Goal: Task Accomplishment & Management: Manage account settings

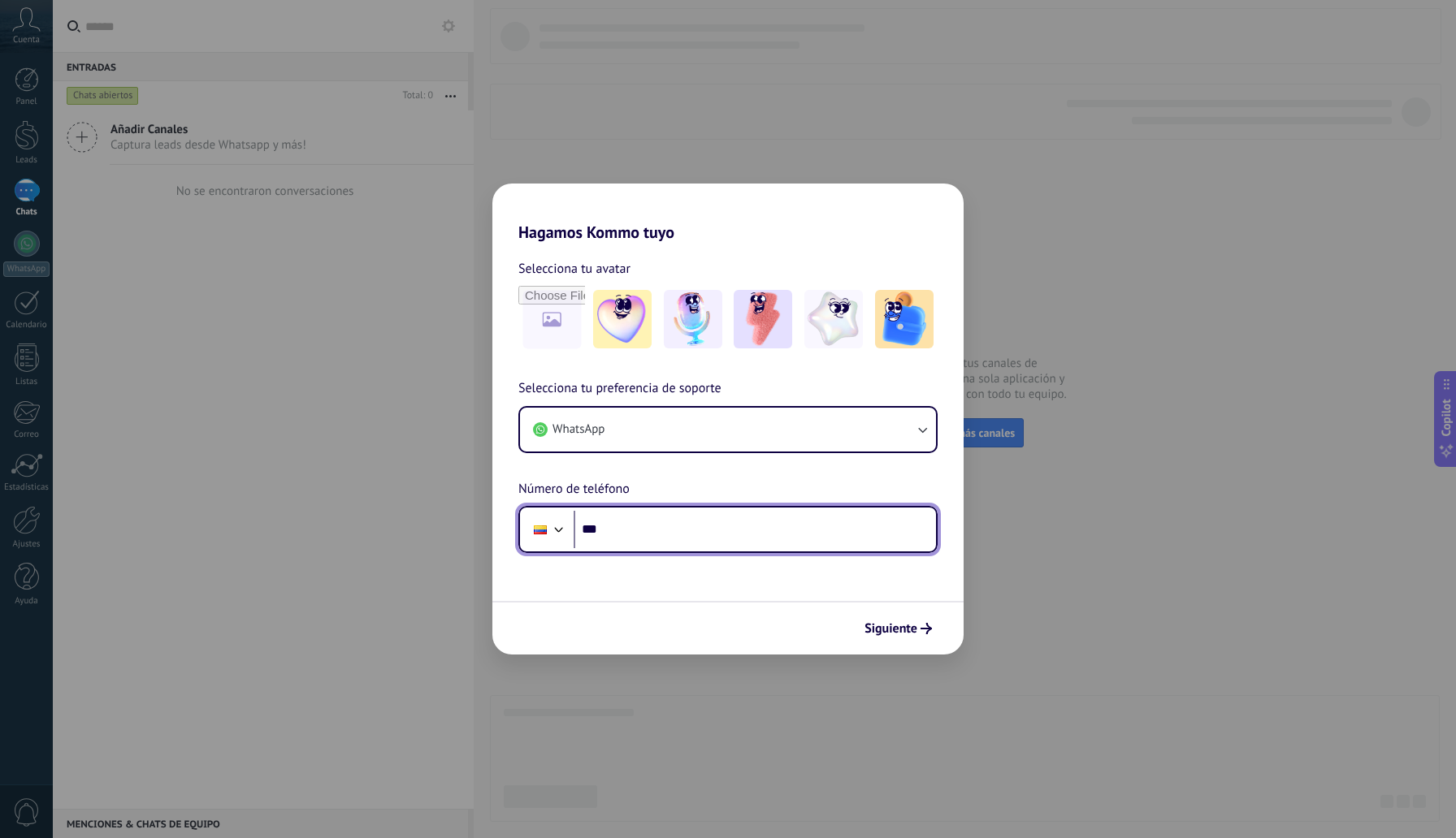
click at [650, 528] on input "***" at bounding box center [755, 529] width 363 height 37
type input "**********"
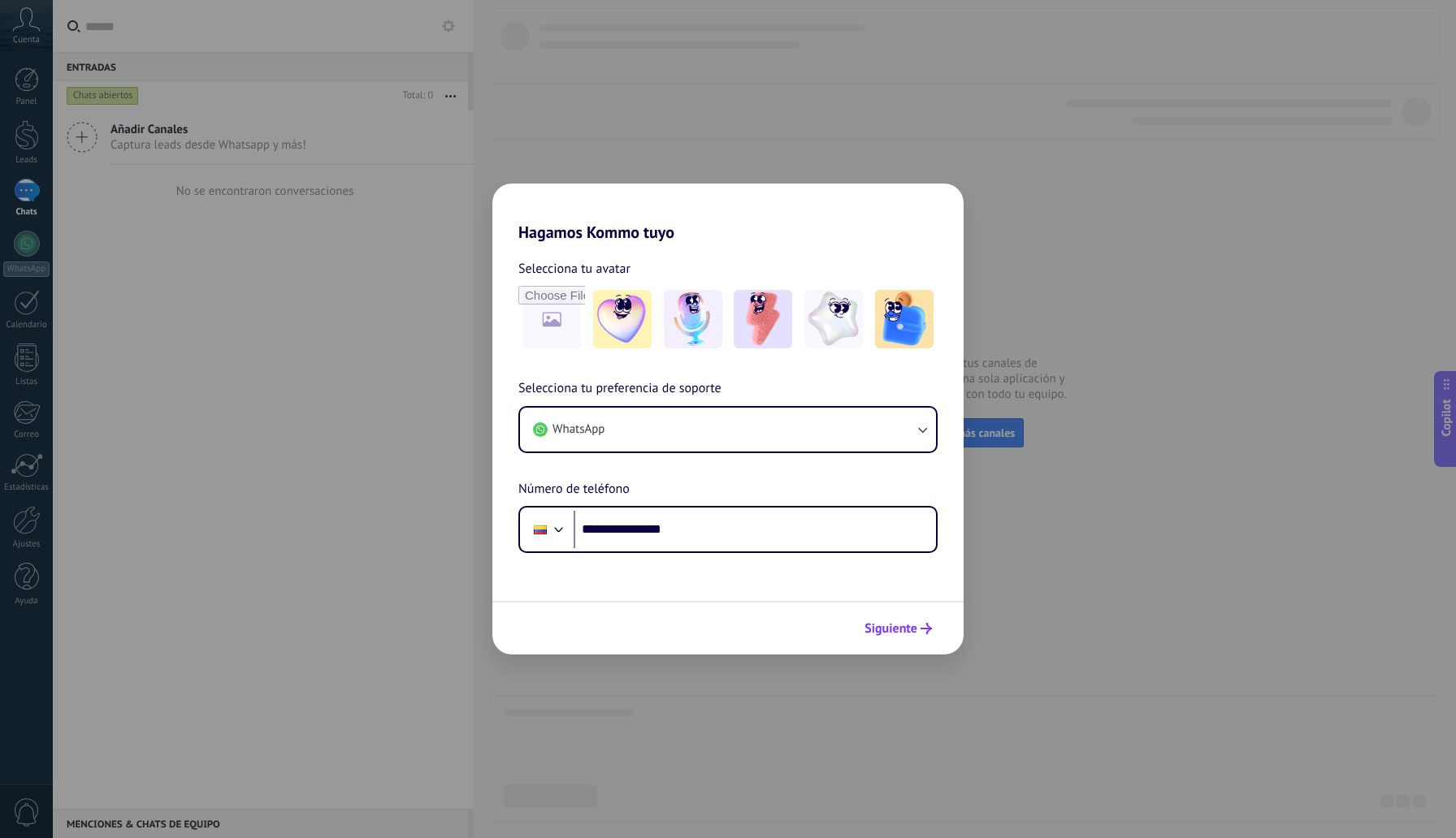
click at [916, 635] on span "Siguiente" at bounding box center [891, 628] width 53 height 11
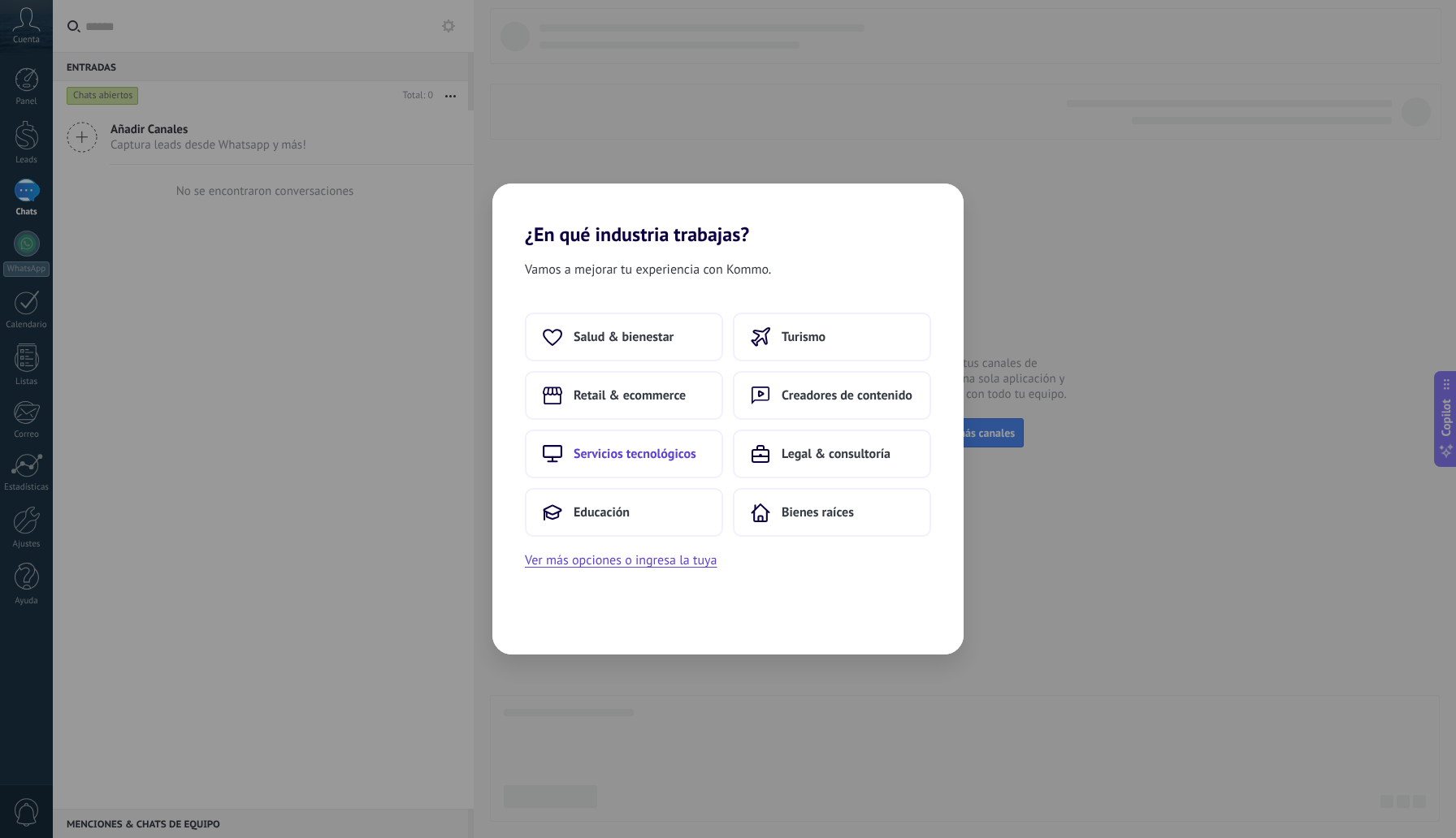
click at [659, 451] on span "Servicios tecnológicos" at bounding box center [635, 454] width 123 height 17
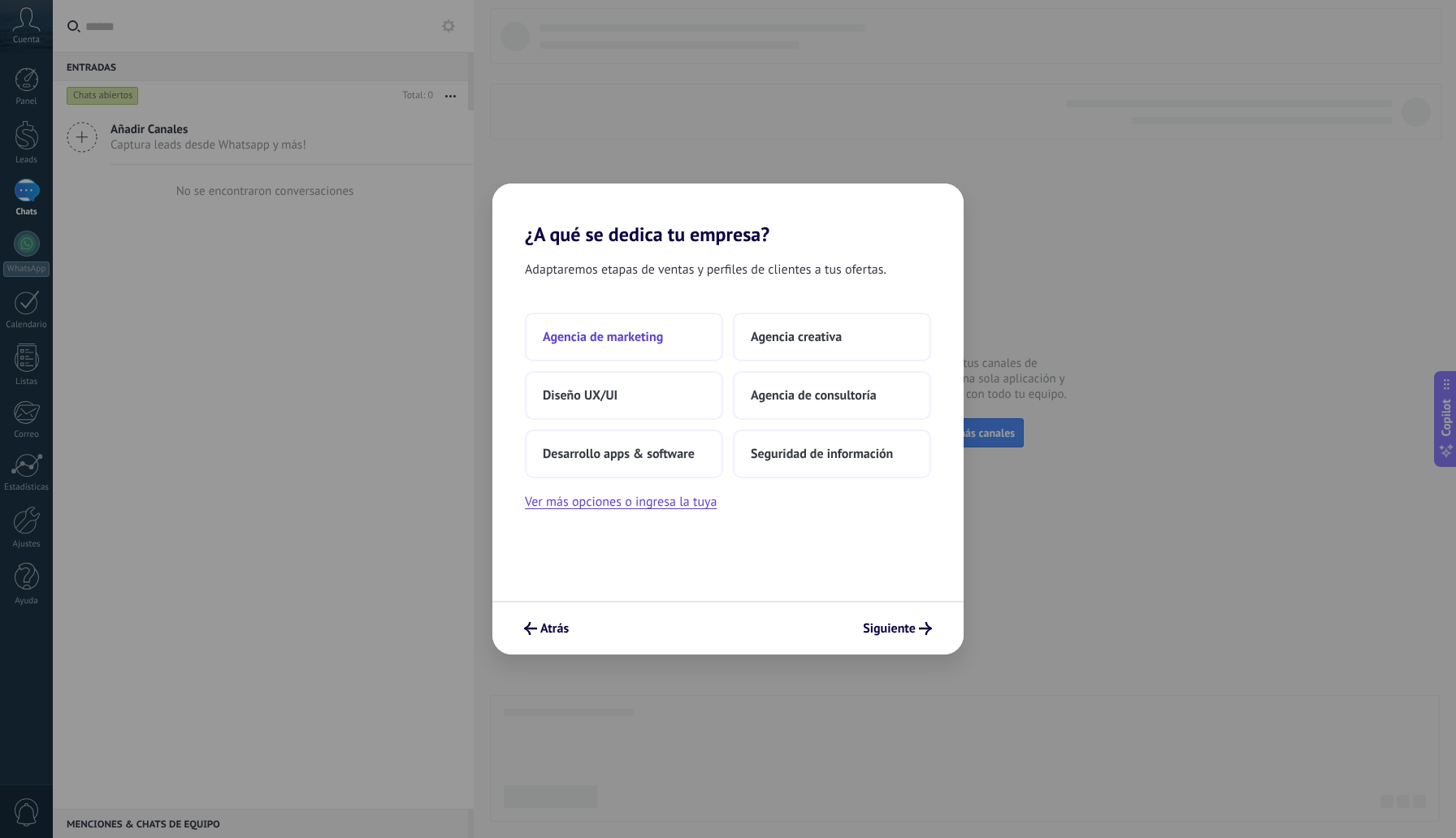
click at [634, 345] on span "Agencia de marketing" at bounding box center [603, 336] width 120 height 17
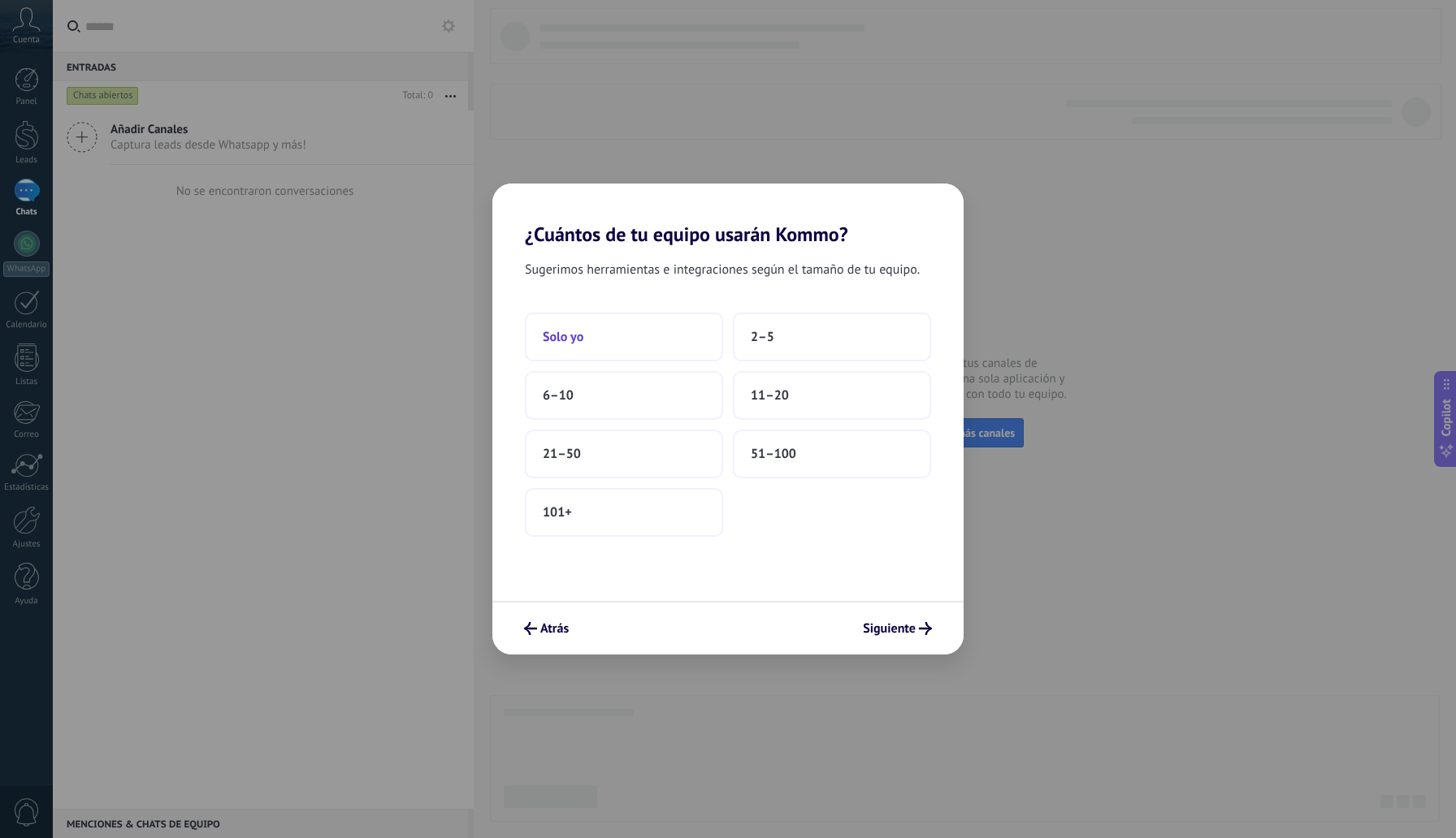
click at [612, 336] on button "Solo yo" at bounding box center [624, 337] width 198 height 49
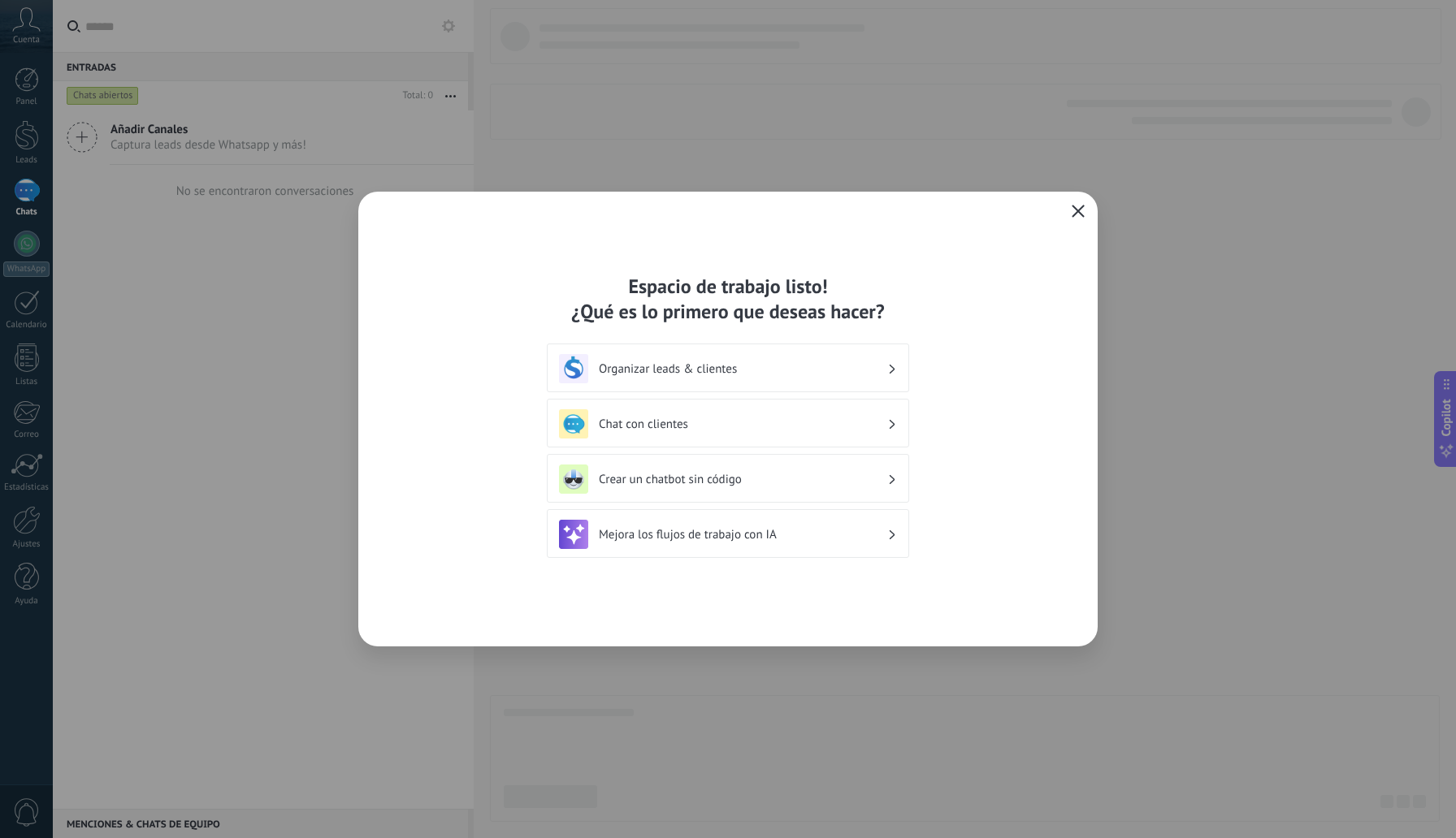
click at [1085, 212] on button "button" at bounding box center [1079, 212] width 21 height 23
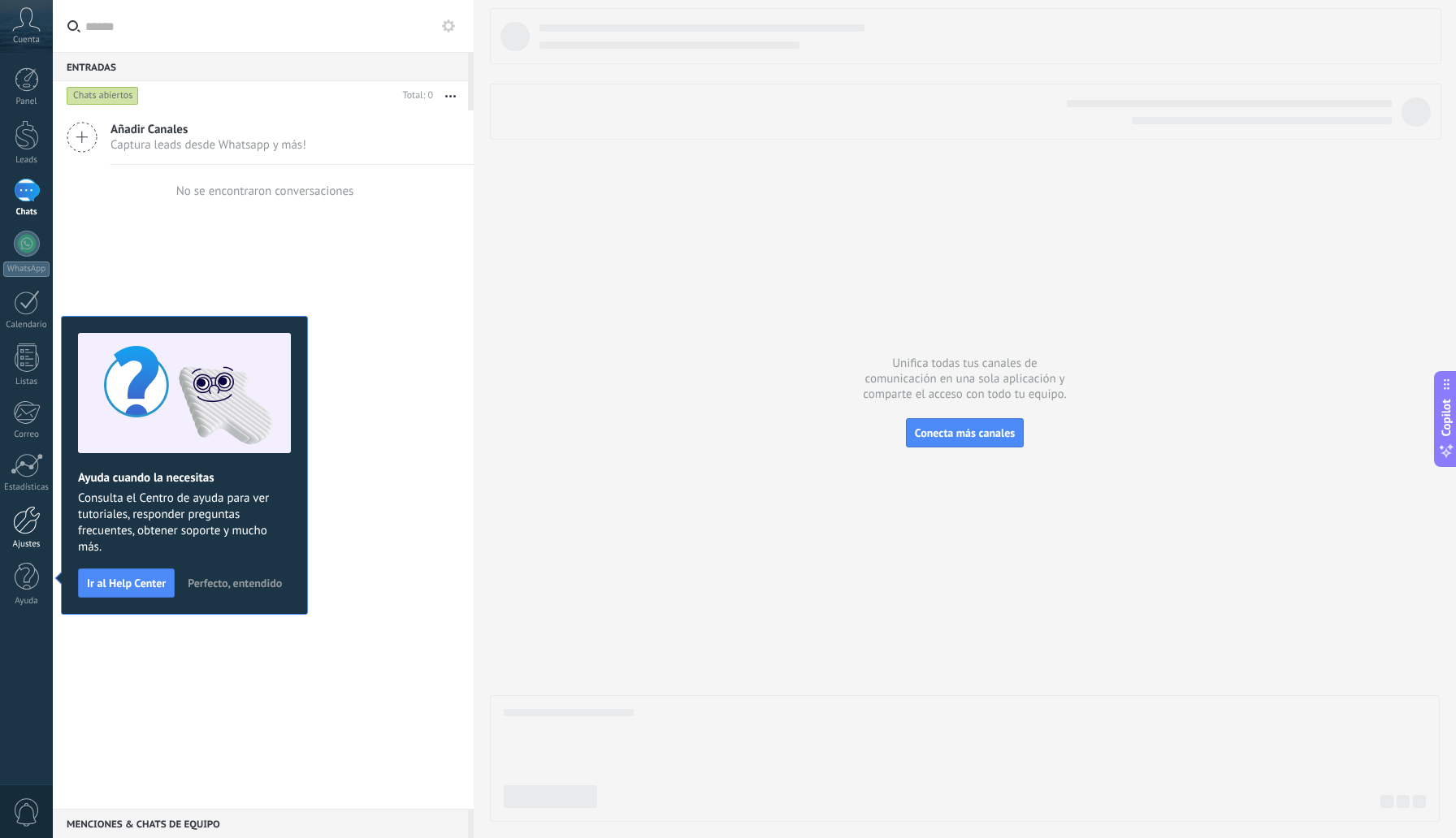
click at [24, 529] on div at bounding box center [27, 520] width 28 height 29
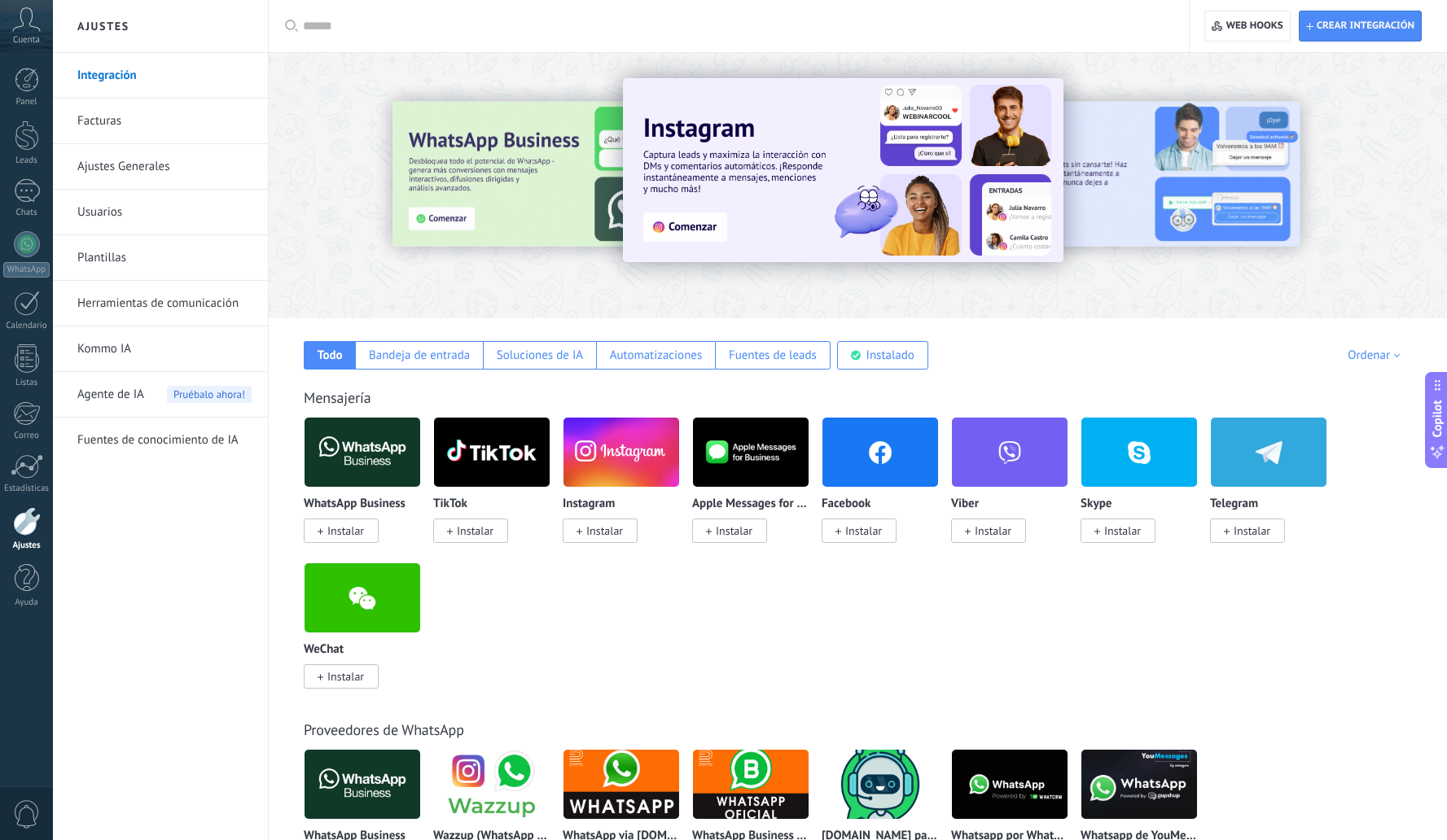
click at [156, 305] on link "Herramientas de comunicación" at bounding box center [165, 303] width 174 height 45
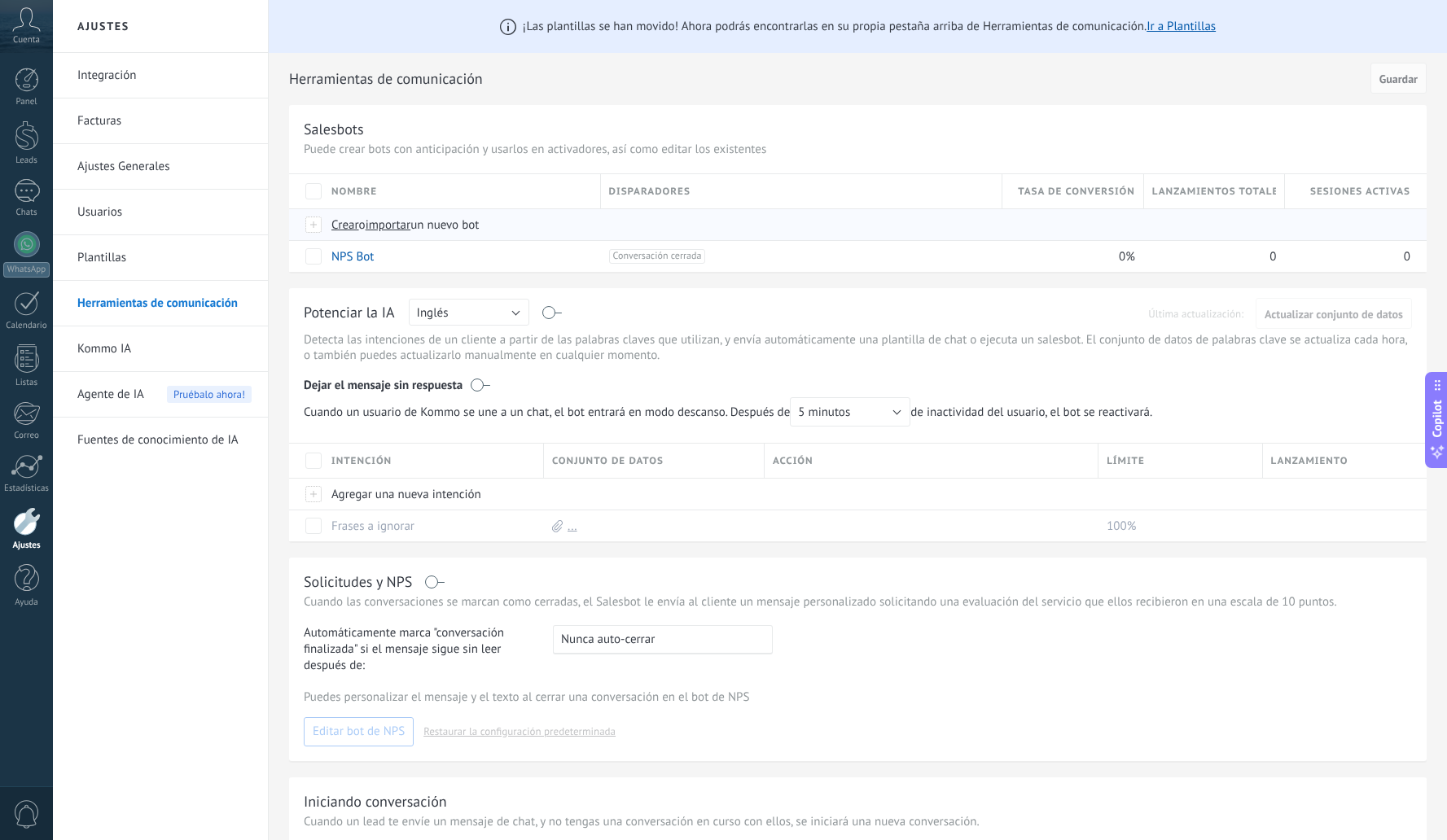
click at [391, 225] on span "importar" at bounding box center [389, 225] width 45 height 16
click at [0, 0] on input "importar un nuevo bot" at bounding box center [0, 0] width 0 height 0
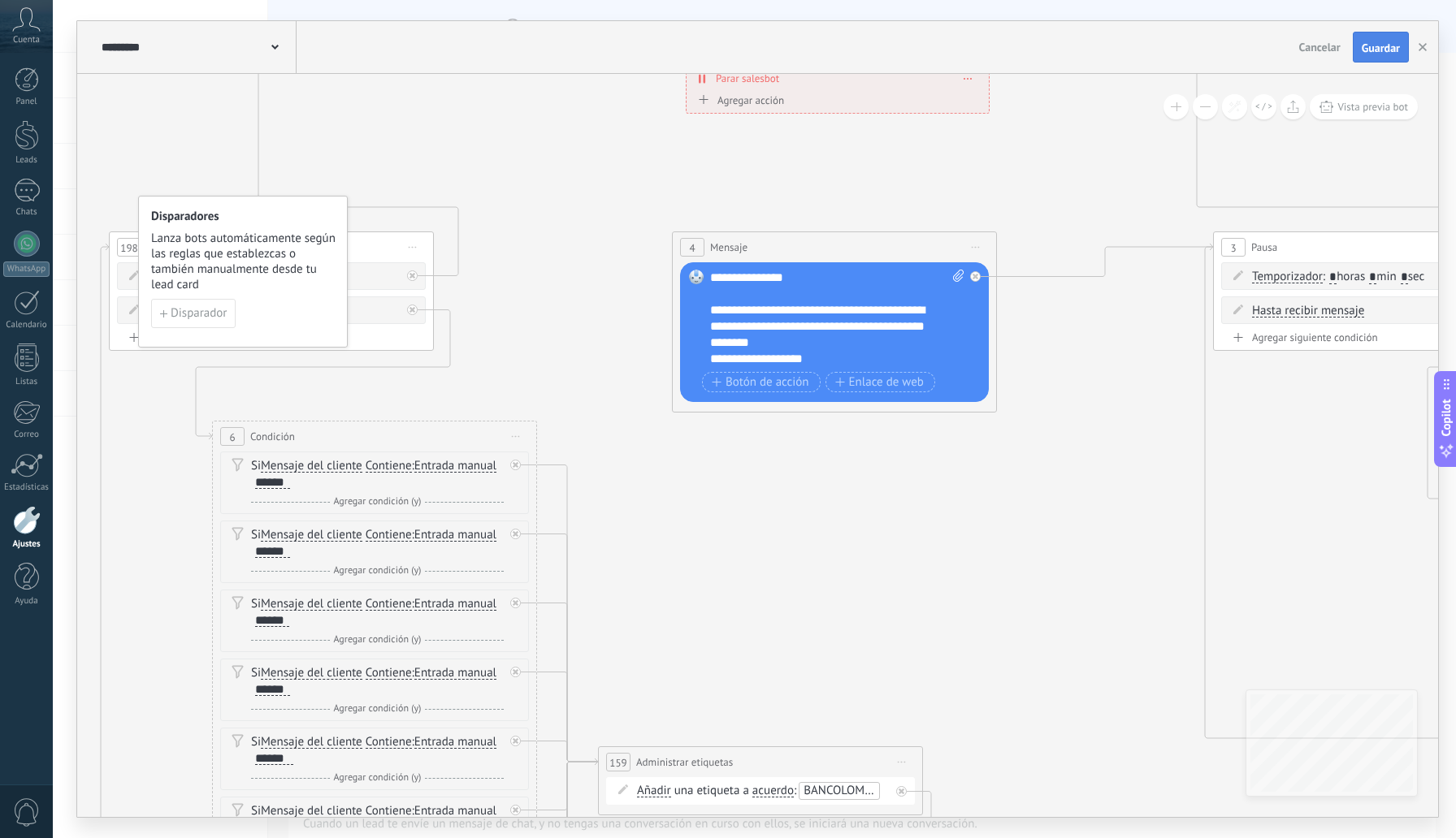
click at [1375, 46] on span "Guardar" at bounding box center [1381, 48] width 38 height 11
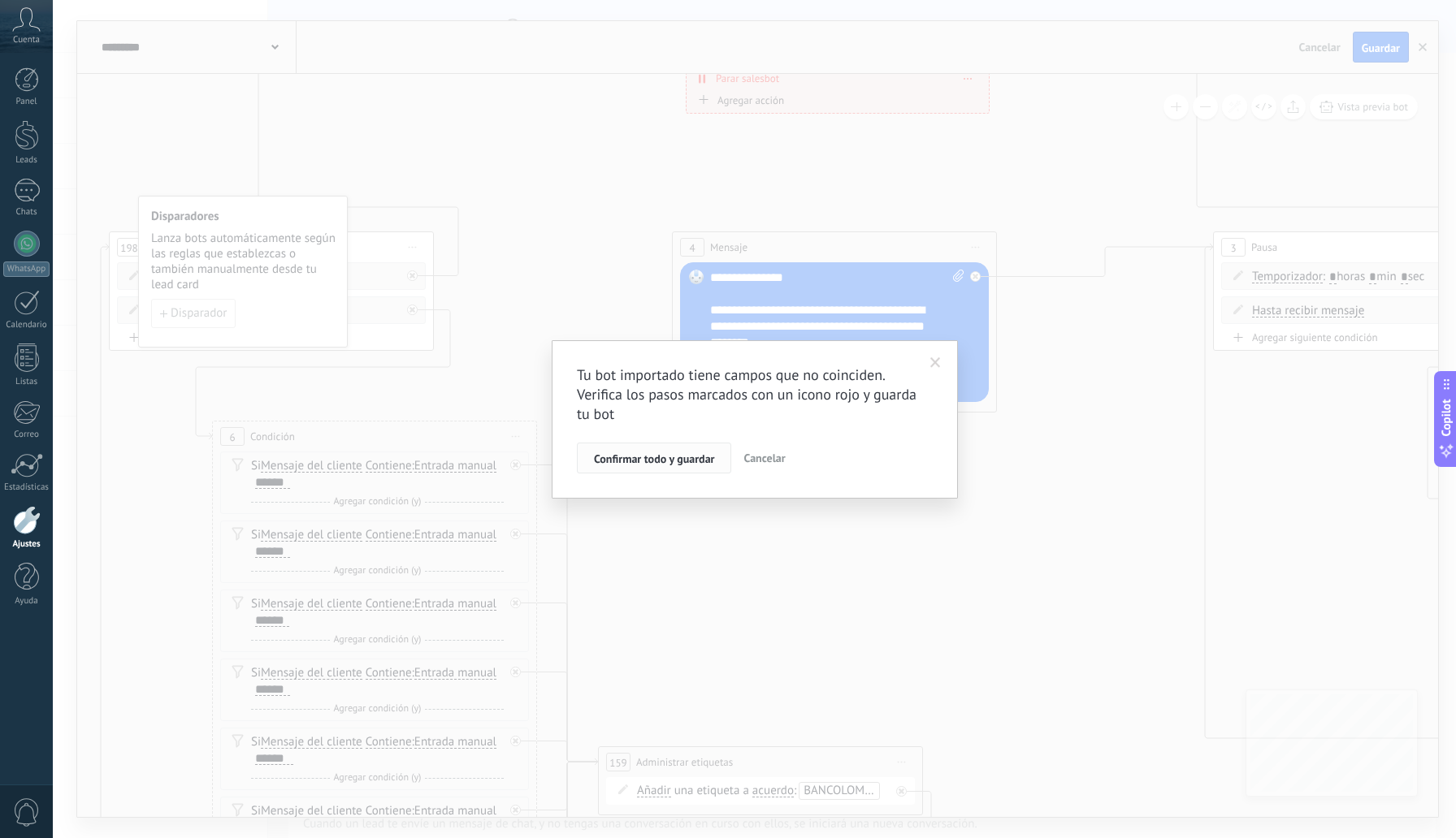
click at [689, 461] on span "Confirmar todo y guardar" at bounding box center [654, 458] width 120 height 11
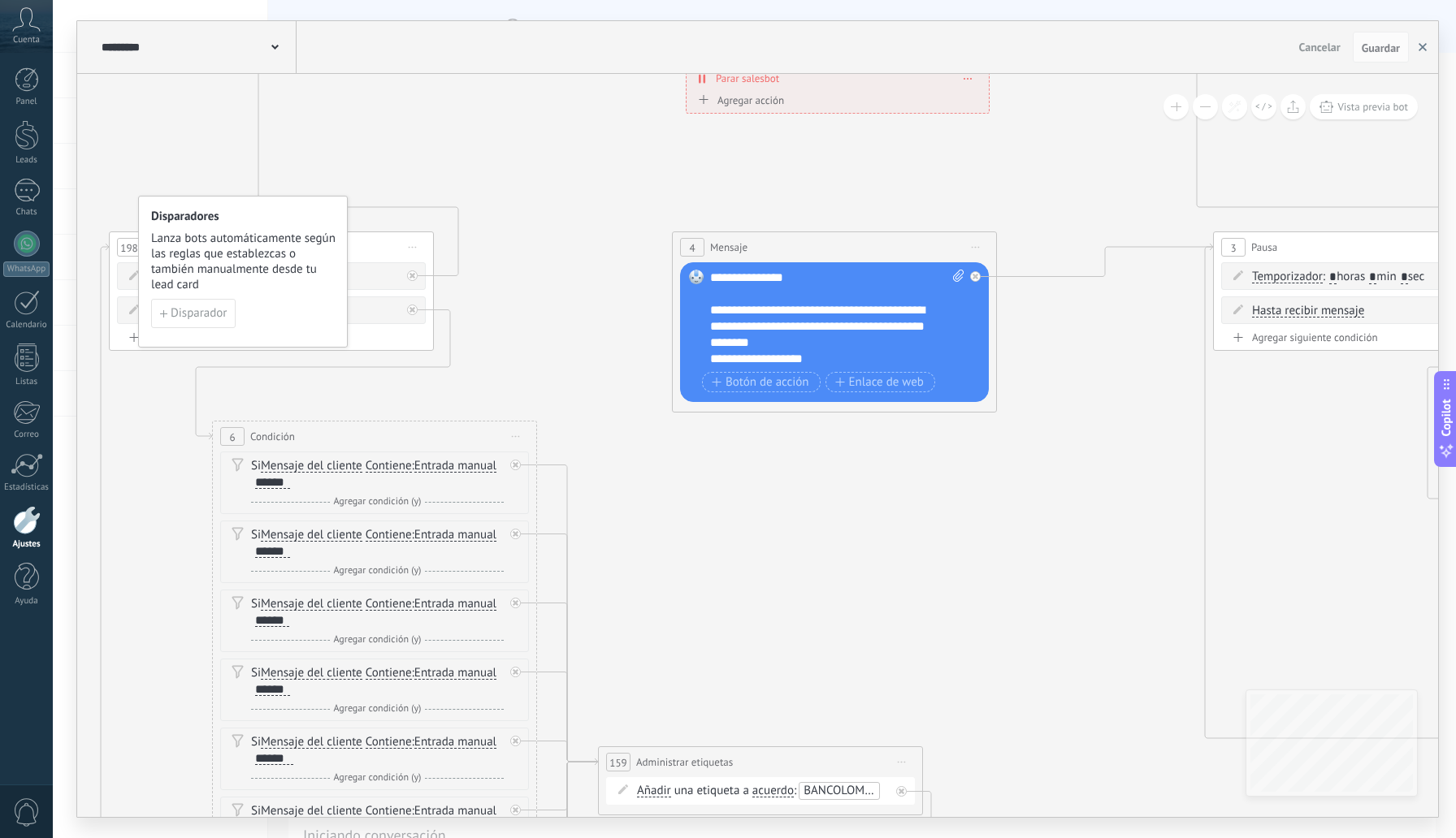
click at [1419, 48] on icon "button" at bounding box center [1422, 47] width 8 height 8
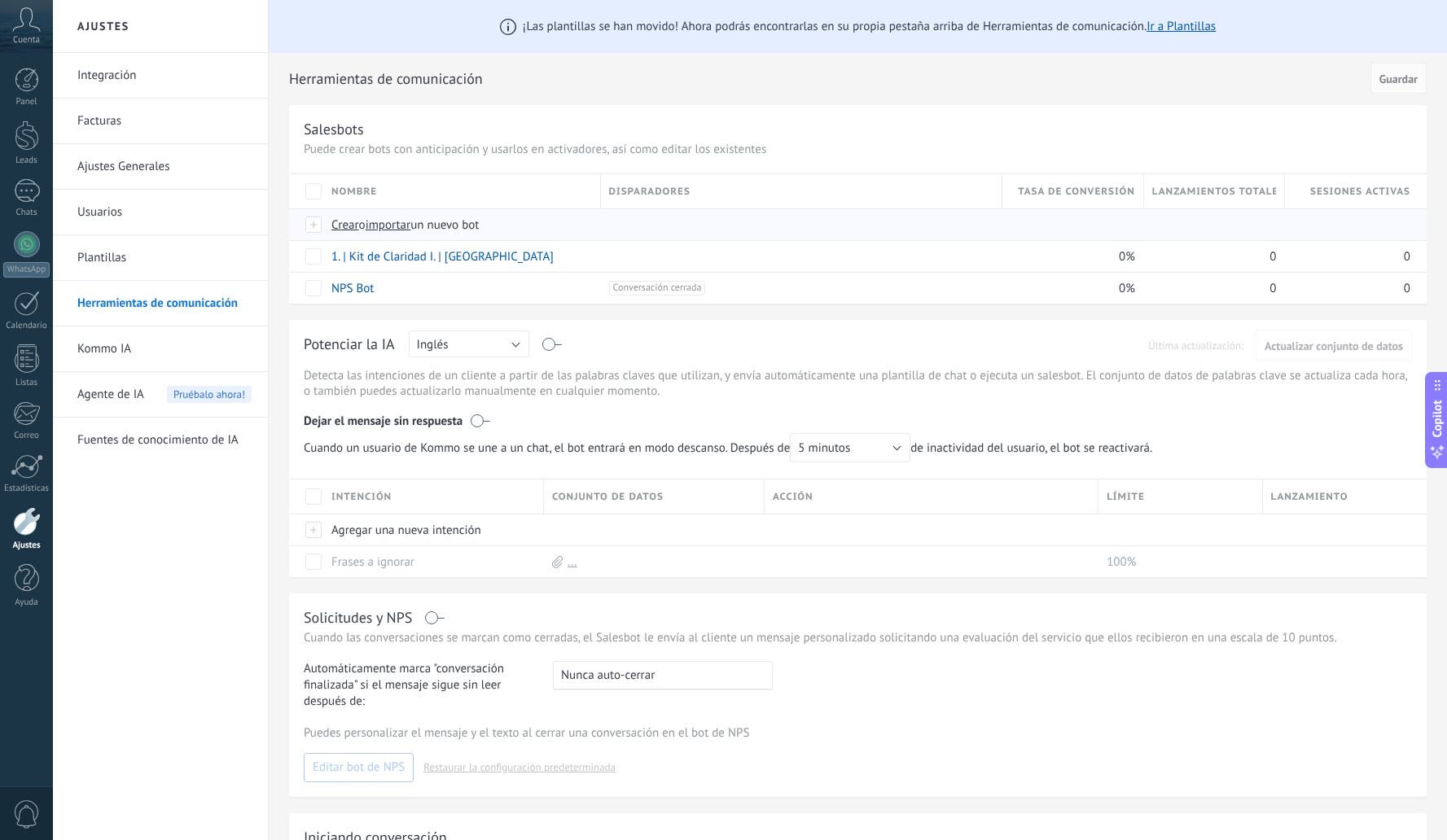
click at [399, 225] on span "importar" at bounding box center [389, 225] width 45 height 16
click at [0, 0] on input "importar un nuevo bot" at bounding box center [0, 0] width 0 height 0
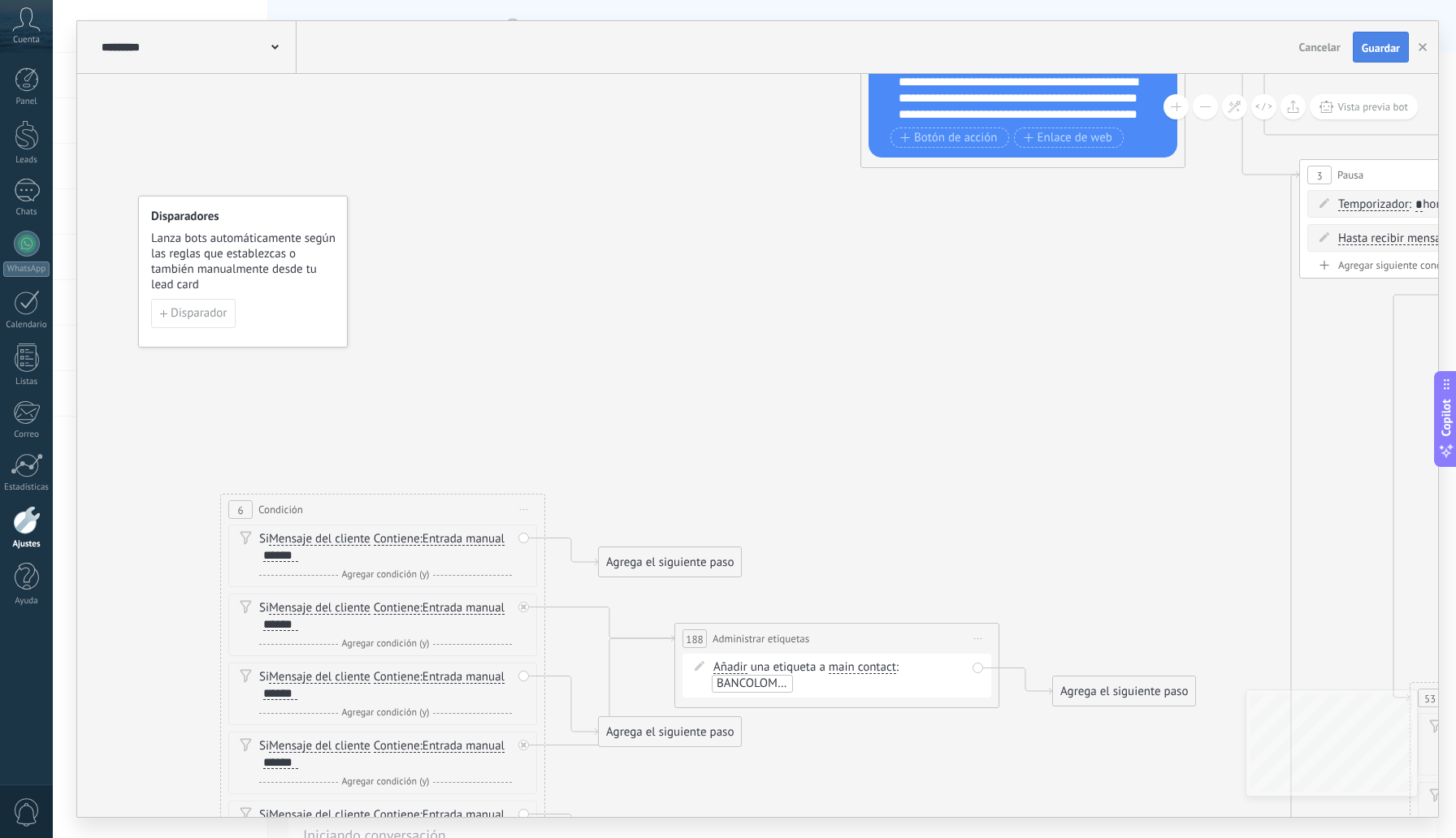
click at [1384, 52] on span "Guardar" at bounding box center [1381, 48] width 38 height 11
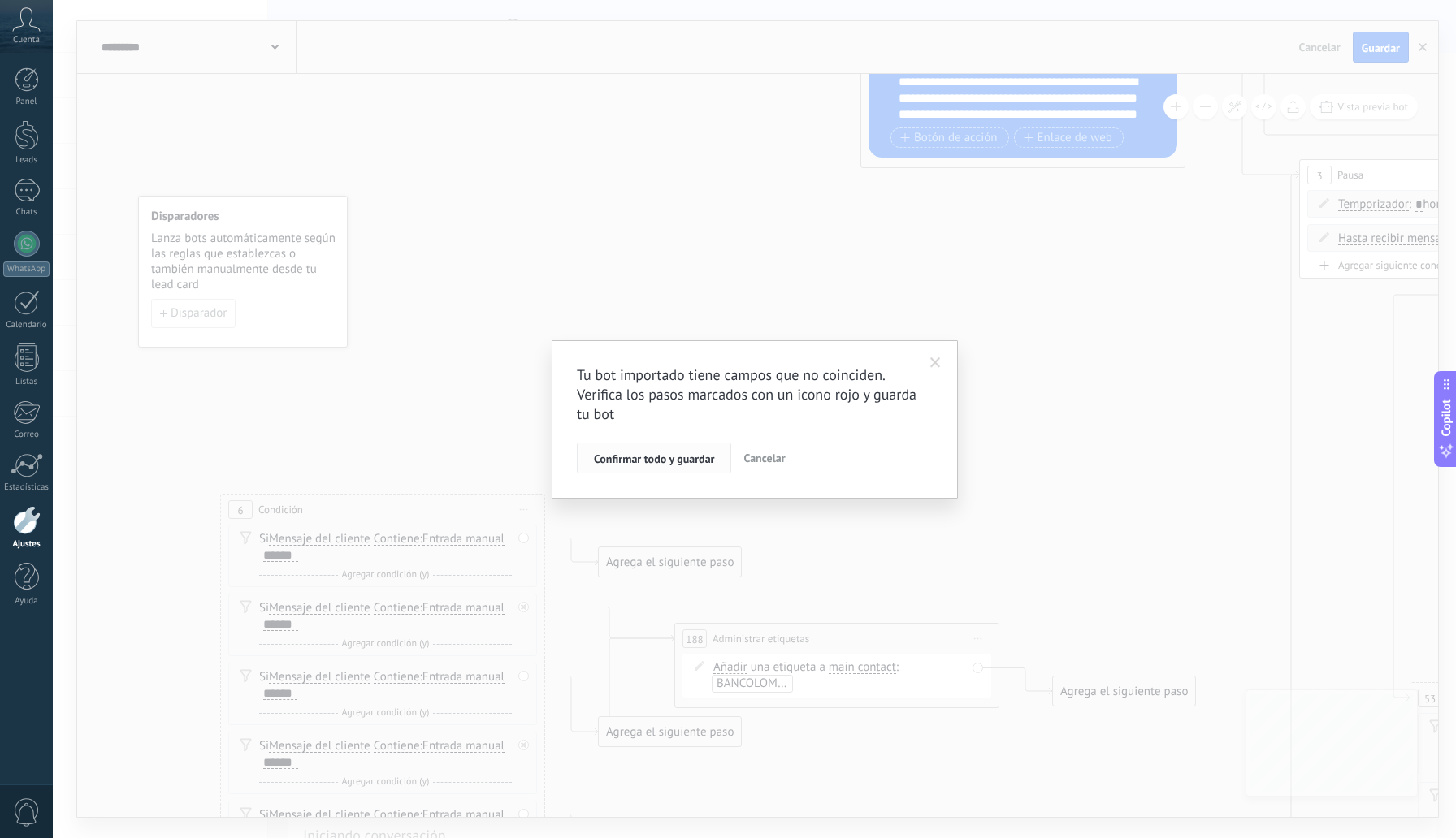
click at [670, 456] on span "Confirmar todo y guardar" at bounding box center [654, 458] width 120 height 11
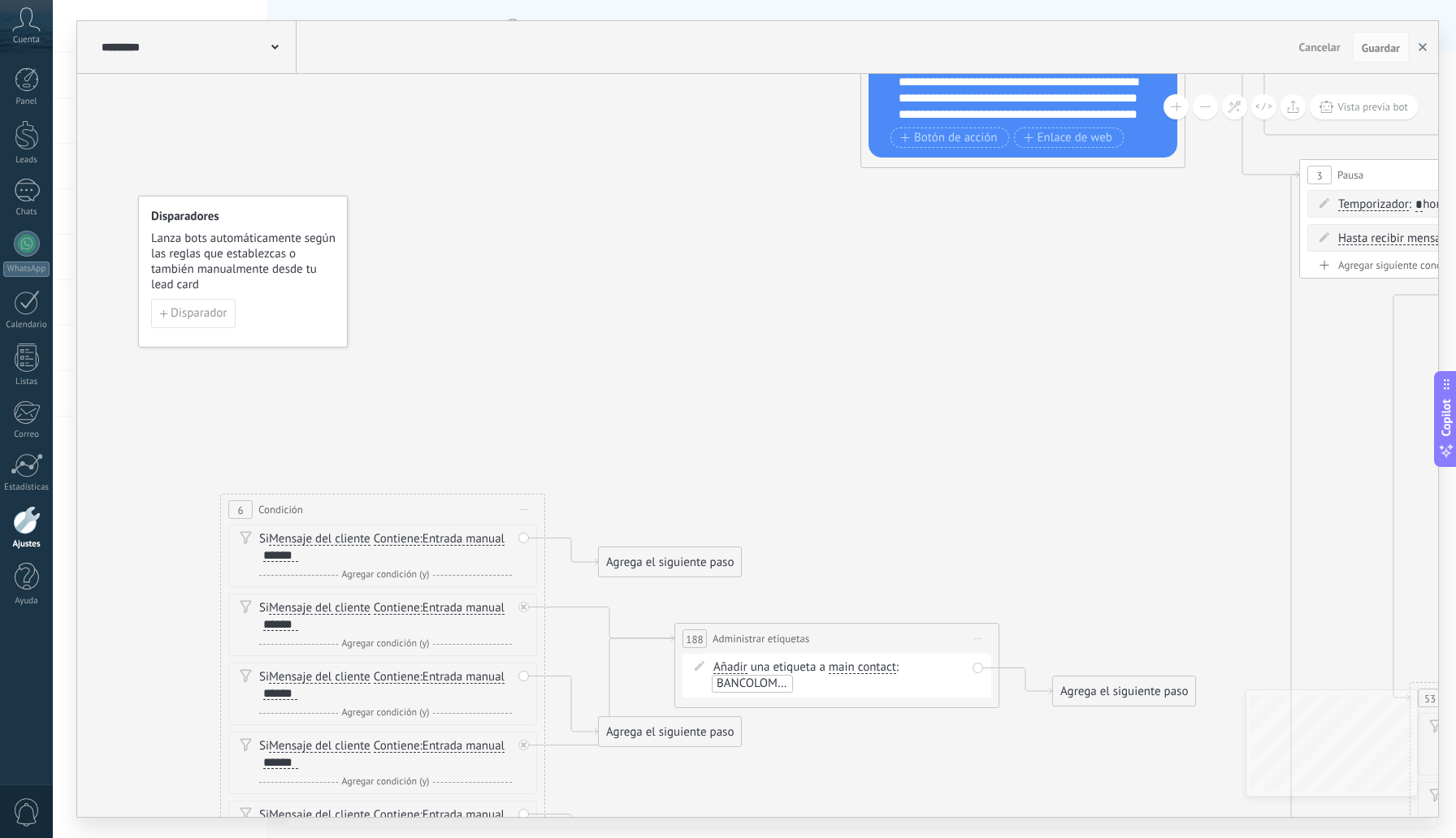
click at [1424, 52] on button "button" at bounding box center [1423, 47] width 24 height 31
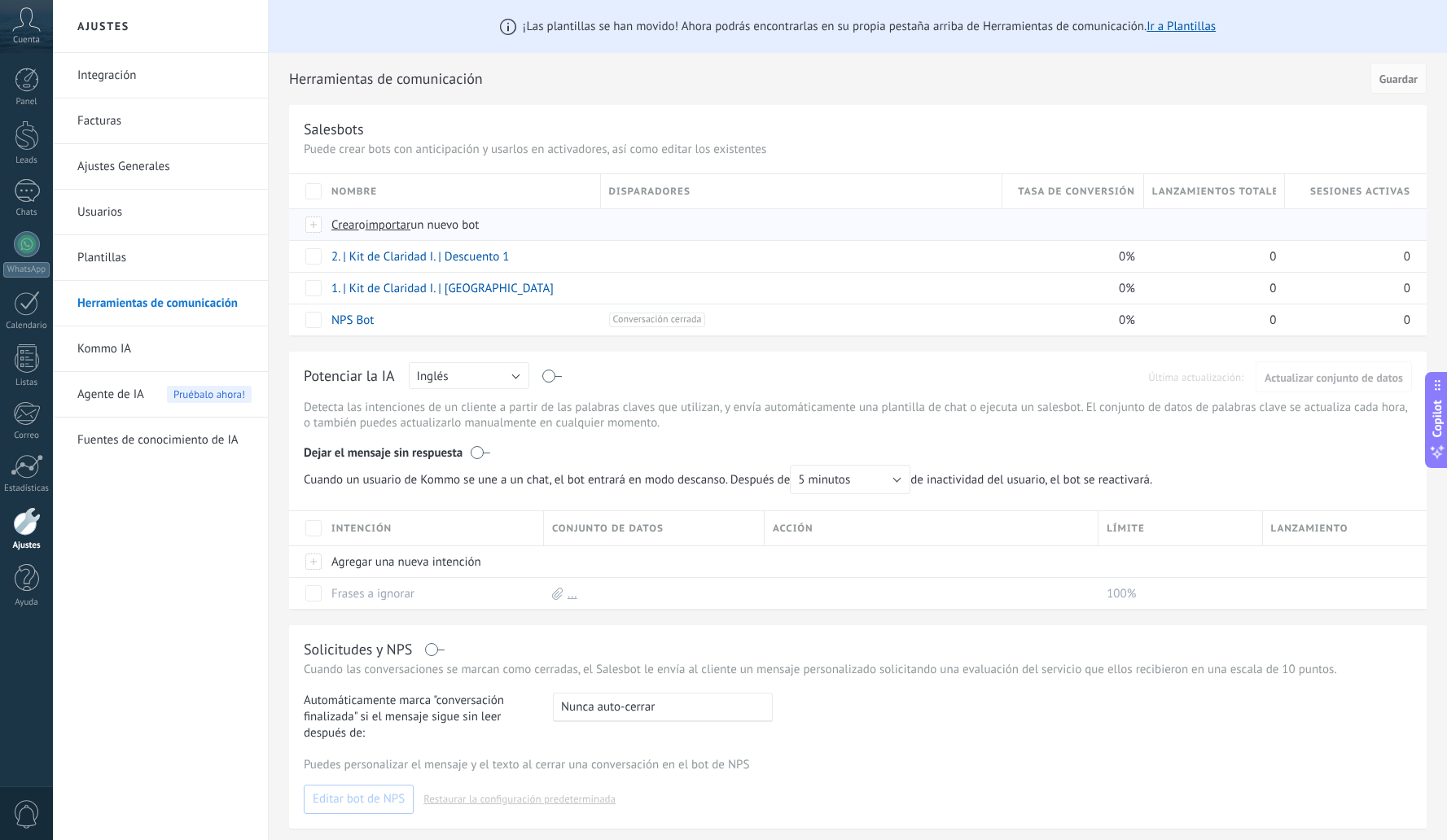
click at [397, 230] on span "importar" at bounding box center [389, 225] width 45 height 16
click at [0, 0] on input "importar un nuevo bot" at bounding box center [0, 0] width 0 height 0
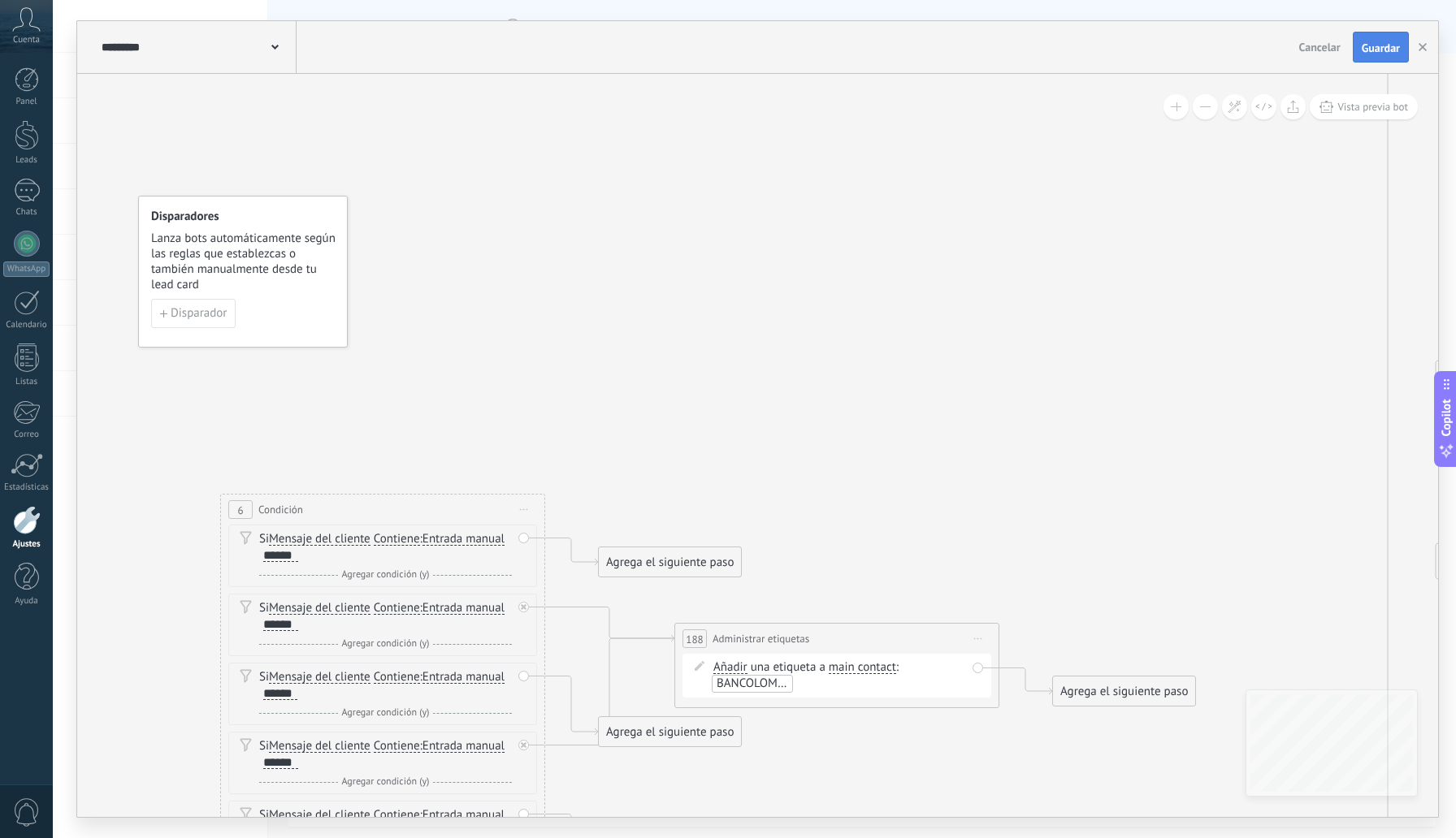
click at [1380, 47] on span "Guardar" at bounding box center [1381, 48] width 38 height 11
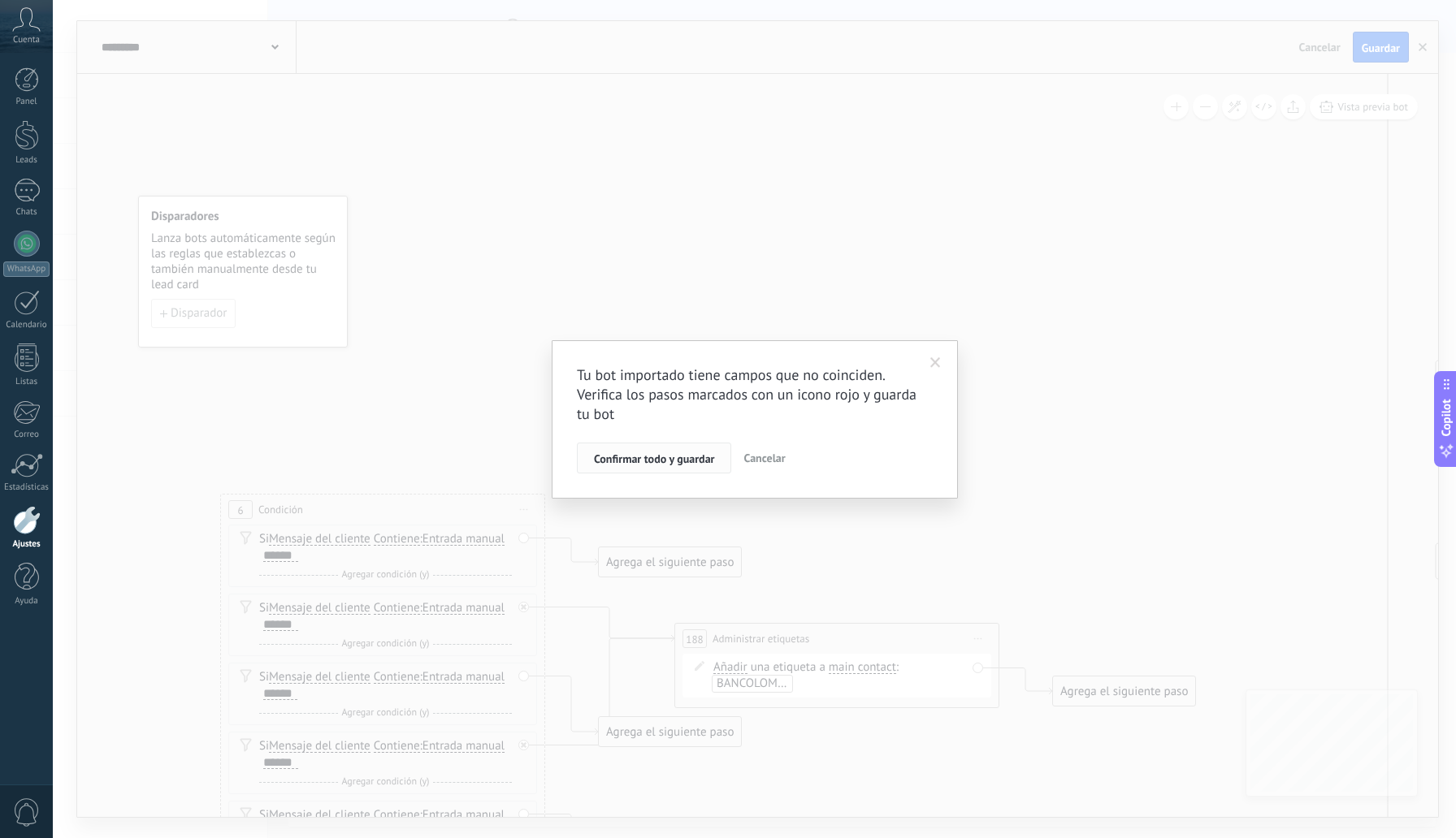
click at [671, 462] on span "Confirmar todo y guardar" at bounding box center [654, 458] width 120 height 11
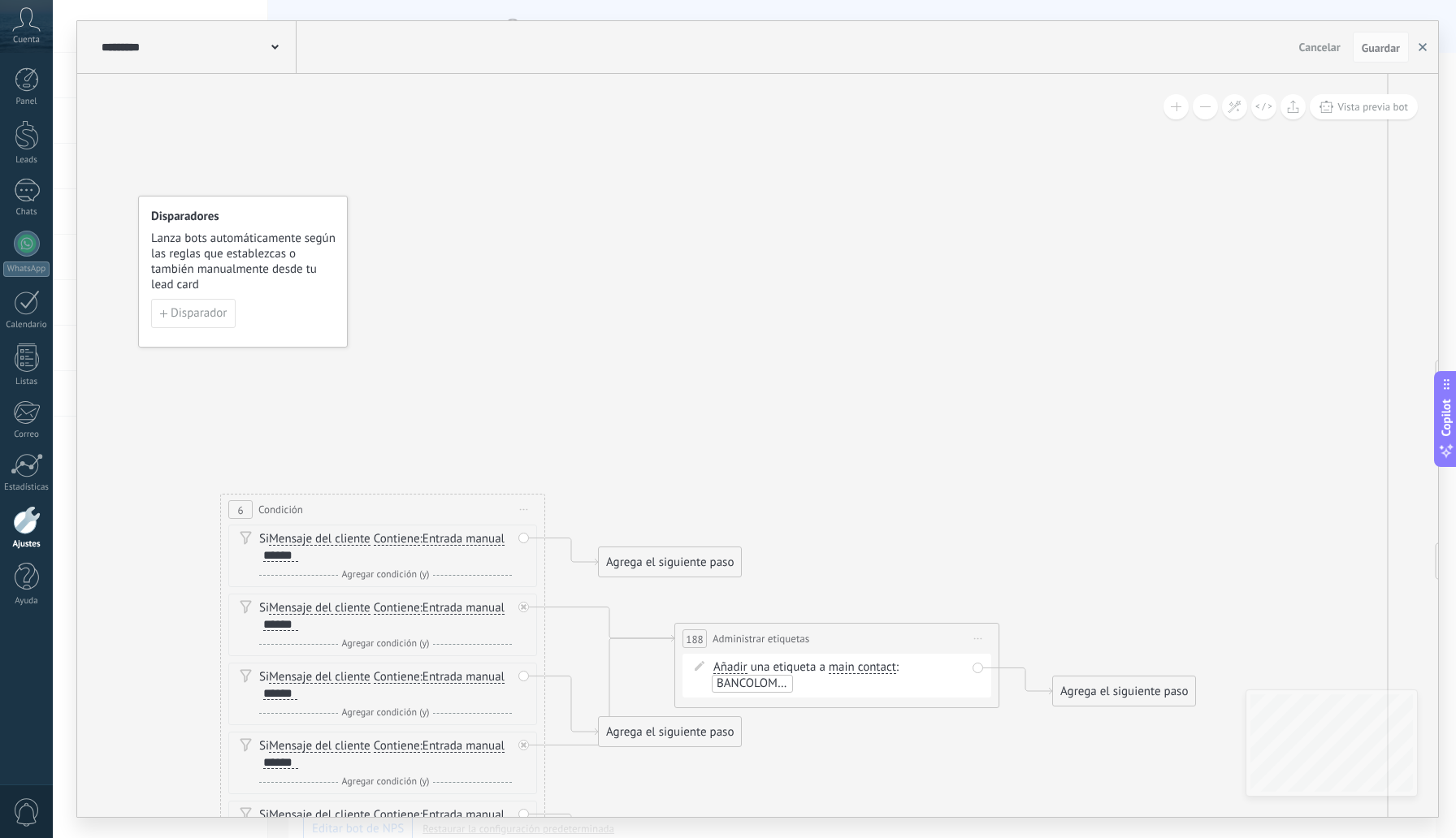
click at [1419, 50] on use "button" at bounding box center [1422, 47] width 8 height 8
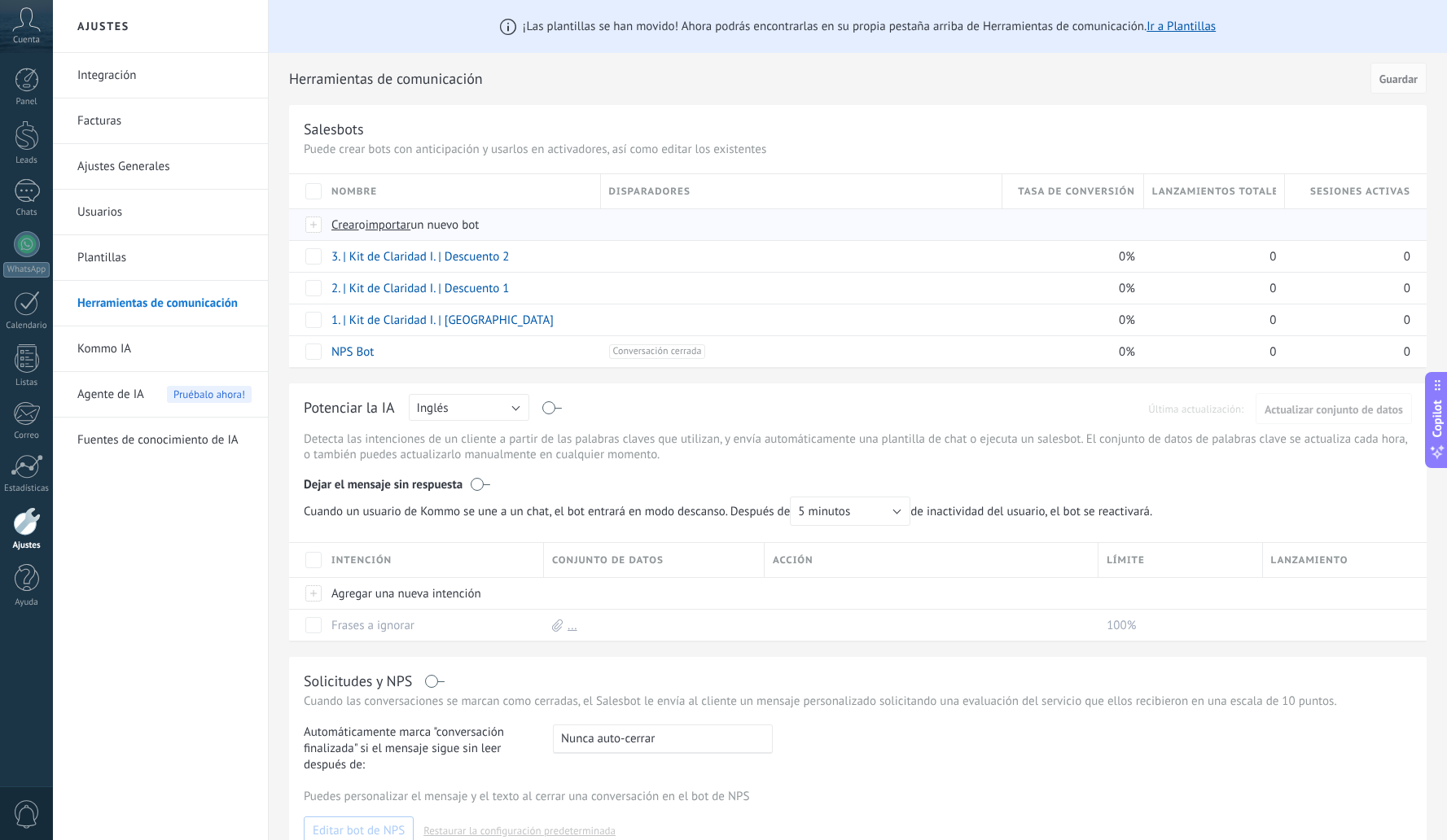
click at [397, 227] on span "importar" at bounding box center [389, 225] width 45 height 16
click at [0, 0] on input "importar un nuevo bot" at bounding box center [0, 0] width 0 height 0
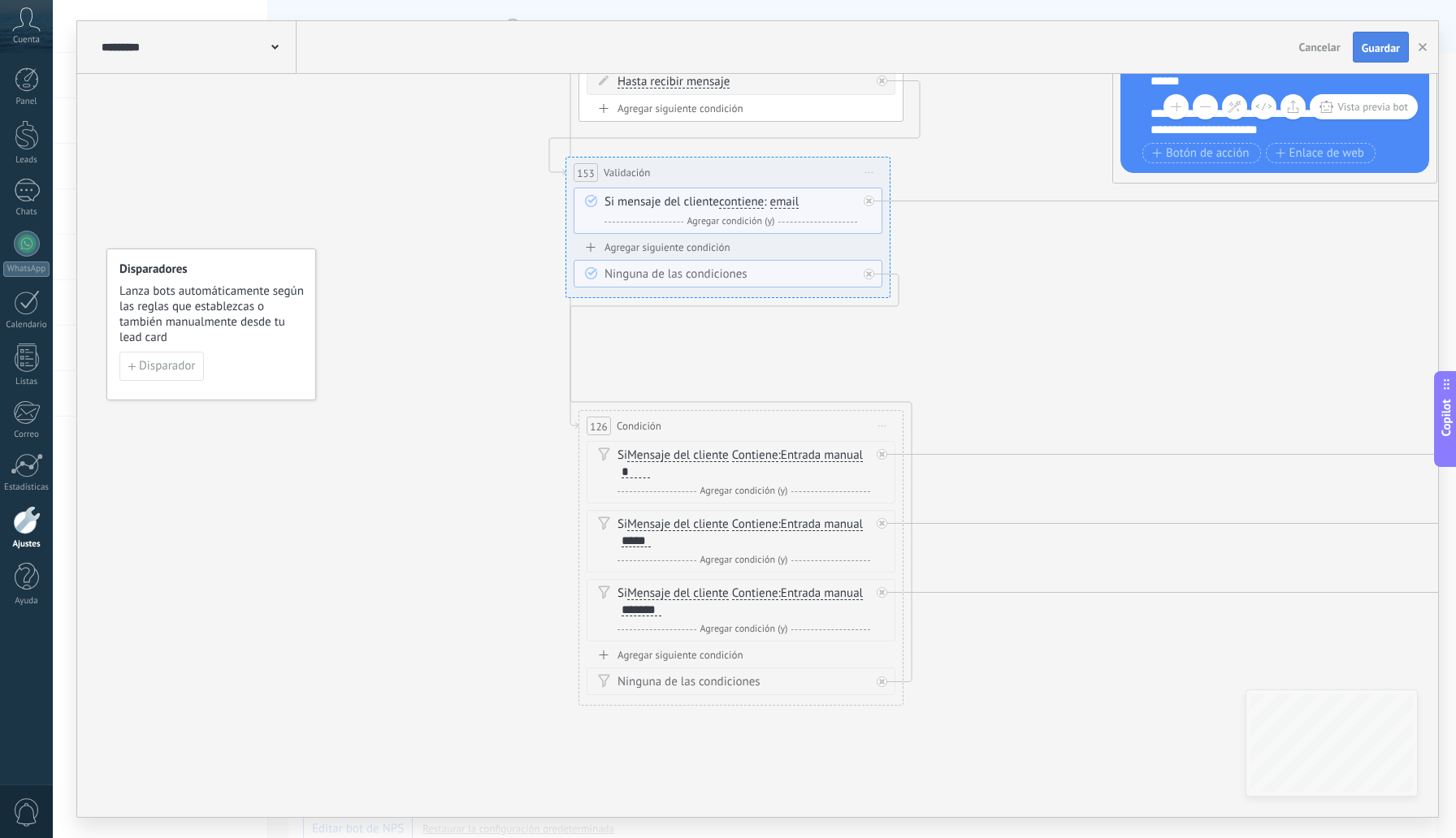
click at [1388, 43] on span "Guardar" at bounding box center [1381, 48] width 38 height 11
click at [1420, 48] on icon "button" at bounding box center [1422, 47] width 8 height 8
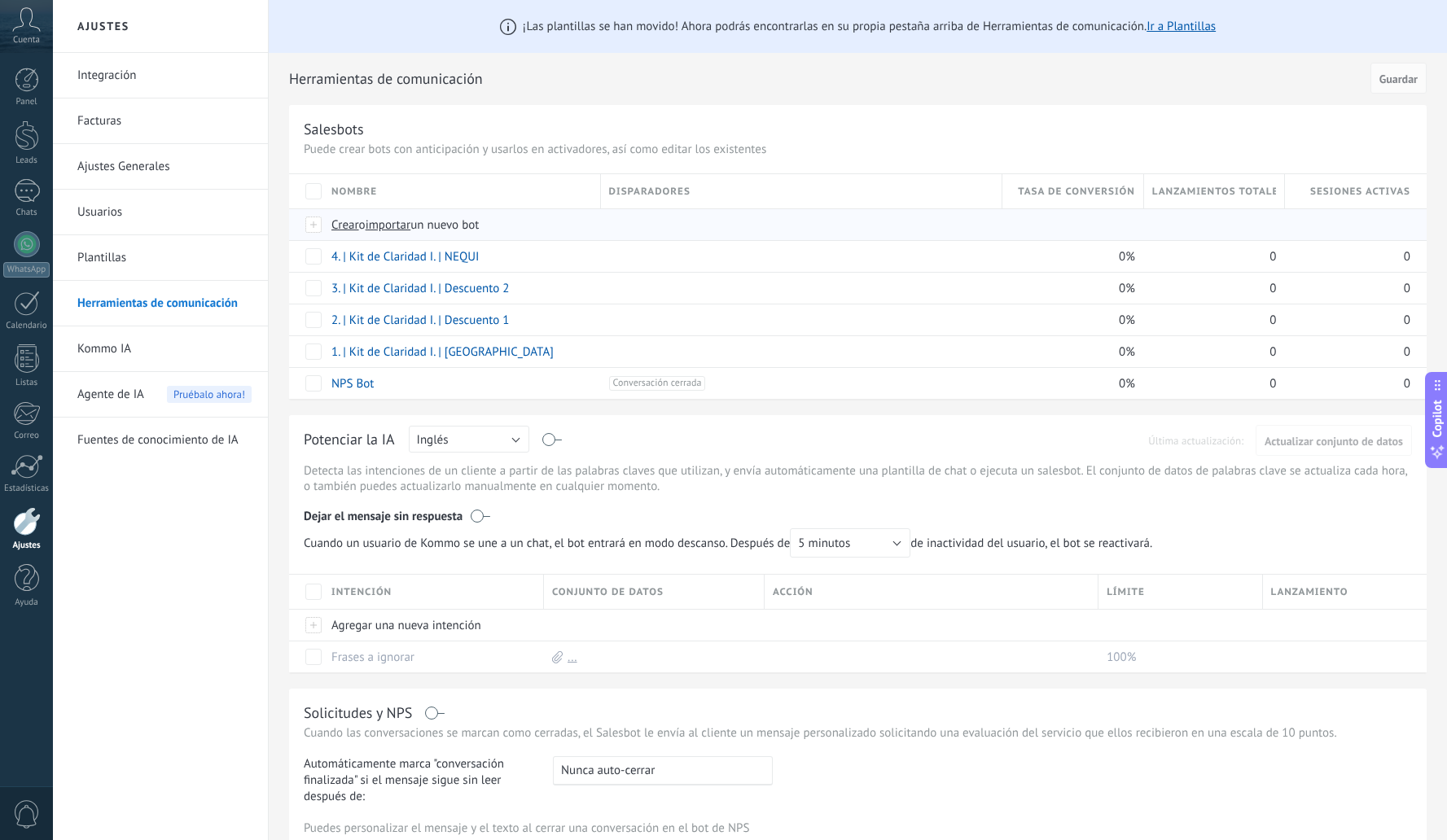
click at [406, 227] on span "importar" at bounding box center [389, 225] width 45 height 16
click at [0, 0] on input "importar un nuevo bot" at bounding box center [0, 0] width 0 height 0
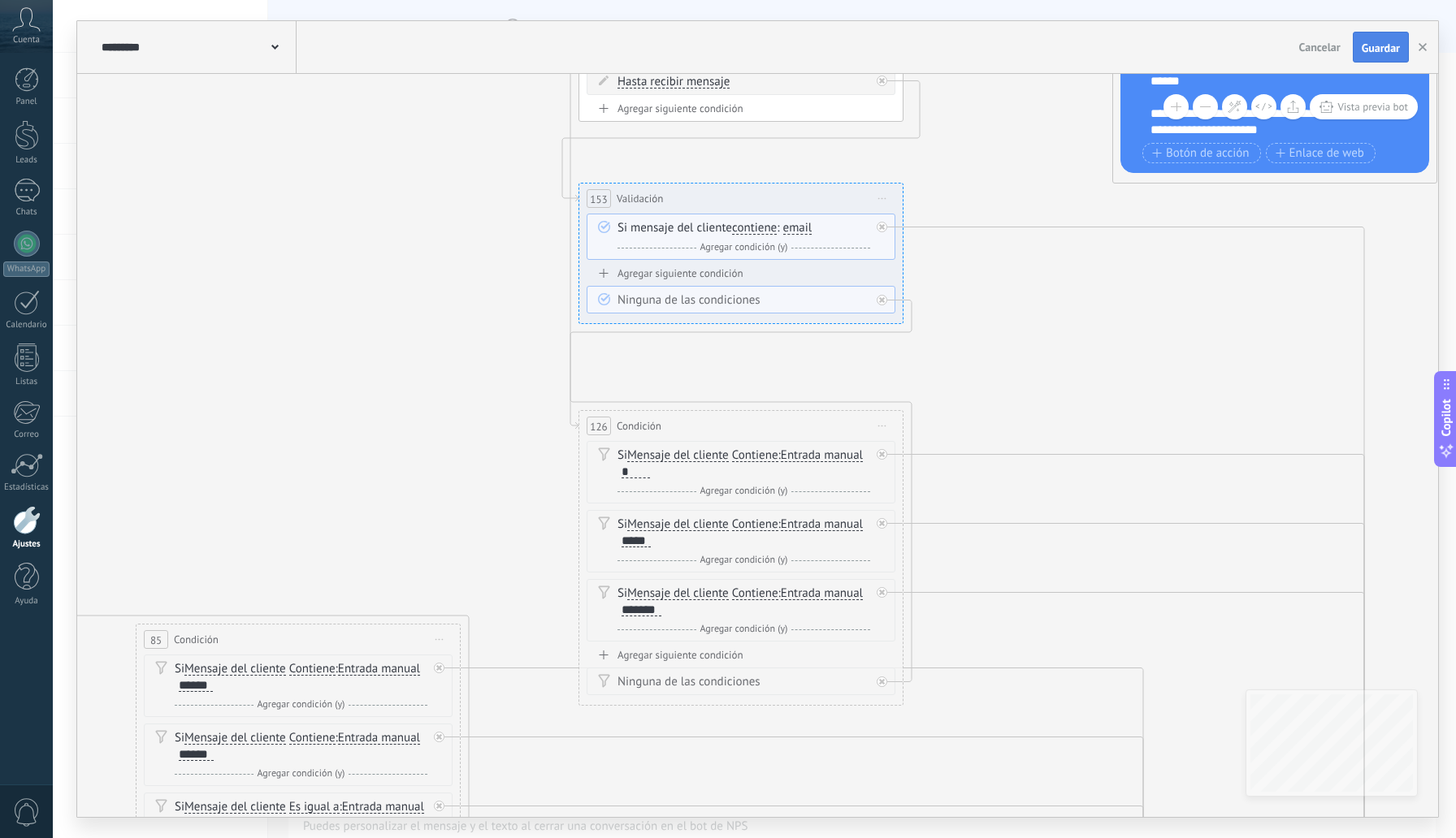
click at [1383, 46] on span "Guardar" at bounding box center [1381, 48] width 38 height 11
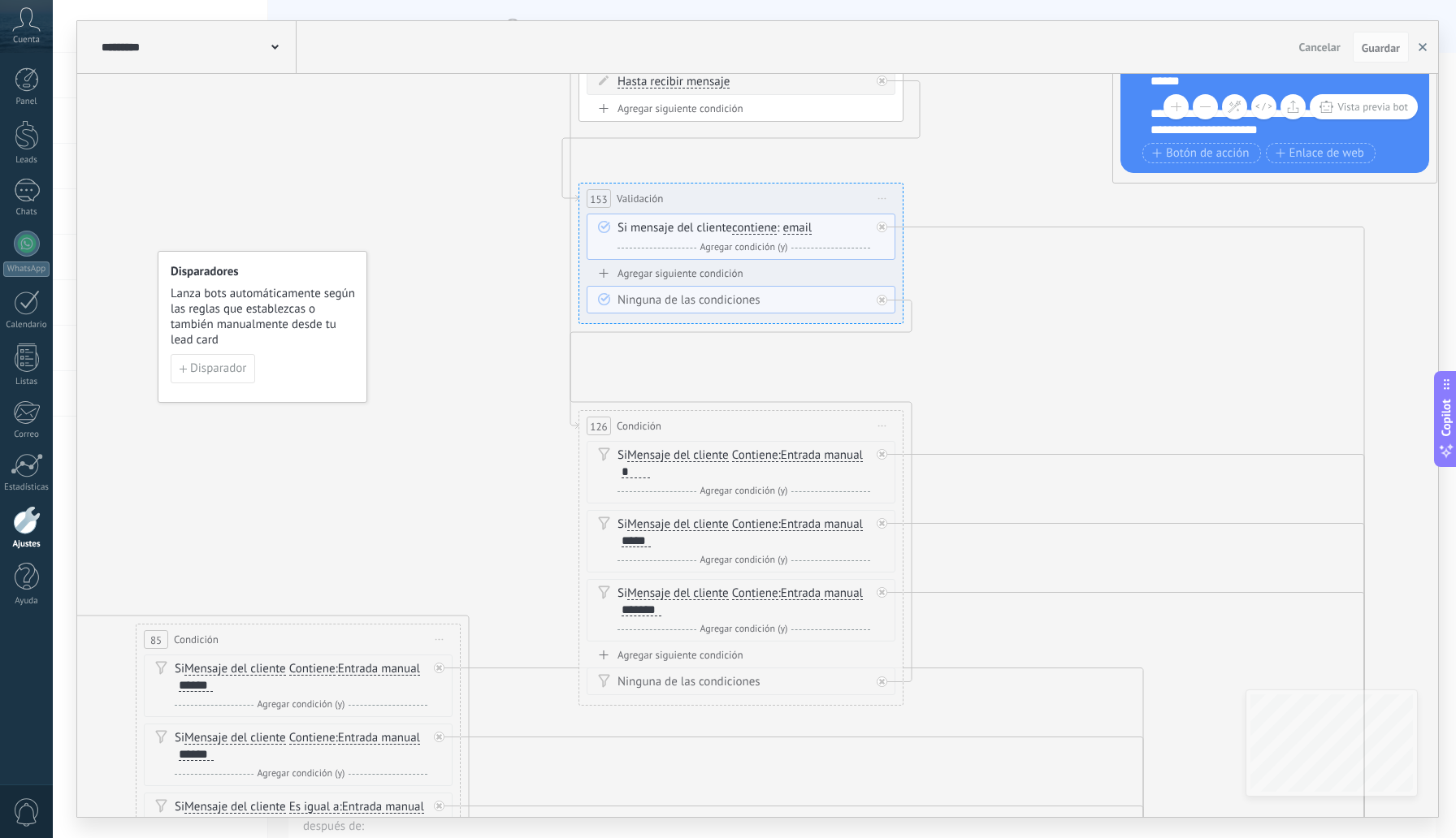
click at [1423, 50] on icon "button" at bounding box center [1422, 47] width 8 height 8
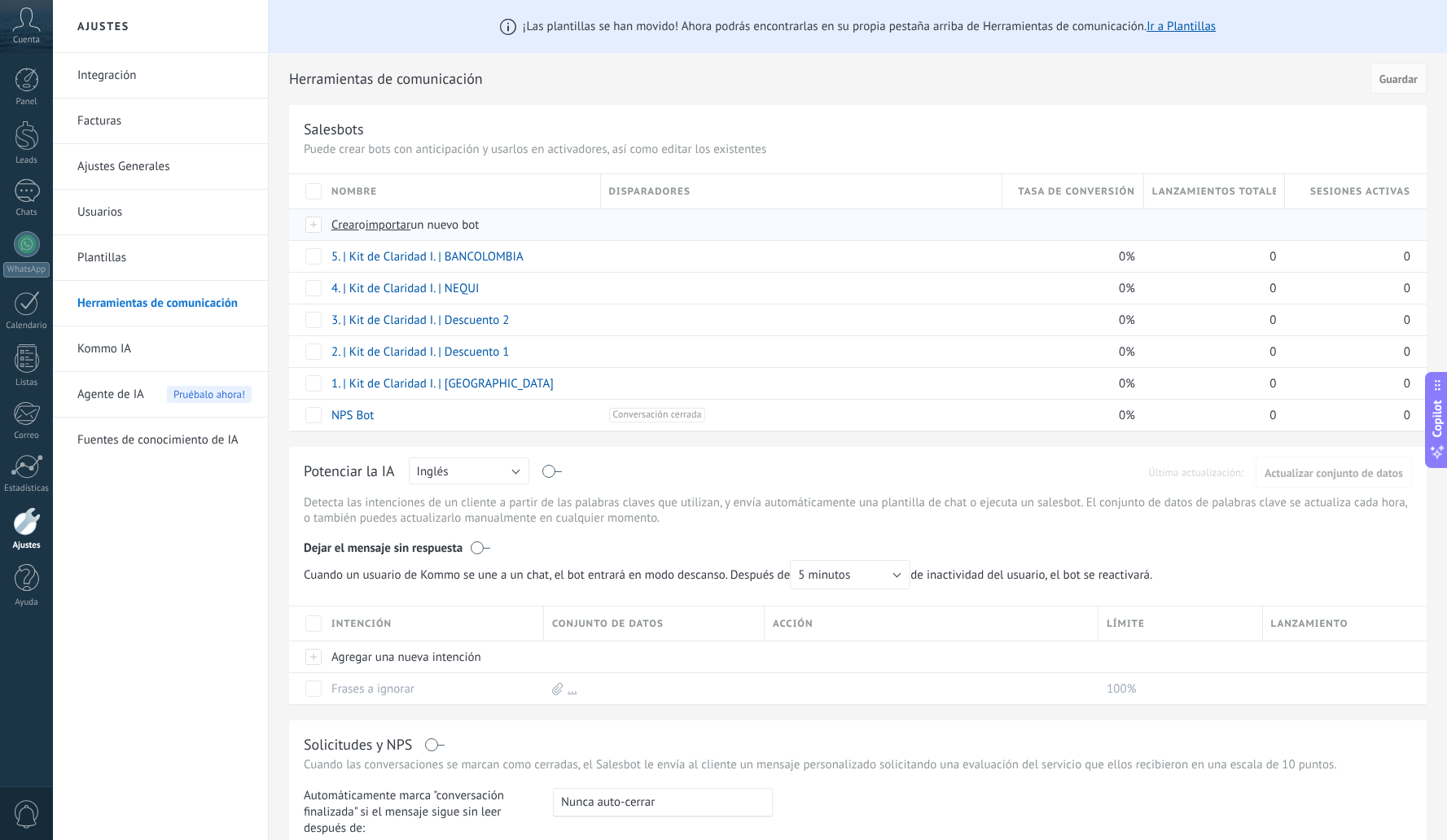
click at [385, 227] on span "importar" at bounding box center [389, 225] width 45 height 16
click at [0, 0] on input "importar un nuevo bot" at bounding box center [0, 0] width 0 height 0
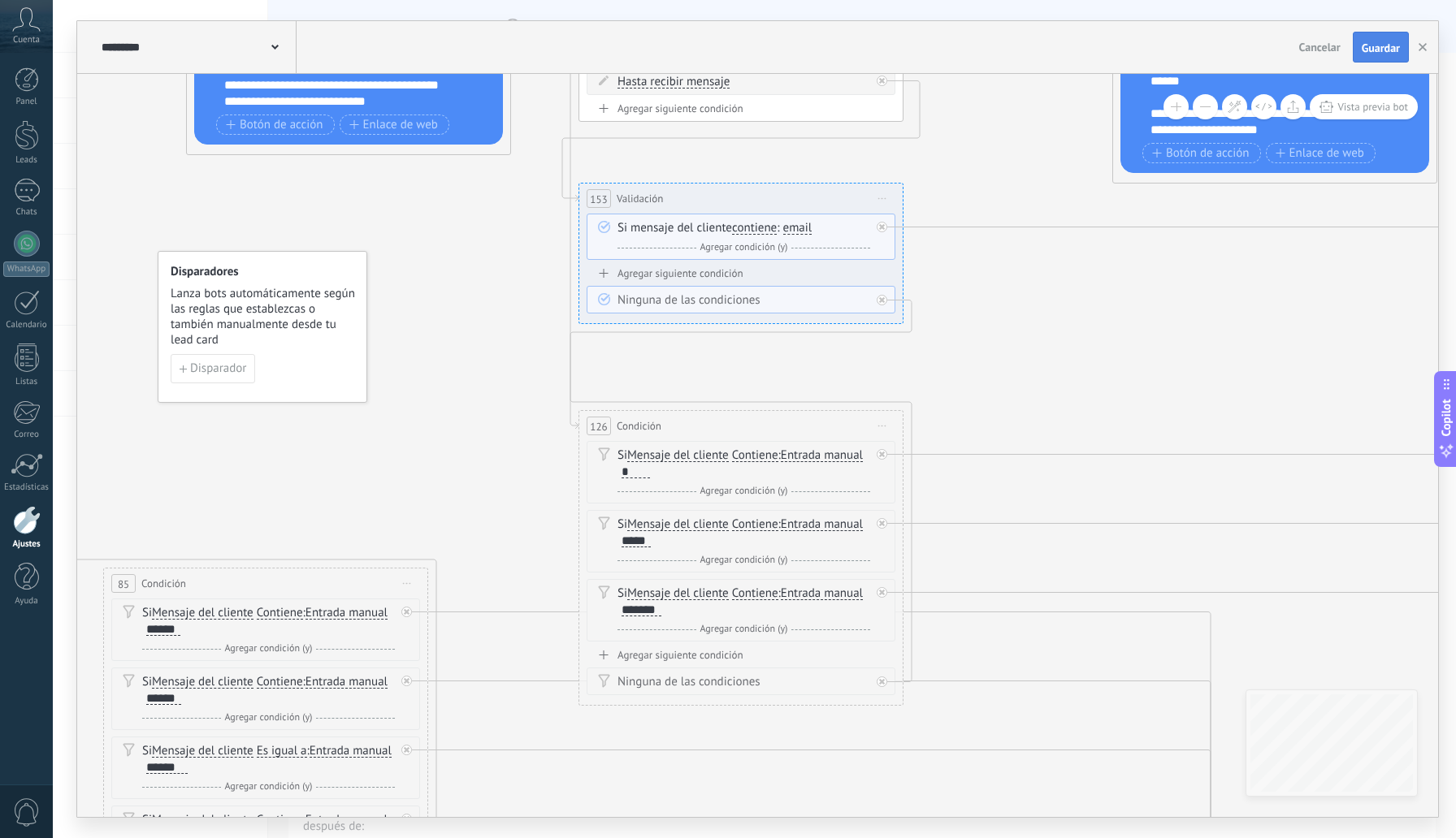
click at [1380, 52] on span "Guardar" at bounding box center [1381, 48] width 38 height 11
click at [1419, 50] on use "button" at bounding box center [1422, 47] width 8 height 8
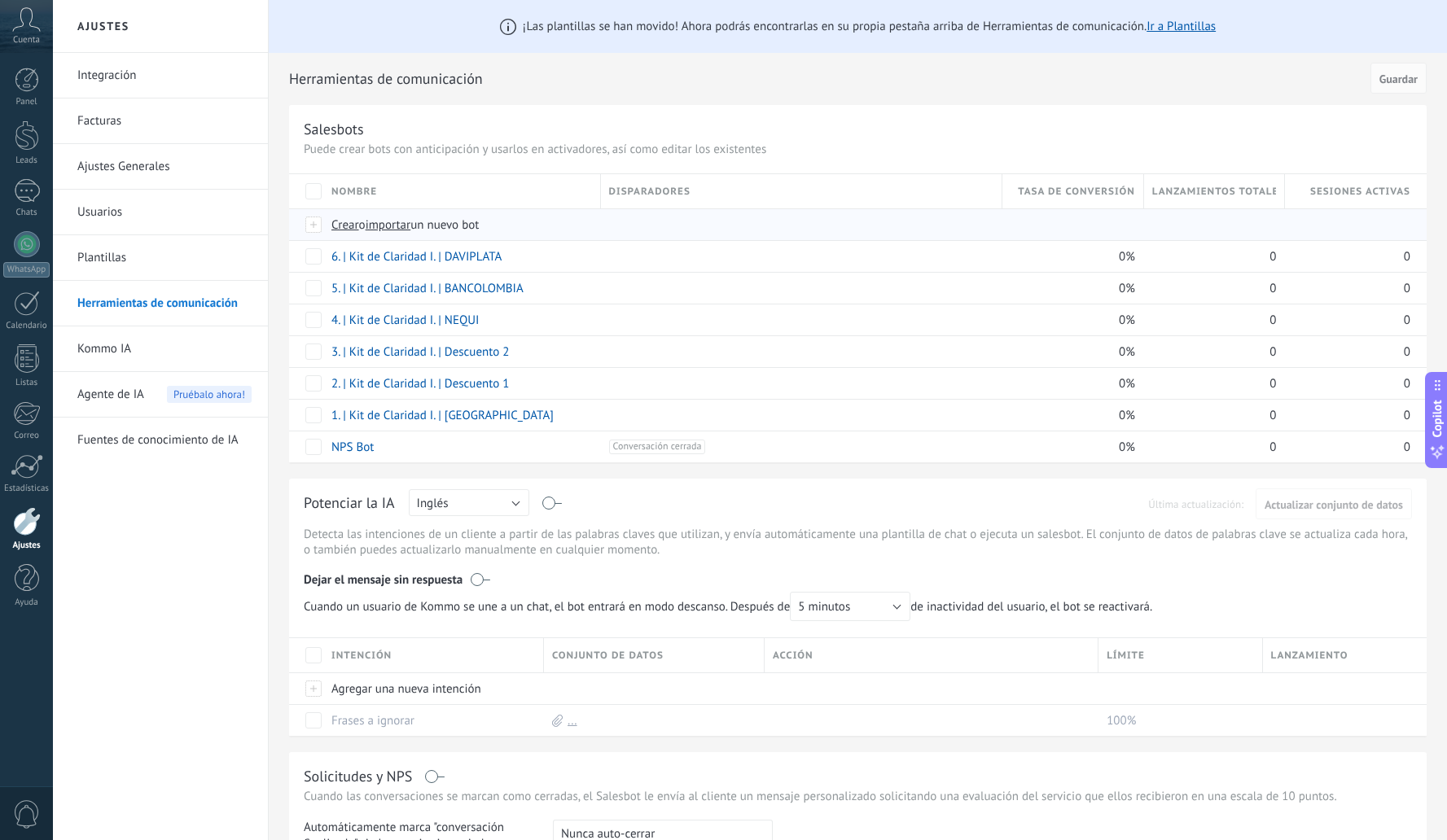
click at [399, 227] on span "importar" at bounding box center [389, 225] width 45 height 16
click at [0, 0] on input "importar un nuevo bot" at bounding box center [0, 0] width 0 height 0
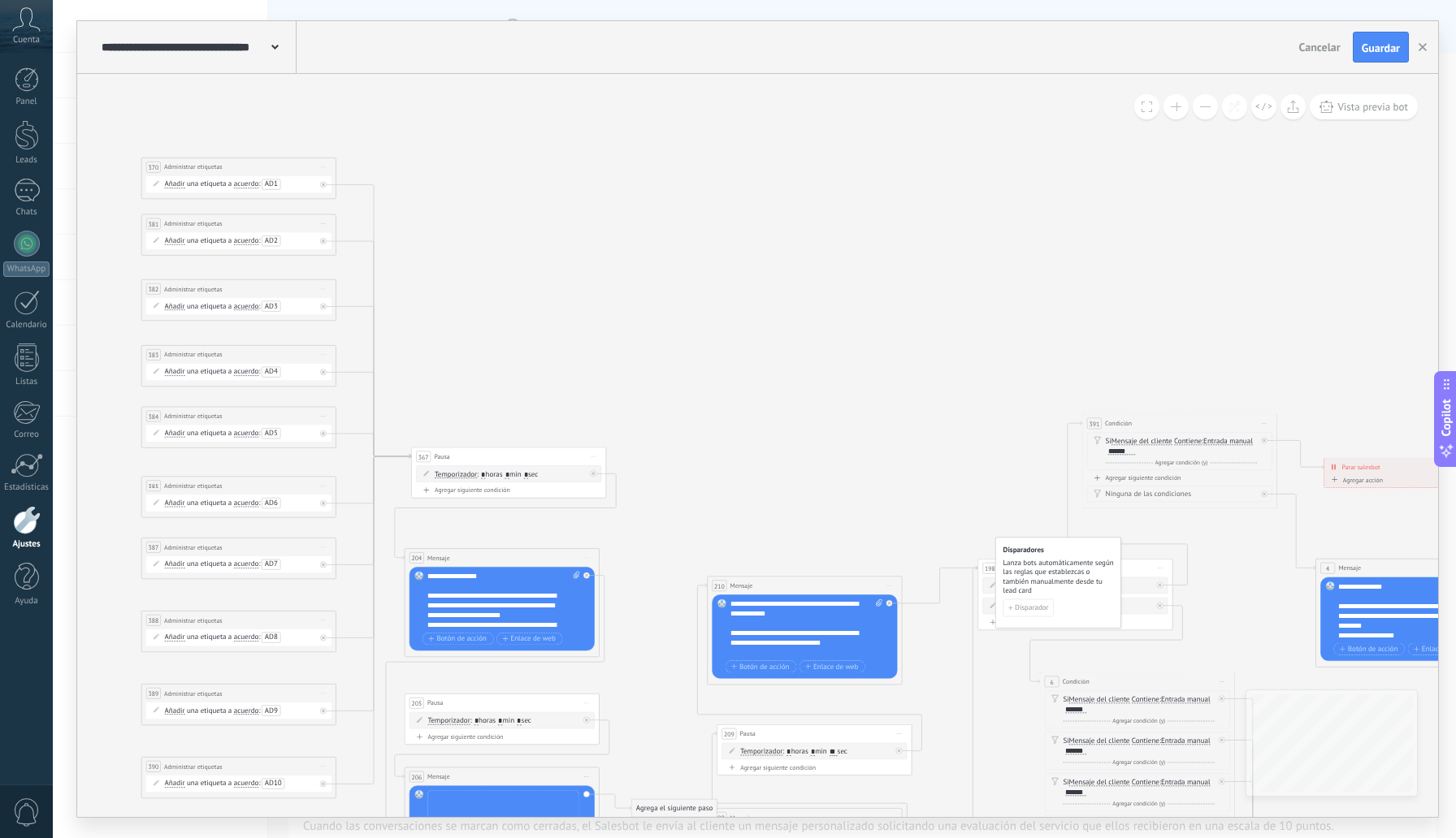
drag, startPoint x: 411, startPoint y: 130, endPoint x: 754, endPoint y: 204, distance: 350.9
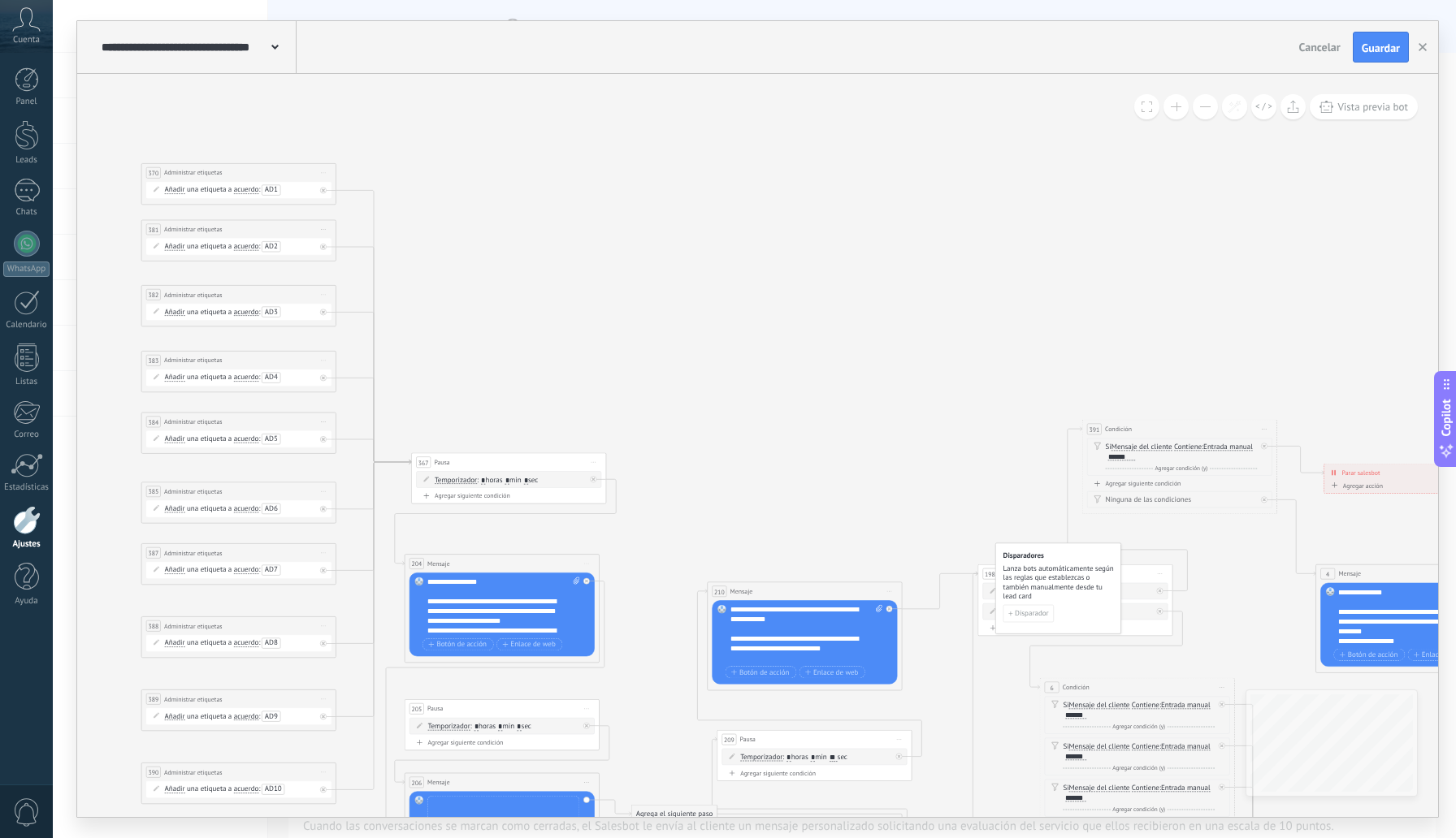
click at [1212, 106] on button at bounding box center [1206, 106] width 25 height 25
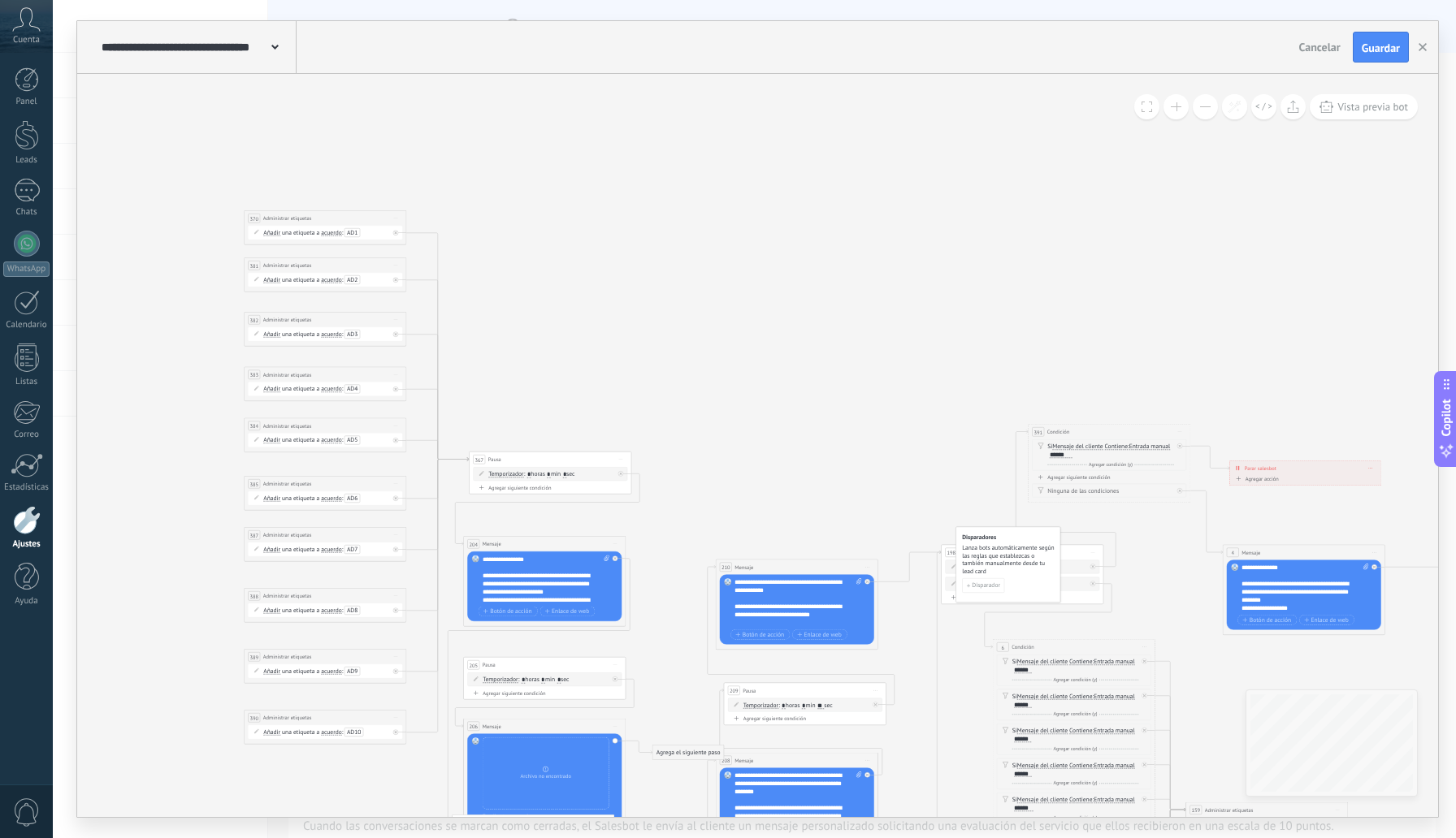
click at [1212, 106] on button at bounding box center [1206, 106] width 25 height 25
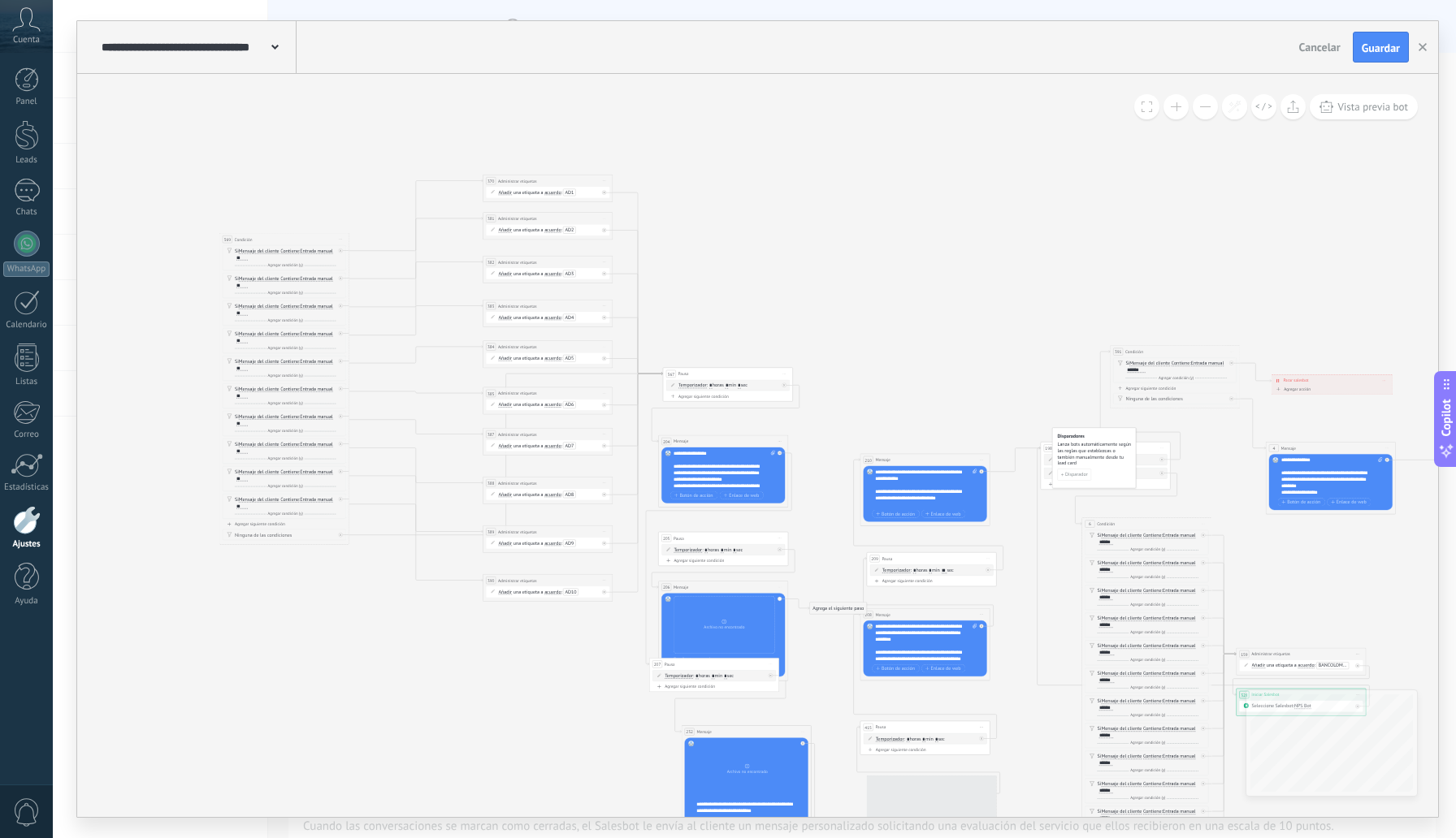
drag, startPoint x: 744, startPoint y: 174, endPoint x: 972, endPoint y: 108, distance: 237.4
click at [1172, 104] on button at bounding box center [1176, 106] width 25 height 25
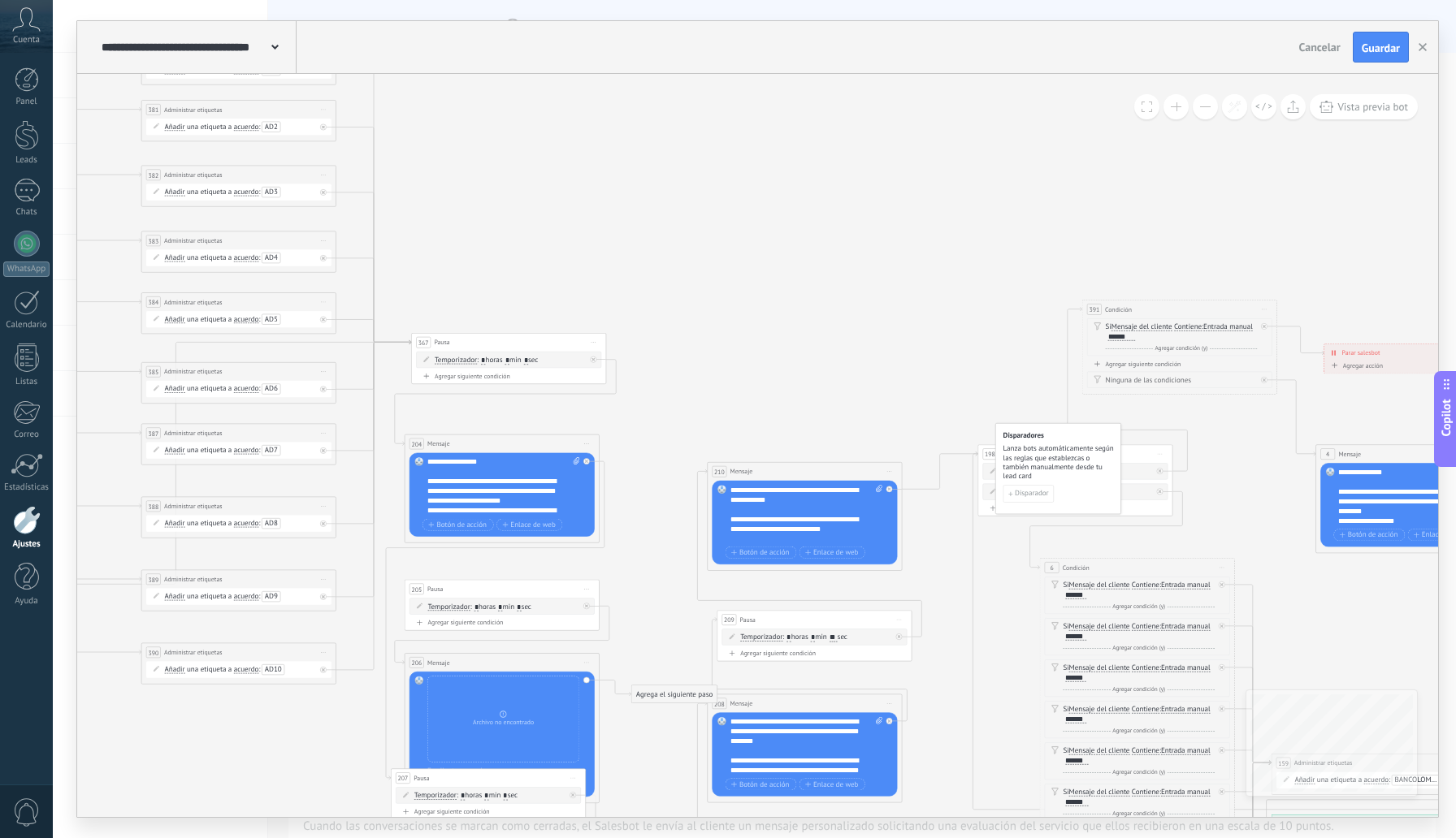
drag, startPoint x: 253, startPoint y: 145, endPoint x: 598, endPoint y: 176, distance: 346.4
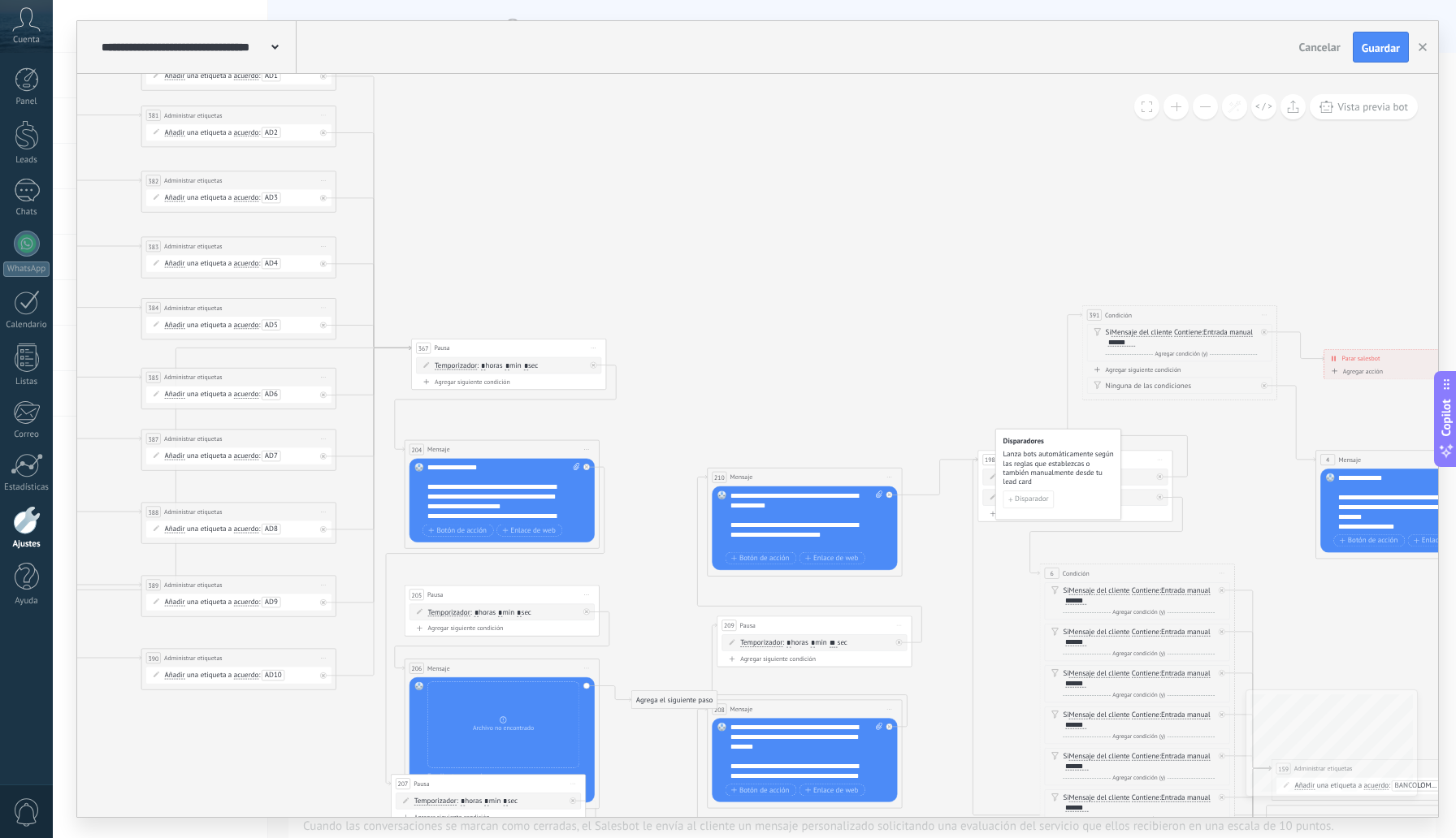
drag, startPoint x: 719, startPoint y: 196, endPoint x: 1000, endPoint y: 196, distance: 281.0
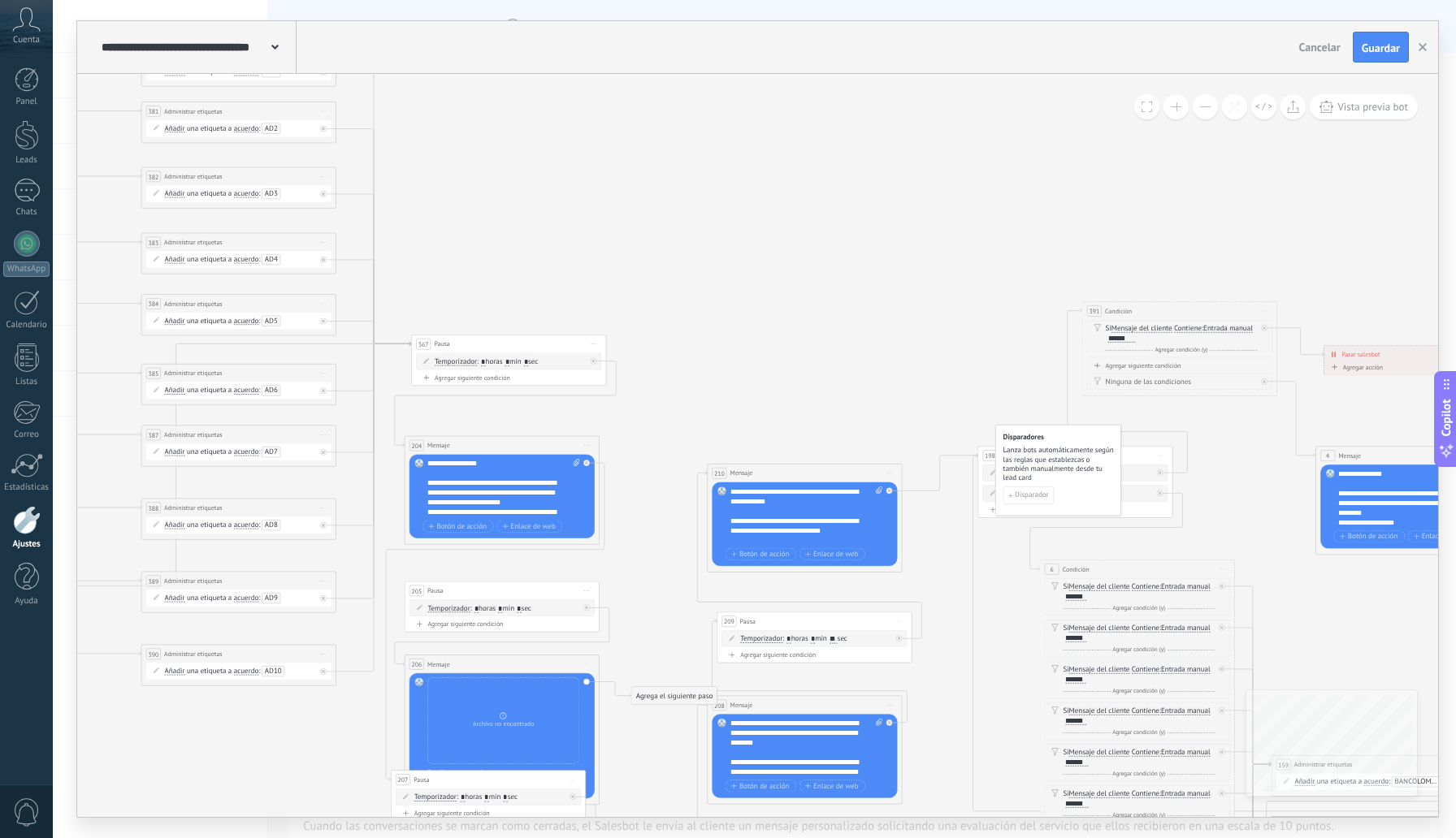
drag, startPoint x: 645, startPoint y: 193, endPoint x: 1201, endPoint y: 160, distance: 557.0
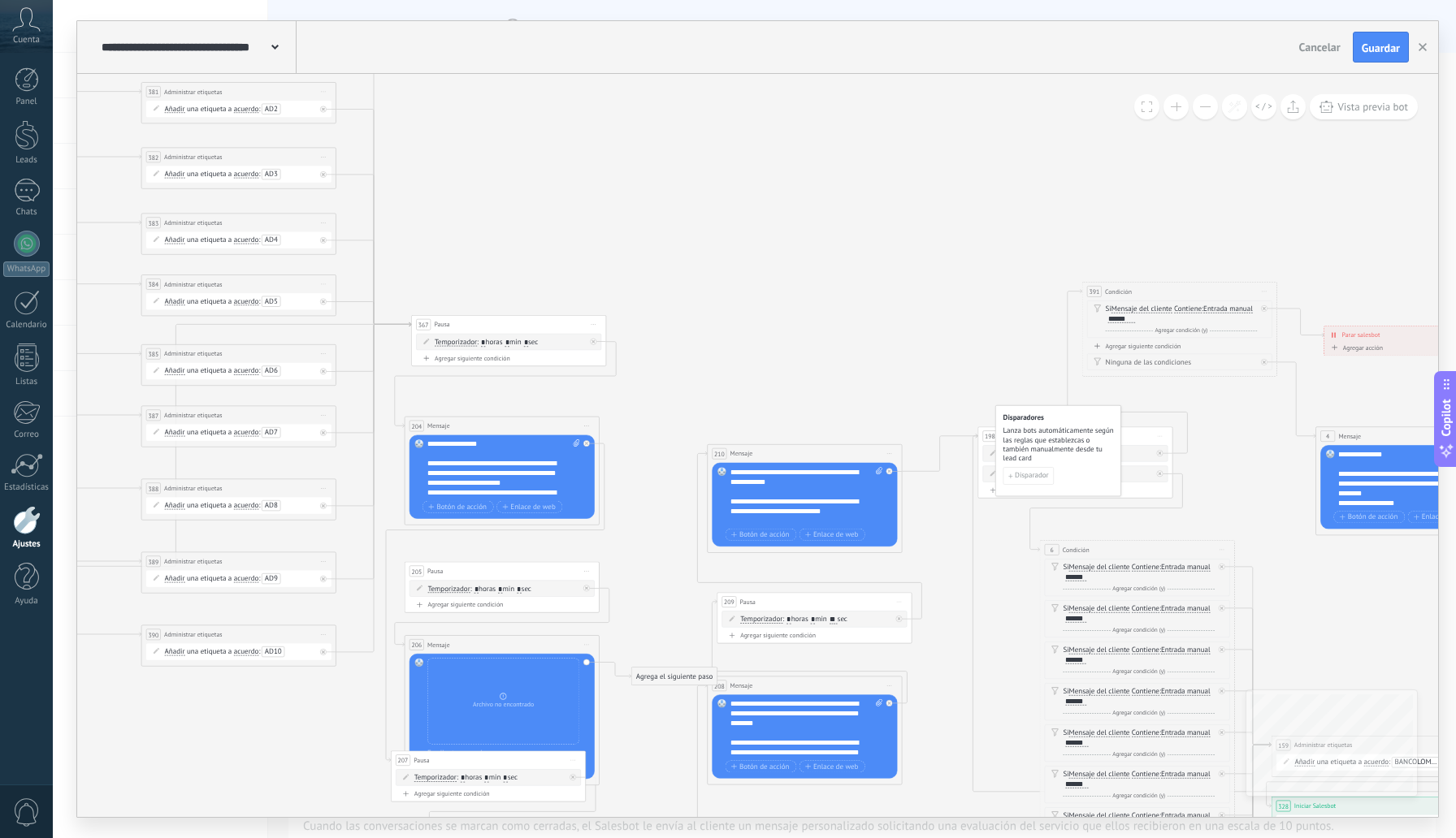
click at [1203, 116] on button at bounding box center [1206, 106] width 25 height 25
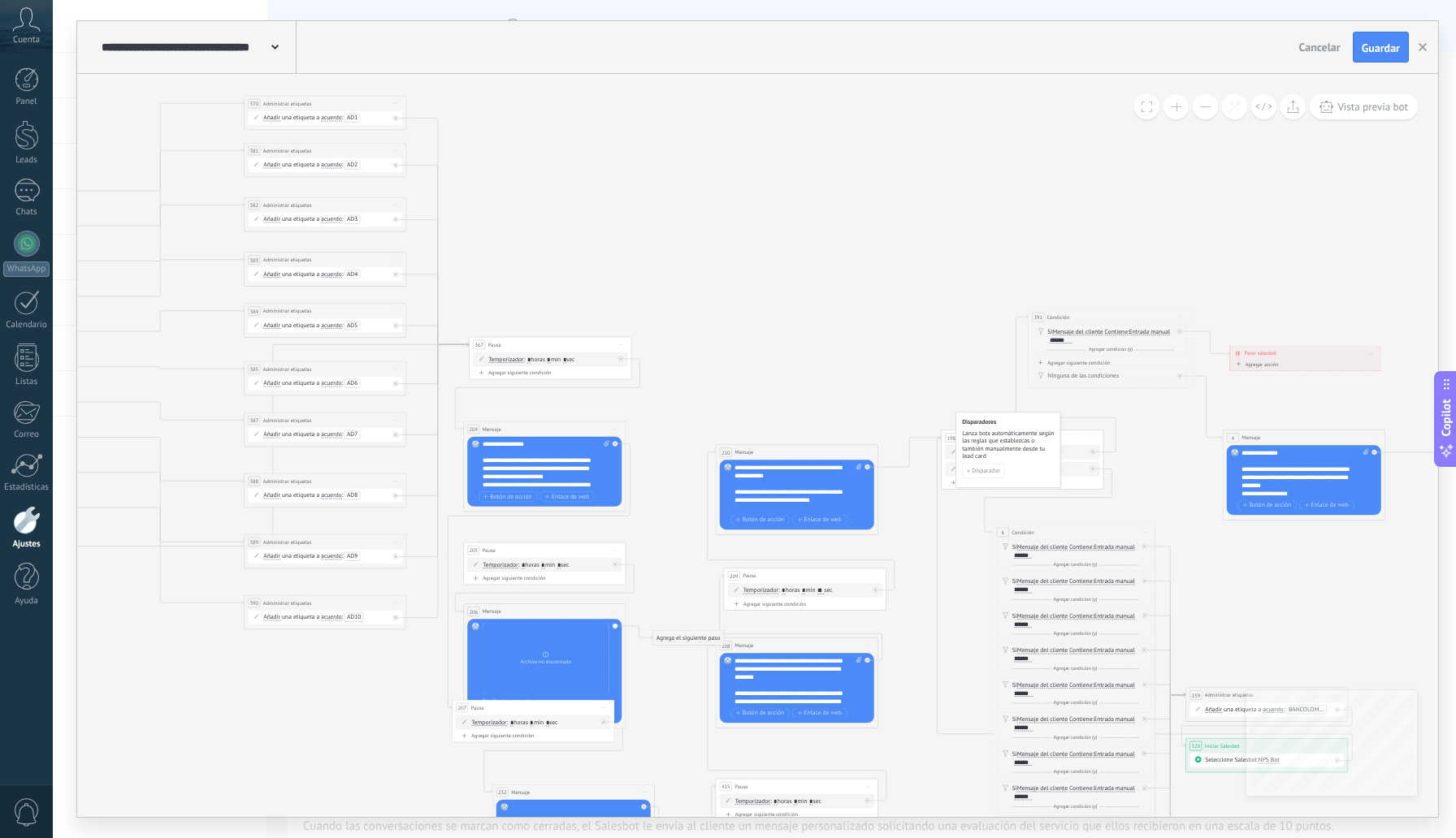
click at [1199, 109] on button at bounding box center [1206, 106] width 25 height 25
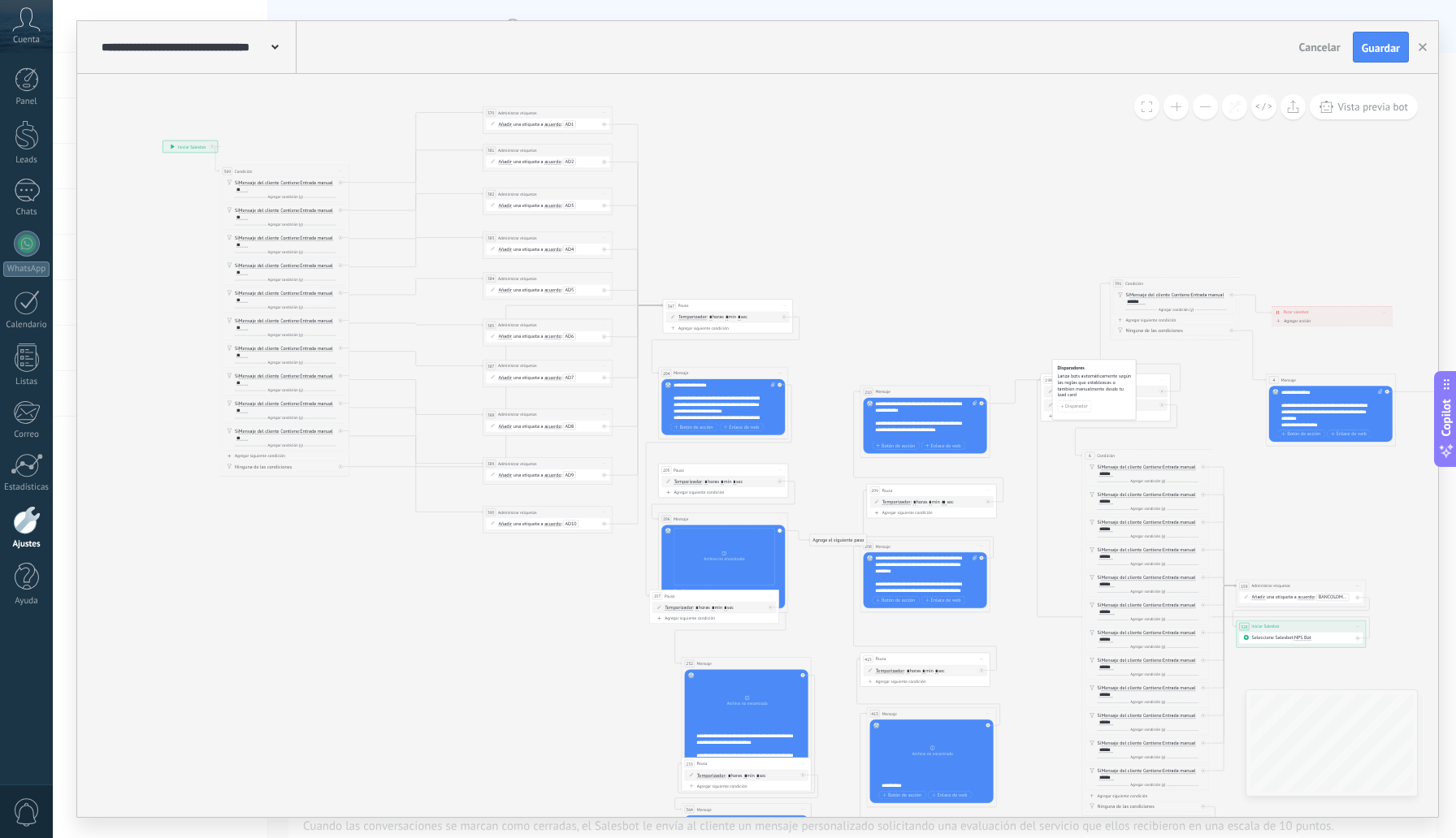
drag, startPoint x: 176, startPoint y: 143, endPoint x: 438, endPoint y: 87, distance: 267.9
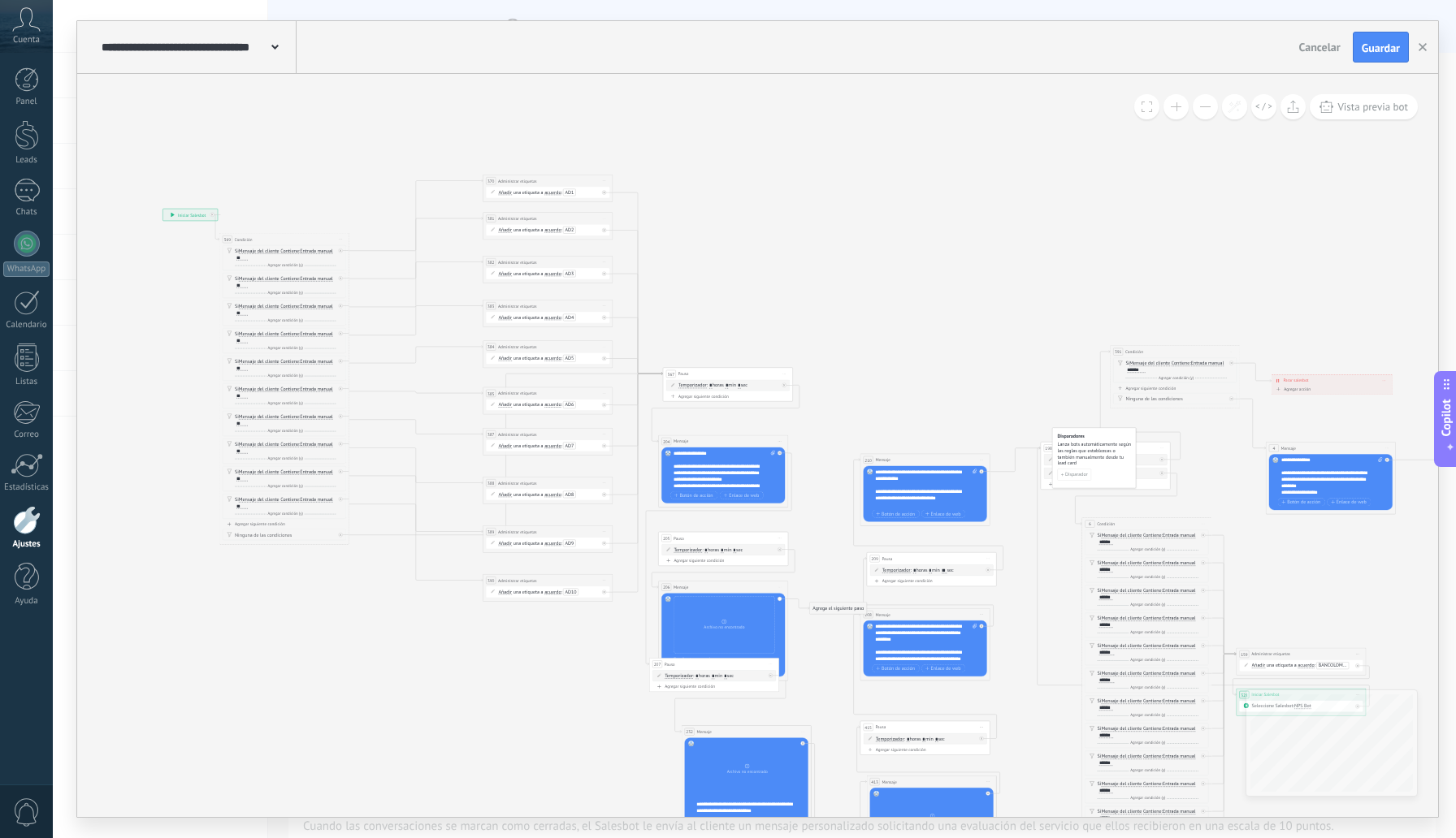
drag, startPoint x: 352, startPoint y: 149, endPoint x: 640, endPoint y: 183, distance: 290.0
click at [1166, 428] on div "4 Mensaje ******* (a): Todos los contactos - canales seleccionados Todos los co…" at bounding box center [1166, 428] width 0 height 0
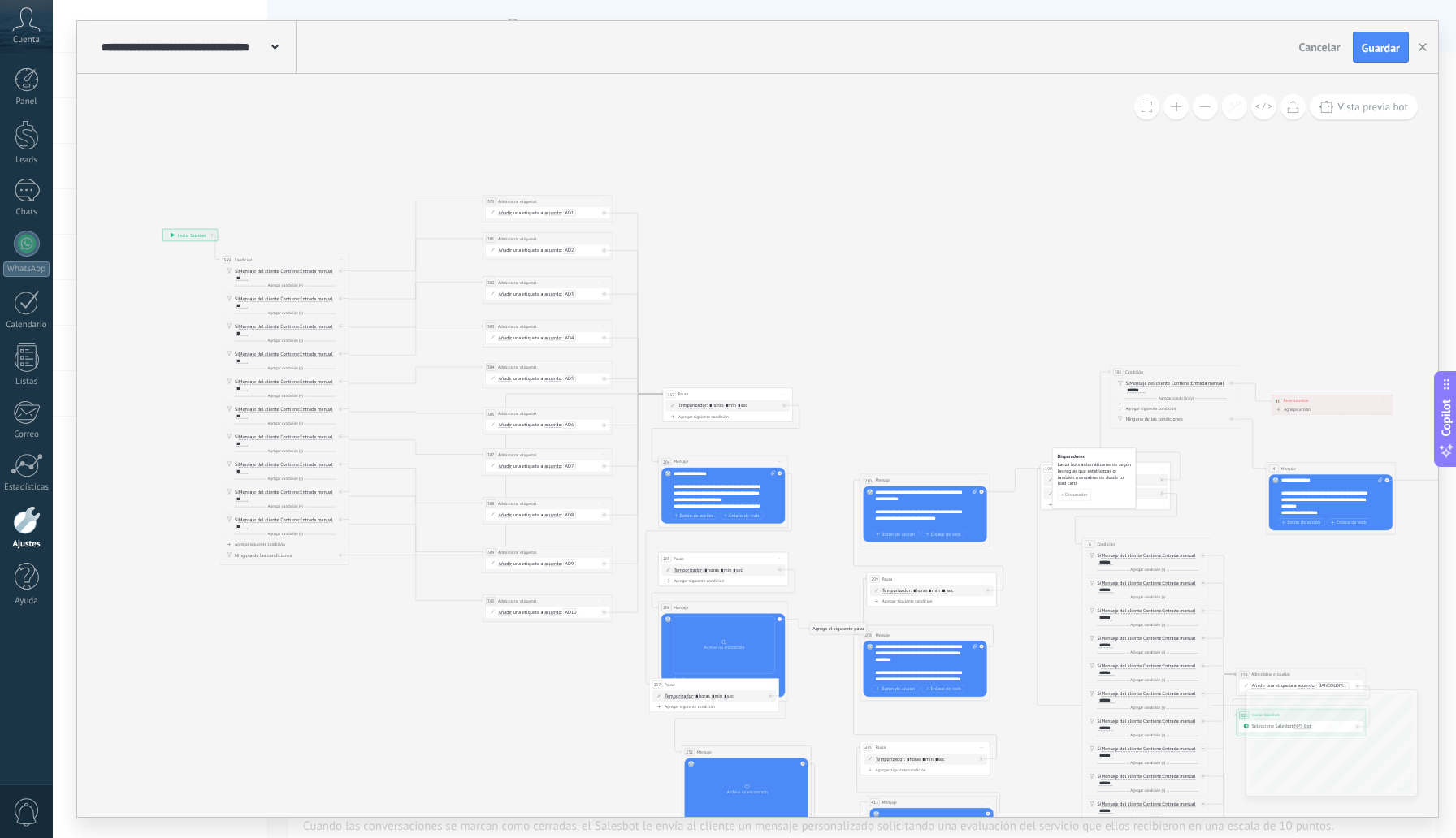
click at [1169, 106] on button at bounding box center [1176, 106] width 25 height 25
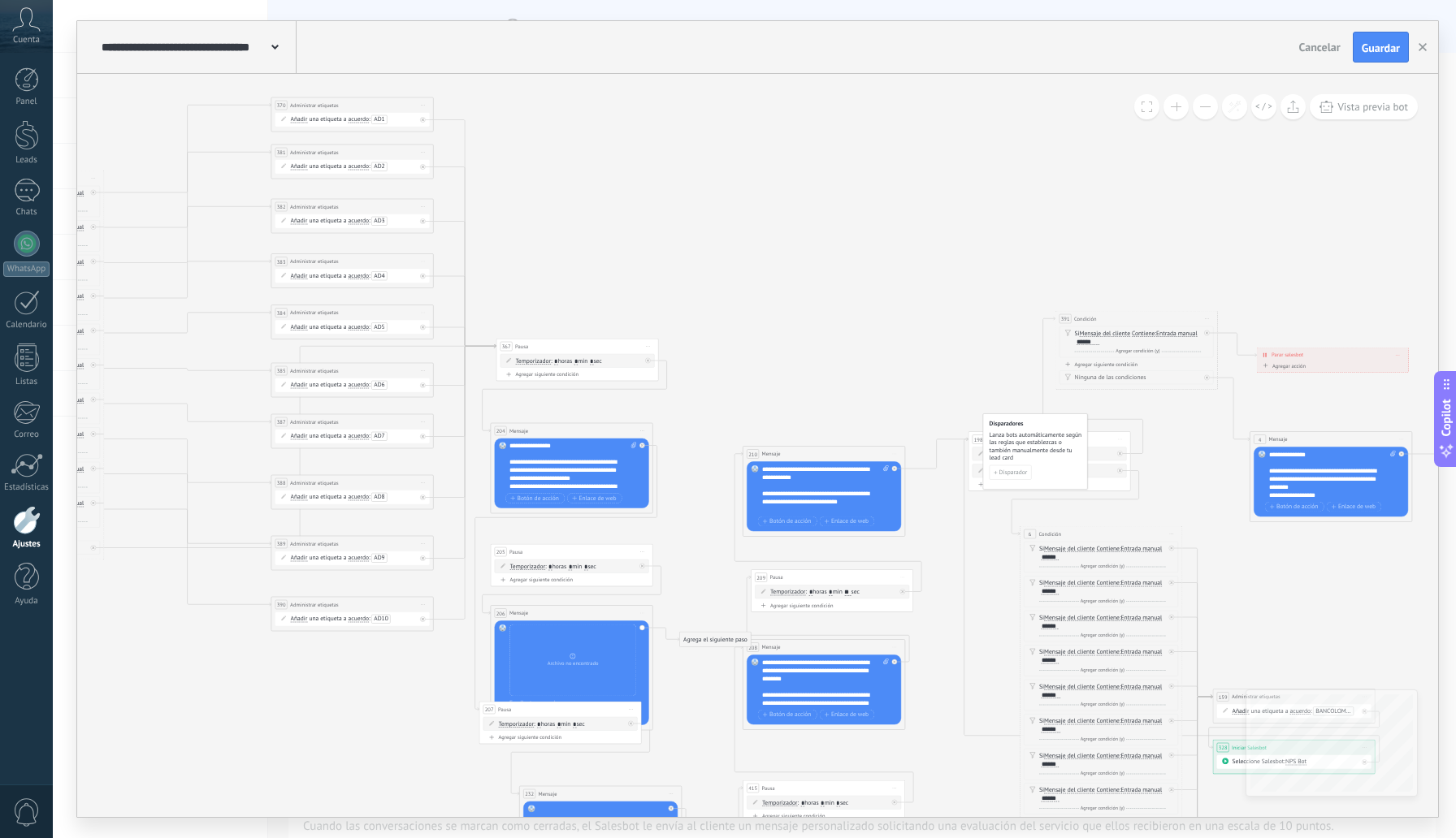
drag, startPoint x: 1155, startPoint y: 156, endPoint x: 1107, endPoint y: 122, distance: 58.8
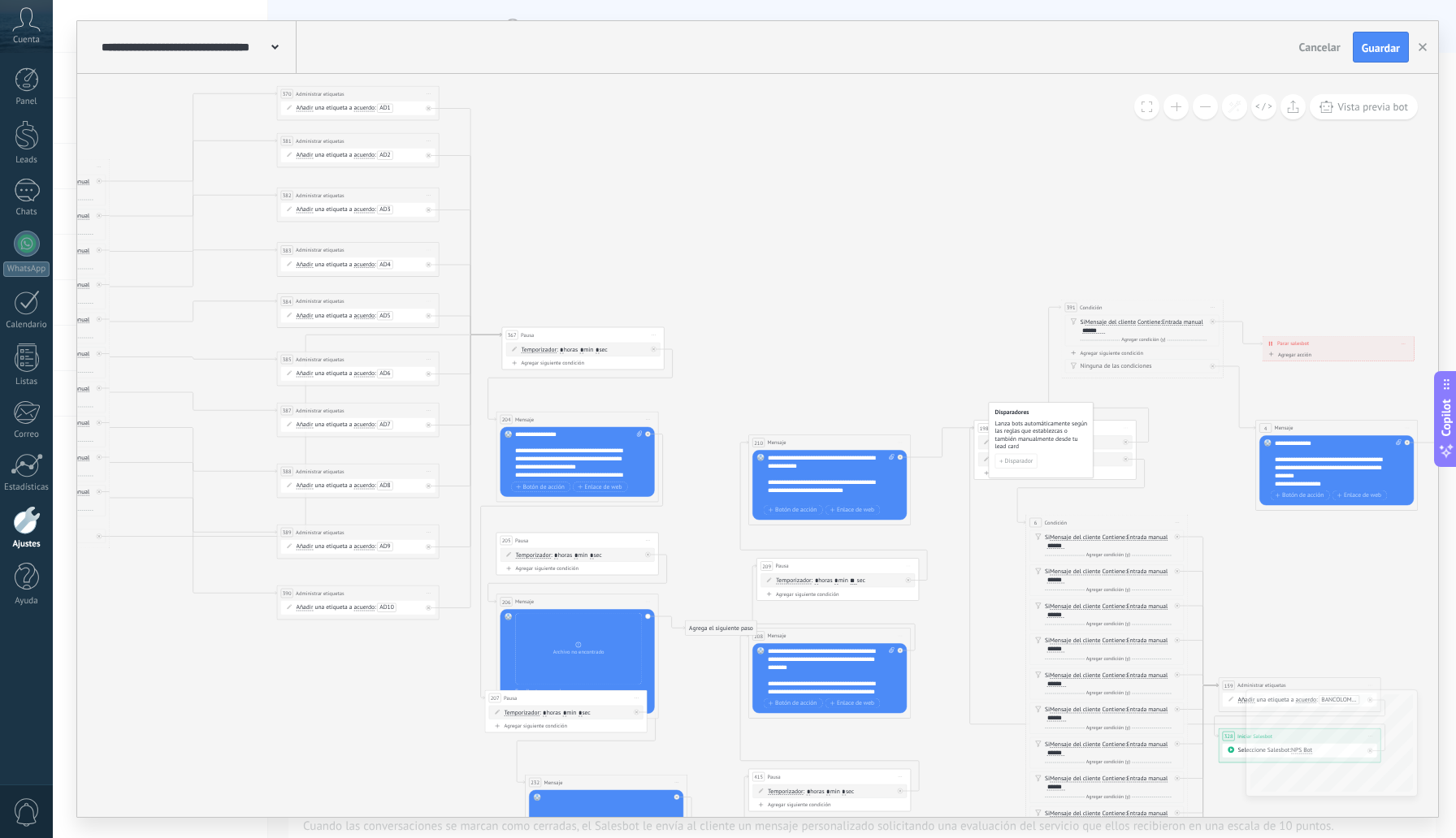
click at [1170, 114] on button at bounding box center [1176, 106] width 25 height 25
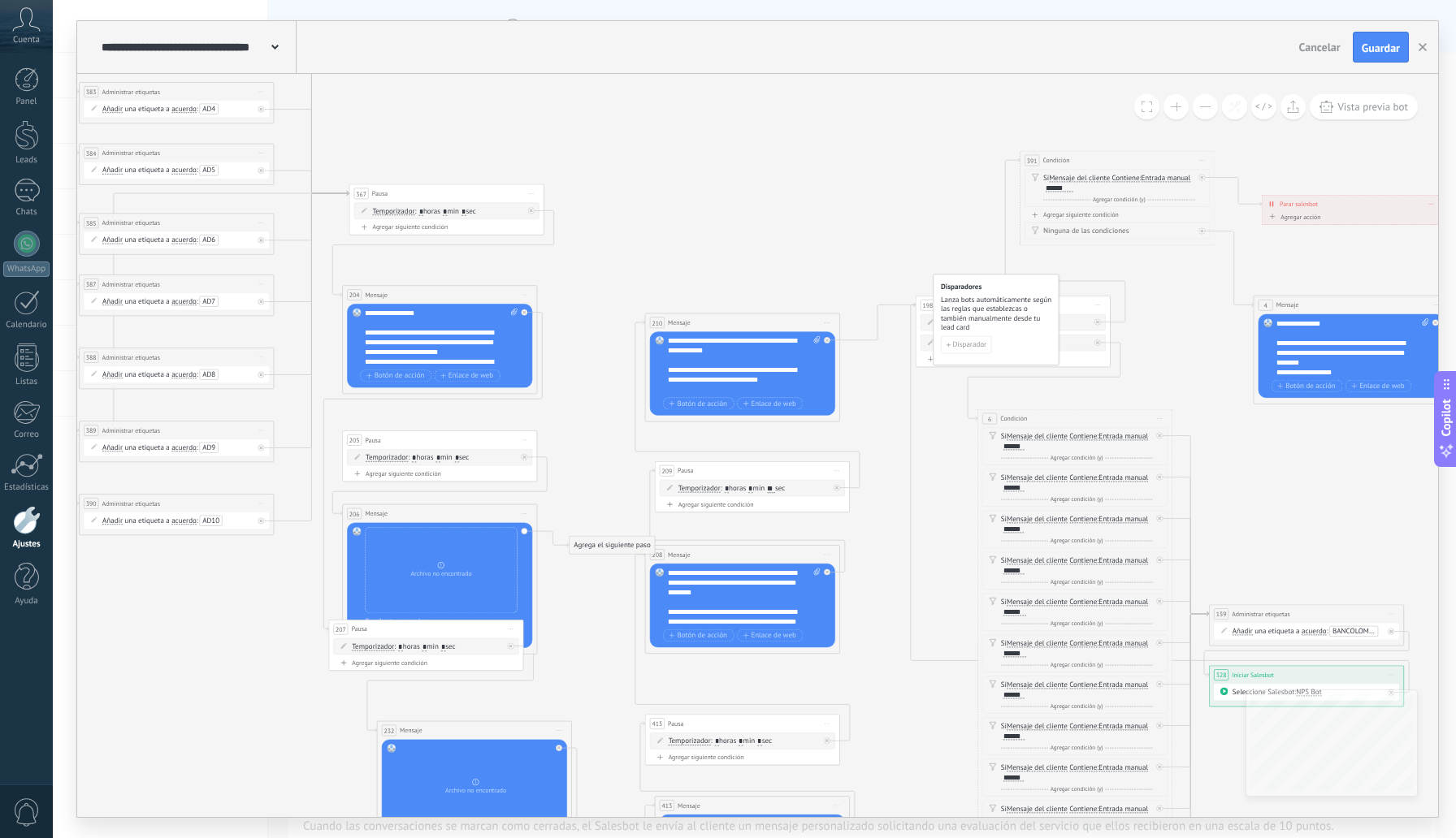
drag, startPoint x: 761, startPoint y: 259, endPoint x: 1054, endPoint y: 144, distance: 314.8
click at [1179, 108] on button at bounding box center [1176, 106] width 25 height 25
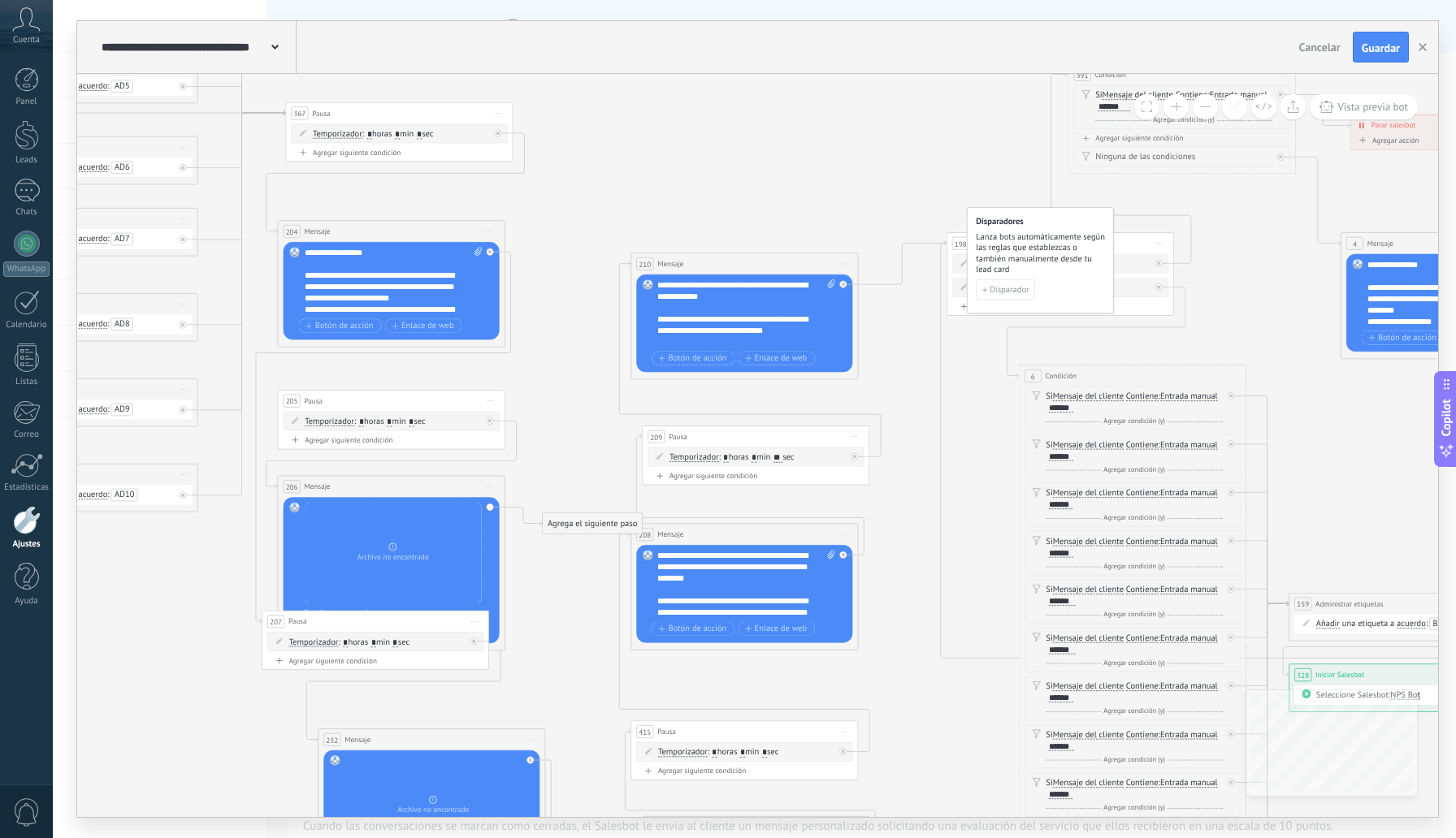
drag, startPoint x: 571, startPoint y: 345, endPoint x: 496, endPoint y: 254, distance: 117.9
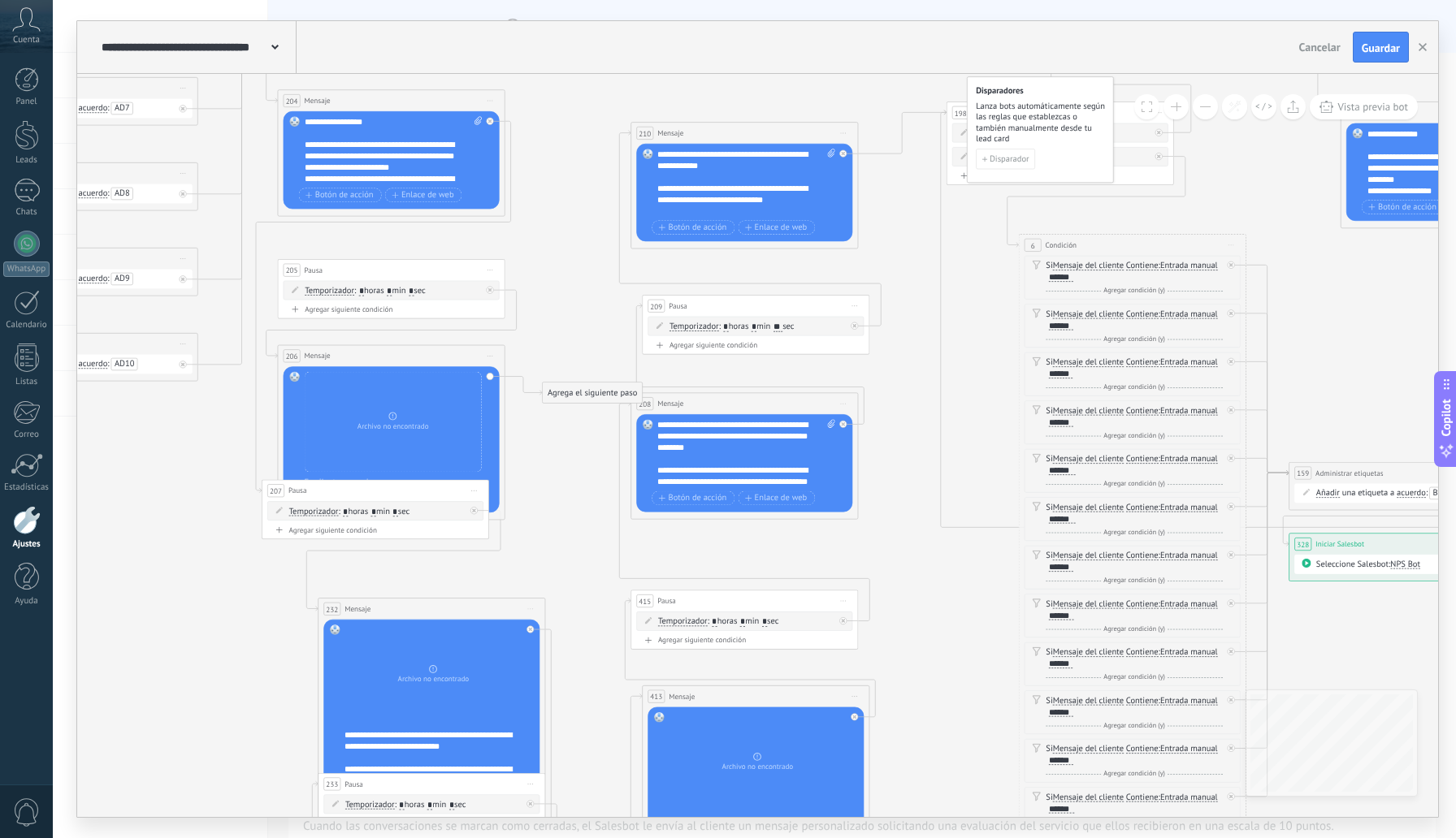
drag, startPoint x: 532, startPoint y: 328, endPoint x: 546, endPoint y: 201, distance: 127.8
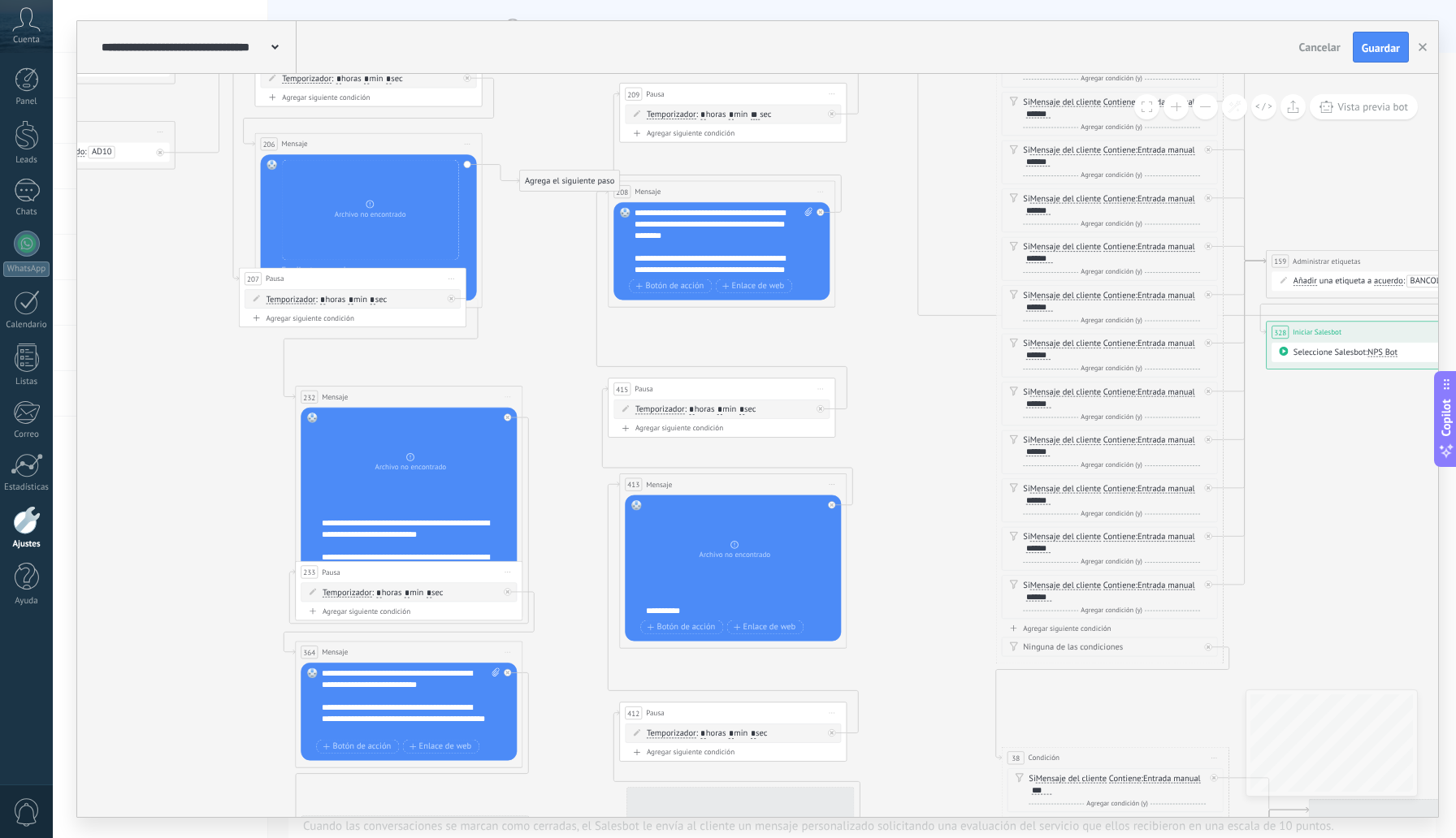
drag, startPoint x: 596, startPoint y: 521, endPoint x: 569, endPoint y: 299, distance: 223.6
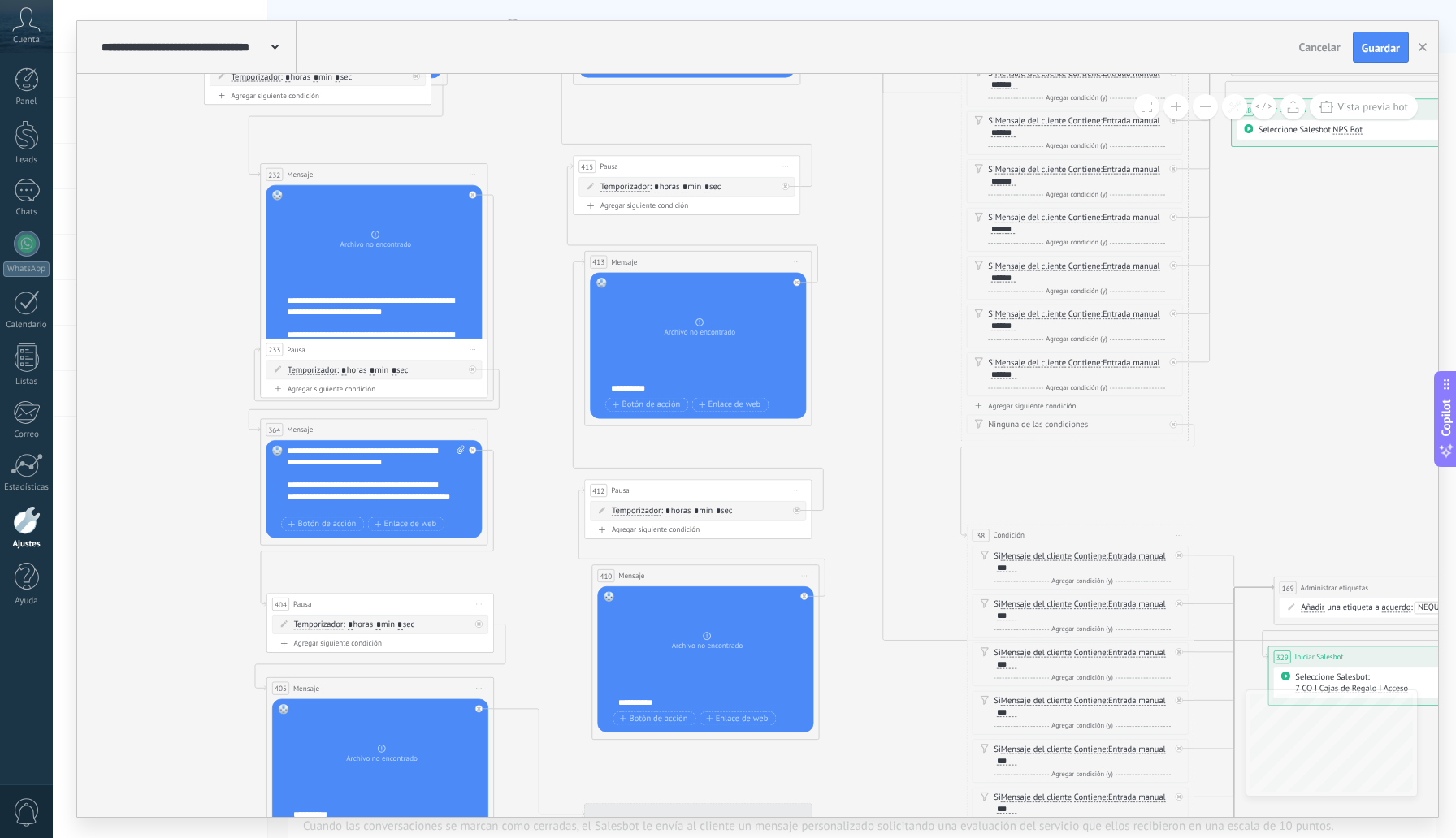
drag, startPoint x: 551, startPoint y: 549, endPoint x: 515, endPoint y: 340, distance: 212.1
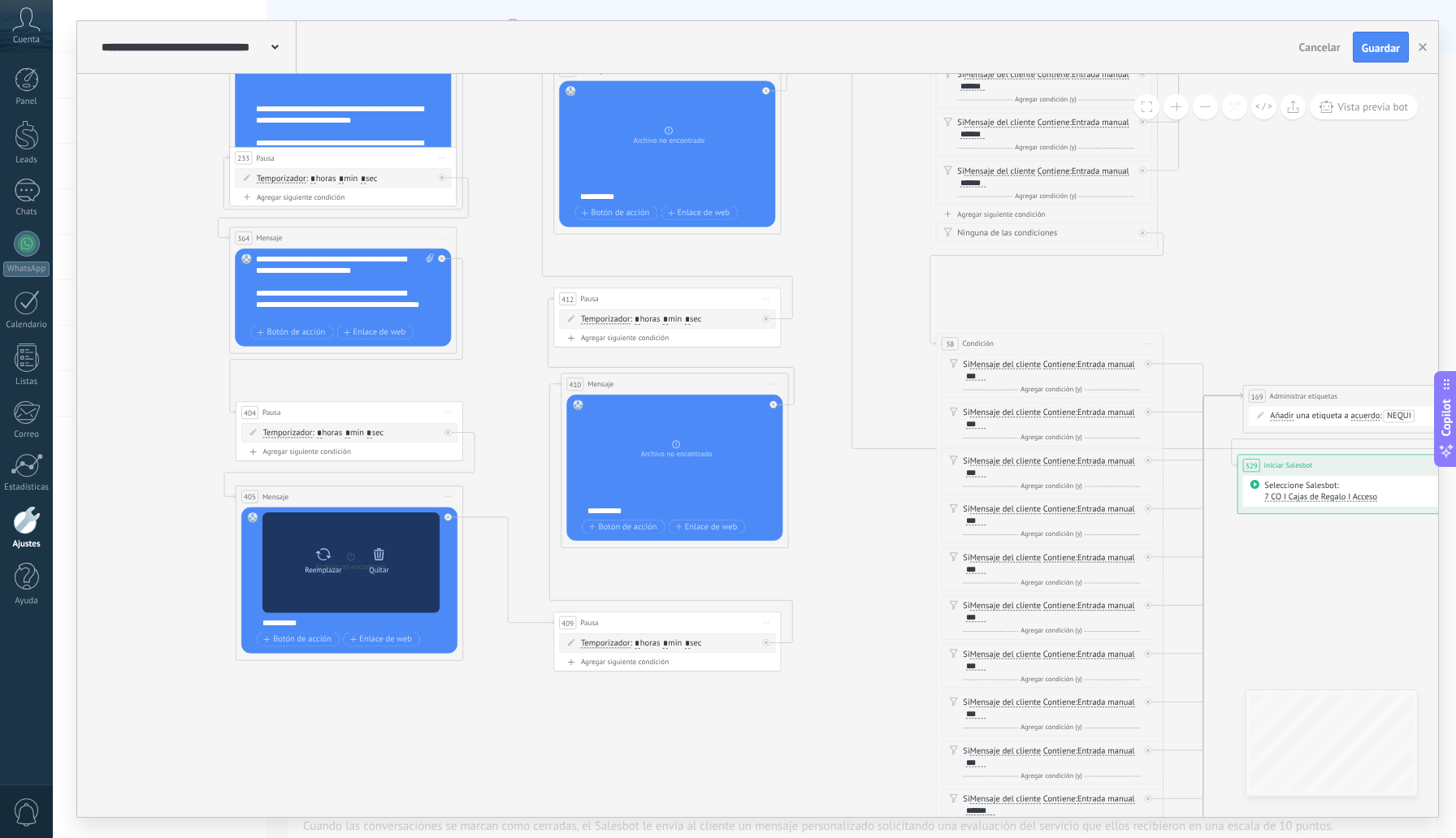
drag, startPoint x: 528, startPoint y: 507, endPoint x: 395, endPoint y: 513, distance: 133.1
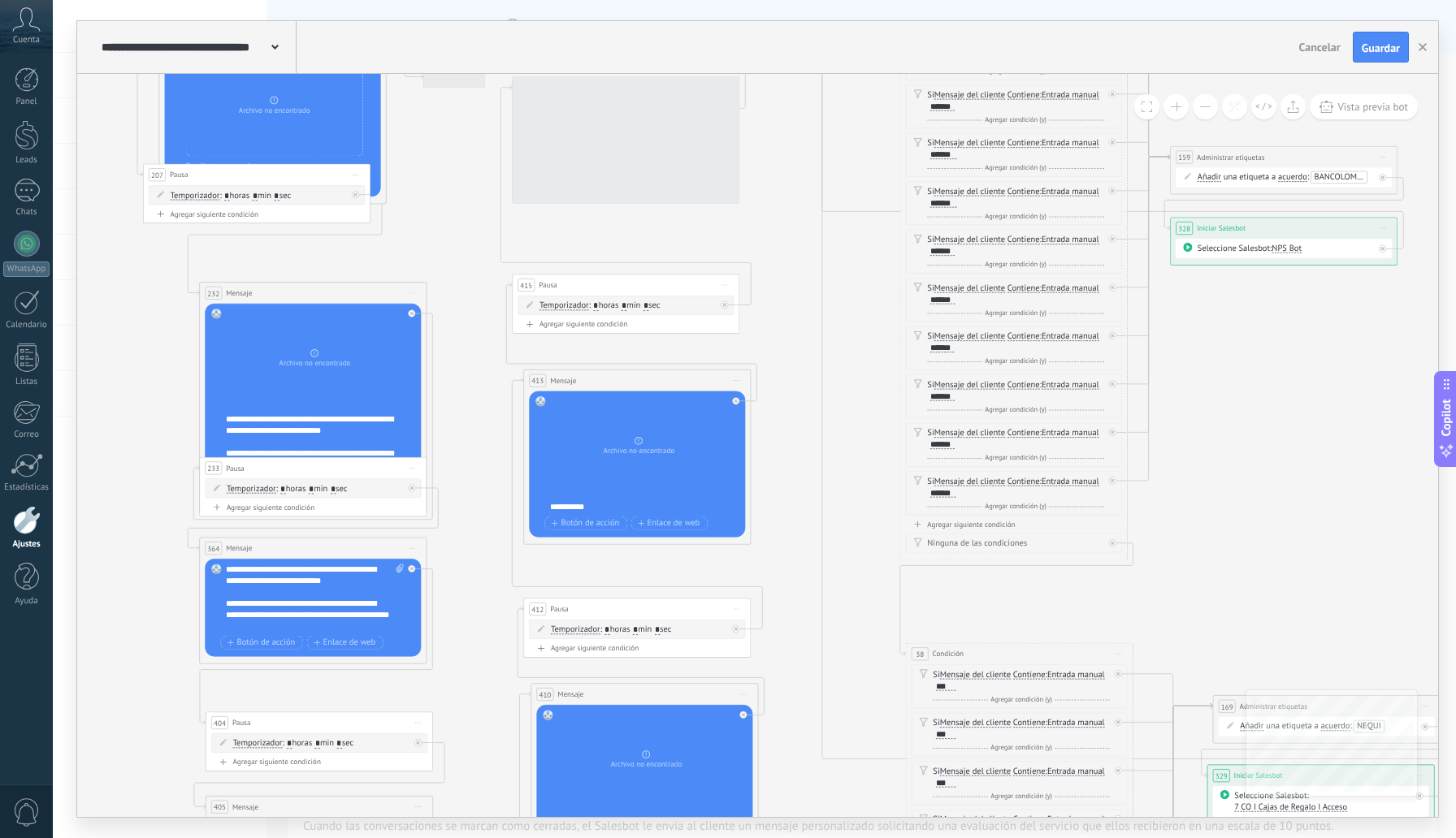
drag, startPoint x: 845, startPoint y: 361, endPoint x: 794, endPoint y: 594, distance: 238.5
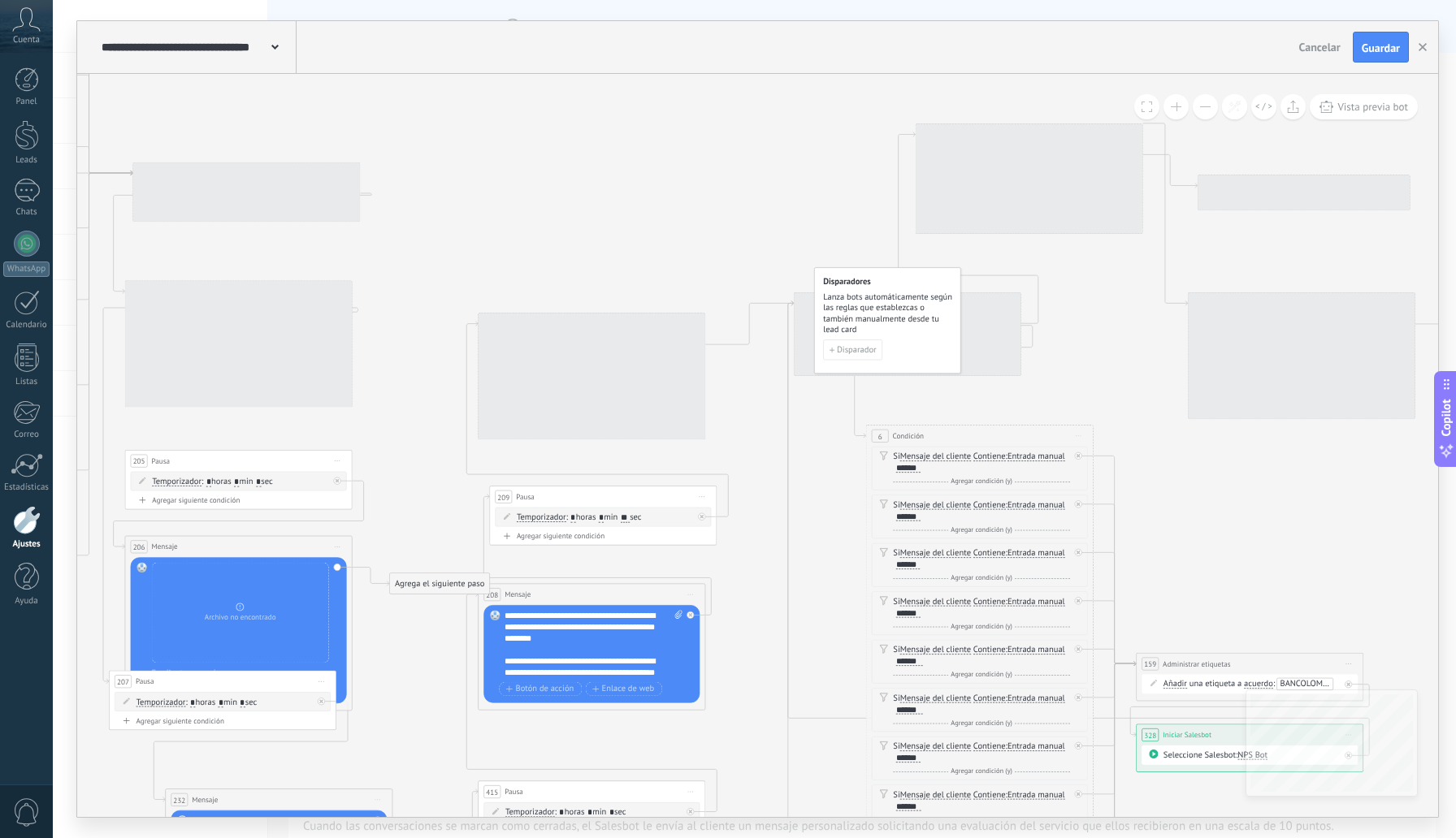
drag, startPoint x: 778, startPoint y: 218, endPoint x: 746, endPoint y: 696, distance: 479.1
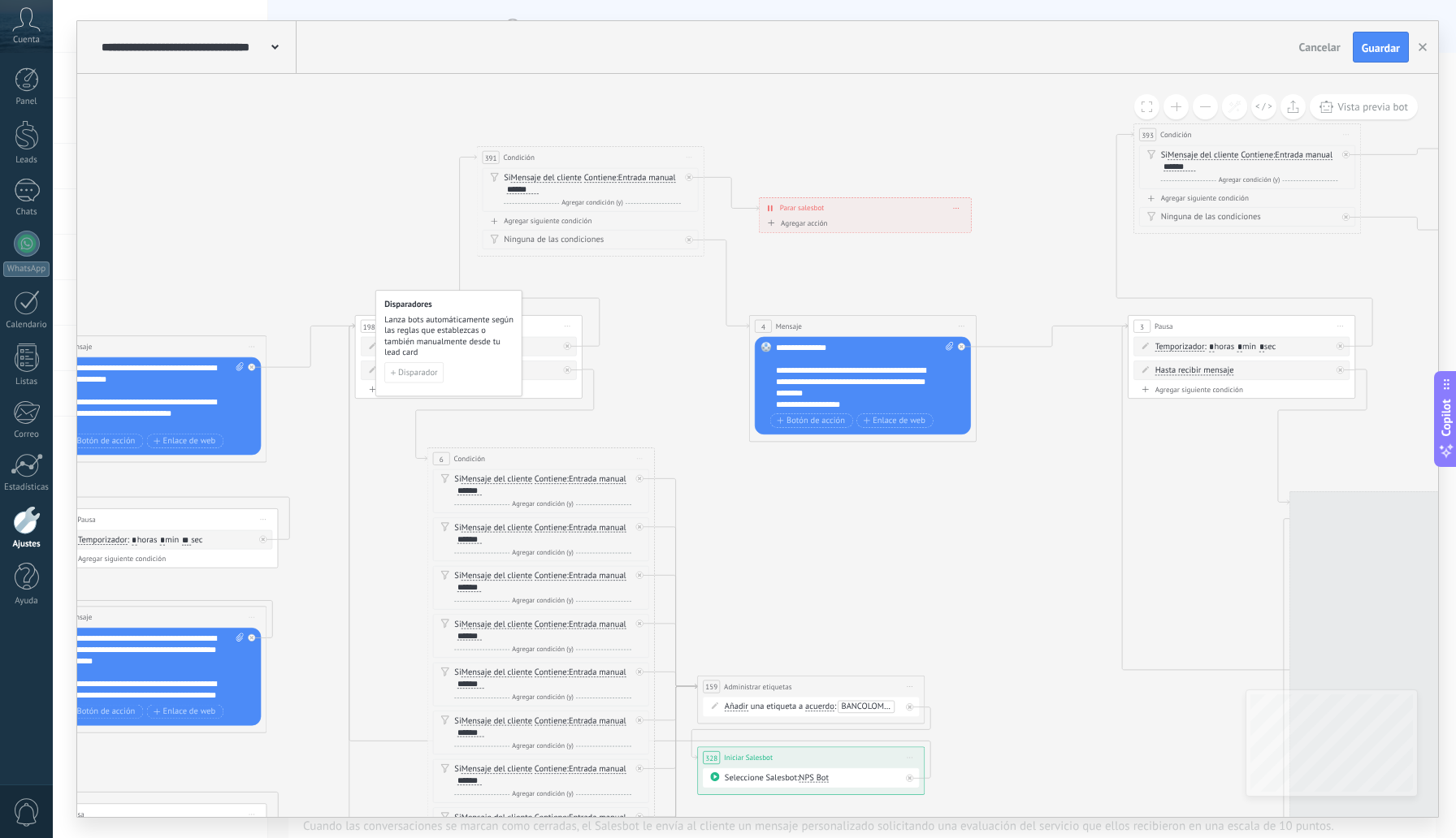
drag, startPoint x: 1235, startPoint y: 489, endPoint x: 697, endPoint y: 544, distance: 540.8
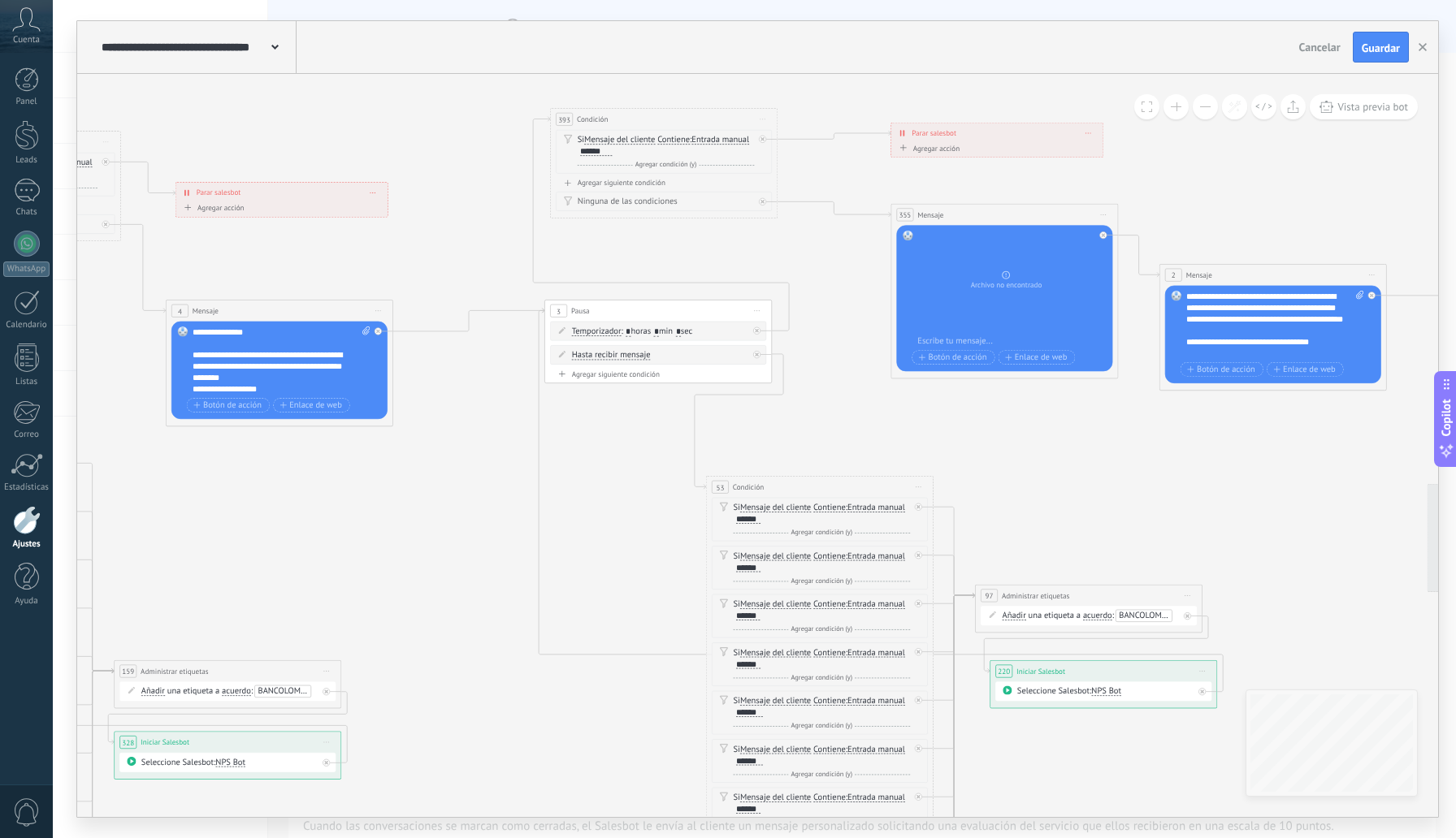
drag, startPoint x: 929, startPoint y: 546, endPoint x: 691, endPoint y: 475, distance: 248.4
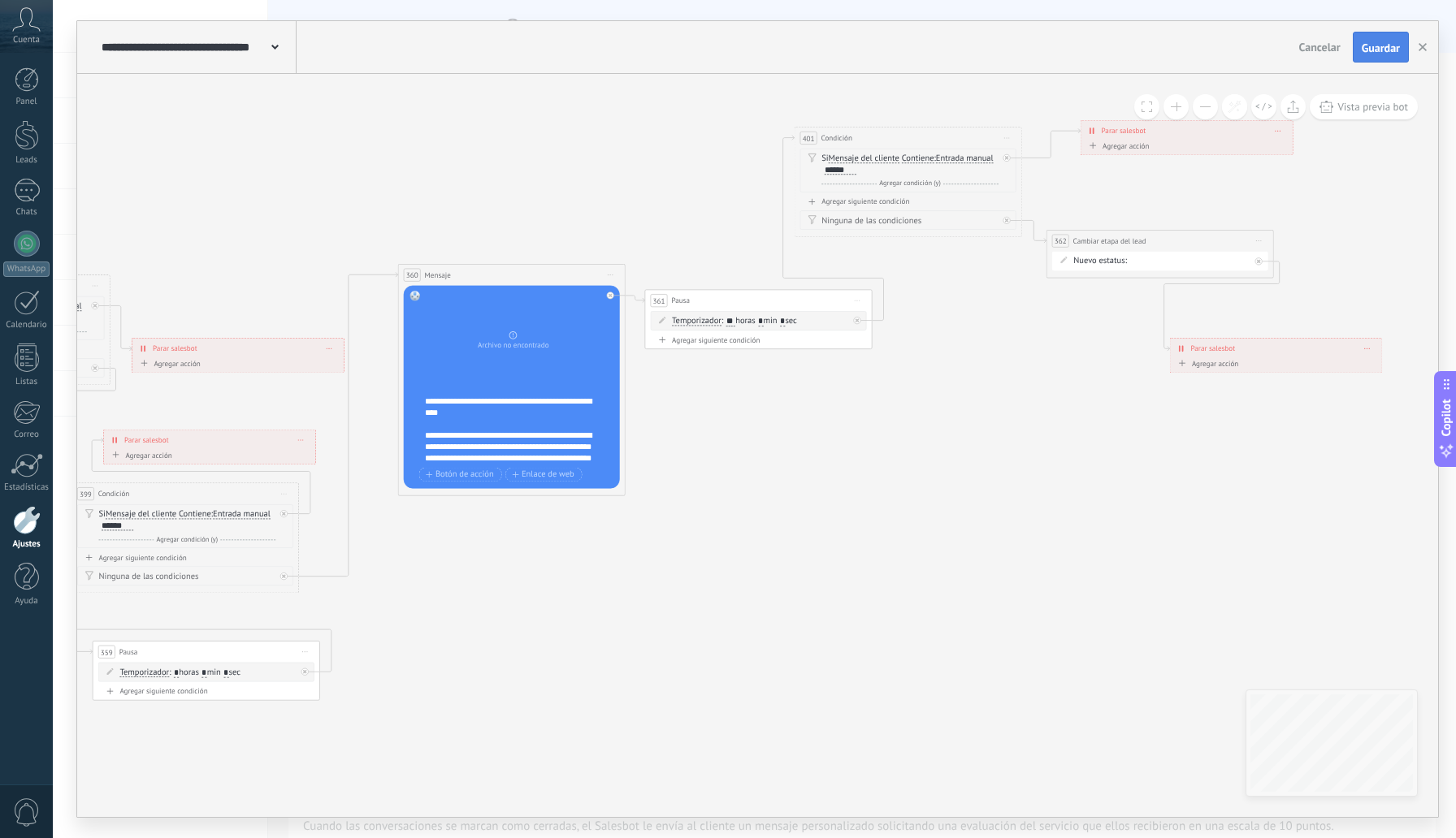
click at [1363, 54] on span "Guardar" at bounding box center [1381, 48] width 38 height 11
click at [1428, 44] on button "button" at bounding box center [1423, 47] width 24 height 30
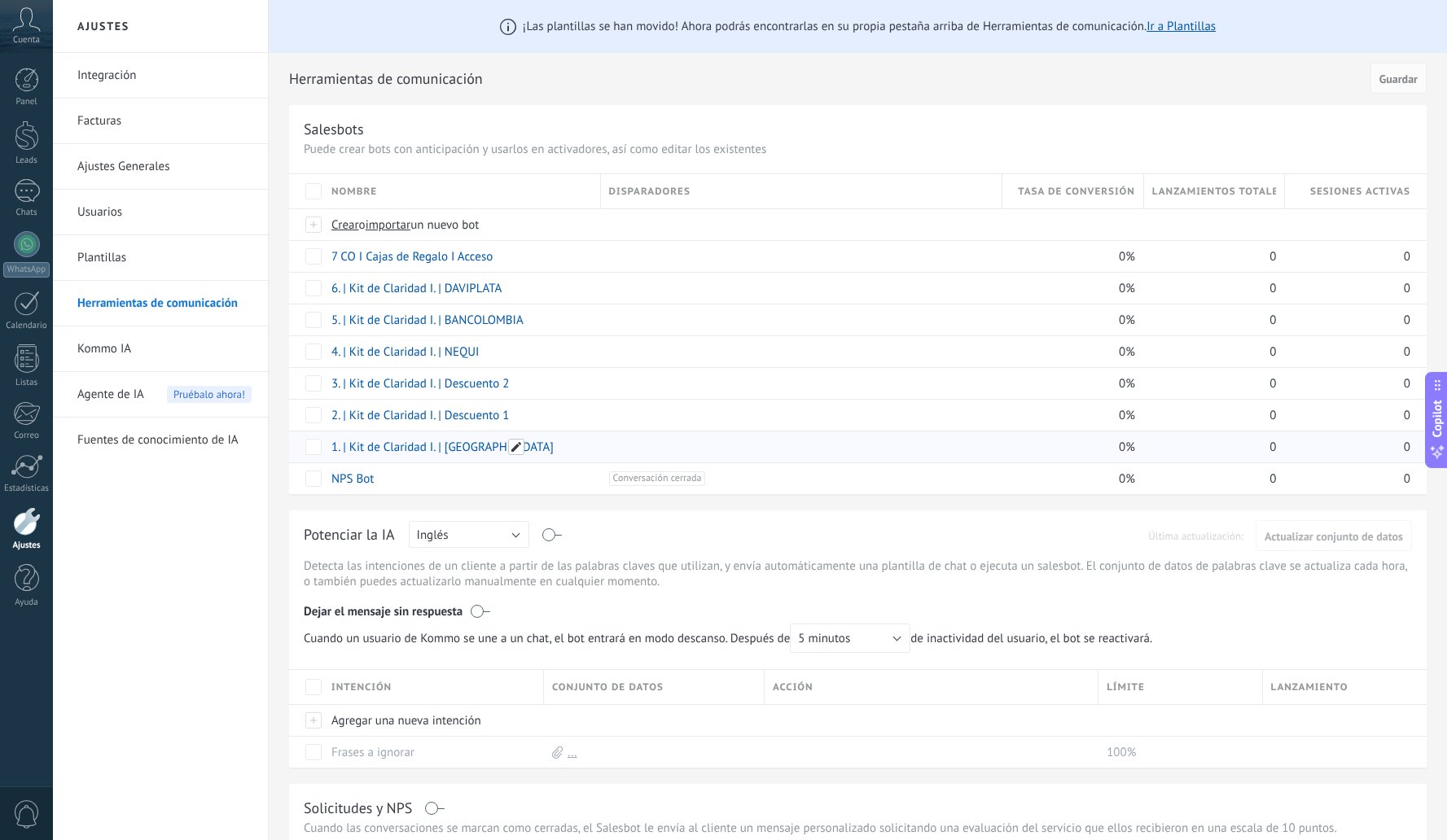
click at [515, 451] on span at bounding box center [516, 447] width 17 height 17
click at [427, 447] on input "**********" at bounding box center [460, 448] width 257 height 26
click at [440, 485] on span "Cancelar" at bounding box center [438, 484] width 42 height 15
click at [20, 530] on div at bounding box center [27, 521] width 28 height 29
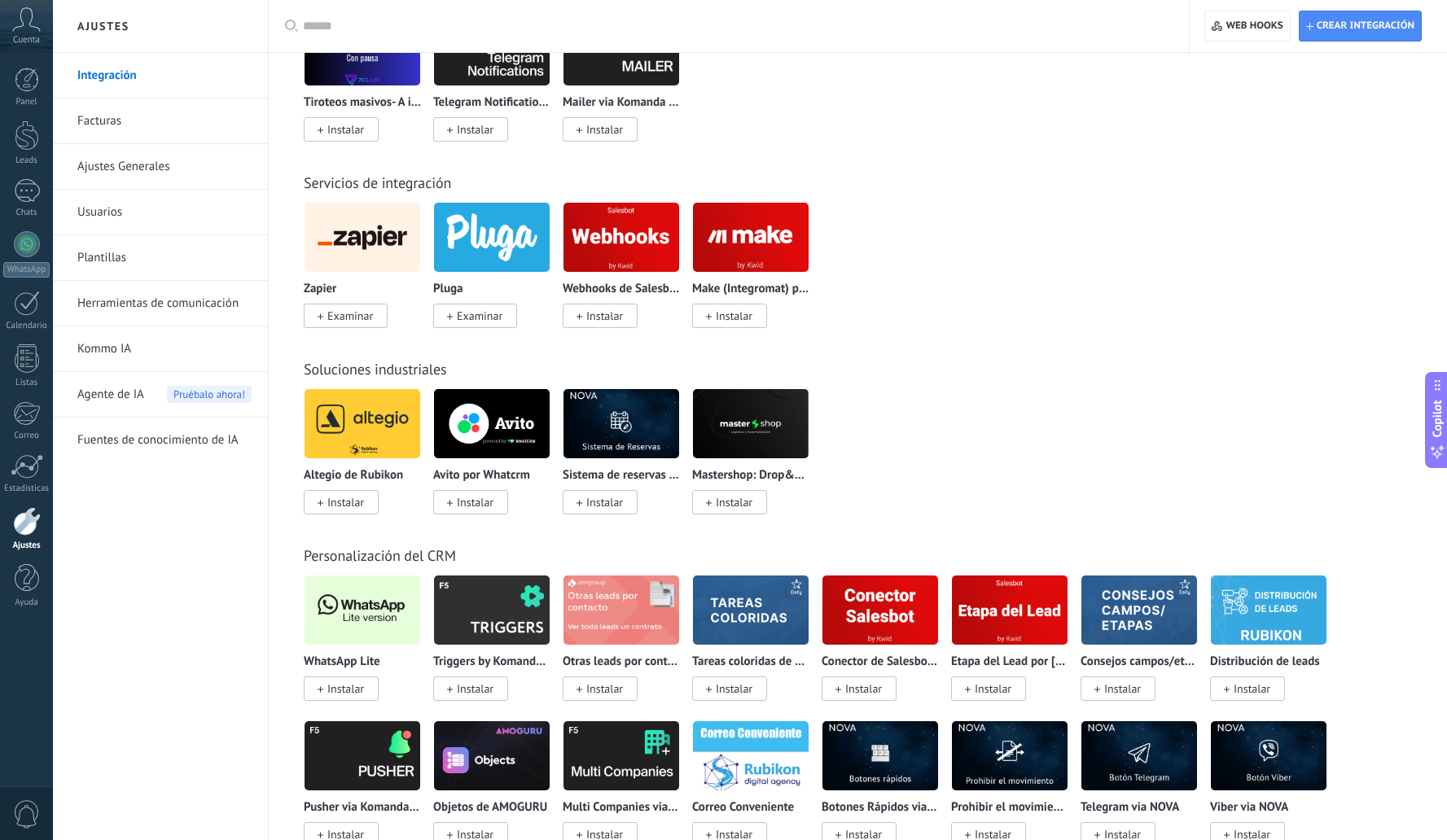
scroll to position [2842, 0]
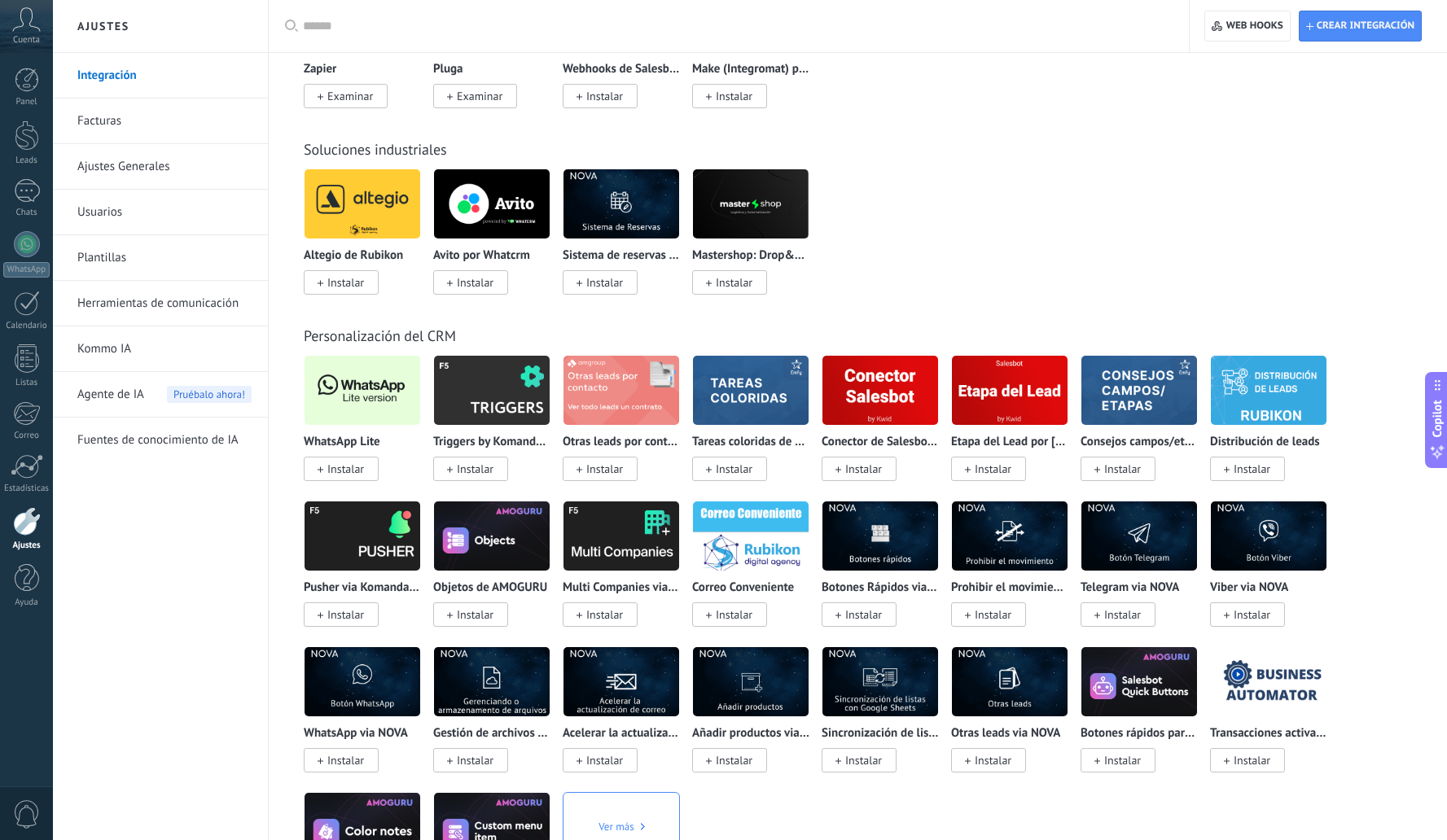
click at [335, 477] on span "Instalar" at bounding box center [346, 469] width 37 height 15
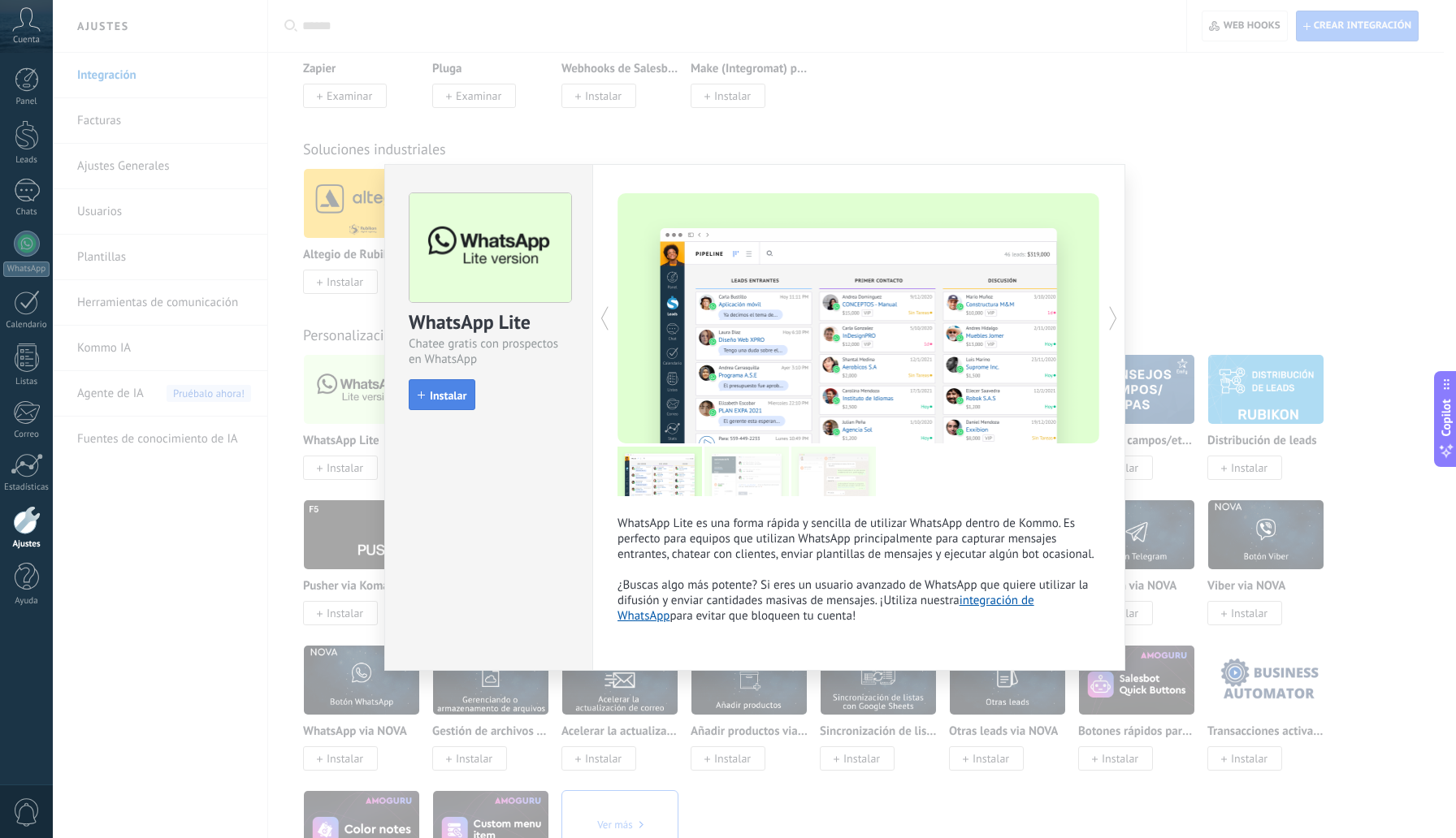
click at [458, 400] on span "Instalar" at bounding box center [448, 395] width 37 height 11
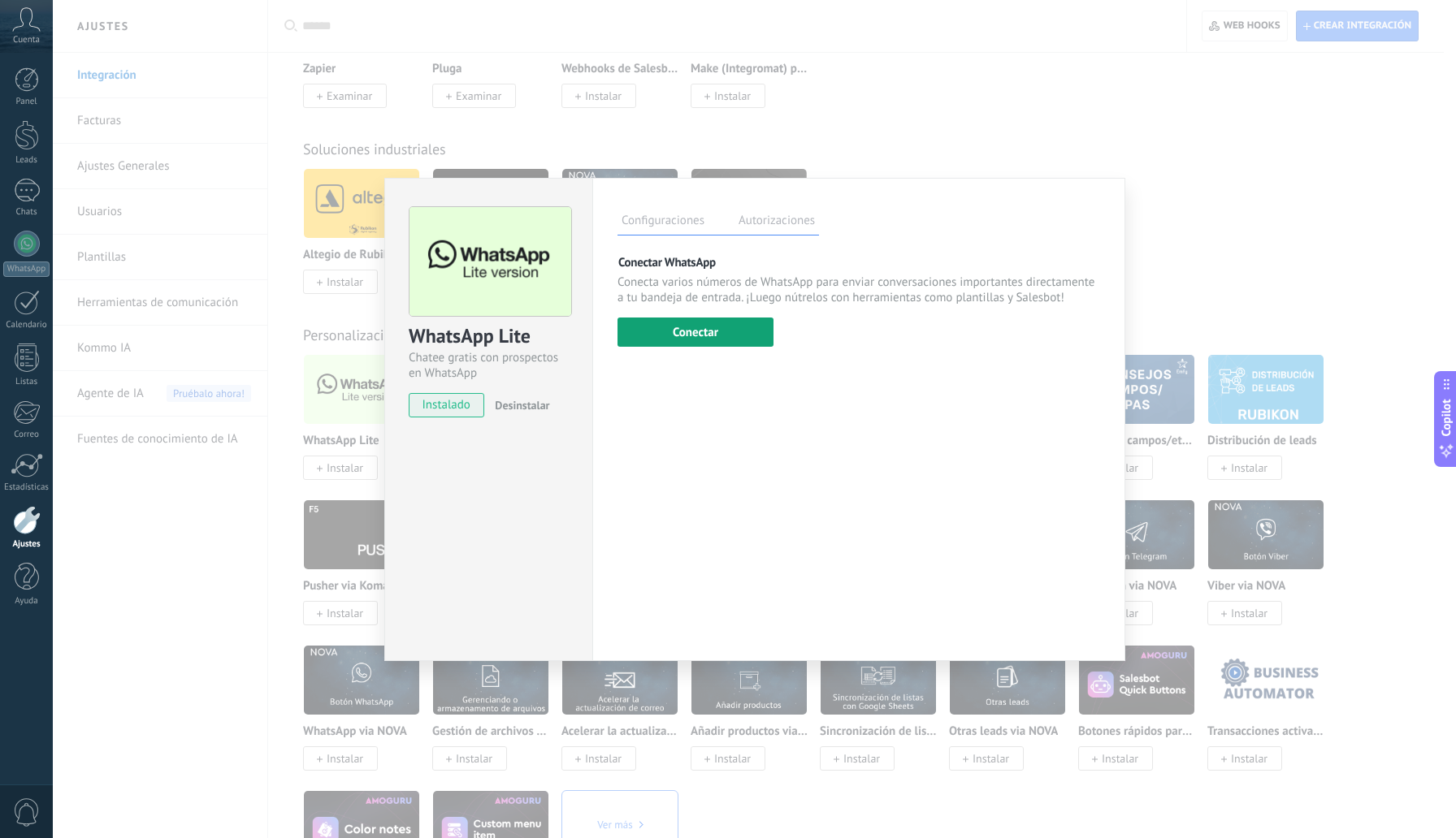
click at [698, 338] on button "Conectar" at bounding box center [695, 332] width 156 height 30
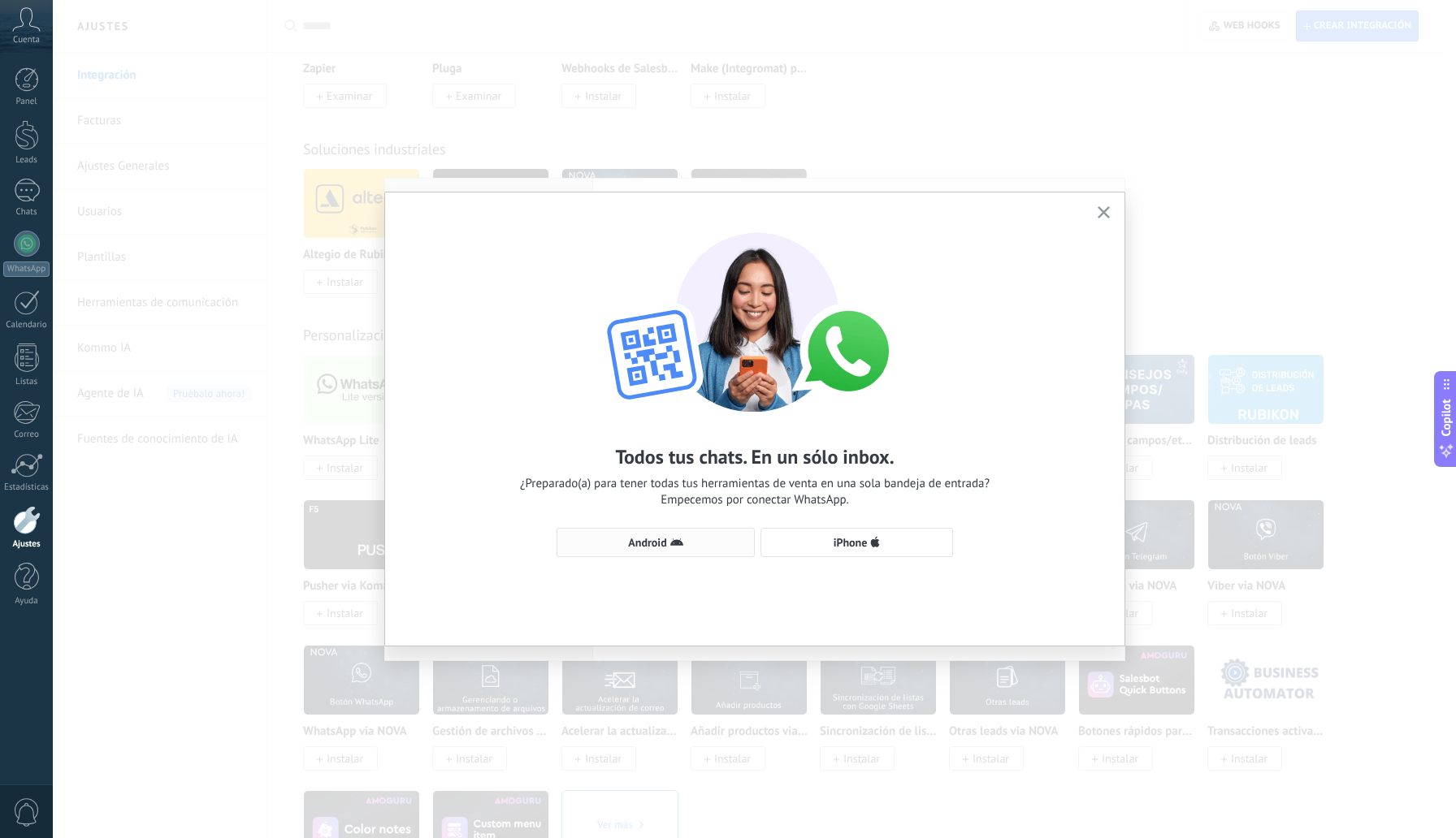
click at [680, 551] on button "Android" at bounding box center [656, 542] width 198 height 30
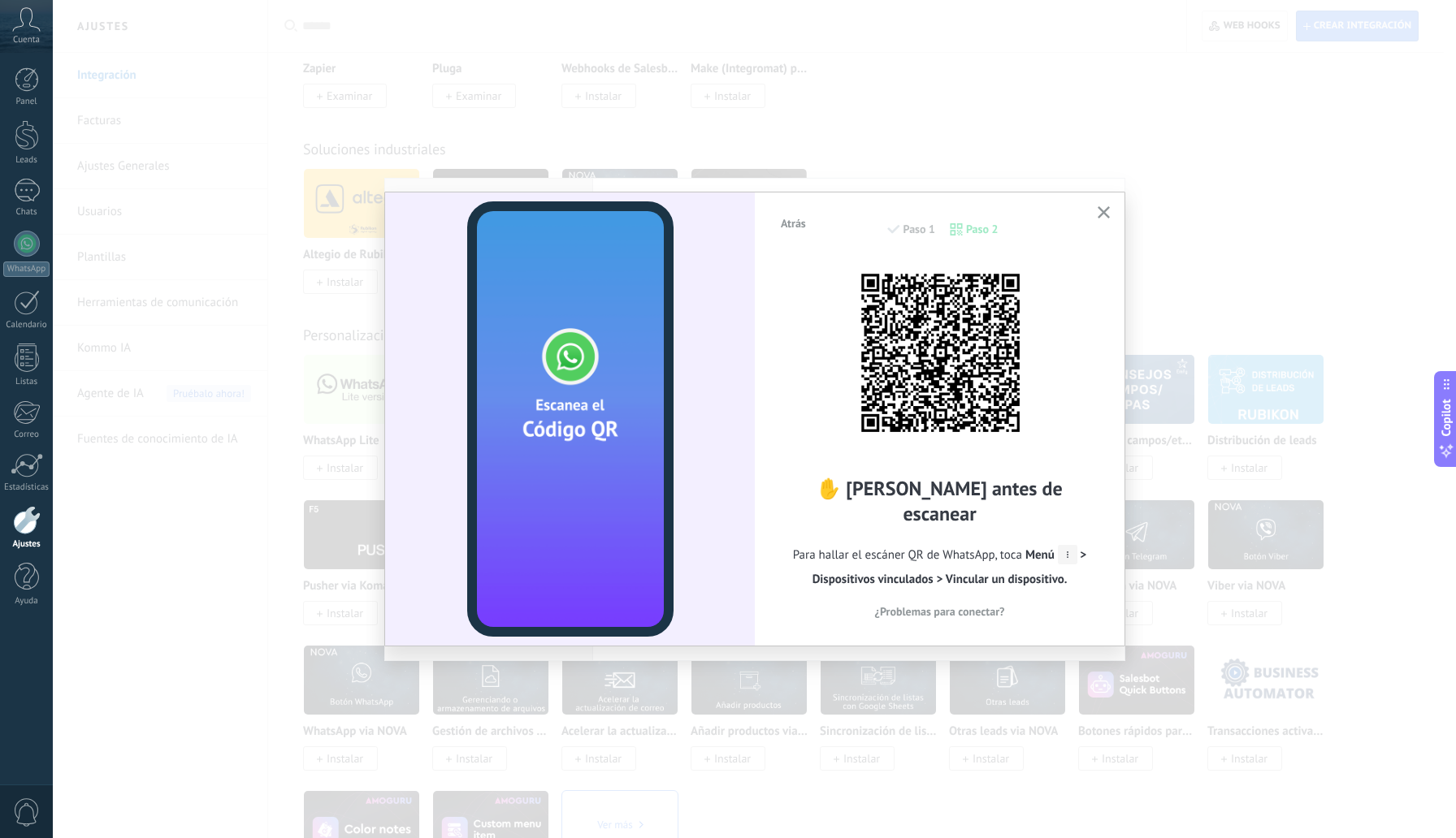
click at [1106, 213] on icon "button" at bounding box center [1104, 212] width 12 height 12
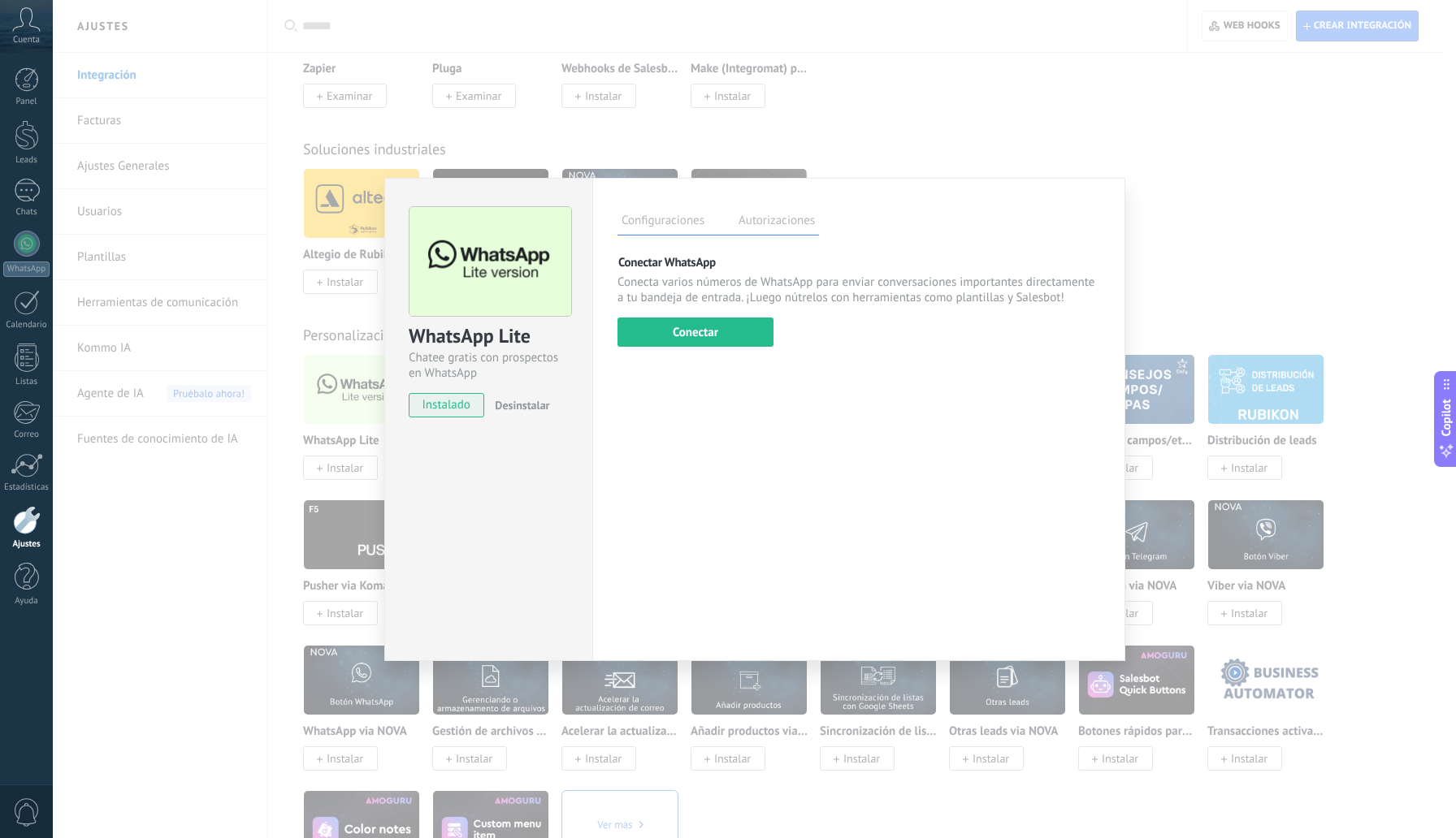
click at [1193, 171] on div "WhatsApp Lite Chatee gratis con prospectos en WhatsApp instalado Desinstalar Co…" at bounding box center [755, 419] width 1404 height 838
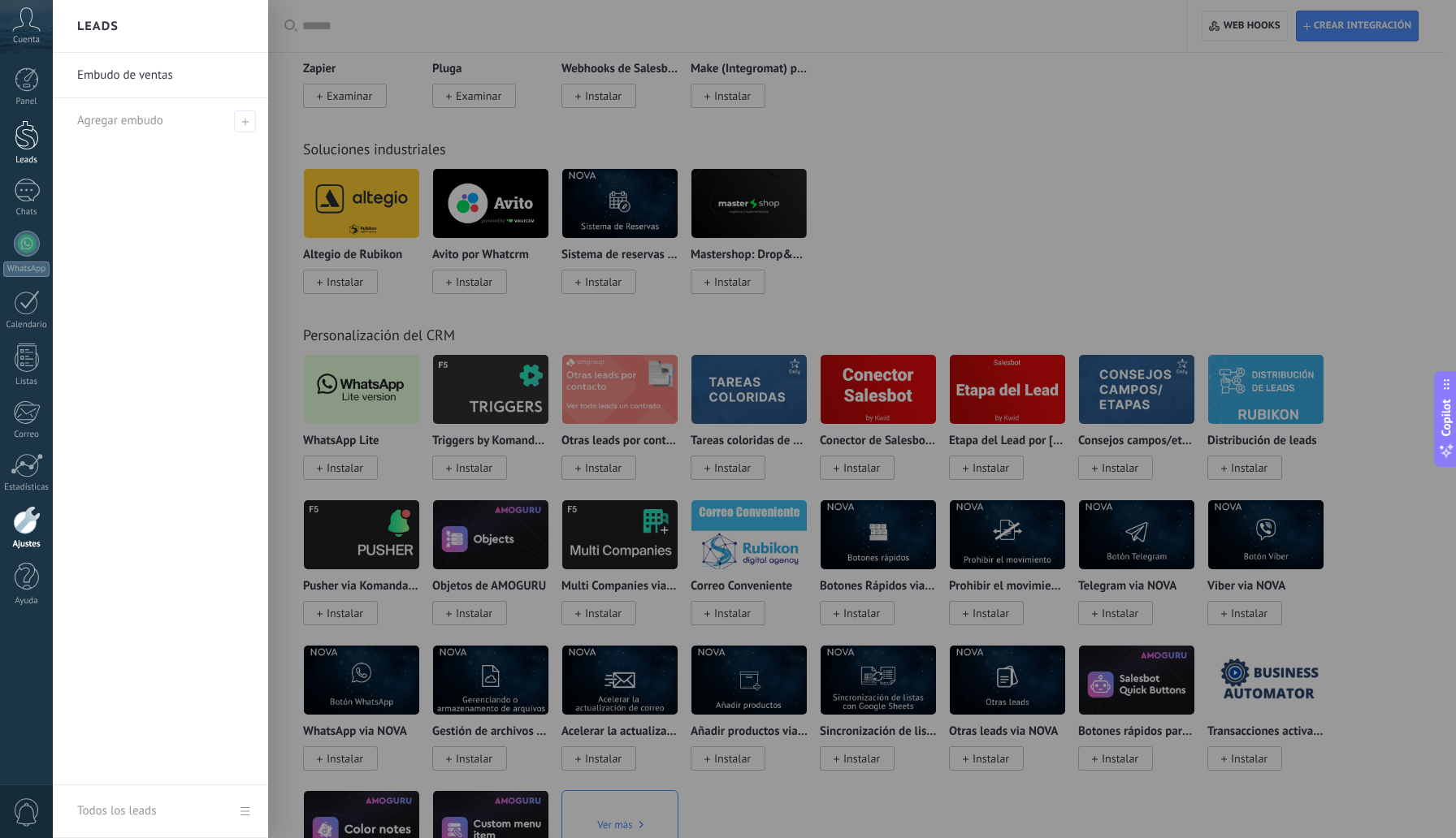
click at [25, 137] on div at bounding box center [27, 135] width 24 height 30
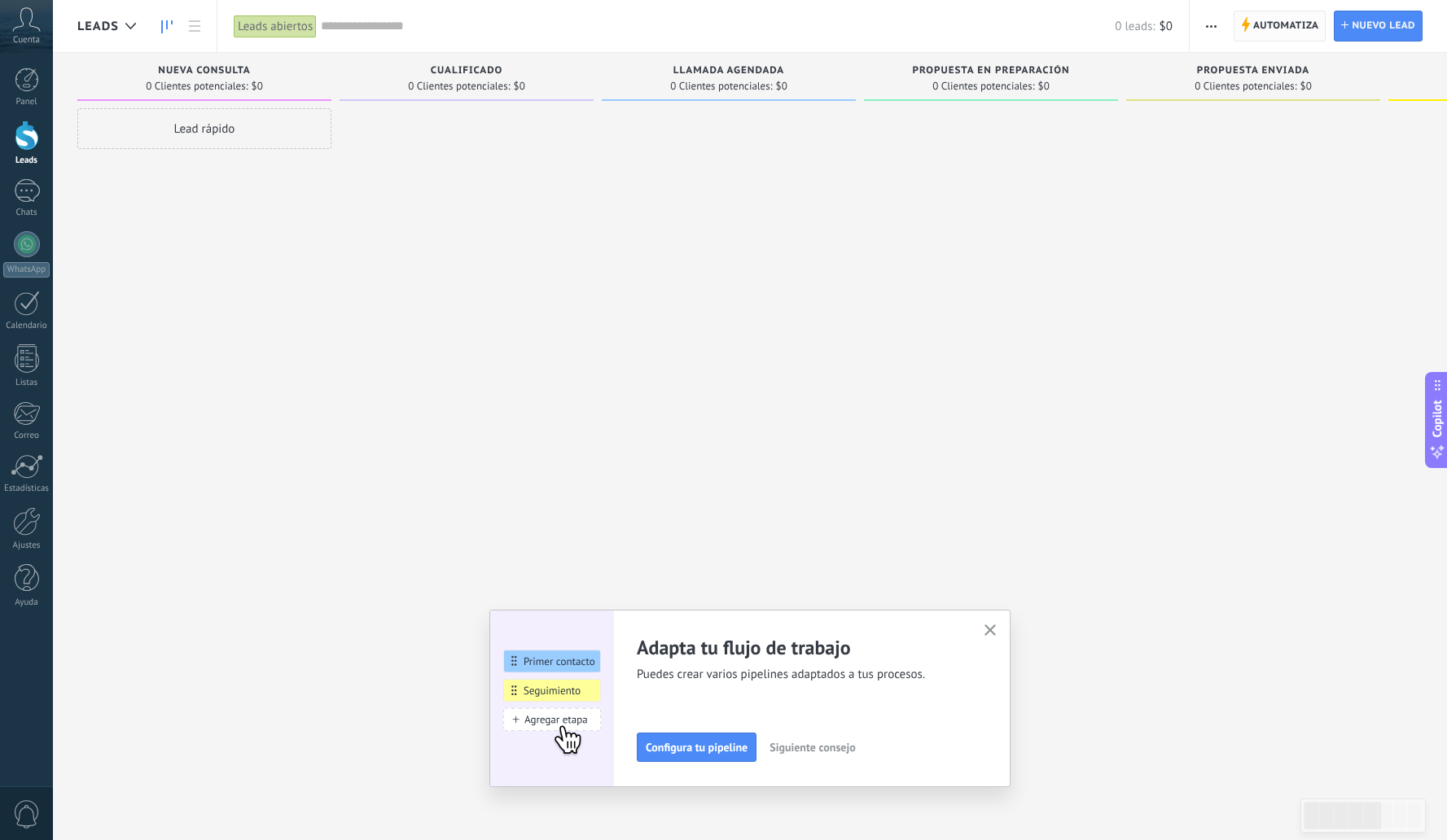
click at [1304, 28] on span "Automatiza" at bounding box center [1287, 26] width 66 height 30
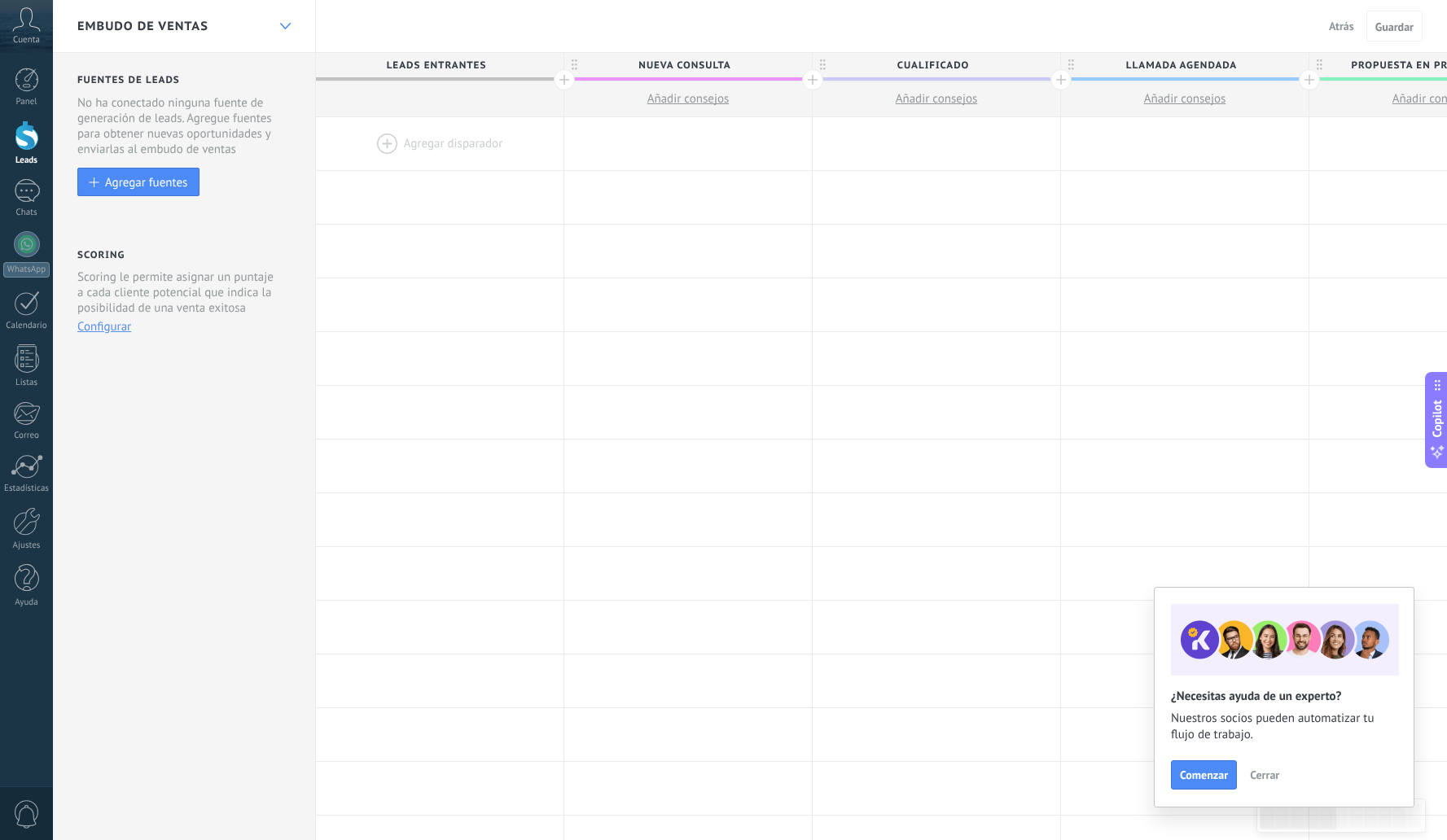
click at [275, 24] on div at bounding box center [285, 26] width 28 height 31
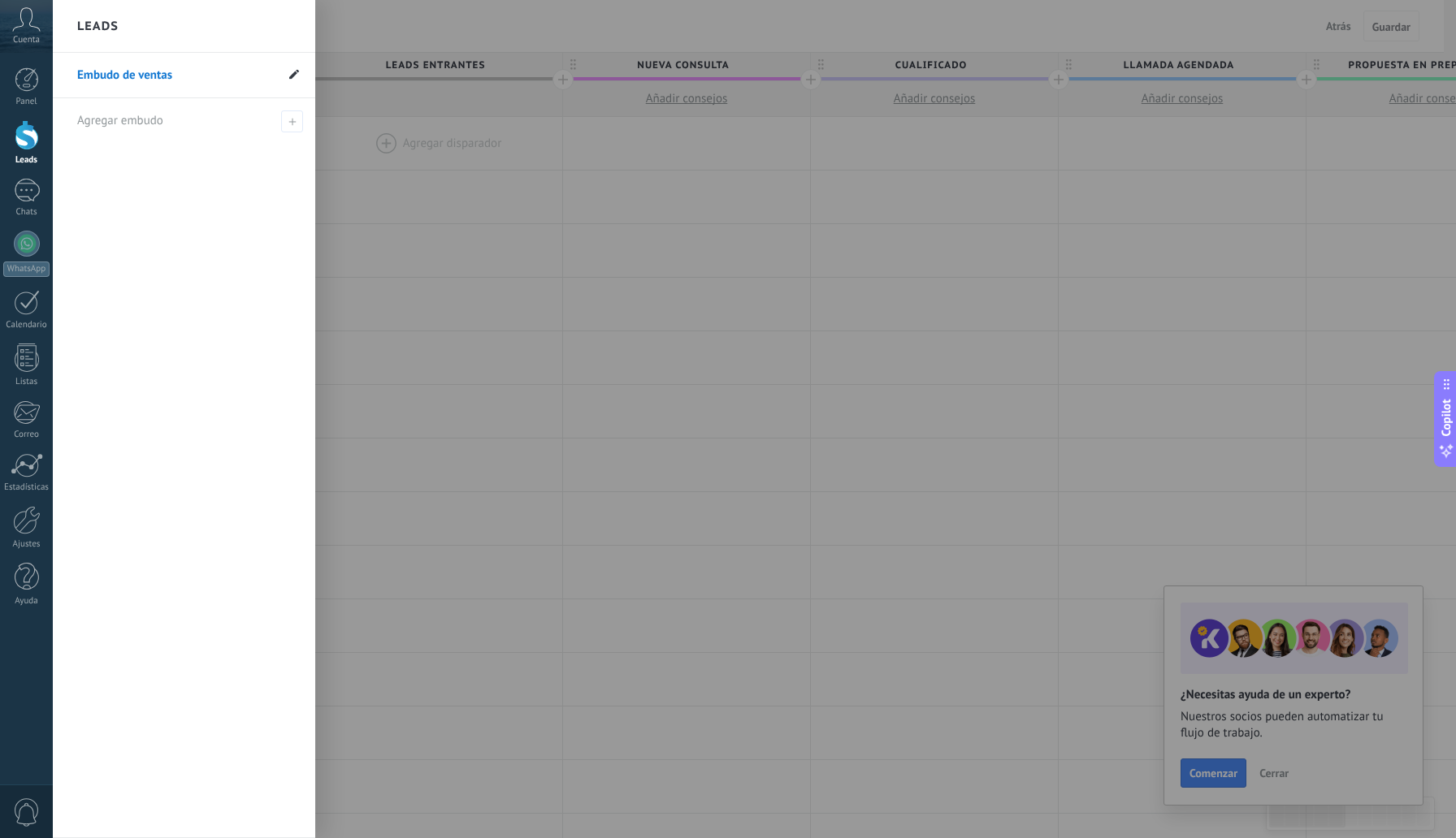
click at [290, 77] on icon at bounding box center [294, 73] width 10 height 10
click at [199, 78] on input "**********" at bounding box center [176, 76] width 197 height 26
type input "*"
type input "*********"
click at [291, 74] on icon at bounding box center [291, 75] width 18 height 10
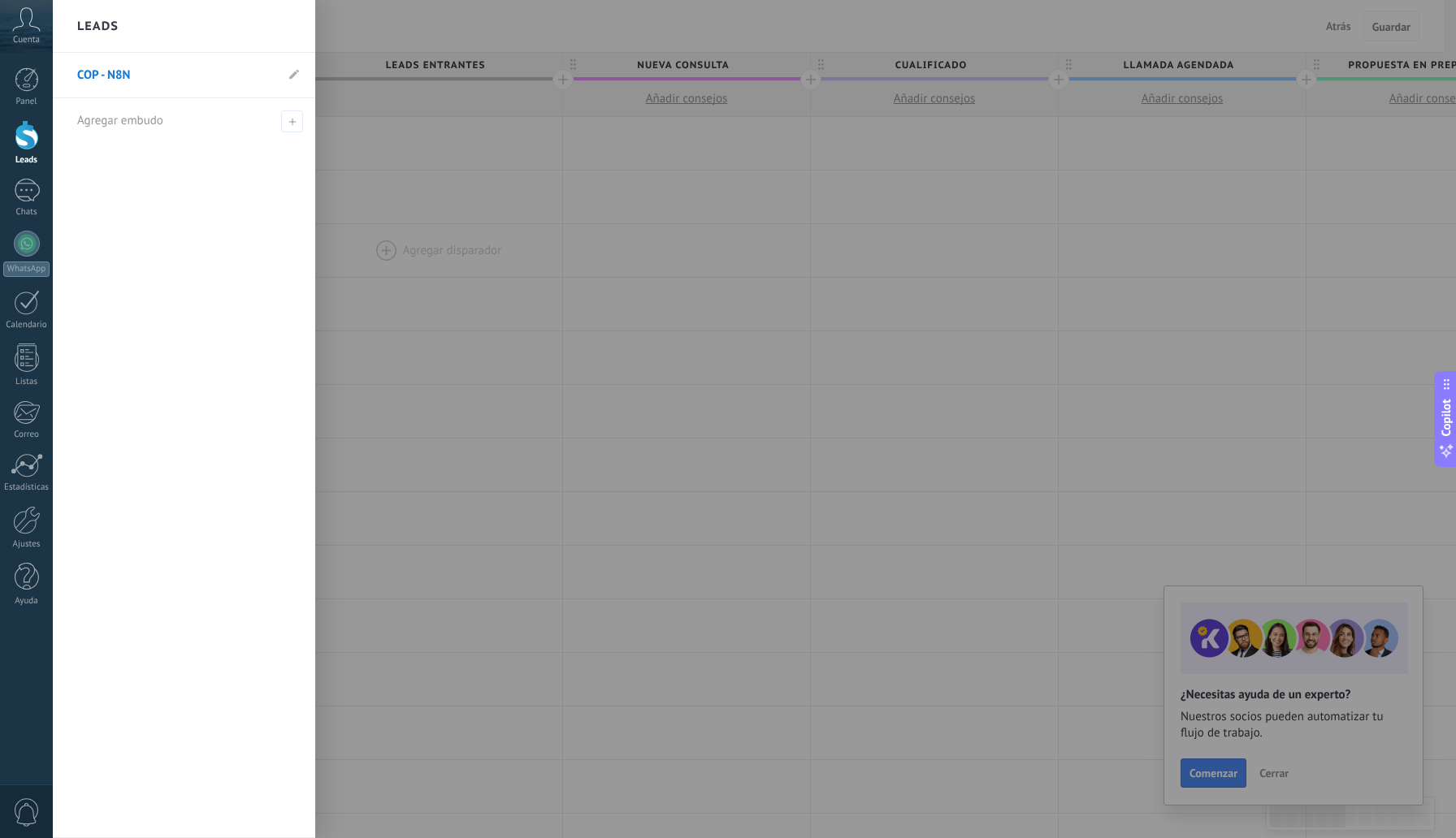
drag, startPoint x: 490, startPoint y: 220, endPoint x: 505, endPoint y: 243, distance: 27.5
click at [520, 238] on div at bounding box center [781, 419] width 1456 height 838
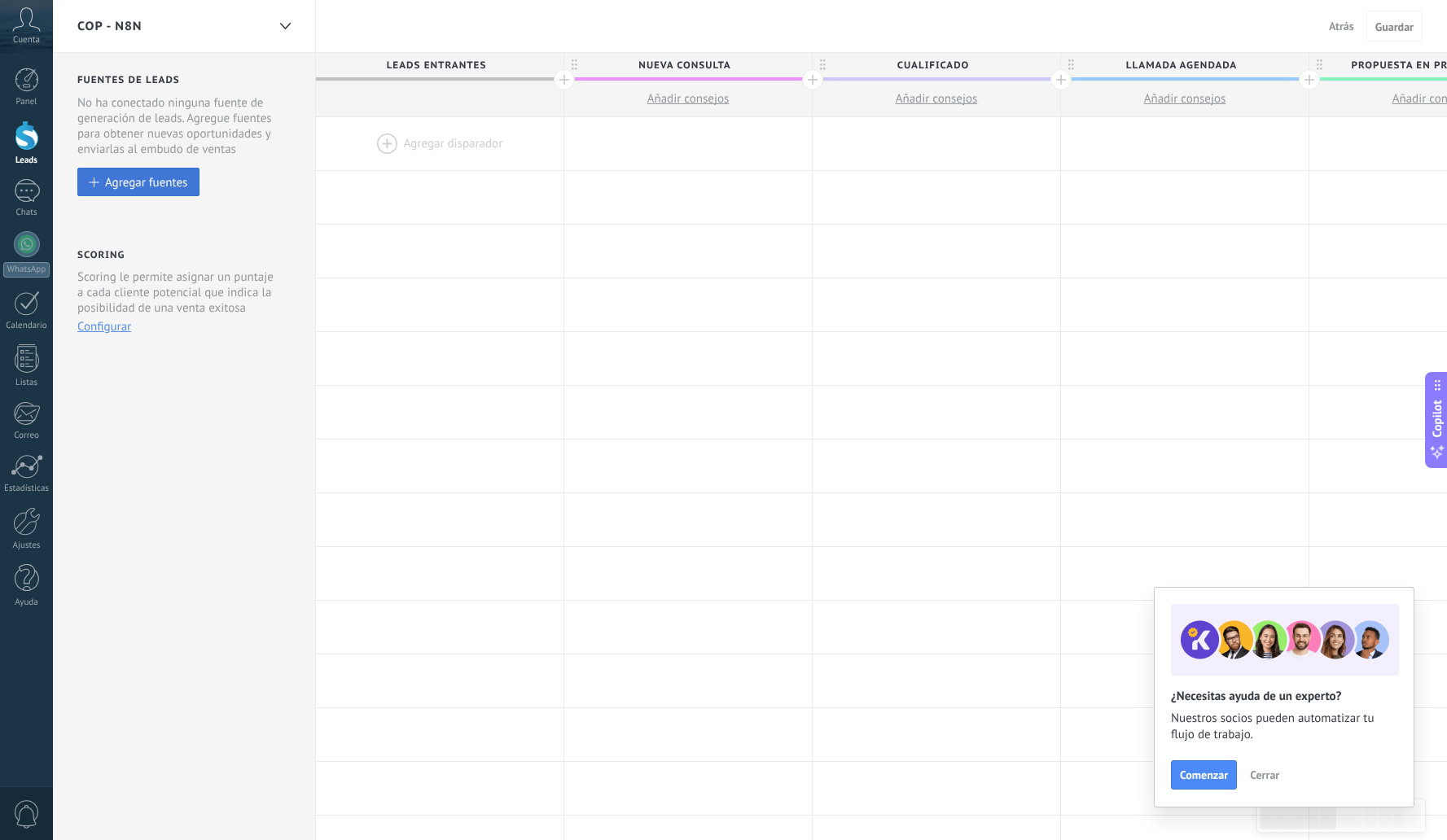
click at [151, 174] on button "Agregar fuentes" at bounding box center [139, 181] width 122 height 29
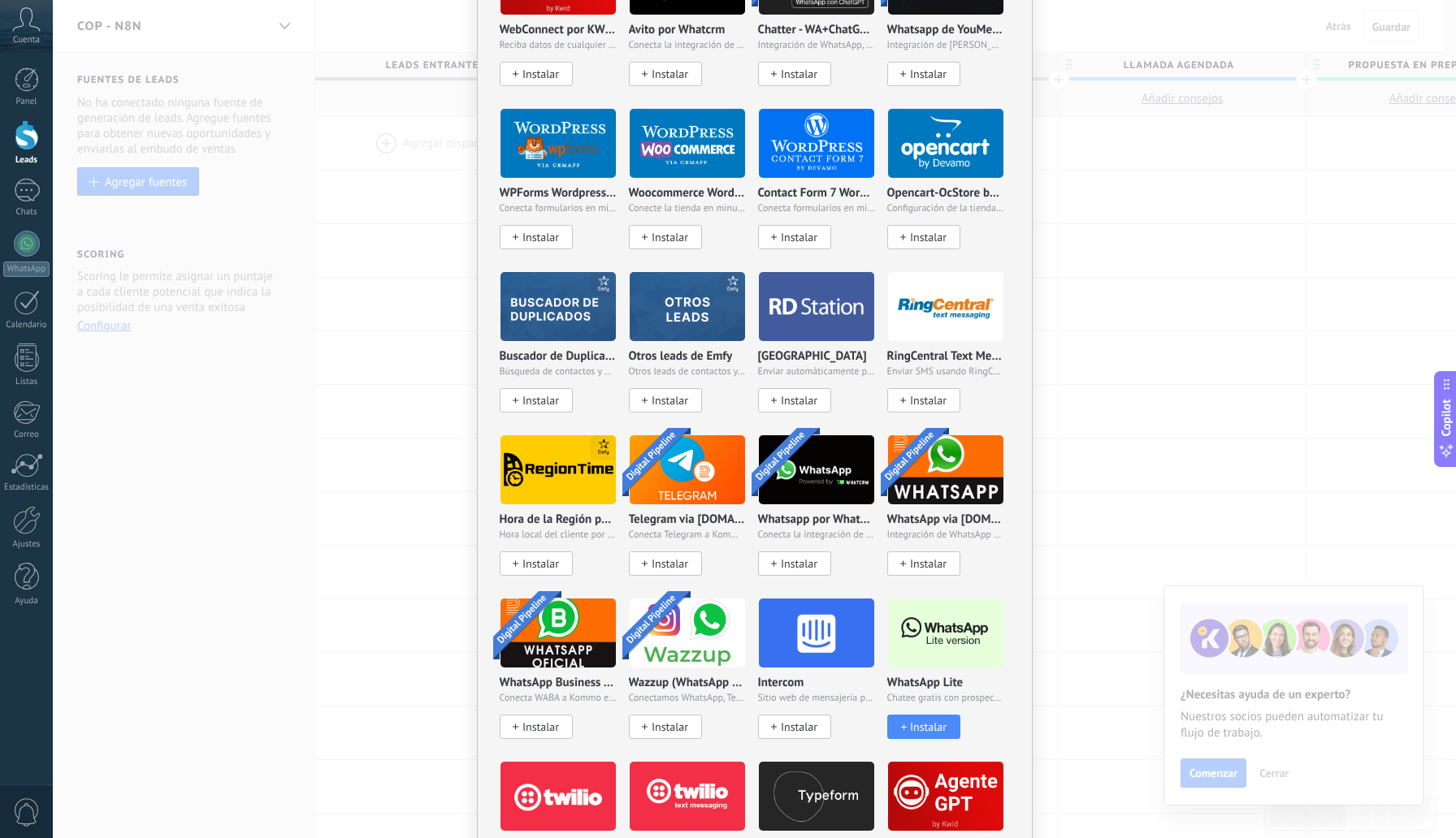
scroll to position [1045, 0]
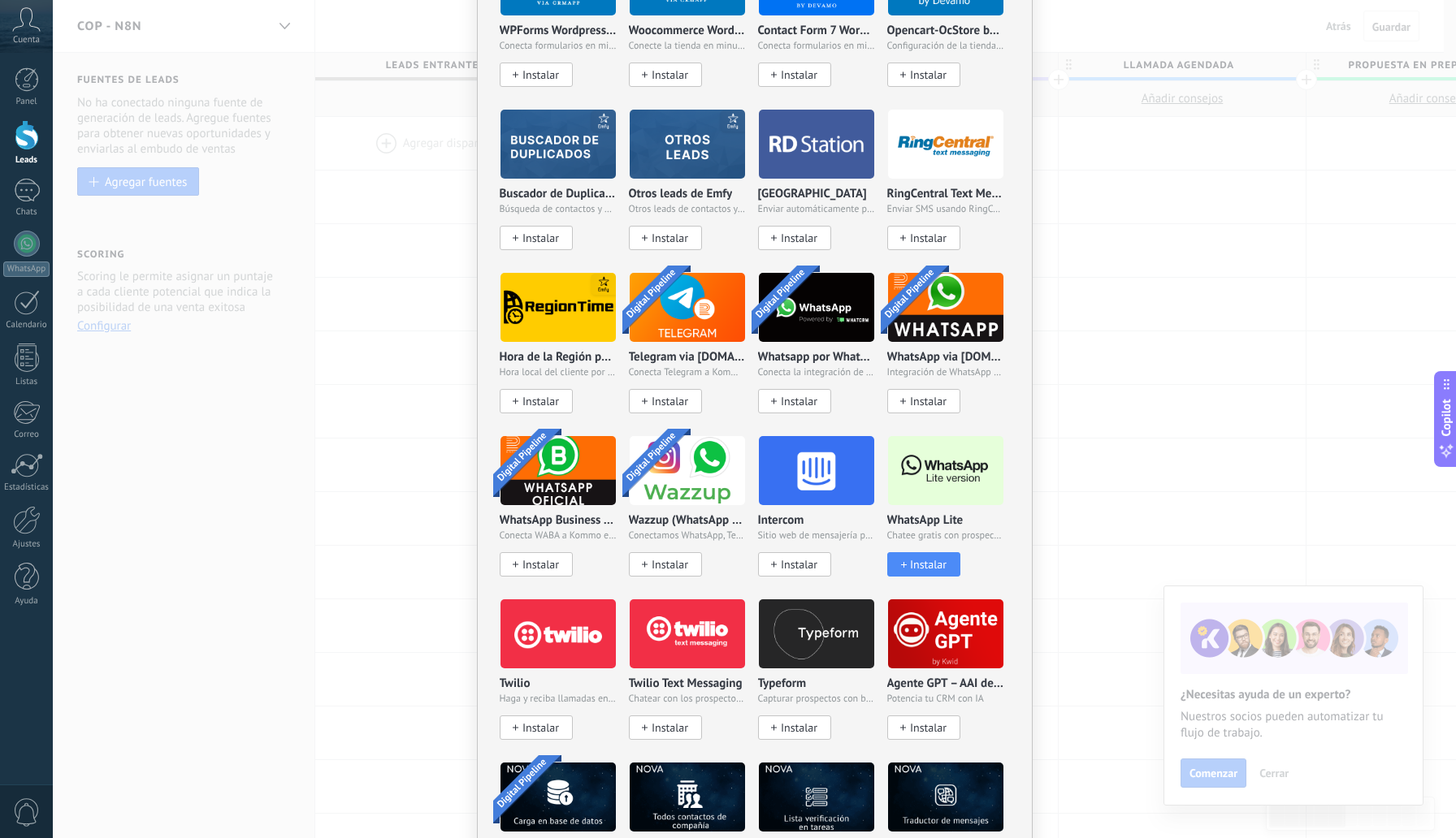
click at [1178, 238] on div "No hay resultados Fuentes de leads Agregar fuente Agregar fuentes Agregar fuent…" at bounding box center [755, 419] width 1404 height 838
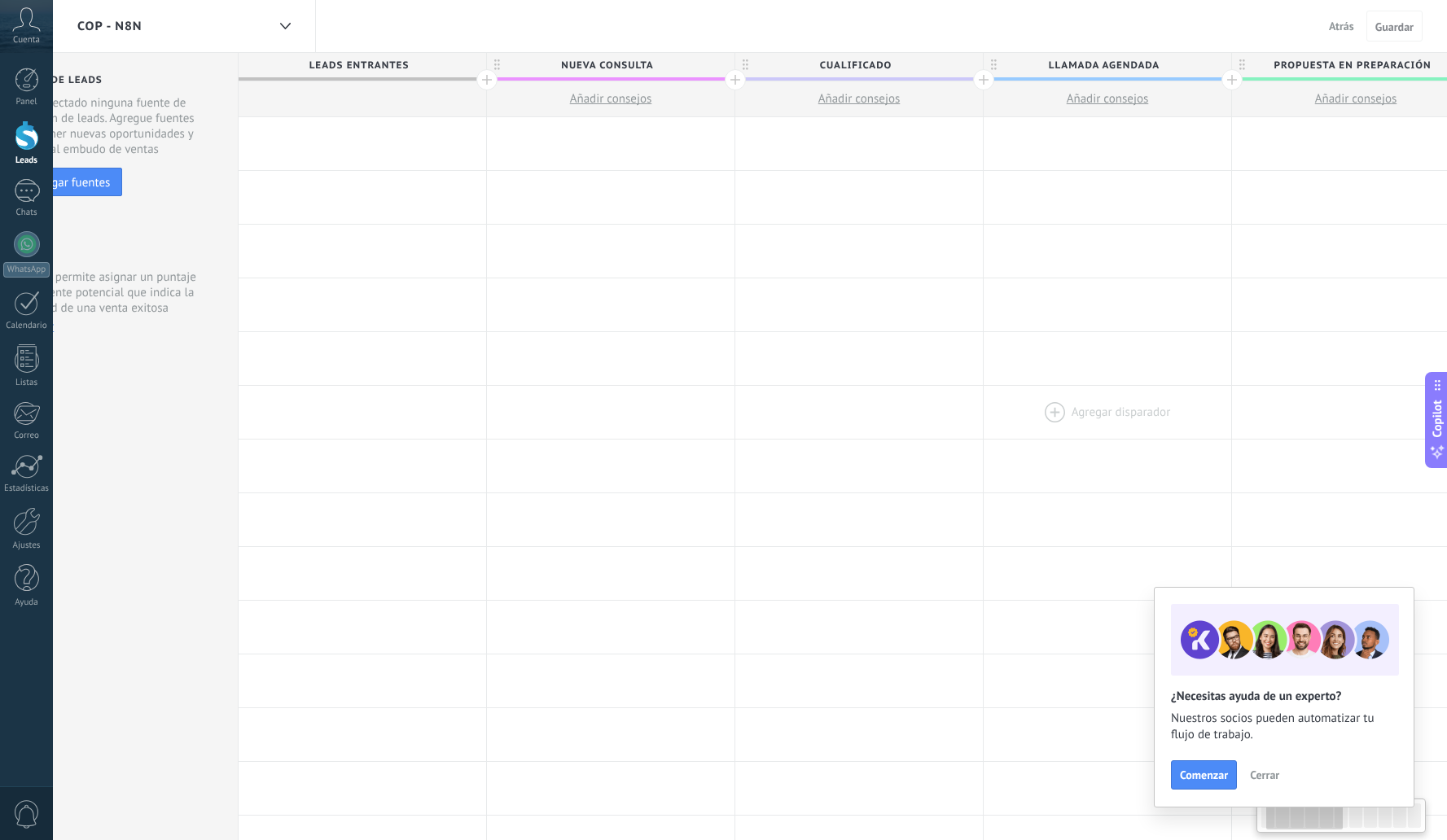
scroll to position [0, 0]
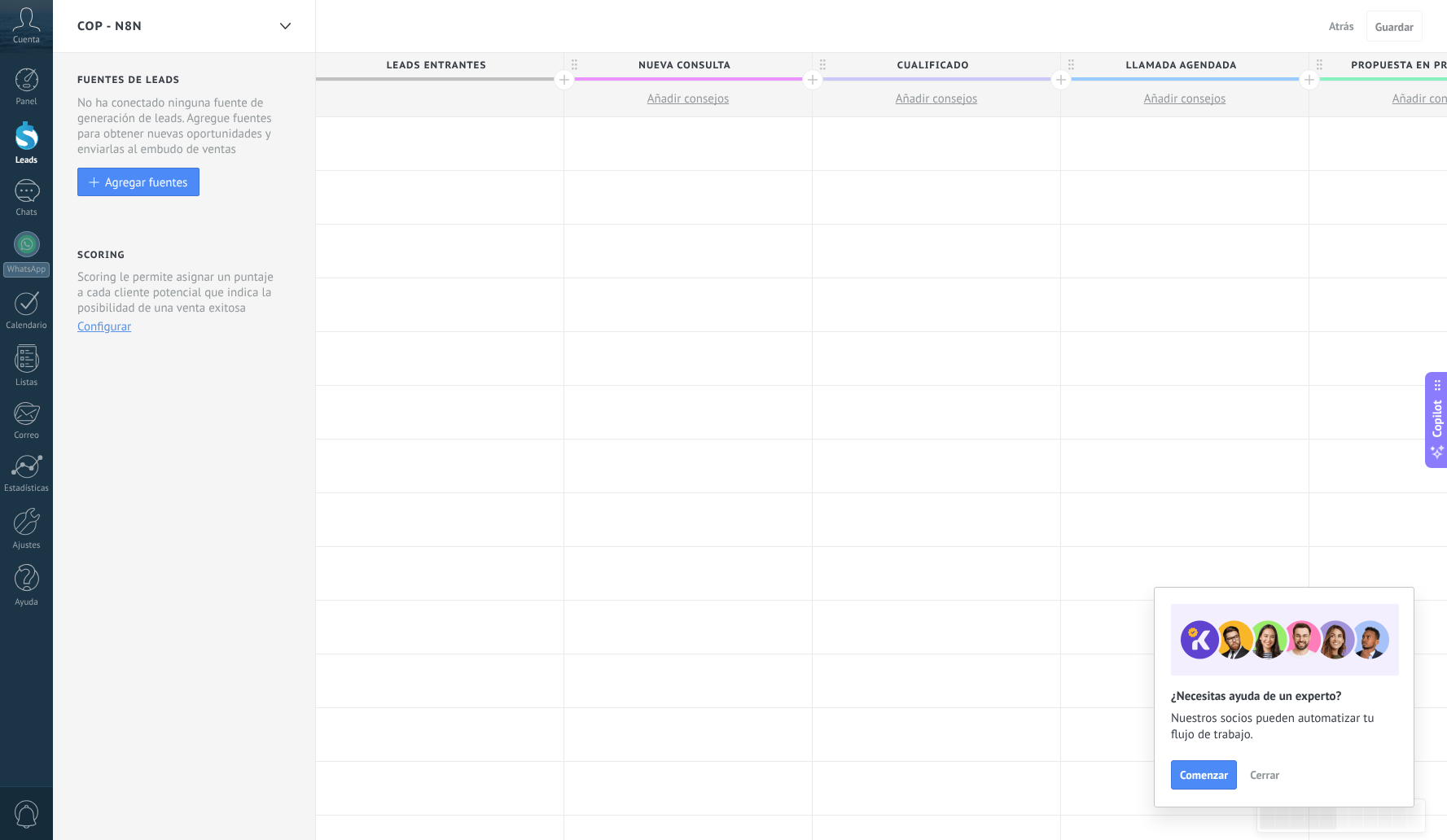
drag, startPoint x: 1073, startPoint y: 387, endPoint x: 1368, endPoint y: 385, distance: 295.0
click at [425, 142] on div at bounding box center [440, 144] width 248 height 53
click at [377, 140] on div at bounding box center [440, 144] width 248 height 53
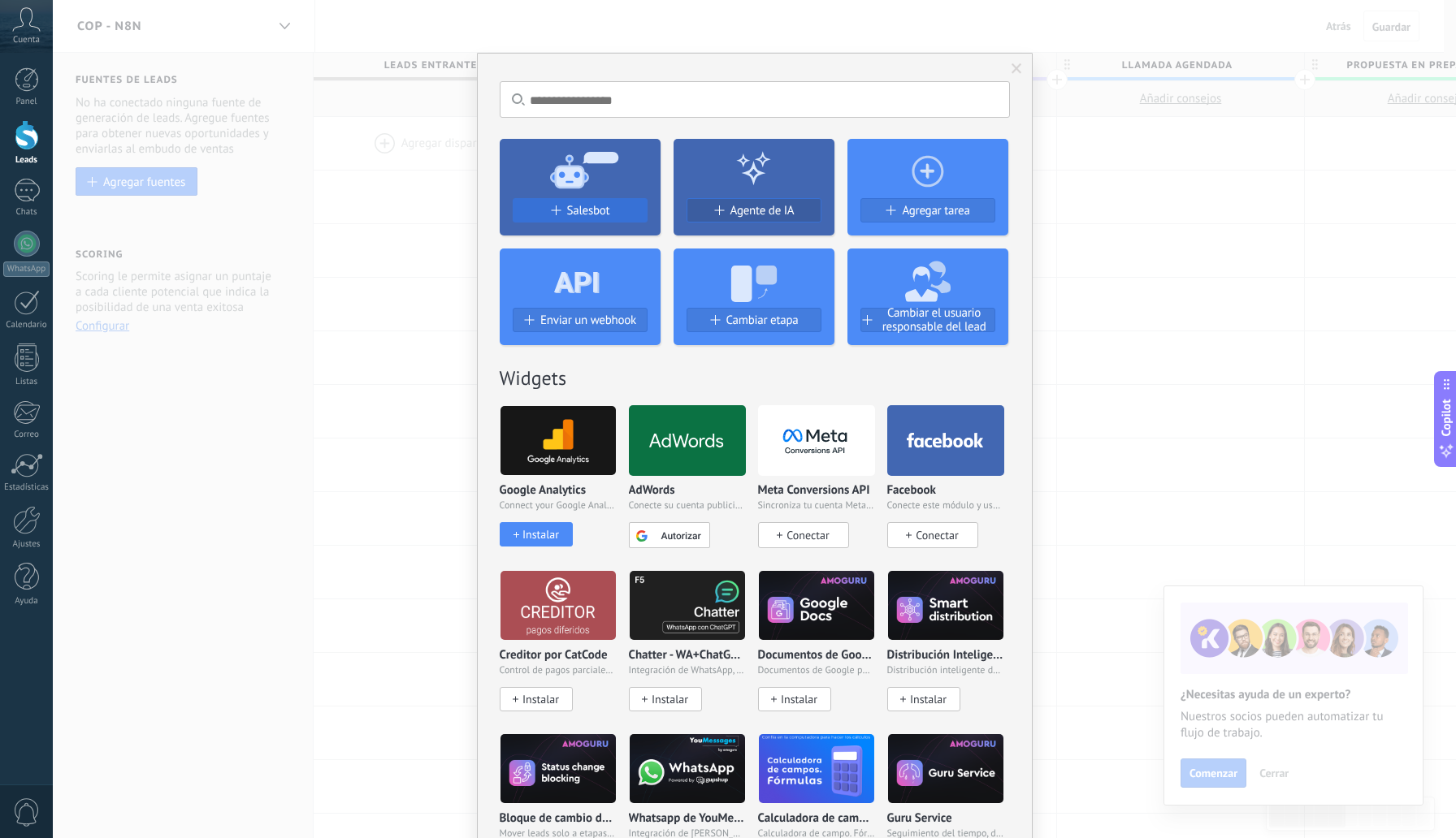
click at [588, 209] on span "Salesbot" at bounding box center [589, 211] width 43 height 14
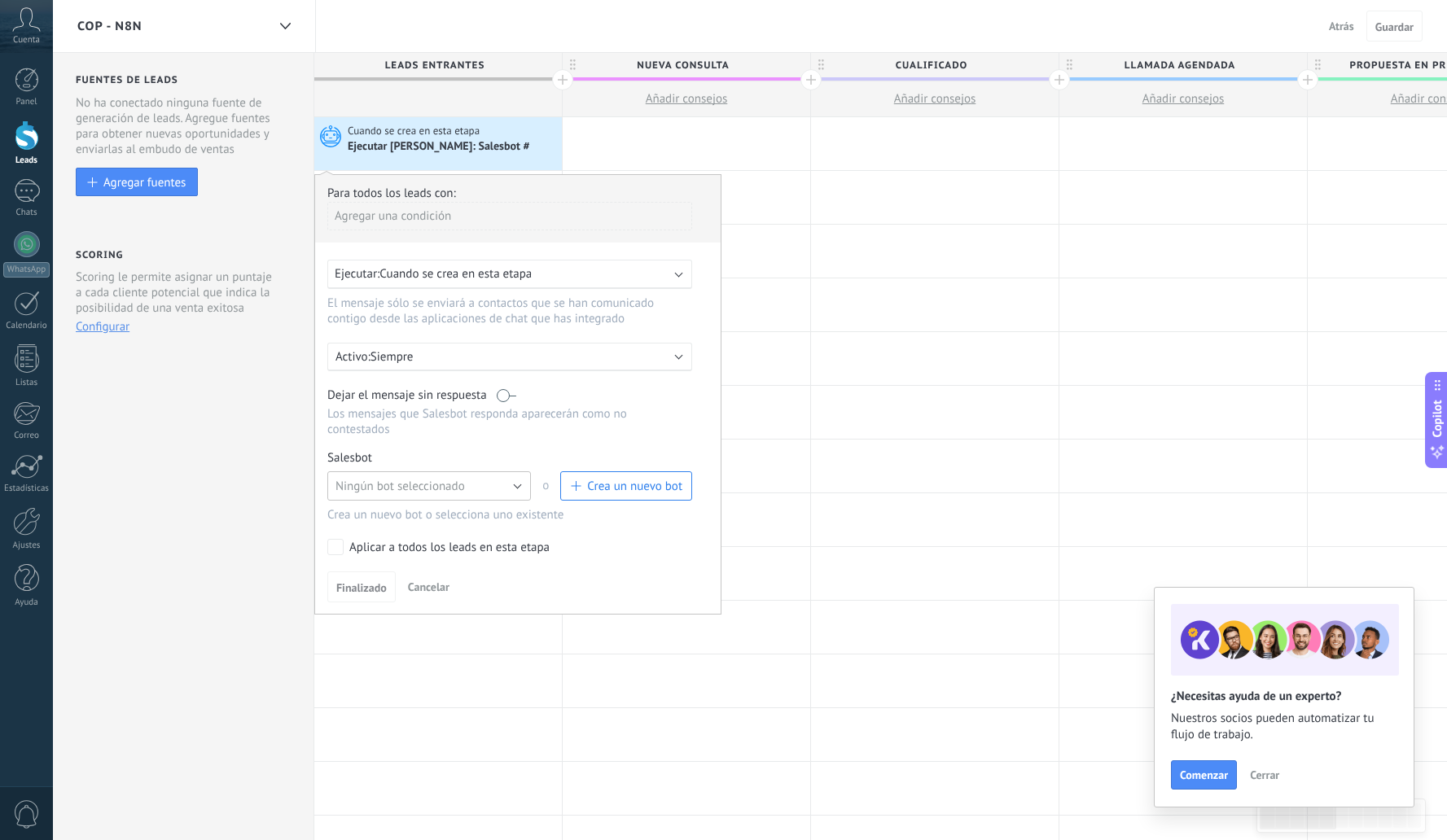
click at [514, 490] on button "Ningún bot seleccionado" at bounding box center [430, 486] width 204 height 30
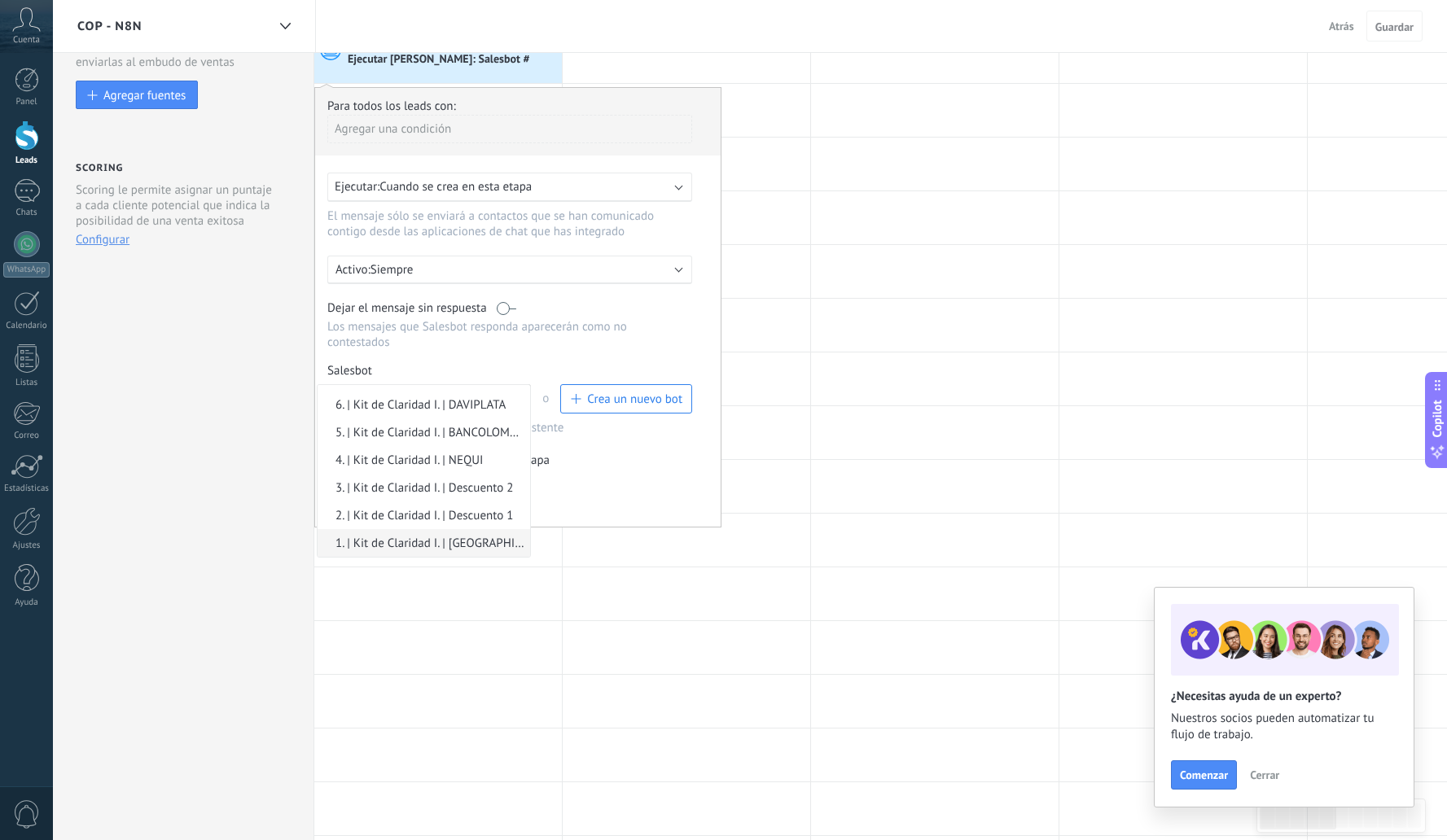
scroll to position [319, 0]
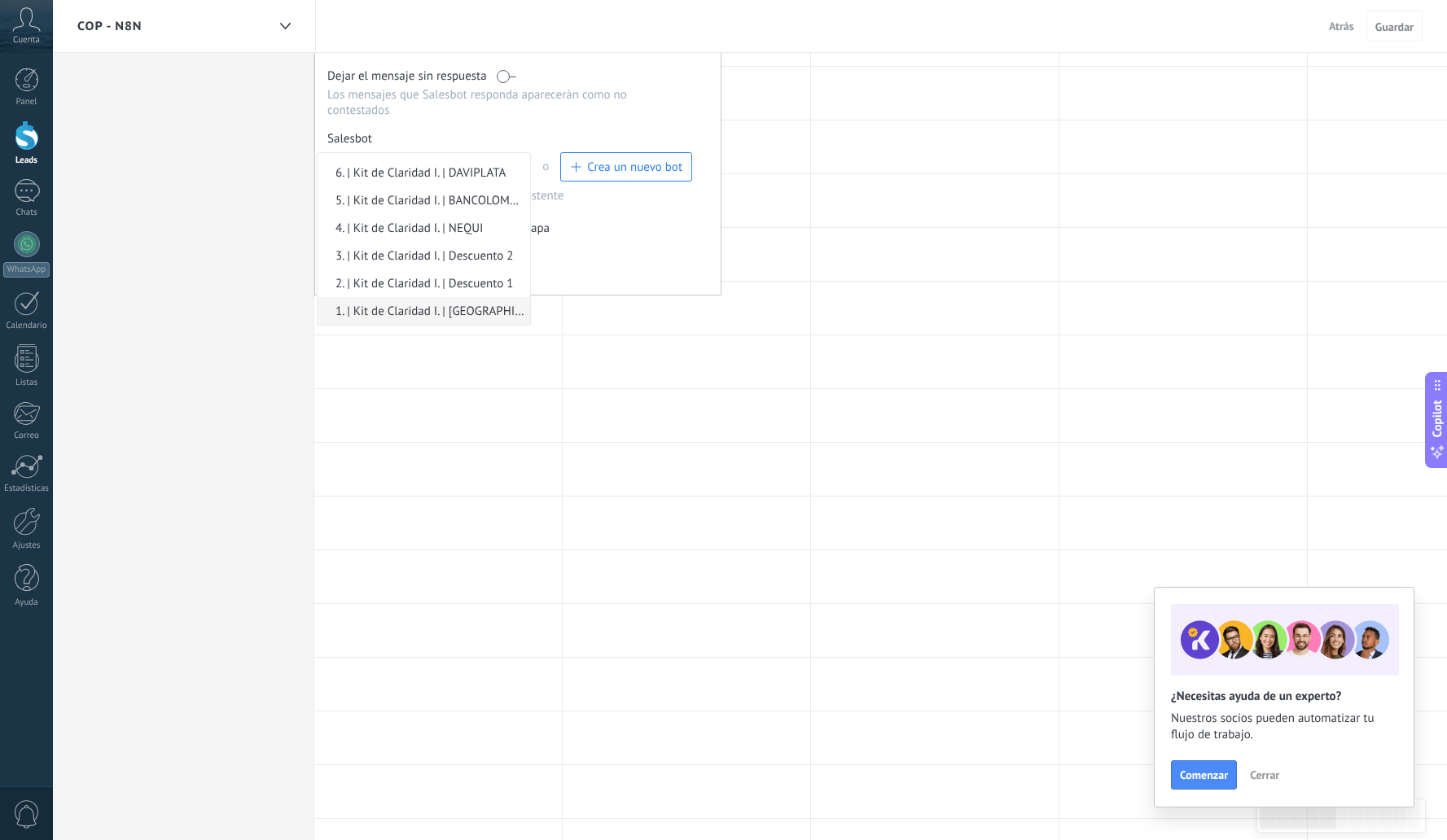
click at [465, 315] on span "1. | Kit de Claridad I. | [GEOGRAPHIC_DATA]" at bounding box center [421, 312] width 207 height 16
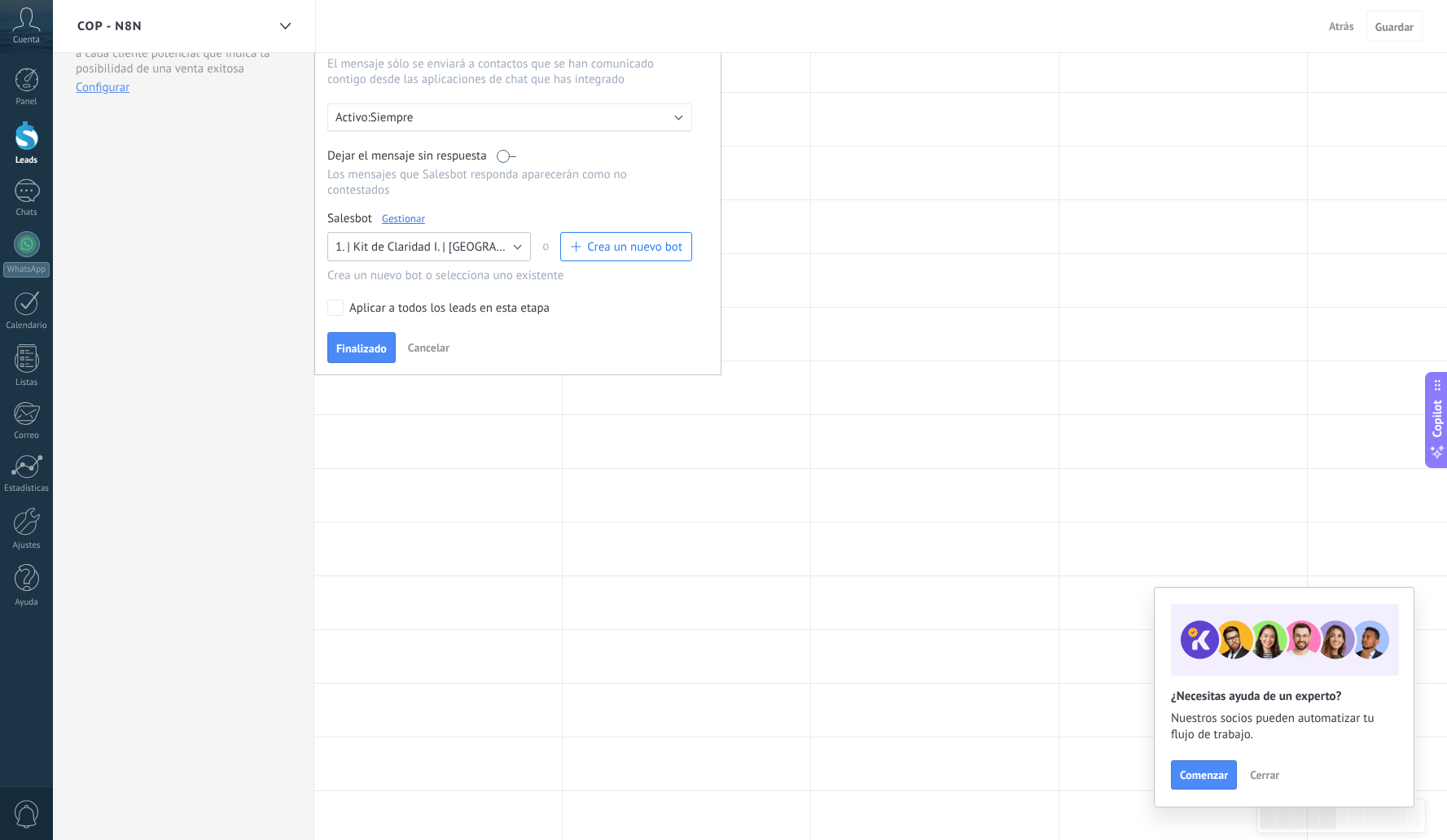
scroll to position [0, 0]
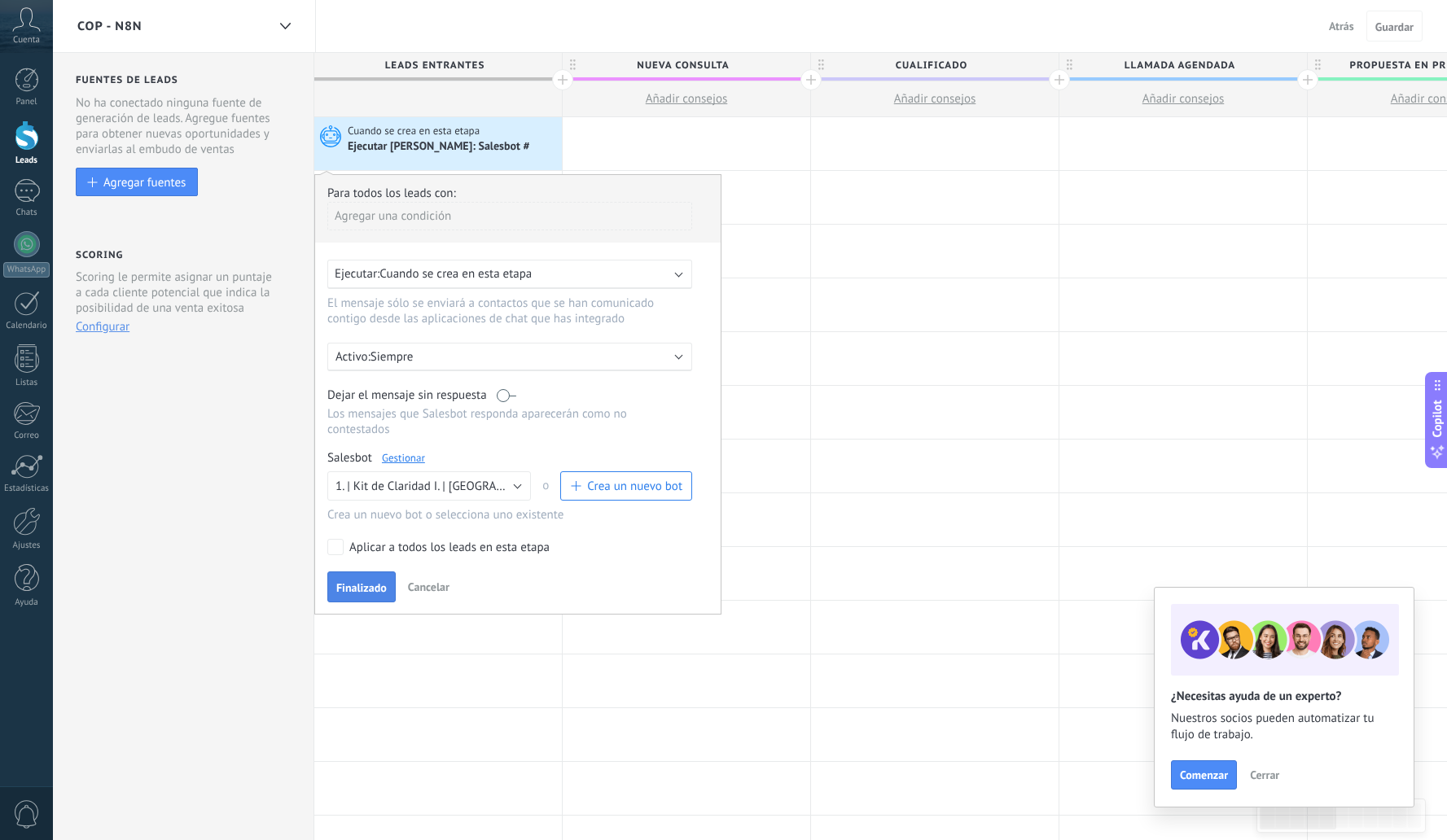
click at [354, 600] on button "Finalizado" at bounding box center [362, 587] width 68 height 31
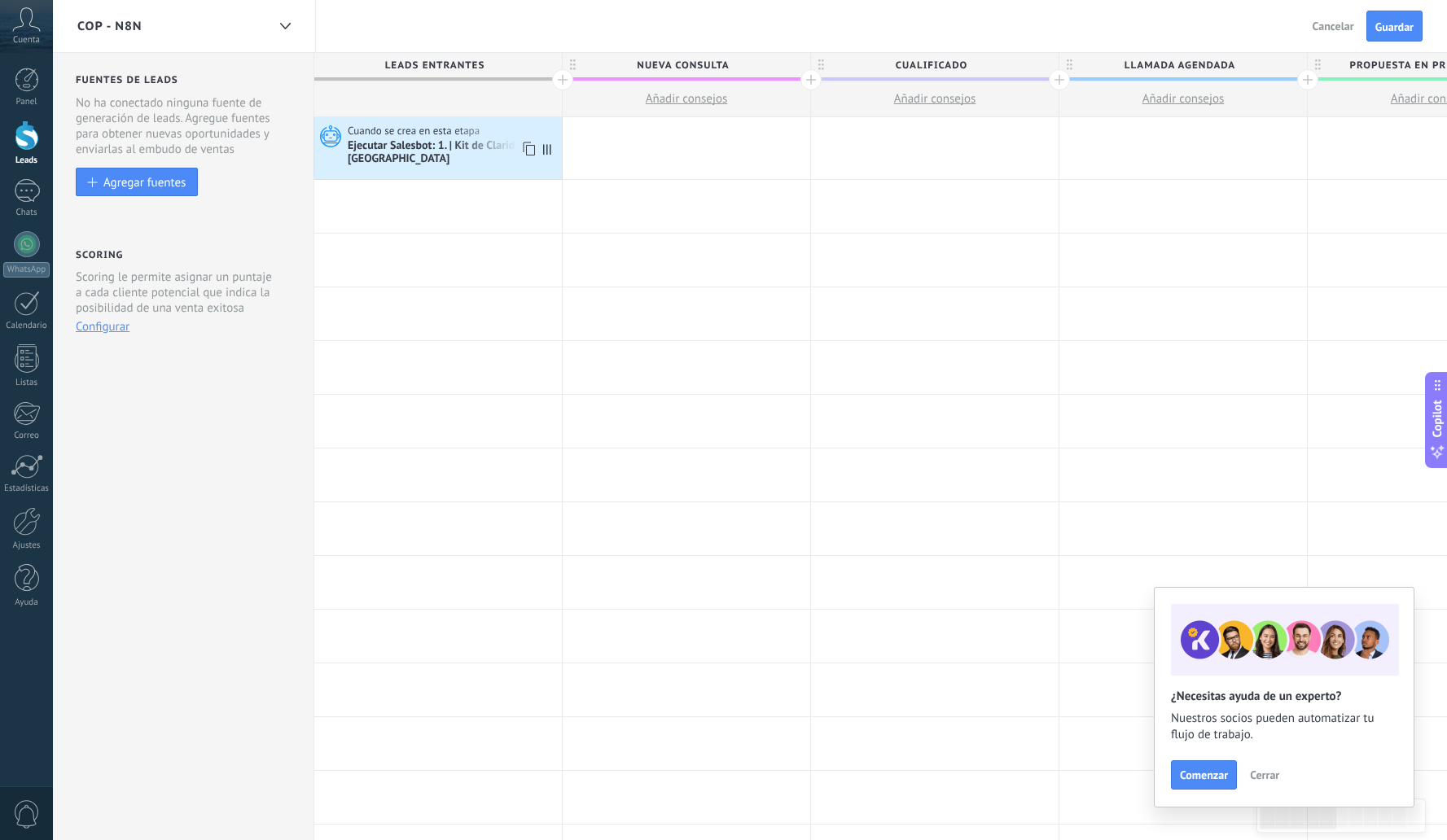
click at [526, 146] on use at bounding box center [529, 150] width 12 height 14
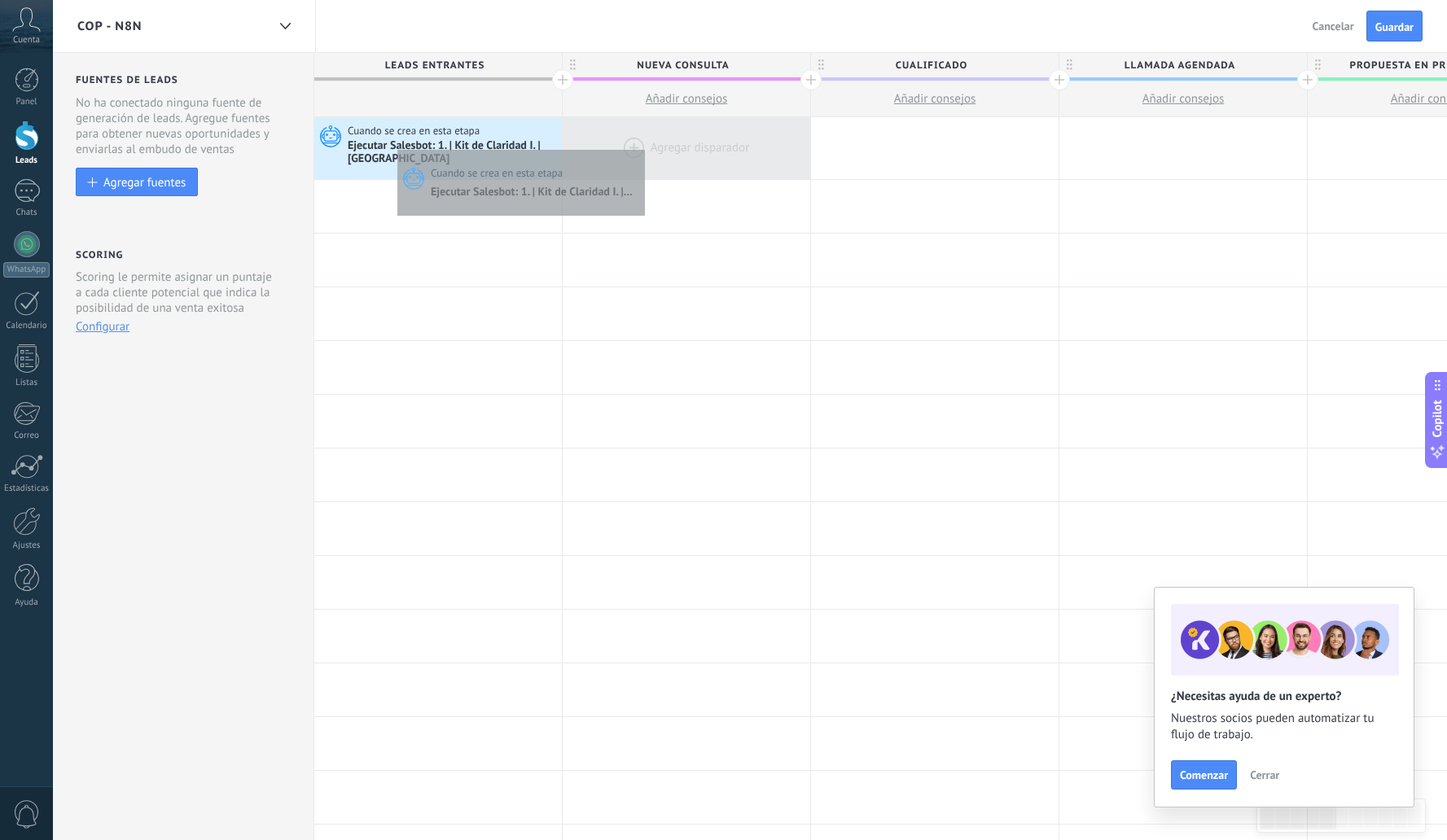
click at [641, 146] on div at bounding box center [687, 148] width 248 height 62
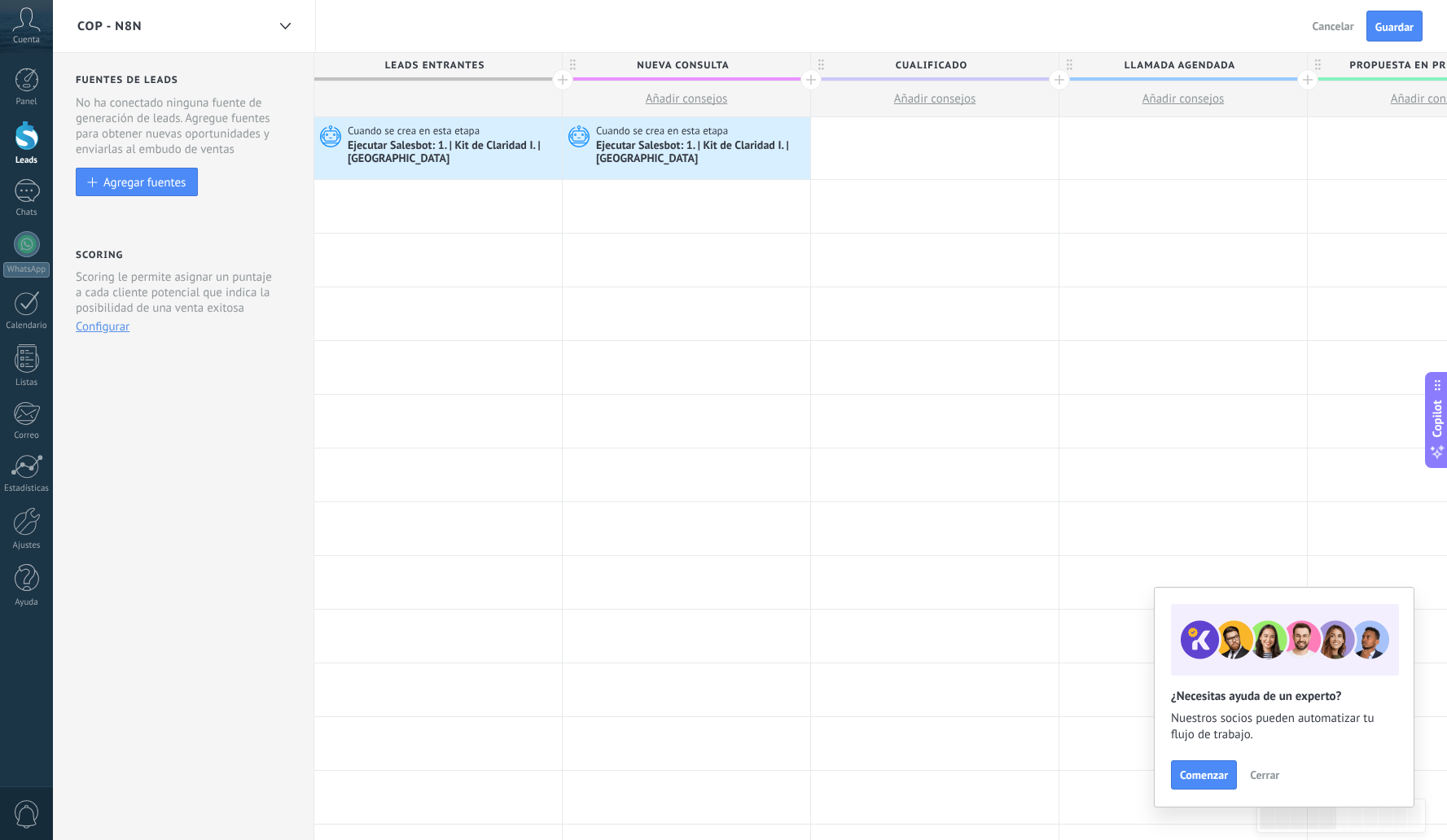
click at [664, 66] on span "Nueva consulta" at bounding box center [683, 65] width 240 height 25
click at [664, 66] on input "**********" at bounding box center [683, 65] width 216 height 24
click at [688, 58] on input "**********" at bounding box center [683, 65] width 216 height 24
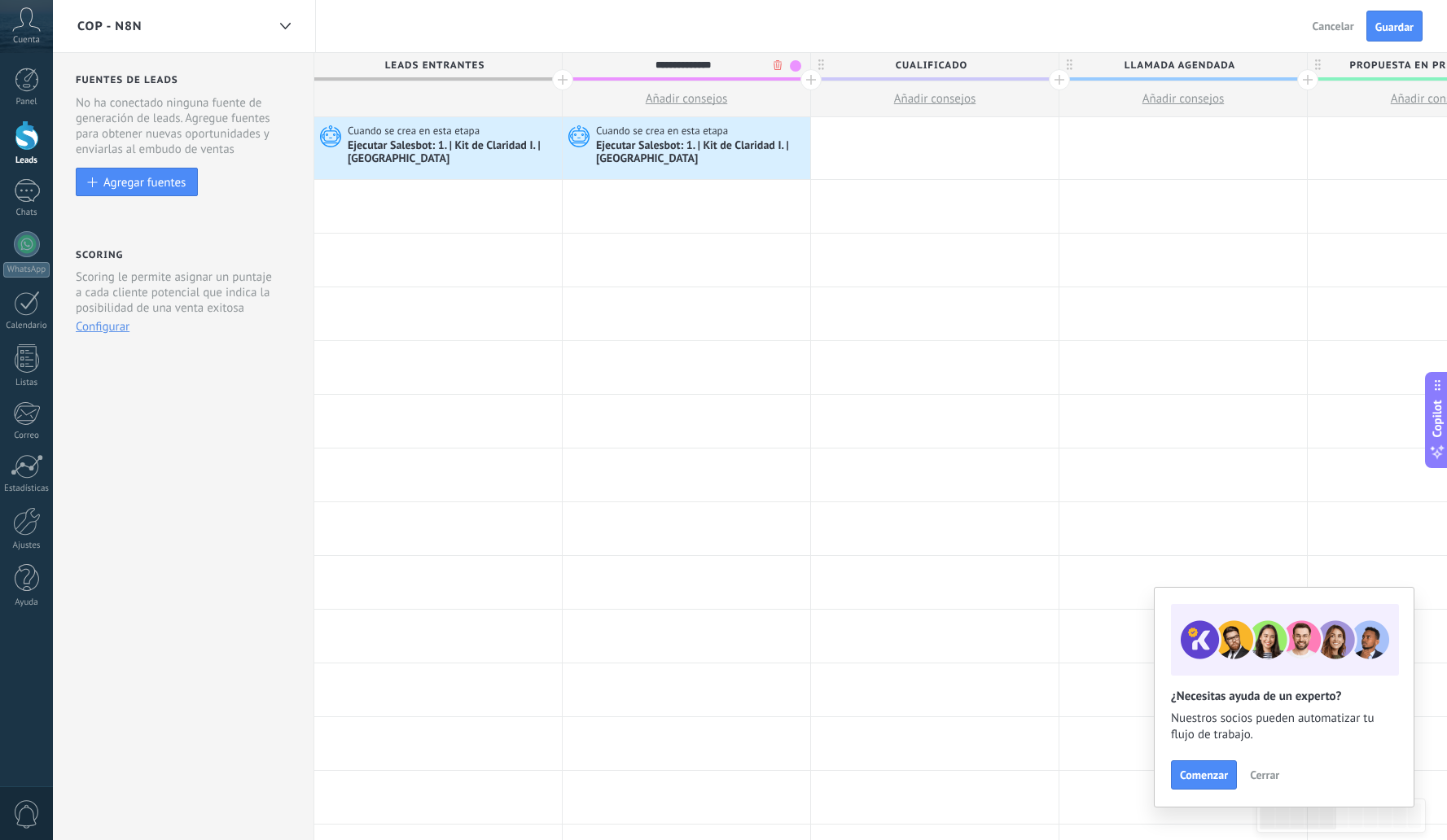
click at [688, 58] on input "**********" at bounding box center [683, 65] width 216 height 24
type input "*"
type input "**********"
click at [918, 62] on span "Cualificado" at bounding box center [931, 65] width 240 height 25
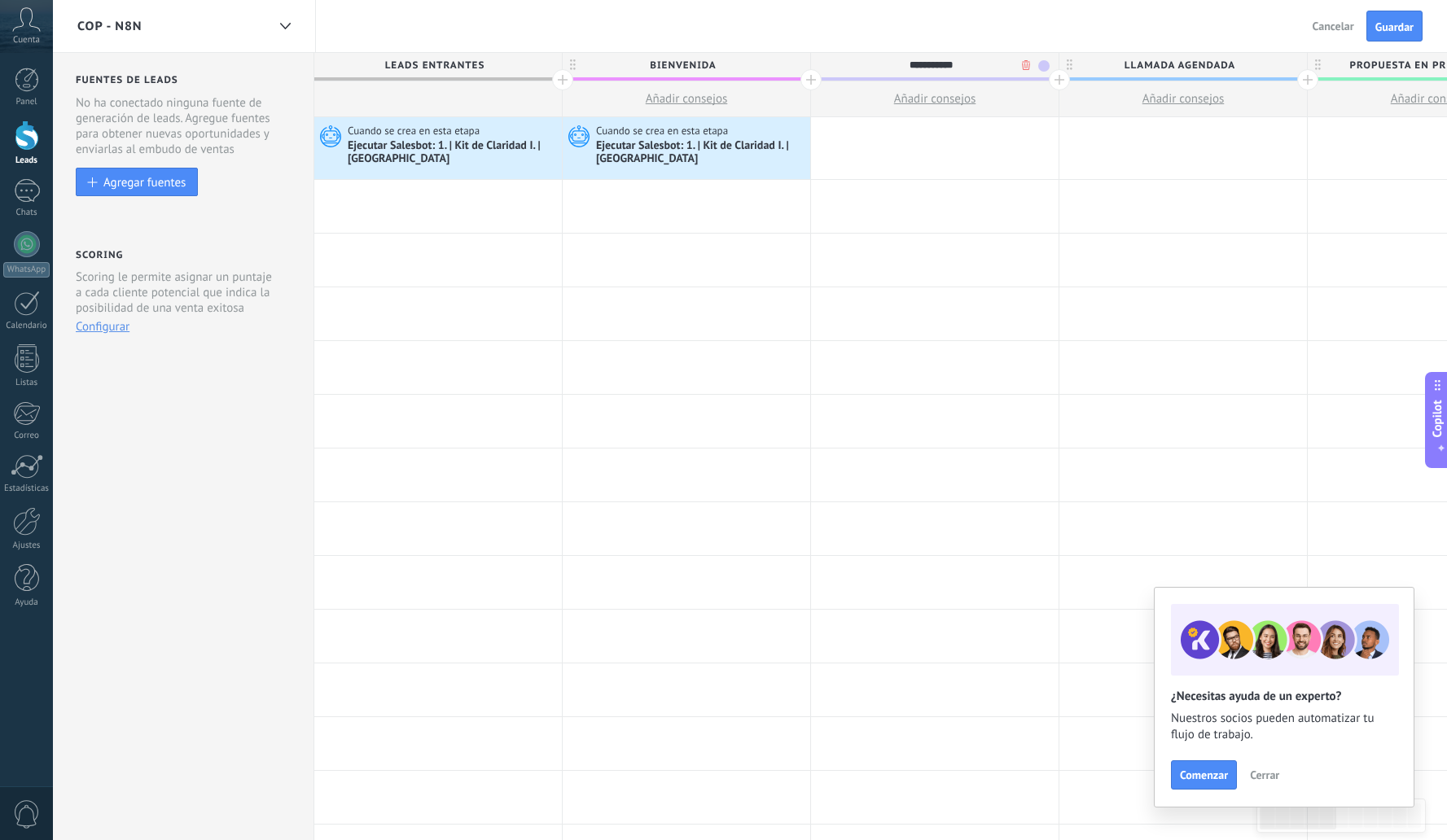
click at [918, 62] on input "**********" at bounding box center [932, 65] width 216 height 24
type input "**********"
click at [1162, 62] on span "Llamada agendada" at bounding box center [1179, 65] width 240 height 25
click at [1162, 62] on input "**********" at bounding box center [1180, 65] width 216 height 24
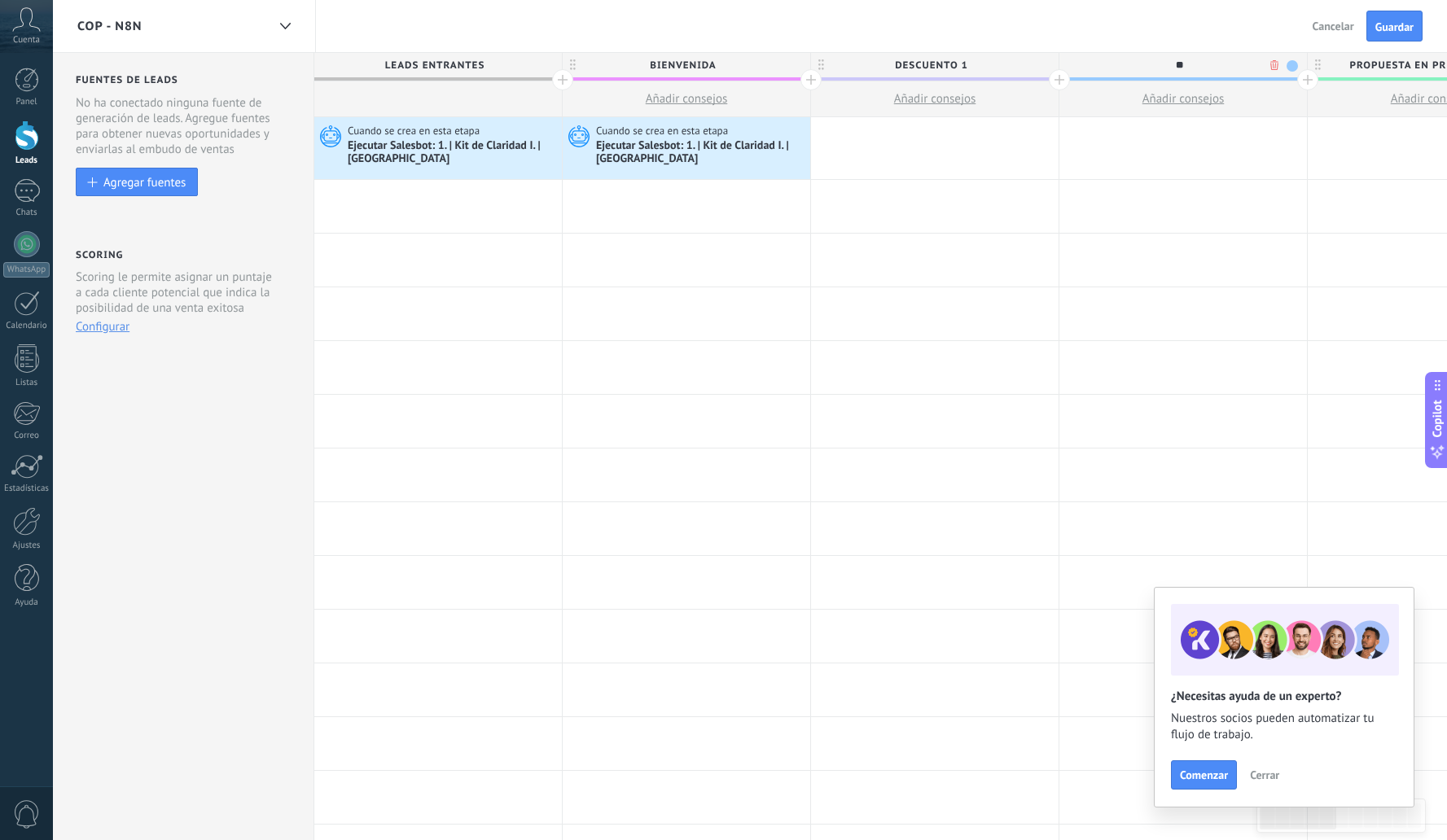
type input "*"
type input "**********"
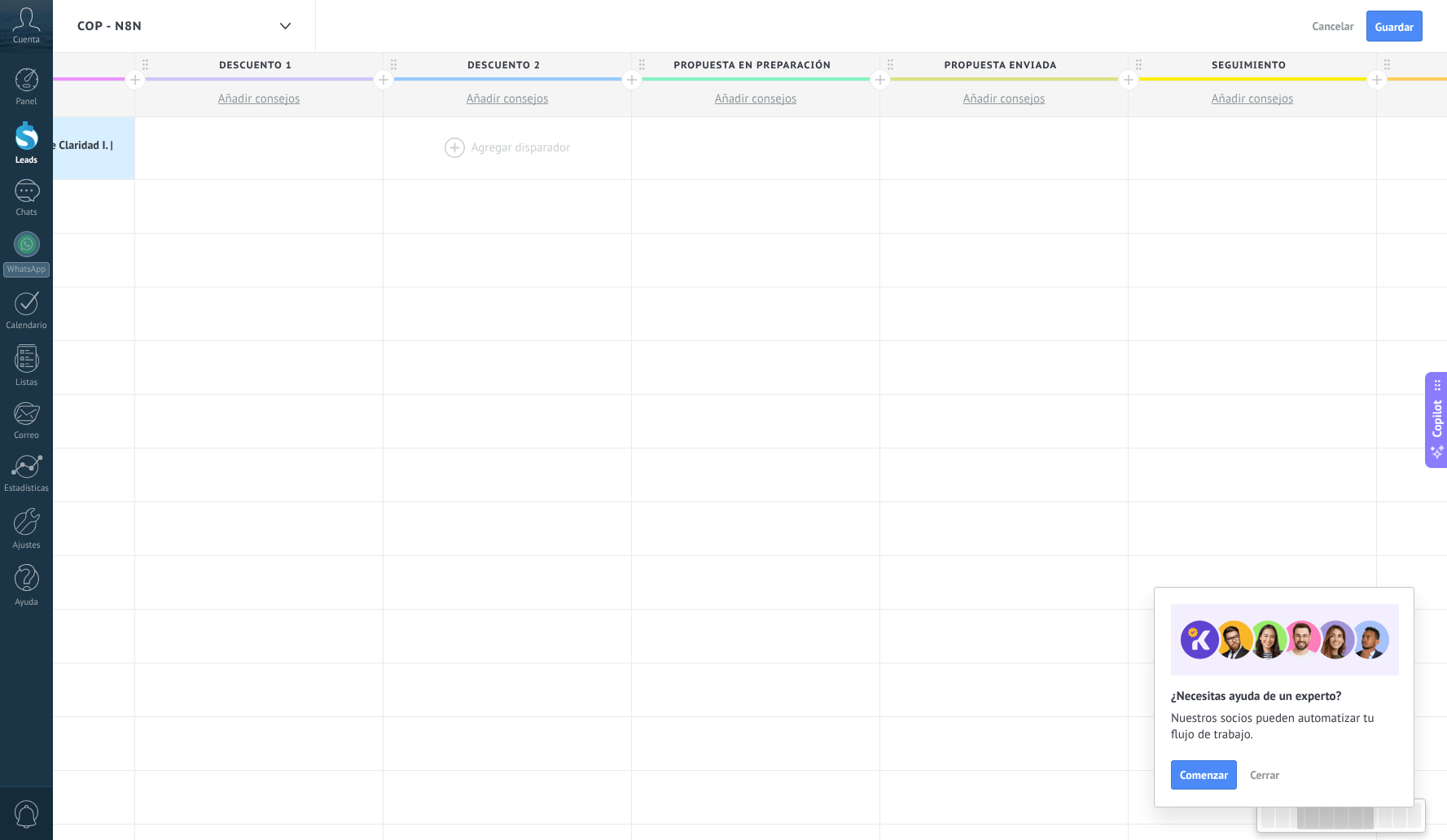
drag, startPoint x: 1172, startPoint y: 152, endPoint x: 526, endPoint y: 153, distance: 646.0
click at [494, 168] on div at bounding box center [507, 148] width 248 height 62
click at [629, 78] on div at bounding box center [629, 79] width 21 height 21
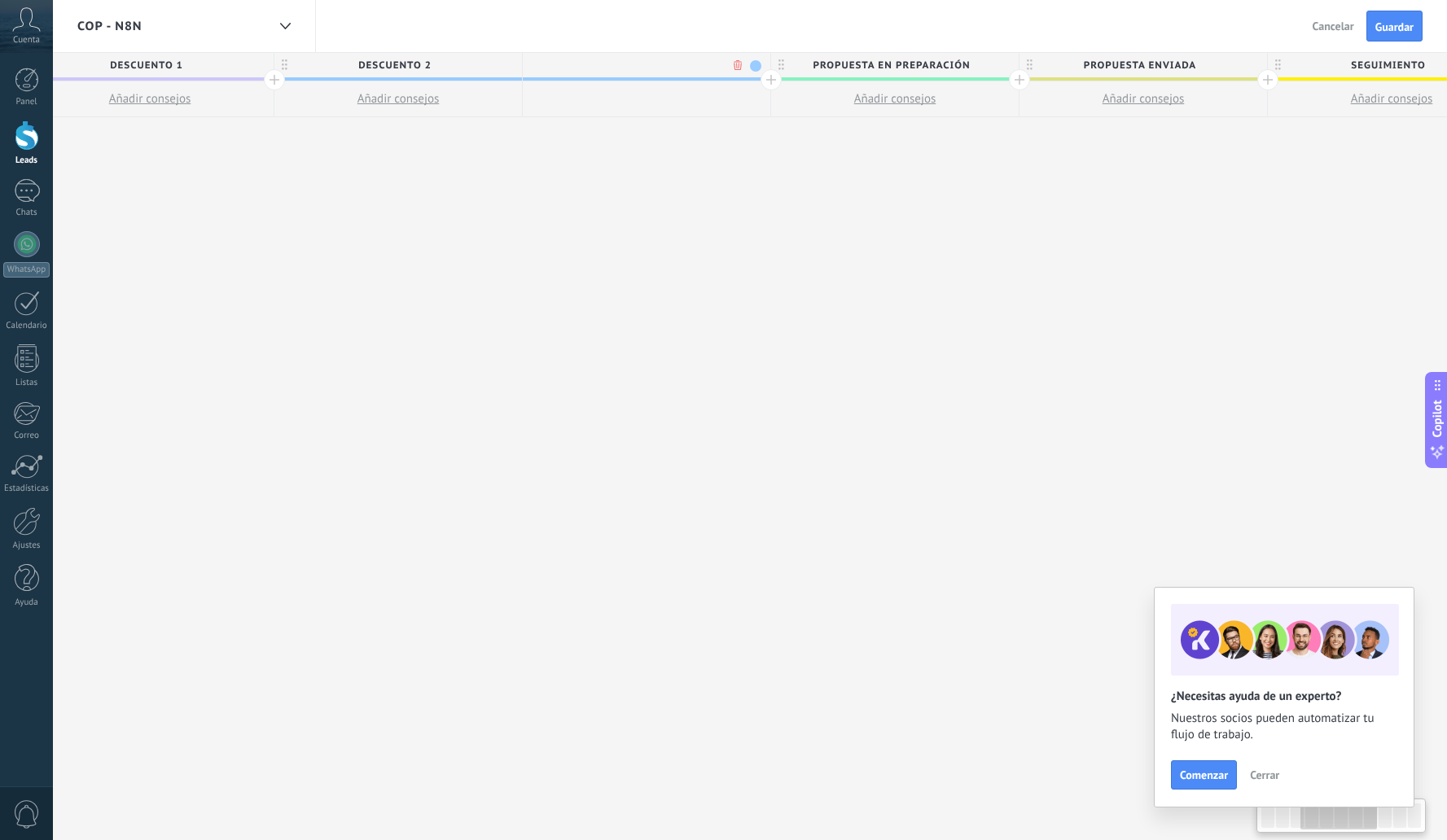
scroll to position [0, 800]
type input "**********"
click at [751, 78] on div at bounding box center [757, 79] width 21 height 21
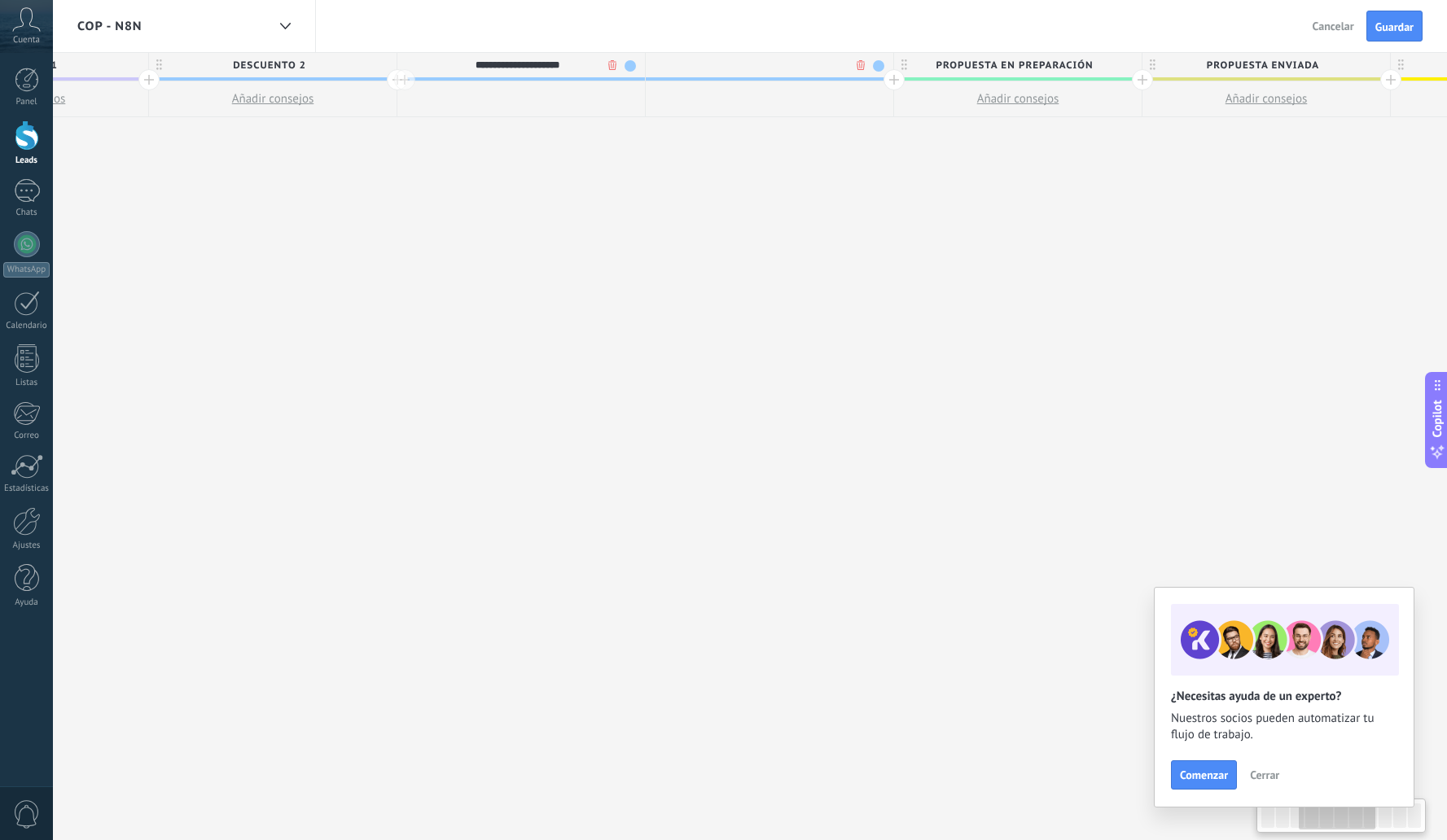
scroll to position [0, 921]
type input "**********"
click at [887, 78] on div at bounding box center [885, 79] width 21 height 21
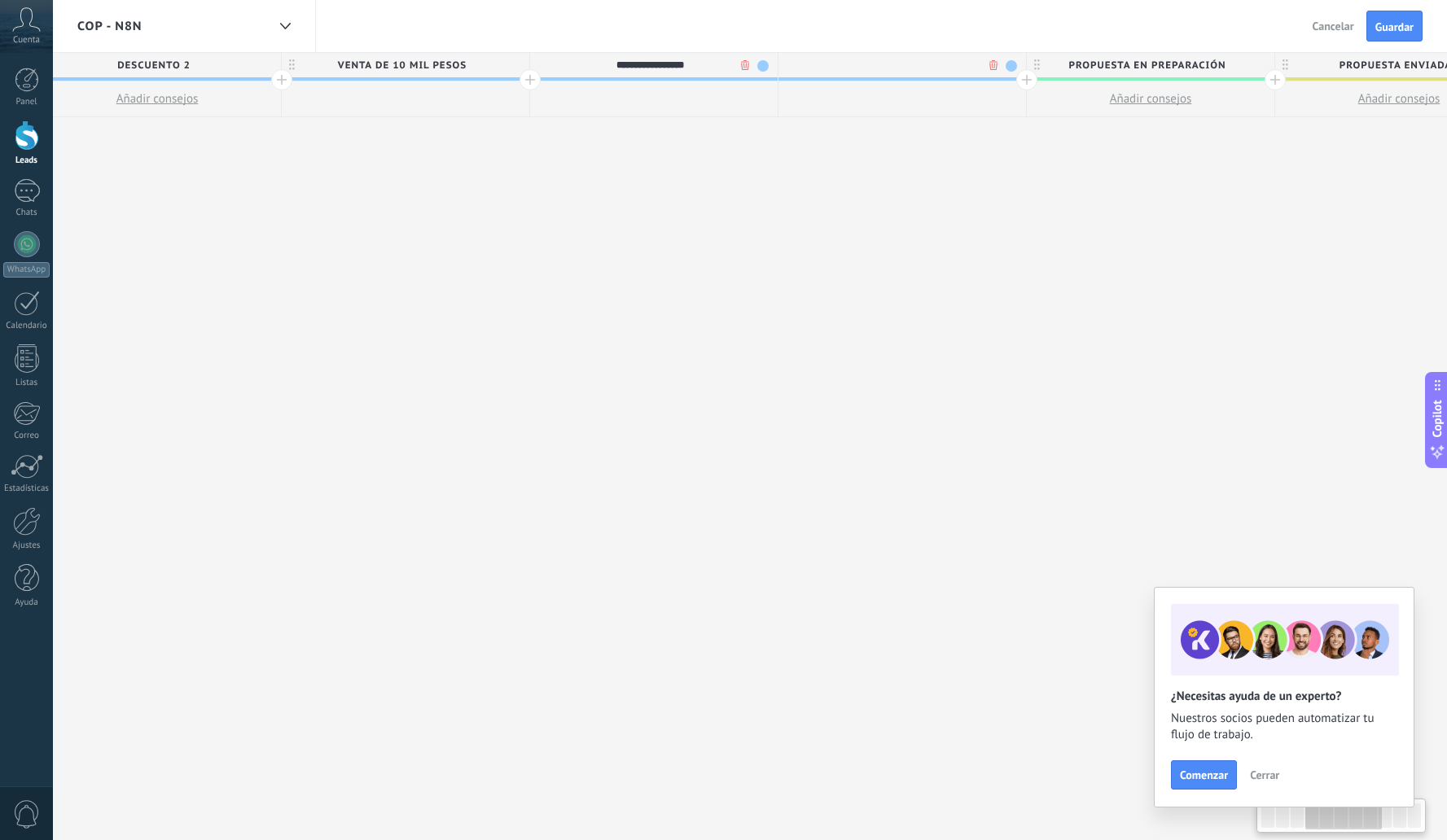
scroll to position [0, 1042]
type input "**********"
drag, startPoint x: 854, startPoint y: 294, endPoint x: 933, endPoint y: 335, distance: 89.0
click at [921, 327] on div "**********" at bounding box center [1014, 447] width 3478 height 788
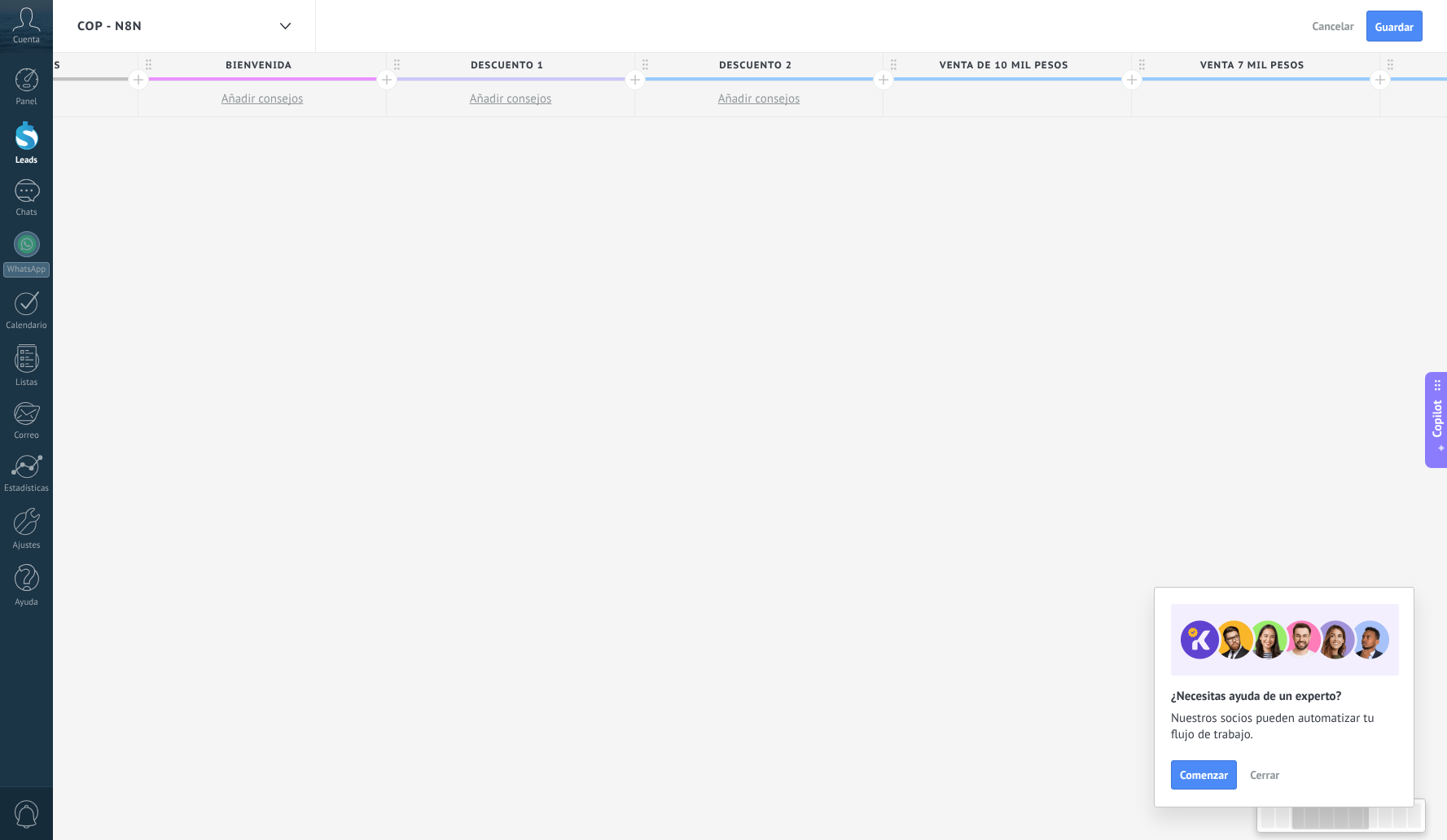
drag, startPoint x: 635, startPoint y: 295, endPoint x: 1151, endPoint y: 319, distance: 516.6
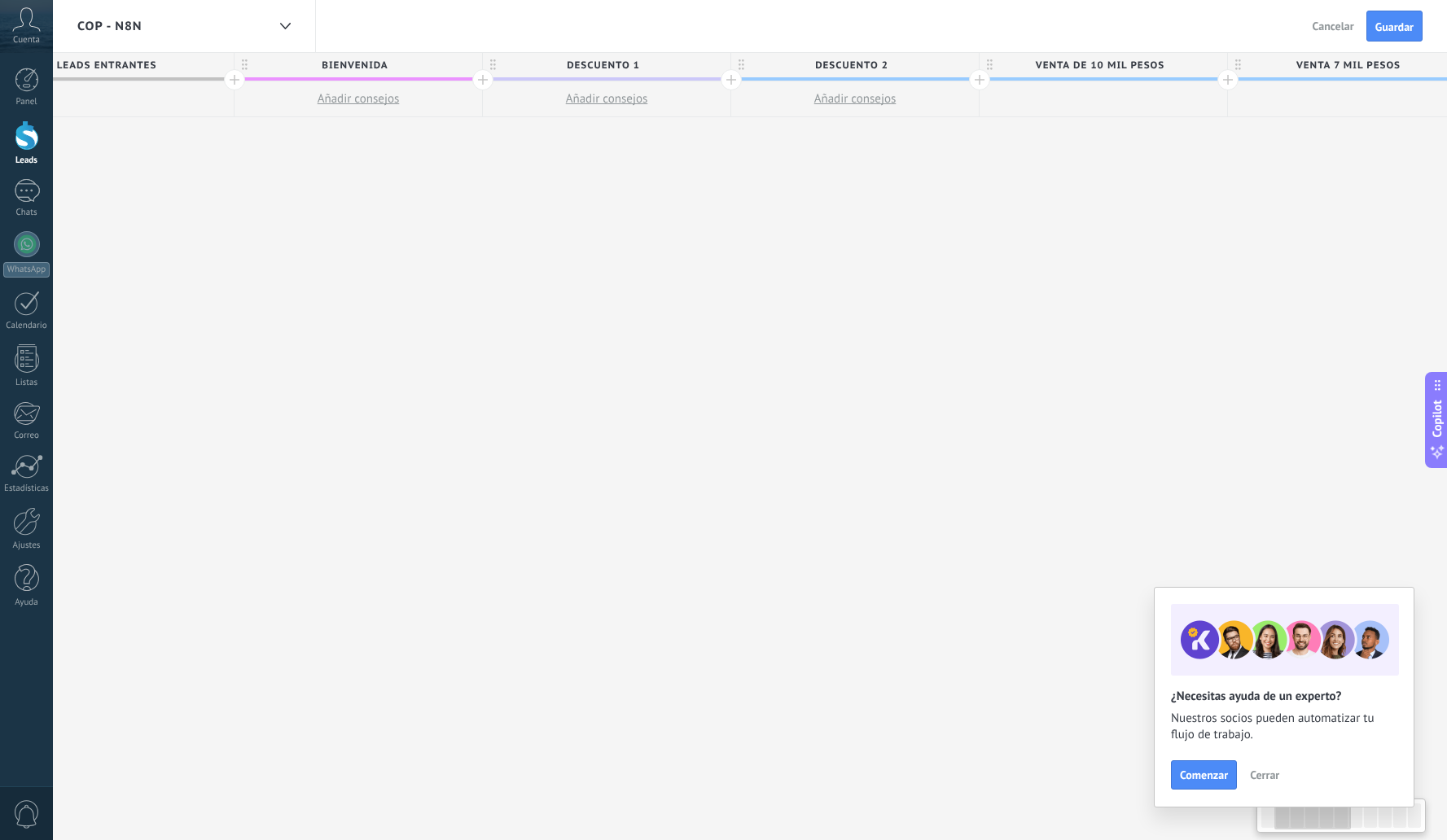
drag, startPoint x: 751, startPoint y: 239, endPoint x: 683, endPoint y: 244, distance: 68.2
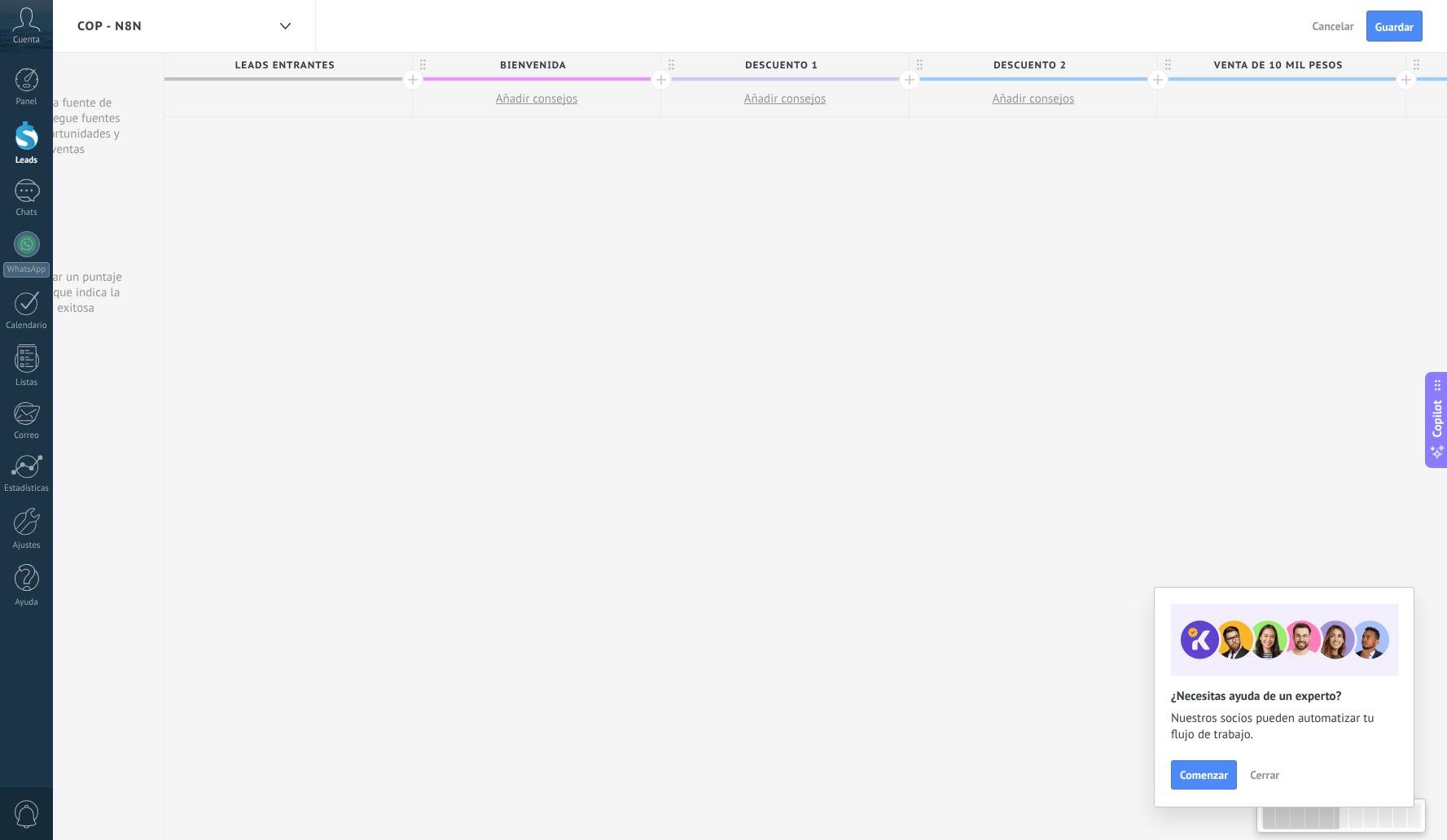
scroll to position [0, 0]
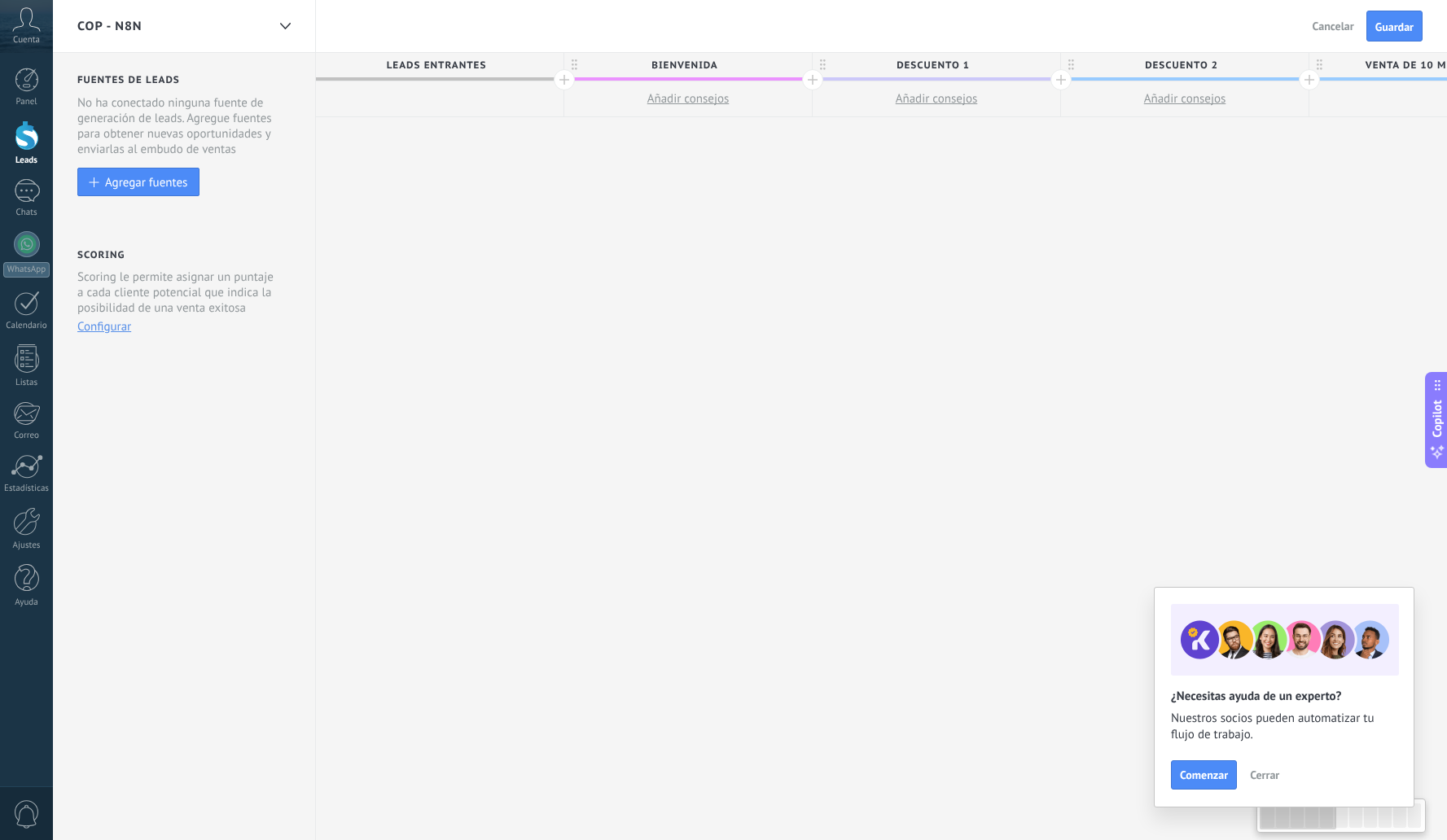
drag, startPoint x: 538, startPoint y: 282, endPoint x: 1258, endPoint y: 306, distance: 720.4
drag, startPoint x: 844, startPoint y: 322, endPoint x: 991, endPoint y: 317, distance: 147.1
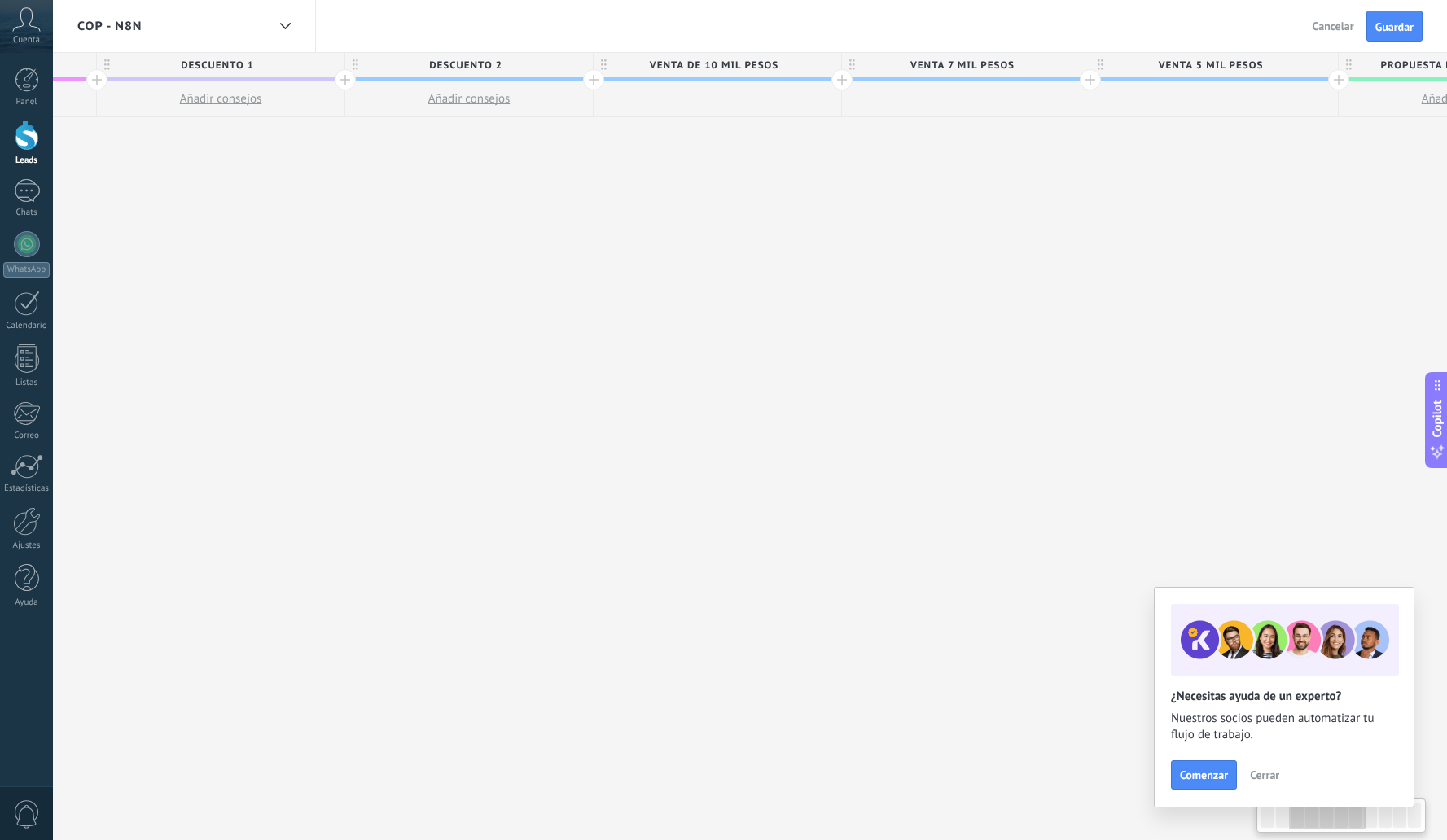
drag, startPoint x: 1043, startPoint y: 287, endPoint x: 389, endPoint y: 333, distance: 655.6
click at [394, 332] on div "**********" at bounding box center [1339, 447] width 3478 height 788
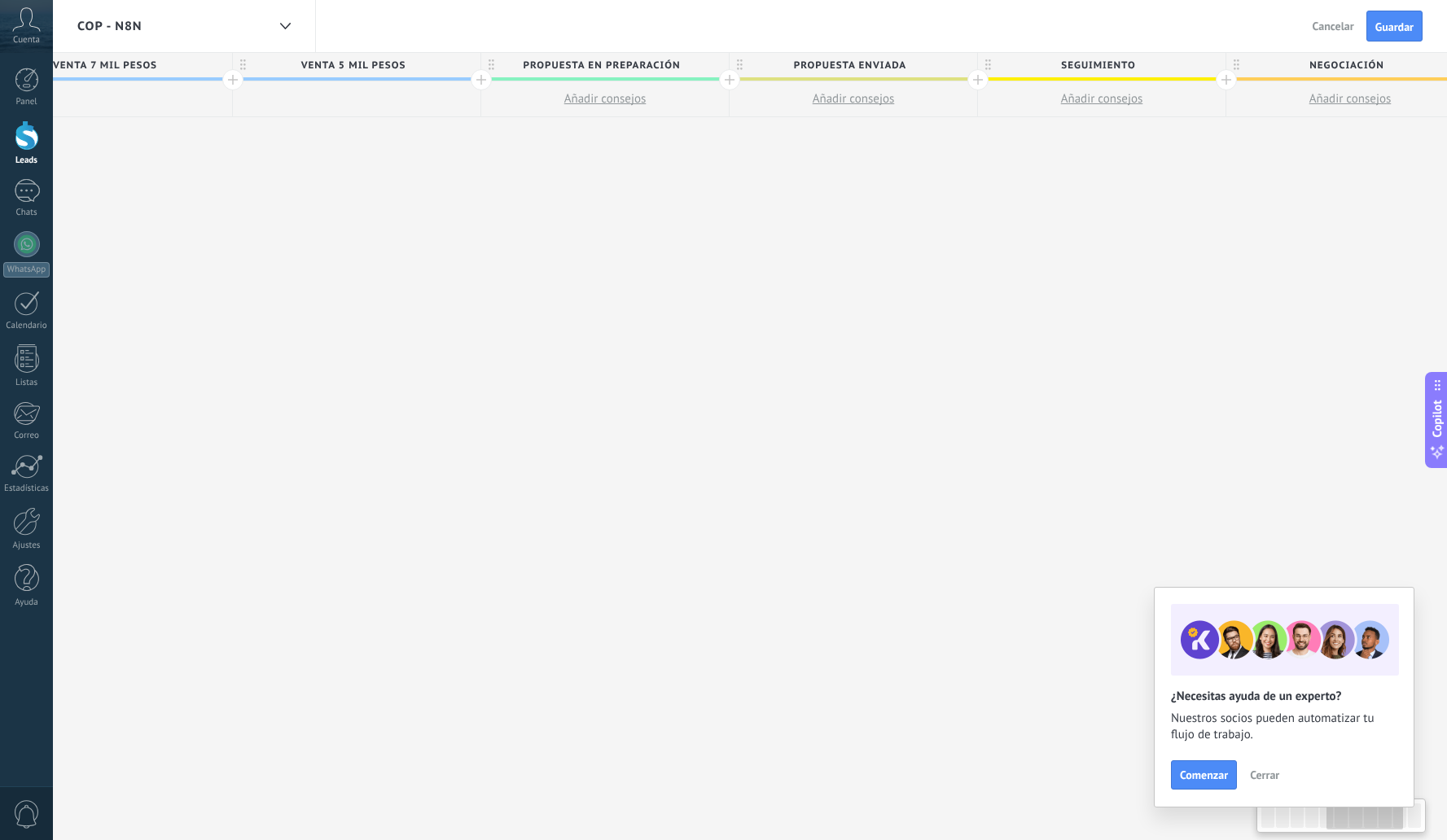
drag, startPoint x: 867, startPoint y: 342, endPoint x: 346, endPoint y: 336, distance: 521.0
click at [188, 367] on div "**********" at bounding box center [481, 447] width 3478 height 788
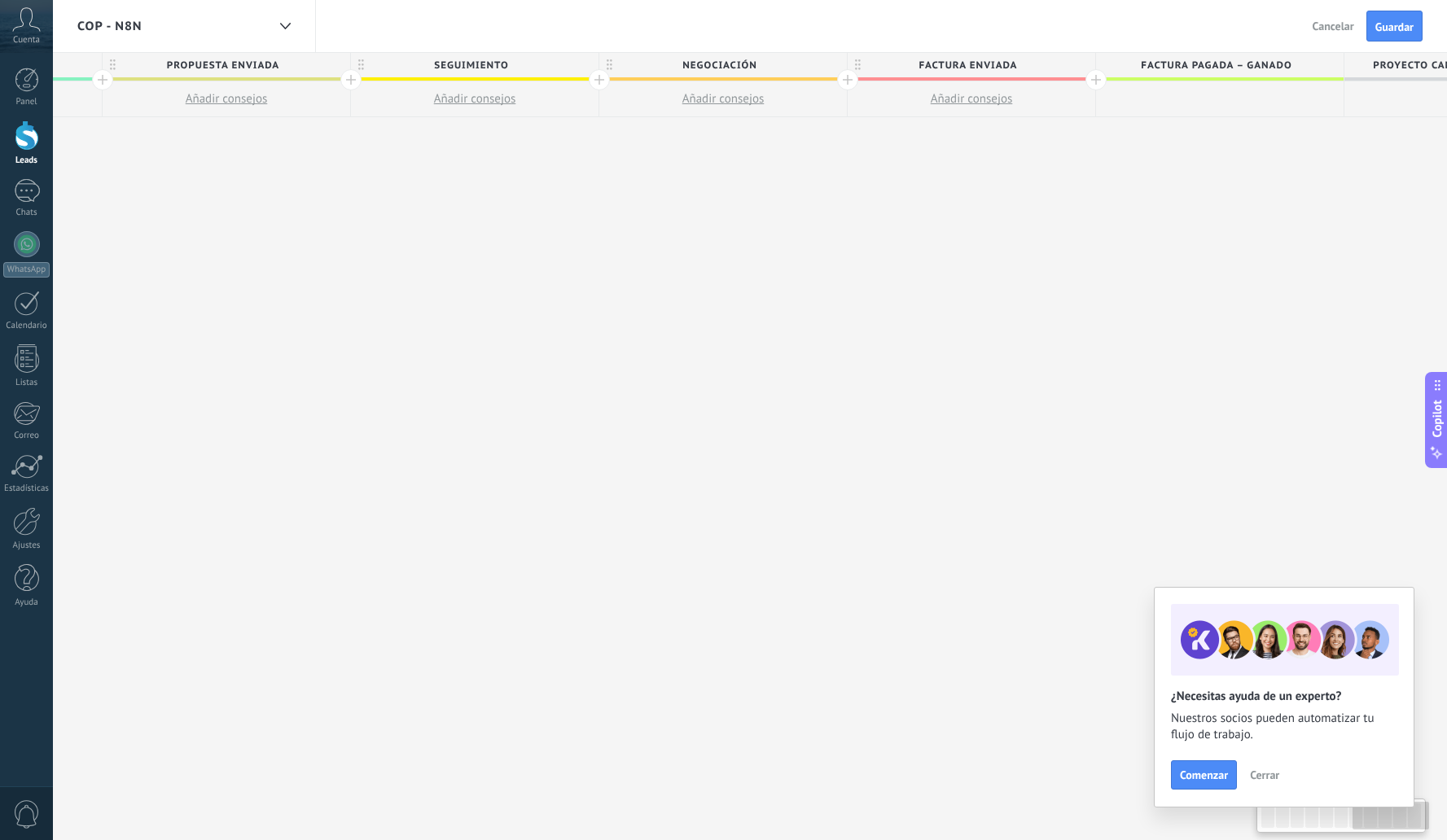
drag, startPoint x: 929, startPoint y: 329, endPoint x: 385, endPoint y: 349, distance: 544.4
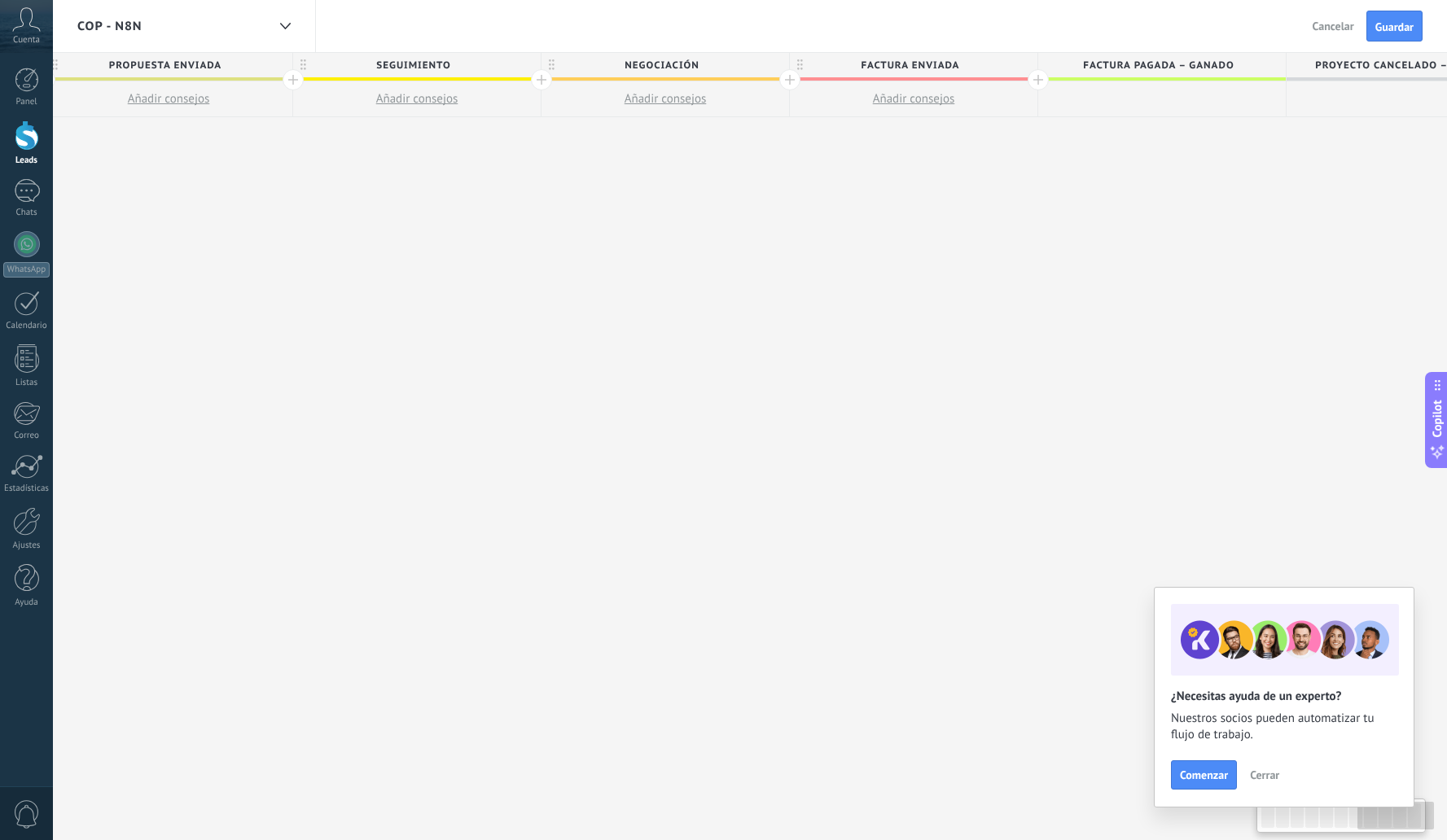
scroll to position [0, 2347]
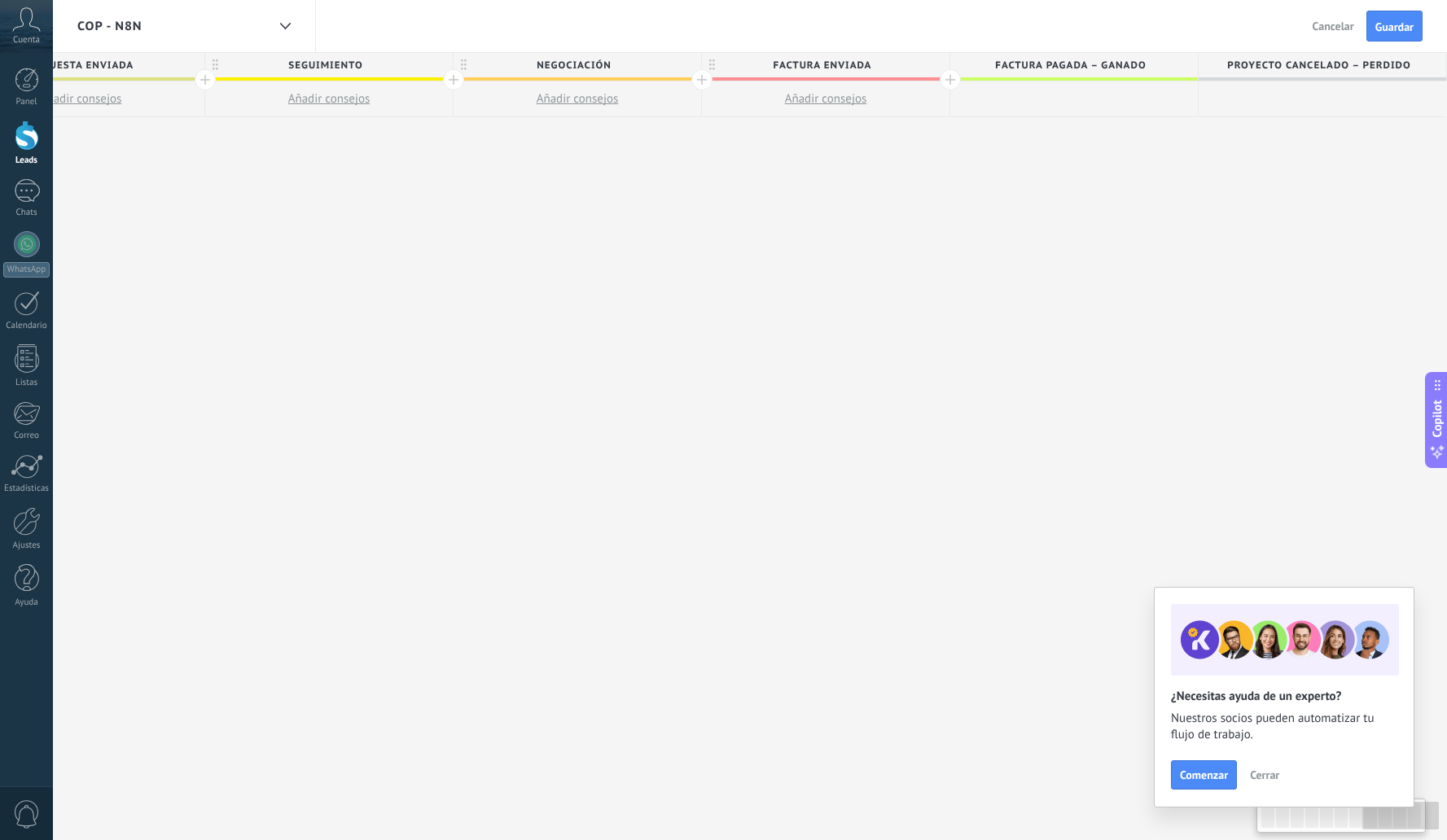
drag, startPoint x: 782, startPoint y: 317, endPoint x: 311, endPoint y: 291, distance: 471.7
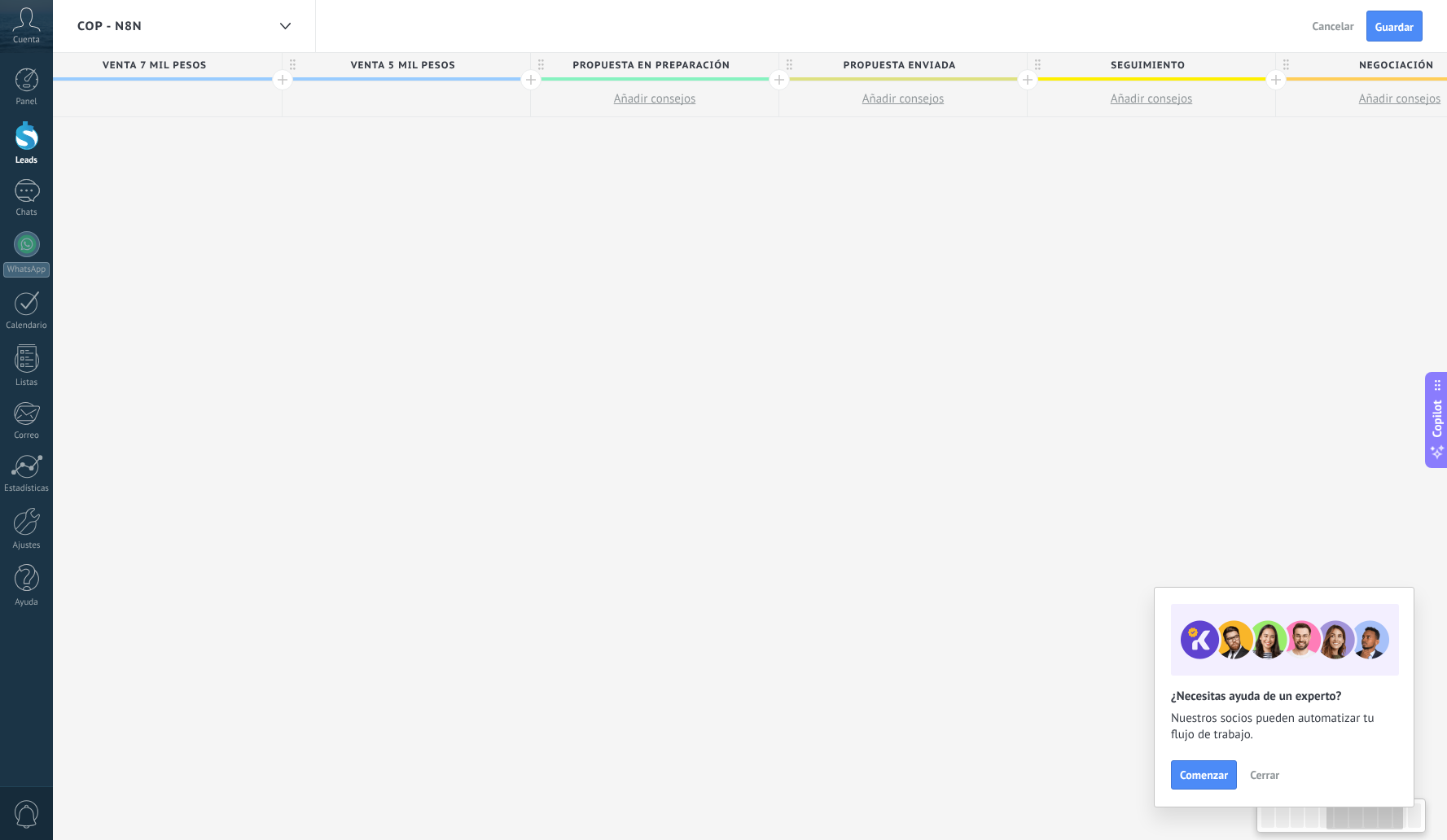
drag, startPoint x: 497, startPoint y: 252, endPoint x: 1320, endPoint y: 261, distance: 823.0
click at [1320, 261] on div "**********" at bounding box center [531, 447] width 3478 height 788
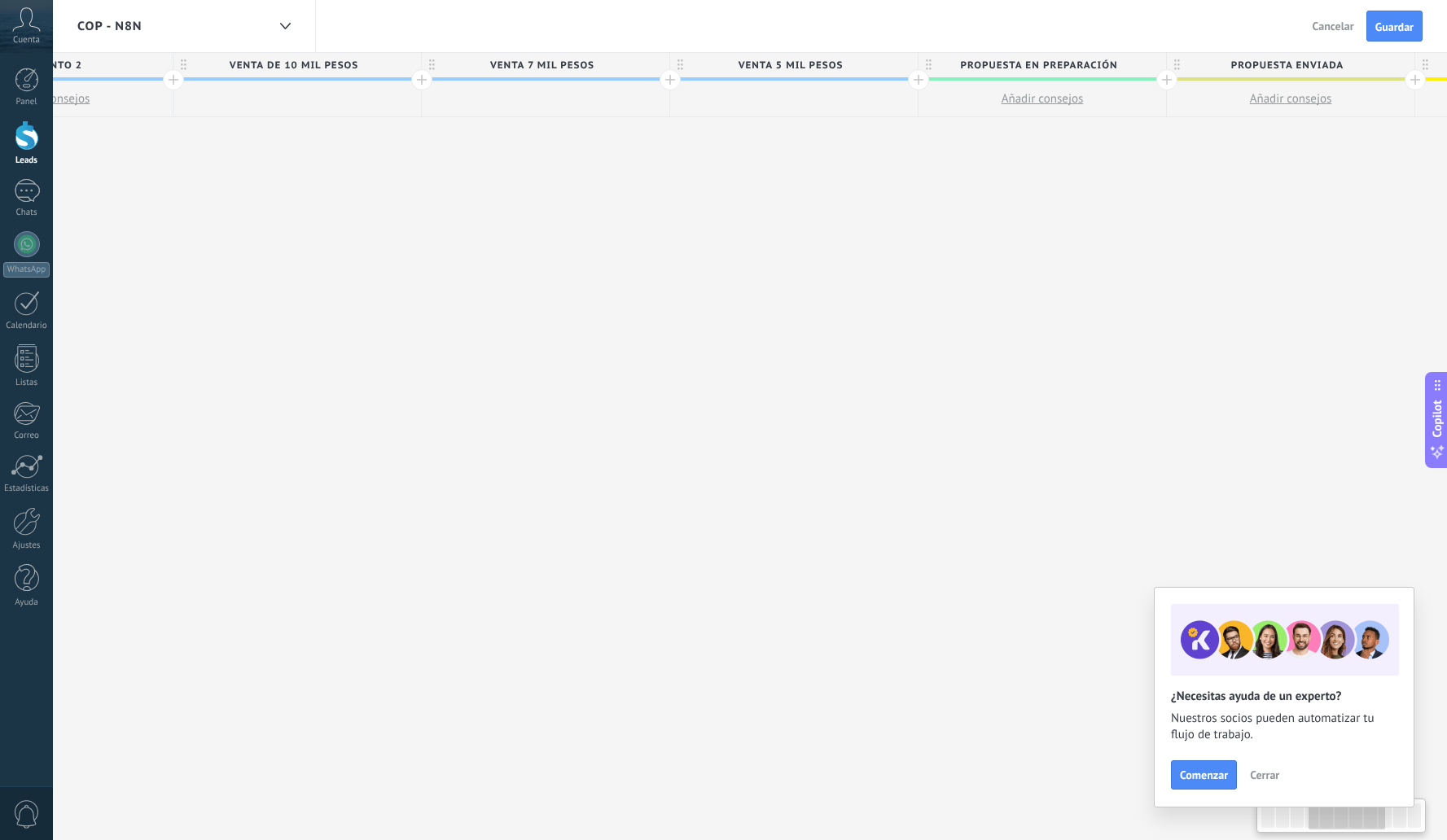
drag, startPoint x: 1101, startPoint y: 270, endPoint x: 1230, endPoint y: 268, distance: 129.0
click at [1234, 268] on div "**********" at bounding box center [919, 447] width 3478 height 788
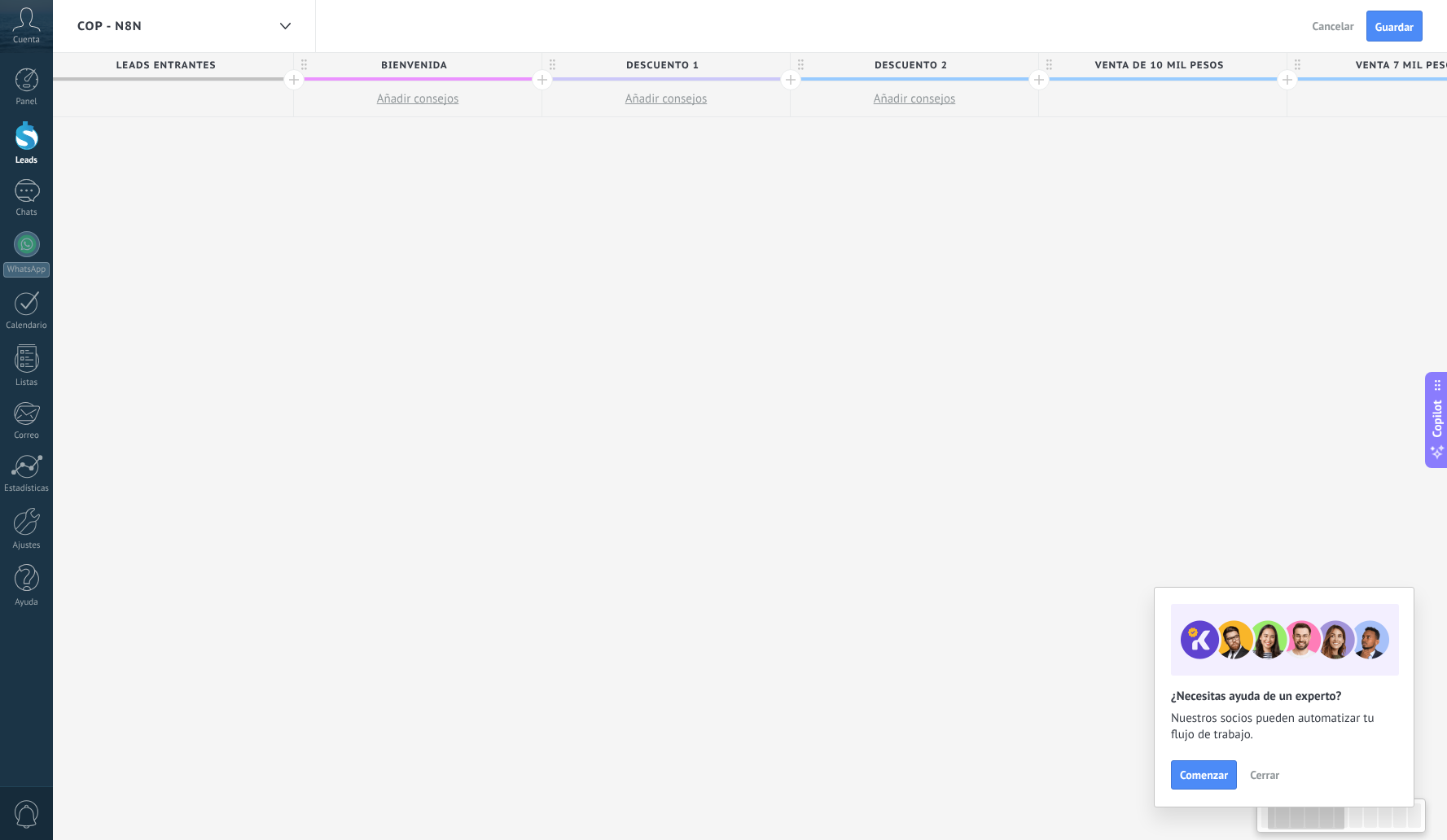
drag, startPoint x: 551, startPoint y: 268, endPoint x: 1304, endPoint y: 261, distance: 753.0
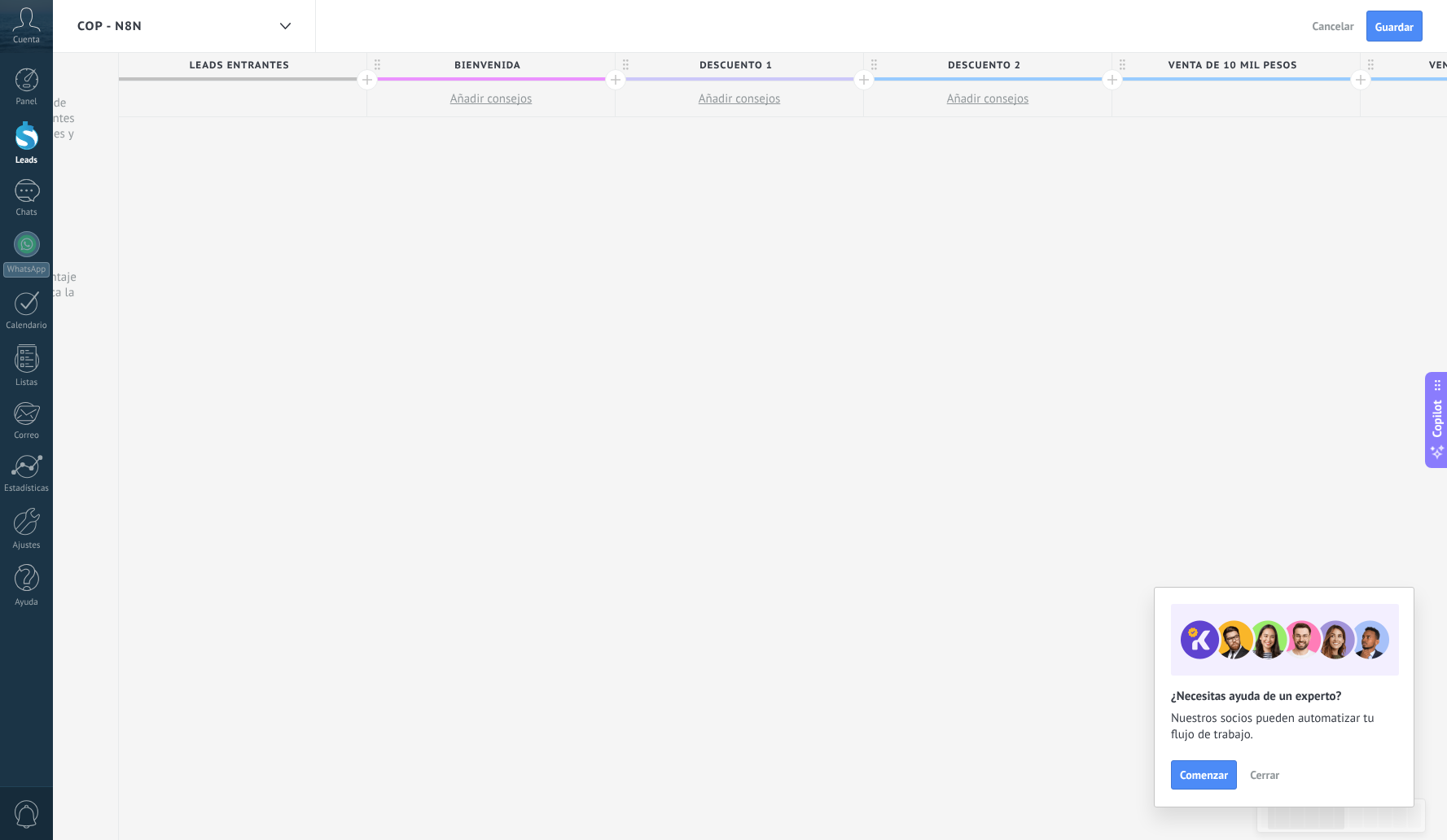
scroll to position [0, 0]
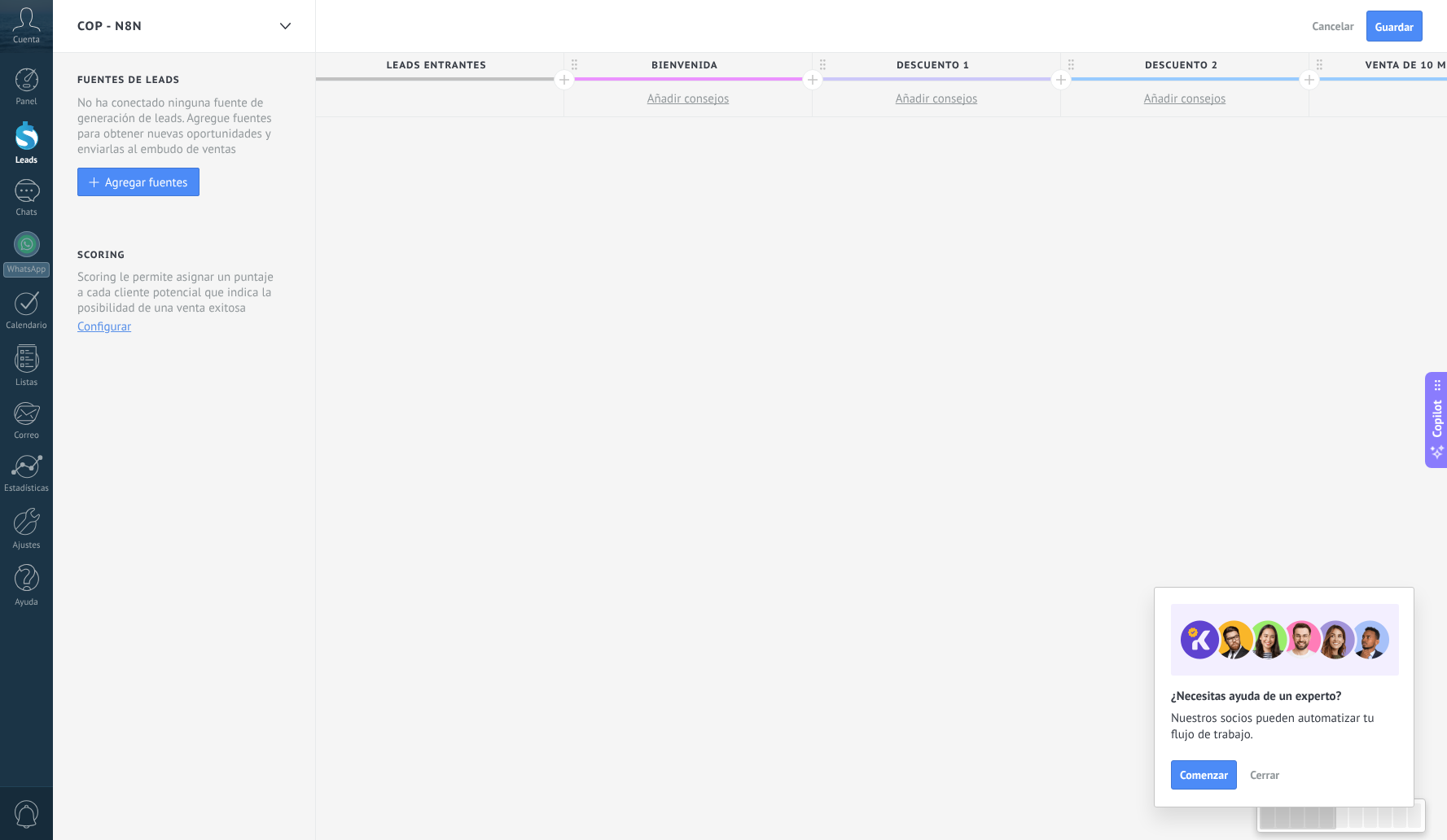
drag, startPoint x: 1022, startPoint y: 282, endPoint x: 1420, endPoint y: 265, distance: 398.4
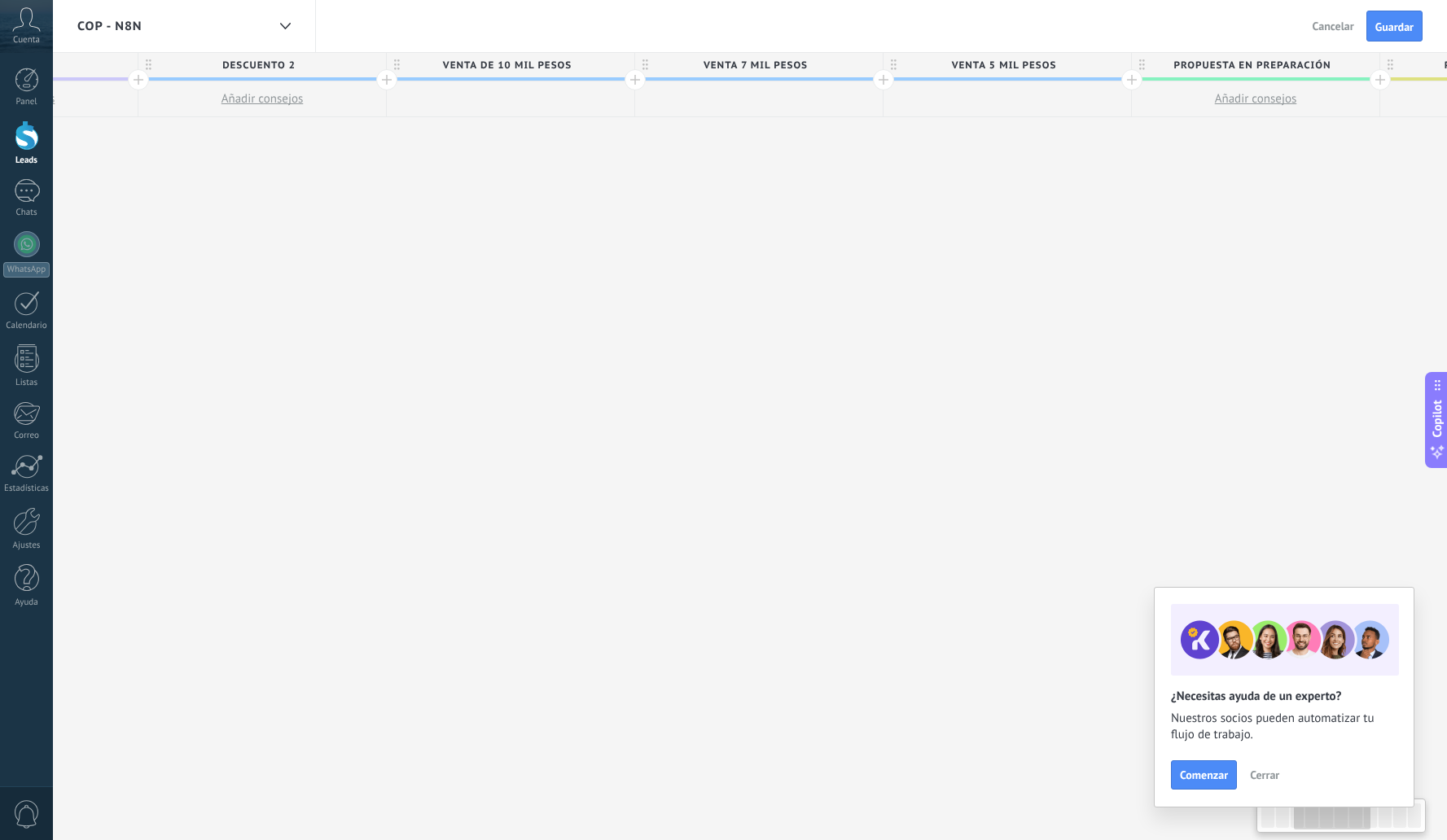
drag, startPoint x: 1136, startPoint y: 286, endPoint x: 232, endPoint y: 291, distance: 904.0
click at [208, 319] on div "**********" at bounding box center [1132, 447] width 3478 height 788
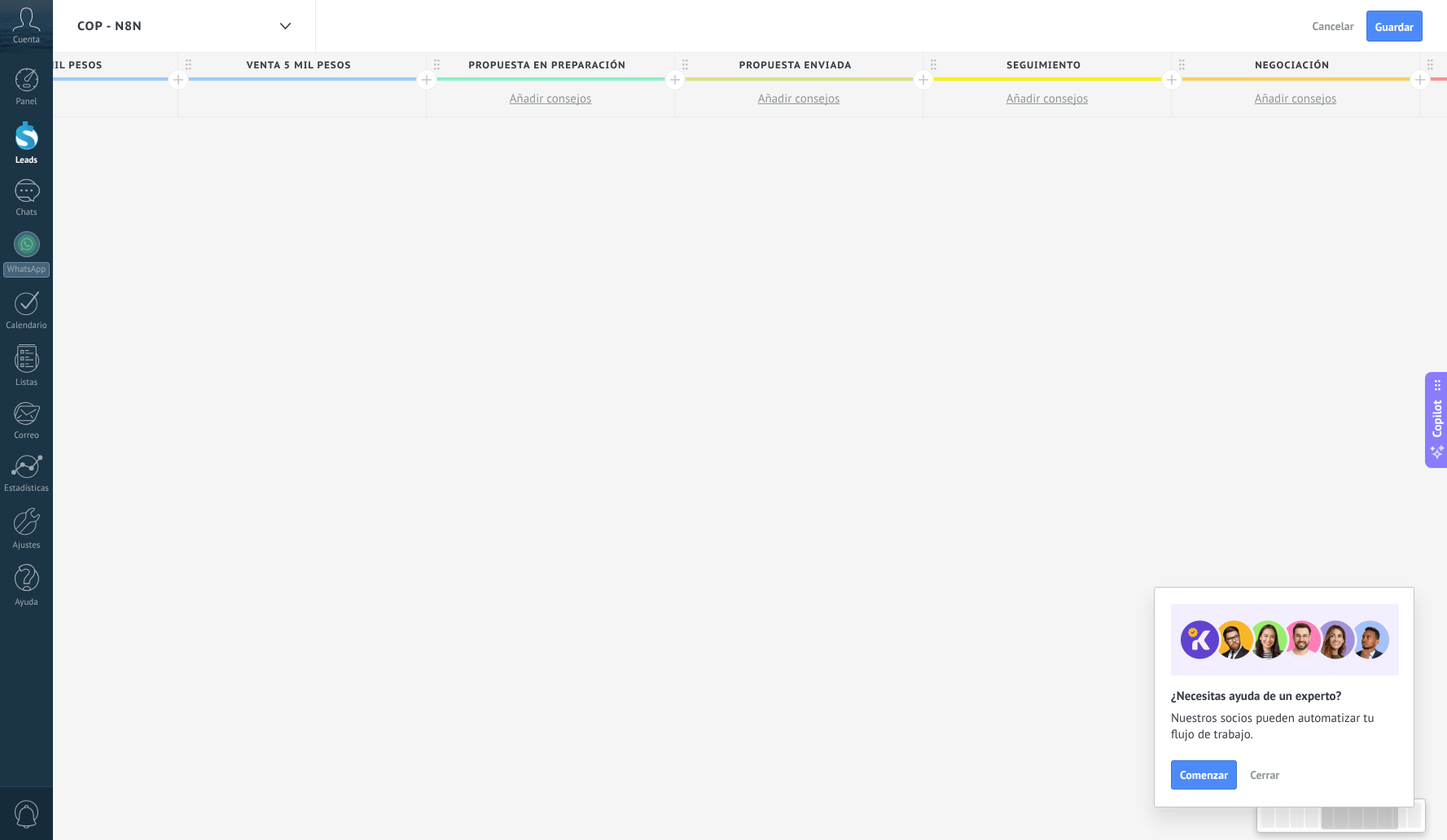
drag, startPoint x: 968, startPoint y: 295, endPoint x: 419, endPoint y: 311, distance: 549.2
click at [416, 317] on div "**********" at bounding box center [427, 447] width 3478 height 788
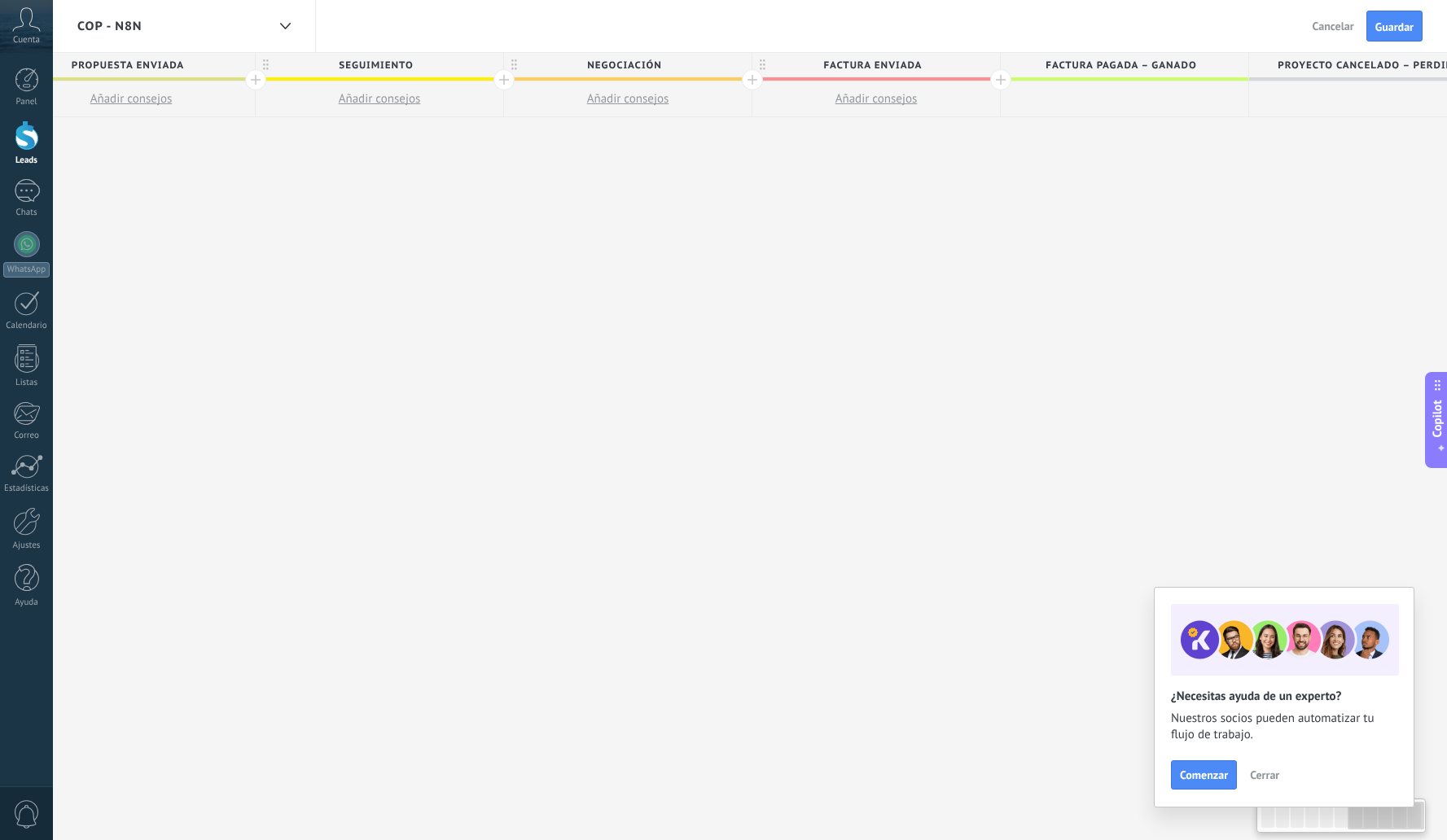
scroll to position [0, 2347]
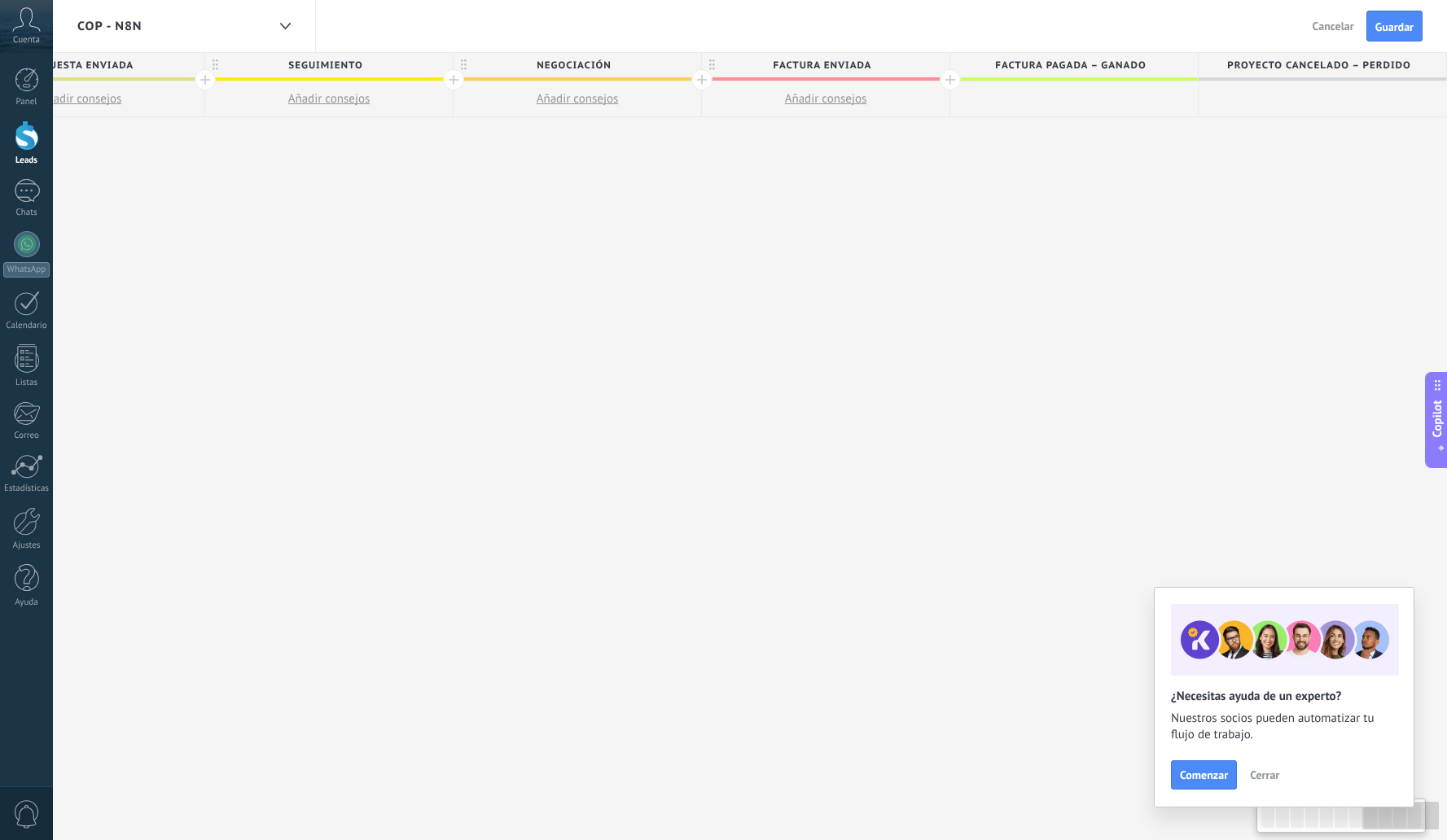
drag, startPoint x: 922, startPoint y: 322, endPoint x: 387, endPoint y: 322, distance: 535.0
drag, startPoint x: 1176, startPoint y: 284, endPoint x: 515, endPoint y: 304, distance: 661.3
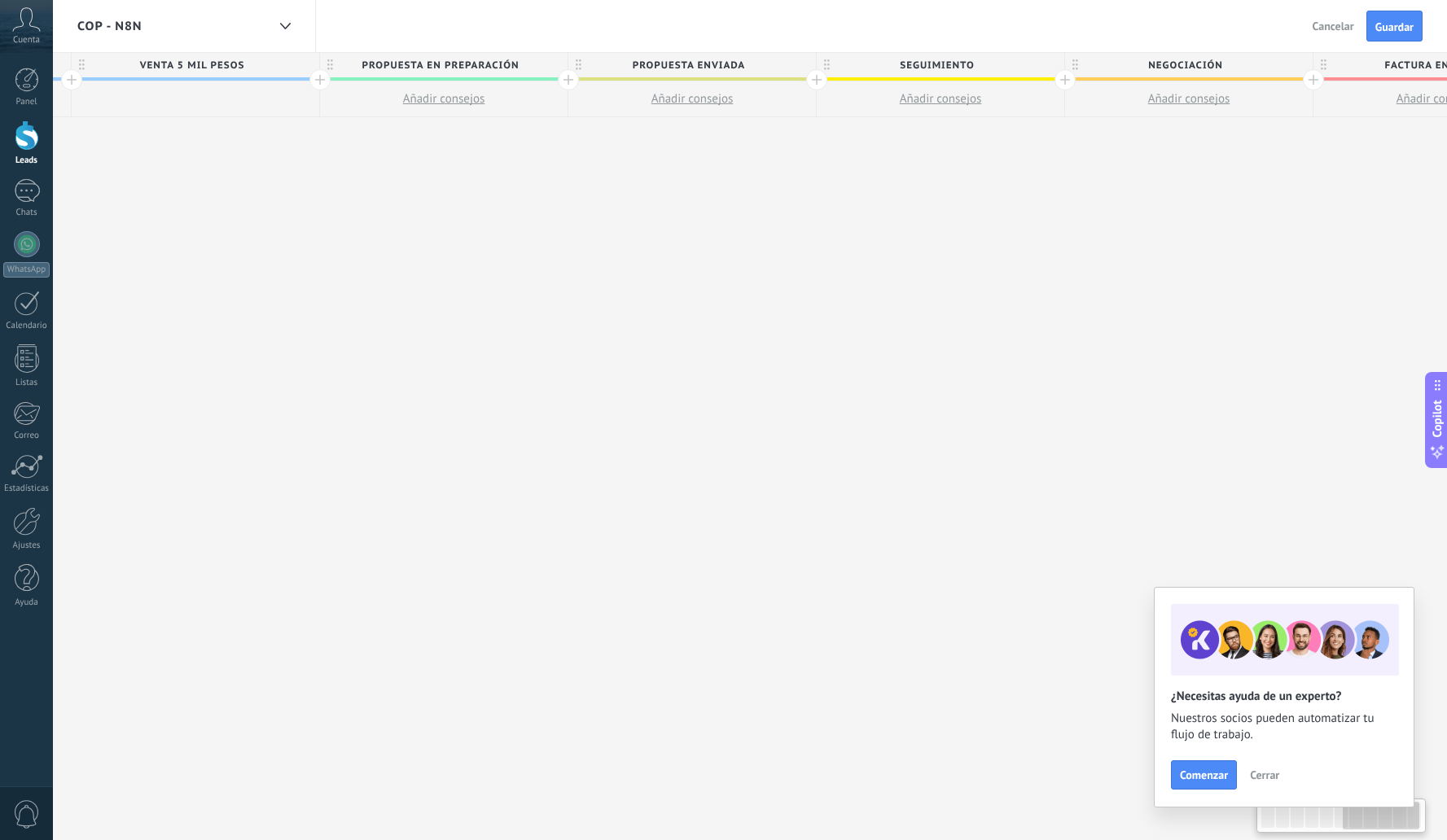
drag, startPoint x: 560, startPoint y: 295, endPoint x: 1153, endPoint y: 275, distance: 593.3
click at [1162, 275] on div "**********" at bounding box center [320, 447] width 3478 height 788
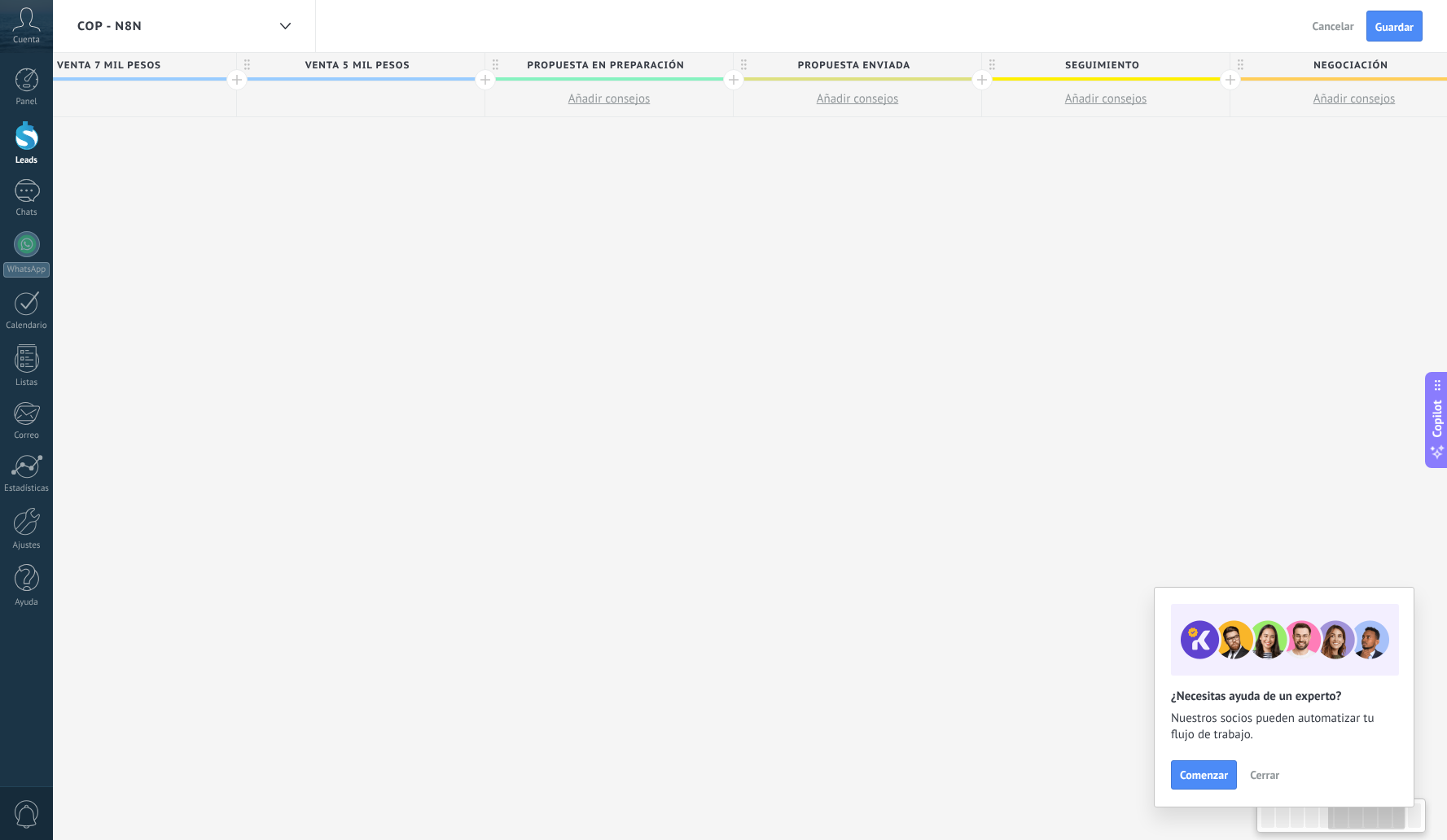
scroll to position [0, 1569]
drag, startPoint x: 581, startPoint y: 265, endPoint x: 609, endPoint y: 265, distance: 28.0
click at [609, 265] on div "**********" at bounding box center [486, 447] width 3478 height 788
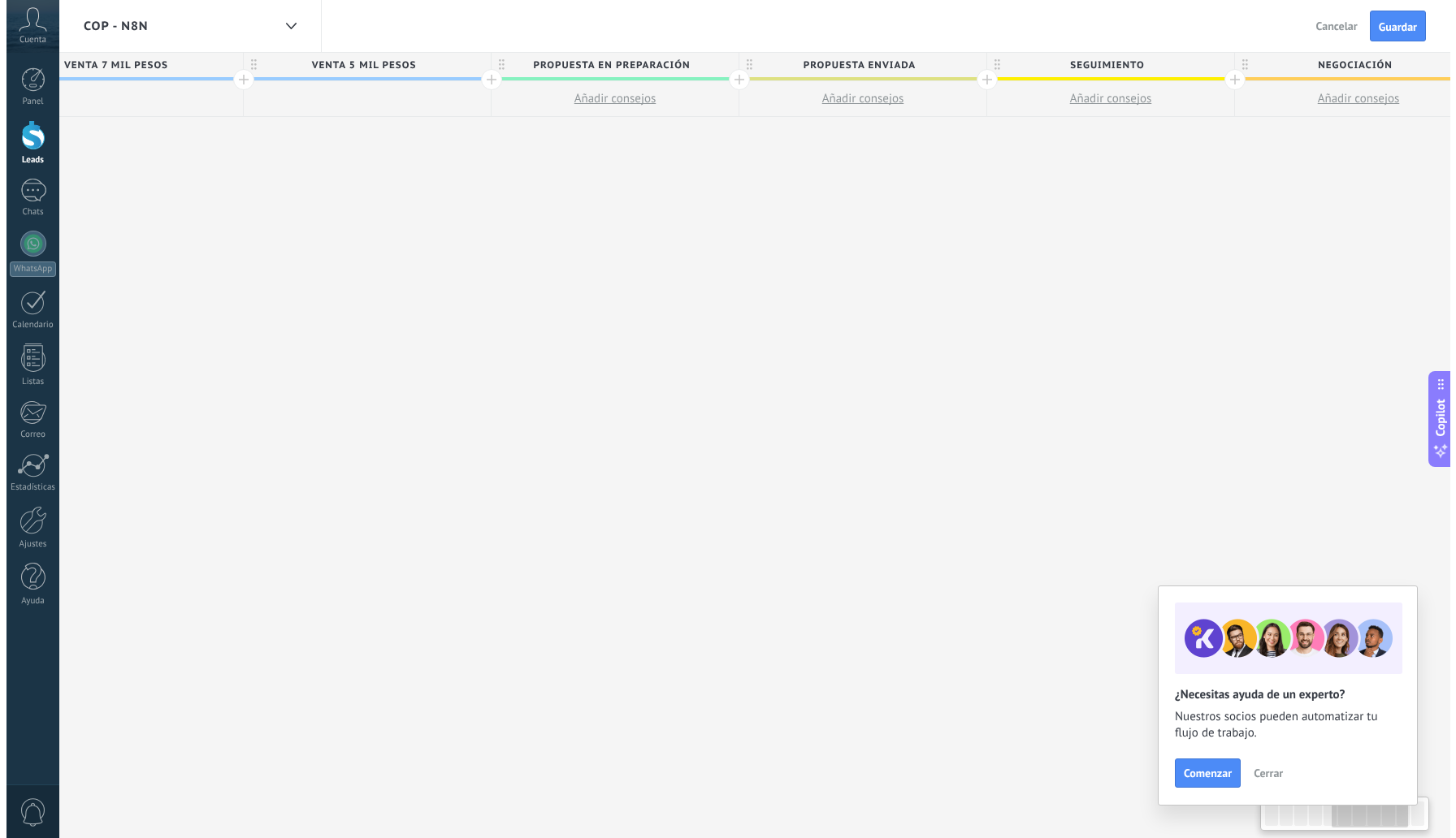
scroll to position [0, 1566]
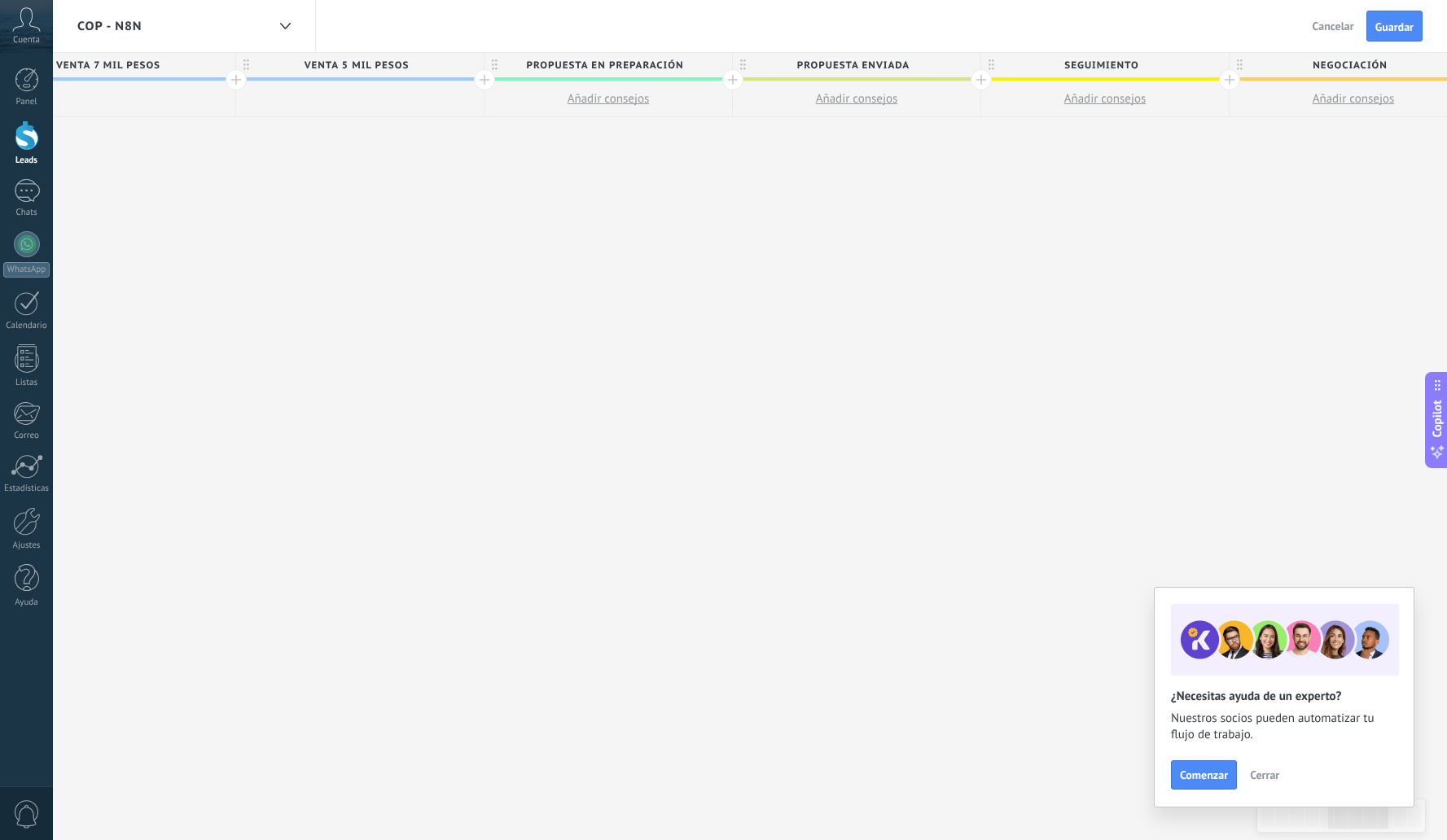
click at [670, 68] on span "Propuesta en preparación" at bounding box center [604, 65] width 240 height 25
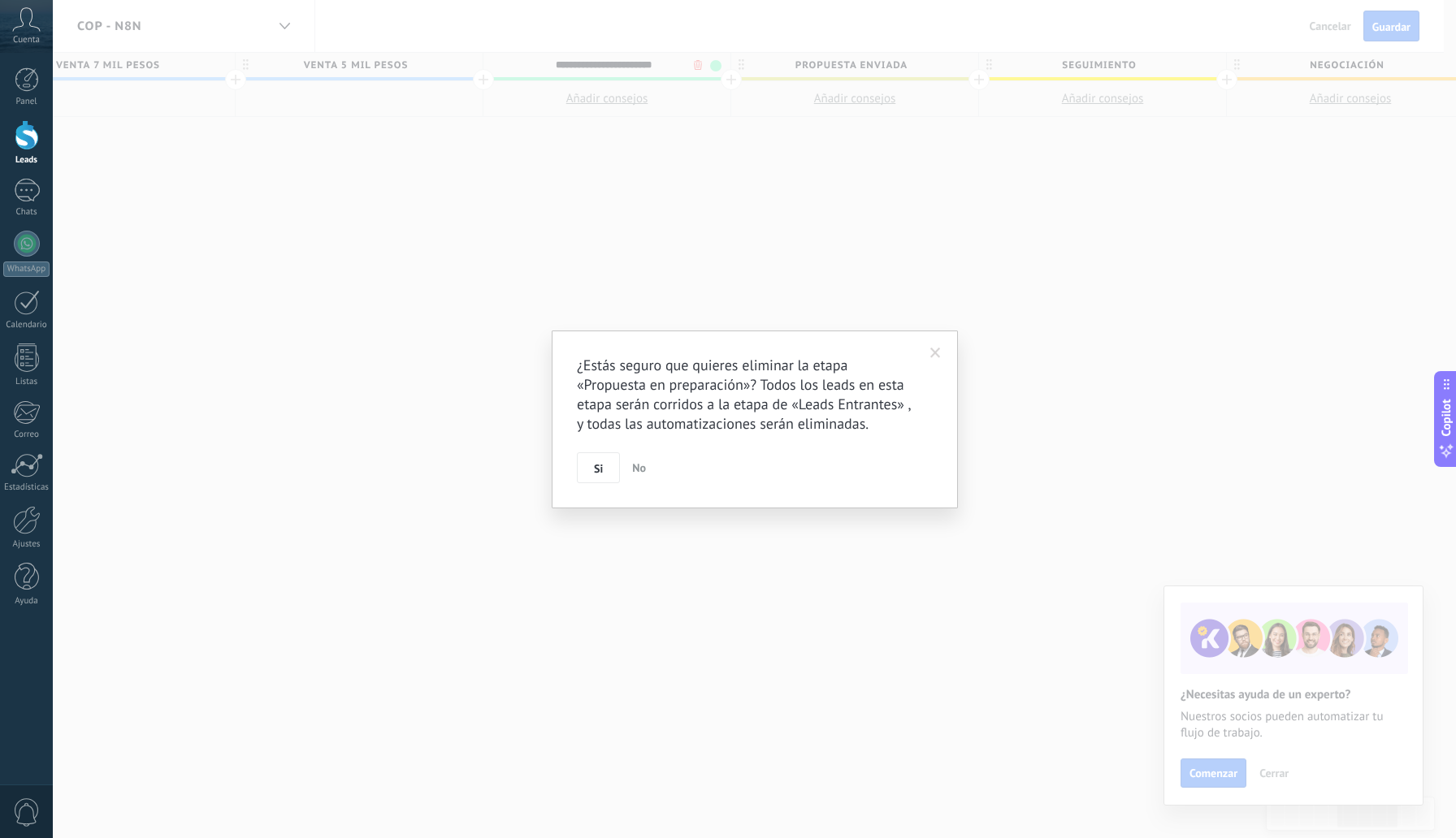
click at [692, 66] on body ".abccls-1,.abccls-2{fill-rule:evenodd}.abccls-2{fill:#fff} .abfcls-1{fill:none}…" at bounding box center [728, 419] width 1456 height 838
click at [596, 455] on button "Si" at bounding box center [598, 468] width 43 height 31
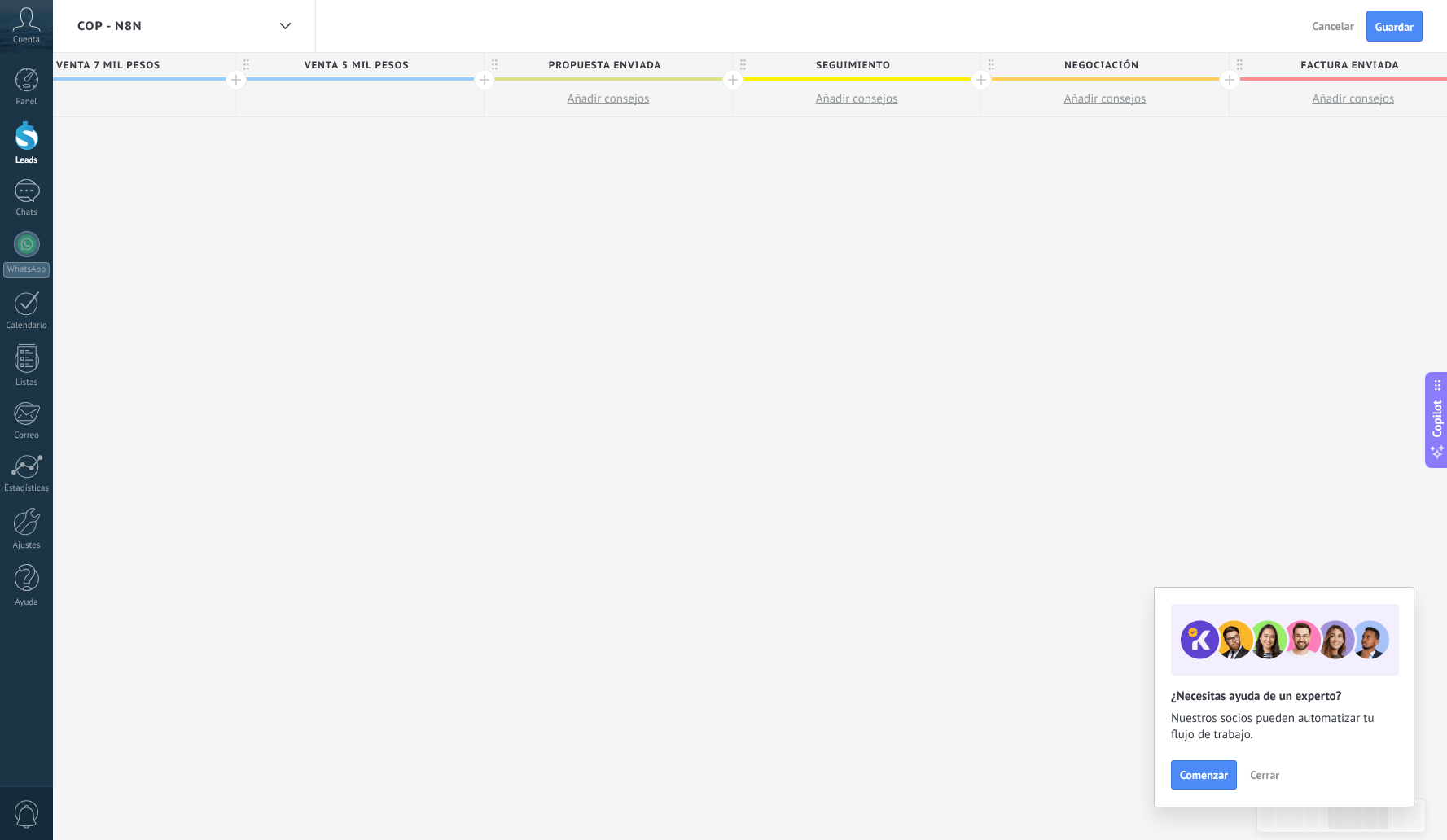
click at [645, 66] on span "Propuesta enviada" at bounding box center [604, 65] width 240 height 25
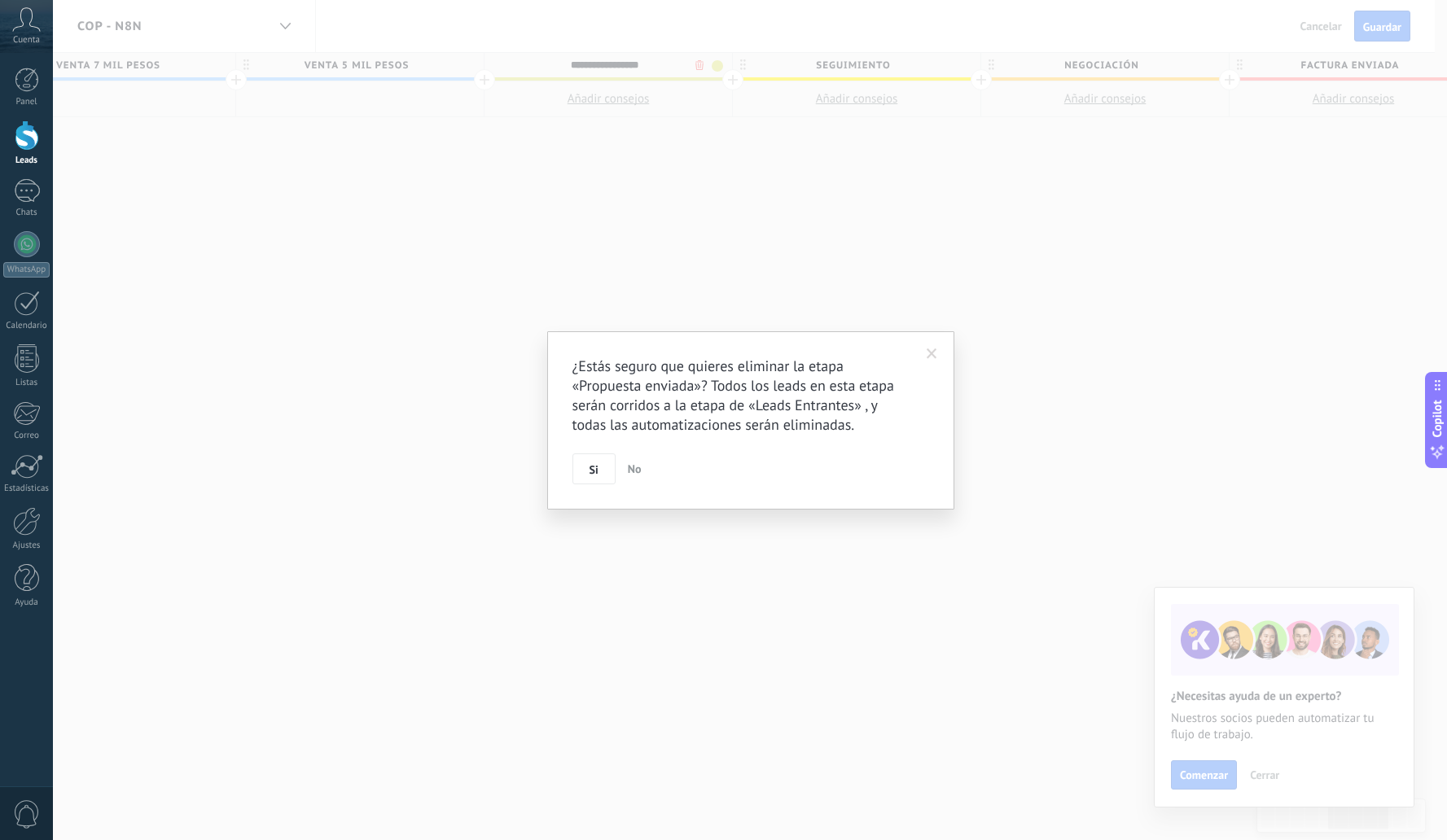
click at [694, 66] on body ".abccls-1,.abccls-2{fill-rule:evenodd}.abccls-2{fill:#fff} .abfcls-1{fill:none}…" at bounding box center [724, 420] width 1447 height 840
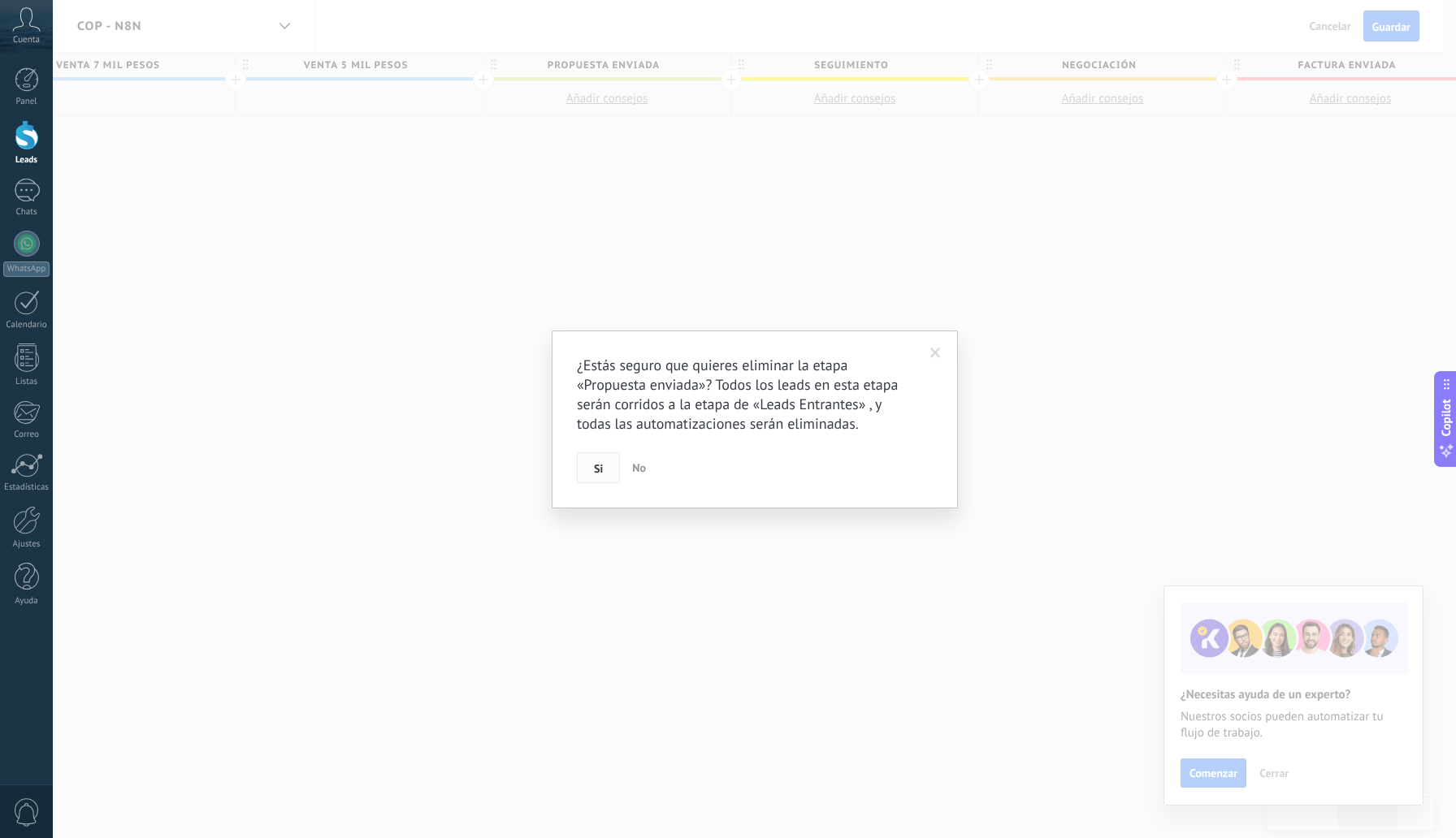
click at [592, 476] on button "Si" at bounding box center [598, 468] width 43 height 31
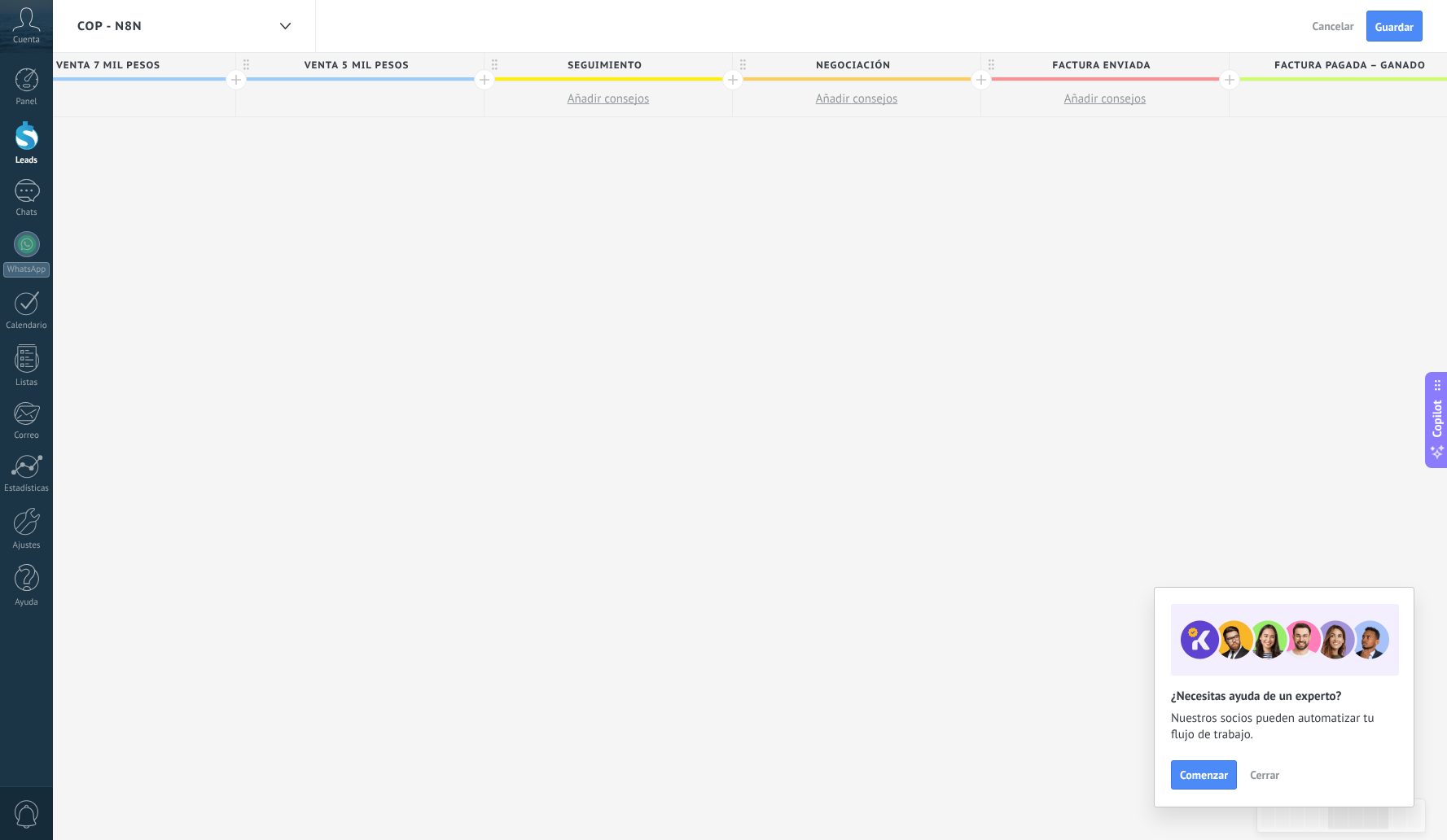
click at [632, 71] on span "Seguimiento" at bounding box center [604, 65] width 240 height 25
click at [694, 64] on body ".abccls-1,.abccls-2{fill-rule:evenodd}.abccls-2{fill:#fff} .abfcls-1{fill:none}…" at bounding box center [724, 420] width 1447 height 840
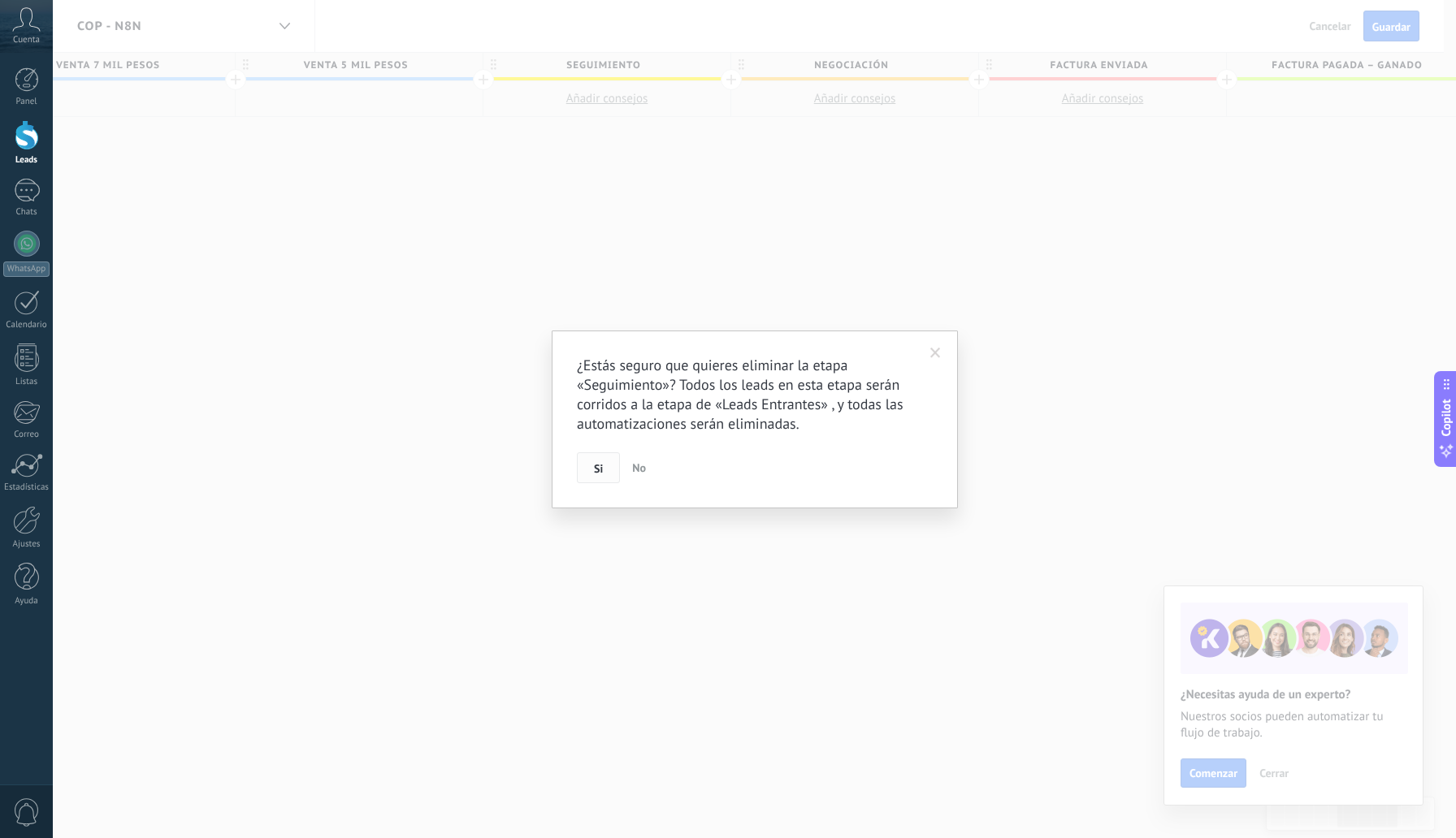
click at [596, 471] on span "Si" at bounding box center [598, 469] width 9 height 11
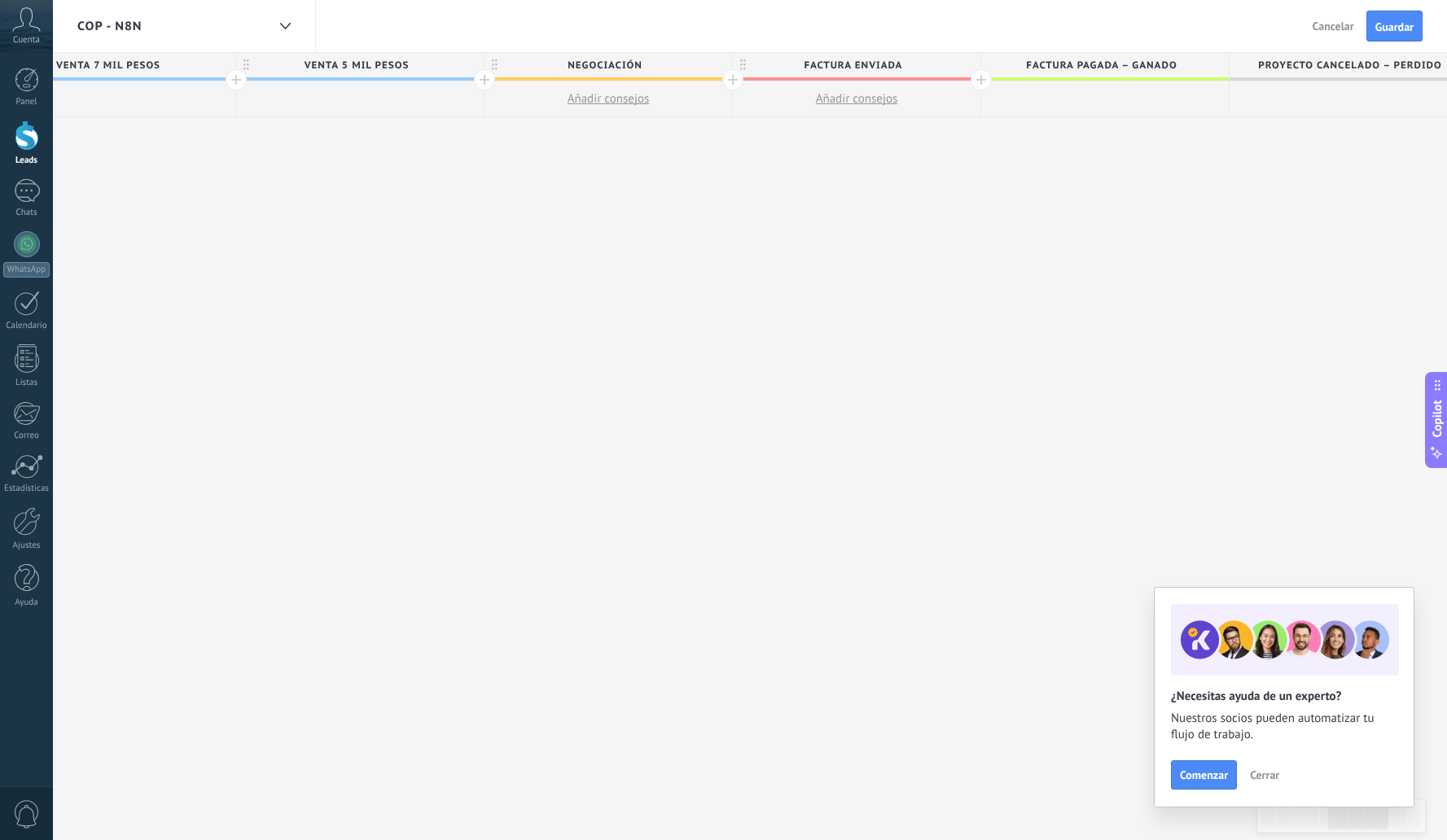
click at [620, 66] on span "Negociación" at bounding box center [604, 65] width 240 height 25
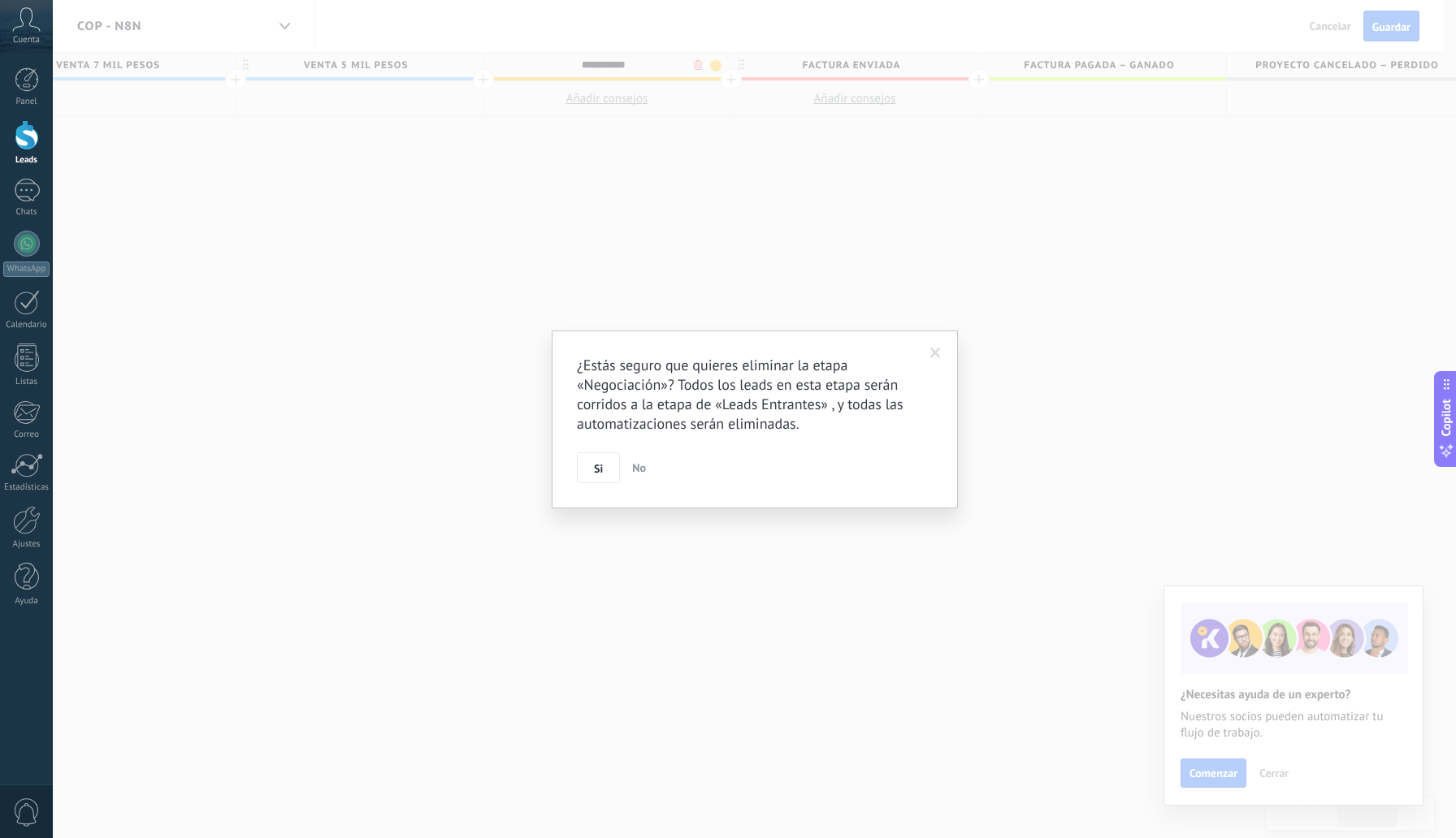
click at [692, 63] on body ".abccls-1,.abccls-2{fill-rule:evenodd}.abccls-2{fill:#fff} .abfcls-1{fill:none}…" at bounding box center [728, 419] width 1456 height 838
click at [594, 464] on span "Si" at bounding box center [598, 469] width 9 height 11
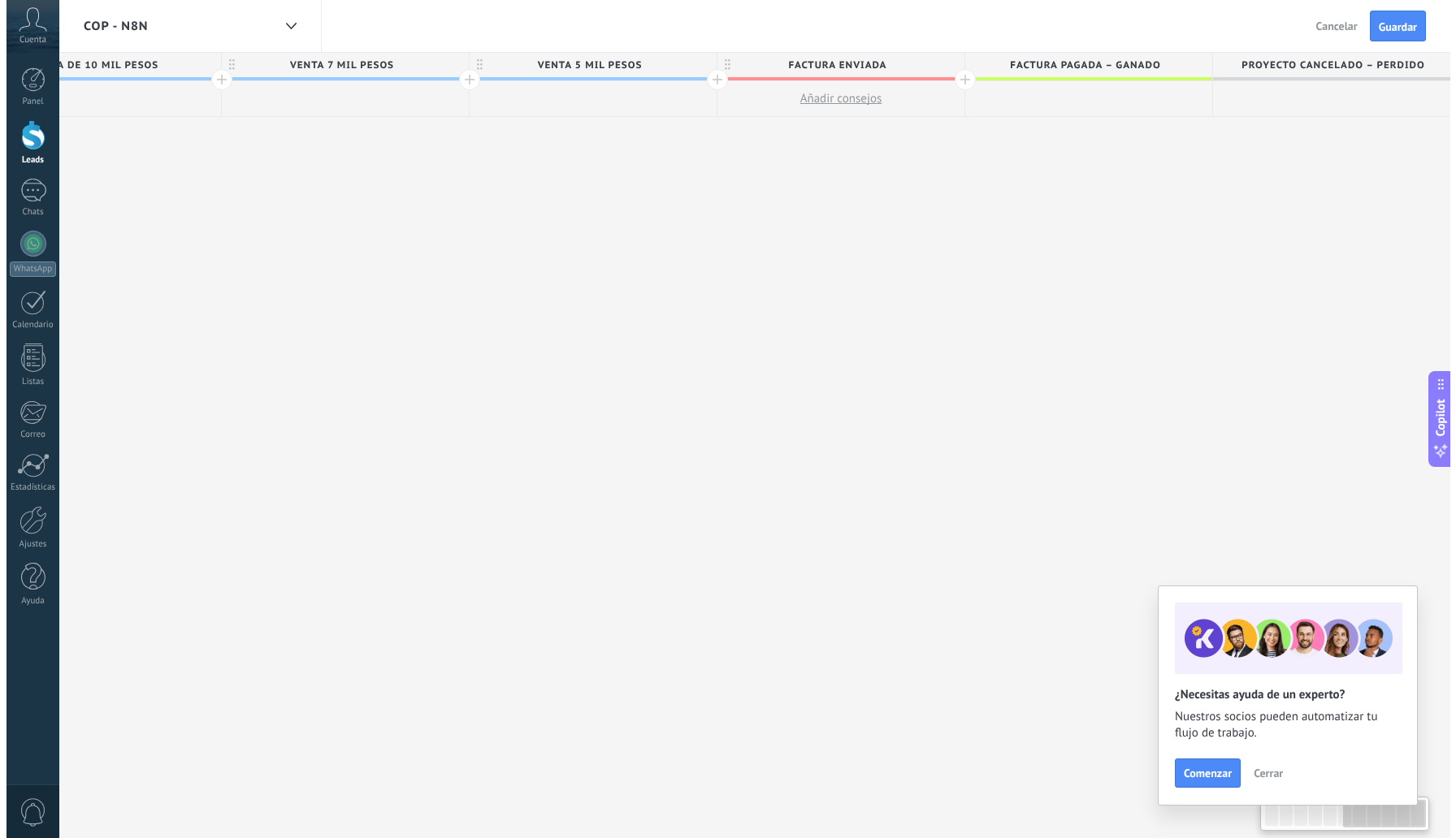
scroll to position [0, 1341]
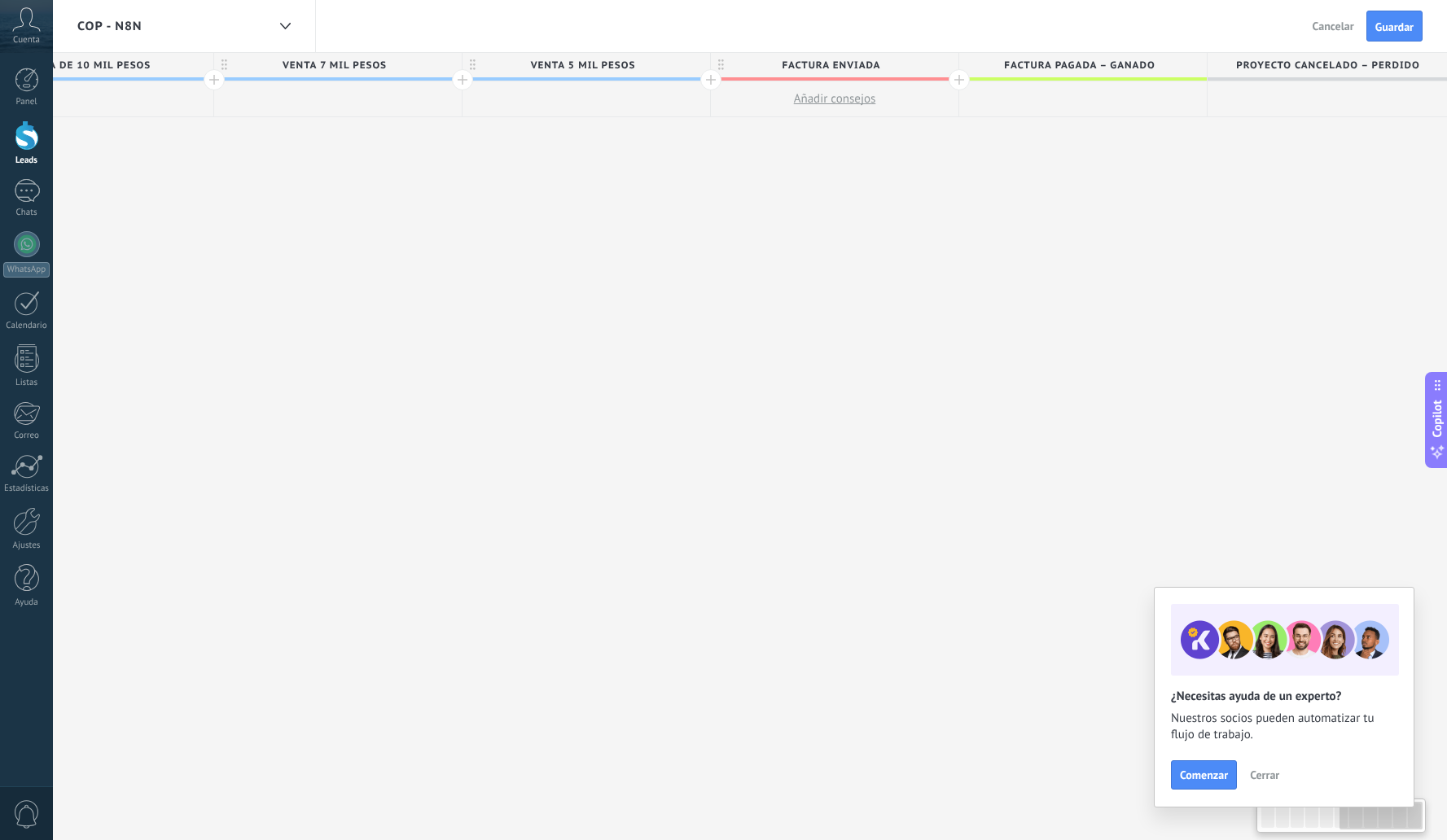
click at [850, 63] on span "Factura enviada" at bounding box center [831, 65] width 240 height 25
click at [850, 63] on input "**********" at bounding box center [832, 65] width 216 height 24
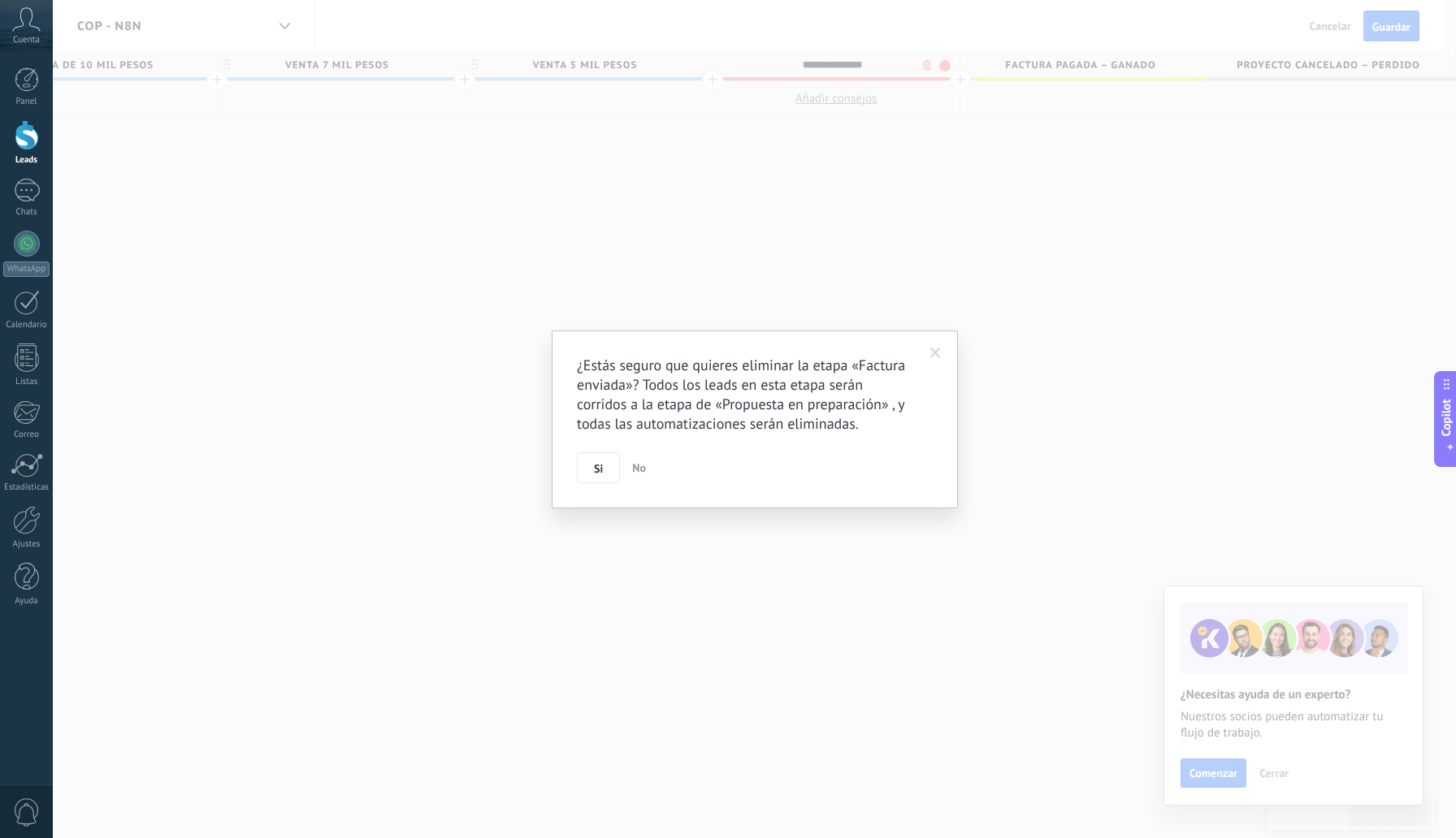
click at [923, 66] on body ".abccls-1,.abccls-2{fill-rule:evenodd}.abccls-2{fill:#fff} .abfcls-1{fill:none}…" at bounding box center [728, 419] width 1456 height 838
click at [580, 480] on button "Si" at bounding box center [598, 468] width 43 height 31
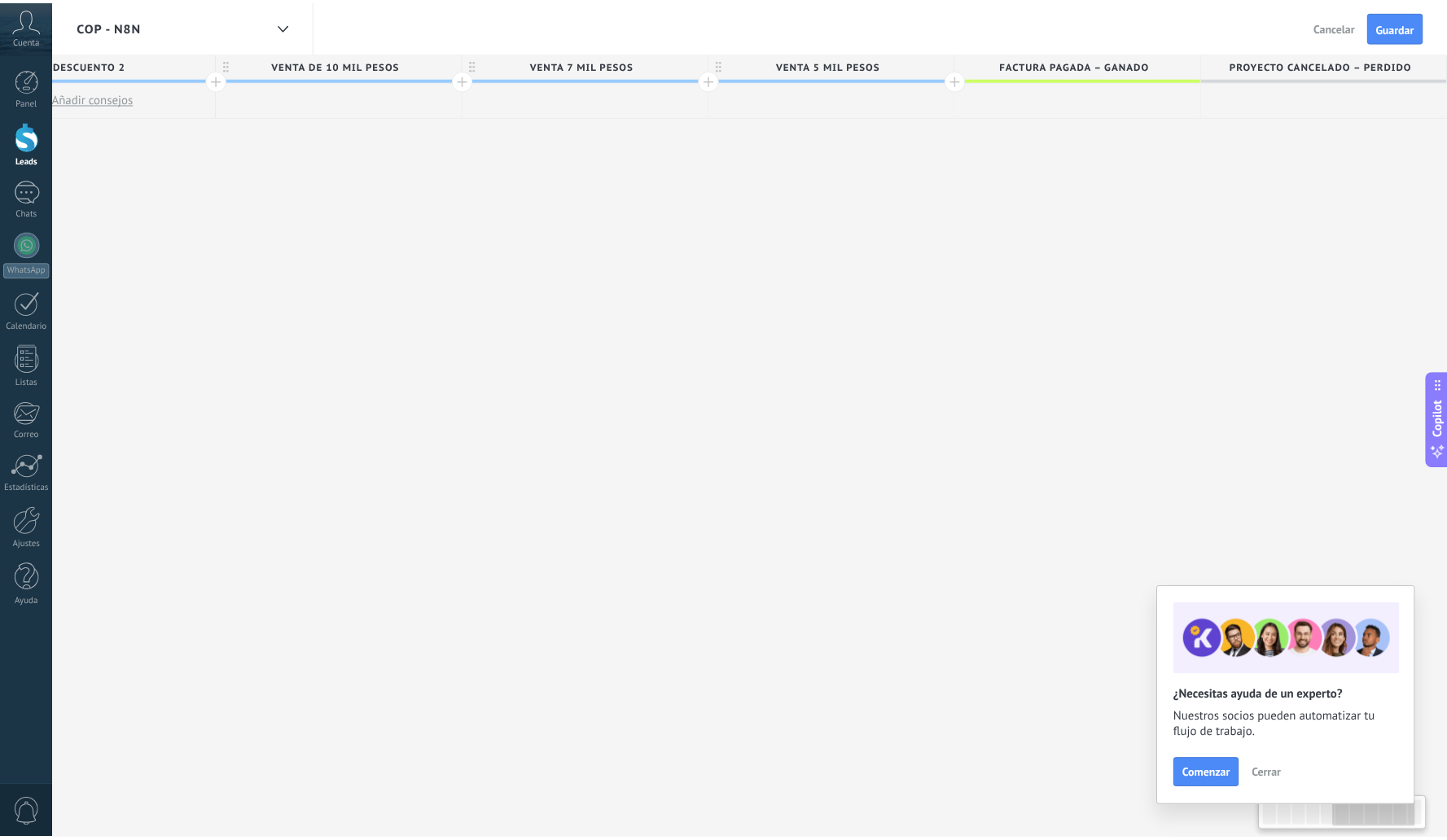
scroll to position [0, 1092]
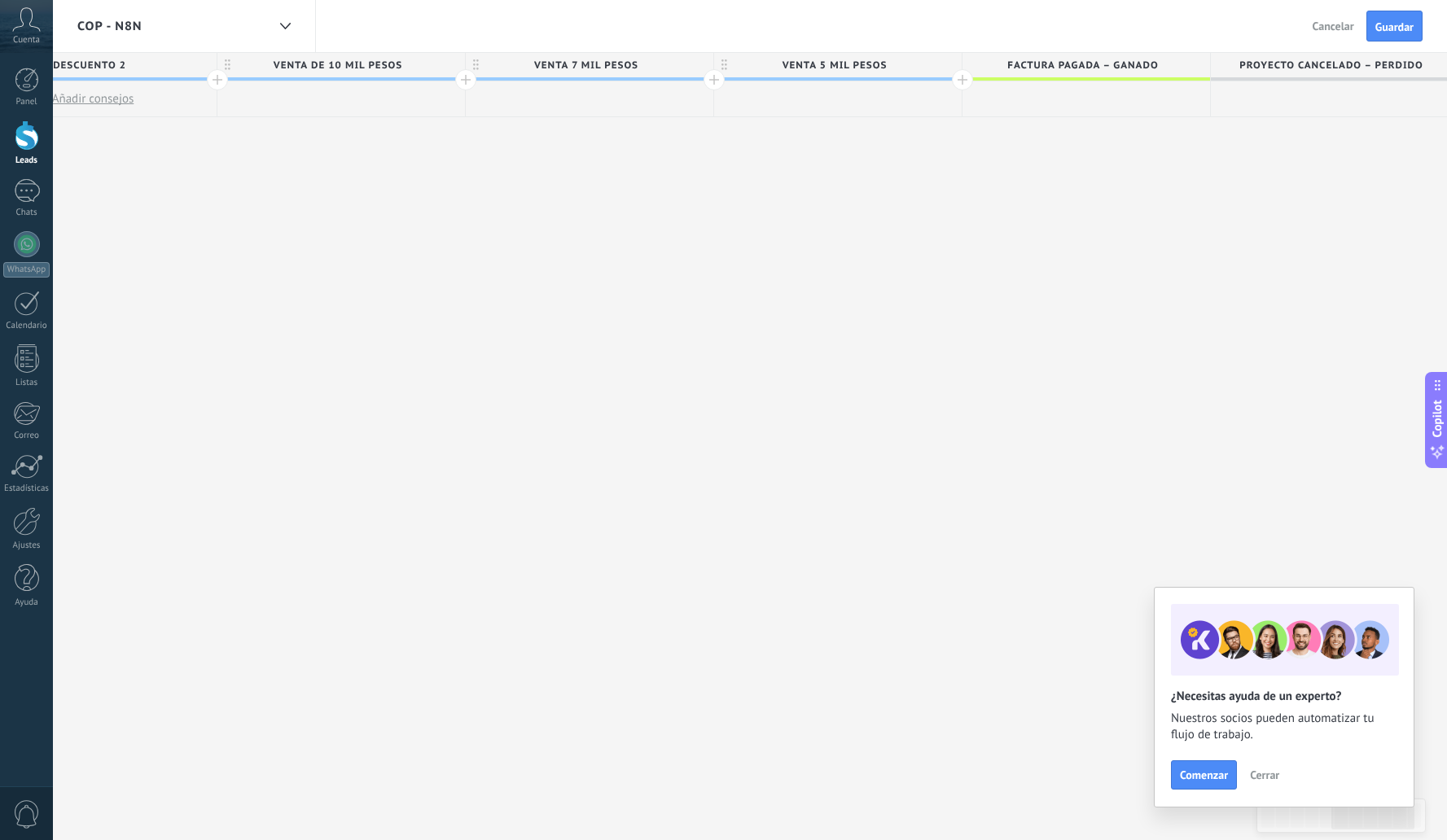
click at [1056, 63] on span "Factura pagada – ganado" at bounding box center [1082, 65] width 240 height 25
click at [1056, 63] on input "**********" at bounding box center [1083, 65] width 216 height 24
click at [1084, 58] on input "**********" at bounding box center [1083, 65] width 216 height 24
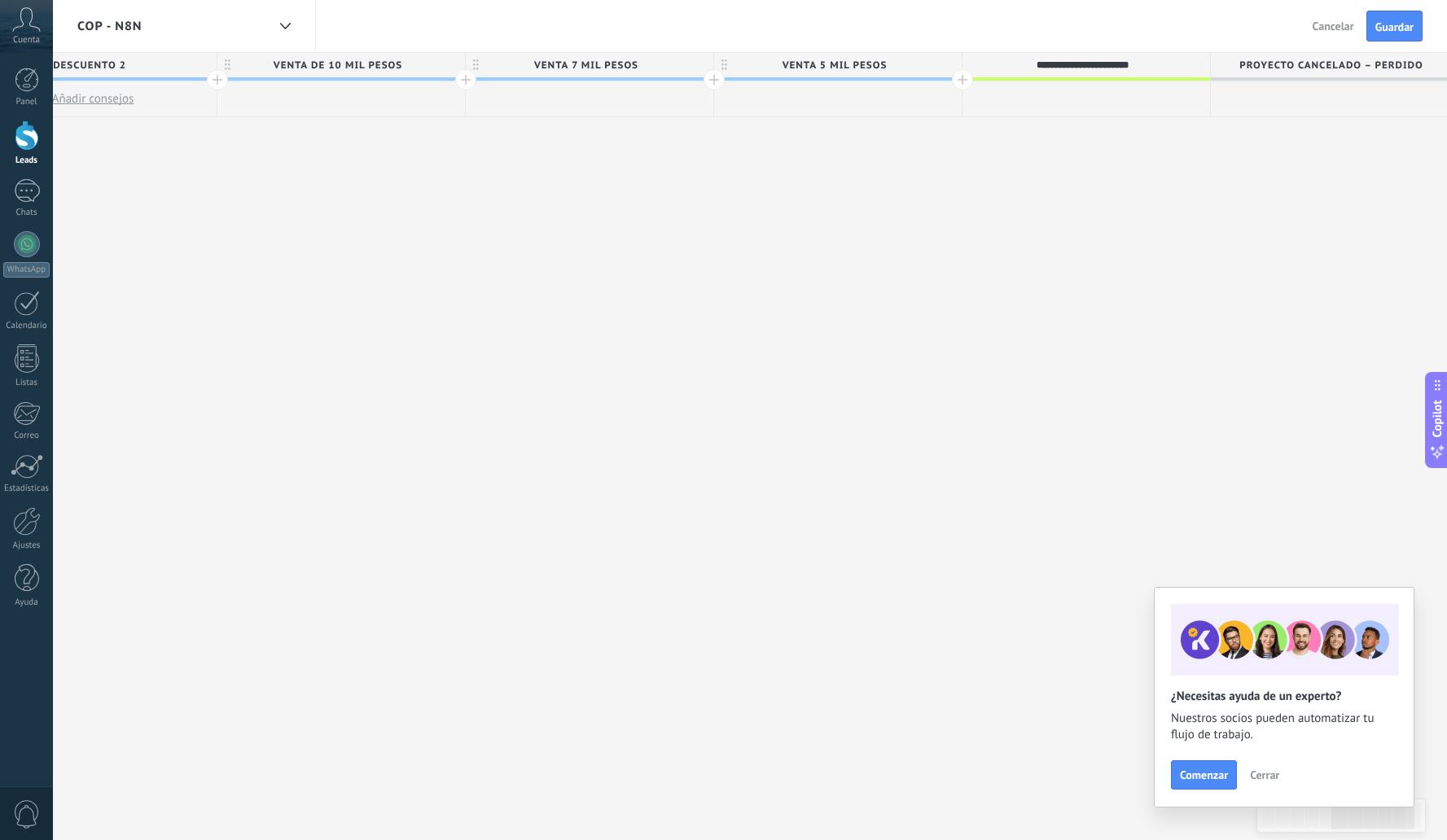
click at [1084, 58] on input "**********" at bounding box center [1083, 65] width 216 height 24
click at [1158, 68] on input "**********" at bounding box center [1083, 65] width 216 height 24
type input "*"
type input "**********"
click at [1348, 62] on span "Proyecto cancelado – perdido" at bounding box center [1330, 65] width 240 height 25
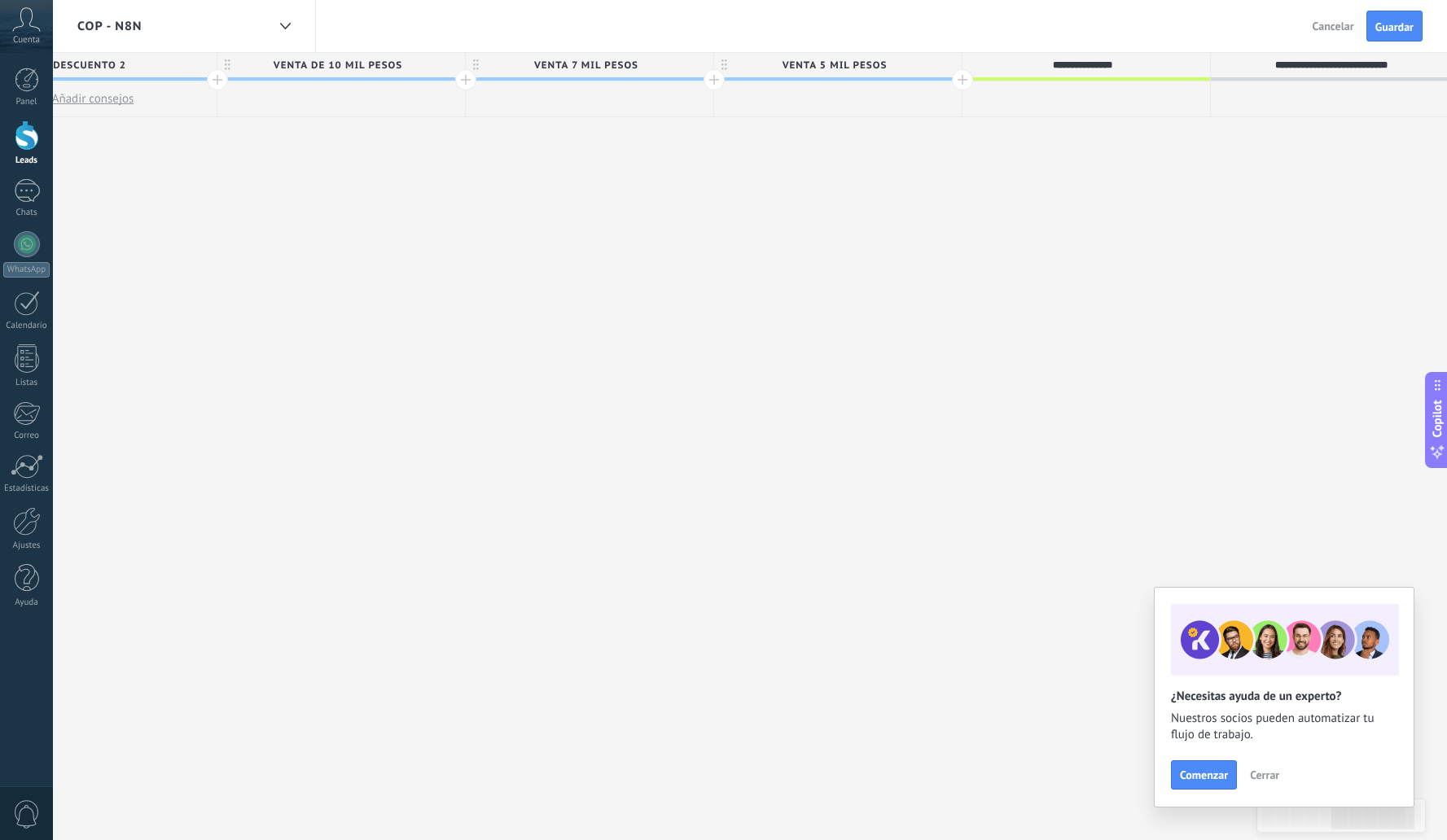
click at [1345, 62] on input "**********" at bounding box center [1331, 65] width 216 height 24
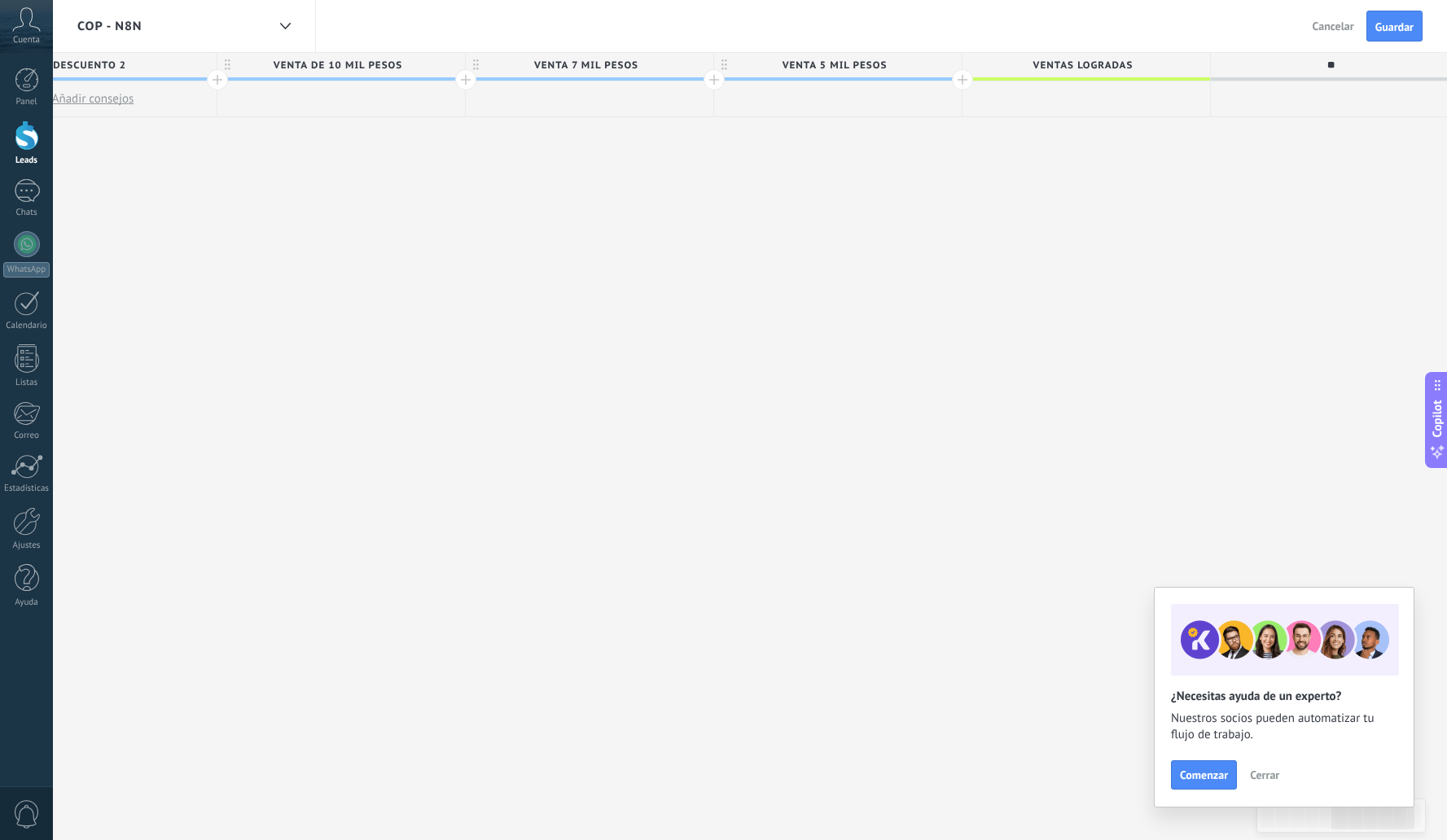
type input "*"
type input "**********"
click at [1389, 35] on button "Guardar" at bounding box center [1395, 26] width 56 height 31
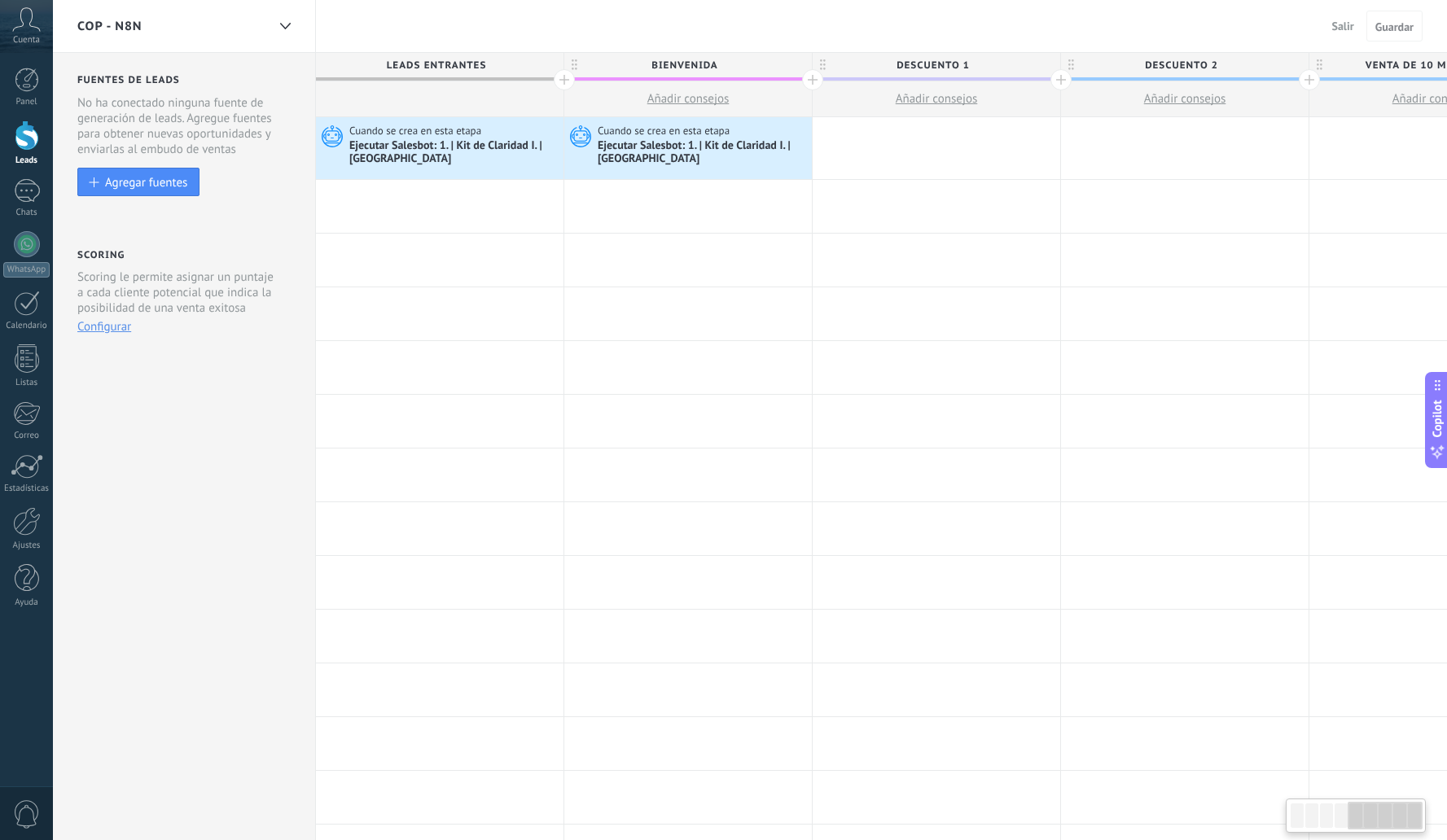
scroll to position [0, 1092]
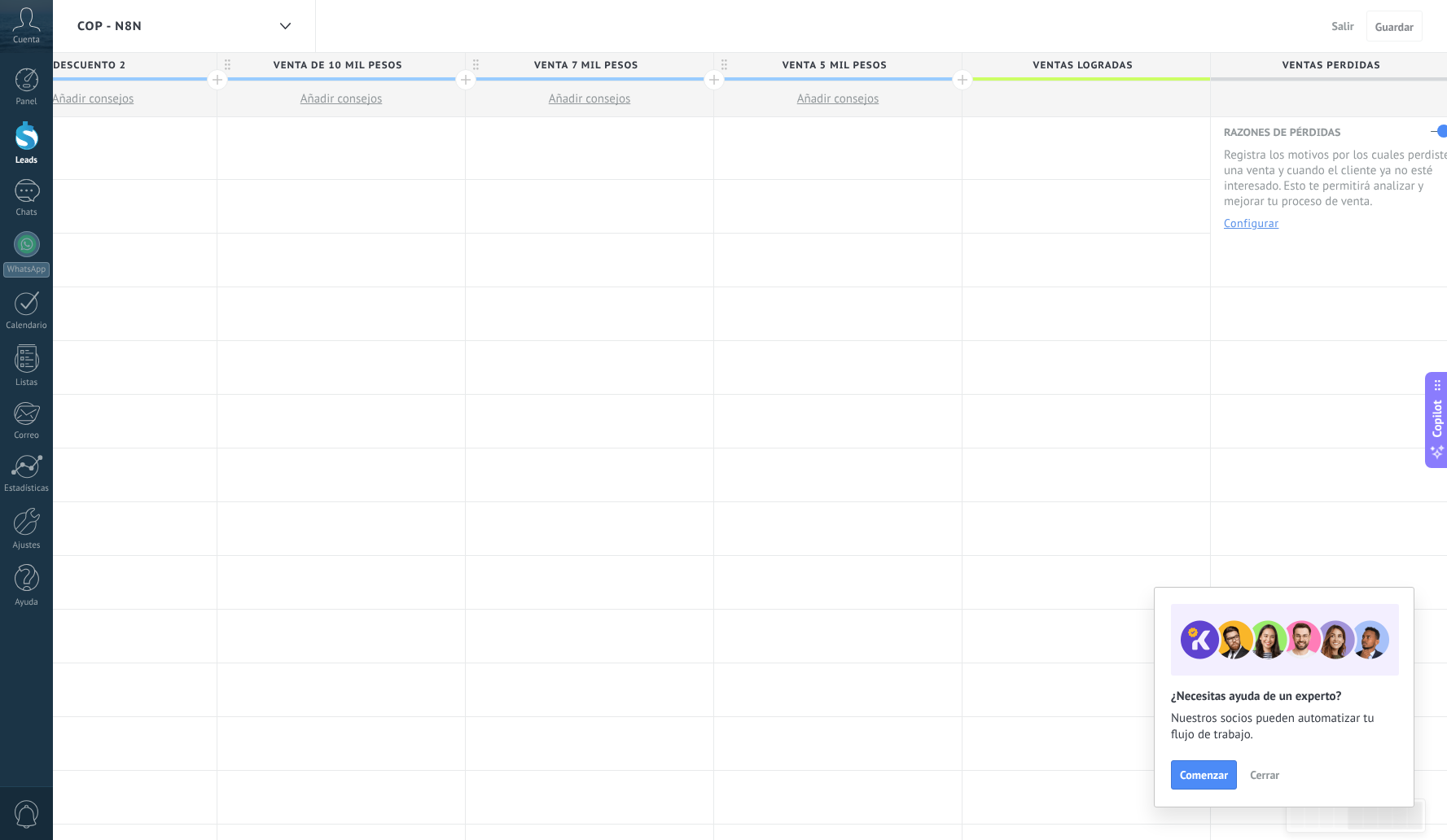
click at [1165, 28] on div "COP - N8N Salir Cancelar Guardar" at bounding box center [751, 26] width 1395 height 53
click at [1114, 25] on div "COP - N8N Salir Cancelar Guardar" at bounding box center [751, 26] width 1395 height 53
click at [1110, 17] on div "COP - N8N Salir Cancelar Guardar" at bounding box center [751, 26] width 1395 height 53
click at [1203, 342] on div at bounding box center [1086, 367] width 248 height 53
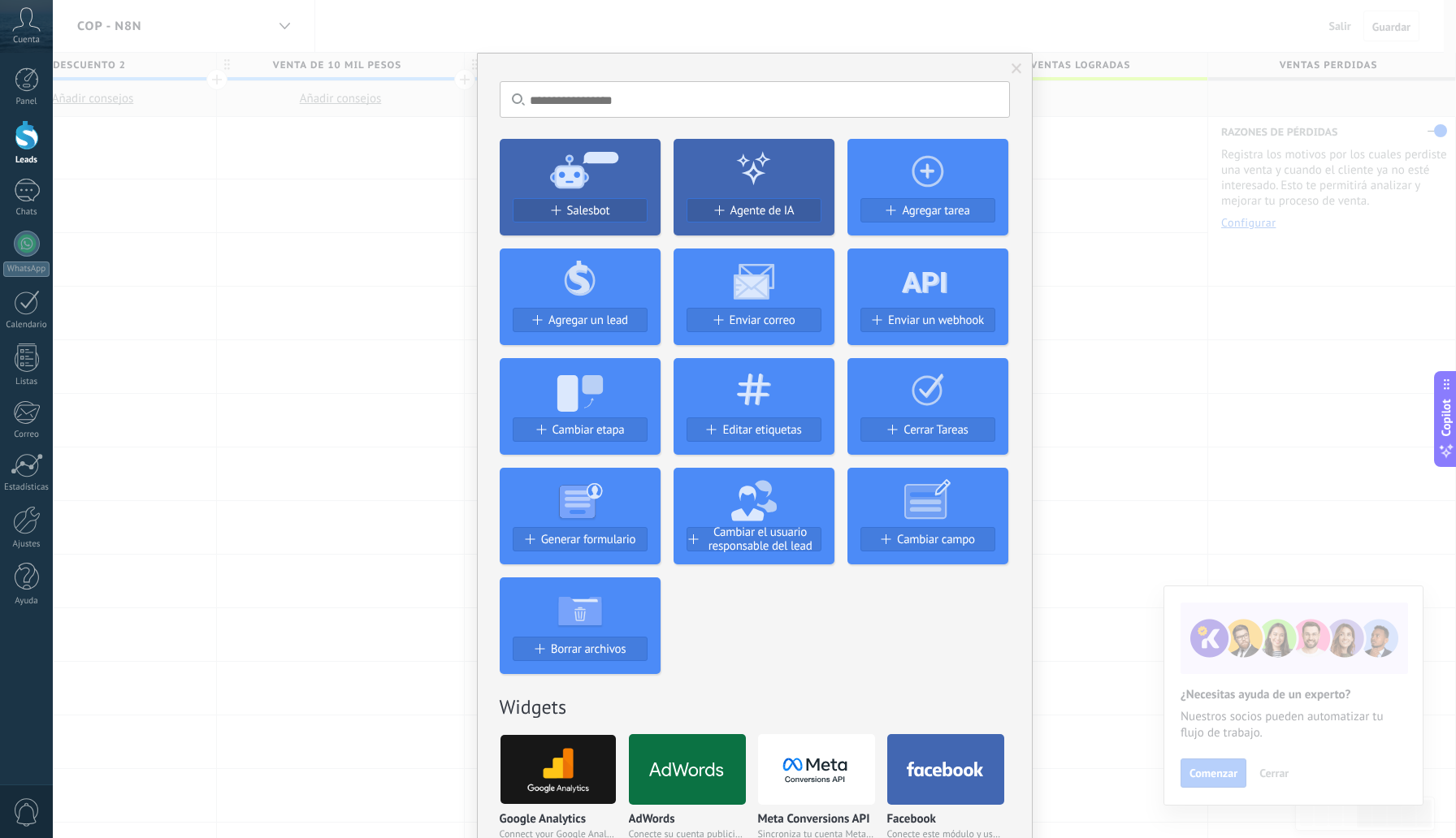
click at [1124, 149] on div "No hay resultados Salesbot Agente de IA Agregar tarea Agregar un lead Enviar co…" at bounding box center [755, 419] width 1404 height 838
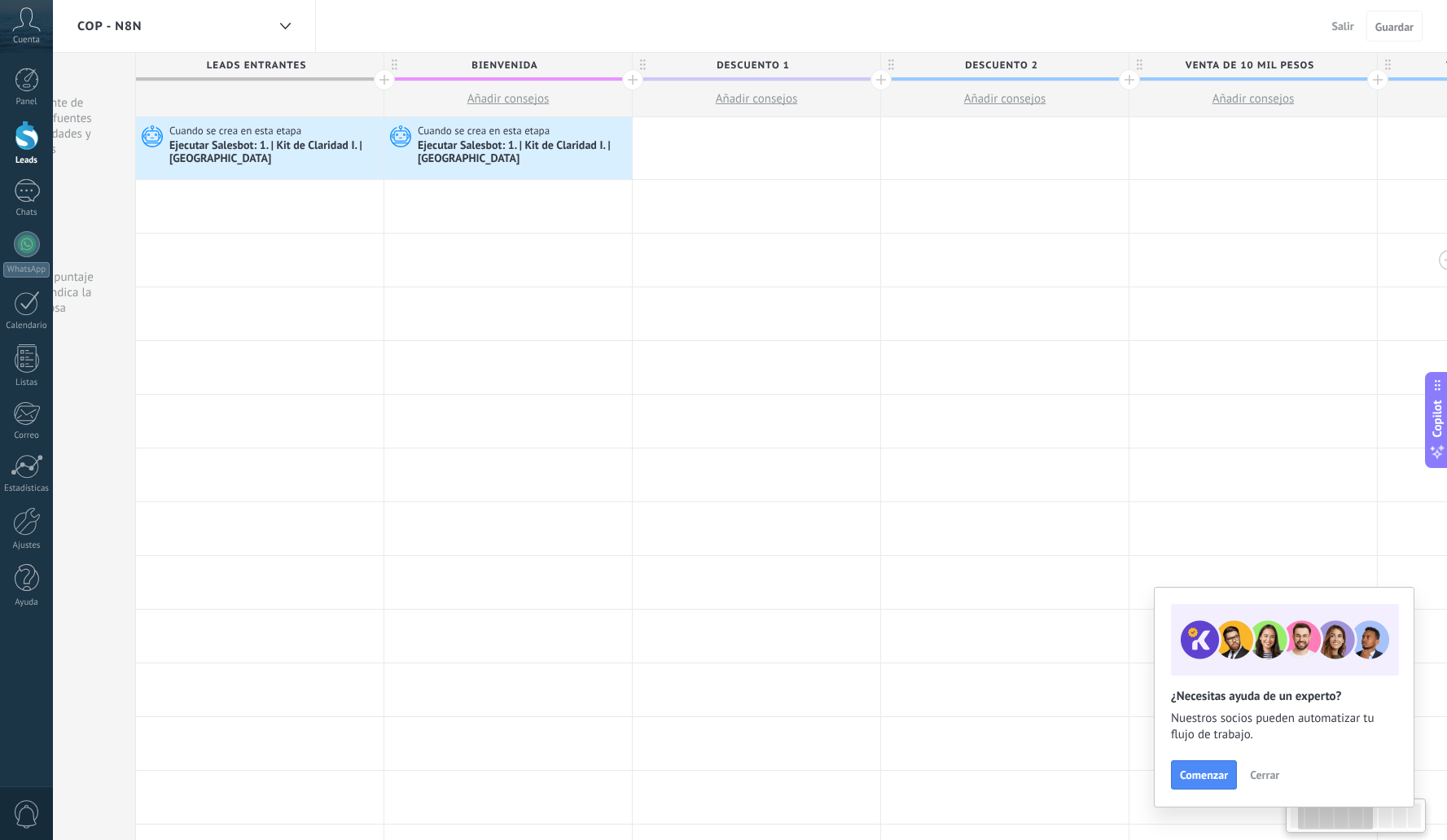
scroll to position [0, 177]
drag, startPoint x: 630, startPoint y: 265, endPoint x: 1431, endPoint y: 239, distance: 801.4
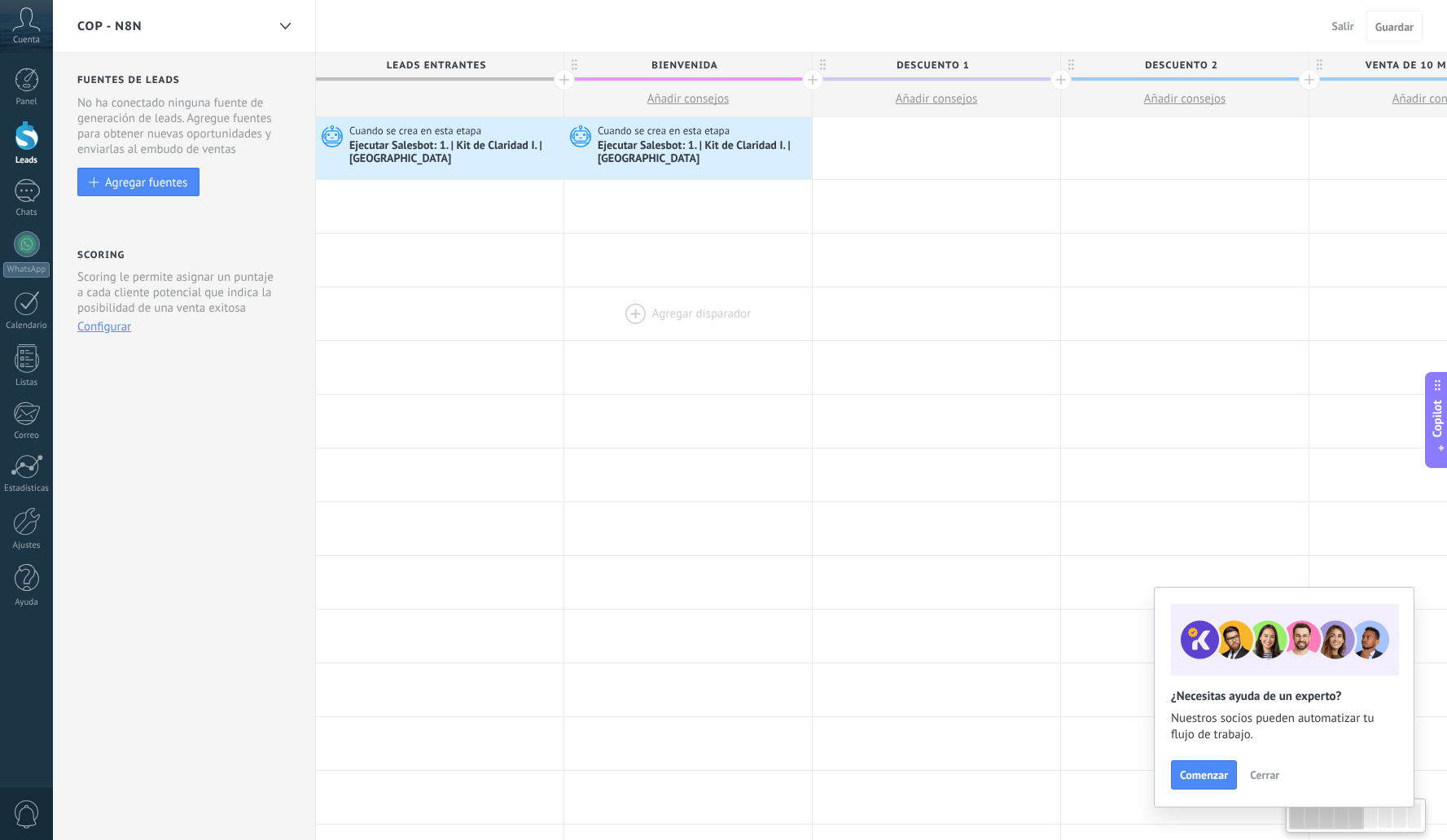
drag, startPoint x: 643, startPoint y: 302, endPoint x: 786, endPoint y: 295, distance: 143.2
click at [786, 295] on div at bounding box center [688, 314] width 248 height 53
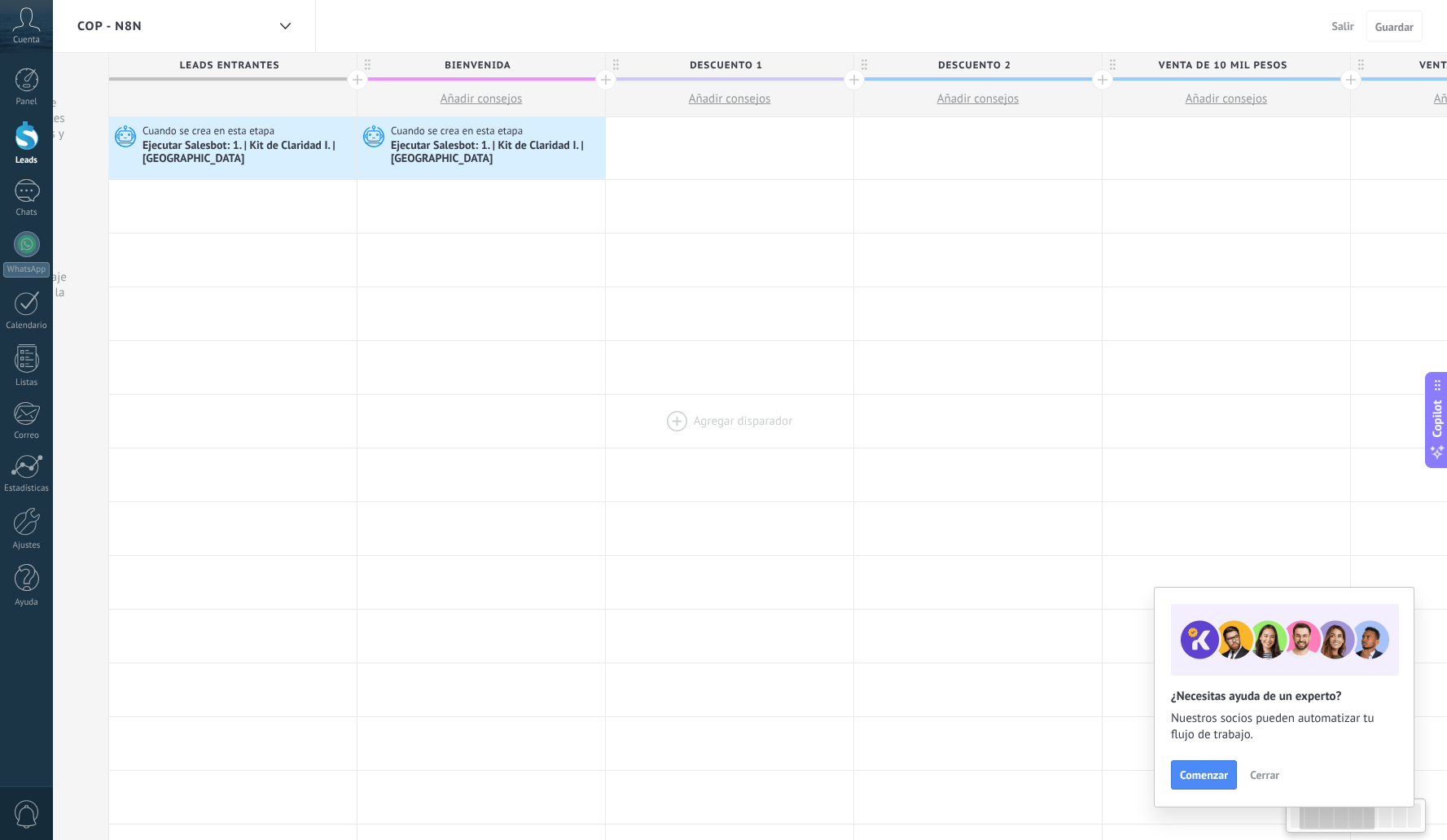
drag, startPoint x: 918, startPoint y: 400, endPoint x: 707, endPoint y: 403, distance: 211.0
click at [709, 403] on div at bounding box center [730, 421] width 248 height 53
click at [709, 151] on div at bounding box center [727, 148] width 248 height 62
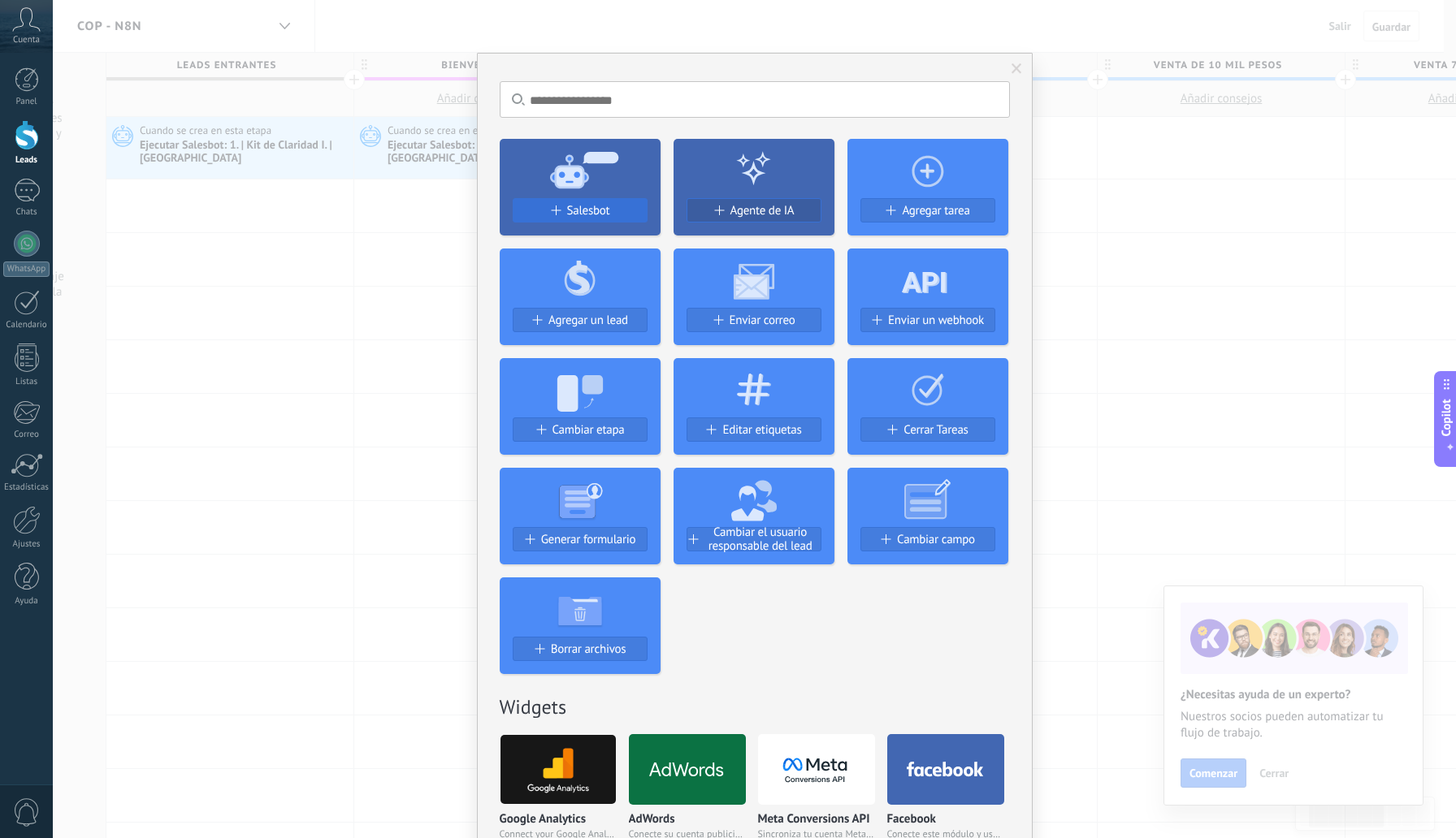
click at [580, 213] on span "Salesbot" at bounding box center [589, 211] width 43 height 14
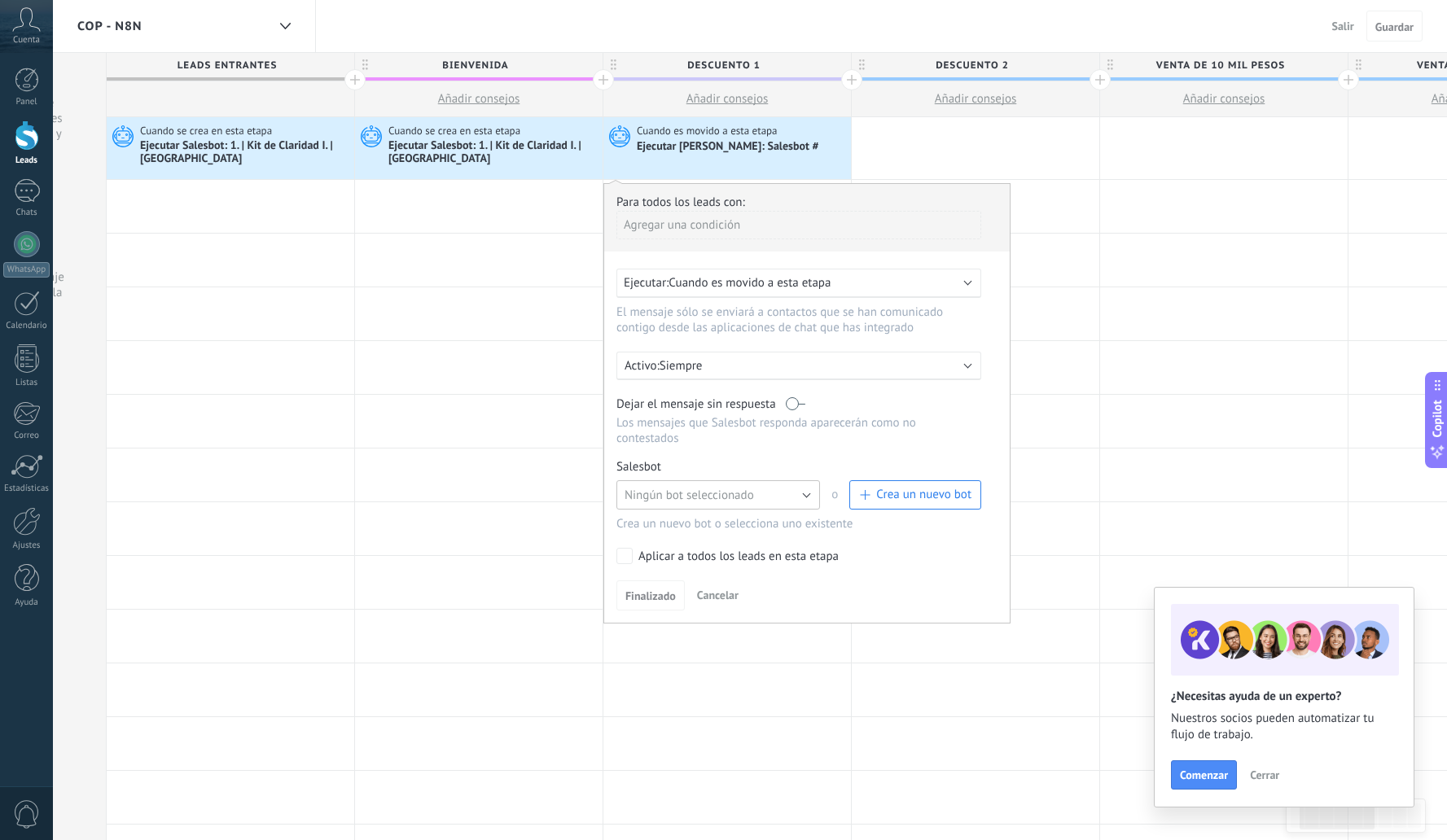
click at [732, 488] on button "Ningún bot seleccionado" at bounding box center [718, 495] width 204 height 30
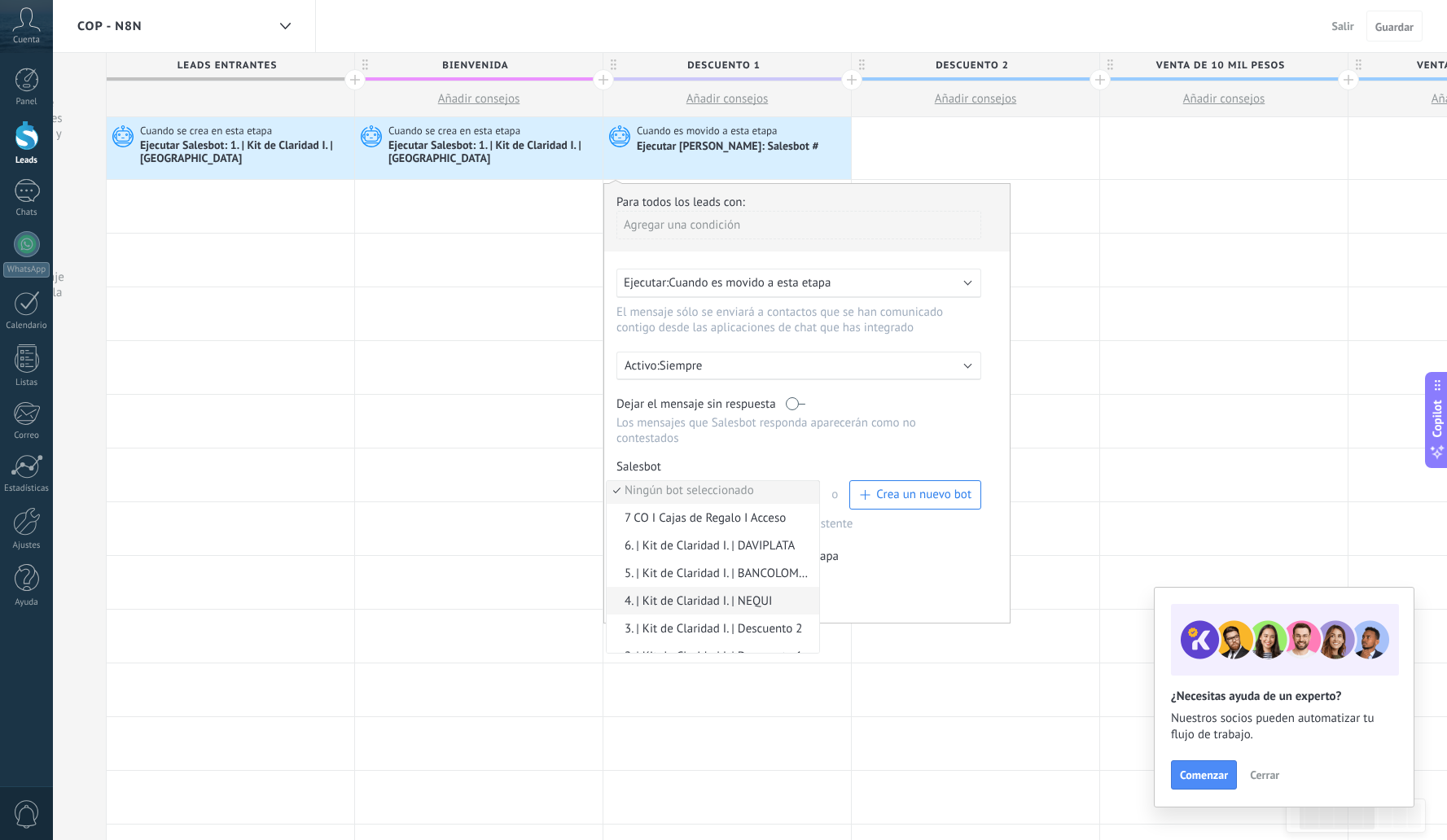
scroll to position [36, 0]
click at [742, 628] on span "2. | Kit de Claridad I. | Descuento 1" at bounding box center [710, 626] width 207 height 16
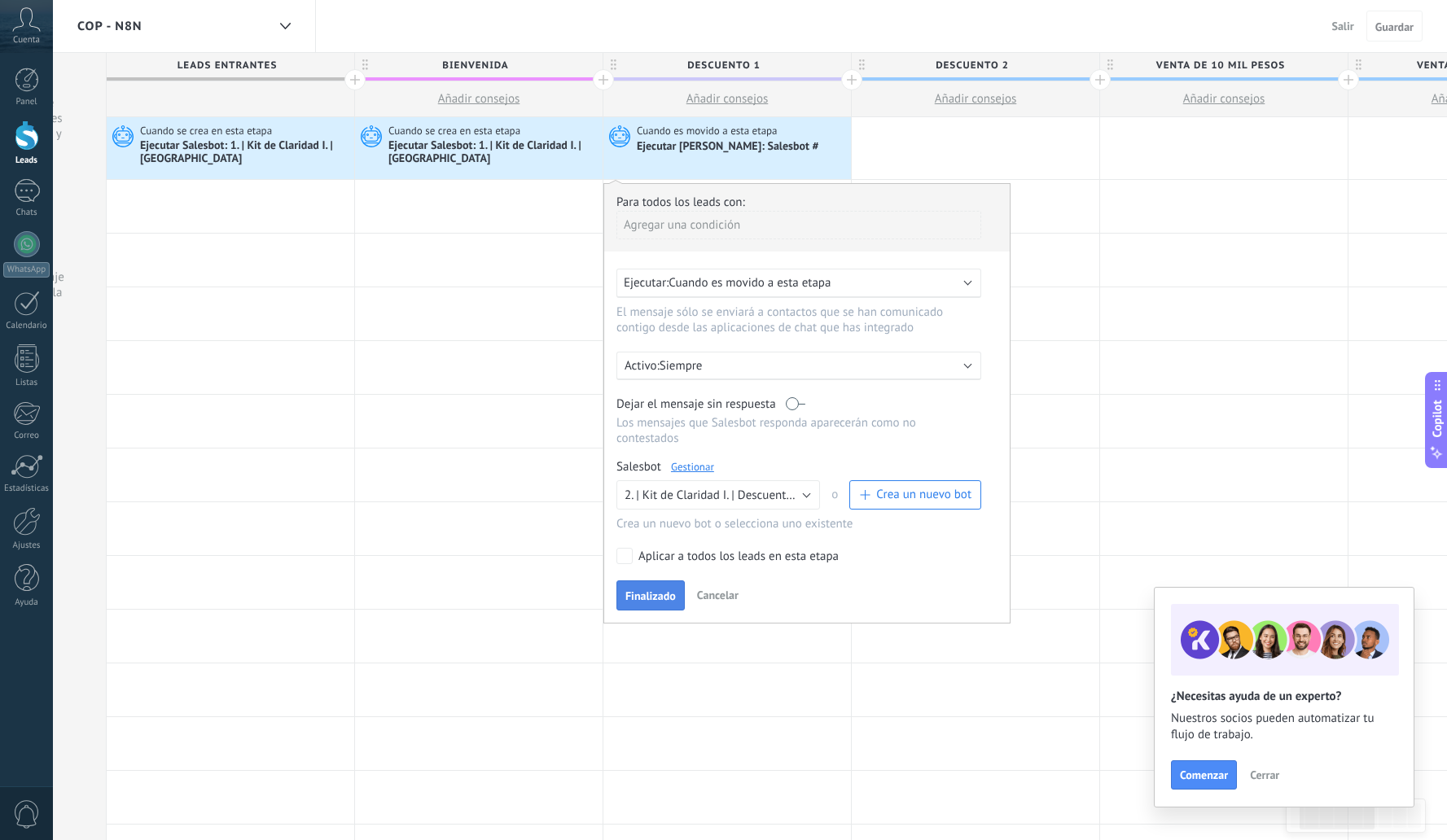
click at [643, 589] on button "Finalizado" at bounding box center [650, 596] width 68 height 31
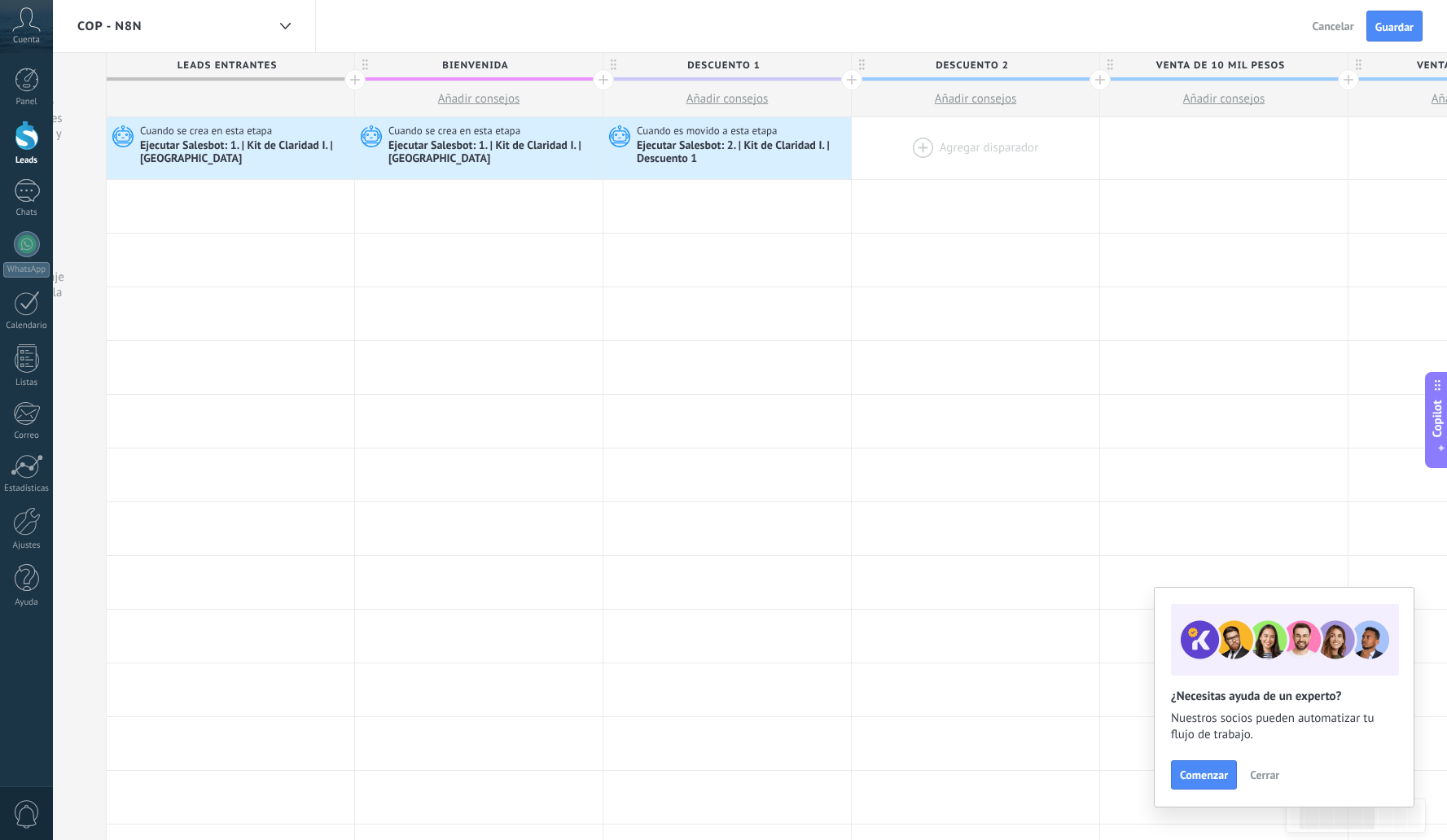
click at [987, 152] on div at bounding box center [975, 148] width 248 height 62
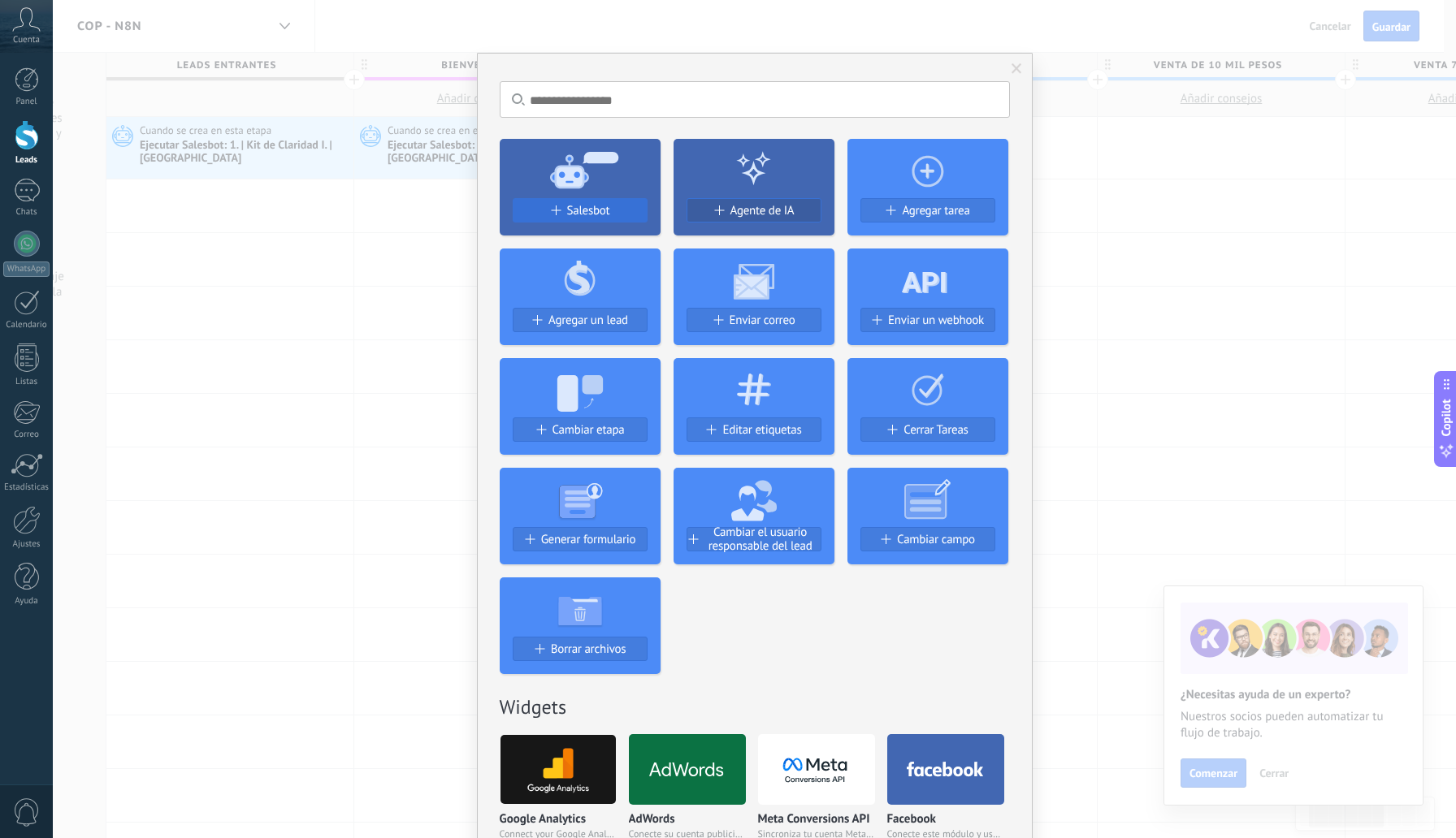
click at [594, 204] on span "Salesbot" at bounding box center [589, 211] width 43 height 14
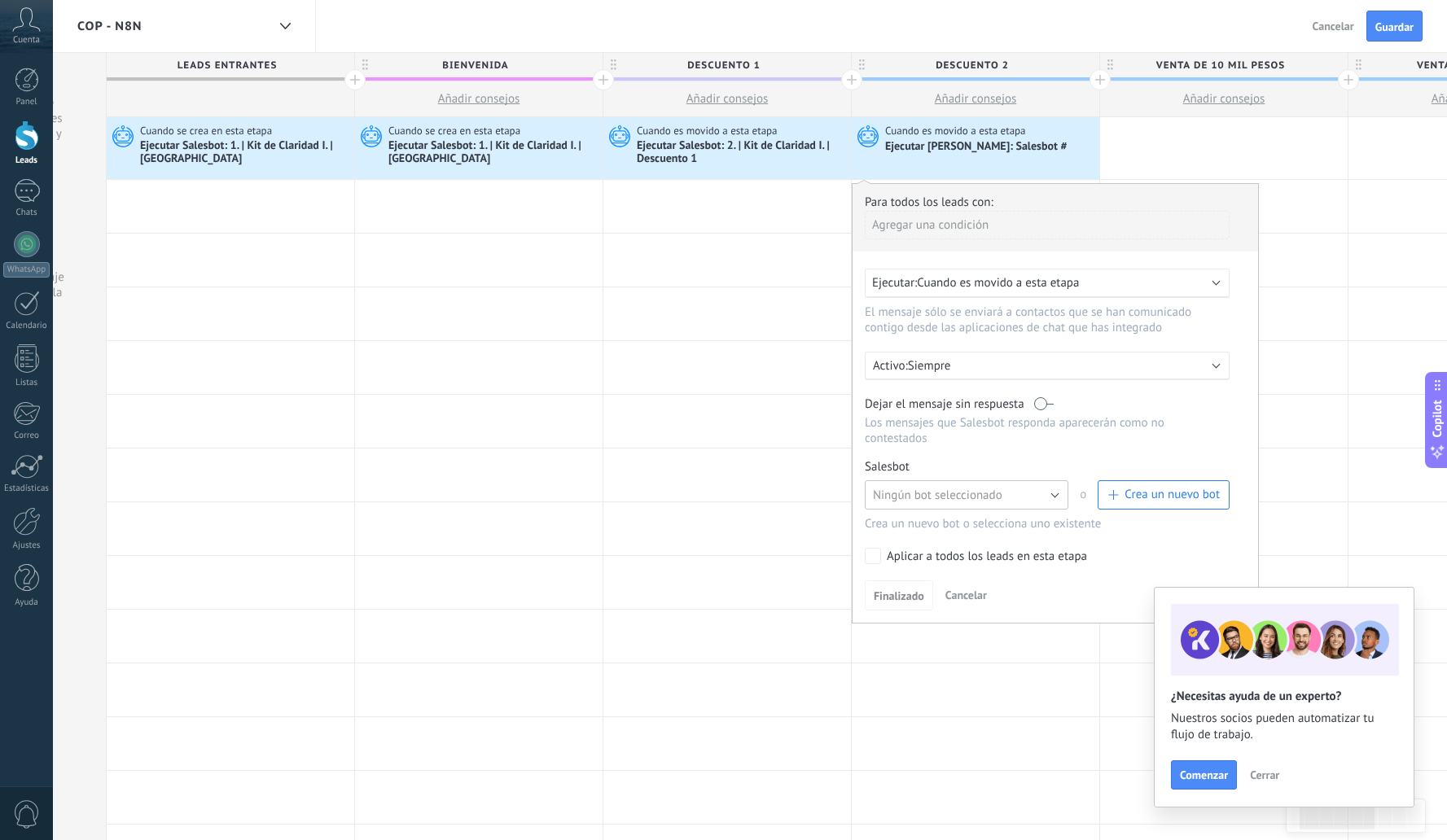
click at [907, 495] on span "Ningún bot seleccionado" at bounding box center [938, 496] width 130 height 16
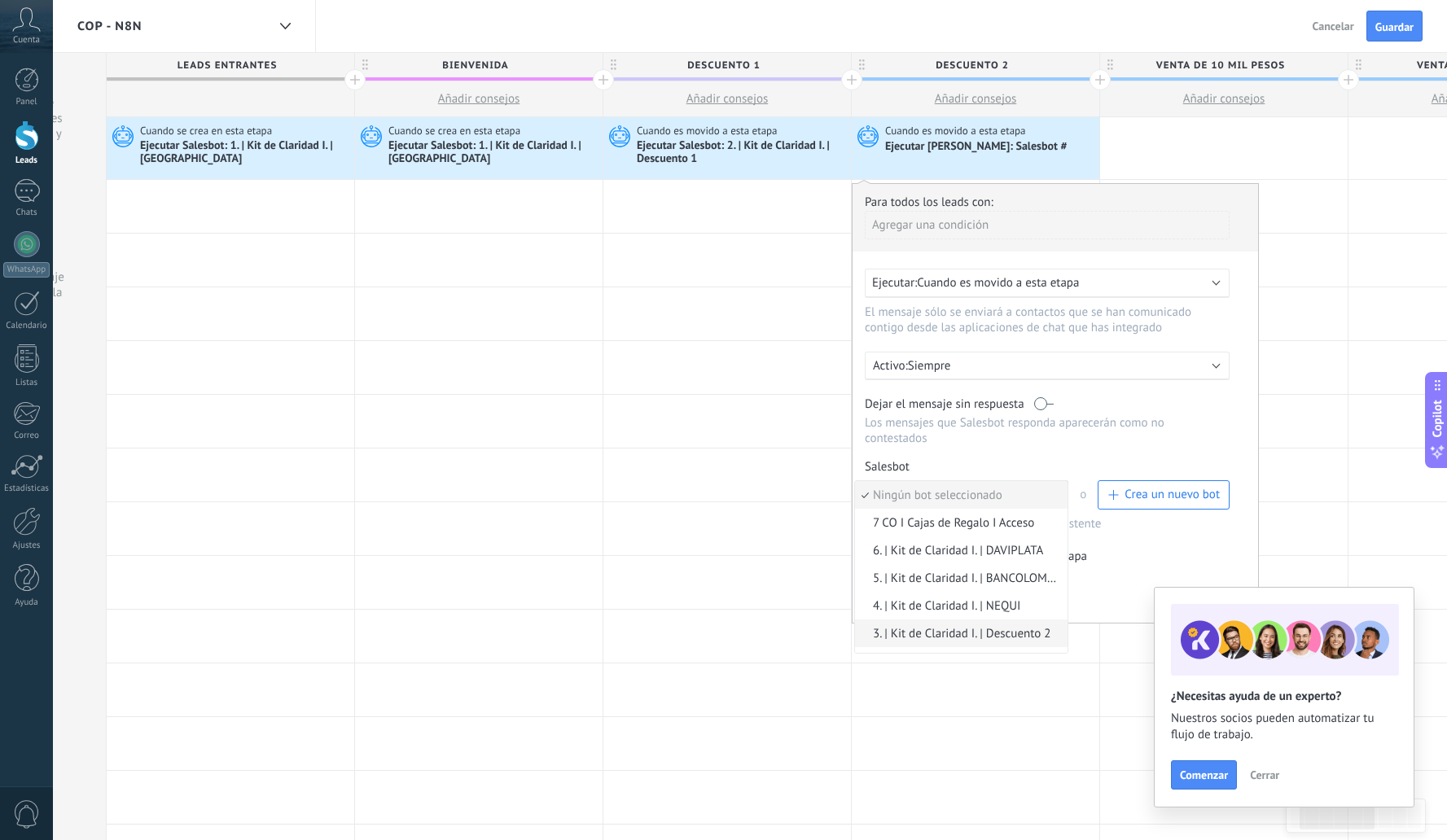
scroll to position [53, 0]
click at [1016, 596] on li "3. | Kit de Claridad I. | Descuento 2" at bounding box center [961, 584] width 213 height 28
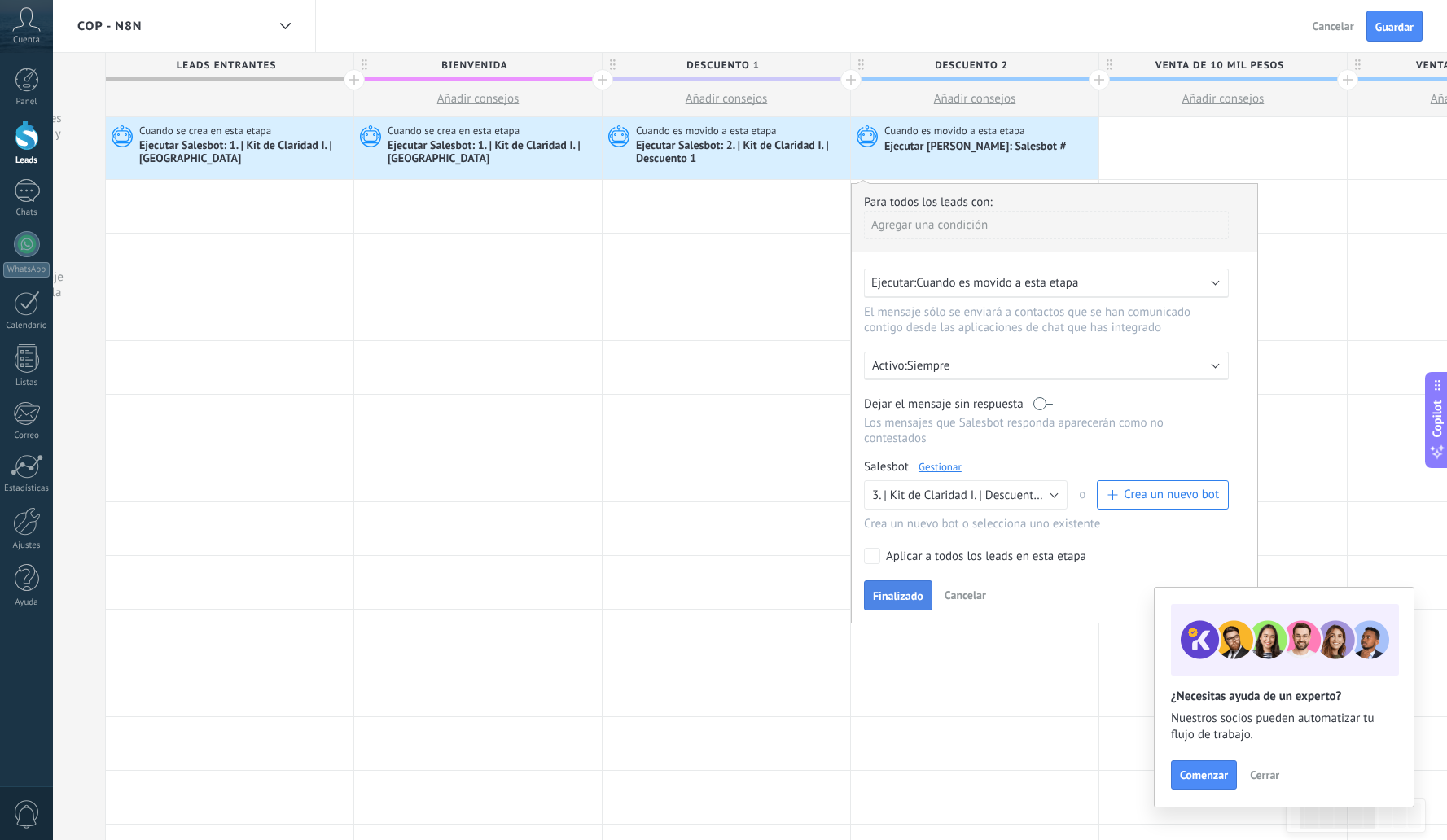
click at [912, 601] on span "Finalizado" at bounding box center [899, 595] width 51 height 11
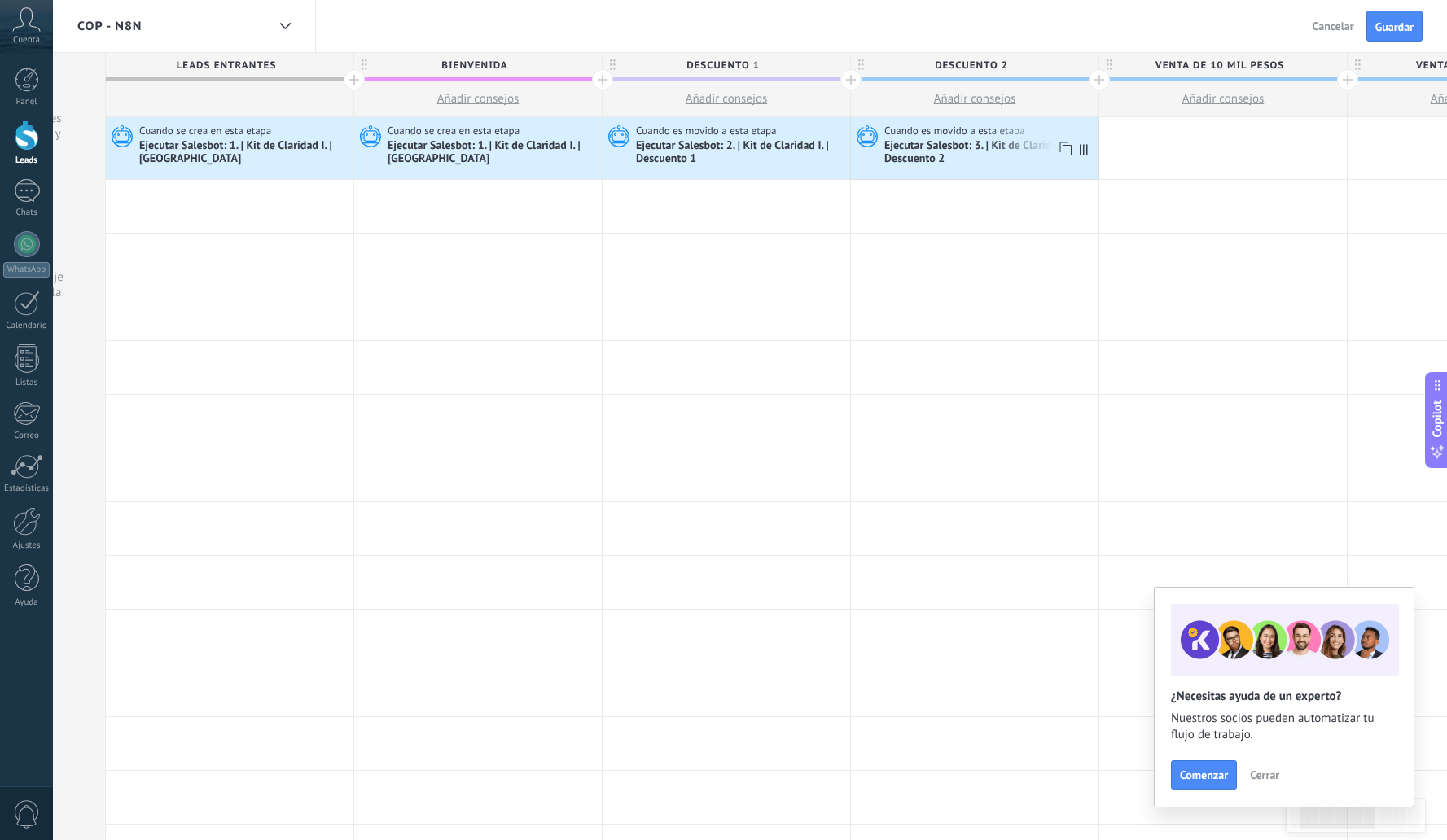
click at [931, 145] on div "Ejecutar Salesbot: 3. | Kit de Claridad I. | Descuento 2" at bounding box center [989, 153] width 210 height 28
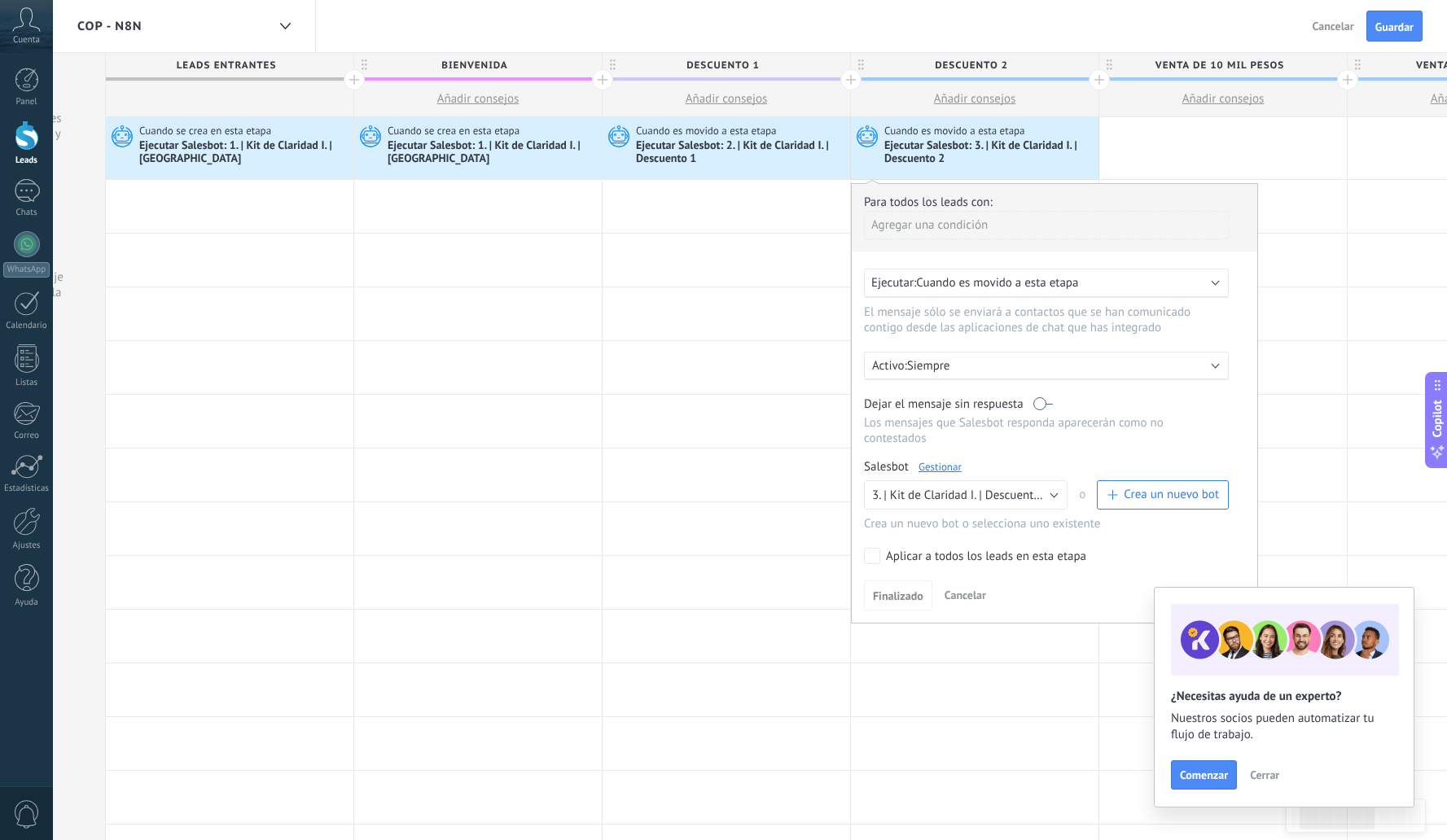
click at [972, 287] on span "Cuando es movido a esta etapa" at bounding box center [997, 283] width 162 height 16
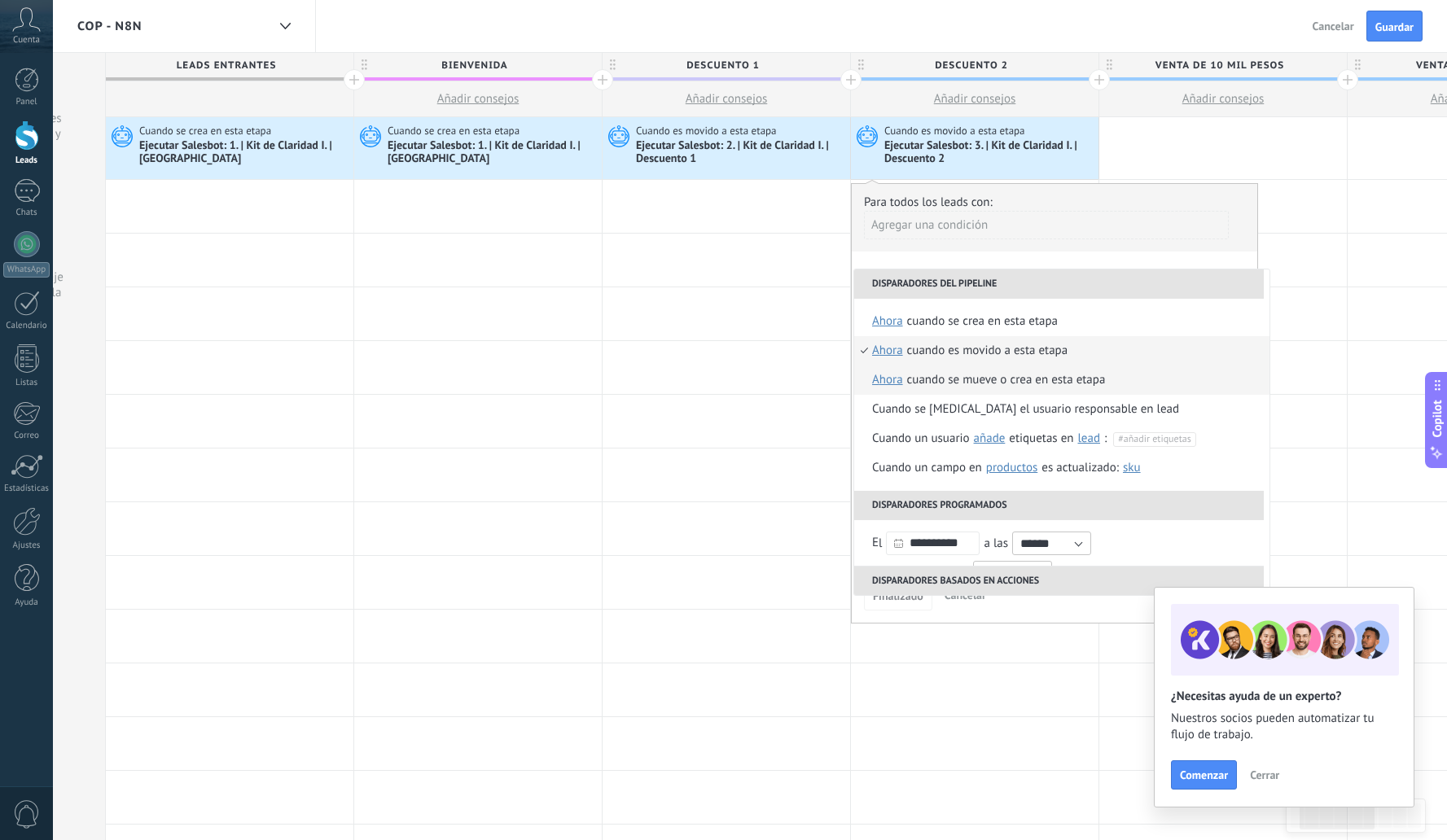
click at [997, 379] on div "Cuando se mueve o crea en esta etapa" at bounding box center [1007, 381] width 199 height 30
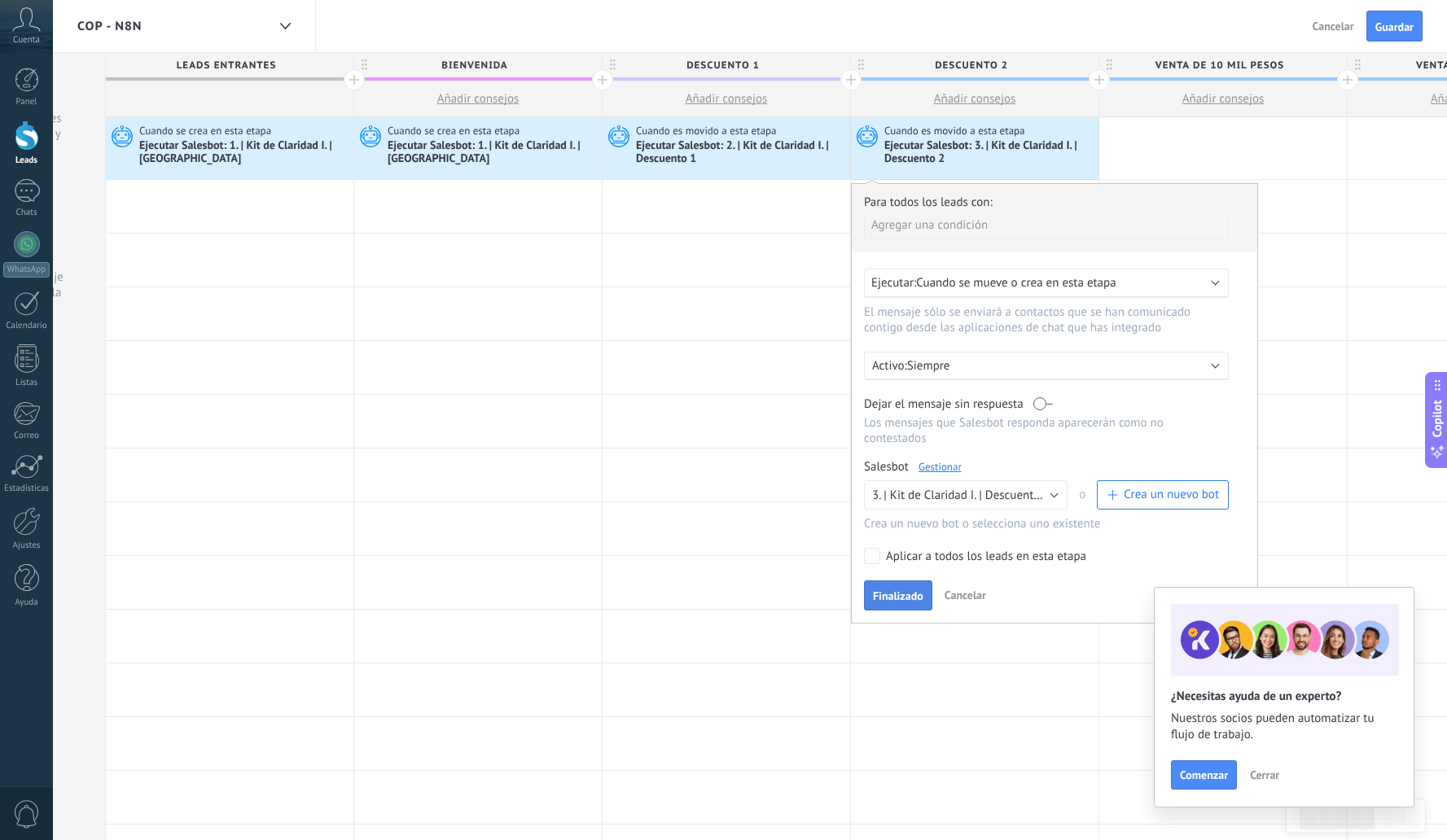
click at [914, 593] on button "Finalizado" at bounding box center [898, 596] width 68 height 31
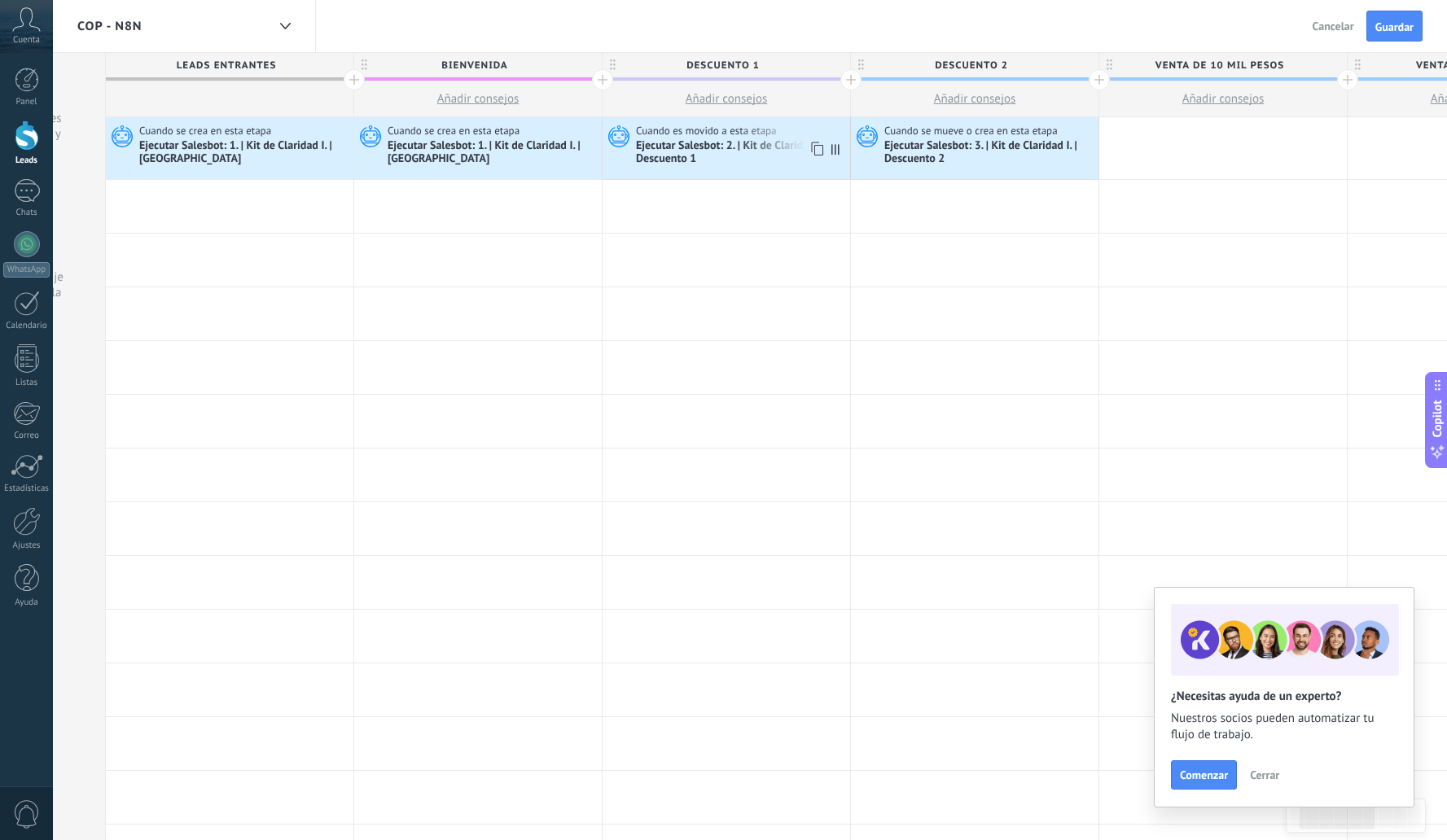
click at [717, 145] on div "Ejecutar Salesbot: 2. | Kit de Claridad I. | Descuento 1" at bounding box center [741, 153] width 210 height 28
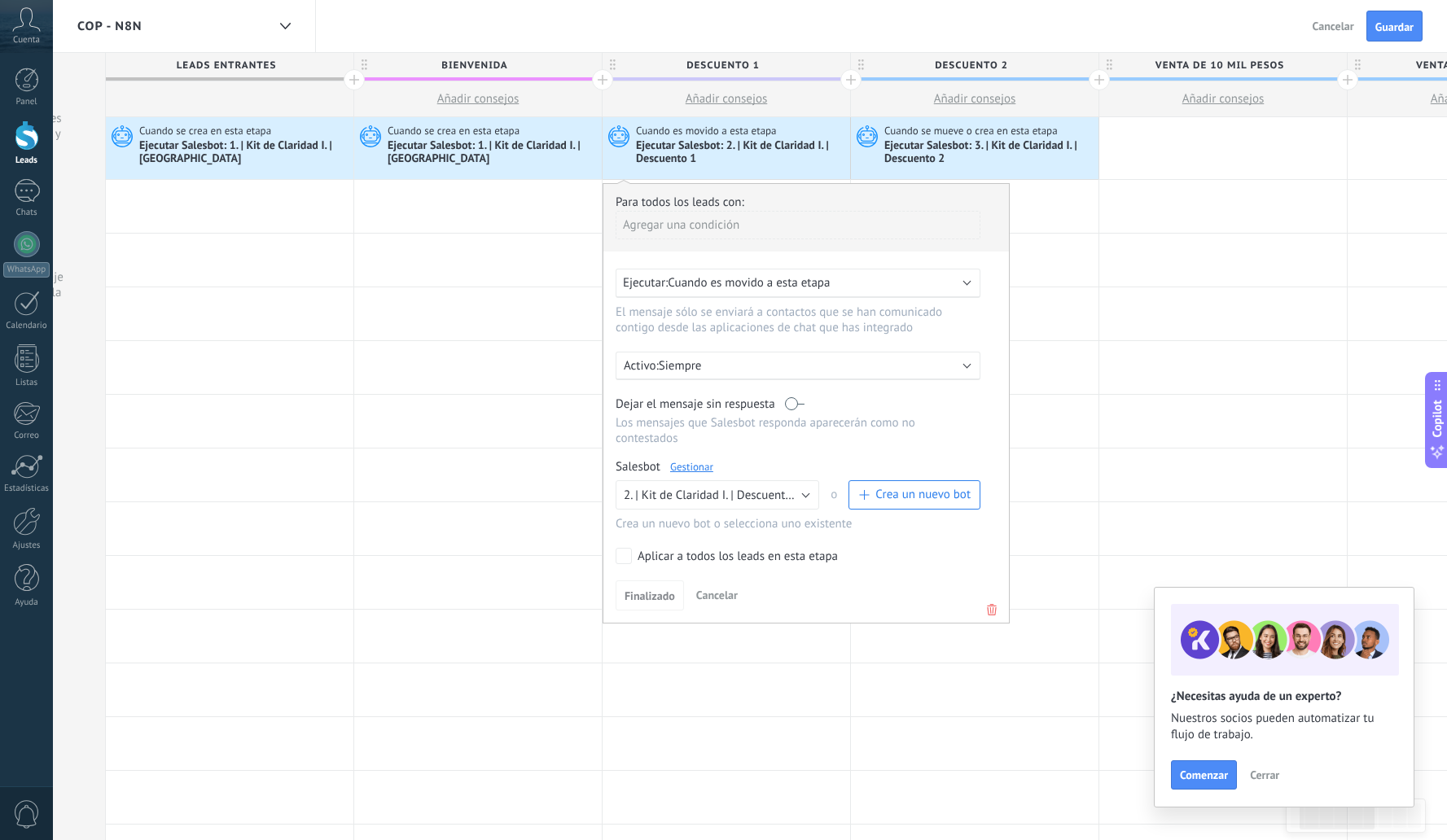
click at [786, 291] on span "Cuando es movido a esta etapa" at bounding box center [749, 283] width 162 height 16
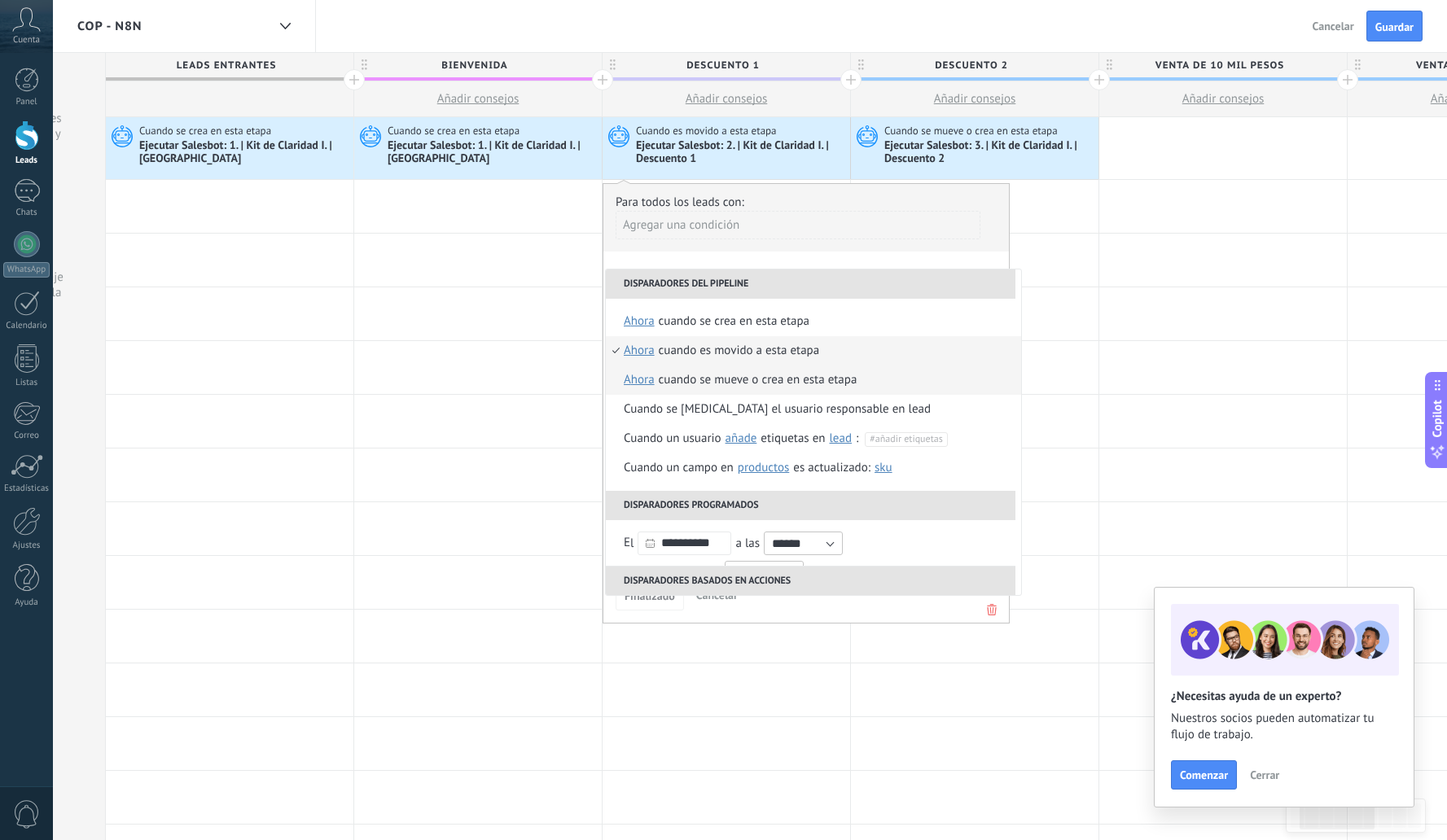
click at [791, 378] on div "Cuando se mueve o crea en esta etapa" at bounding box center [758, 381] width 199 height 30
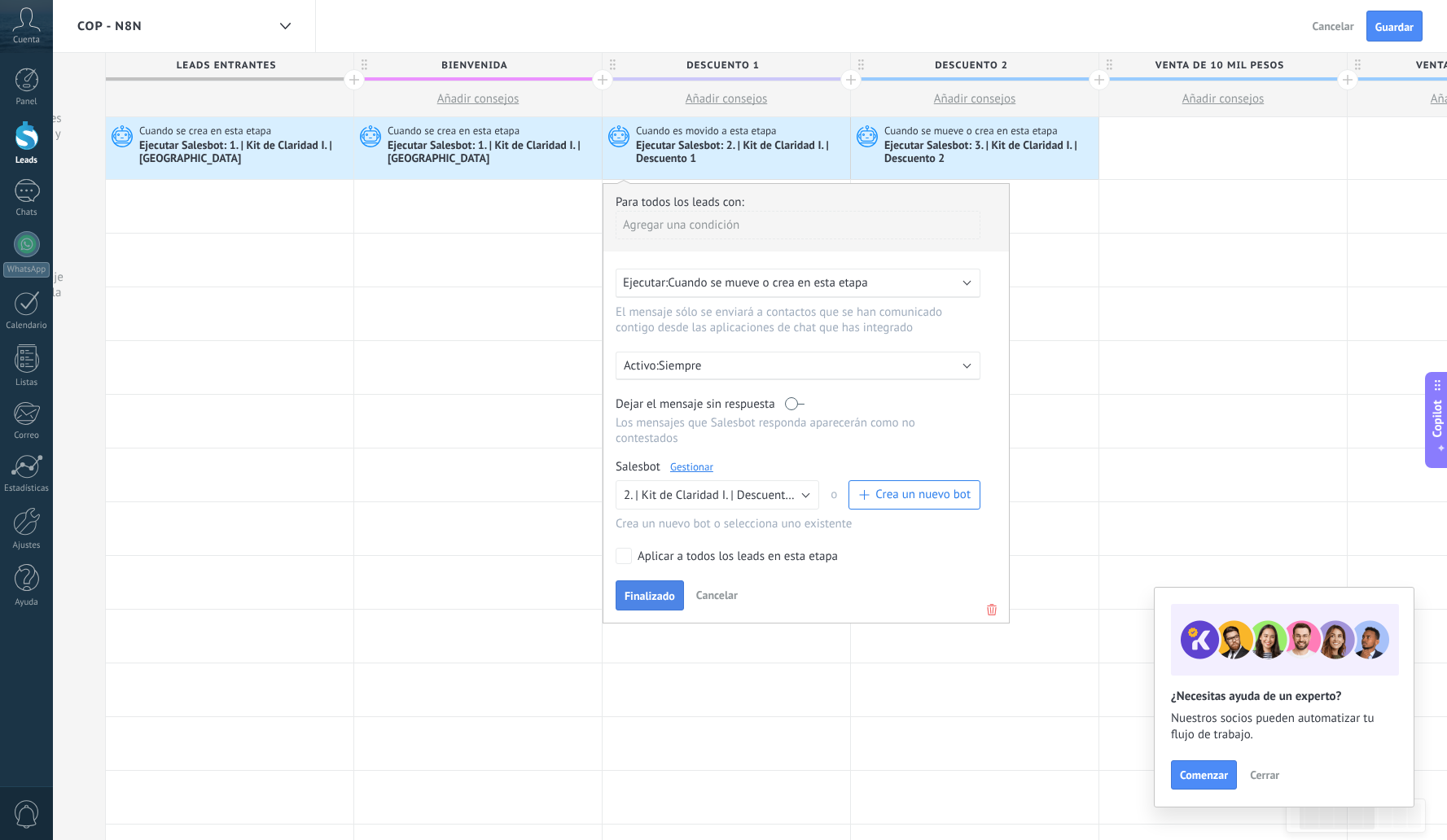
click at [635, 601] on span "Finalizado" at bounding box center [650, 595] width 51 height 11
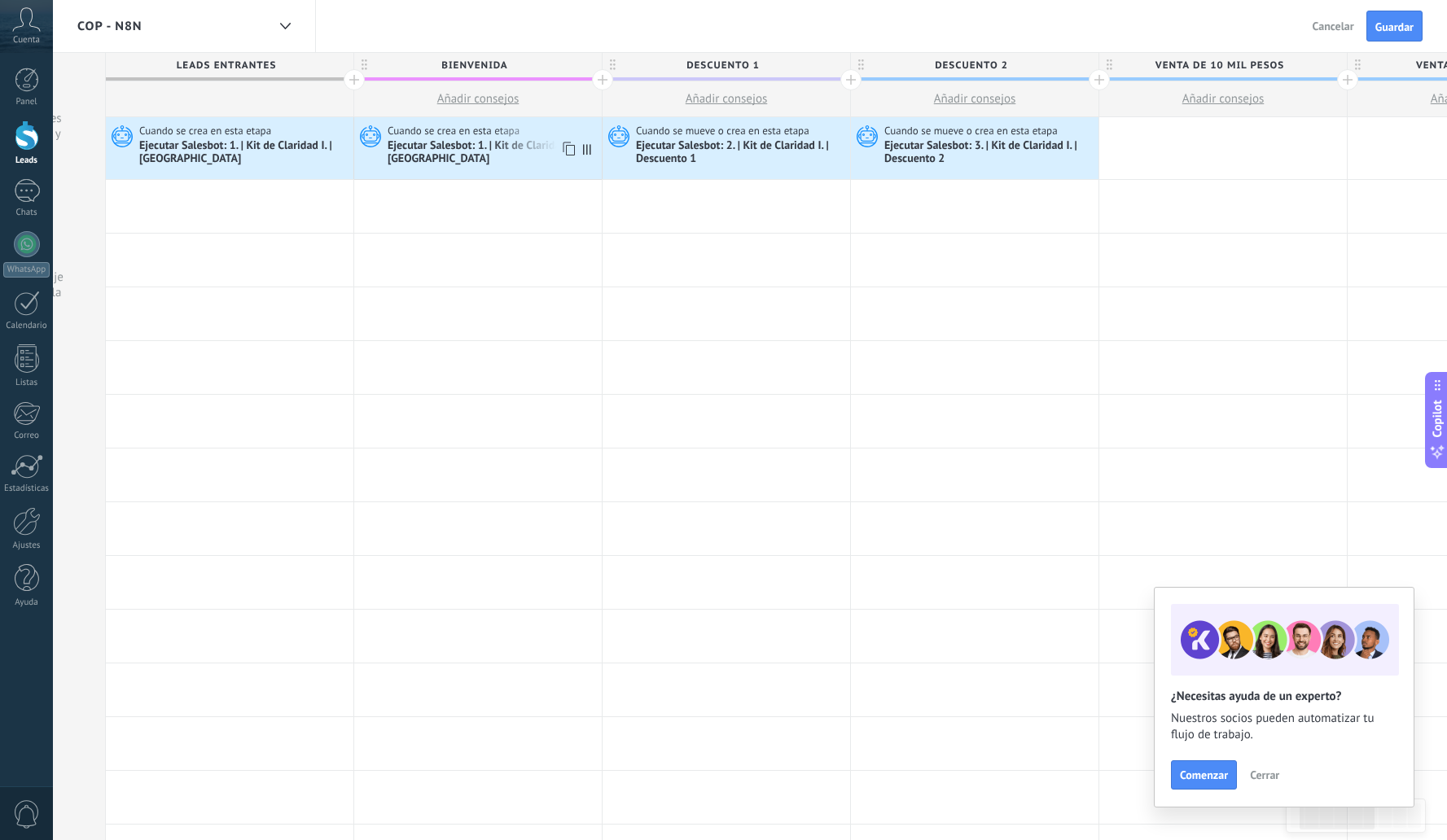
click at [448, 155] on div "Ejecutar Salesbot: 1. | Kit de Claridad I. | Bienvenida" at bounding box center [493, 153] width 210 height 28
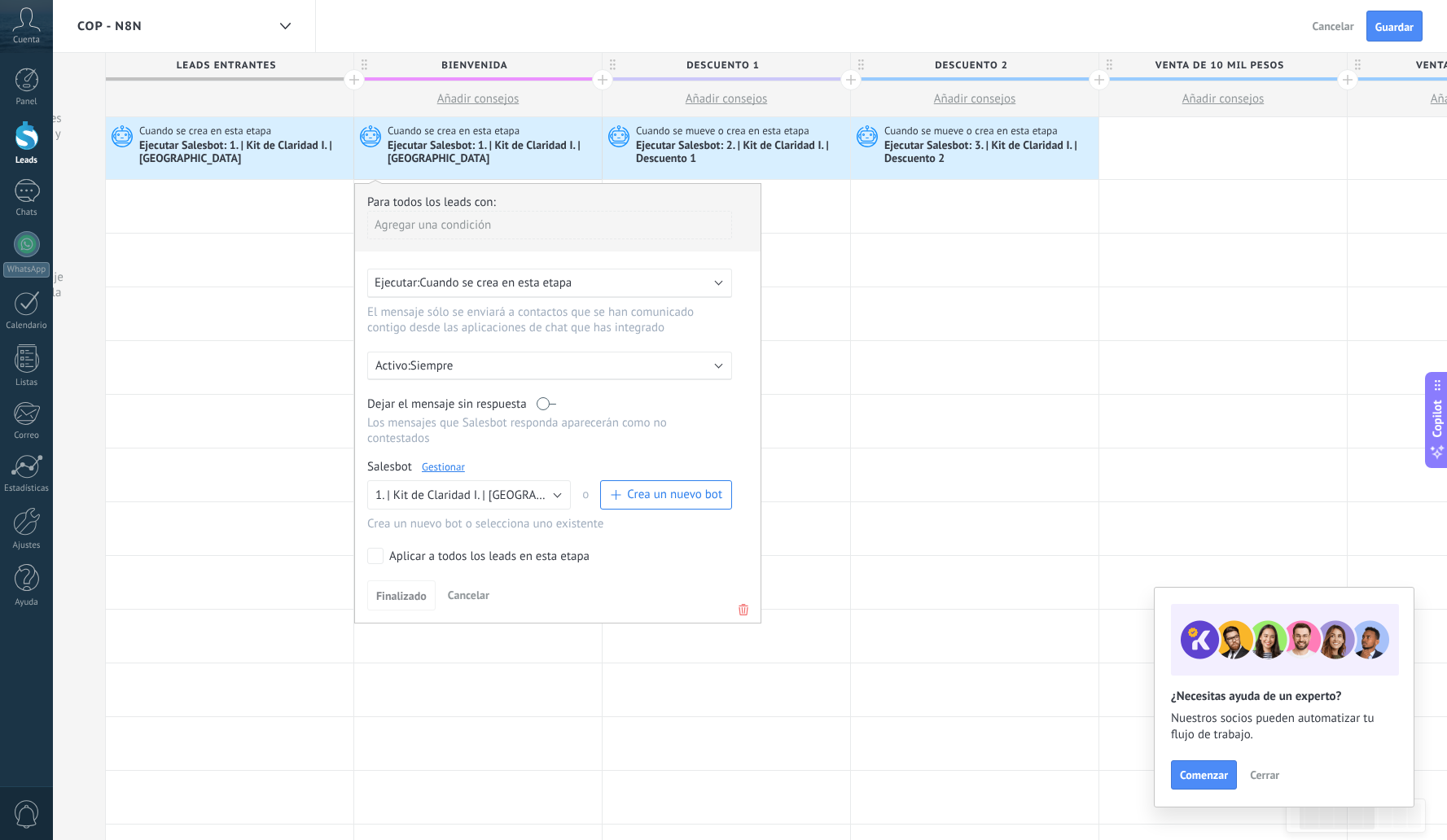
click at [514, 281] on span "Cuando se crea en esta etapa" at bounding box center [495, 283] width 153 height 16
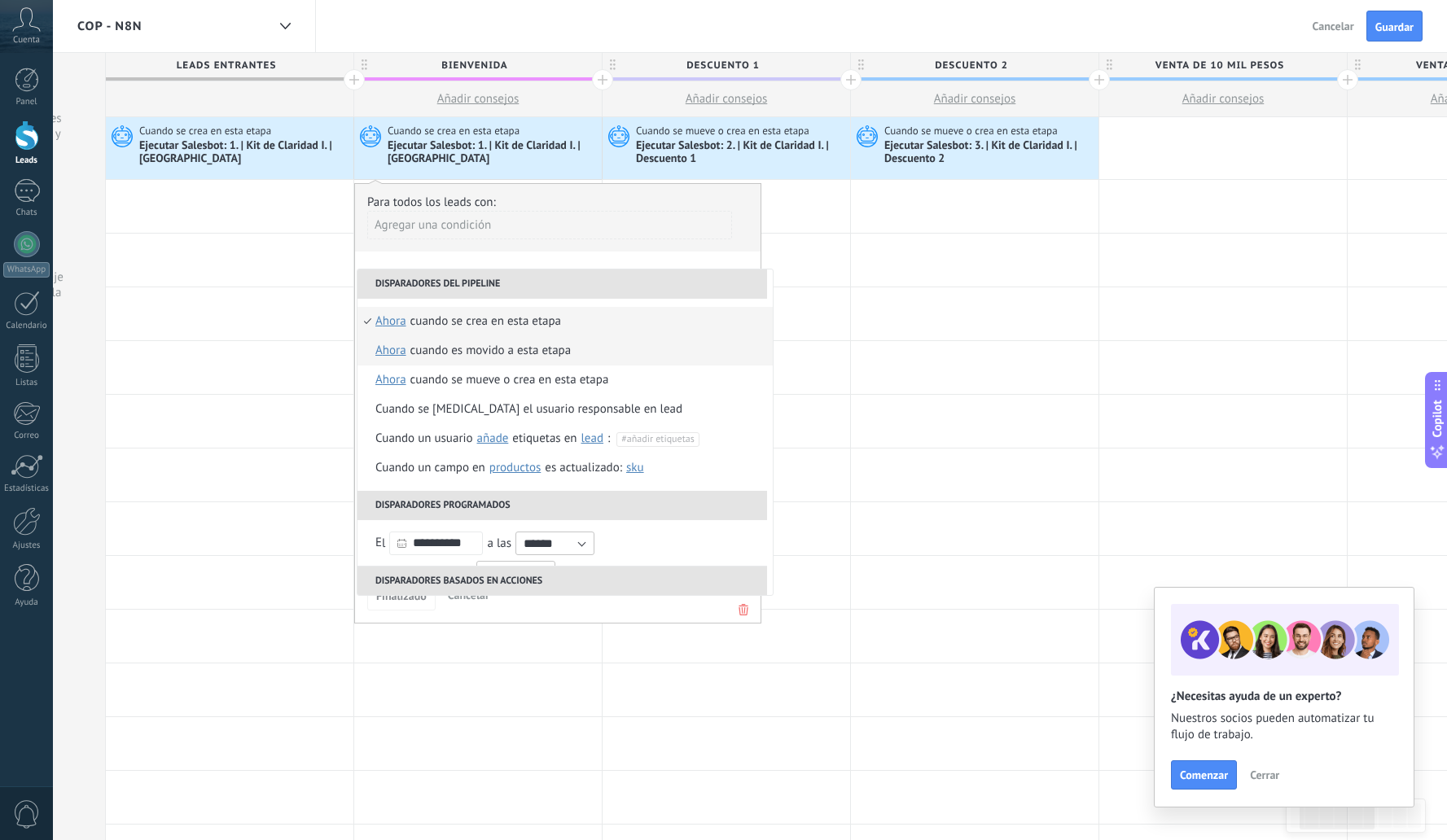
click at [526, 344] on div "Cuando es movido a esta etapa" at bounding box center [491, 351] width 161 height 30
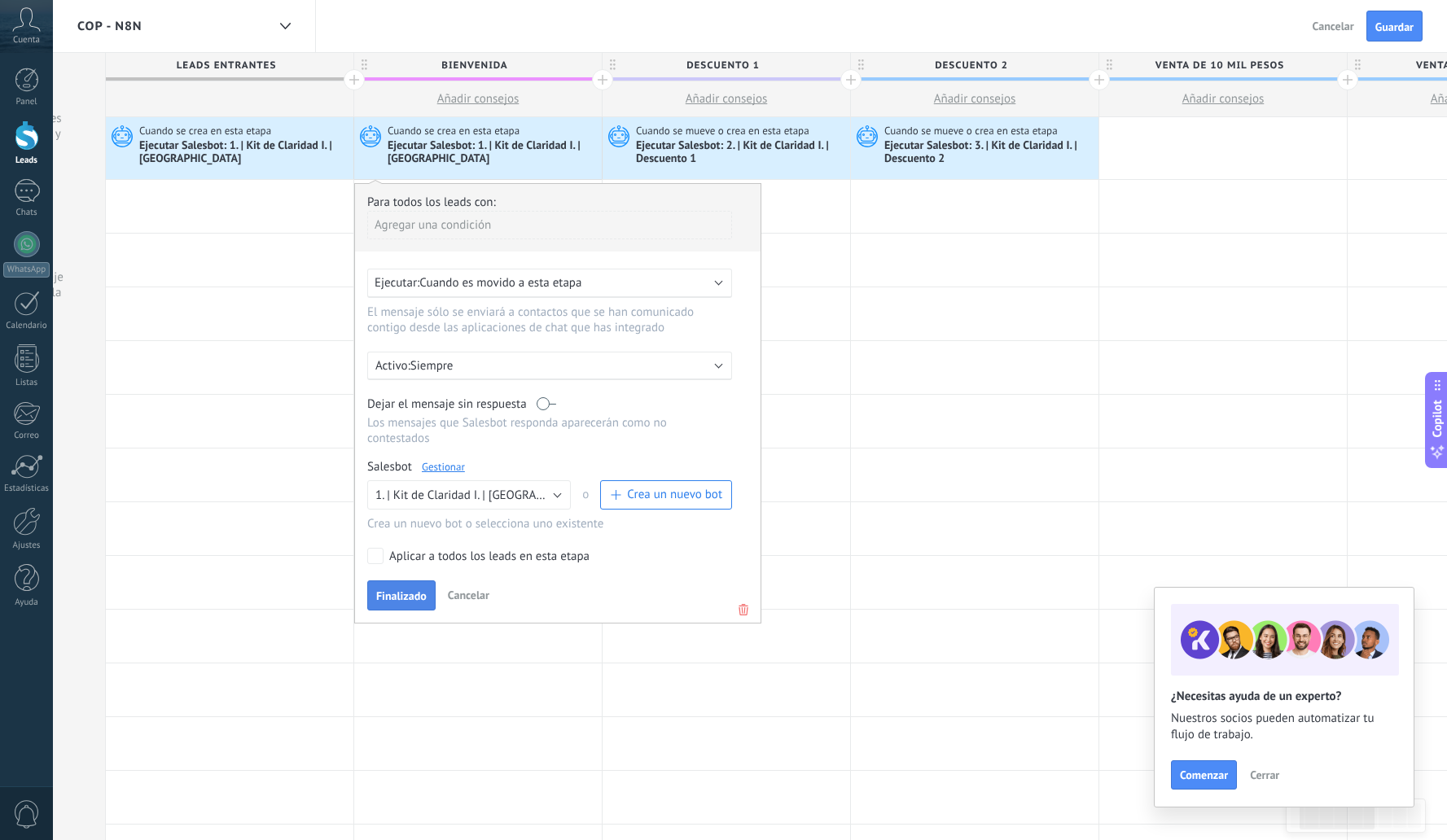
click at [405, 598] on span "Finalizado" at bounding box center [402, 595] width 51 height 11
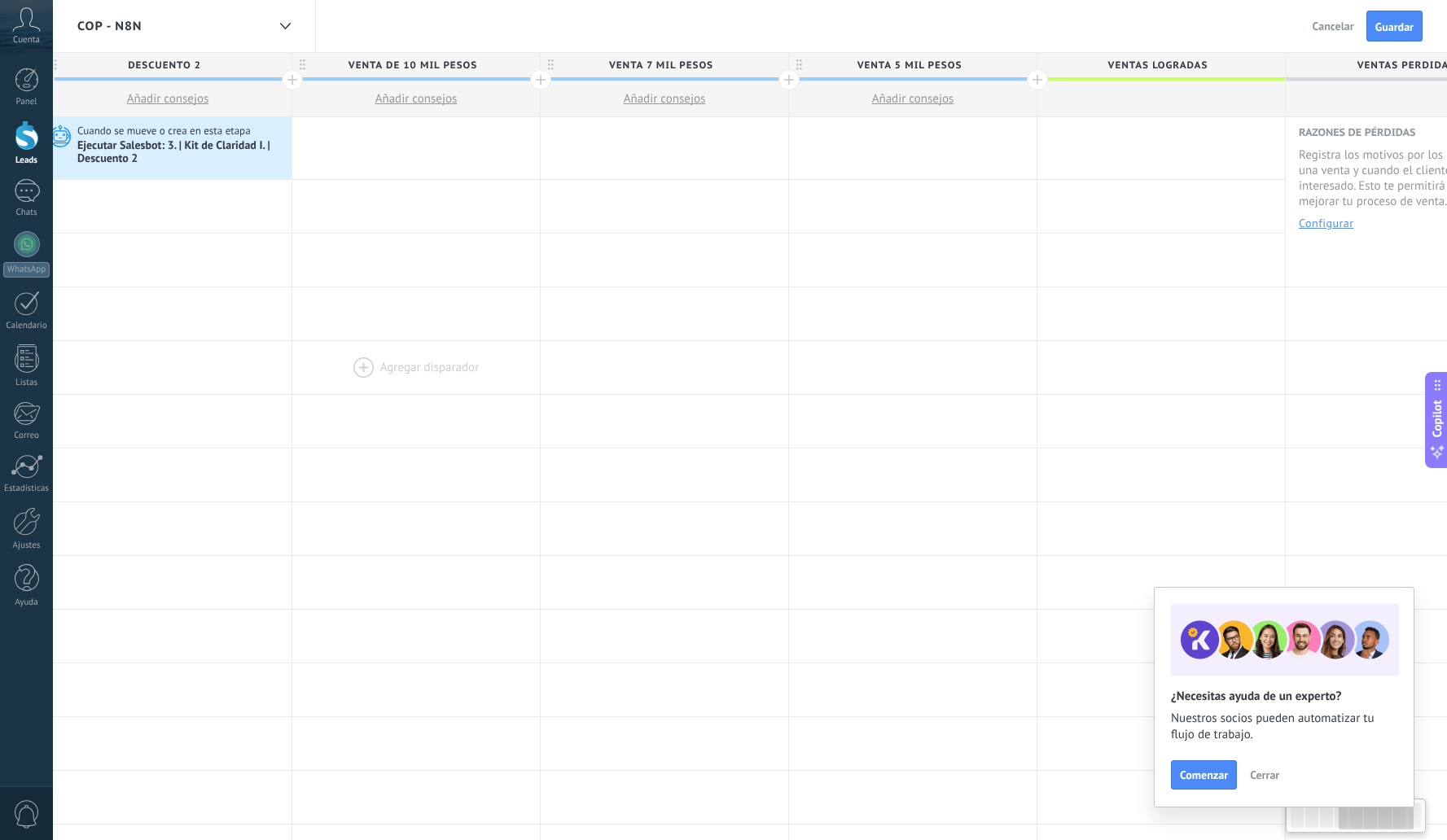
drag, startPoint x: 1107, startPoint y: 383, endPoint x: 349, endPoint y: 389, distance: 758.0
click at [352, 390] on div at bounding box center [416, 367] width 248 height 53
click at [401, 153] on div at bounding box center [408, 148] width 248 height 62
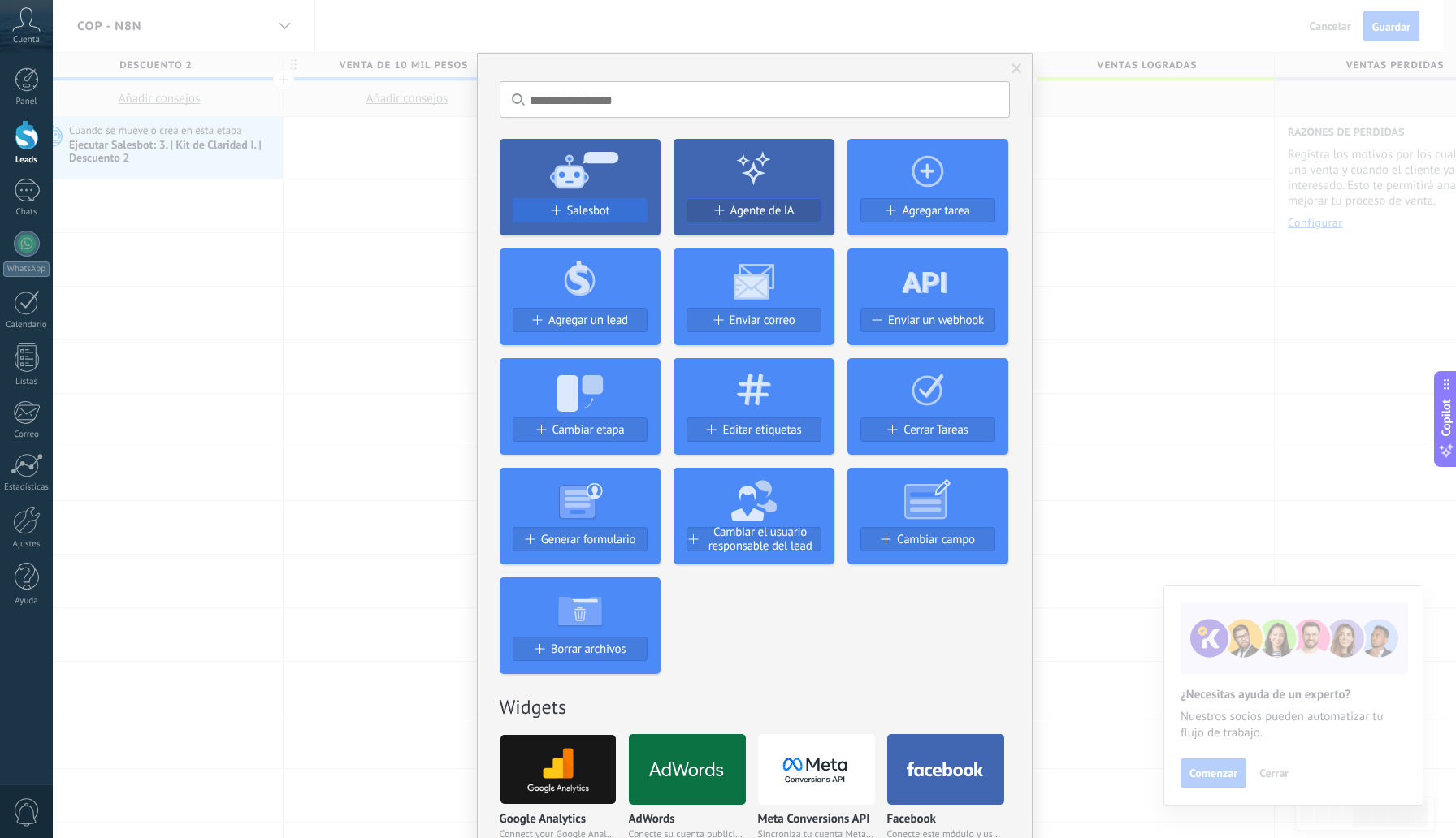
click at [629, 206] on div "Salesbot" at bounding box center [579, 211] width 133 height 14
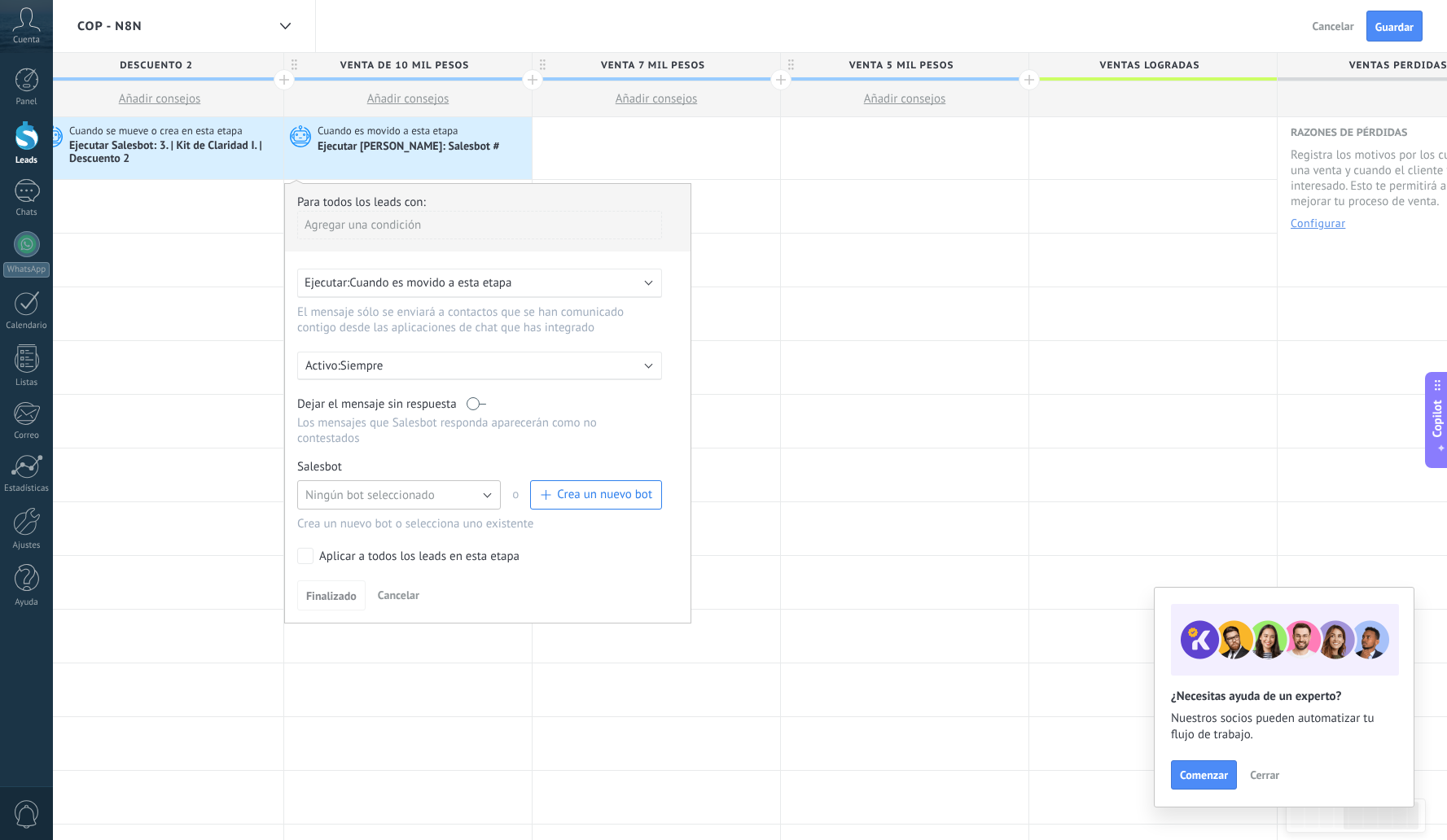
click at [476, 492] on button "Ningún bot seleccionado" at bounding box center [399, 495] width 204 height 30
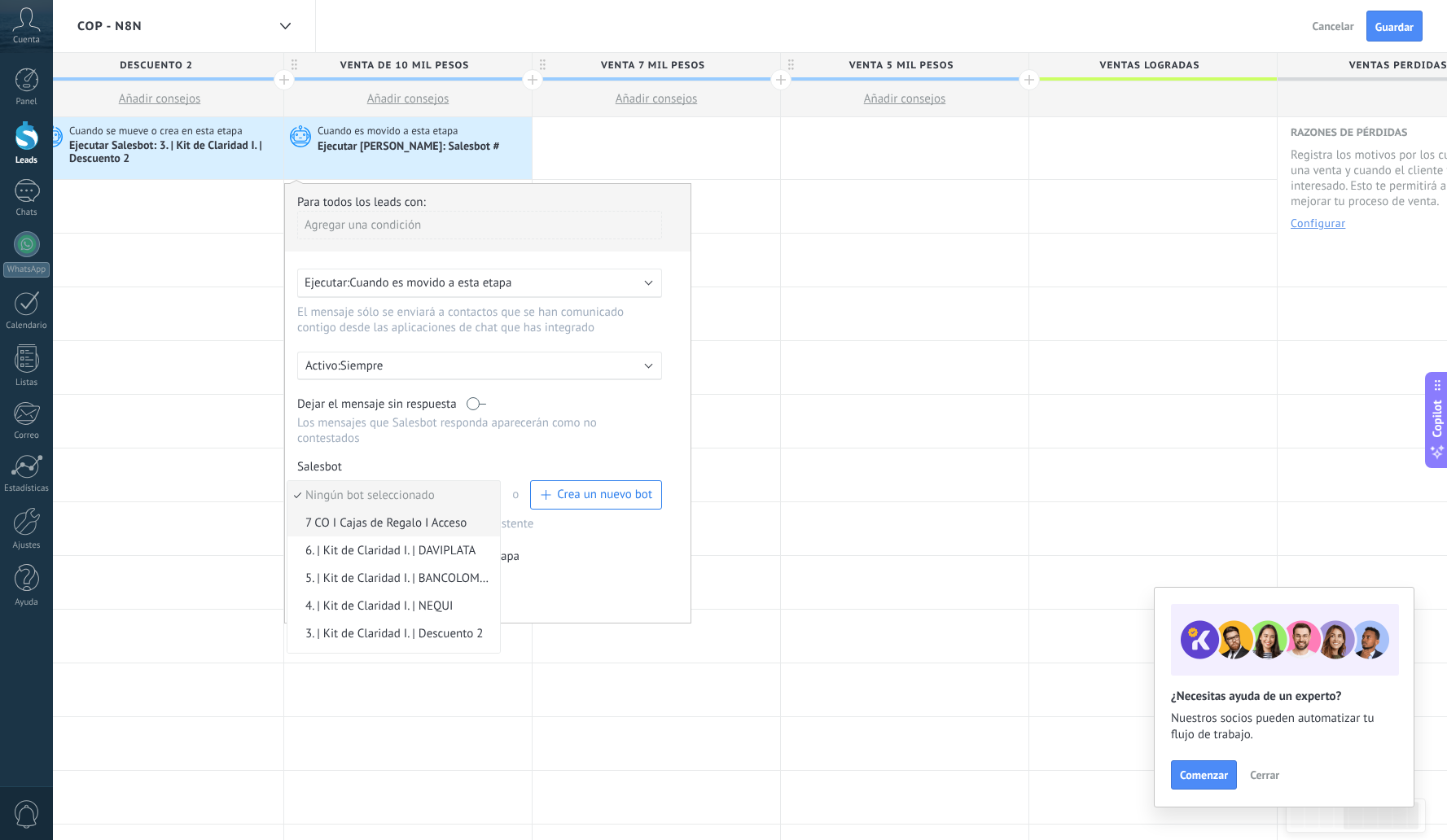
click at [435, 529] on span "7 CO I Cajas de Regalo I Acceso" at bounding box center [391, 523] width 207 height 16
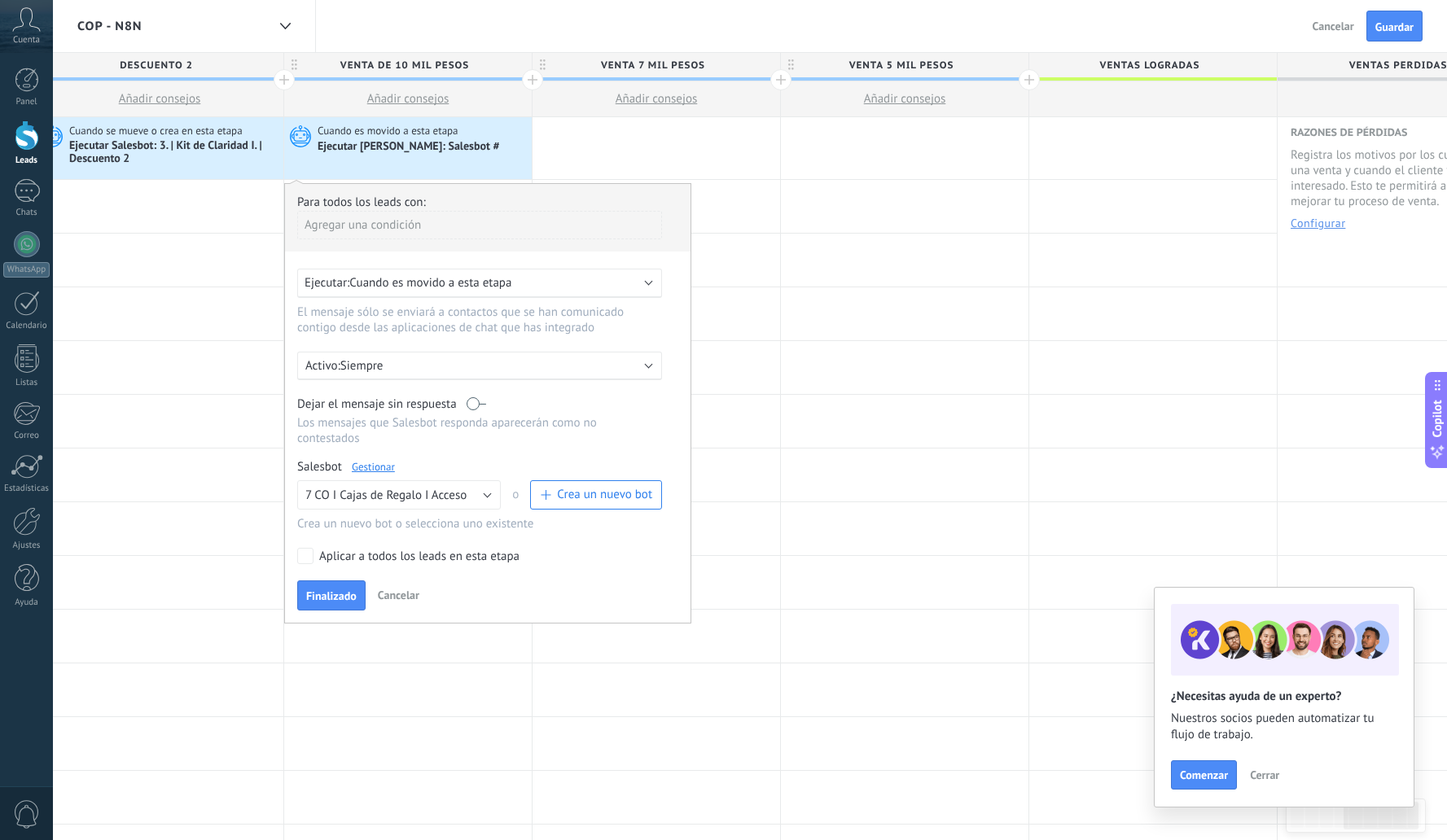
click at [449, 286] on span "Cuando es movido a esta etapa" at bounding box center [431, 283] width 162 height 16
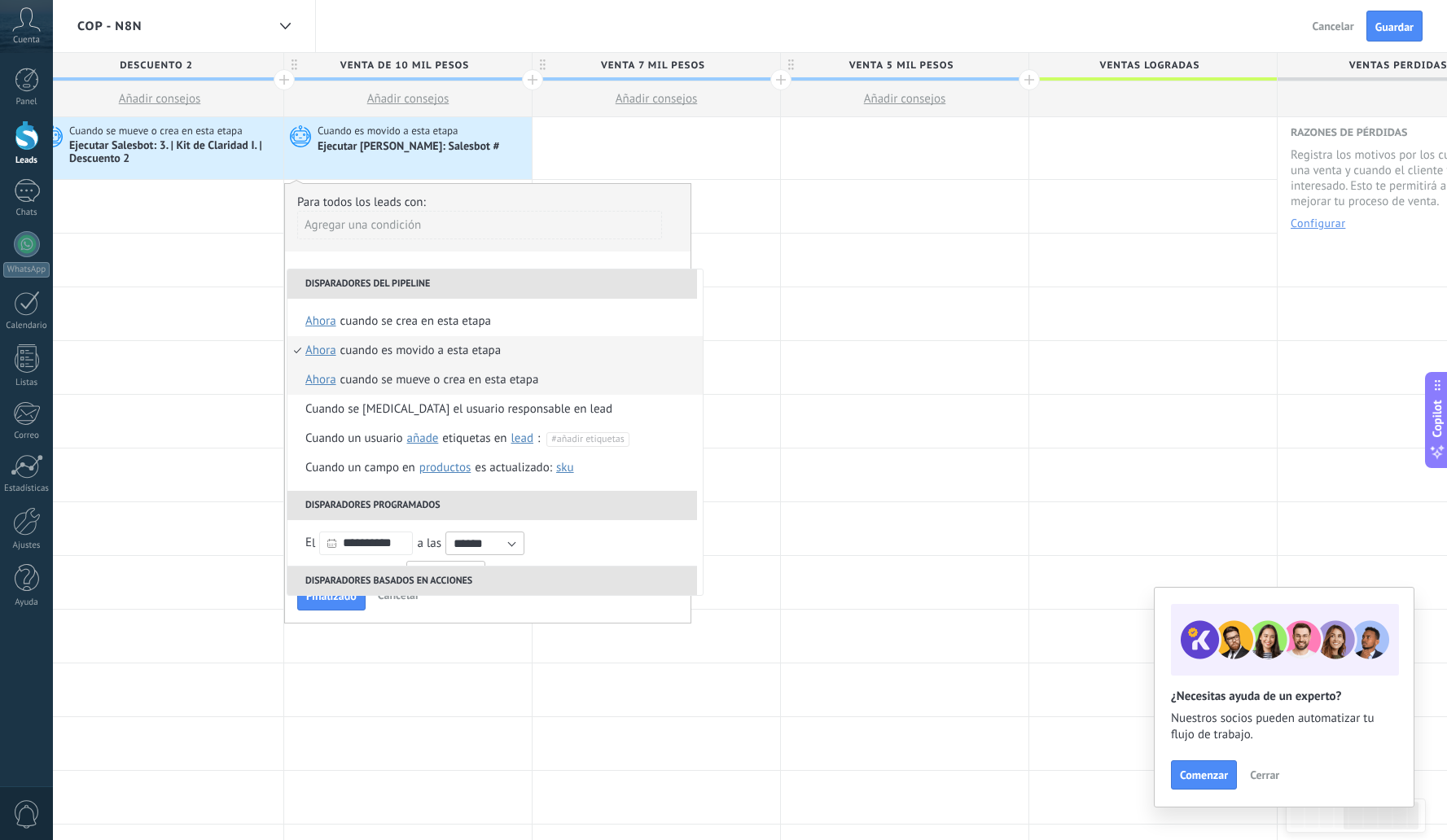
click at [417, 376] on div "Cuando se mueve o crea en esta etapa" at bounding box center [440, 381] width 199 height 30
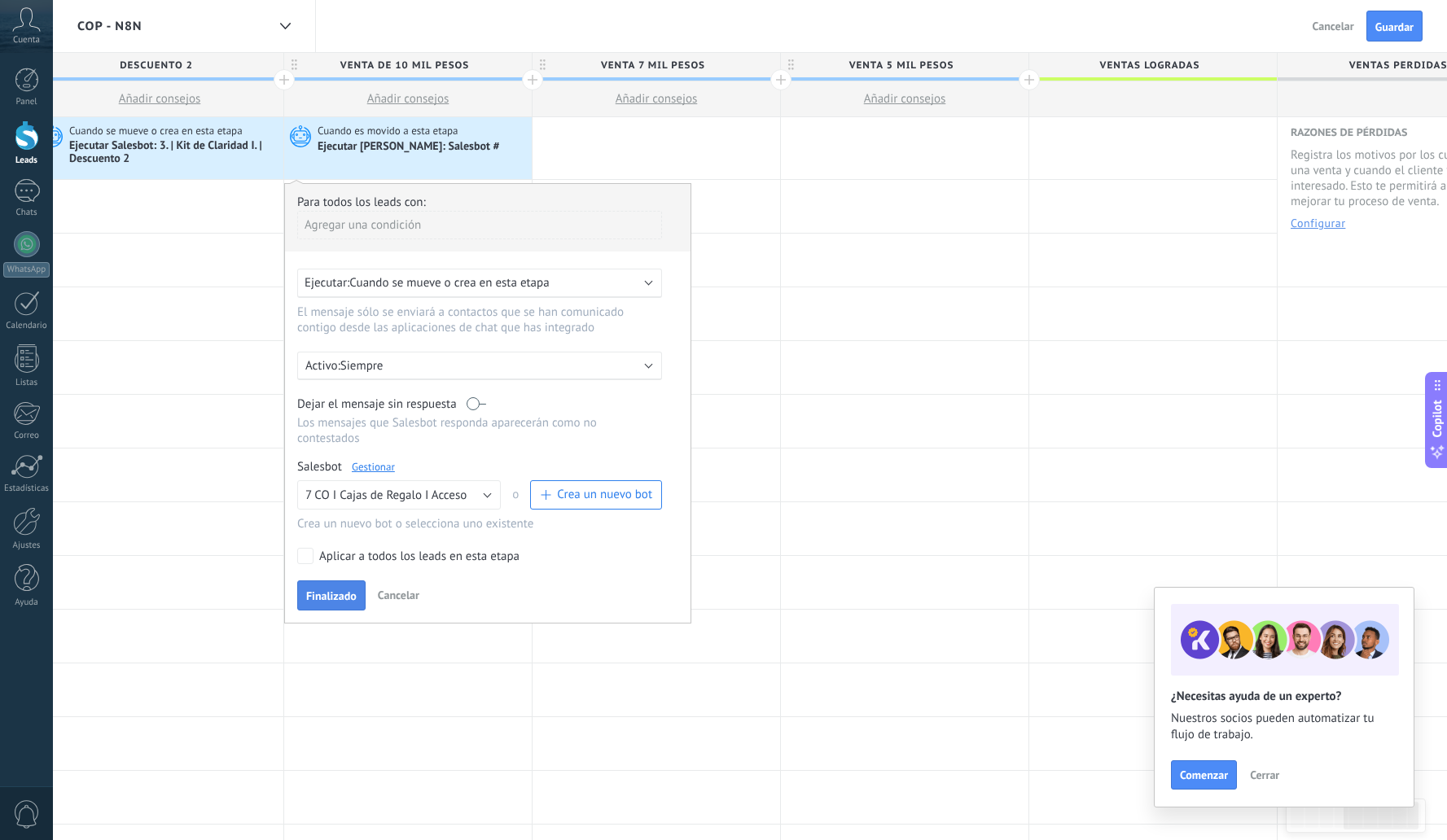
click at [333, 596] on span "Finalizado" at bounding box center [331, 595] width 51 height 11
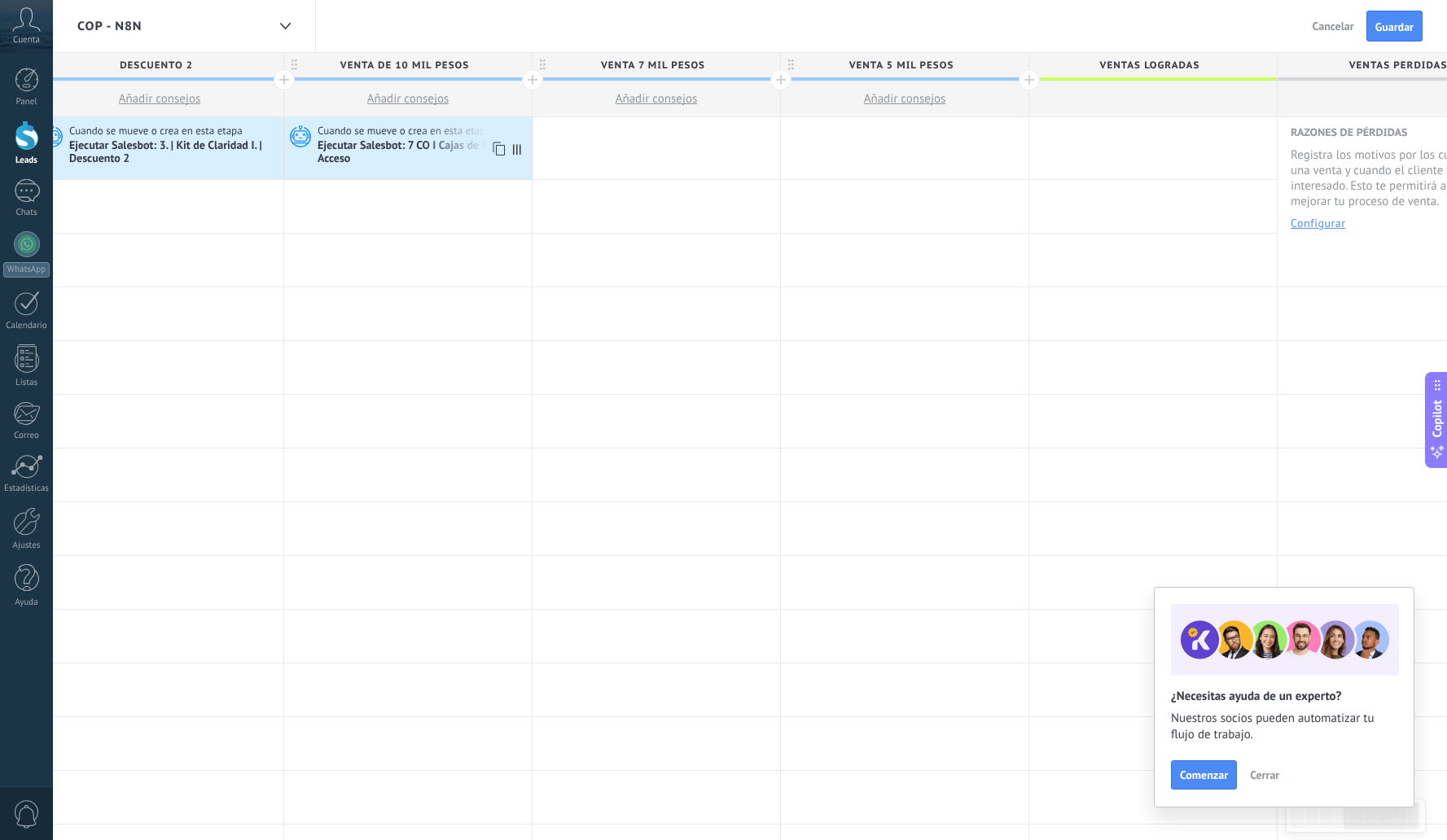
click at [501, 149] on icon at bounding box center [498, 149] width 17 height 21
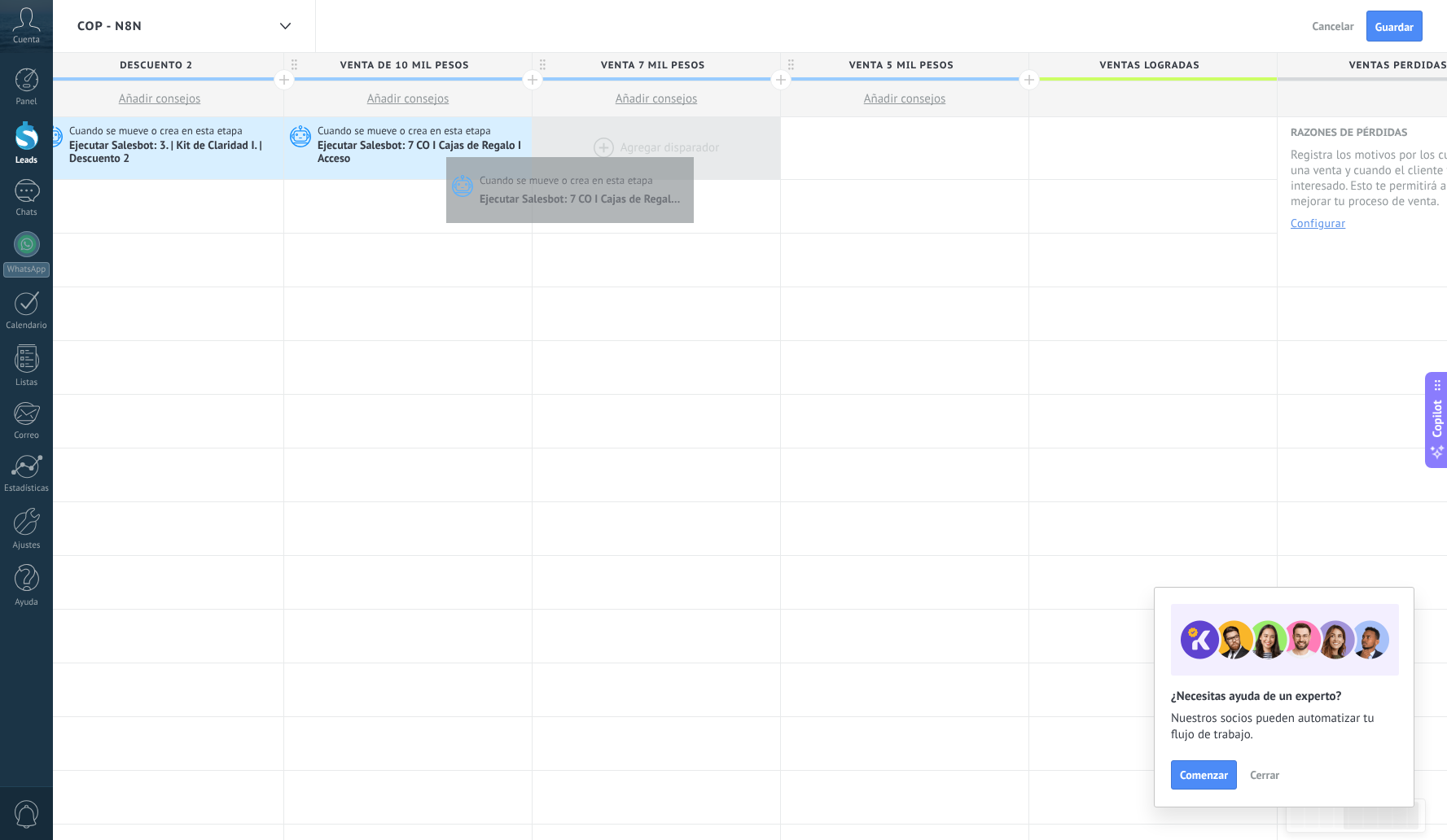
click at [690, 152] on div at bounding box center [656, 148] width 248 height 62
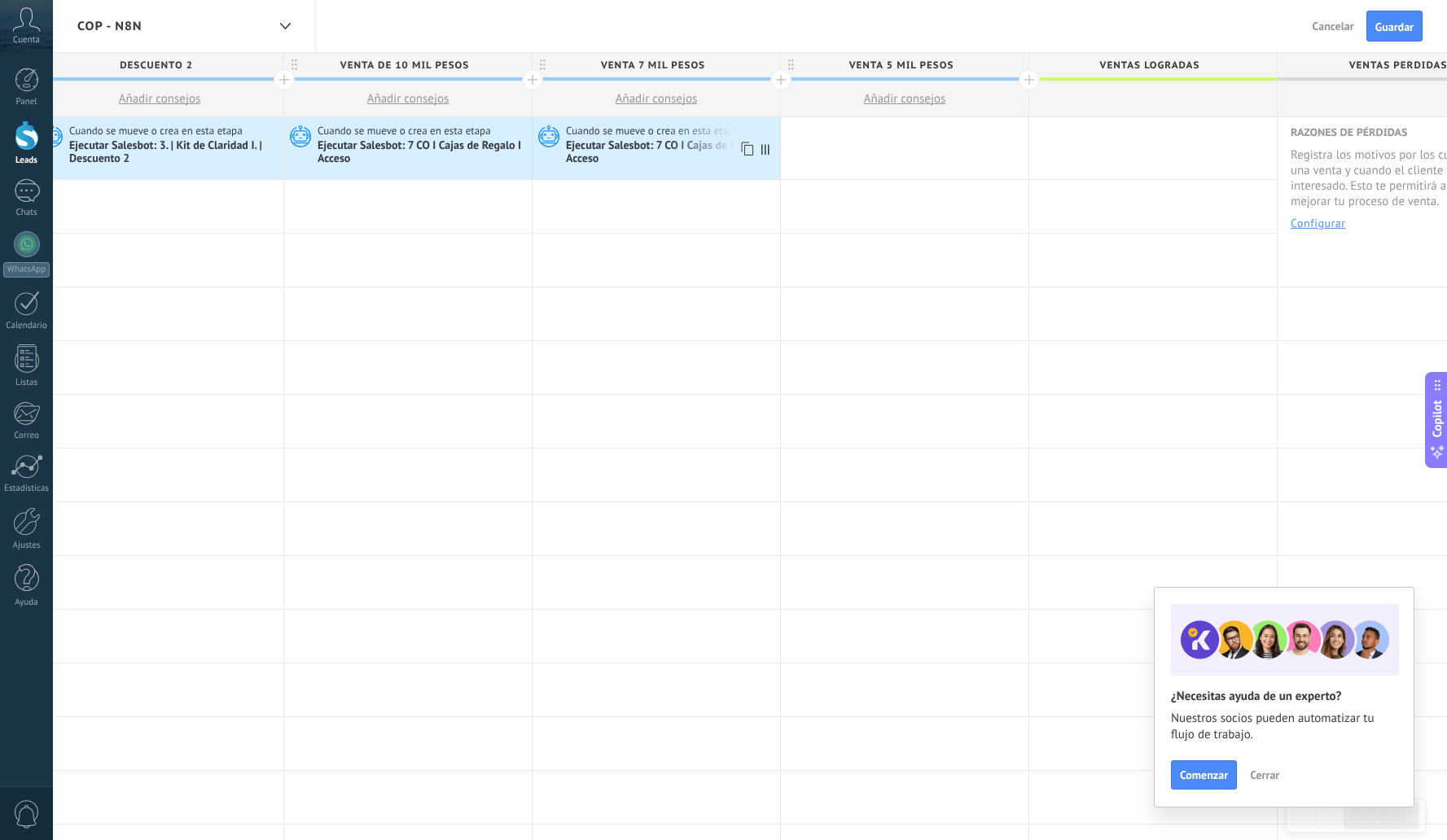
click at [745, 149] on use at bounding box center [747, 150] width 12 height 14
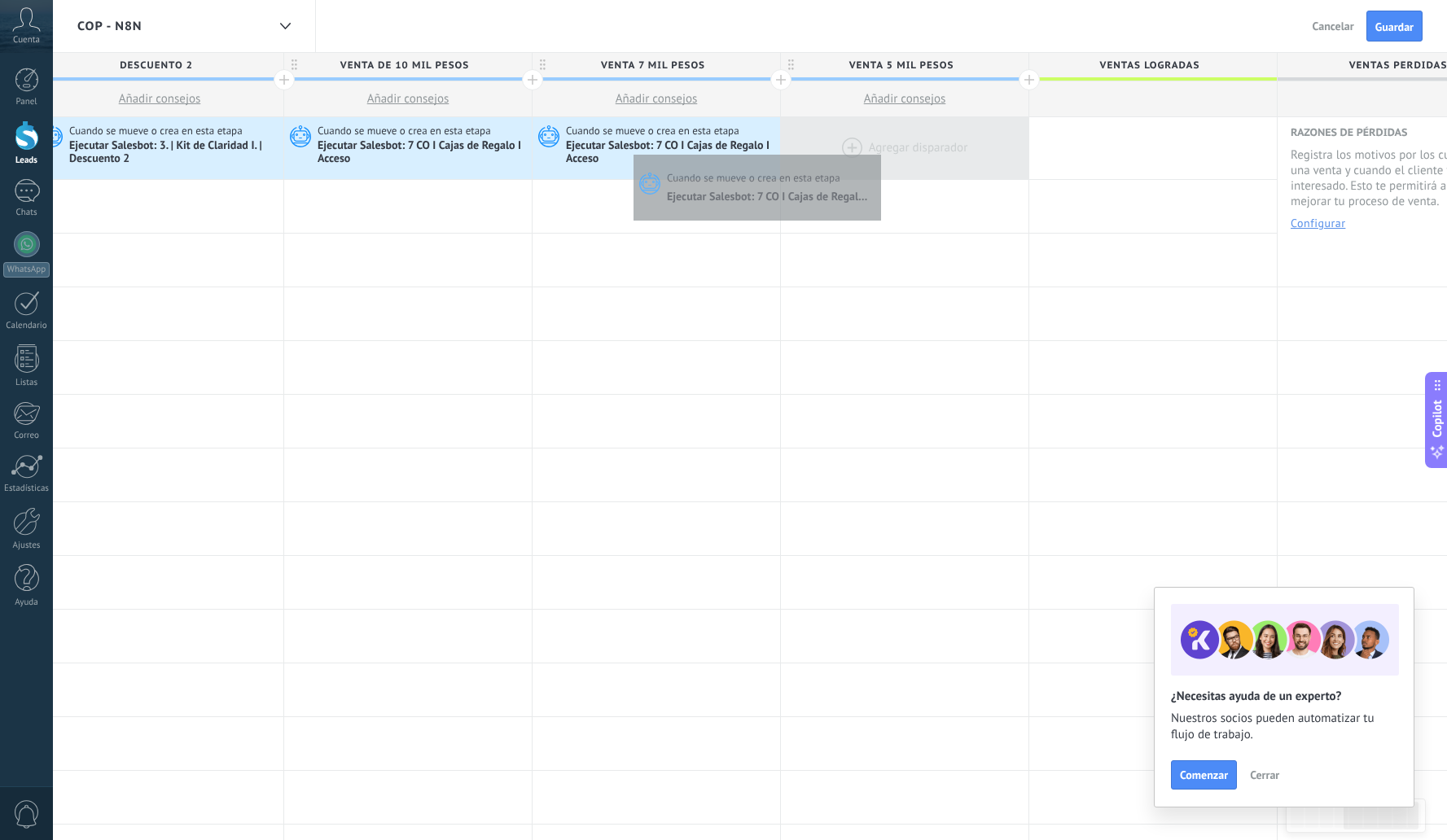
click at [879, 151] on div at bounding box center [905, 148] width 248 height 62
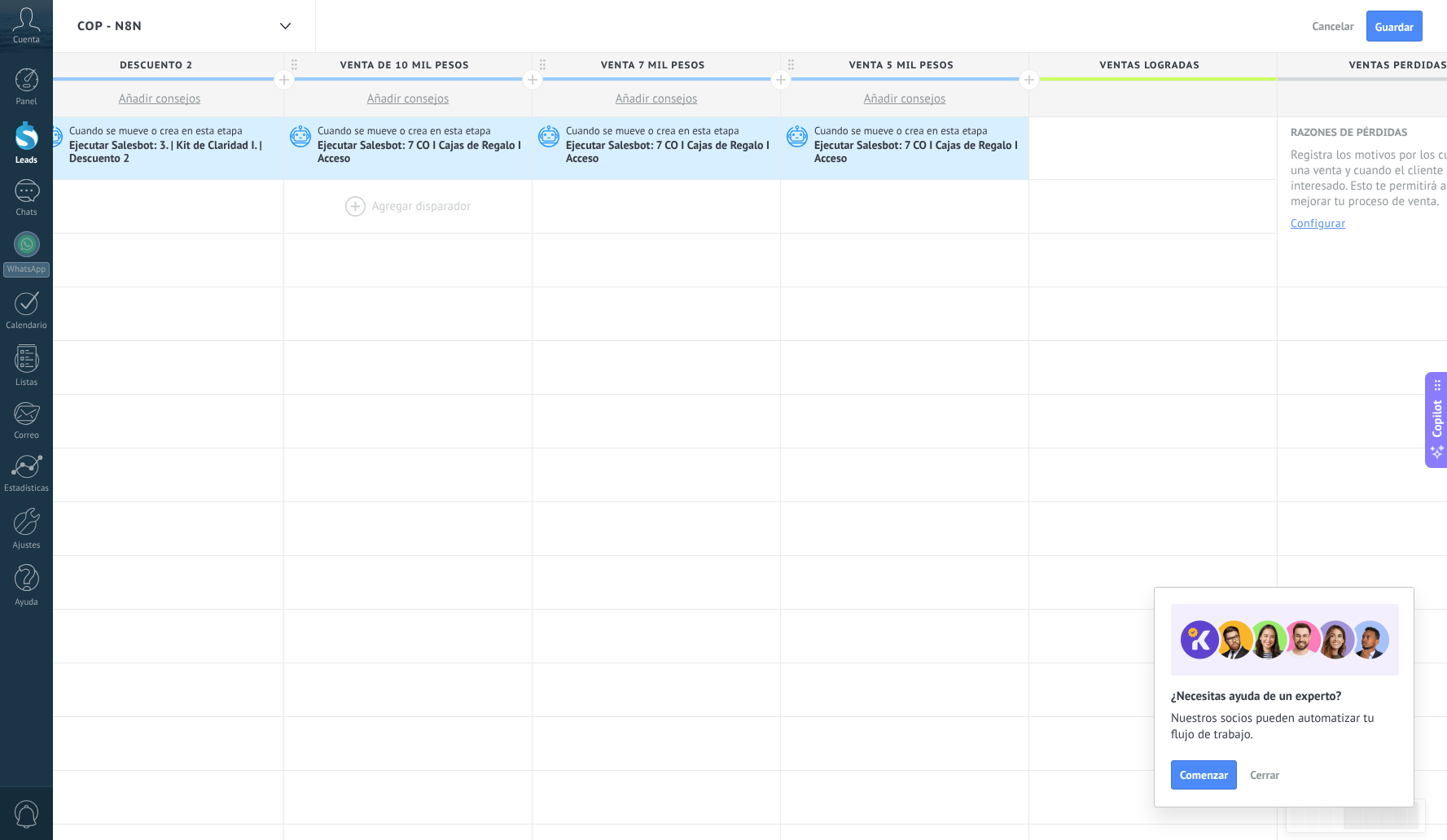
click at [391, 201] on div at bounding box center [408, 206] width 248 height 53
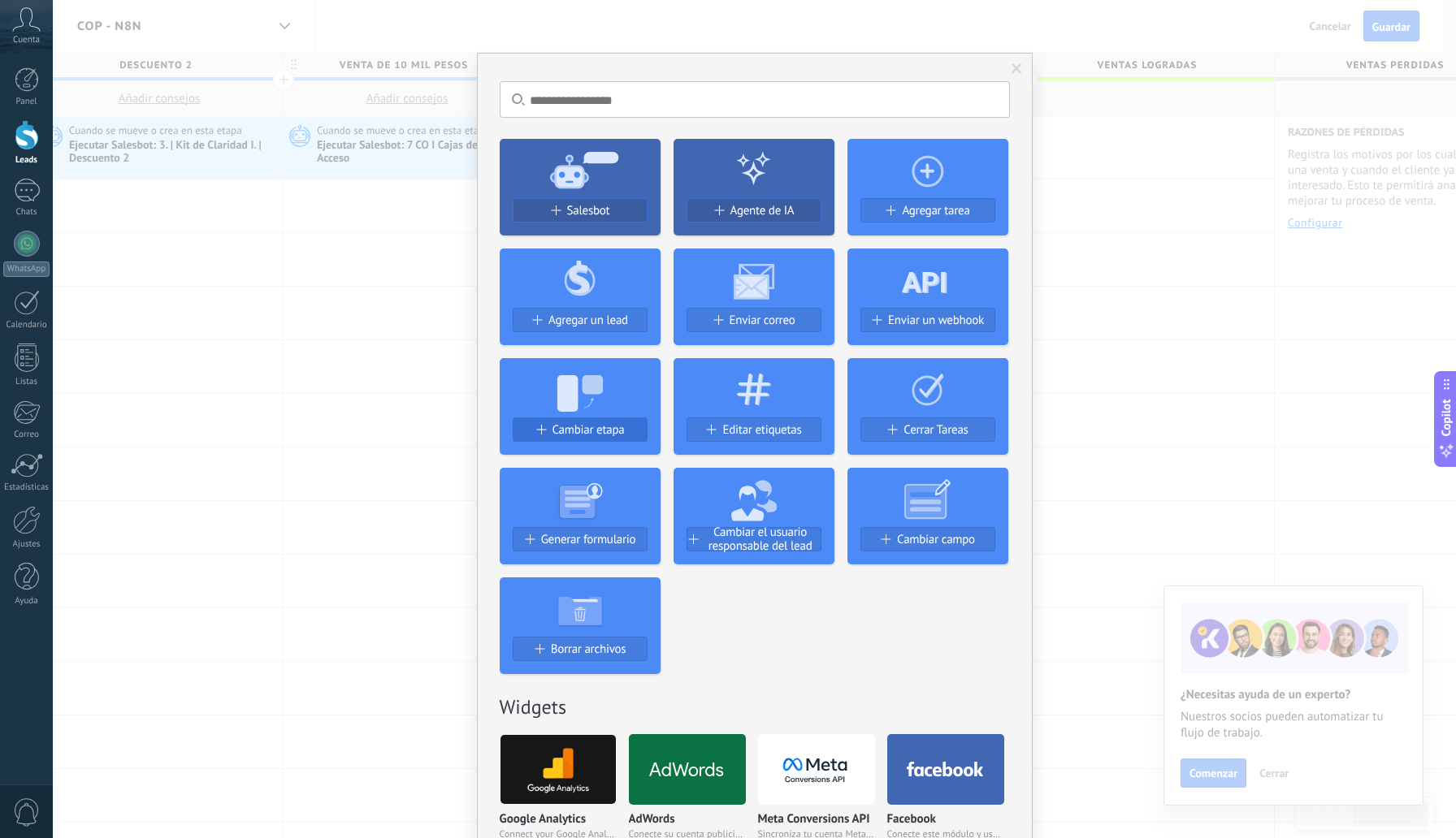
click at [615, 437] on span "Cambiar etapa" at bounding box center [588, 430] width 72 height 14
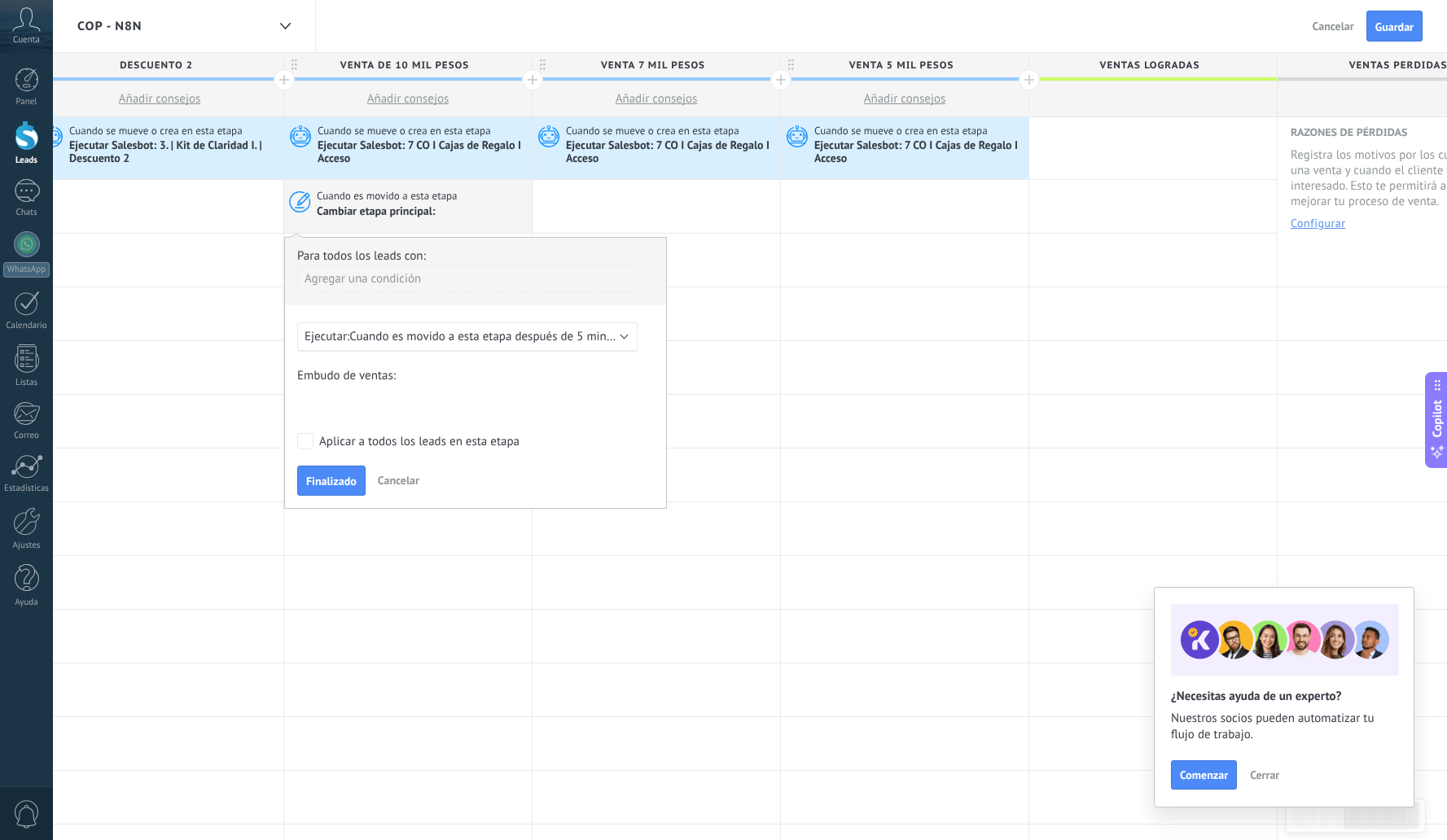
click at [435, 336] on span "Cuando es movido a esta etapa después de 5 minutos" at bounding box center [489, 336] width 279 height 16
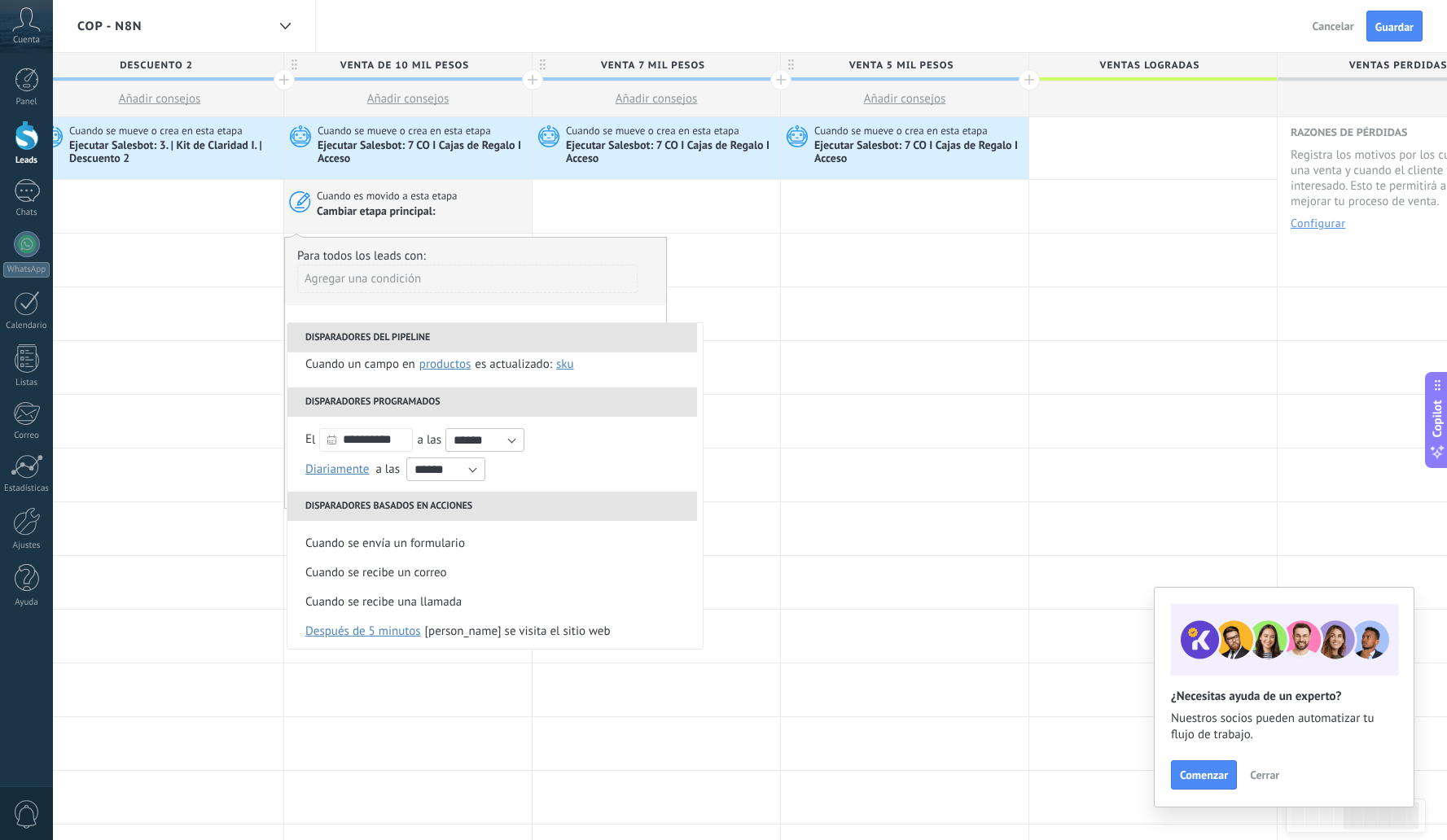
scroll to position [162, 0]
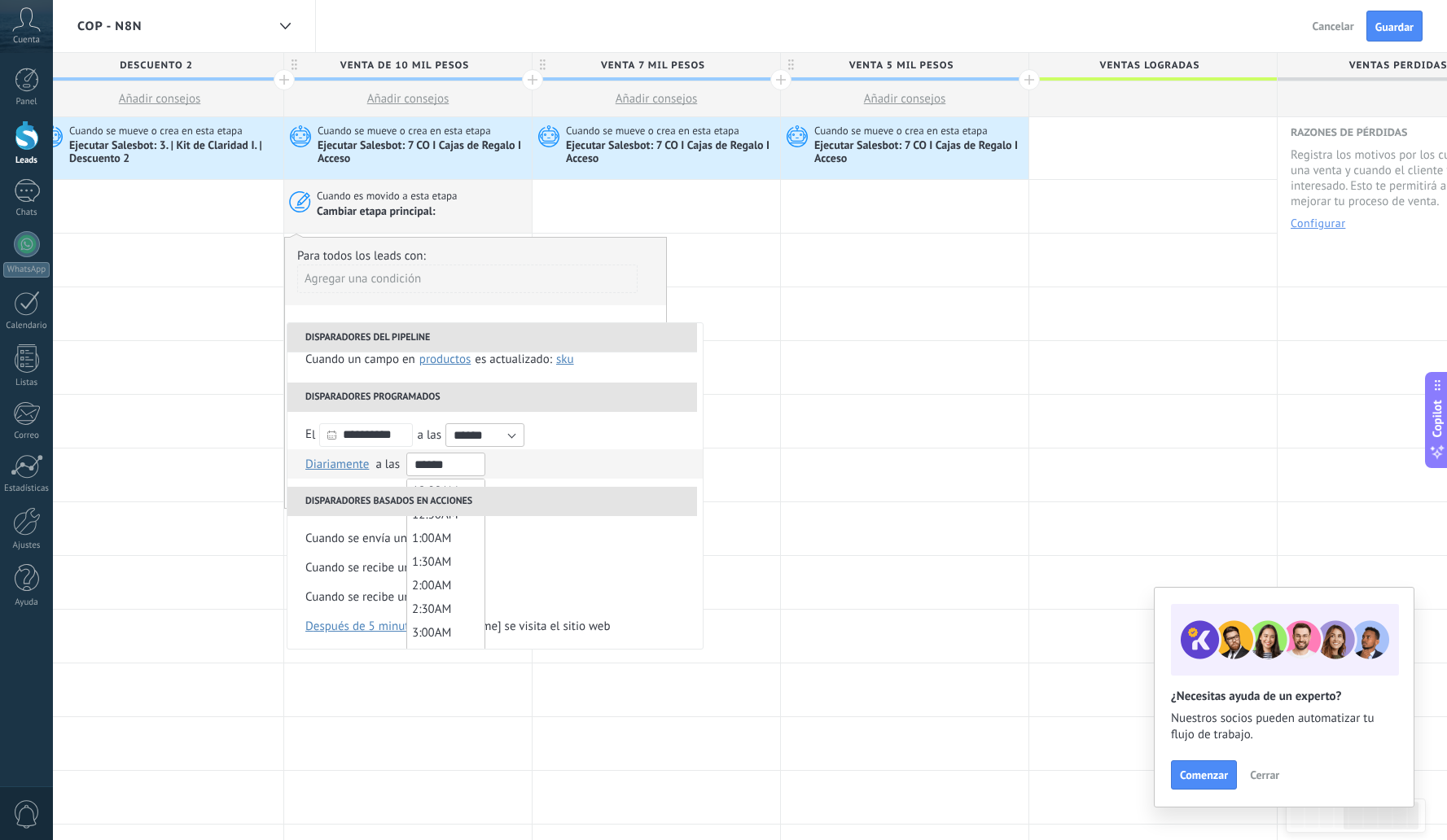
click at [421, 464] on input "******" at bounding box center [445, 464] width 79 height 24
click at [437, 465] on input "*******" at bounding box center [445, 464] width 79 height 24
type input "*******"
click at [501, 465] on li "Diariamente Semanal Mensual Anual Diariamente en enero en febrero en marzo en a…" at bounding box center [495, 464] width 416 height 30
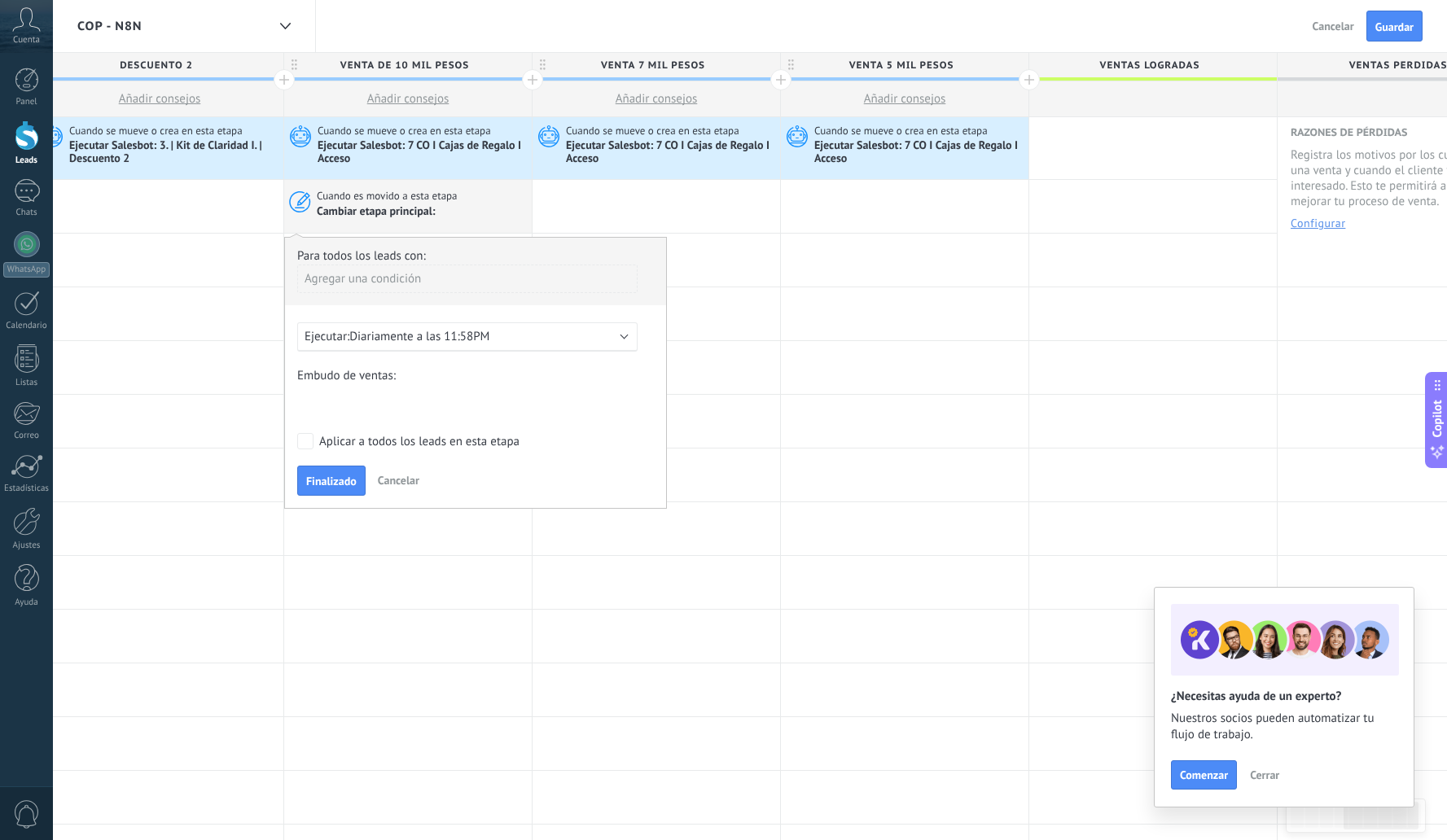
click at [0, 0] on div "BIENVENIDA DESCUENTO 1 DESCUENTO 2 VENTA DE 10 MIL PESOS VENTA 7 MIL PESOS VENT…" at bounding box center [0, 0] width 0 height 0
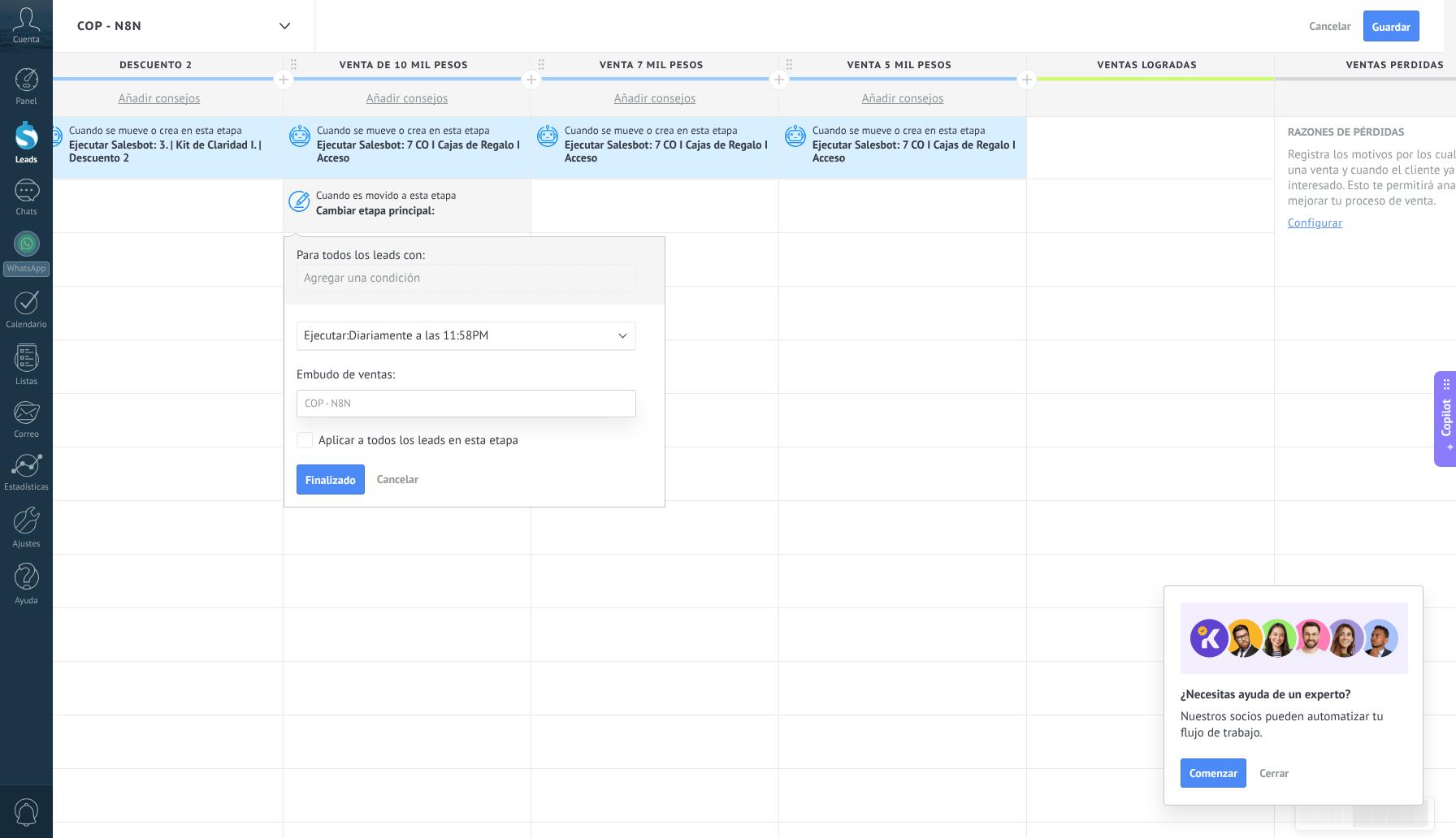
click at [0, 0] on label "VENTAS LOGRADAS" at bounding box center [0, 0] width 0 height 0
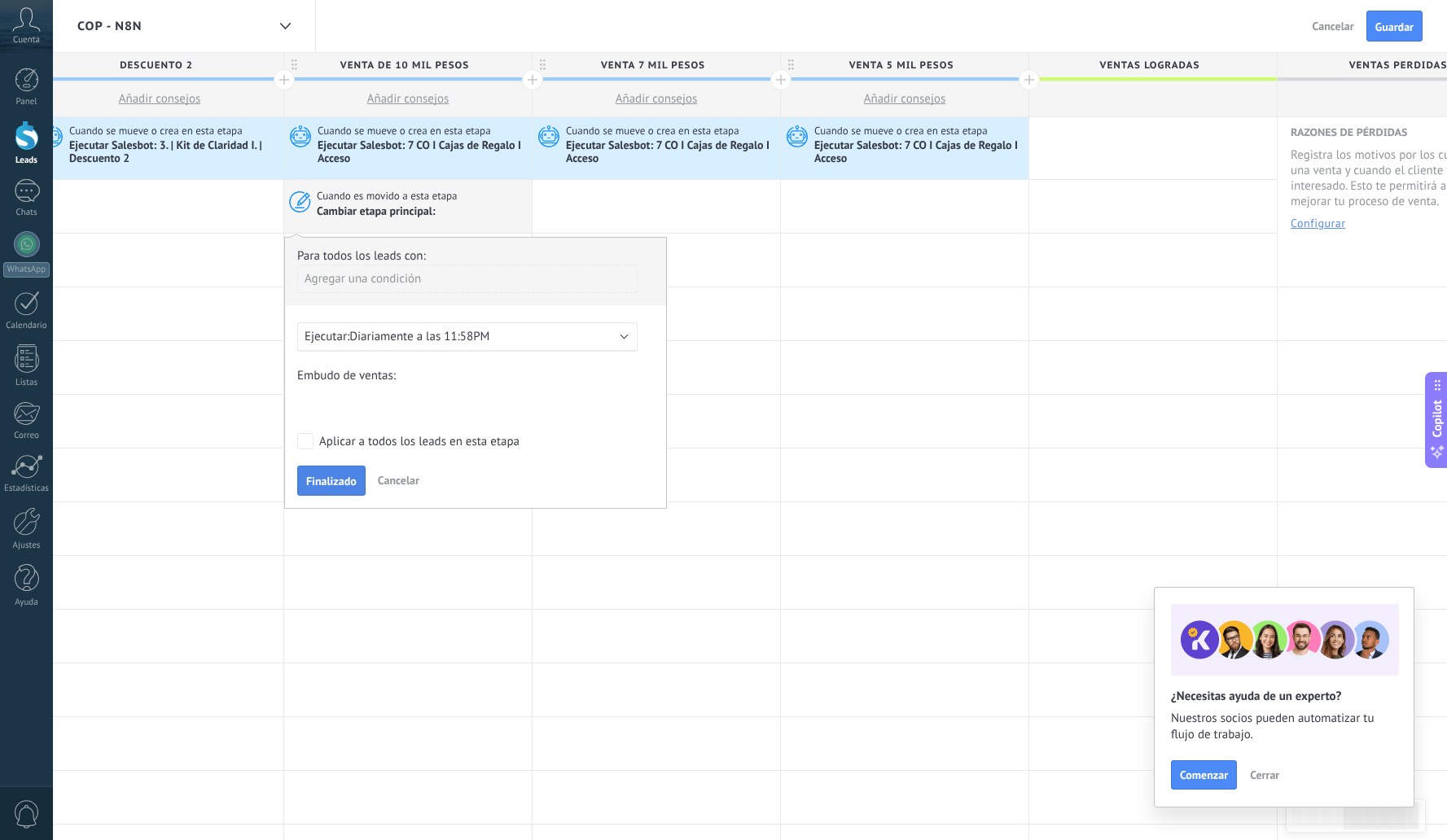
click at [336, 493] on button "Finalizado" at bounding box center [331, 481] width 68 height 31
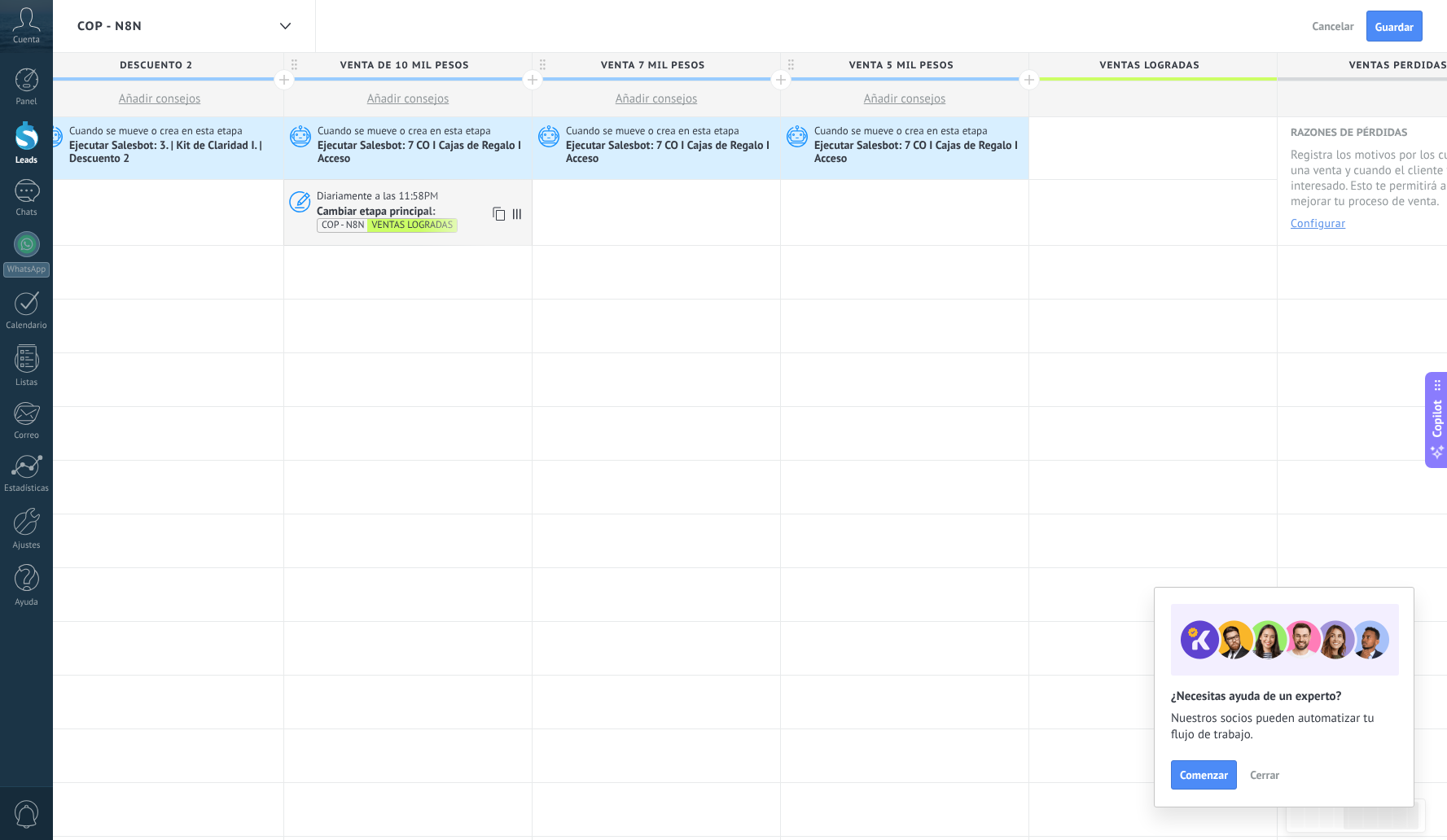
click at [495, 217] on icon at bounding box center [498, 214] width 17 height 21
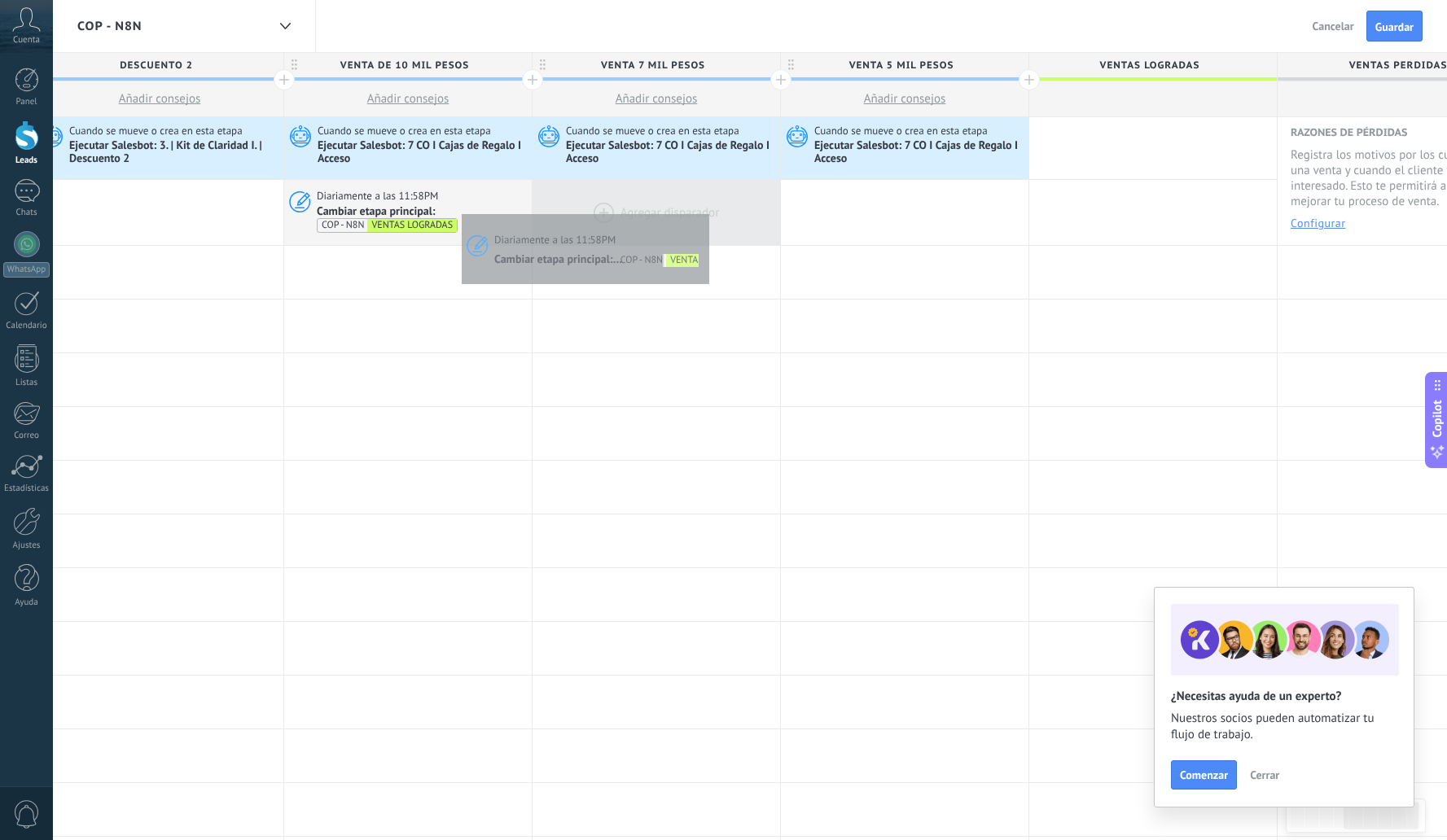
click at [700, 211] on div at bounding box center [656, 213] width 248 height 66
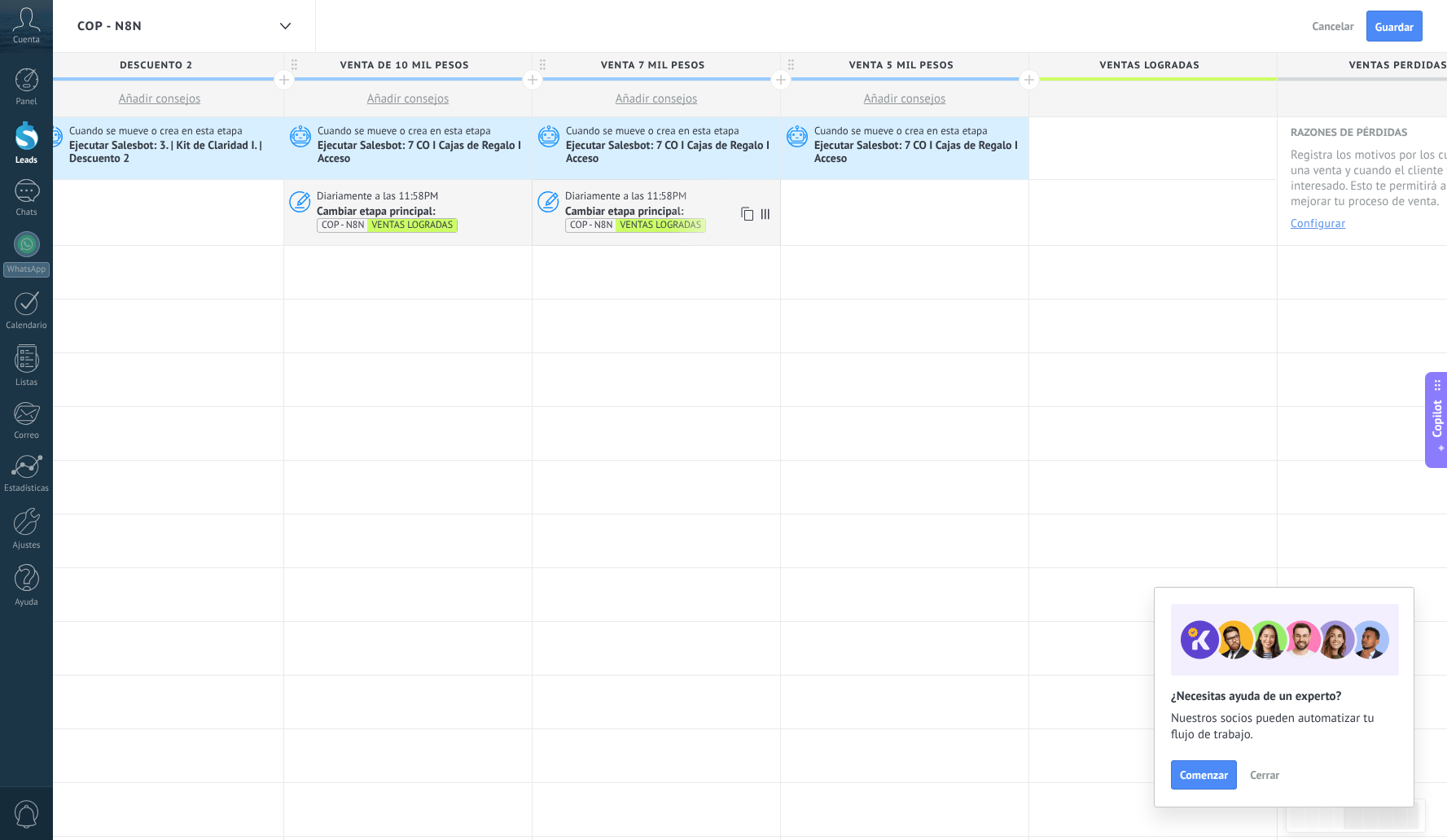
click at [745, 215] on use at bounding box center [747, 213] width 12 height 14
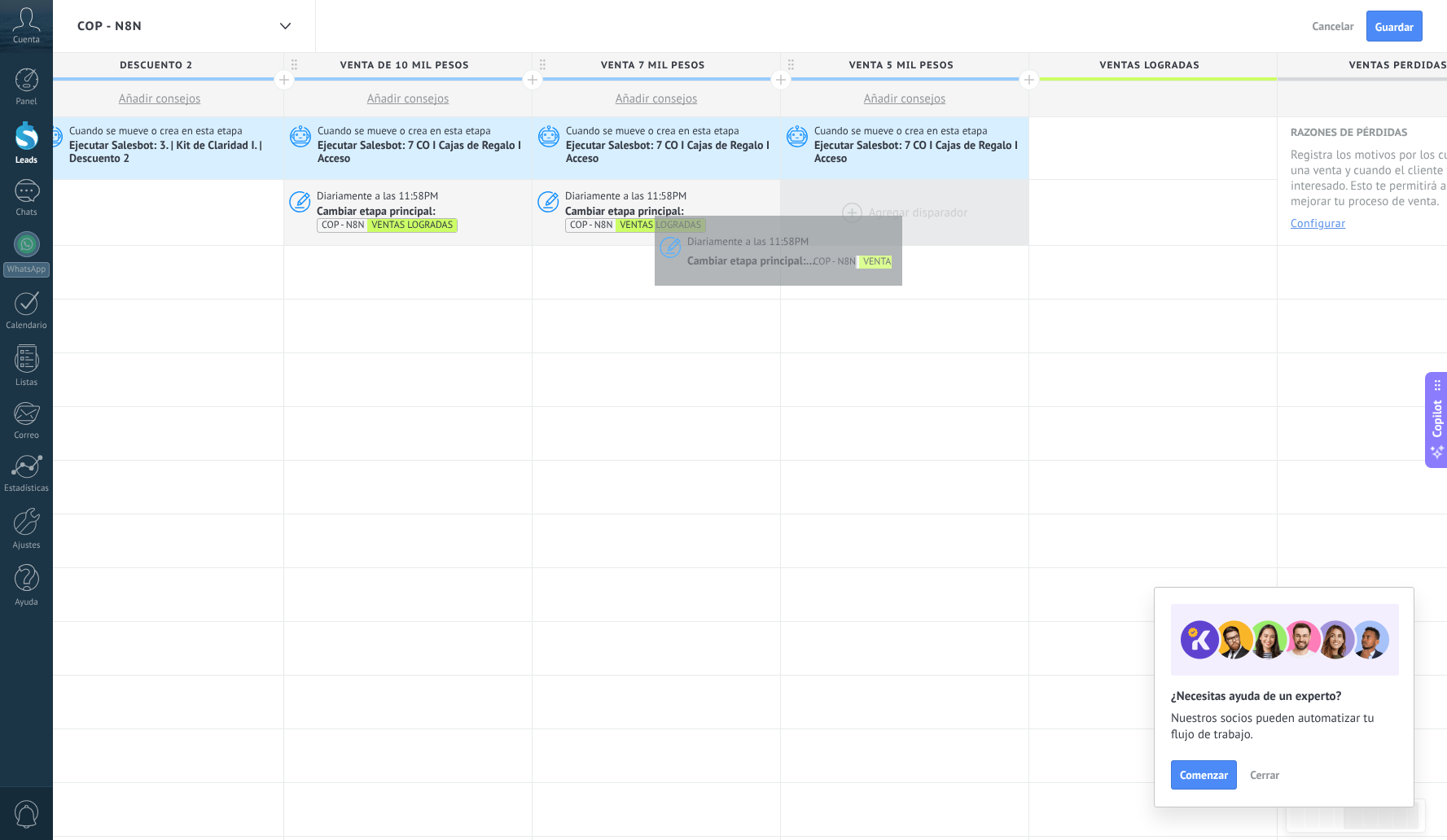
click at [907, 211] on div at bounding box center [905, 213] width 248 height 66
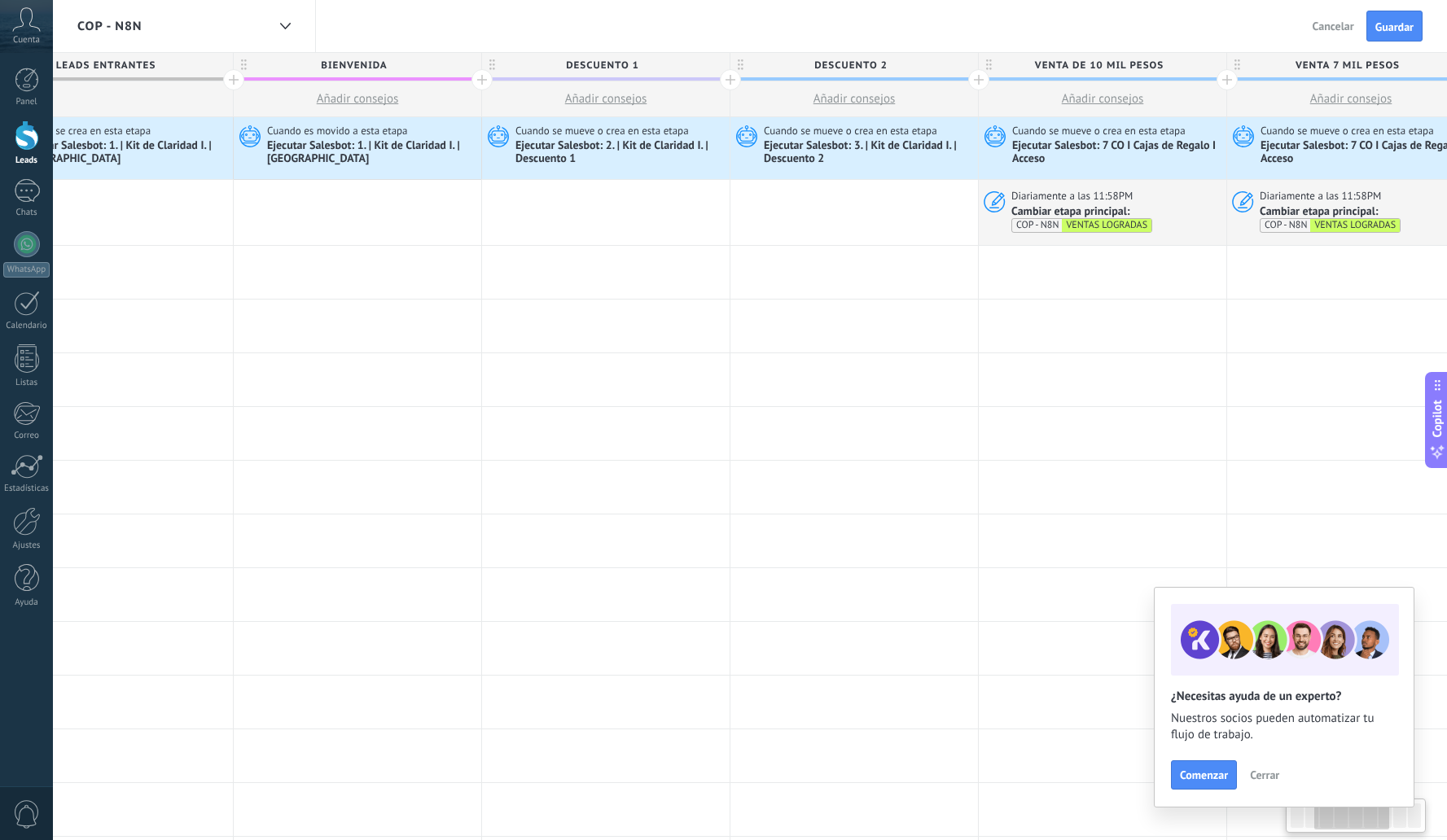
scroll to position [0, 0]
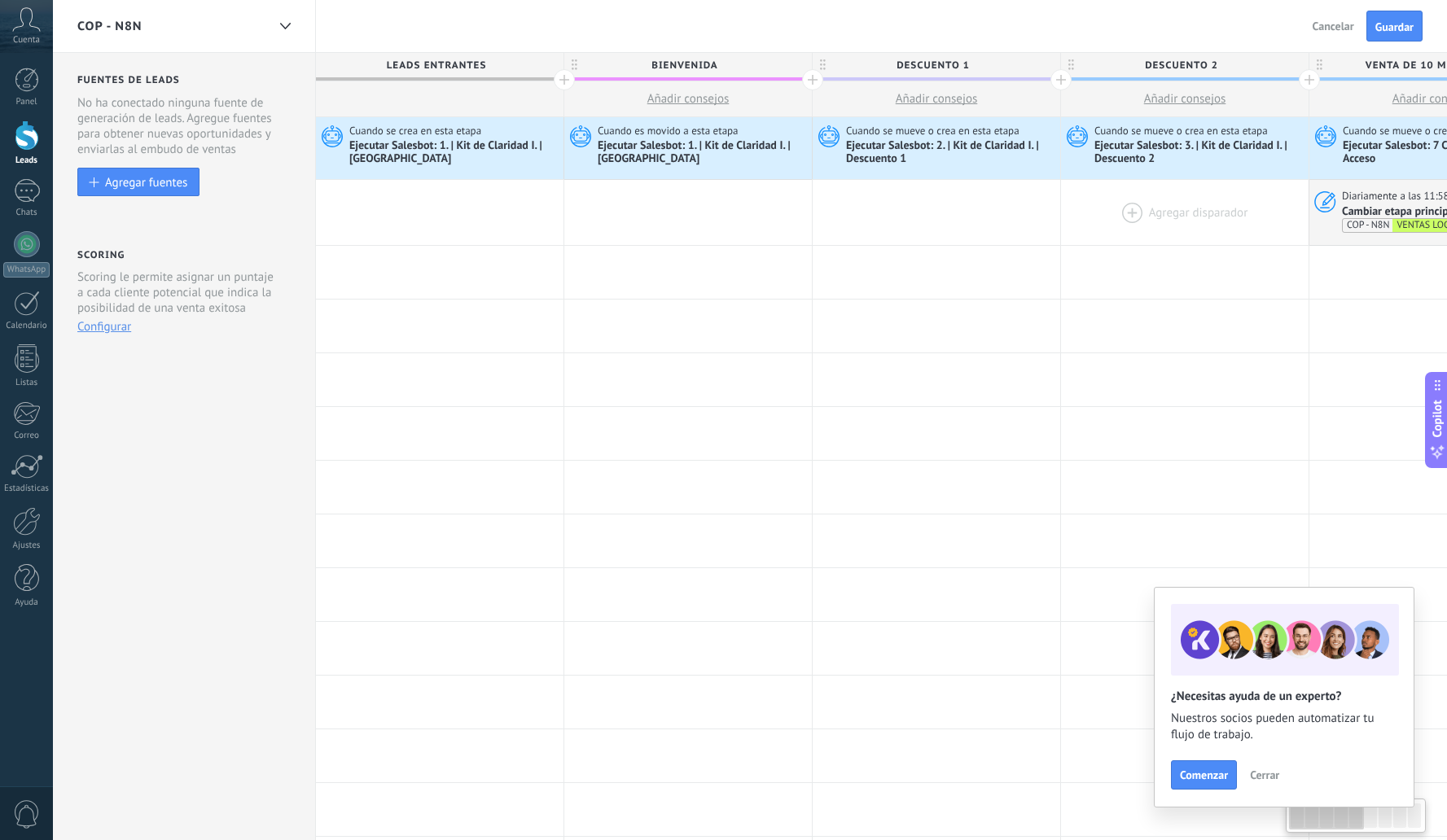
drag, startPoint x: 268, startPoint y: 280, endPoint x: 1111, endPoint y: 236, distance: 844.1
click at [1381, 234] on div "**********" at bounding box center [1434, 692] width 2236 height 1149
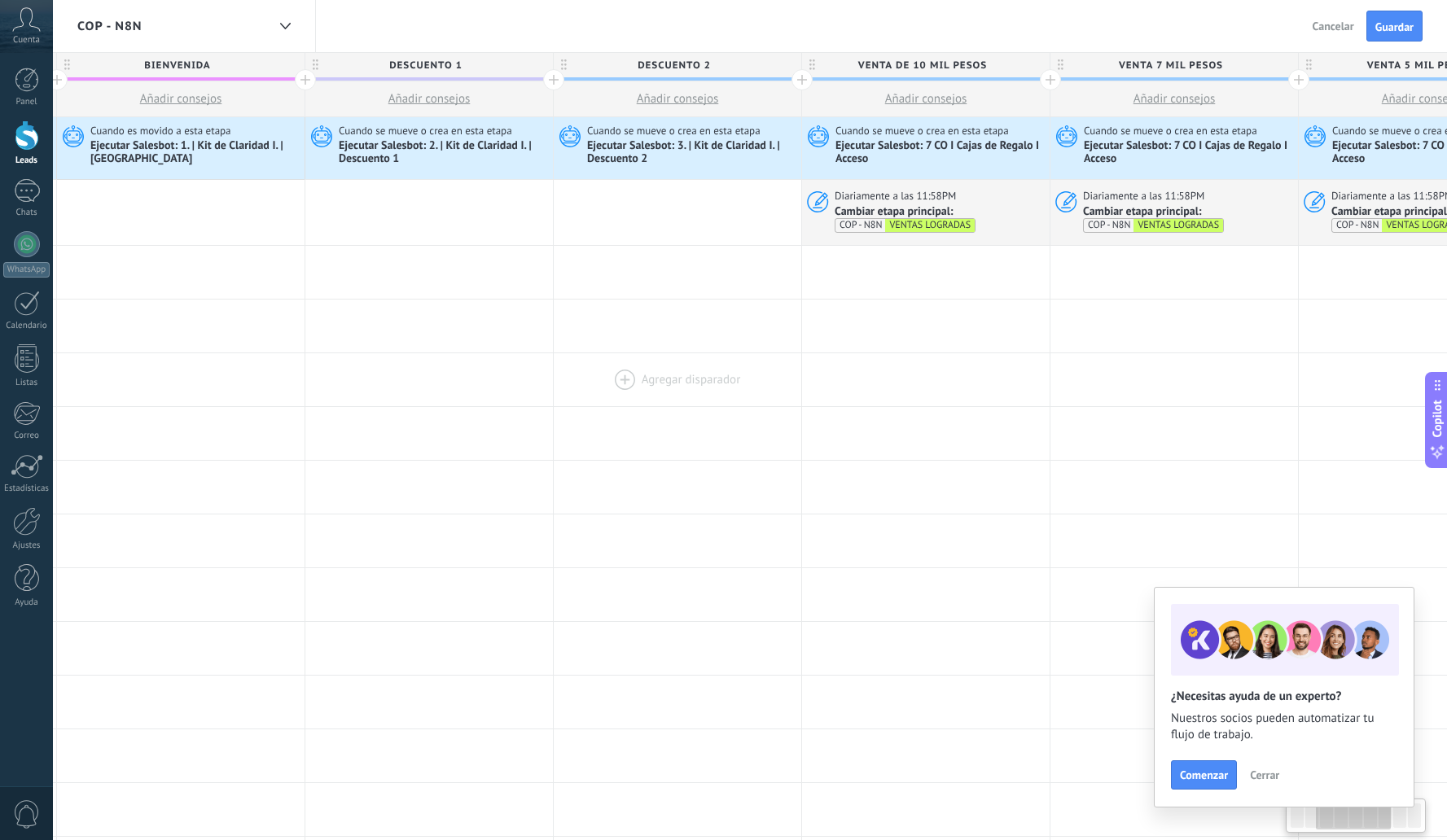
scroll to position [0, 506]
drag, startPoint x: 1217, startPoint y: 383, endPoint x: 715, endPoint y: 368, distance: 502.2
click at [715, 368] on div at bounding box center [679, 379] width 248 height 53
click at [1389, 26] on span "Guardar" at bounding box center [1395, 26] width 38 height 11
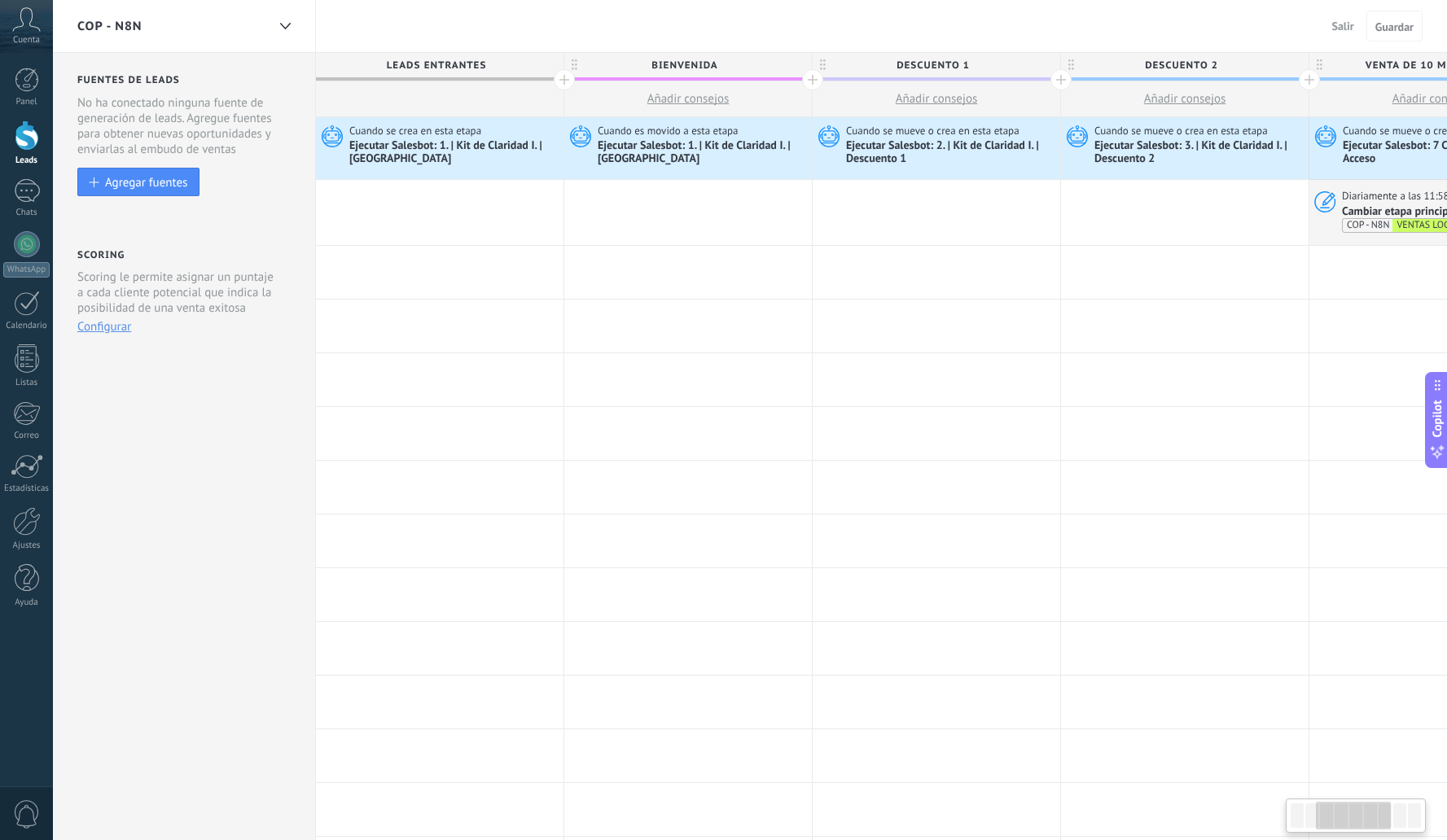
scroll to position [0, 506]
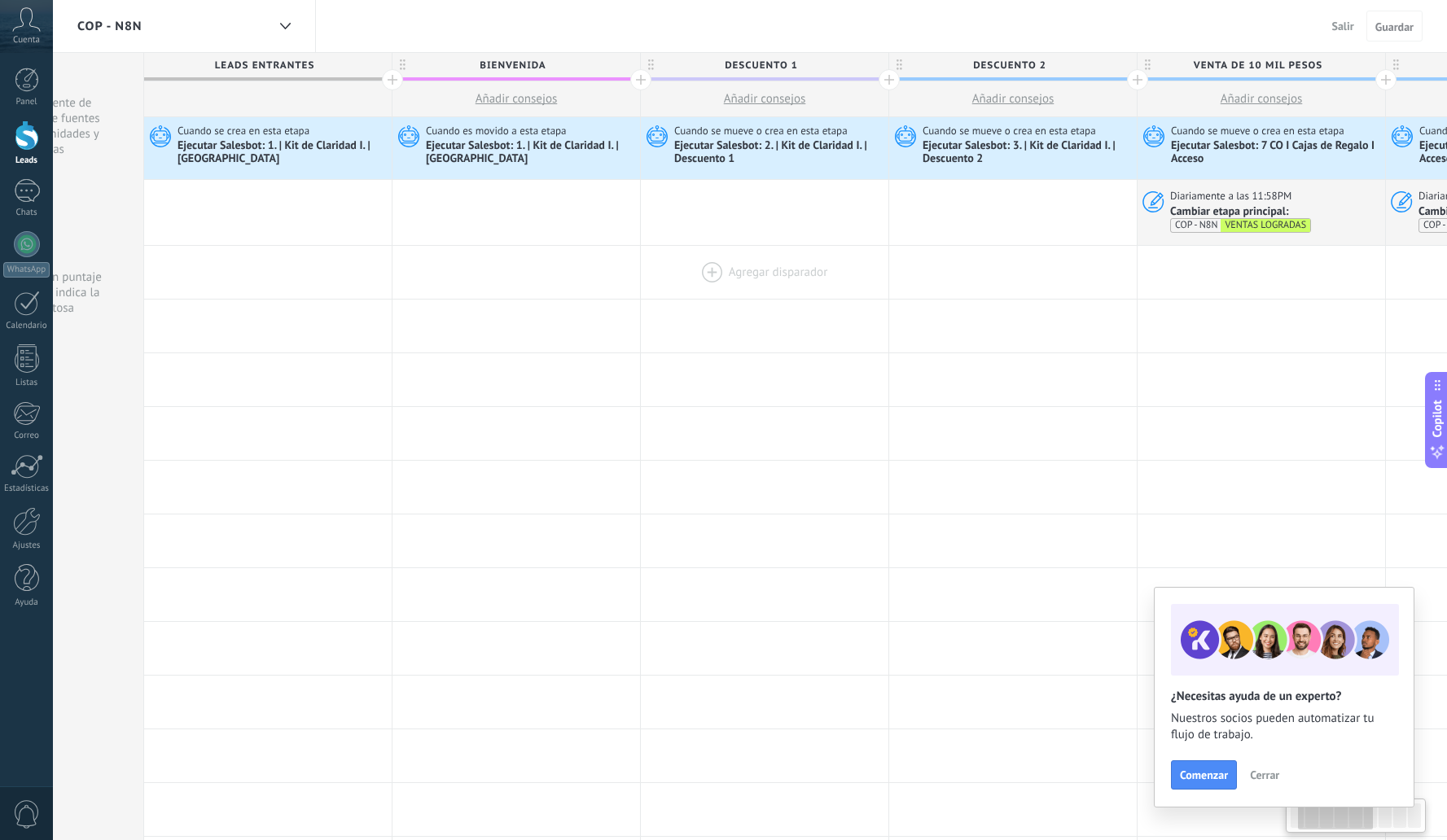
drag, startPoint x: 344, startPoint y: 306, endPoint x: 734, endPoint y: 296, distance: 390.1
click at [725, 295] on div "**********" at bounding box center [1261, 719] width 2236 height 1203
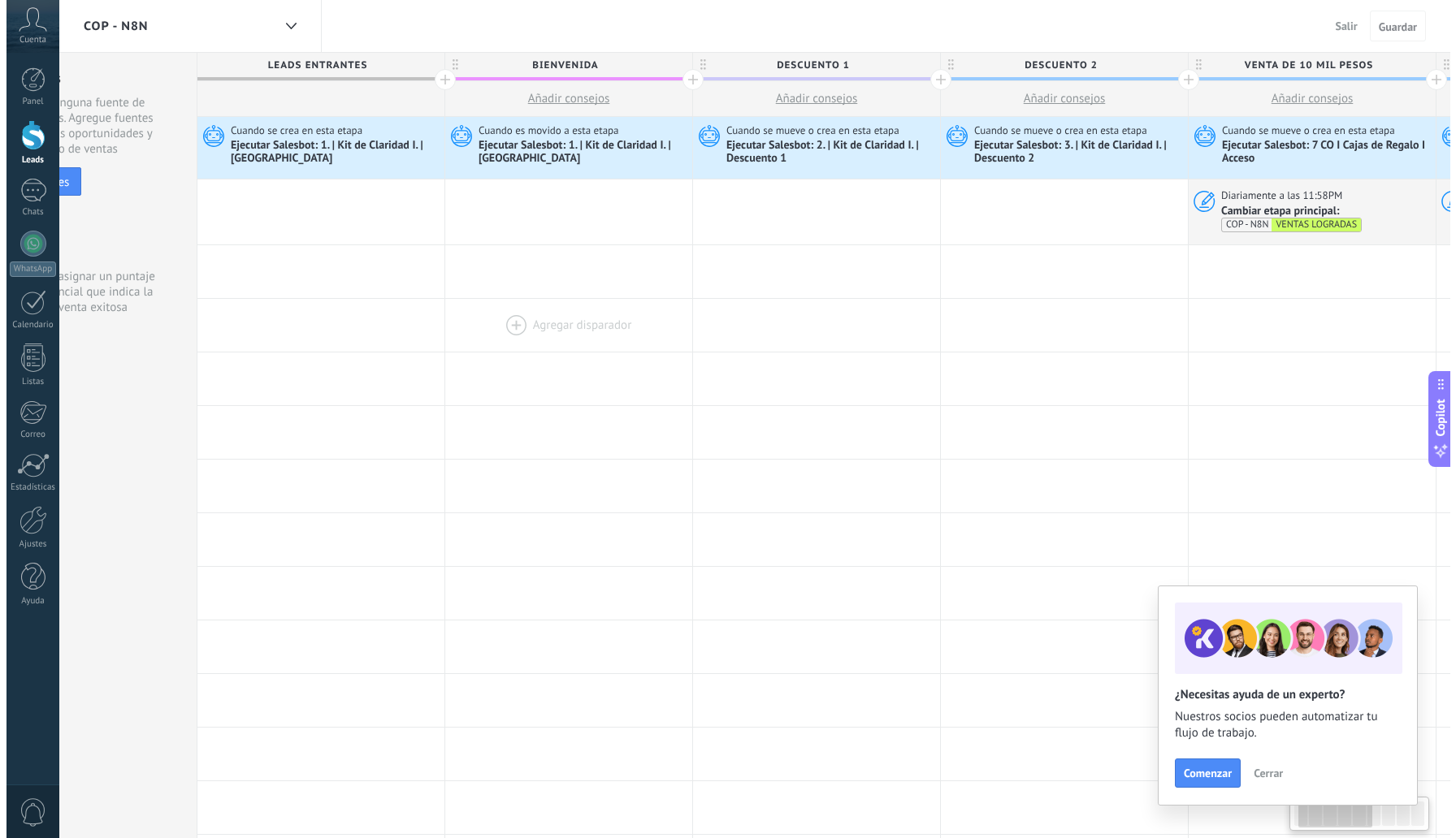
scroll to position [0, 0]
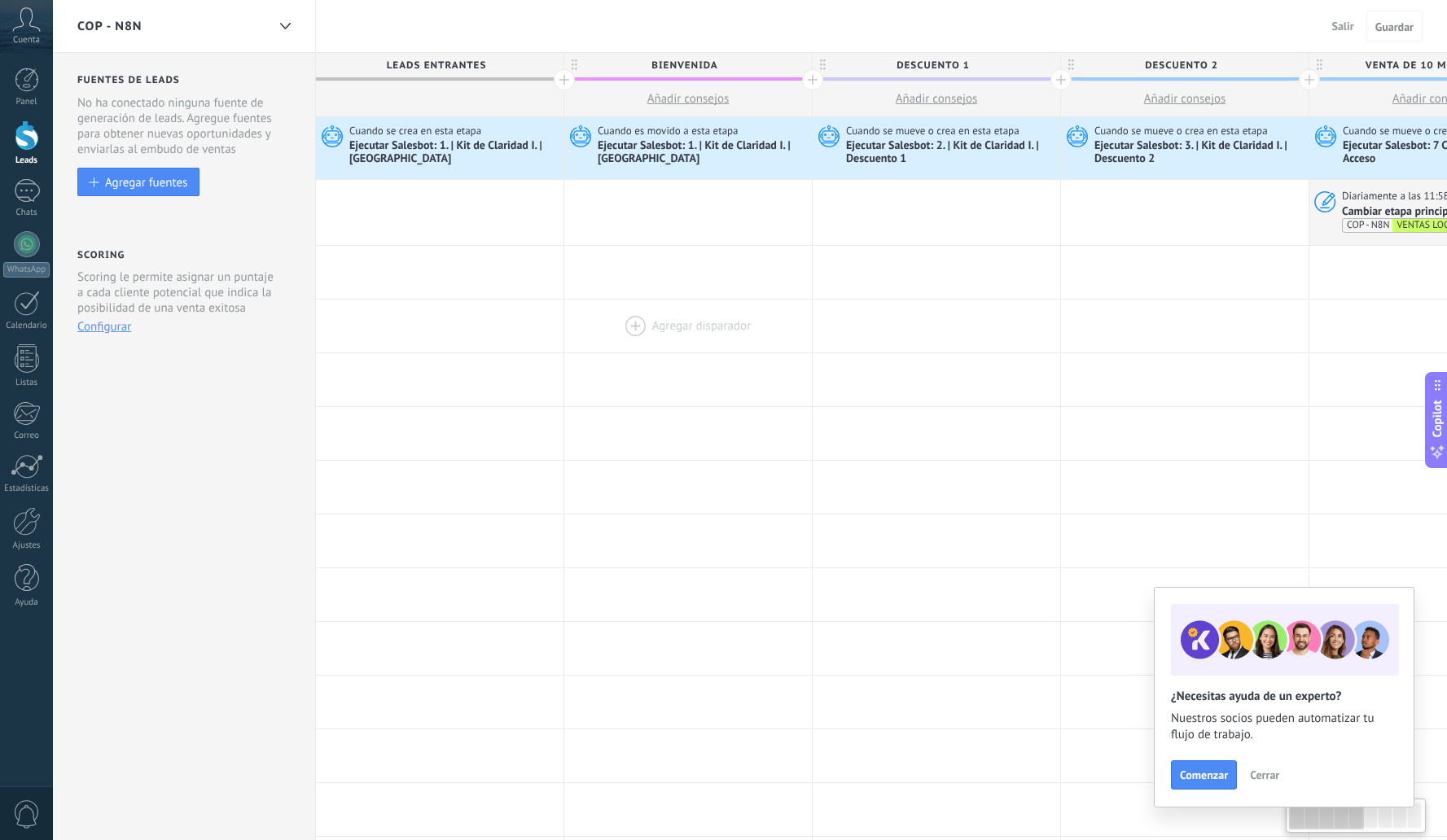
drag, startPoint x: 580, startPoint y: 335, endPoint x: 791, endPoint y: 308, distance: 212.7
click at [828, 304] on div "Agregar disparador Agregar disparador Agregar disparador Agregar disparador Agr…" at bounding box center [1434, 327] width 2236 height 54
click at [26, 524] on div at bounding box center [27, 521] width 28 height 29
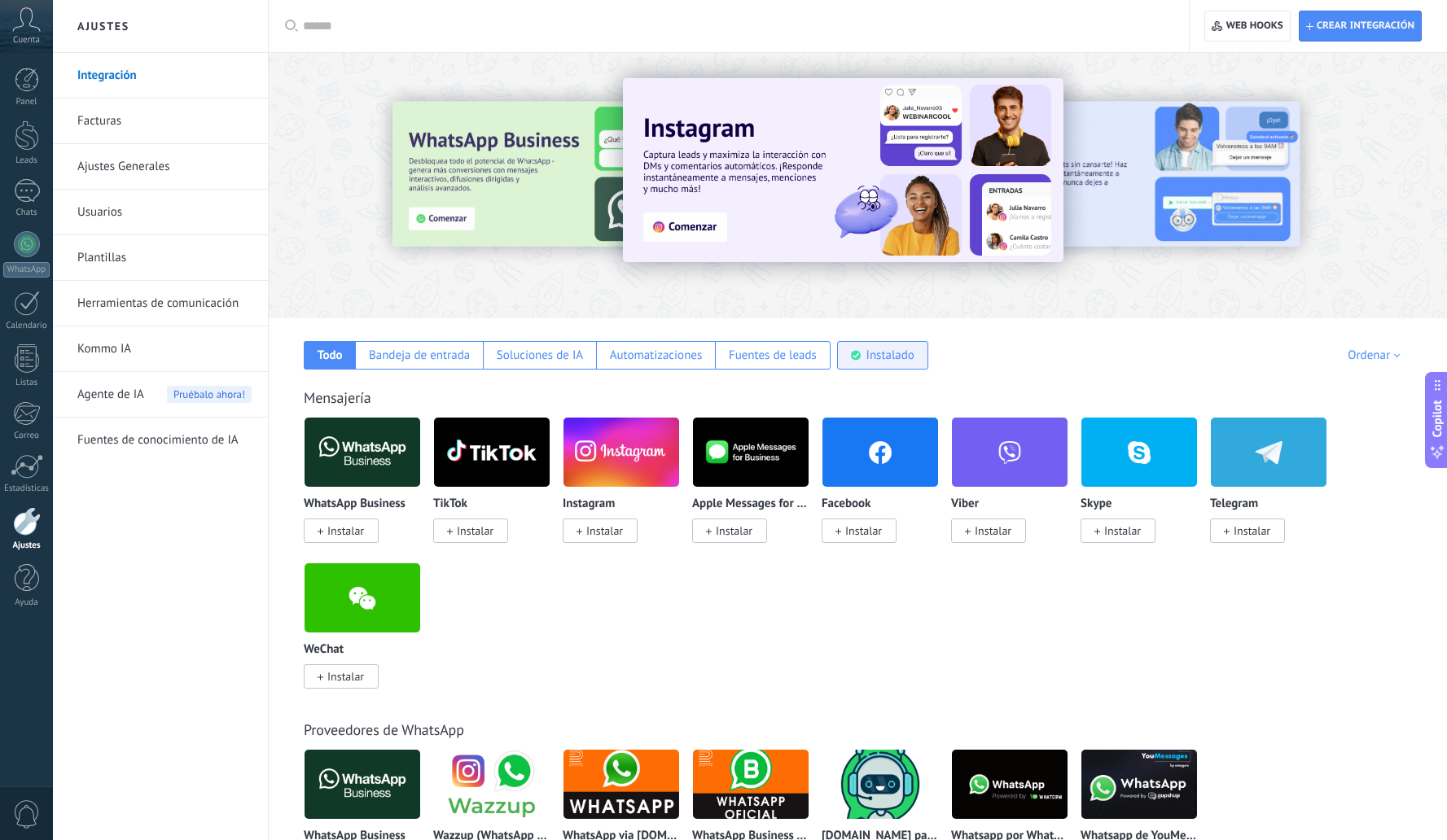
click at [897, 350] on div "Instalado" at bounding box center [890, 356] width 48 height 16
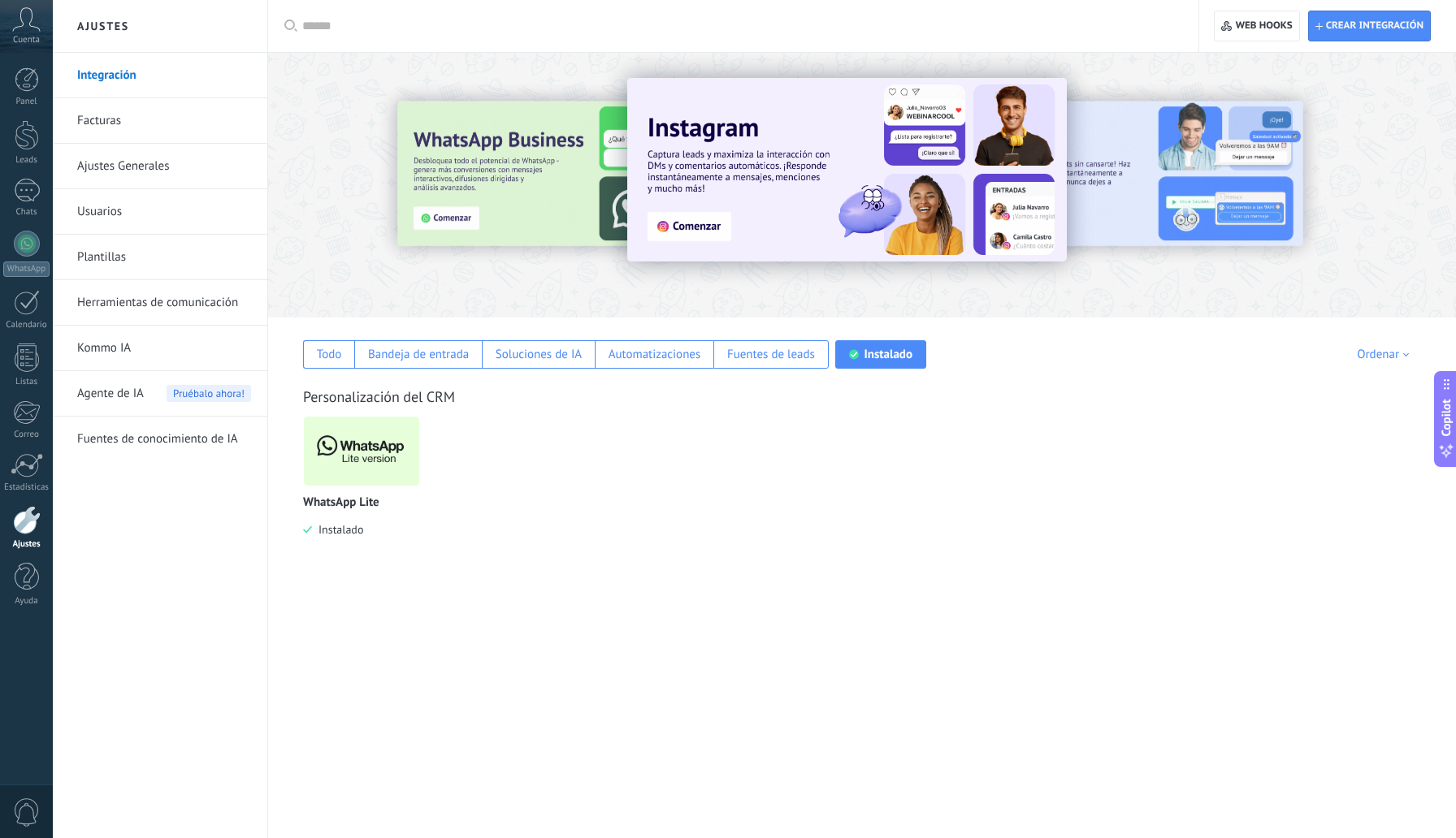
click at [371, 446] on img at bounding box center [361, 451] width 116 height 79
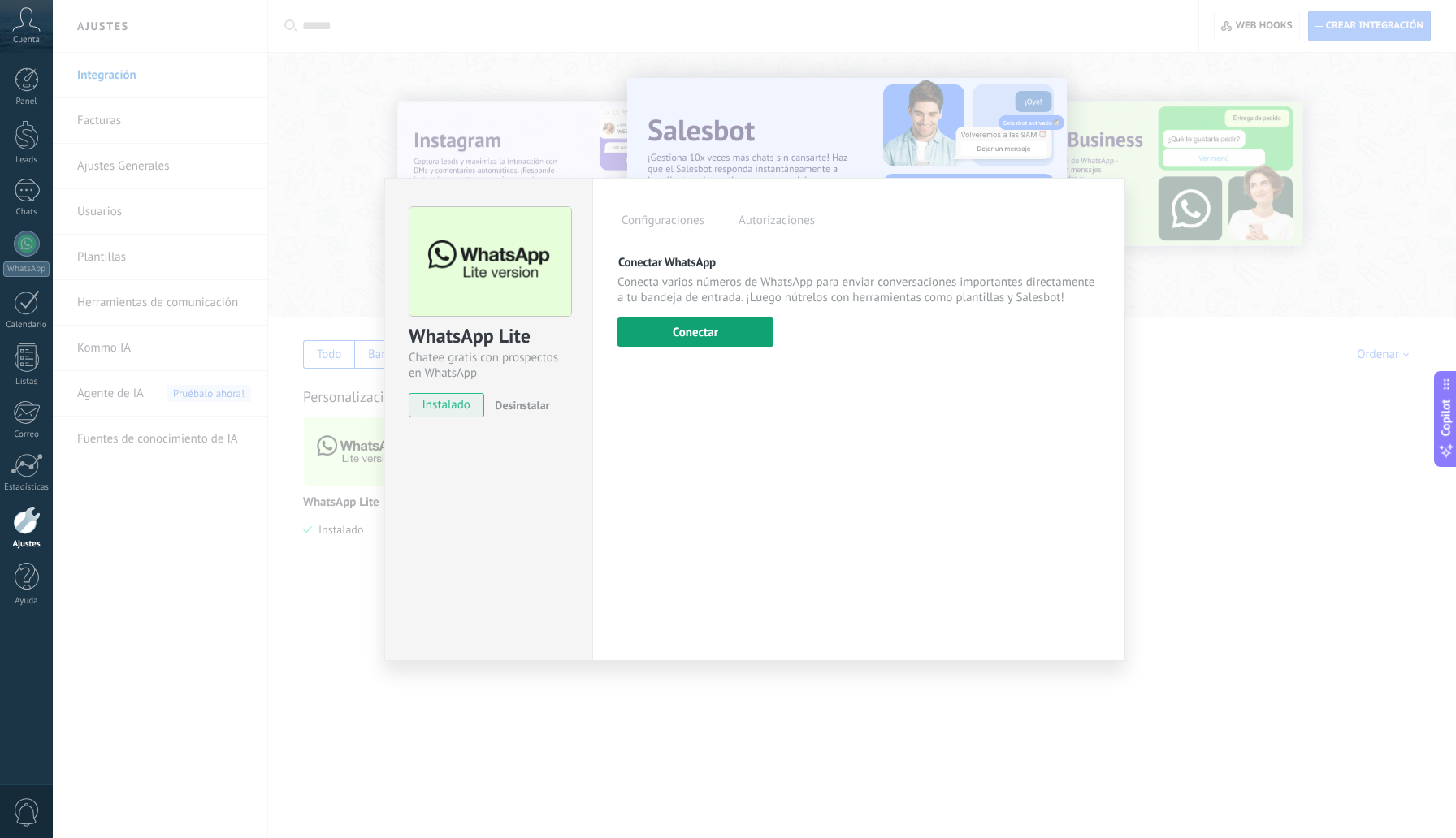
click at [736, 321] on button "Conectar" at bounding box center [695, 332] width 156 height 30
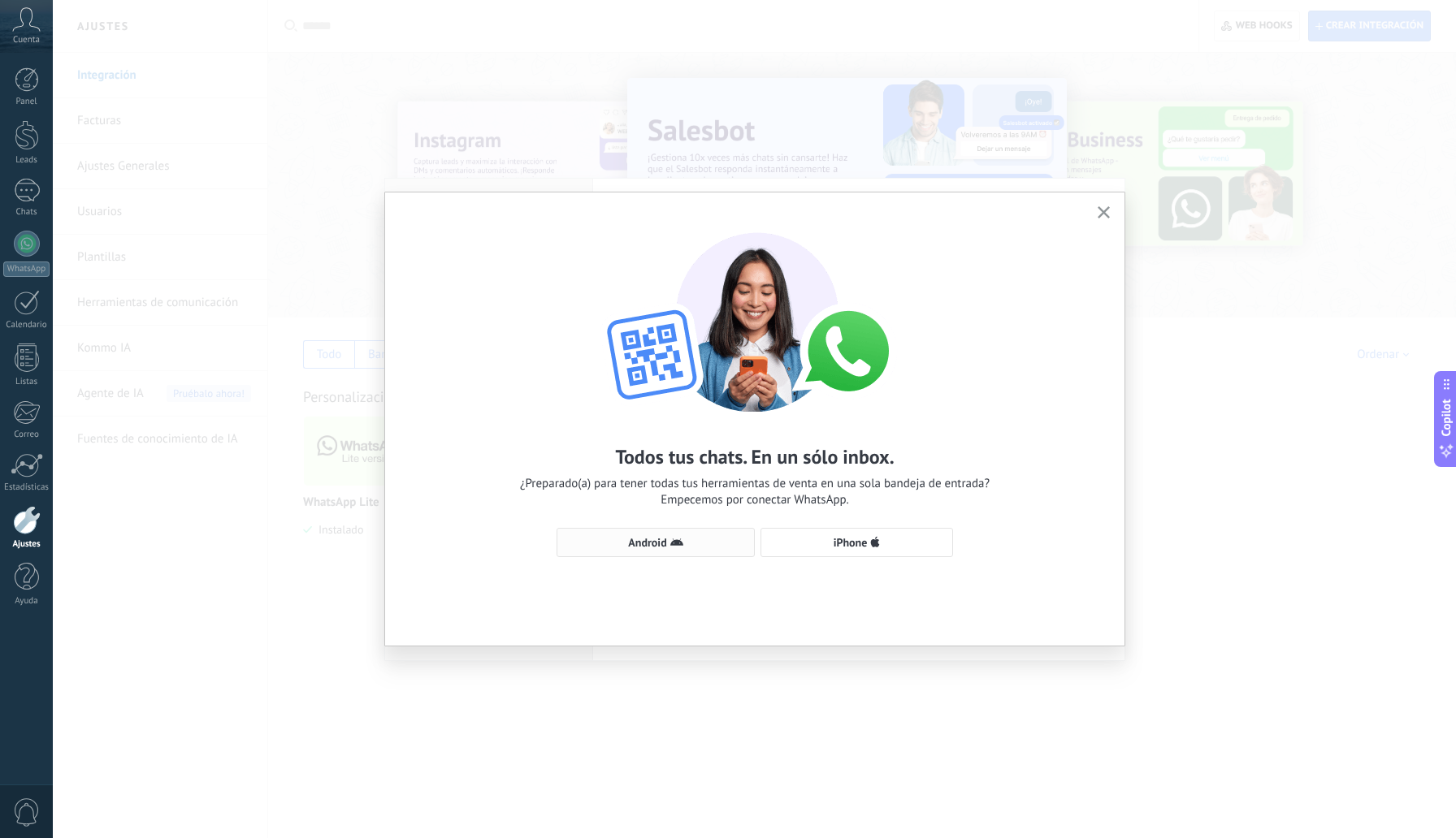
click at [663, 546] on span "Android" at bounding box center [647, 542] width 38 height 11
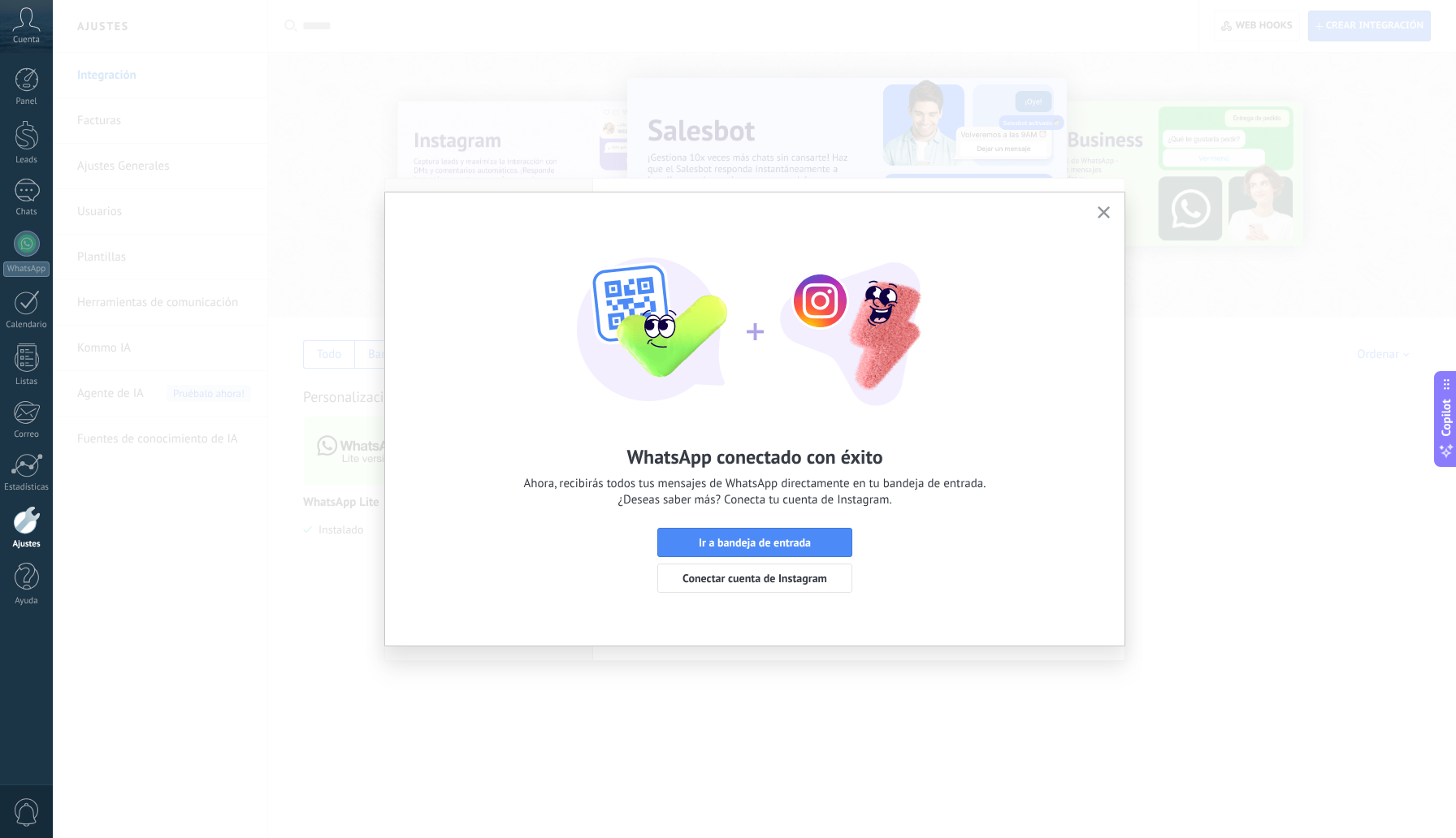
click at [1103, 216] on icon "button" at bounding box center [1104, 212] width 12 height 12
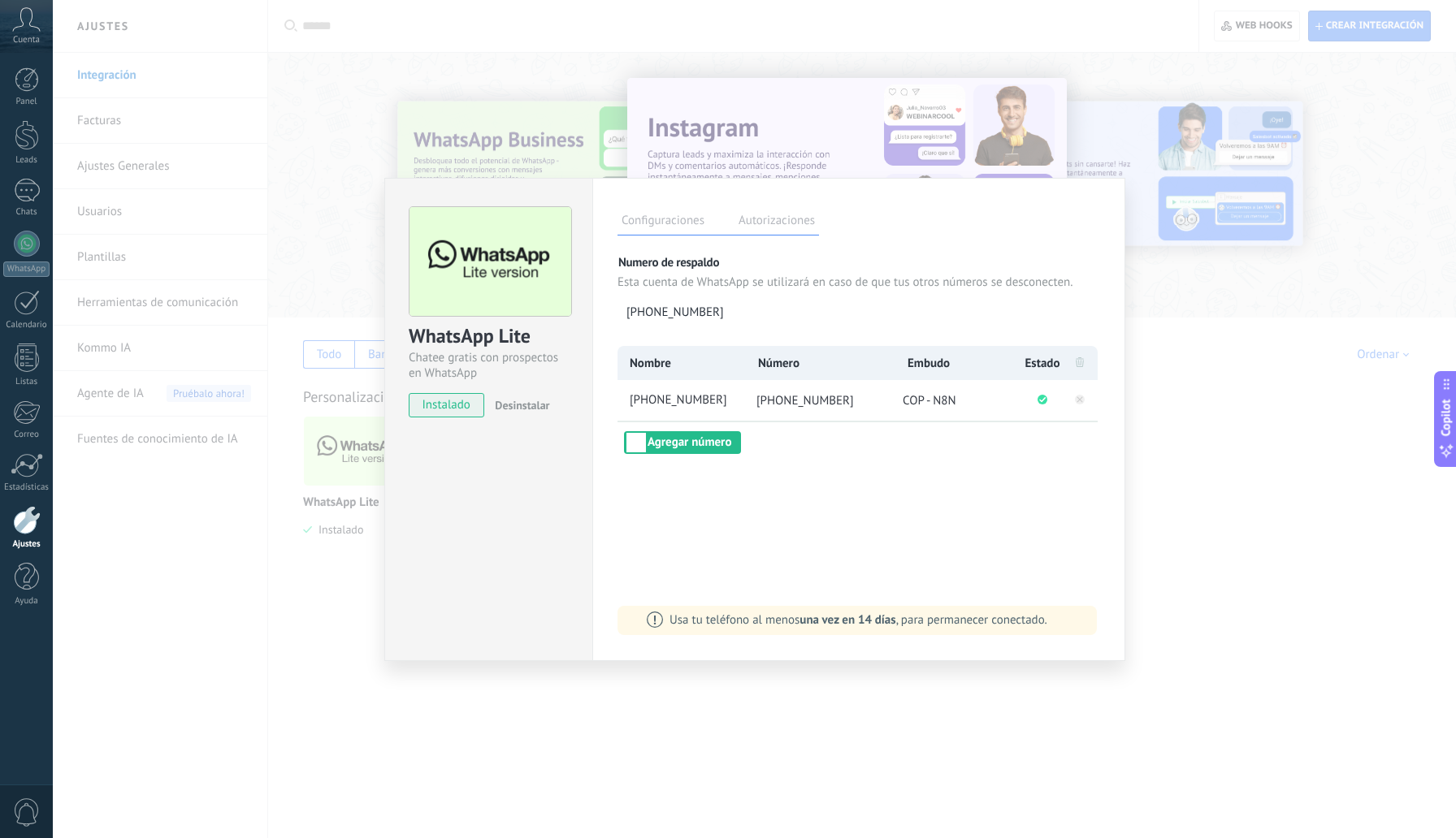
click at [1183, 357] on div "WhatsApp Lite Chatee gratis con prospectos en WhatsApp instalado Desinstalar Co…" at bounding box center [755, 419] width 1404 height 838
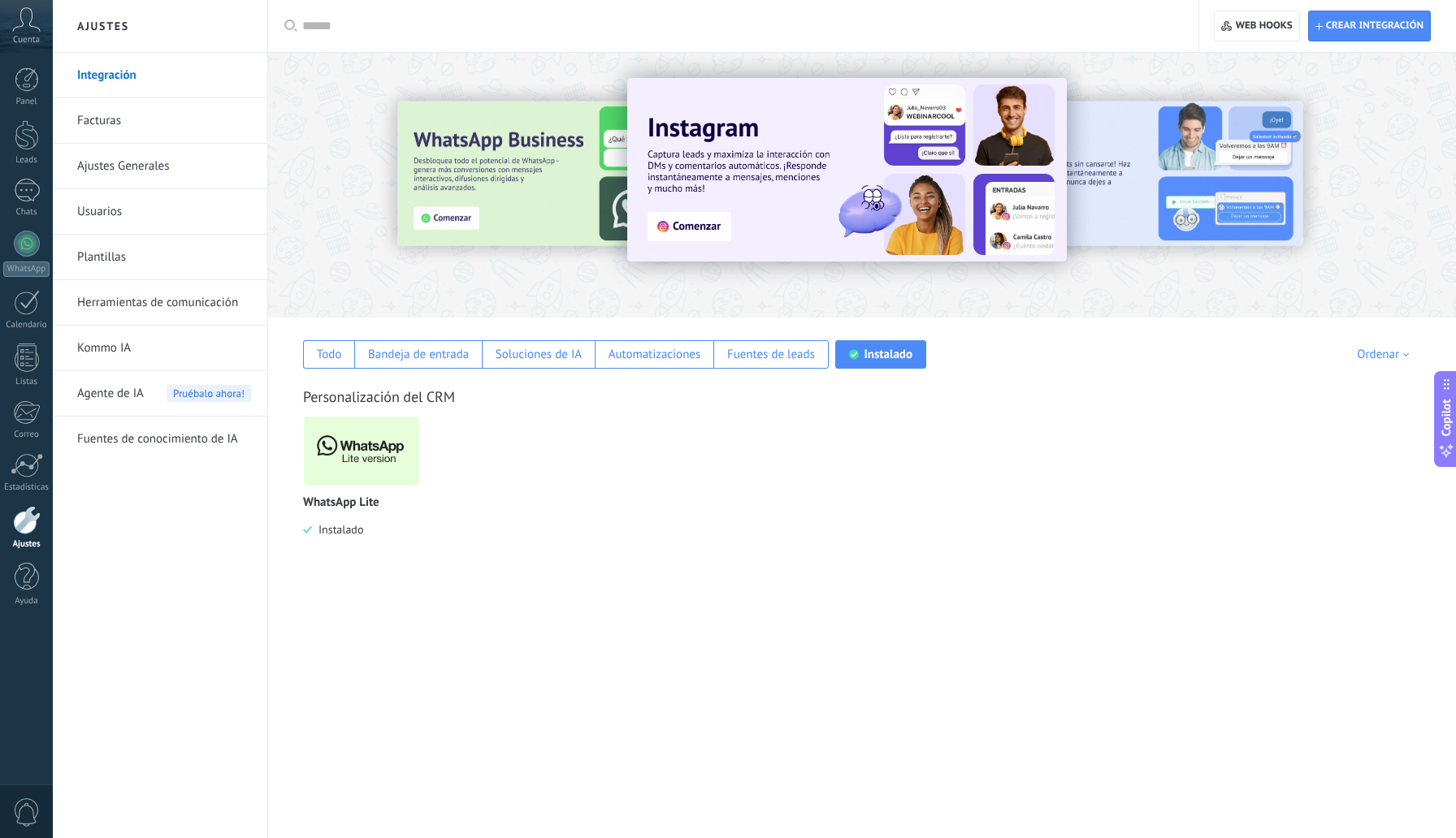
click at [375, 464] on img at bounding box center [361, 451] width 116 height 79
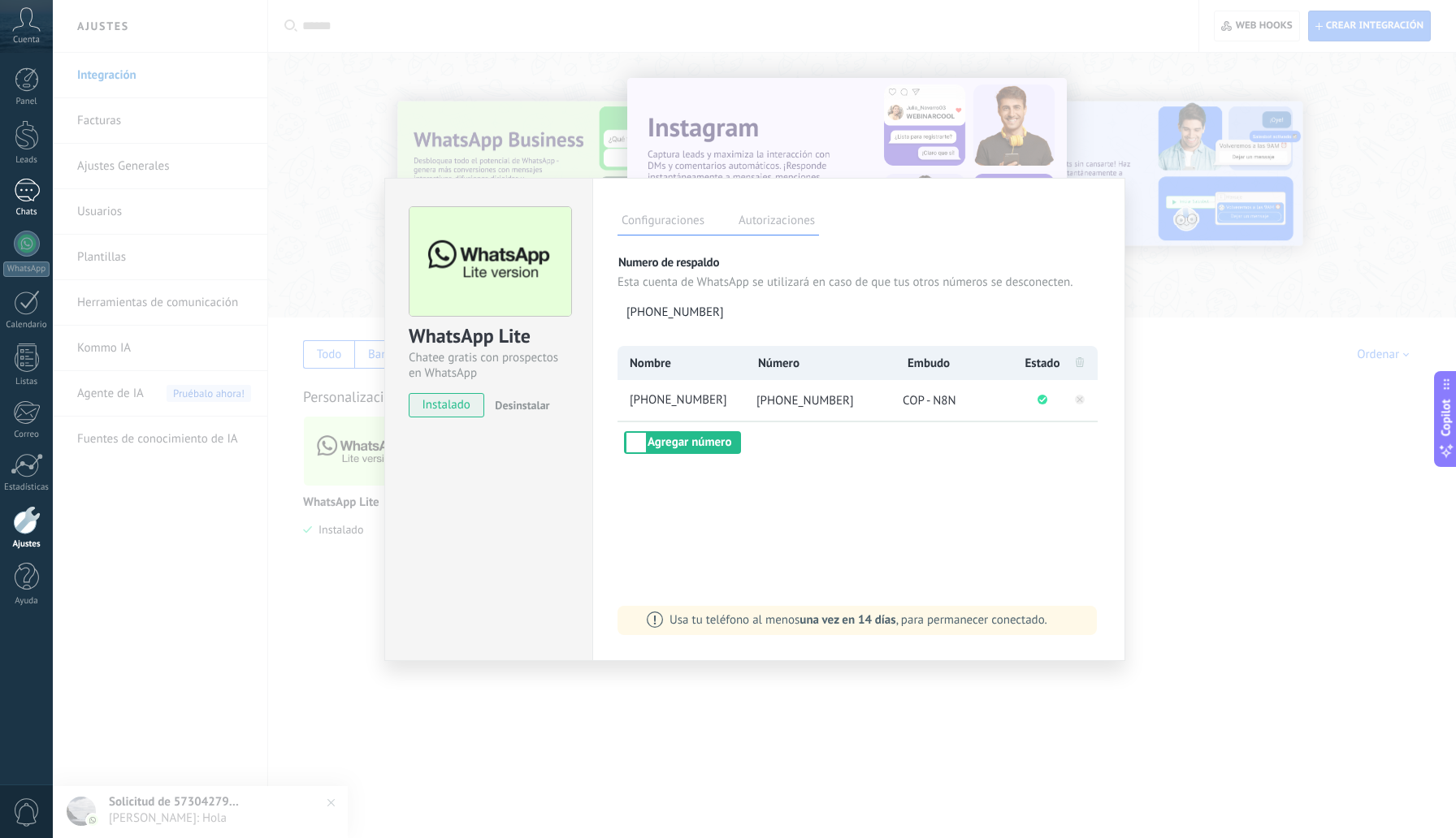
click at [18, 191] on div "1" at bounding box center [27, 190] width 26 height 23
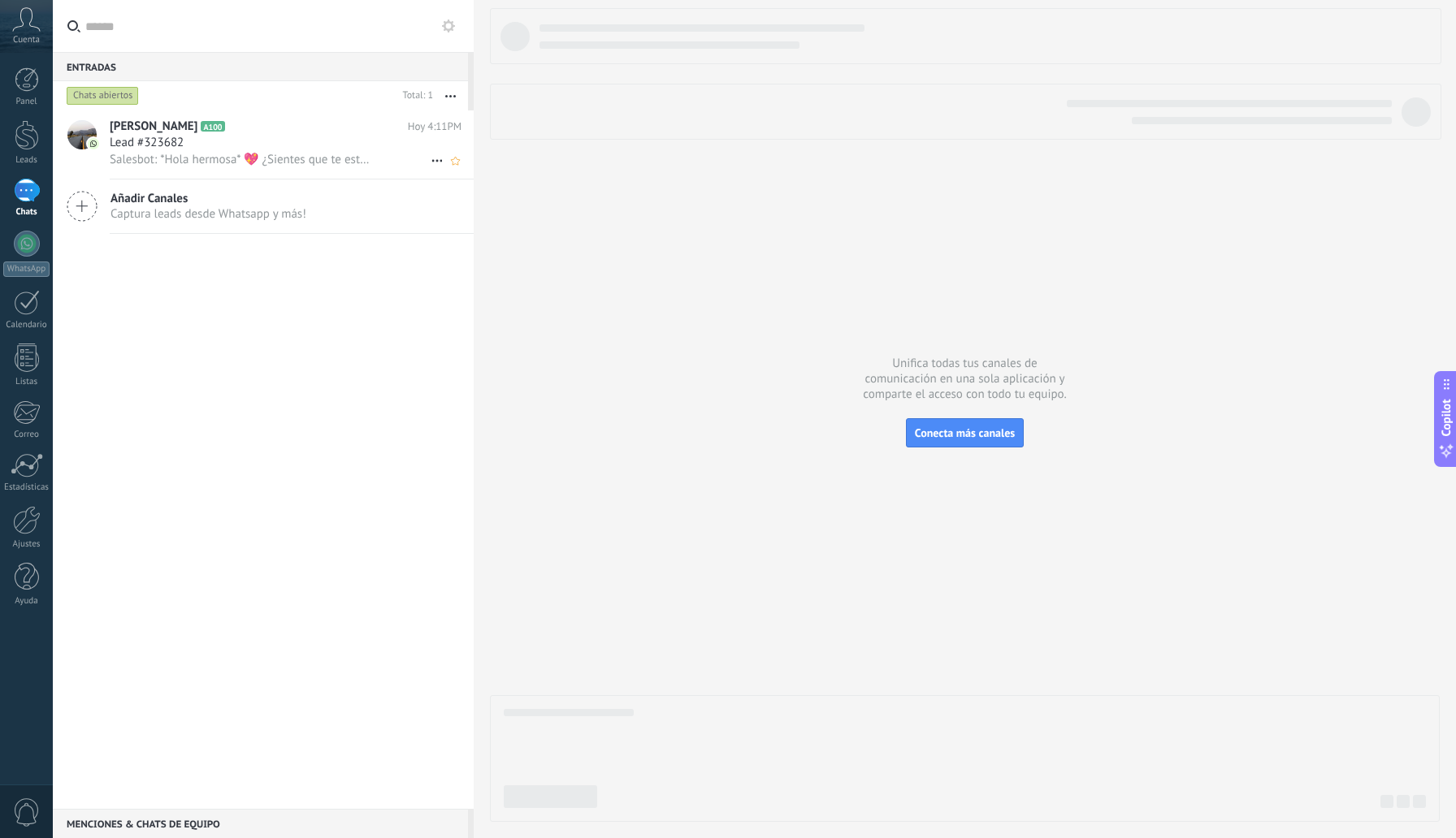
click at [260, 147] on div "Lead #323682" at bounding box center [285, 143] width 352 height 17
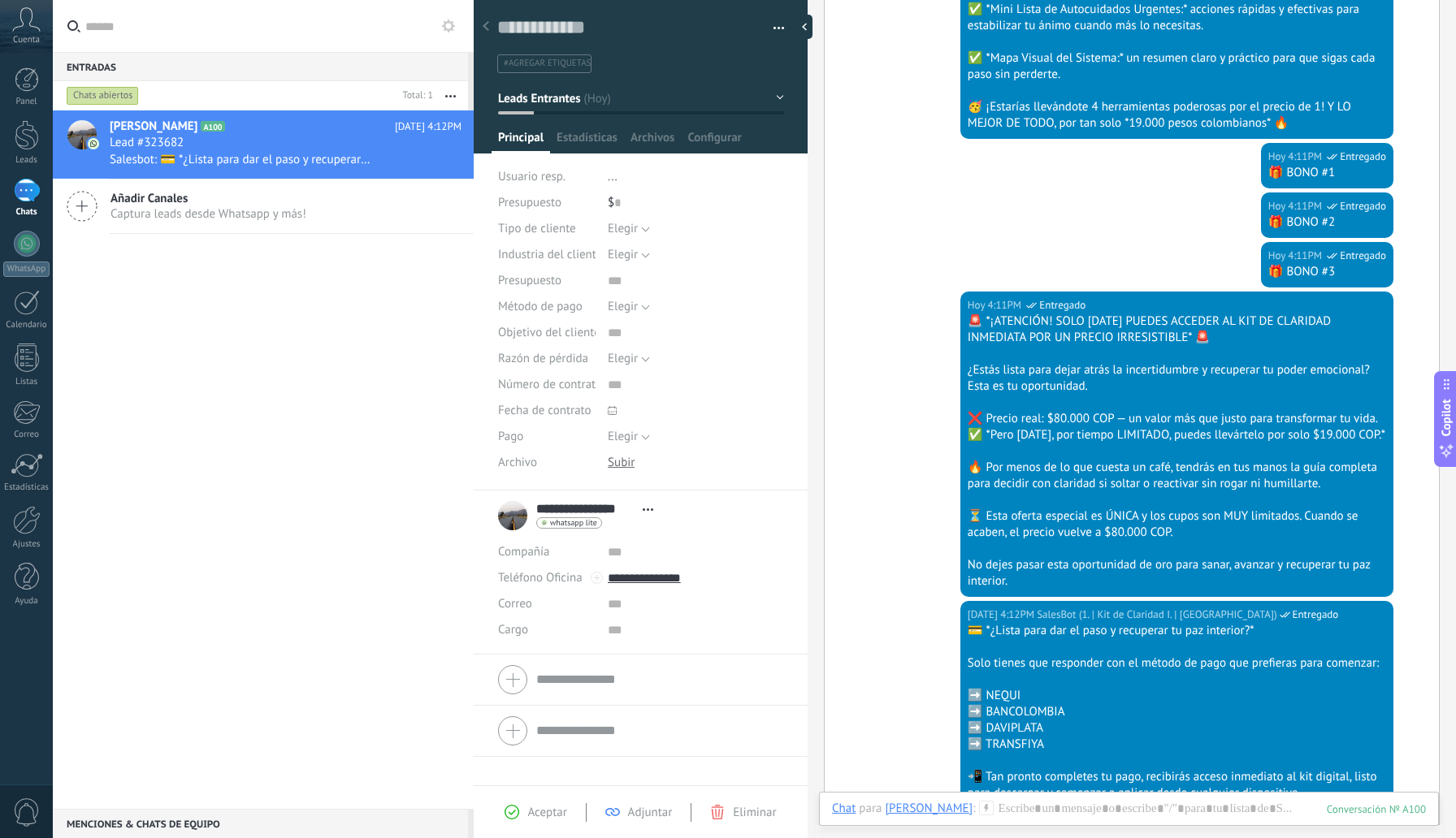
scroll to position [1187, 0]
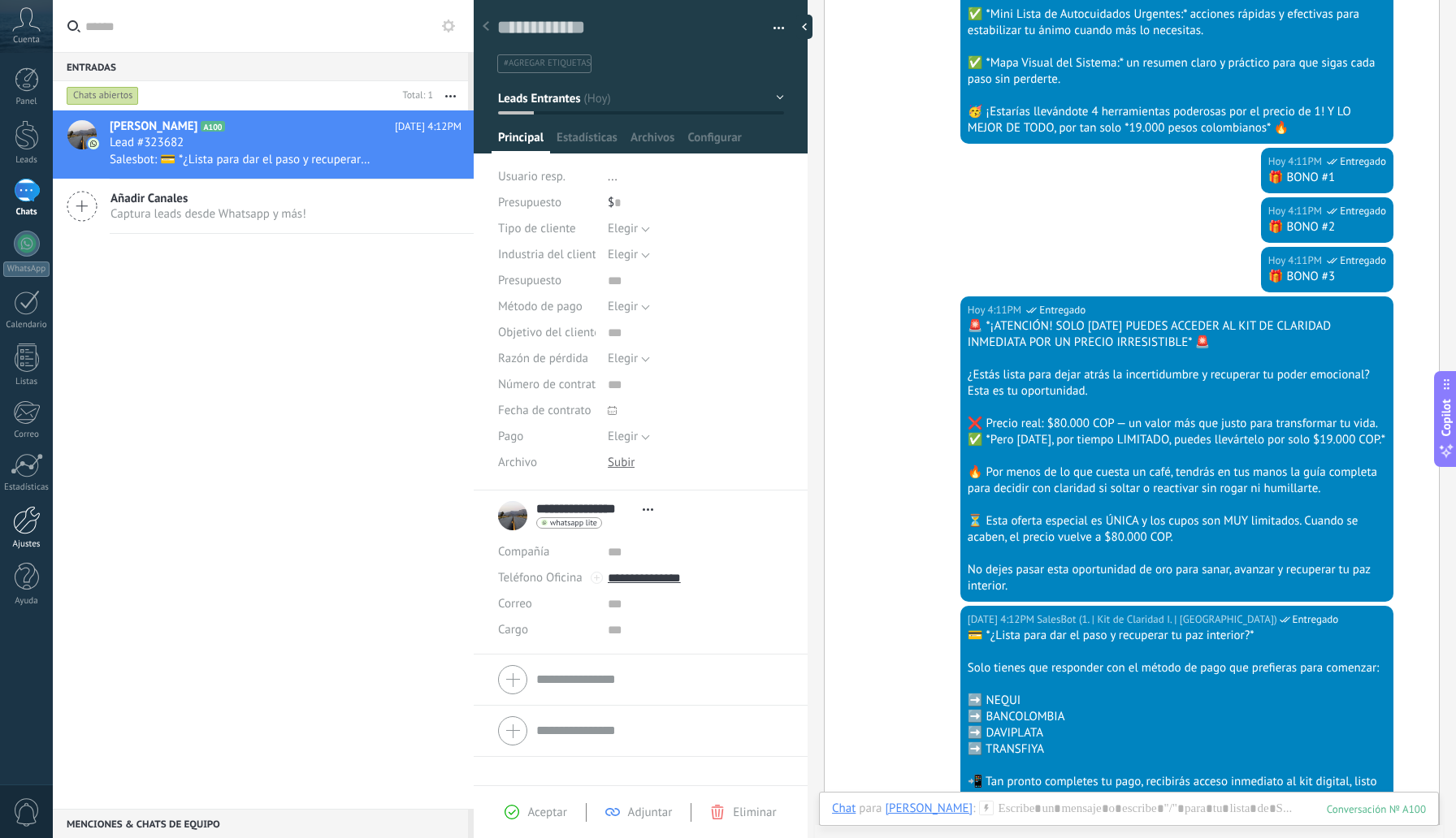
click at [30, 521] on div at bounding box center [27, 520] width 28 height 29
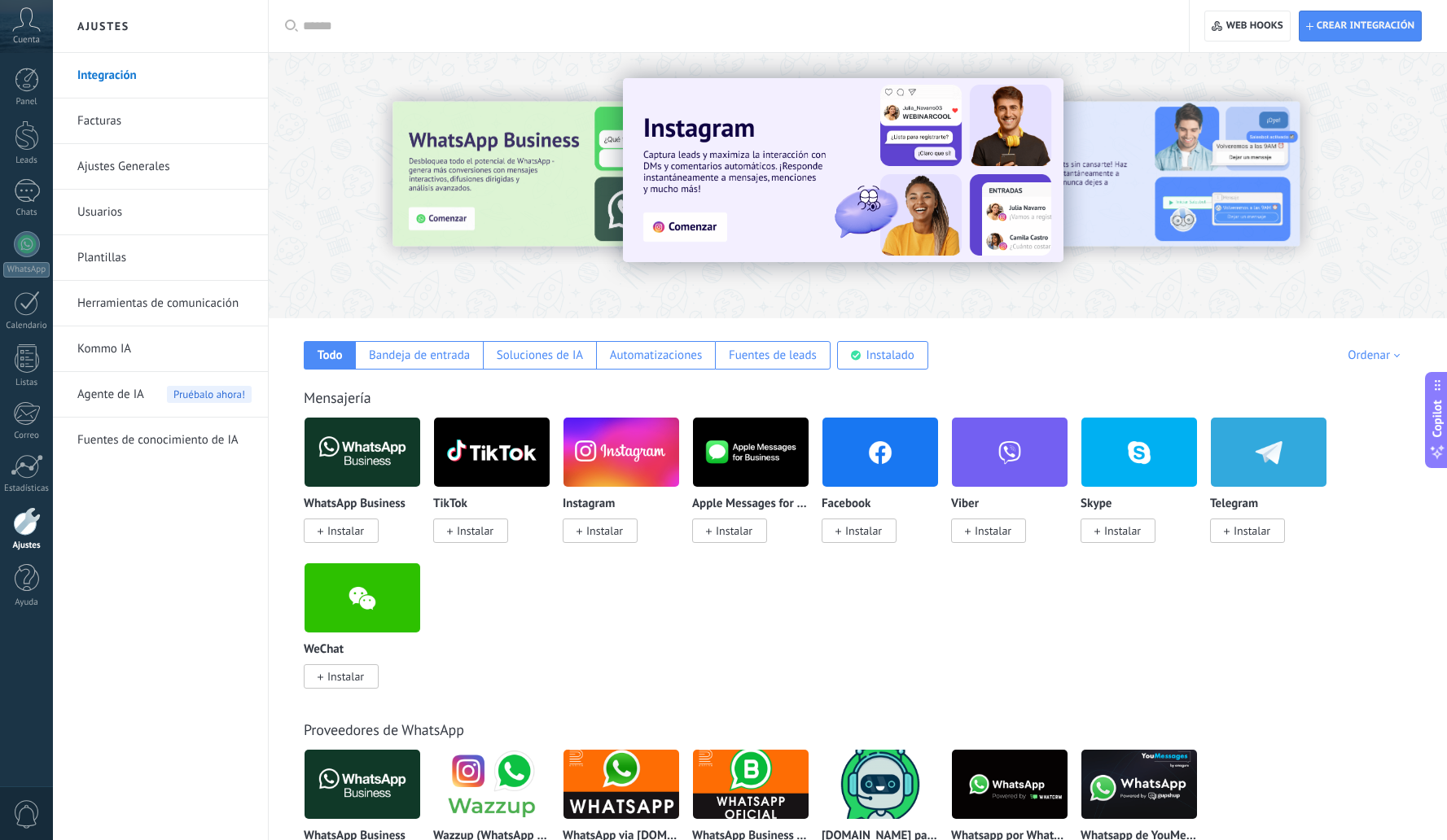
click at [163, 301] on link "Herramientas de comunicación" at bounding box center [165, 303] width 174 height 45
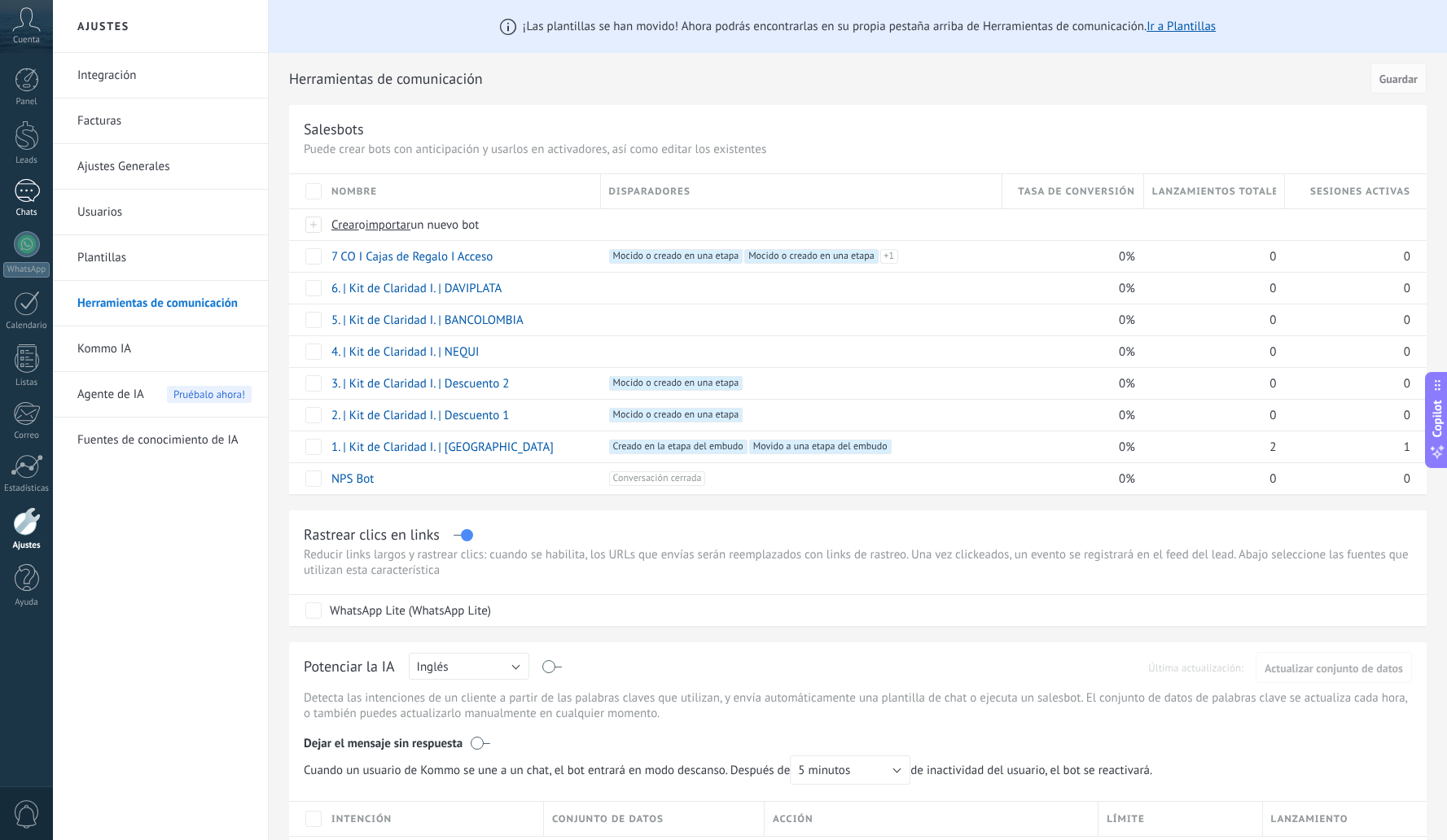
click at [33, 182] on div "1" at bounding box center [27, 191] width 26 height 24
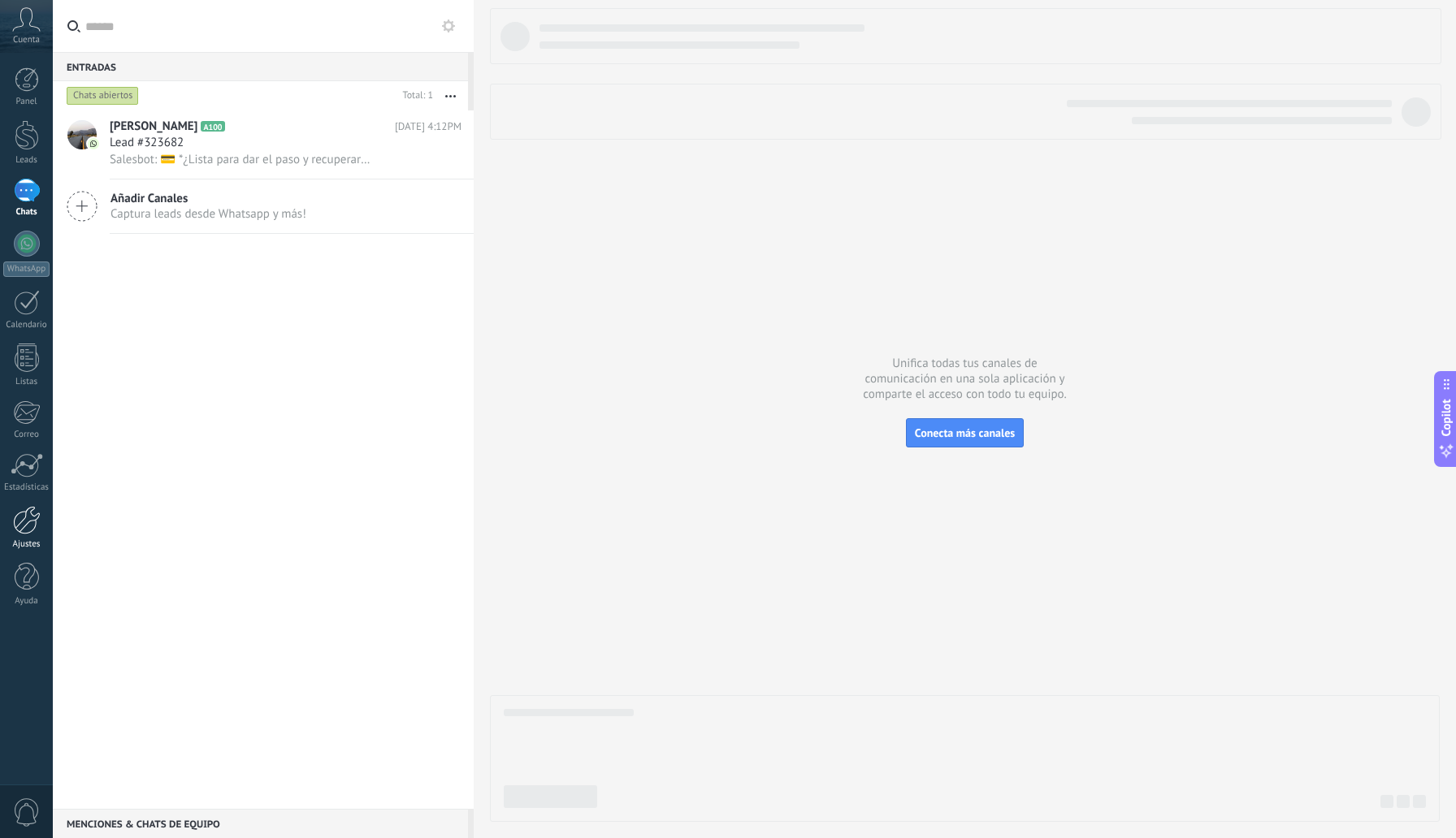
click at [25, 528] on div at bounding box center [27, 520] width 28 height 29
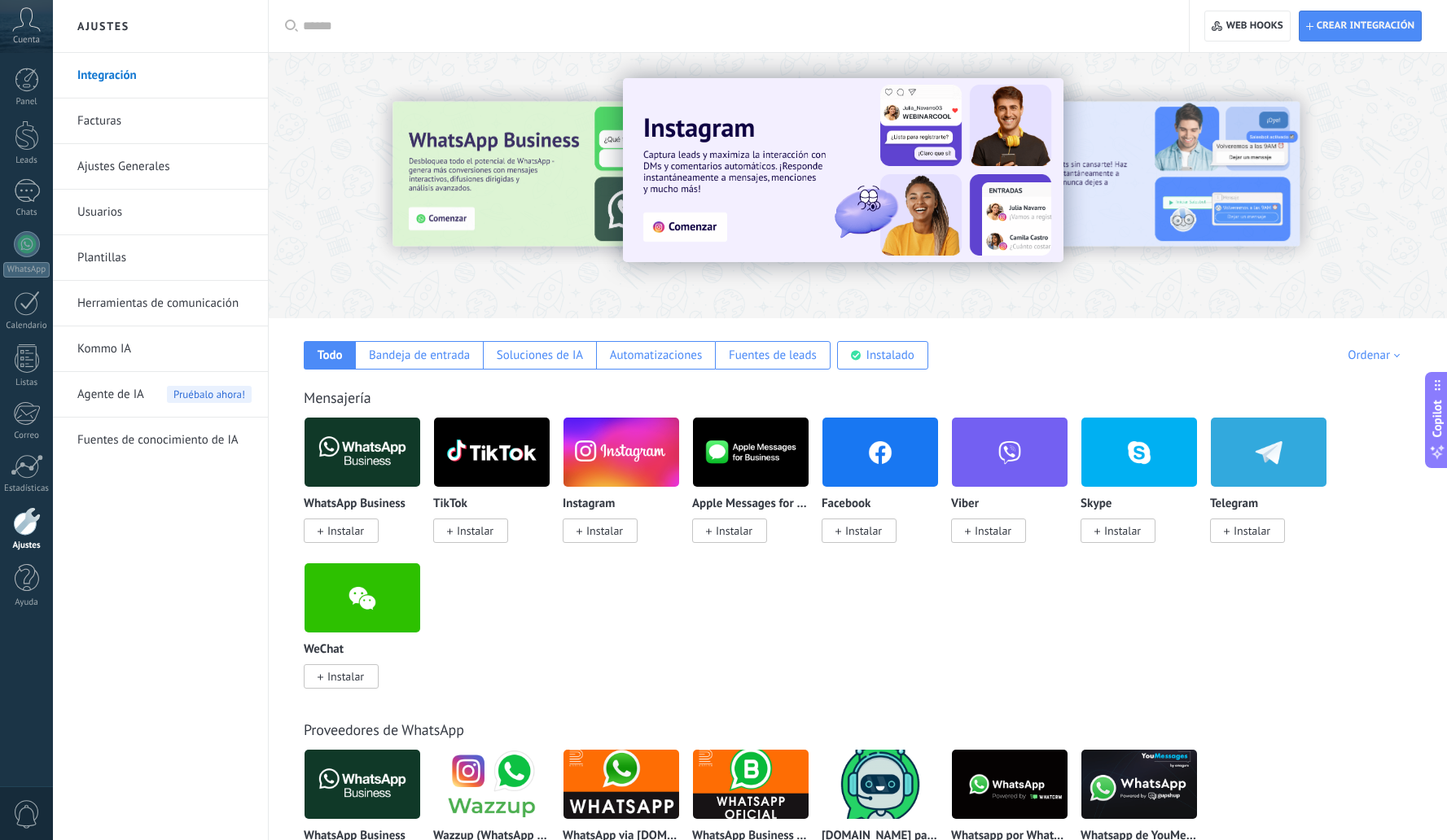
click at [203, 311] on link "Herramientas de comunicación" at bounding box center [165, 303] width 174 height 45
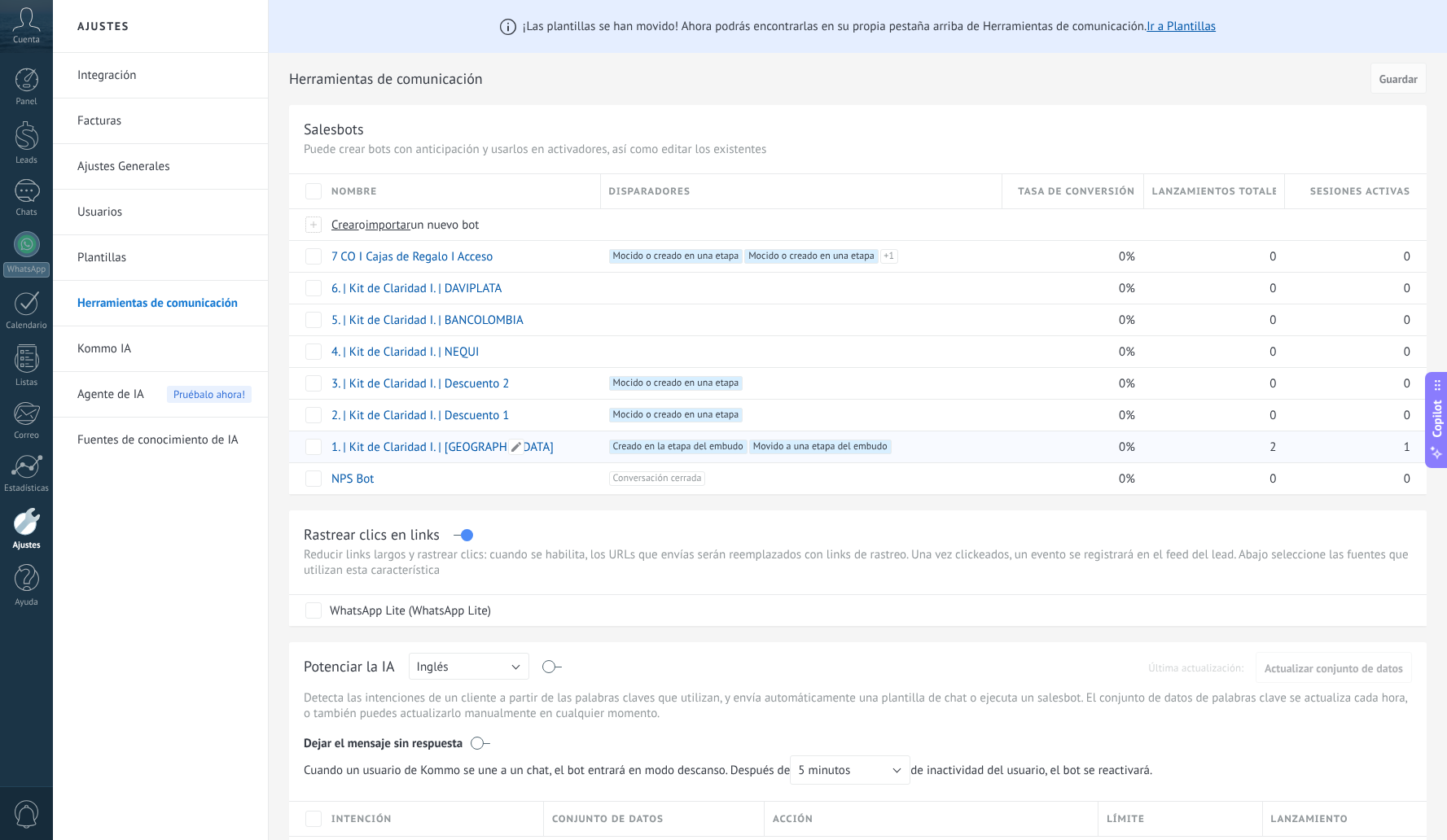
click at [470, 449] on link "1. | Kit de Claridad I. | [GEOGRAPHIC_DATA]" at bounding box center [442, 448] width 222 height 16
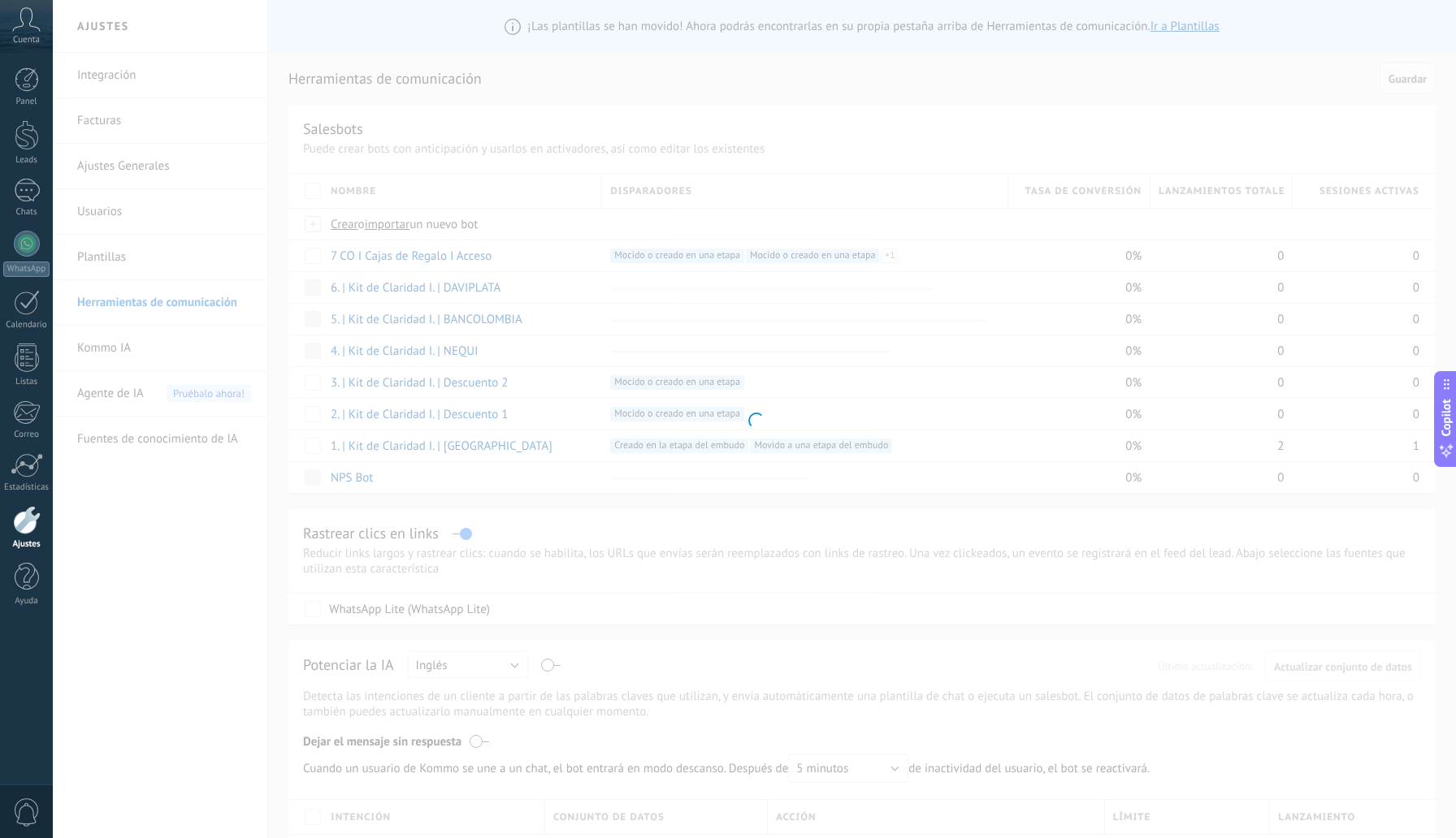
type input "**********"
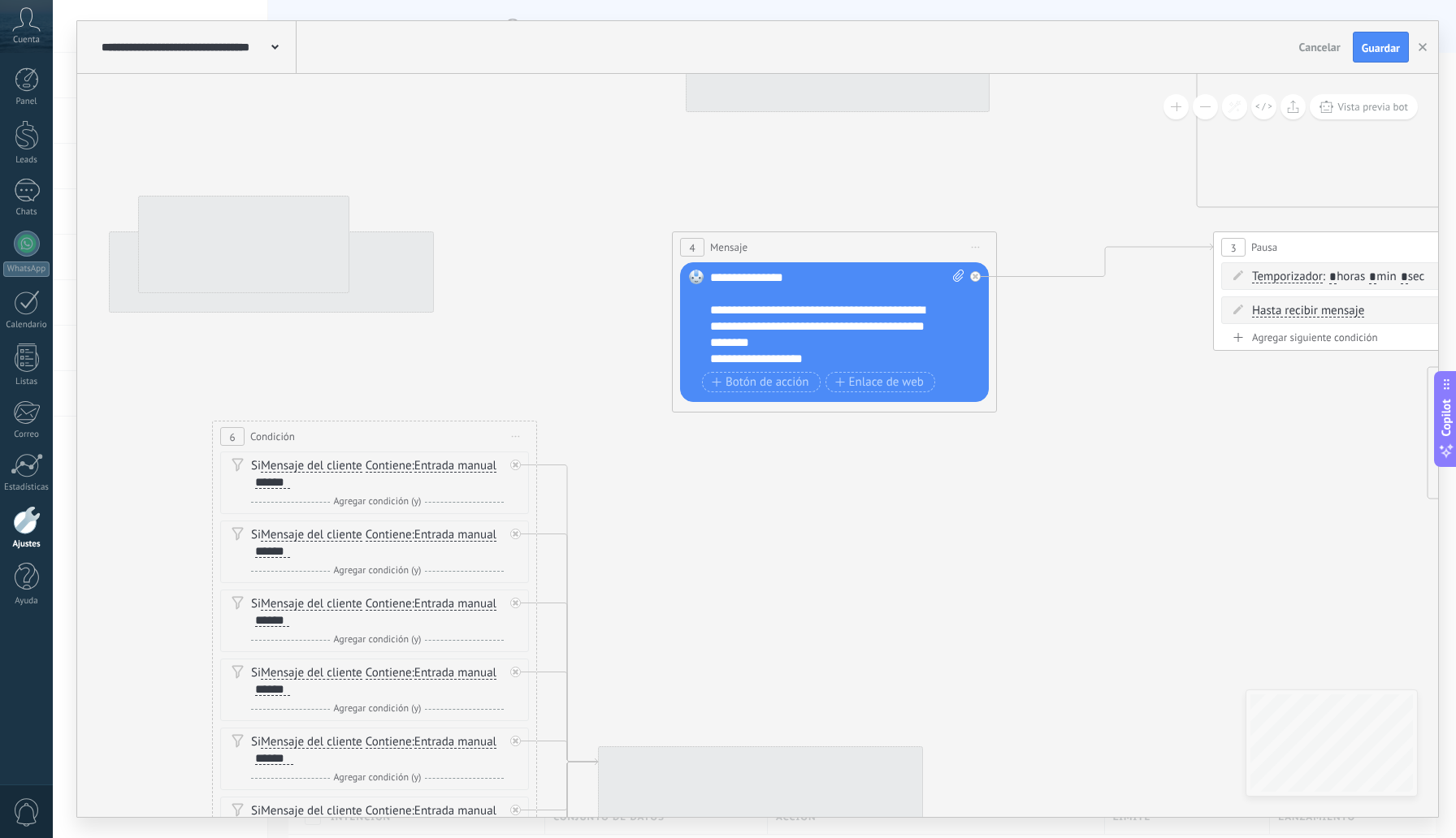
click at [1201, 108] on button at bounding box center [1206, 106] width 25 height 25
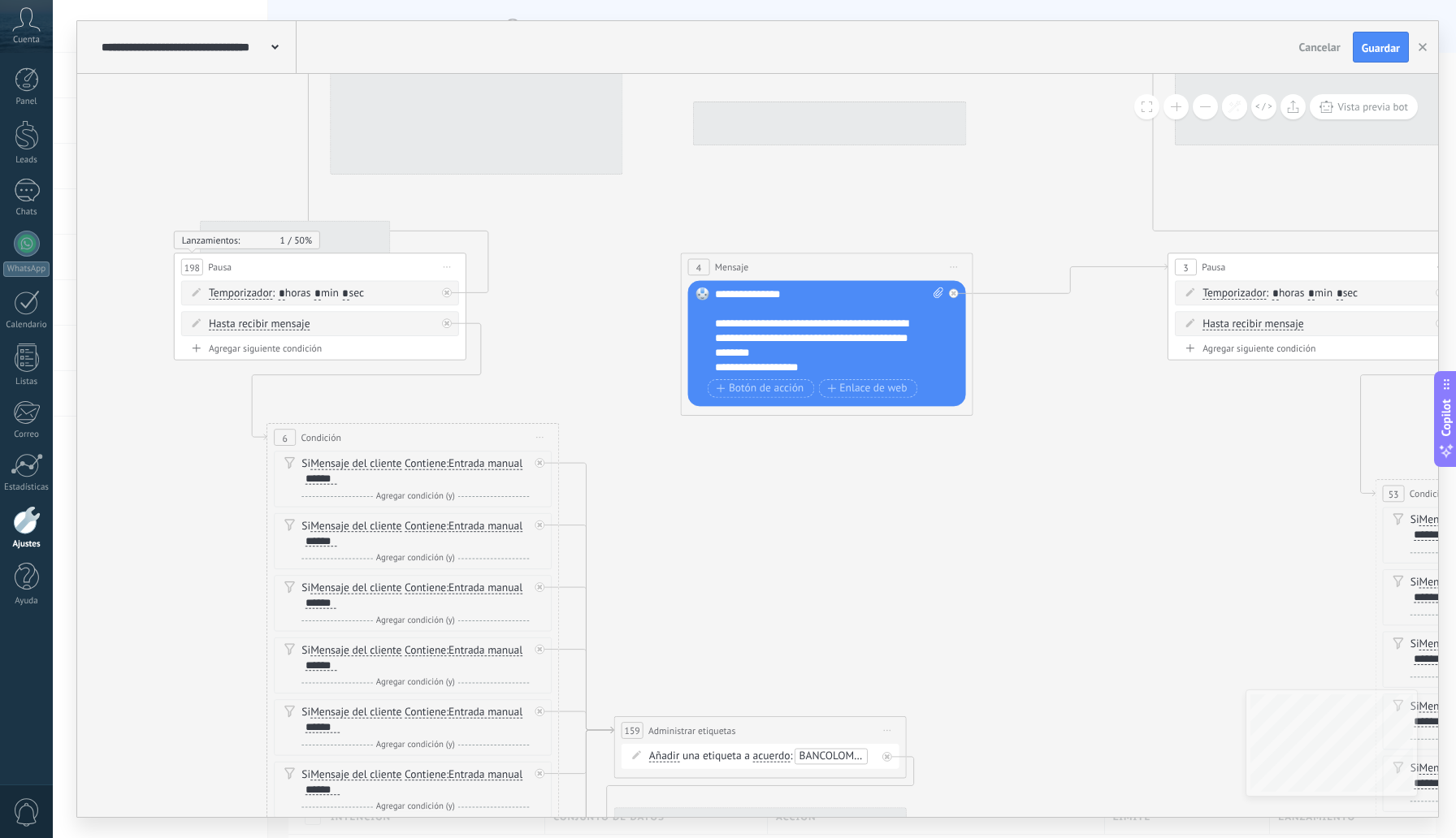
click at [1203, 108] on button at bounding box center [1206, 106] width 25 height 25
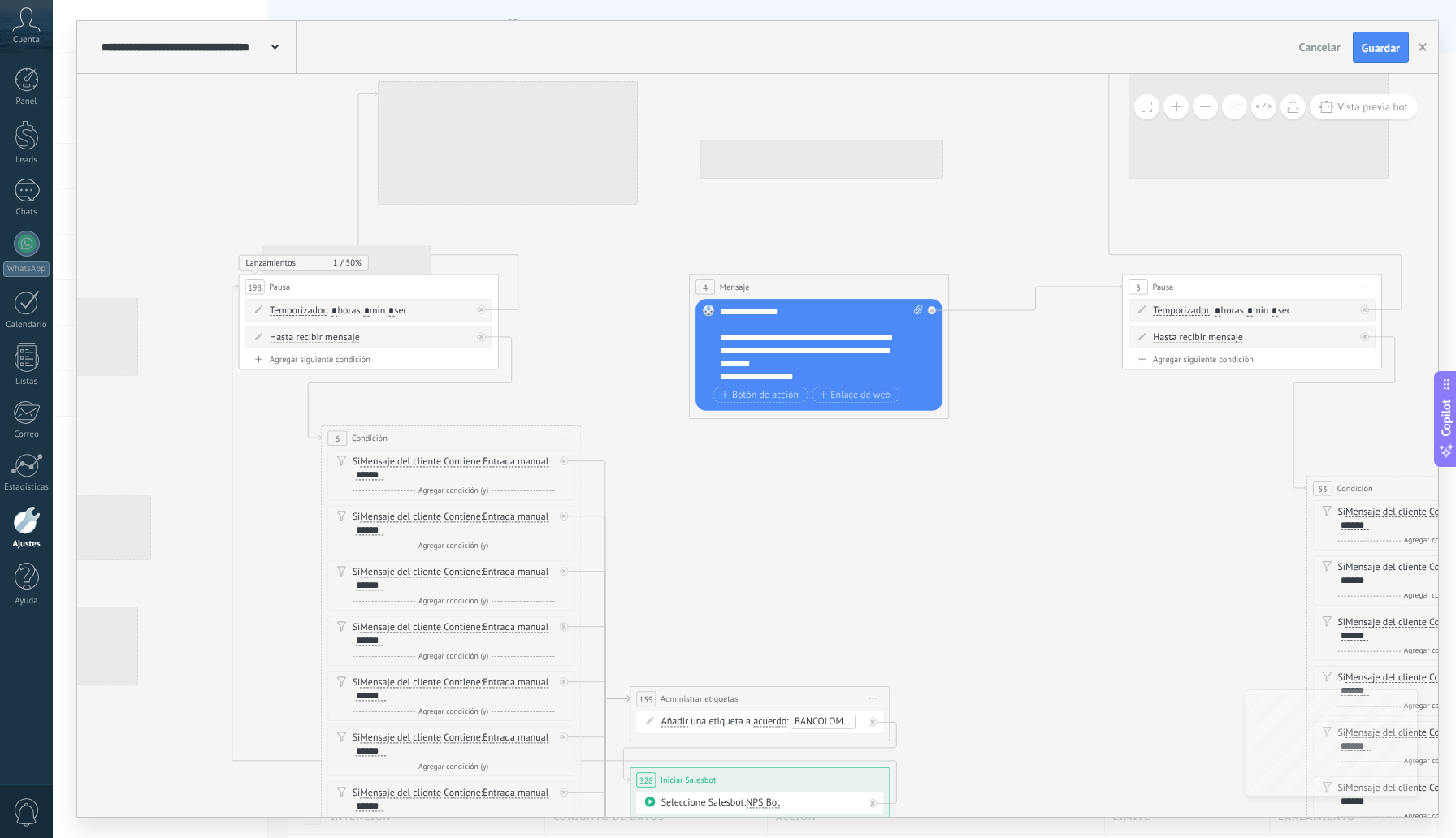
click at [1203, 108] on button at bounding box center [1206, 106] width 25 height 25
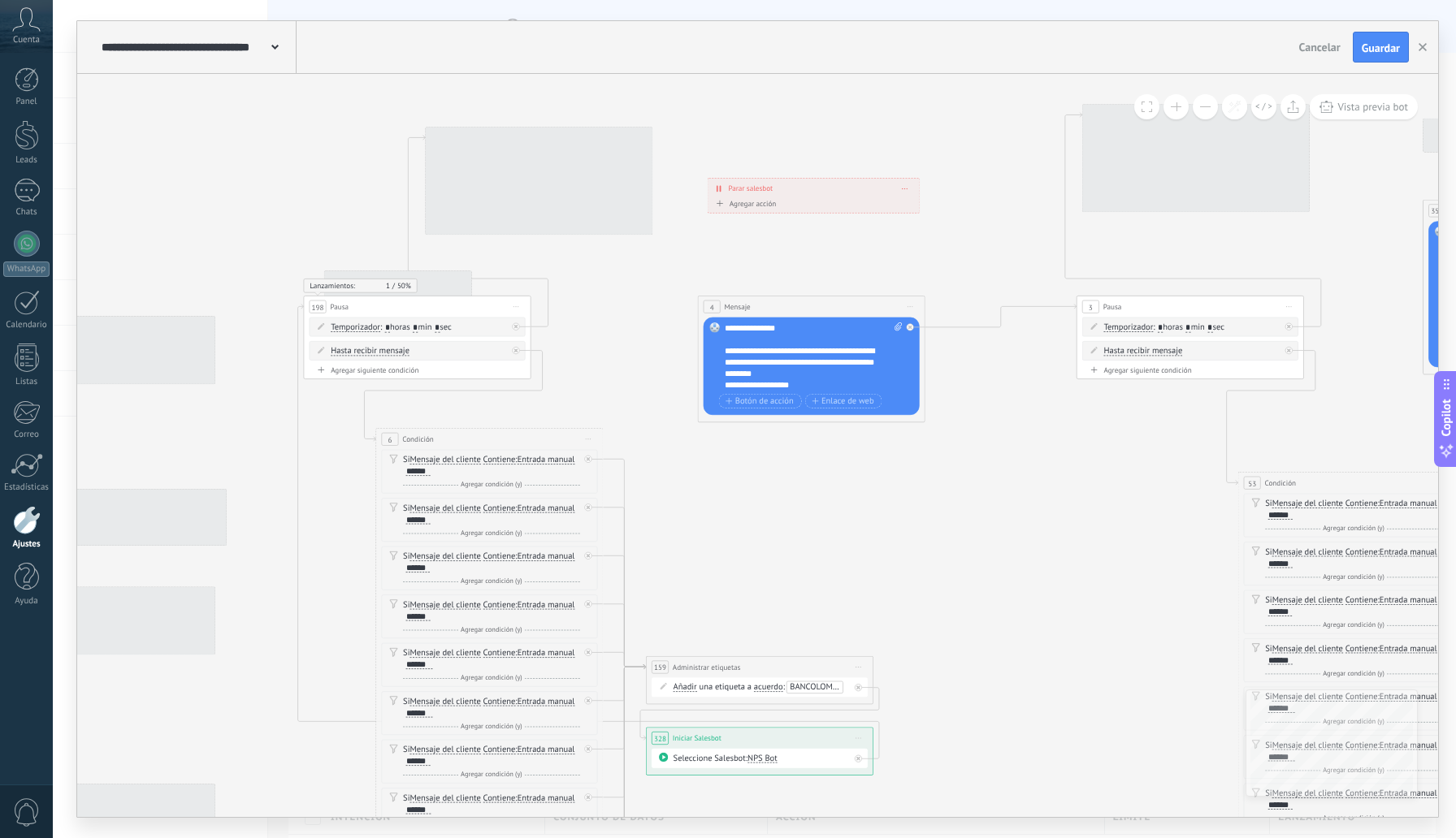
click at [1201, 108] on button at bounding box center [1206, 106] width 25 height 25
click at [1200, 108] on button at bounding box center [1206, 106] width 25 height 25
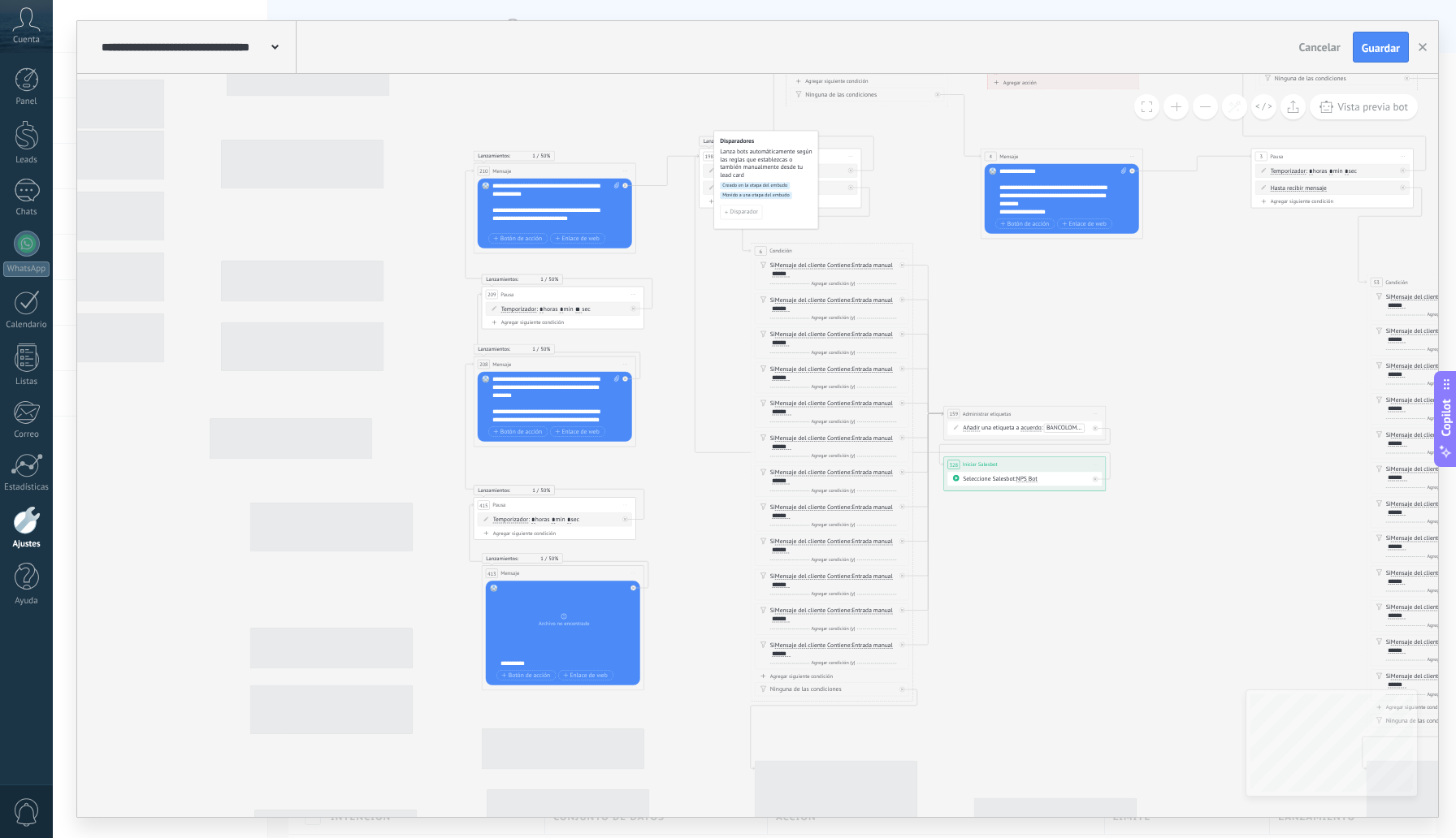
drag, startPoint x: 868, startPoint y: 491, endPoint x: 600, endPoint y: 304, distance: 326.8
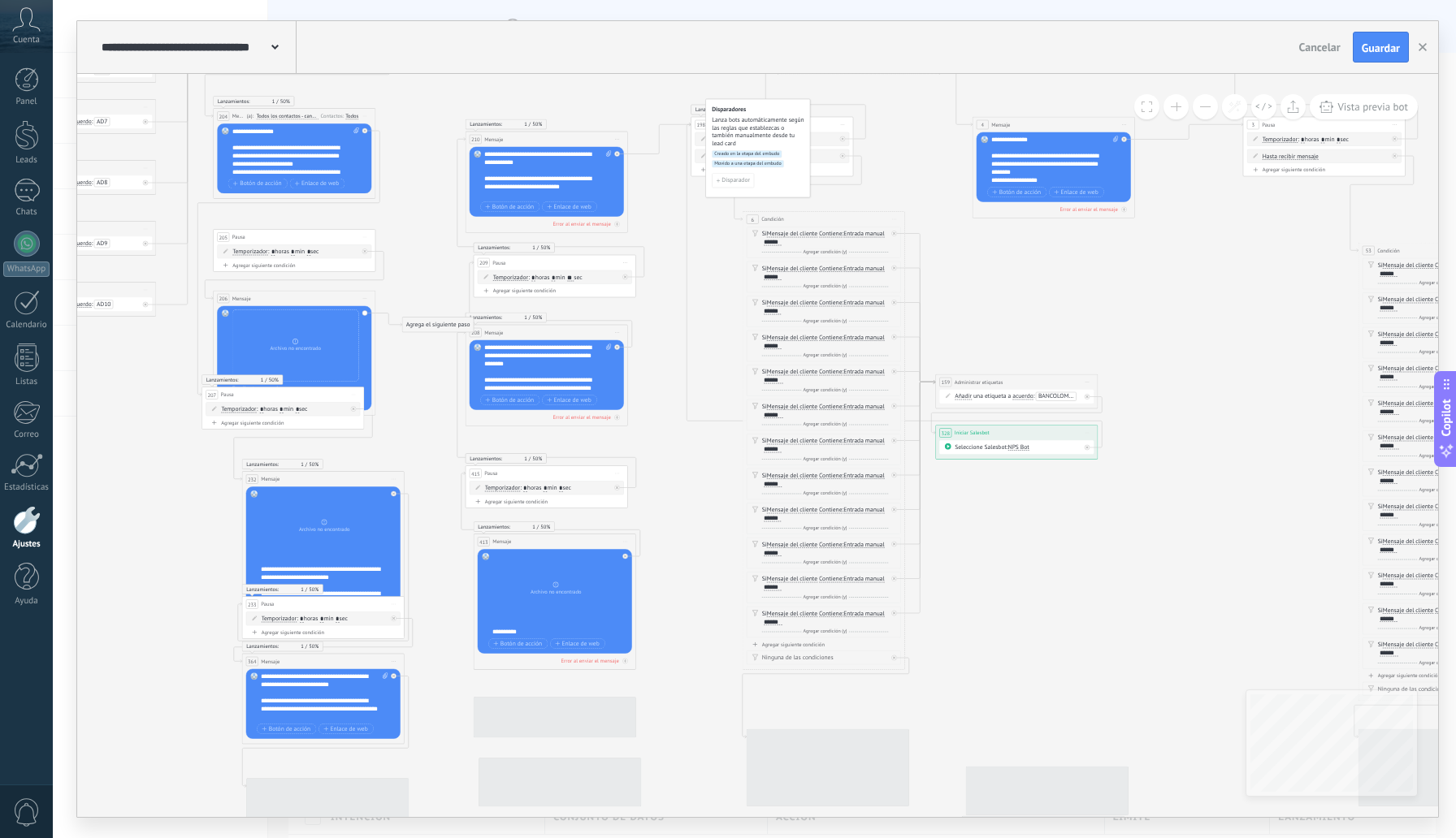
click at [1168, 106] on button at bounding box center [1176, 106] width 25 height 25
click at [1169, 106] on button at bounding box center [1176, 106] width 25 height 25
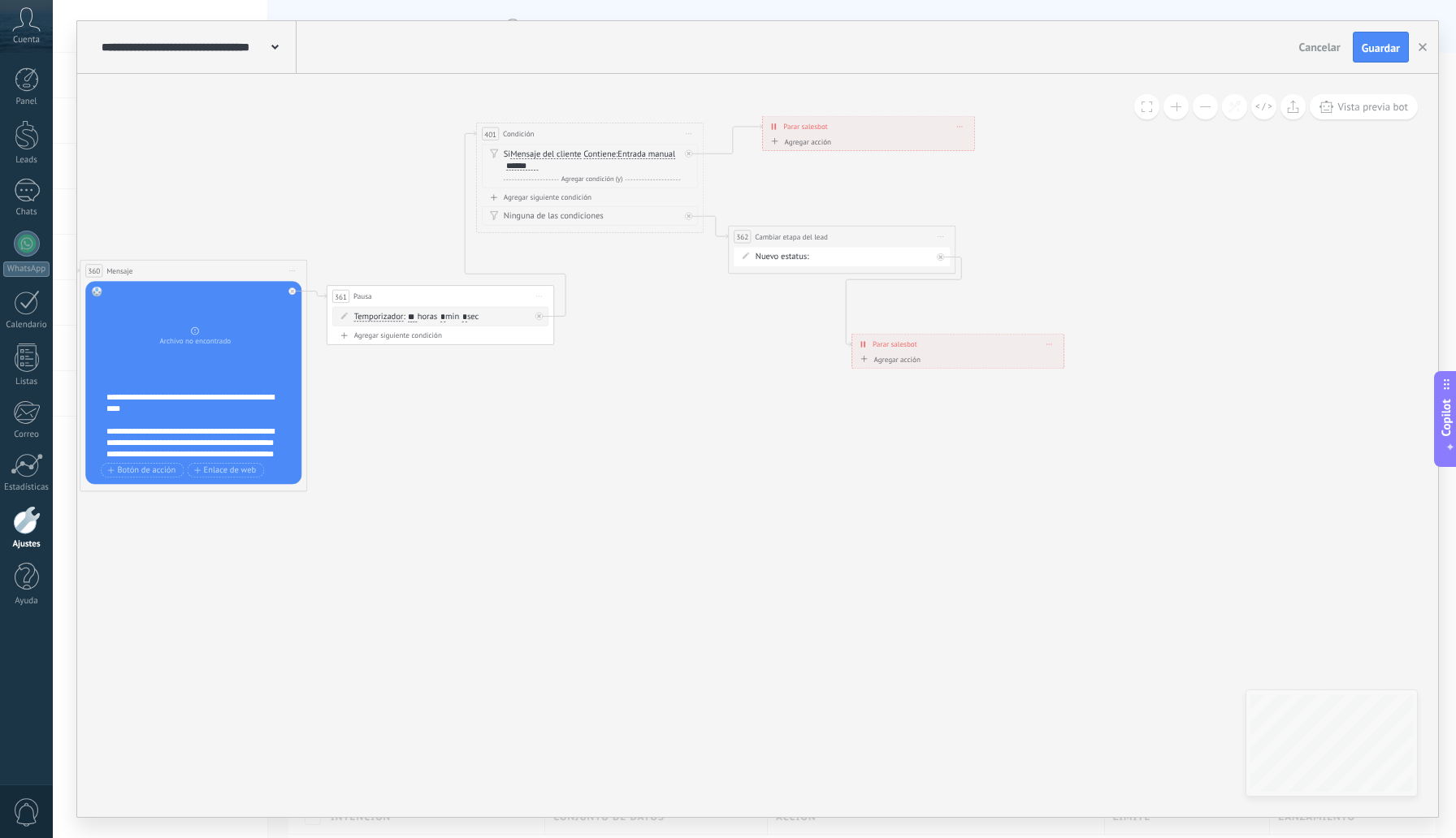
click at [943, 236] on span "Iniciar vista previa aquí Cambiar nombre Duplicar [GEOGRAPHIC_DATA]" at bounding box center [941, 236] width 18 height 17
click at [973, 313] on div "Borrar" at bounding box center [992, 311] width 112 height 19
click at [773, 253] on div "Agrega el siguiente paso" at bounding box center [791, 243] width 100 height 18
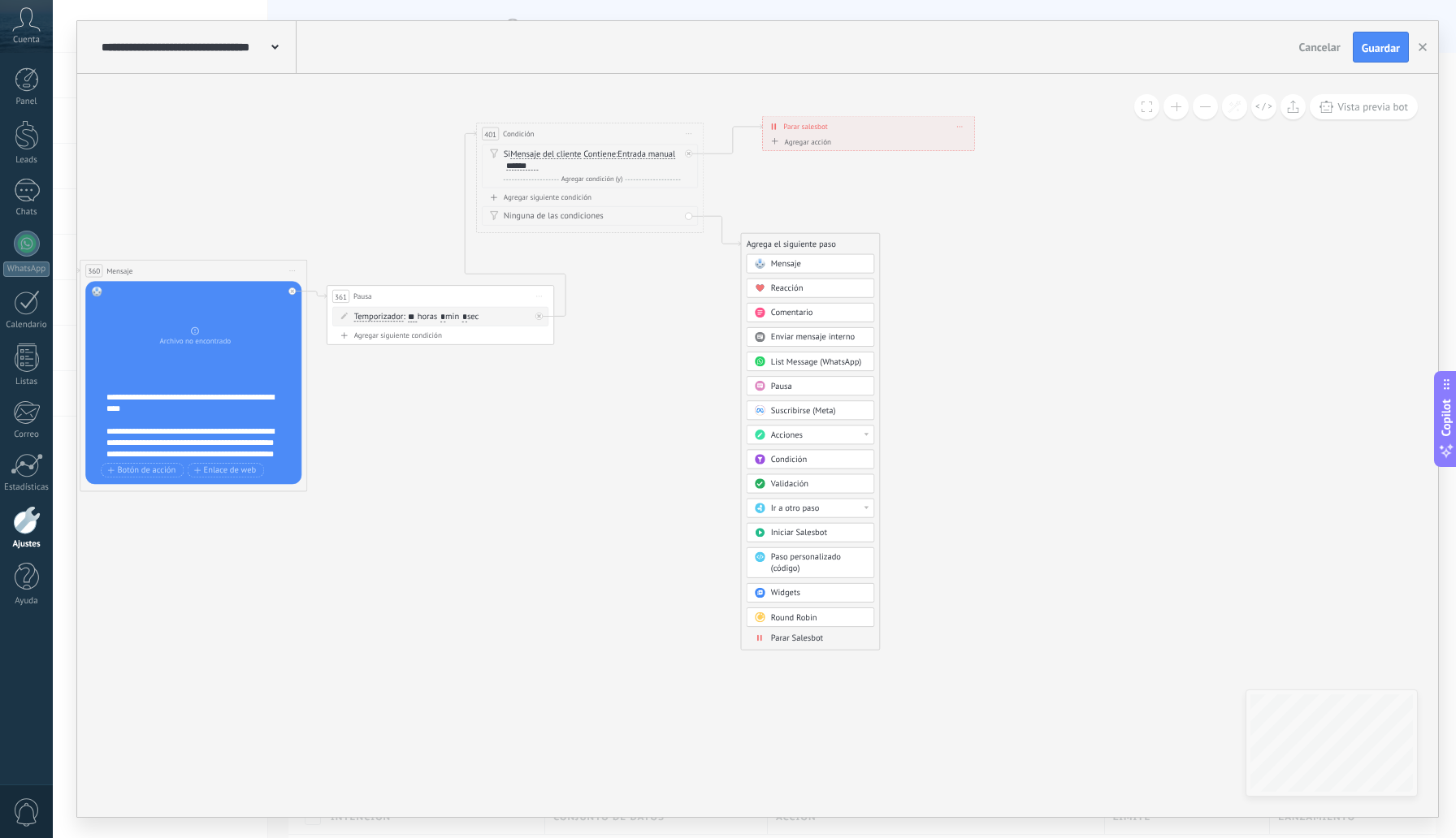
click at [773, 251] on div "Agrega el siguiente paso" at bounding box center [810, 243] width 138 height 18
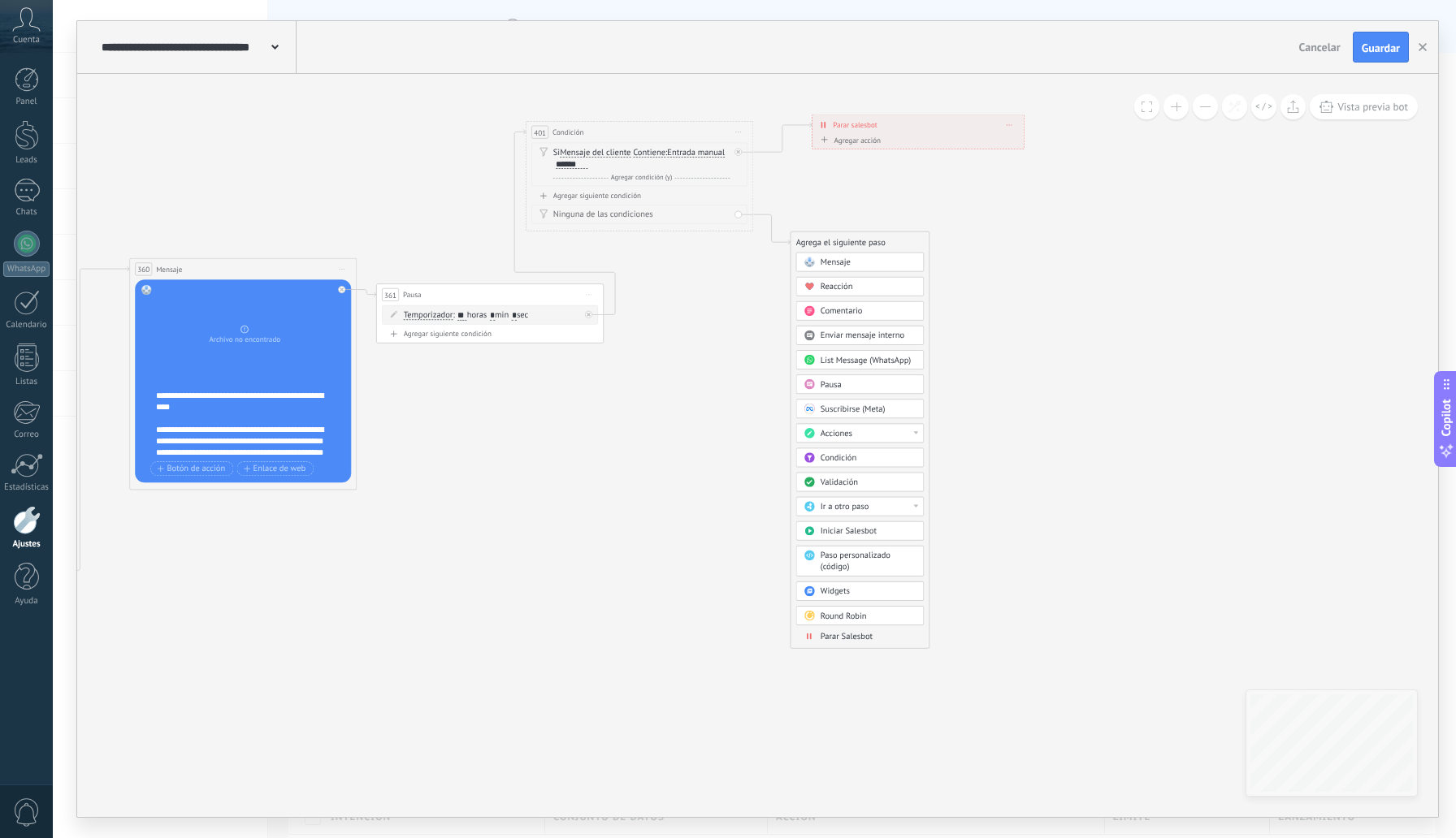
drag, startPoint x: 469, startPoint y: 445, endPoint x: 534, endPoint y: 443, distance: 65.0
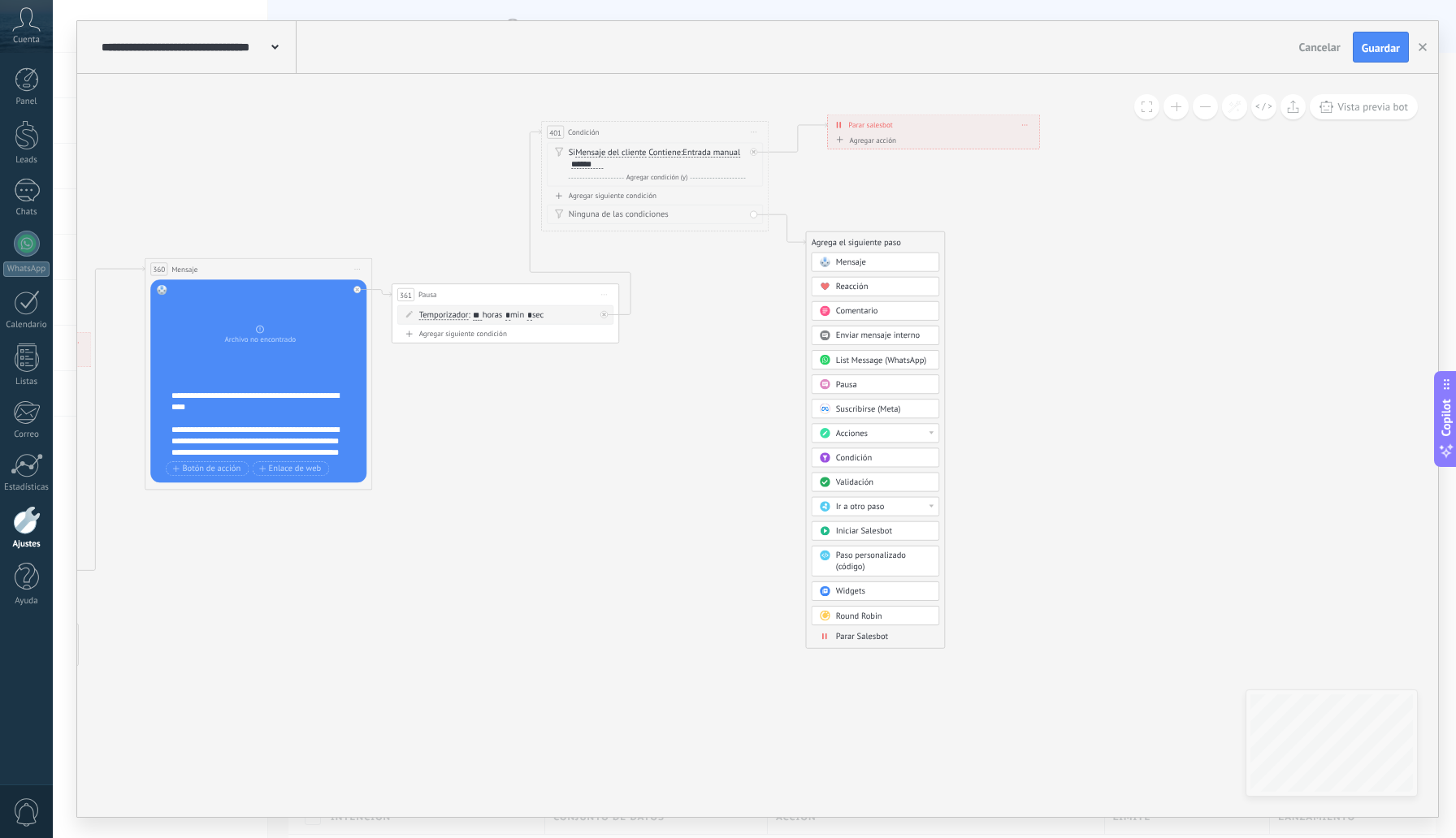
click at [1200, 115] on button at bounding box center [1206, 106] width 25 height 25
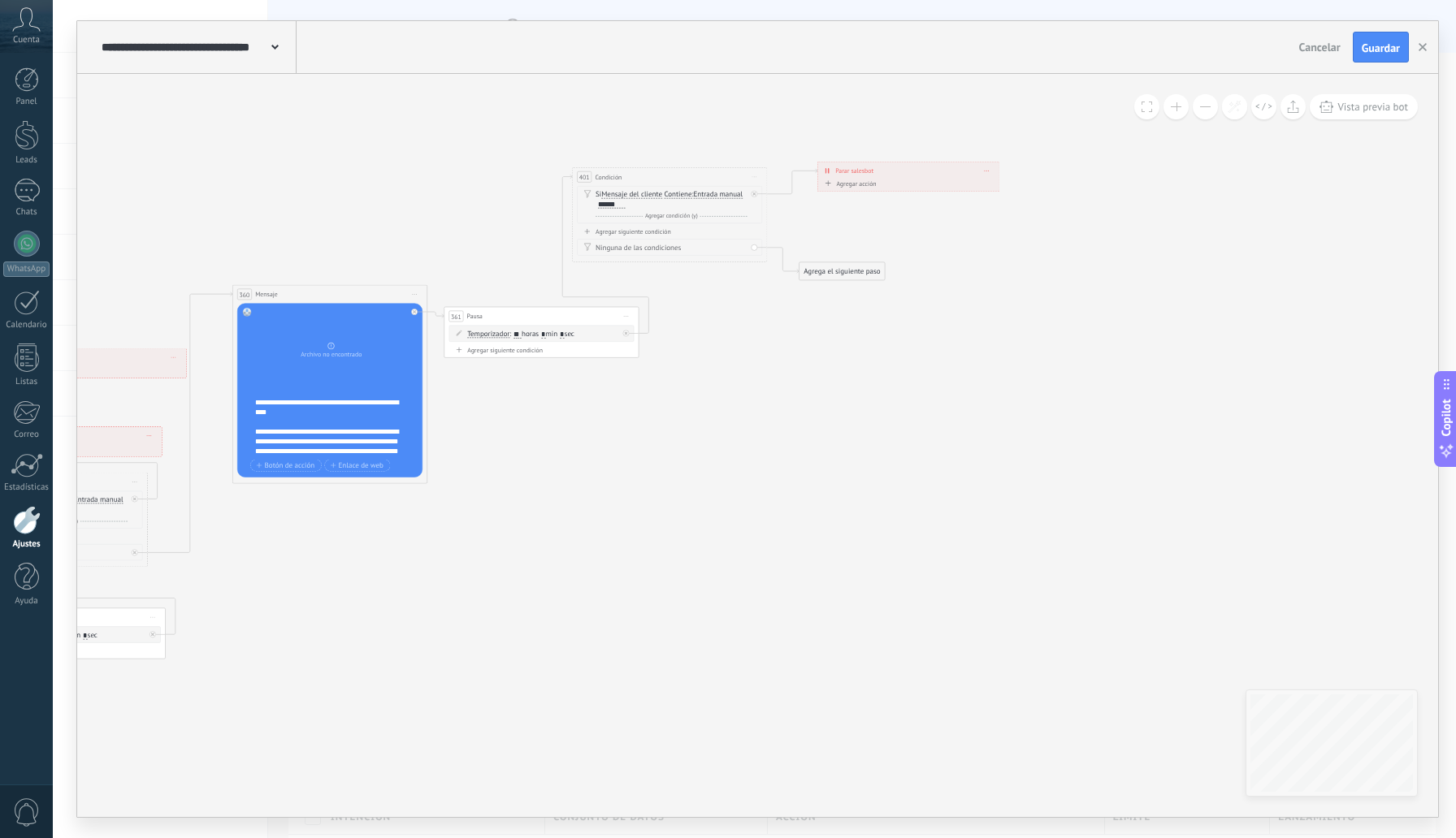
click at [1200, 115] on button at bounding box center [1206, 106] width 25 height 25
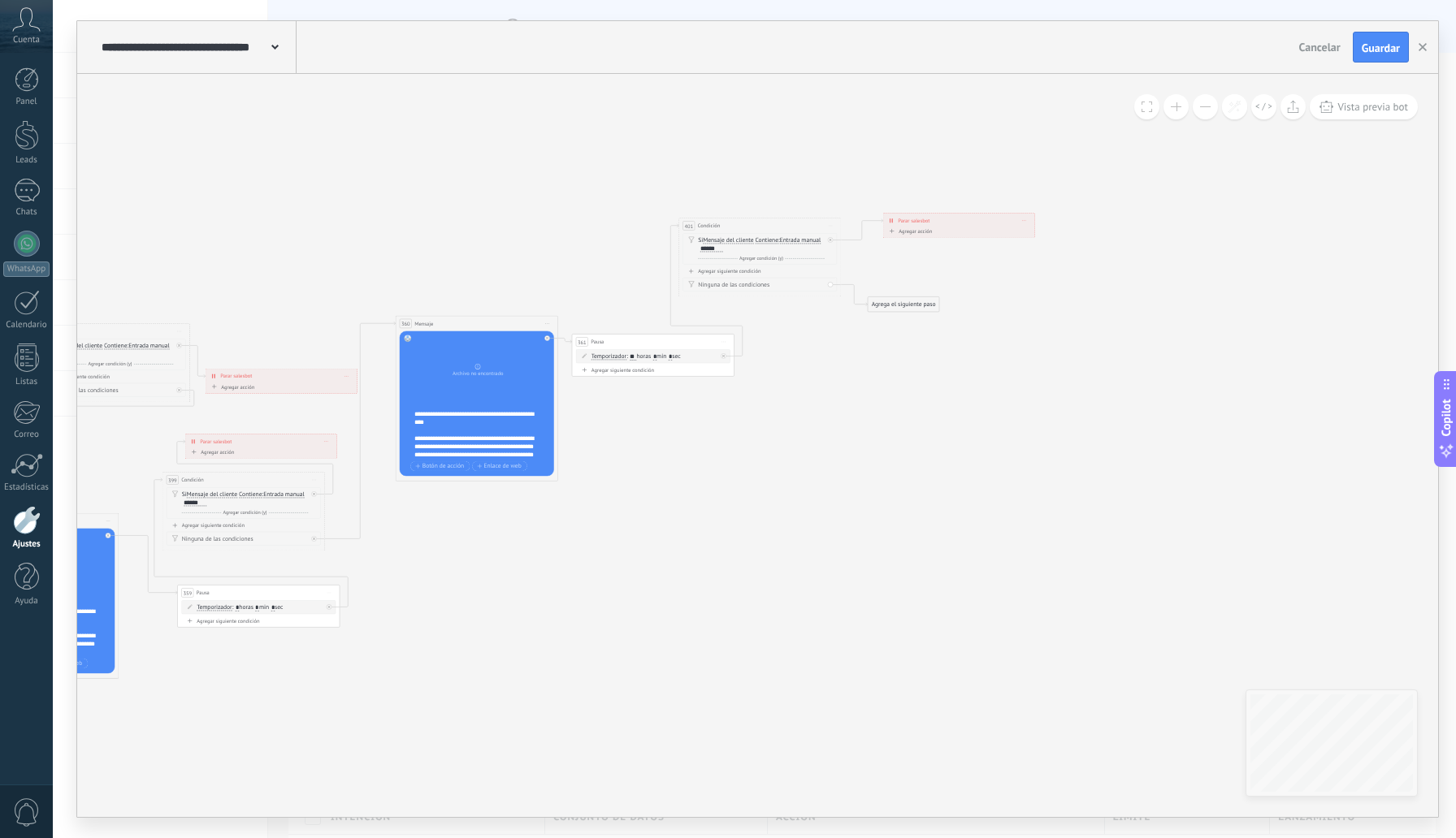
drag, startPoint x: 501, startPoint y: 185, endPoint x: 1154, endPoint y: 81, distance: 661.2
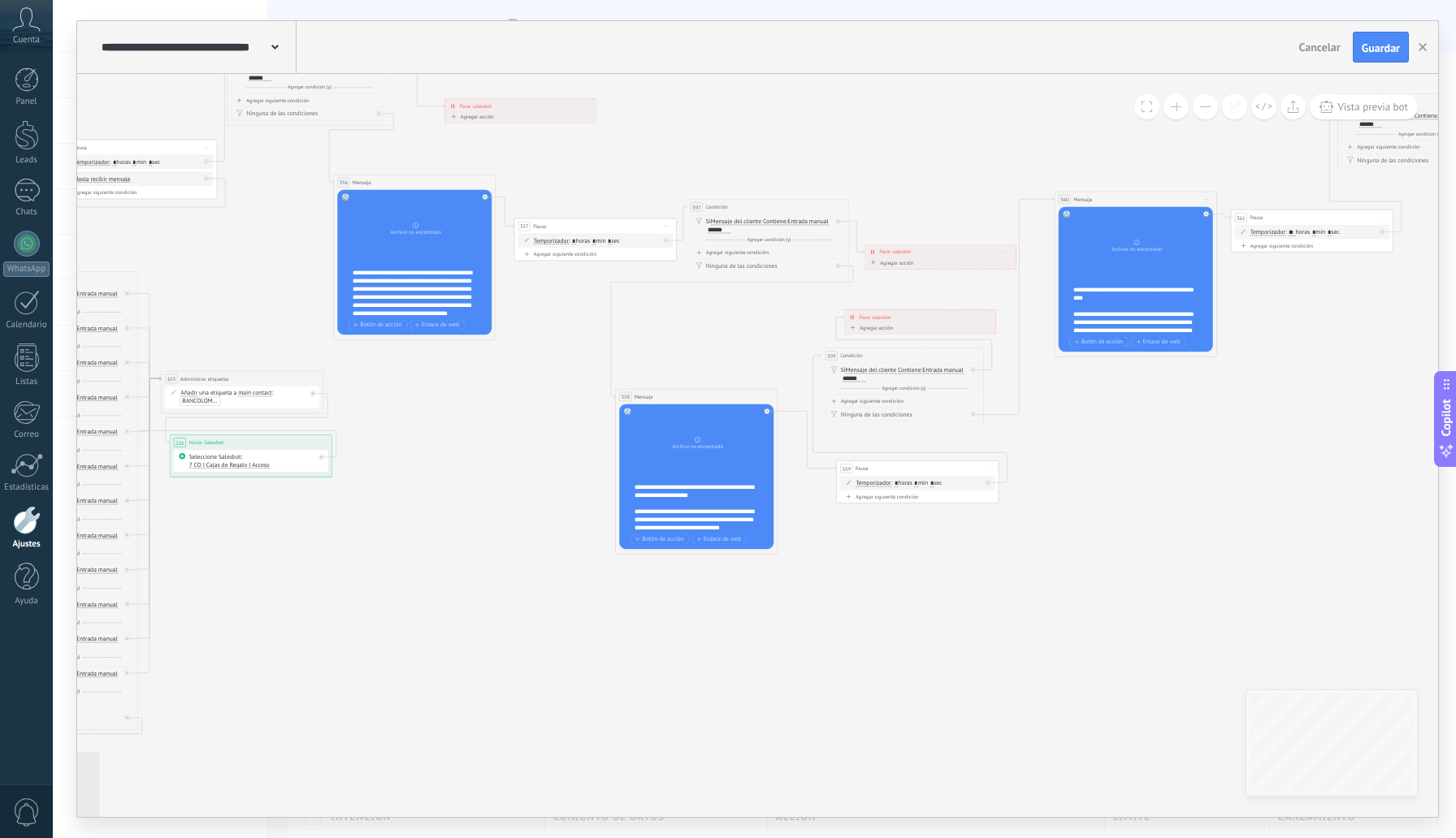
drag, startPoint x: 718, startPoint y: 155, endPoint x: 991, endPoint y: 68, distance: 286.5
click at [991, 68] on div "**********" at bounding box center [758, 419] width 1361 height 796
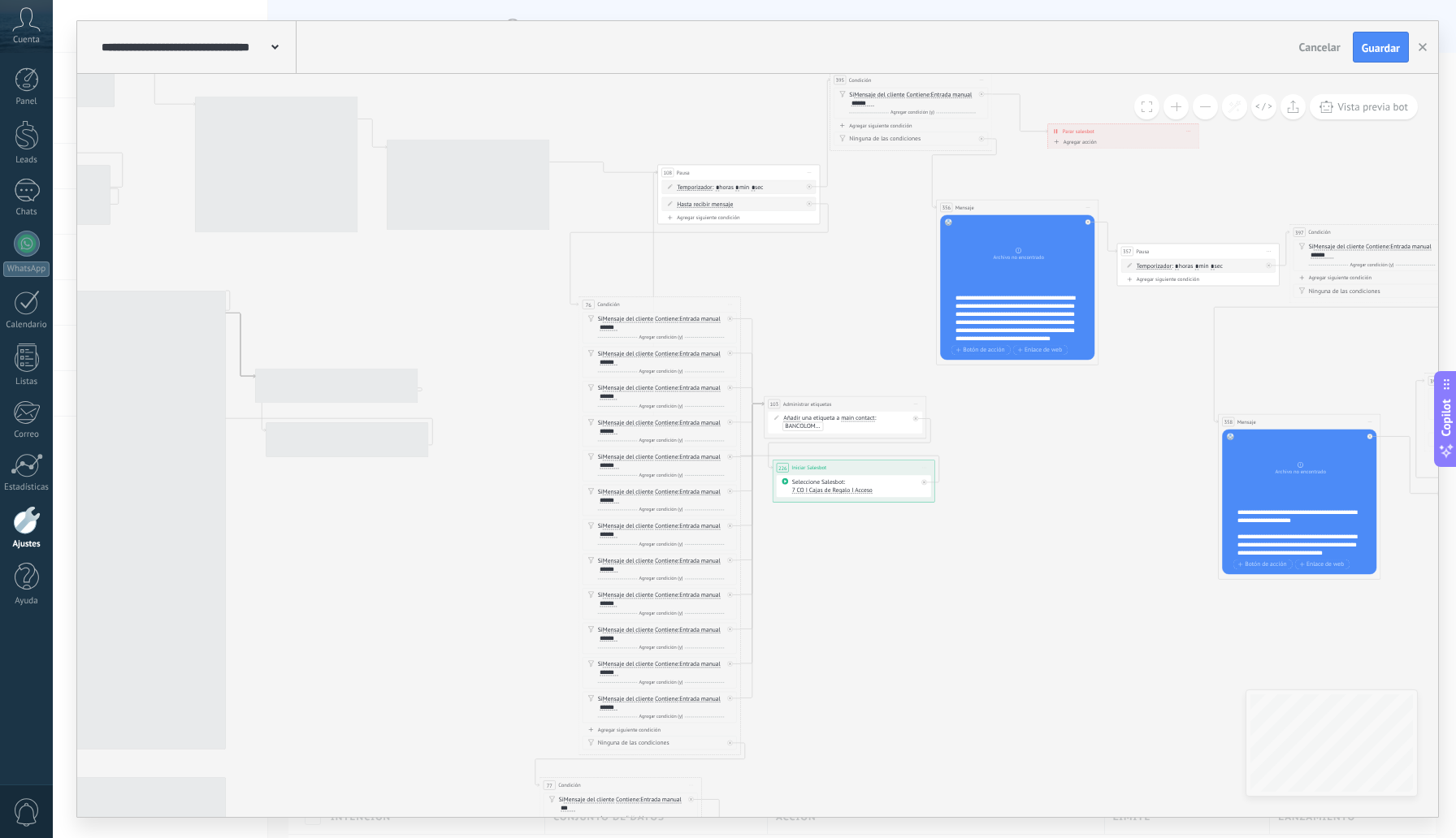
drag, startPoint x: 783, startPoint y: 491, endPoint x: 1019, endPoint y: 538, distance: 240.6
click at [1020, 540] on icon at bounding box center [297, 605] width 4405 height 1954
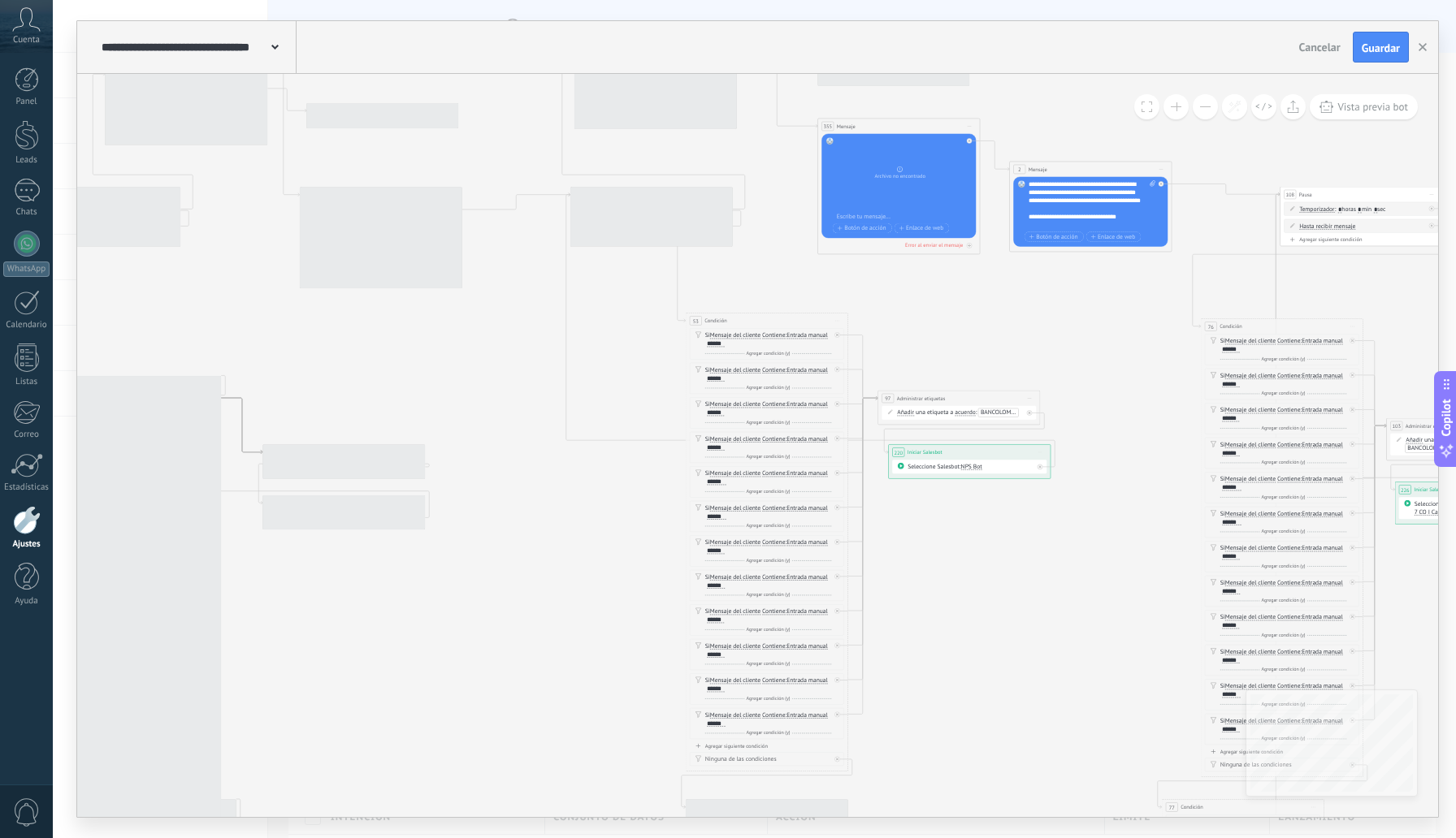
drag, startPoint x: 836, startPoint y: 307, endPoint x: 1203, endPoint y: 303, distance: 367.0
click at [1203, 303] on icon at bounding box center [920, 627] width 4405 height 1954
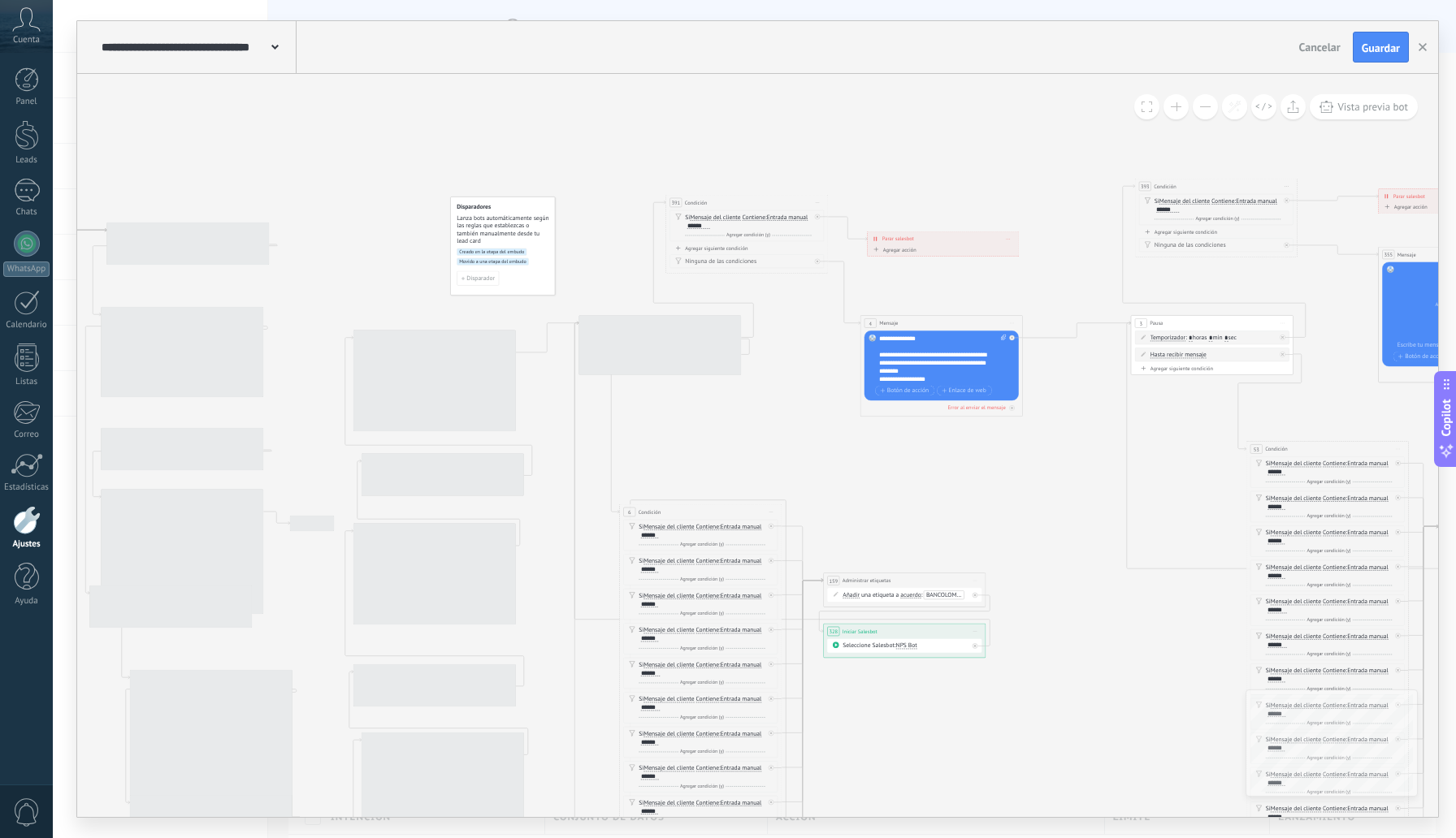
drag, startPoint x: 687, startPoint y: 233, endPoint x: 910, endPoint y: 353, distance: 253.2
click at [1091, 361] on icon at bounding box center [1480, 755] width 4405 height 1954
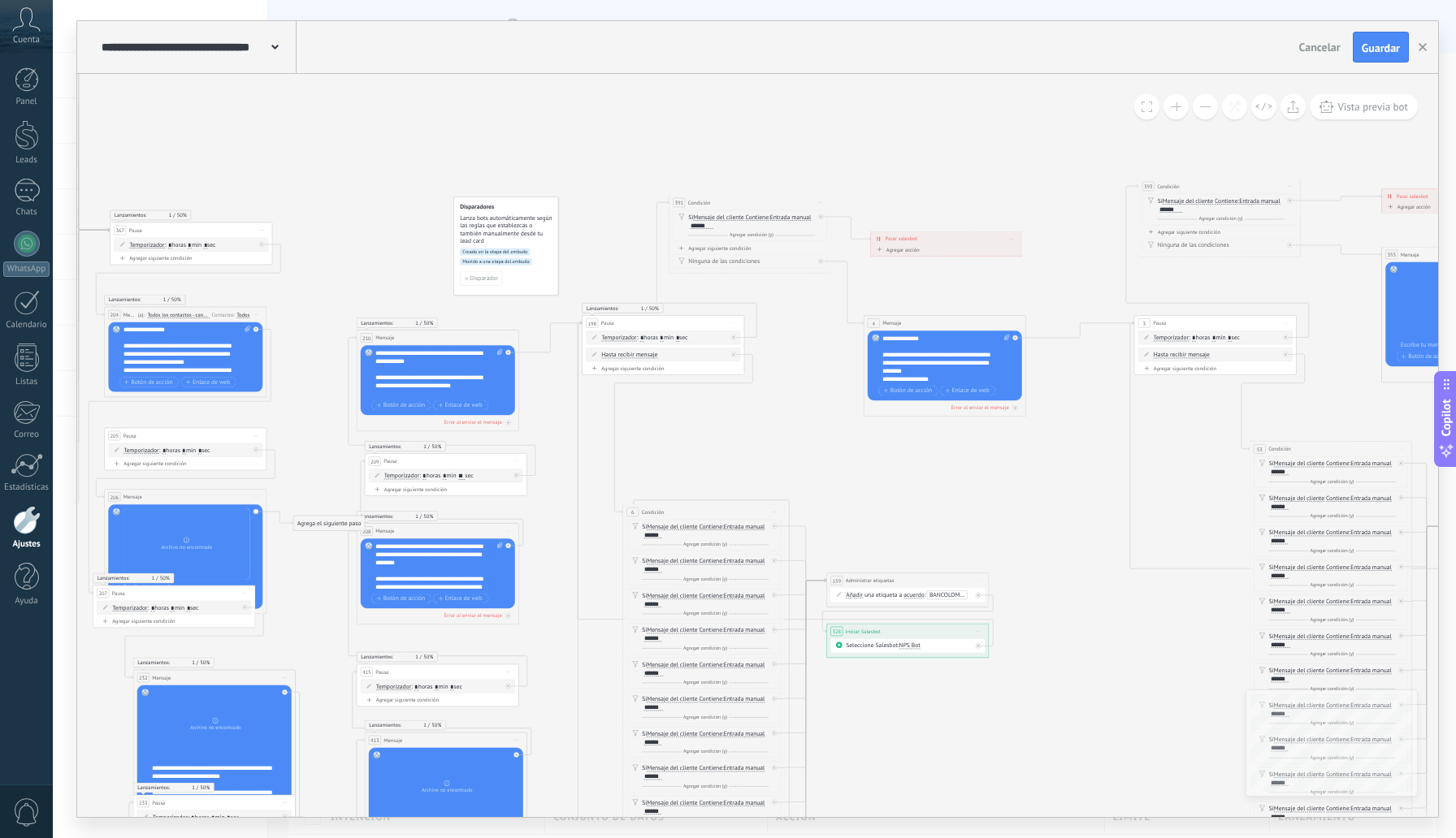
click at [1182, 104] on button at bounding box center [1176, 106] width 25 height 25
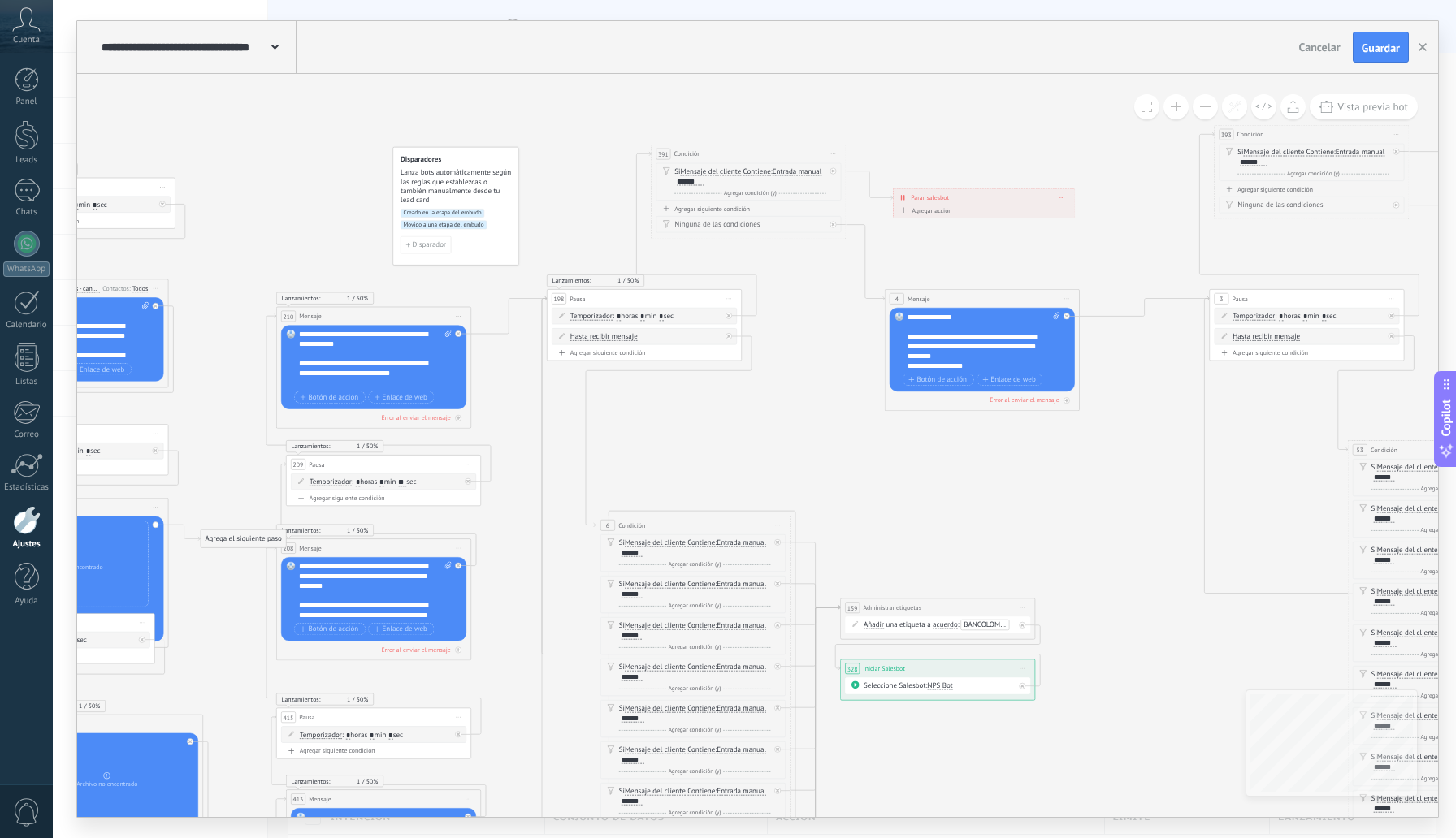
click at [1182, 104] on button at bounding box center [1176, 106] width 25 height 25
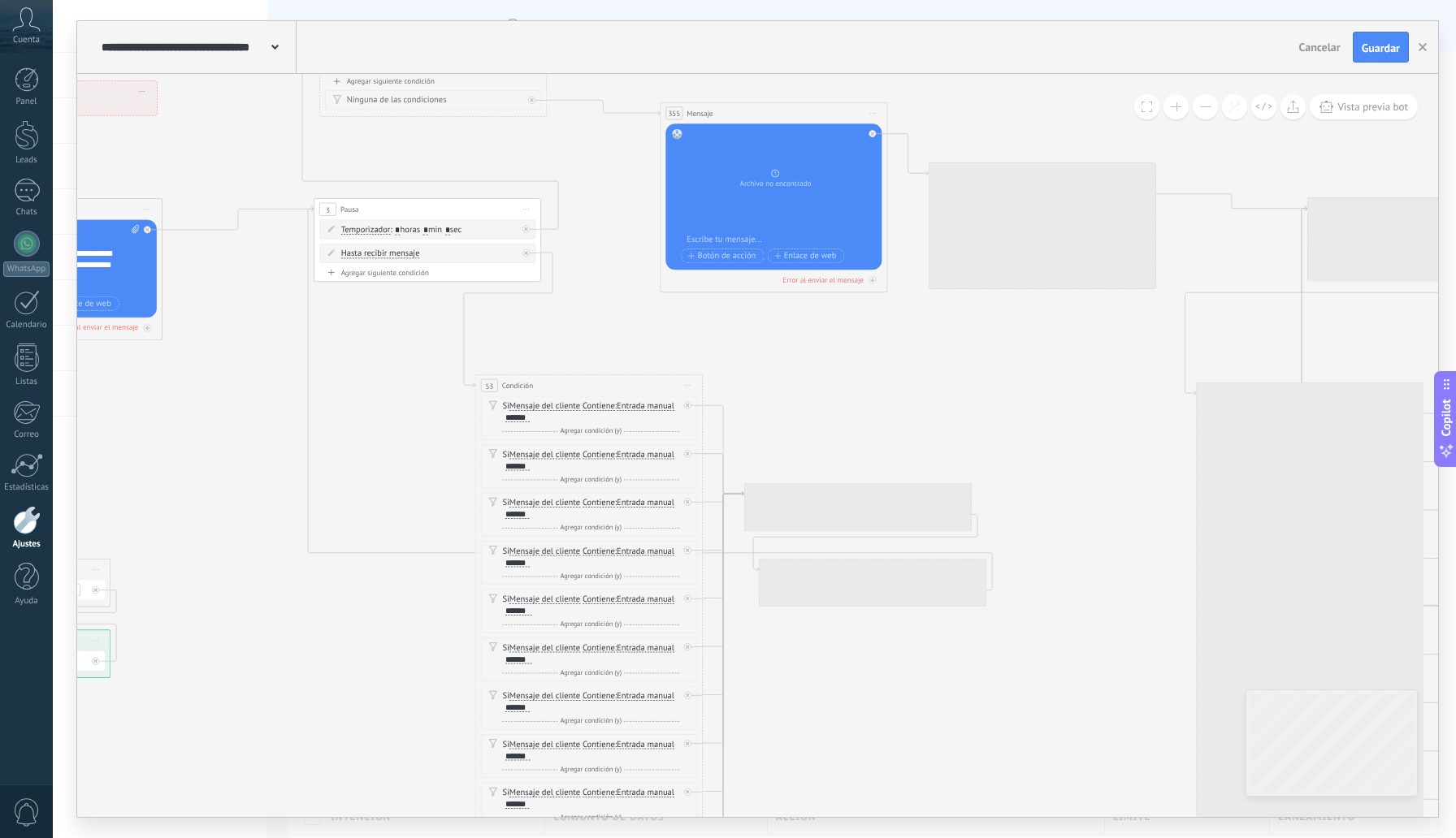
drag, startPoint x: 1244, startPoint y: 328, endPoint x: 230, endPoint y: 268, distance: 1015.8
click at [230, 268] on icon at bounding box center [803, 814] width 6168 height 2736
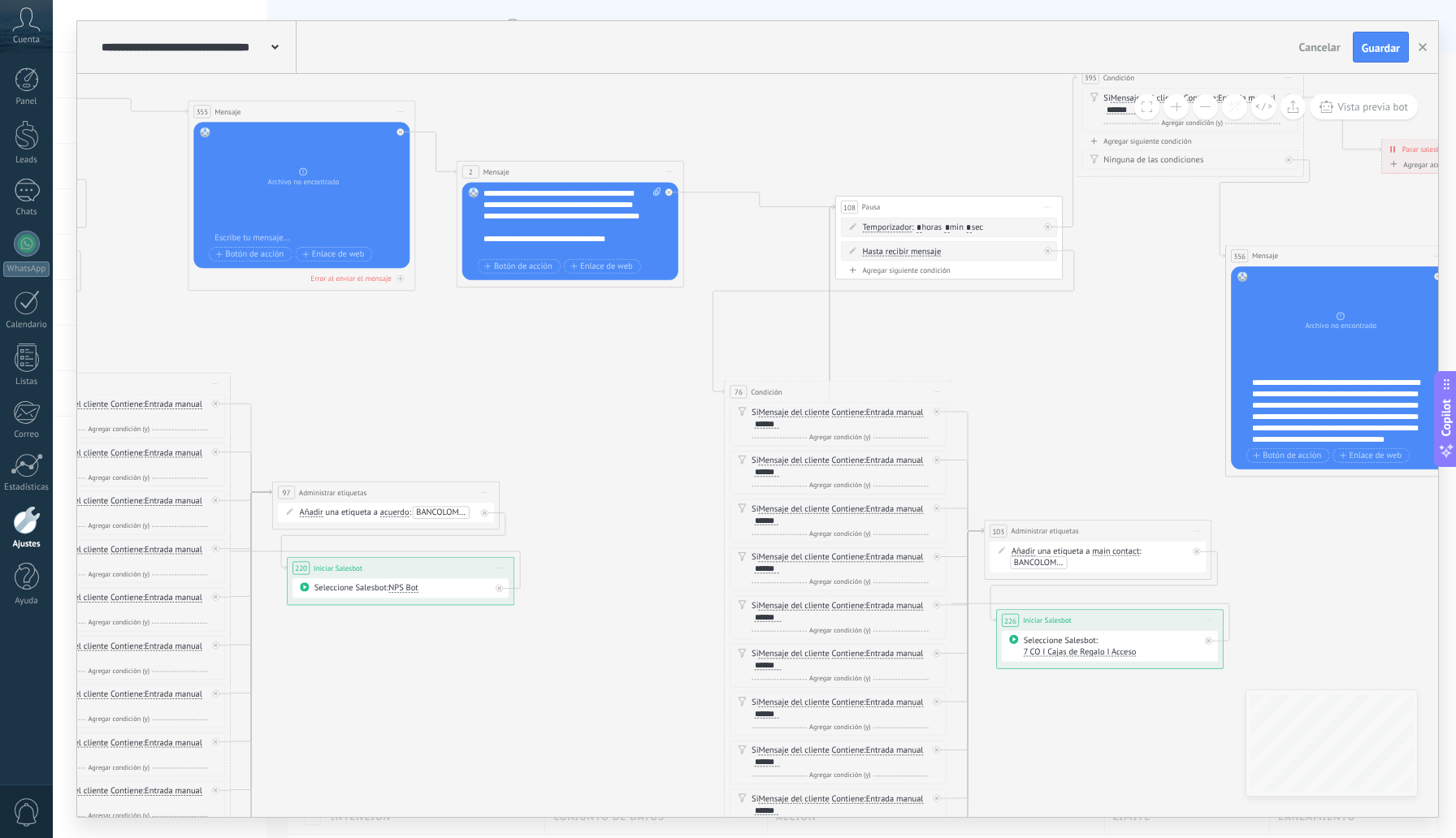
drag, startPoint x: 894, startPoint y: 321, endPoint x: 544, endPoint y: 316, distance: 350.0
click at [555, 50] on div "**********" at bounding box center [758, 419] width 1361 height 796
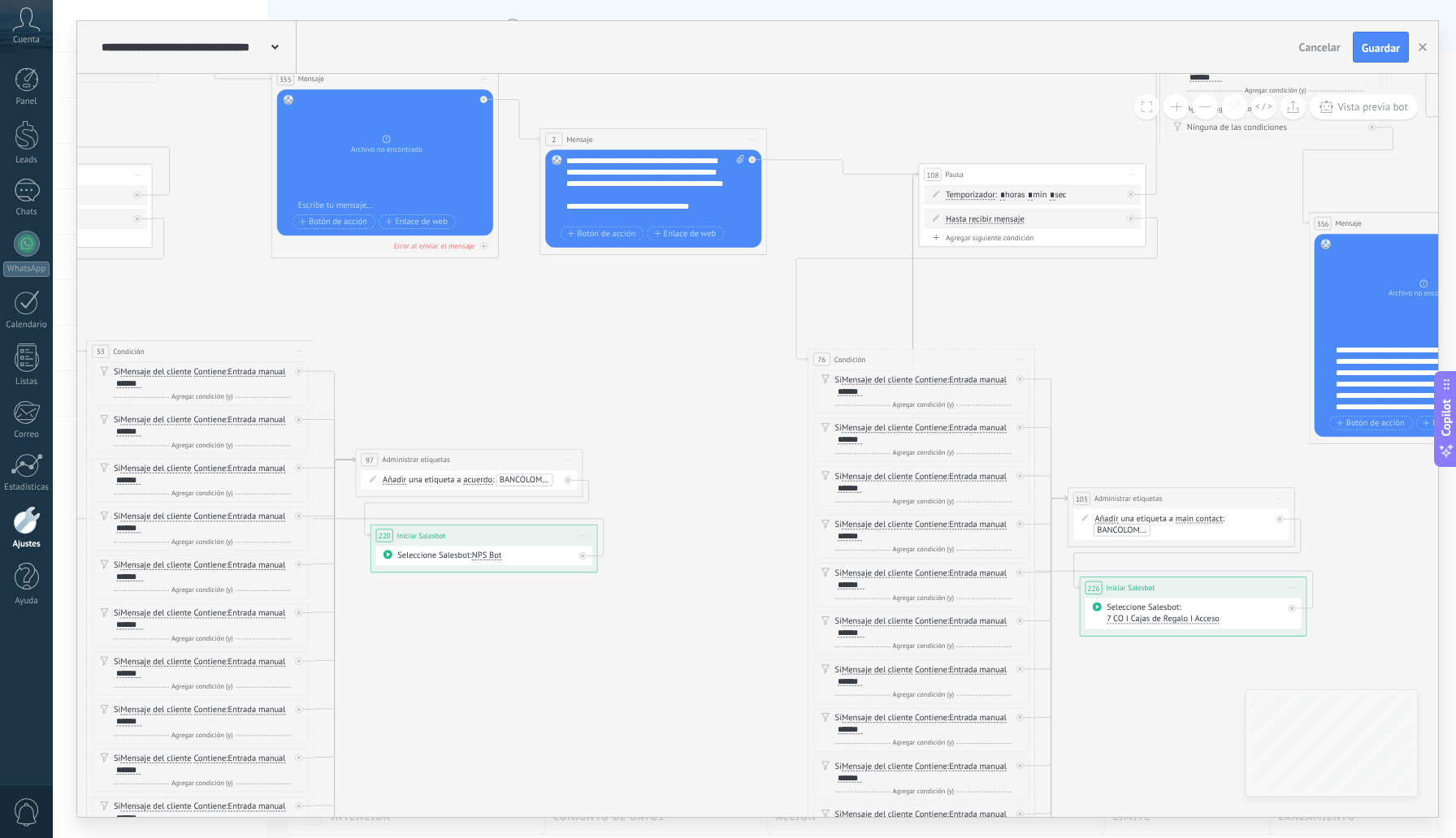
drag, startPoint x: 753, startPoint y: 344, endPoint x: 689, endPoint y: 318, distance: 69.1
click at [689, 318] on icon at bounding box center [415, 780] width 6168 height 2736
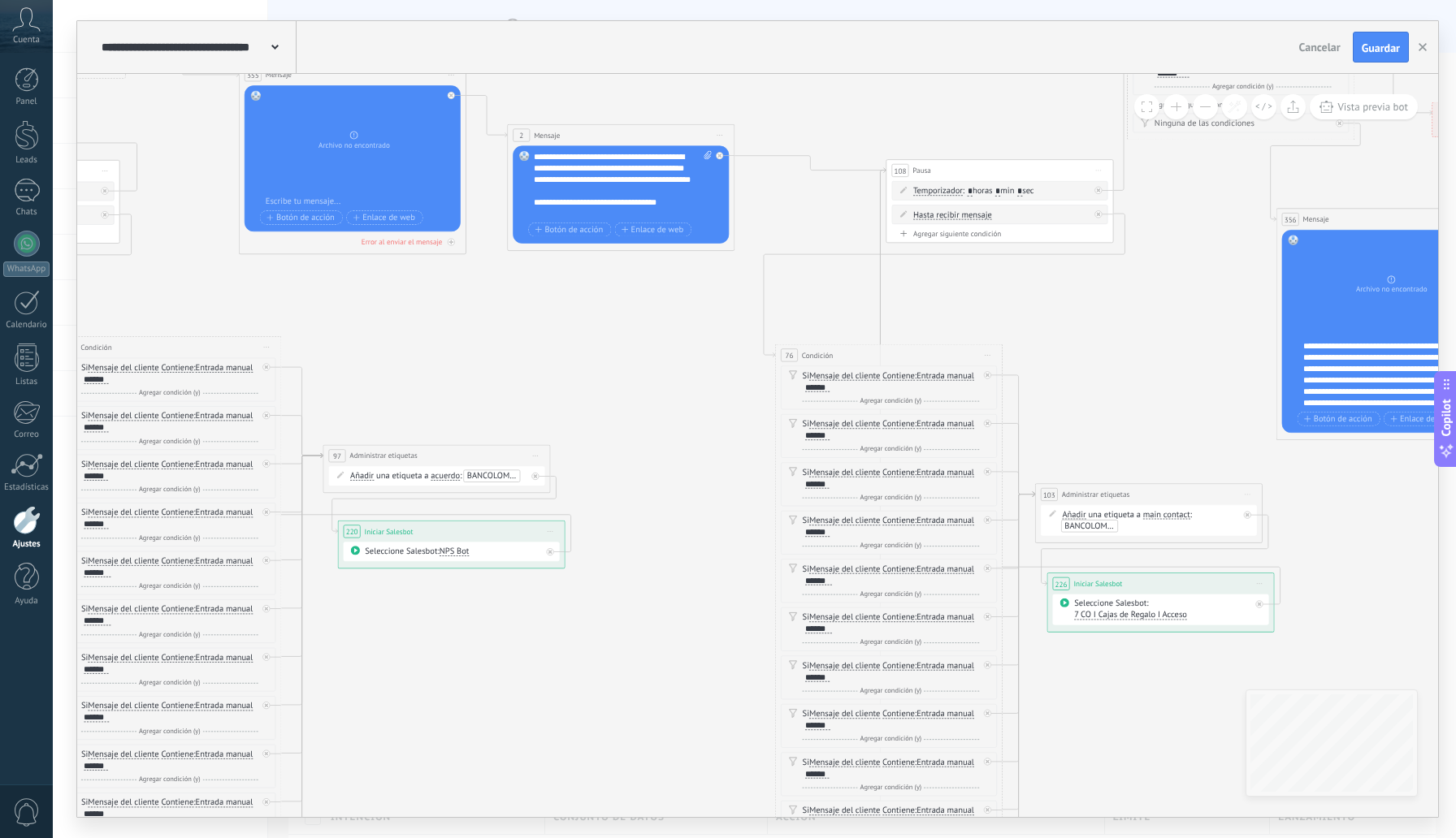
drag, startPoint x: 1002, startPoint y: 297, endPoint x: 983, endPoint y: 291, distance: 19.9
click at [983, 293] on icon at bounding box center [382, 775] width 6168 height 2736
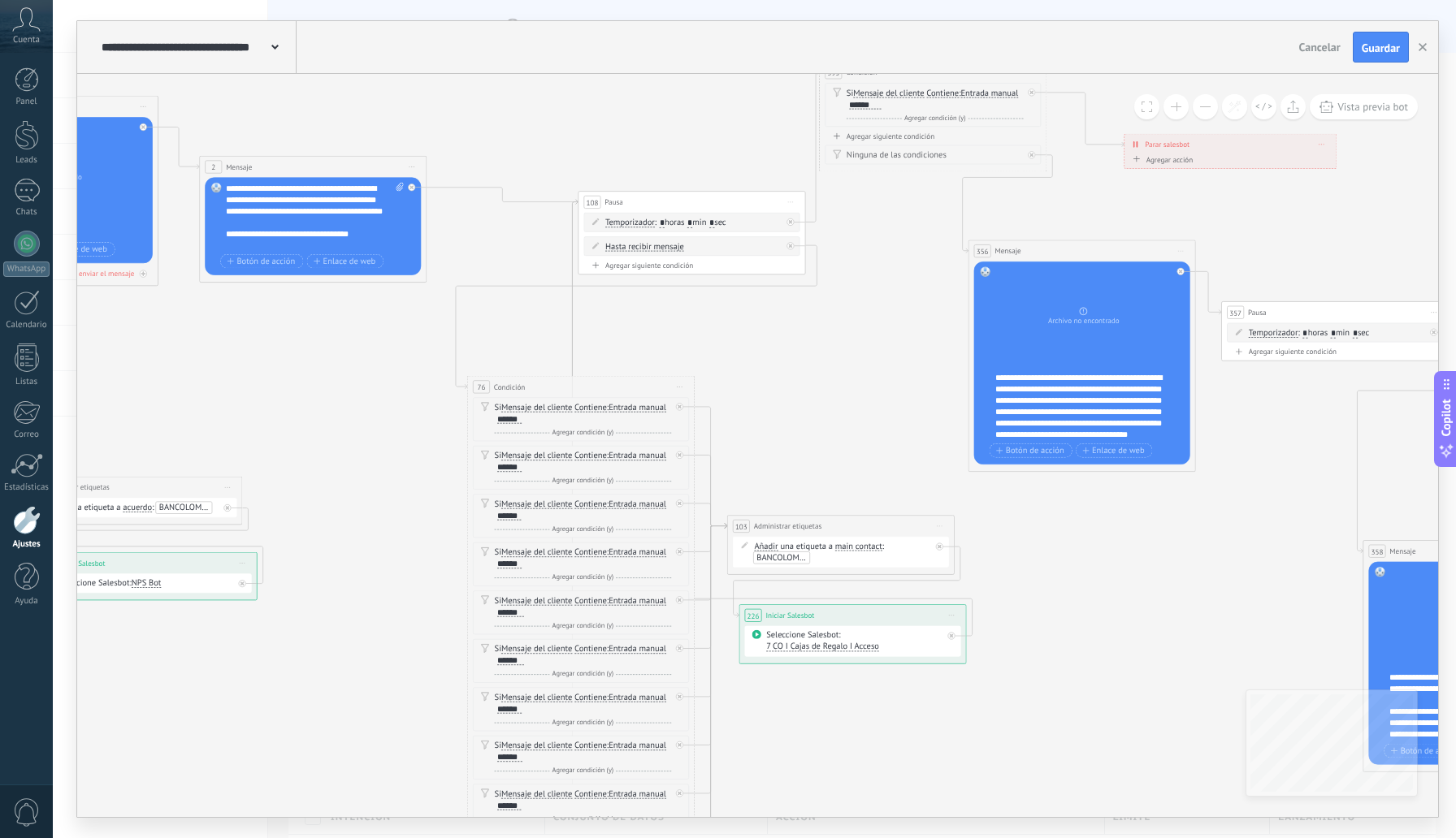
drag, startPoint x: 1089, startPoint y: 285, endPoint x: 444, endPoint y: 329, distance: 646.5
click at [445, 329] on icon at bounding box center [74, 807] width 6168 height 2736
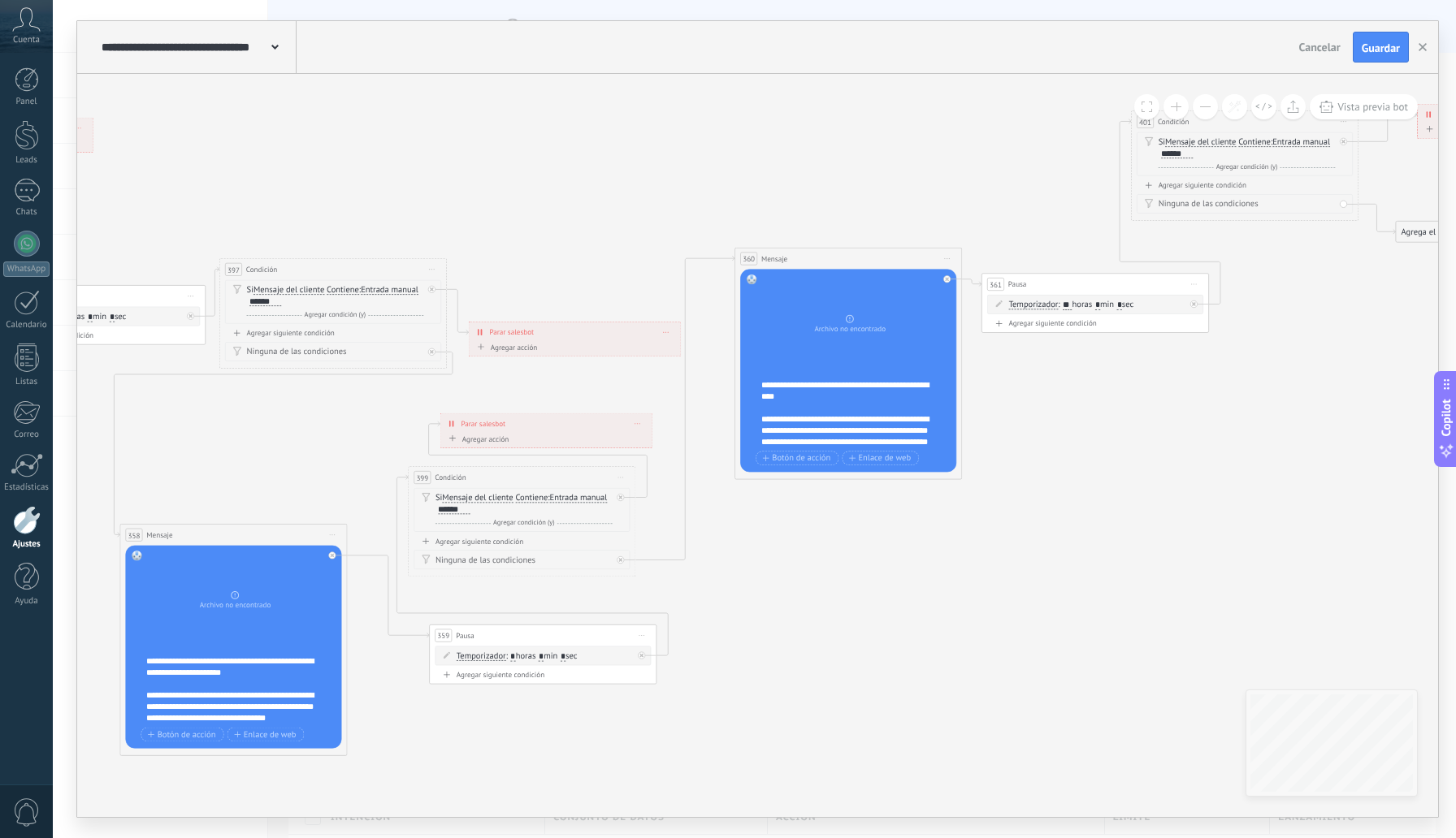
drag, startPoint x: 984, startPoint y: 209, endPoint x: 680, endPoint y: 183, distance: 305.1
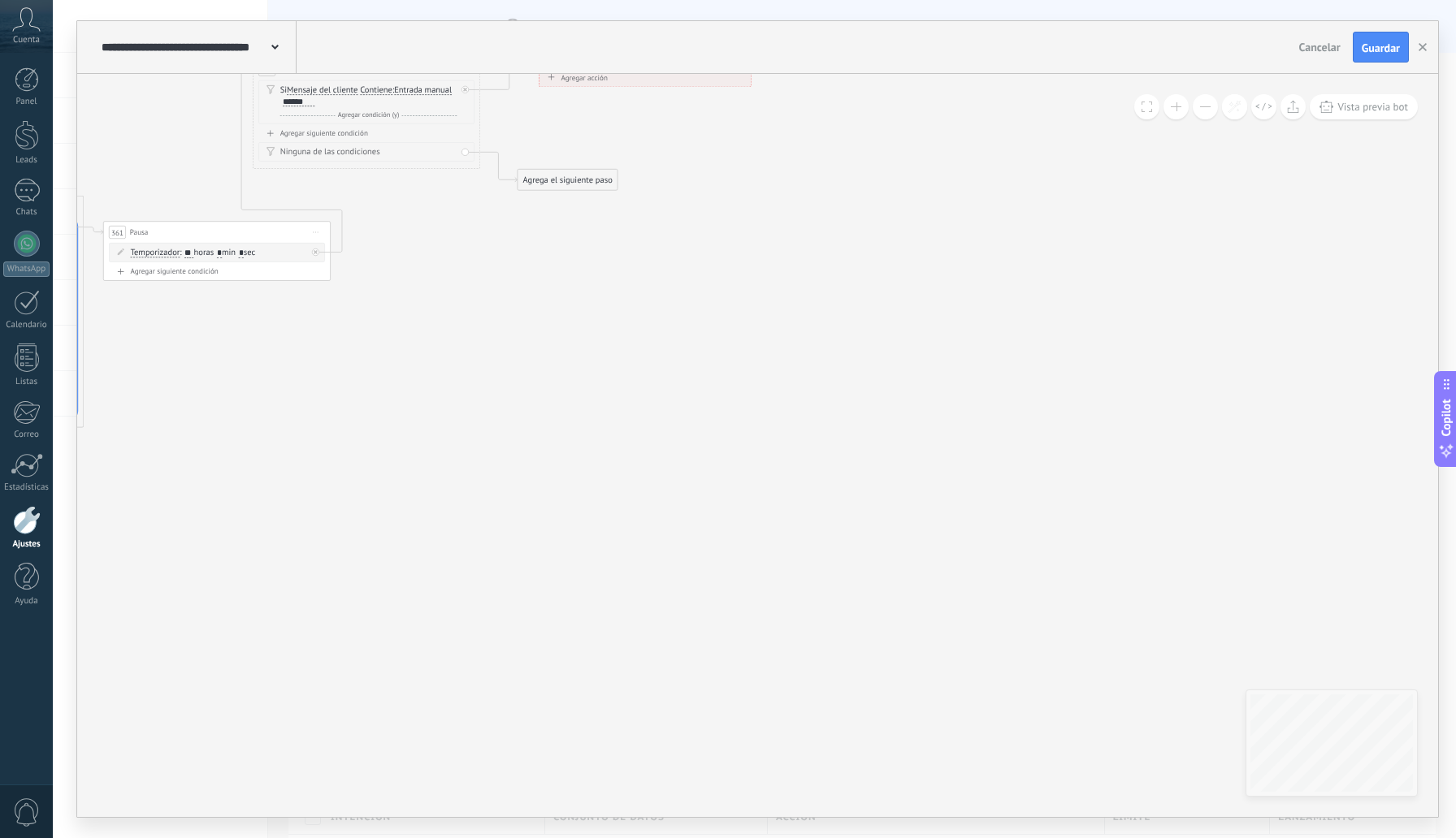
drag, startPoint x: 1151, startPoint y: 383, endPoint x: 282, endPoint y: 336, distance: 870.3
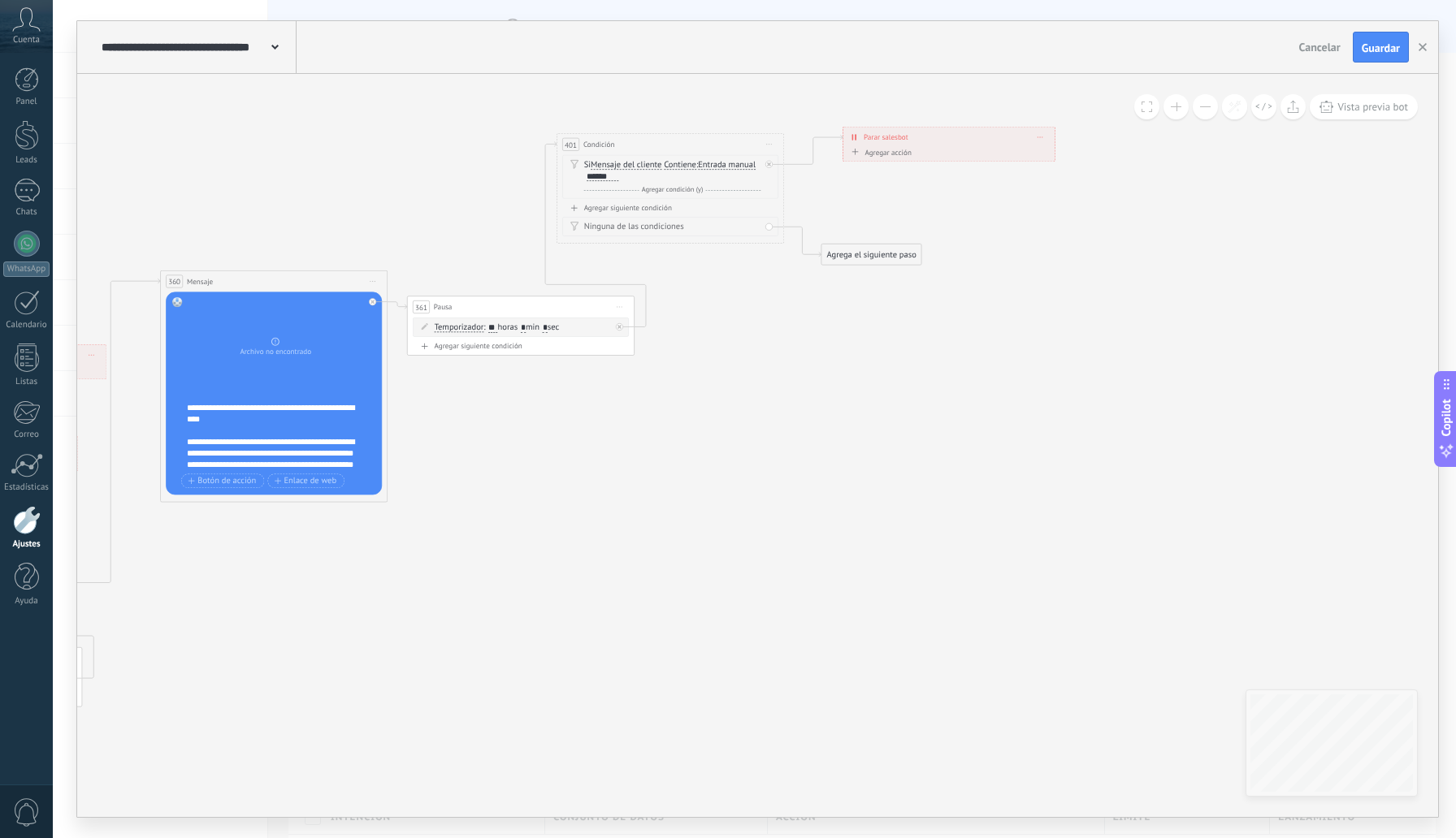
drag, startPoint x: 396, startPoint y: 326, endPoint x: 705, endPoint y: 402, distance: 318.2
click at [845, 258] on div "Agrega el siguiente paso" at bounding box center [872, 254] width 100 height 18
click at [885, 442] on div "Acciones" at bounding box center [899, 445] width 96 height 11
click at [895, 498] on div "Cambiar etapa del lead" at bounding box center [891, 504] width 127 height 19
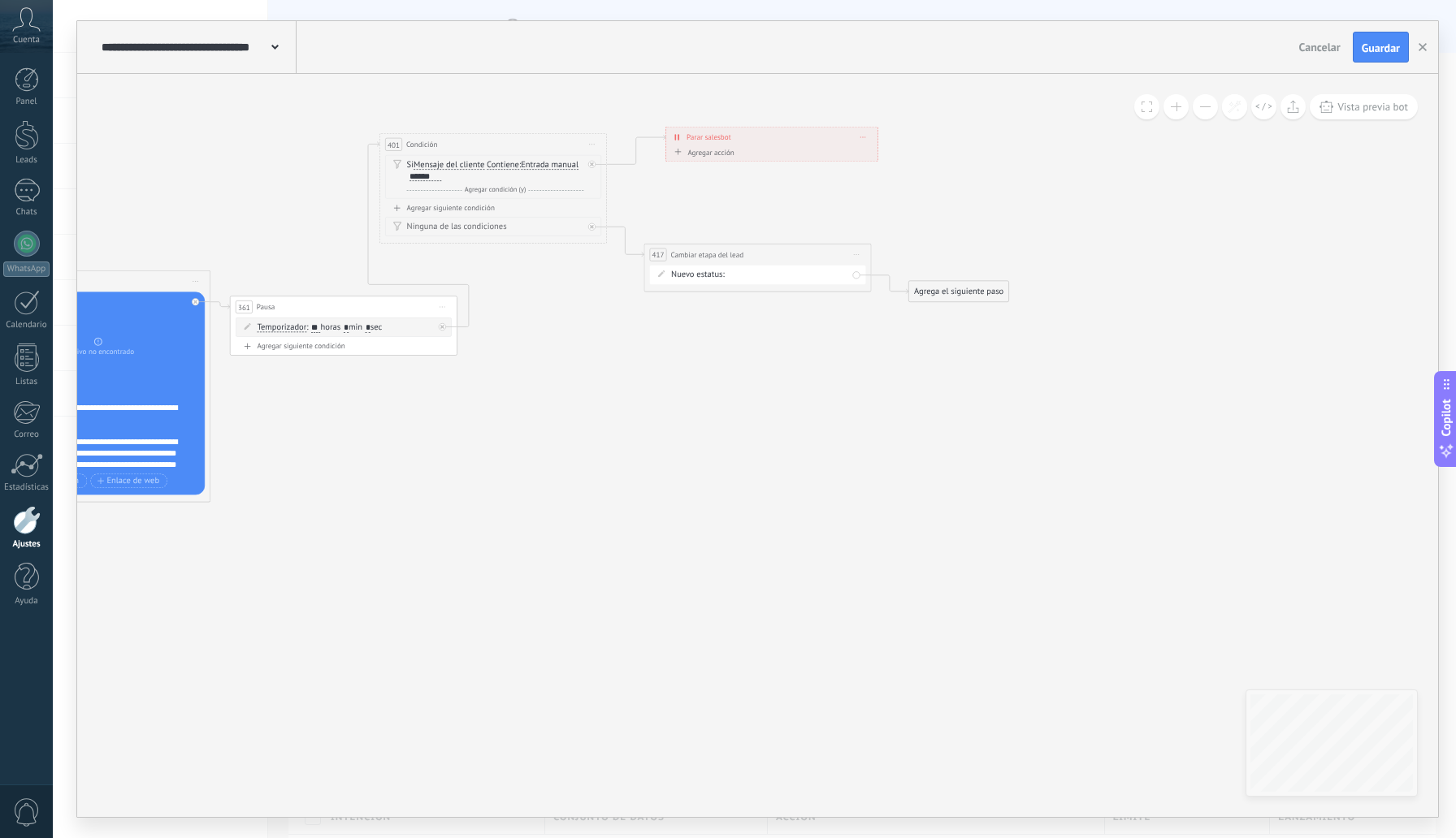
click at [0, 0] on div "BIENVENIDA DESCUENTO 1 DESCUENTO 2 VENTA DE 10 MIL PESOS VENTA 7 MIL PESOS VENT…" at bounding box center [0, 0] width 0 height 0
click at [0, 0] on label "DESCUENTO 1" at bounding box center [0, 0] width 0 height 0
click at [948, 283] on div "Agrega el siguiente paso" at bounding box center [959, 291] width 100 height 18
drag, startPoint x: 1133, startPoint y: 296, endPoint x: 1154, endPoint y: 274, distance: 30.4
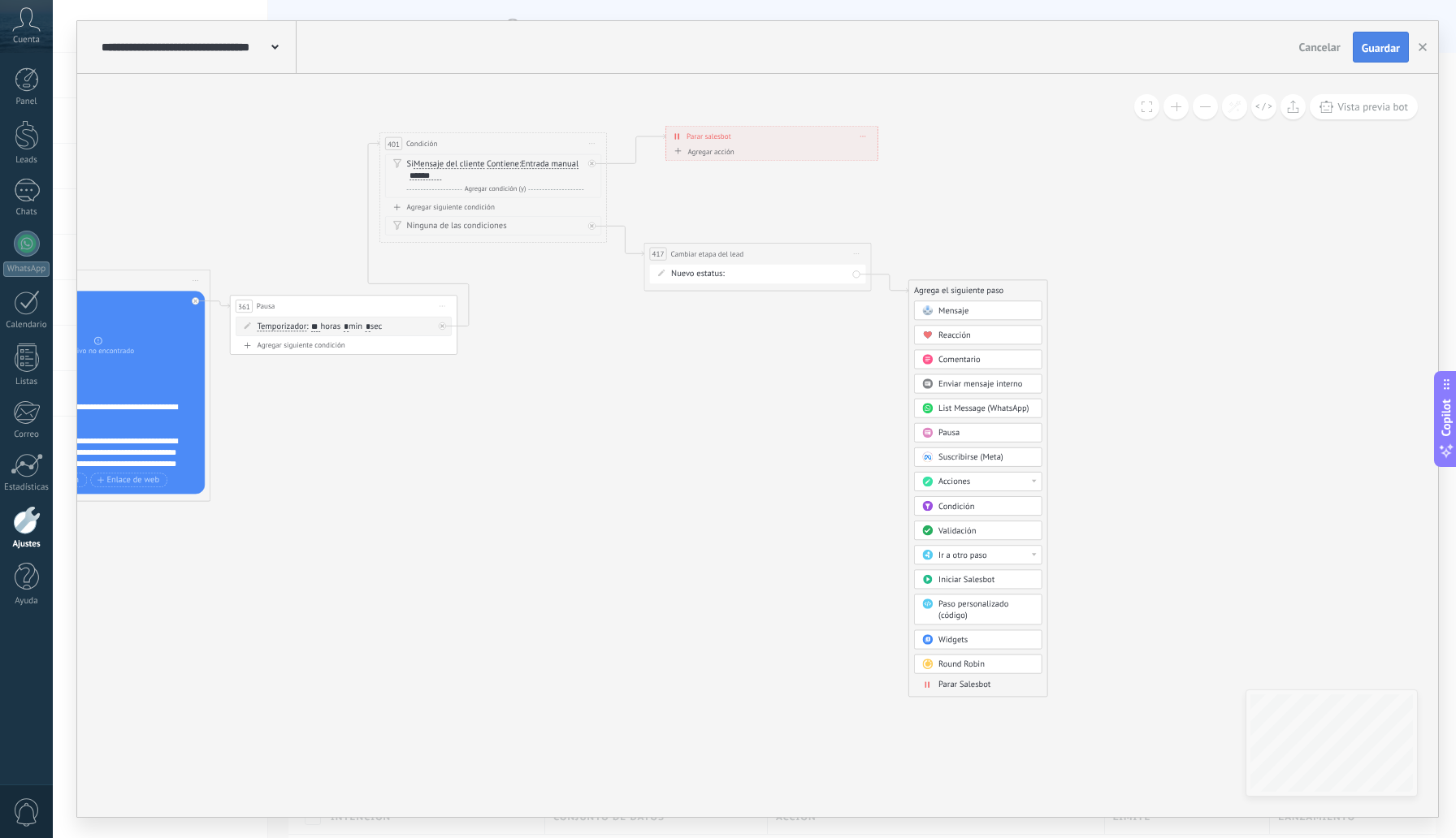
click at [1373, 44] on span "Guardar" at bounding box center [1381, 48] width 38 height 11
click at [1212, 106] on button at bounding box center [1206, 106] width 25 height 25
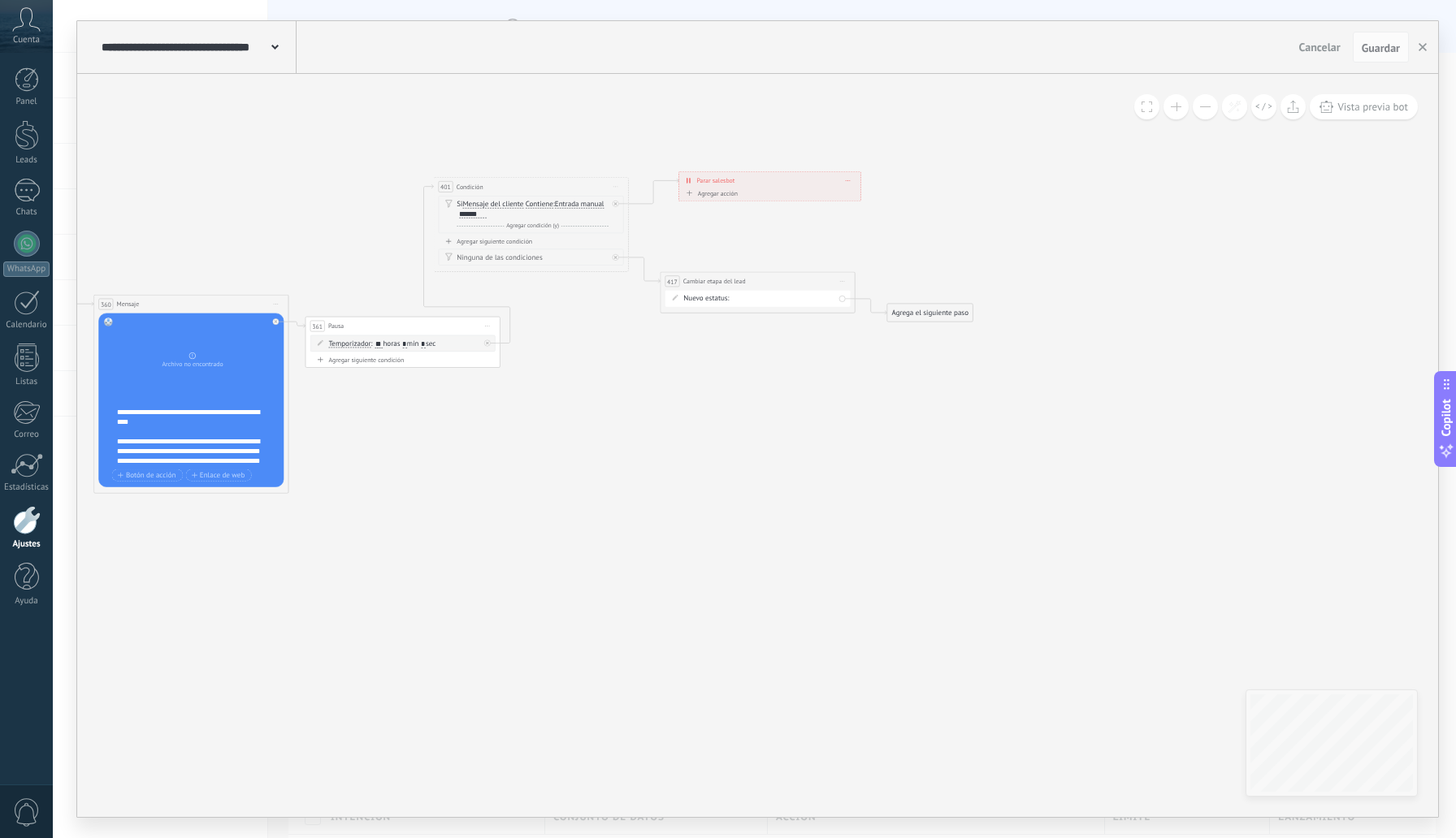
click at [1212, 106] on button at bounding box center [1206, 106] width 25 height 25
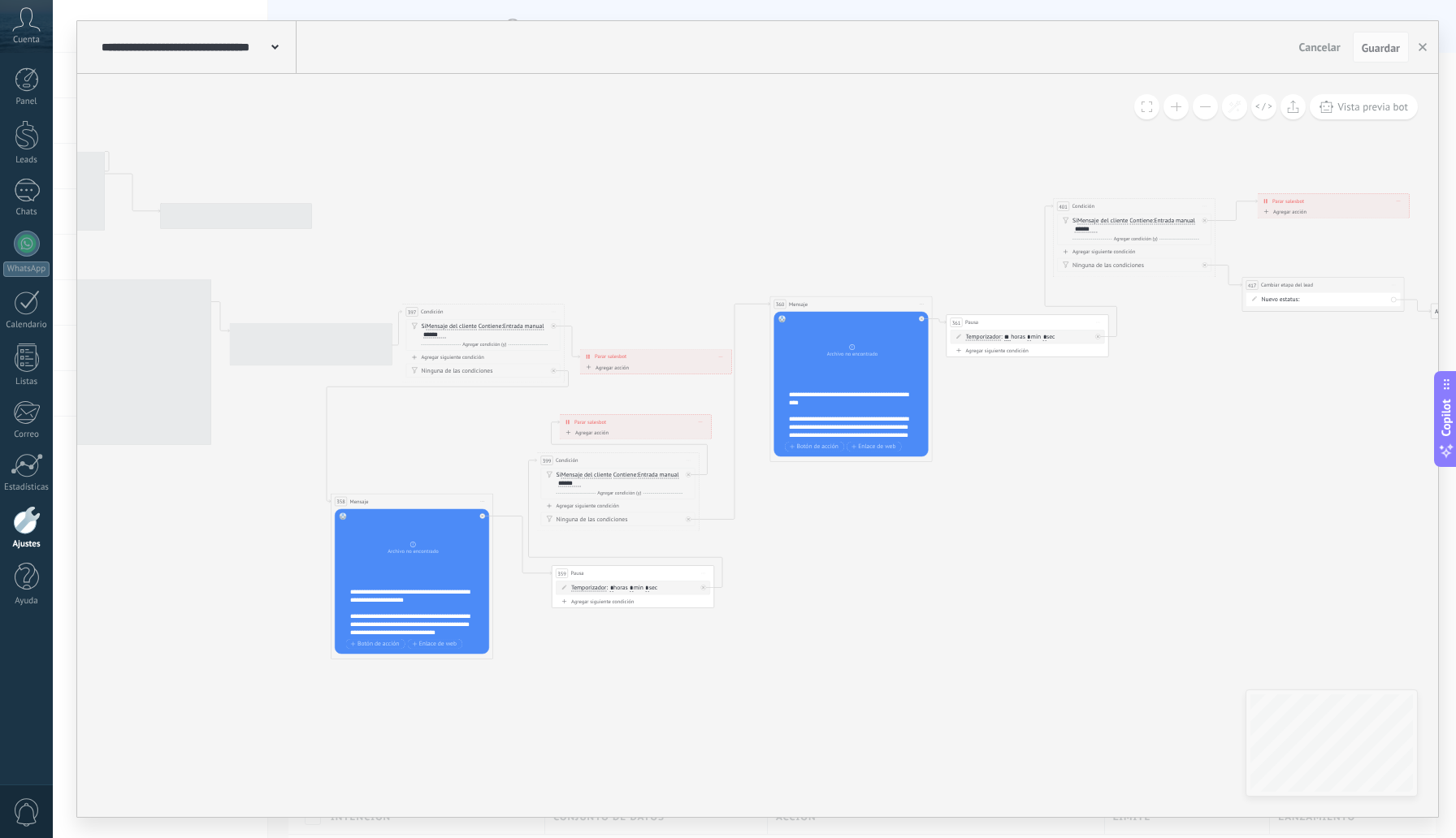
drag, startPoint x: 478, startPoint y: 156, endPoint x: 885, endPoint y: 120, distance: 408.6
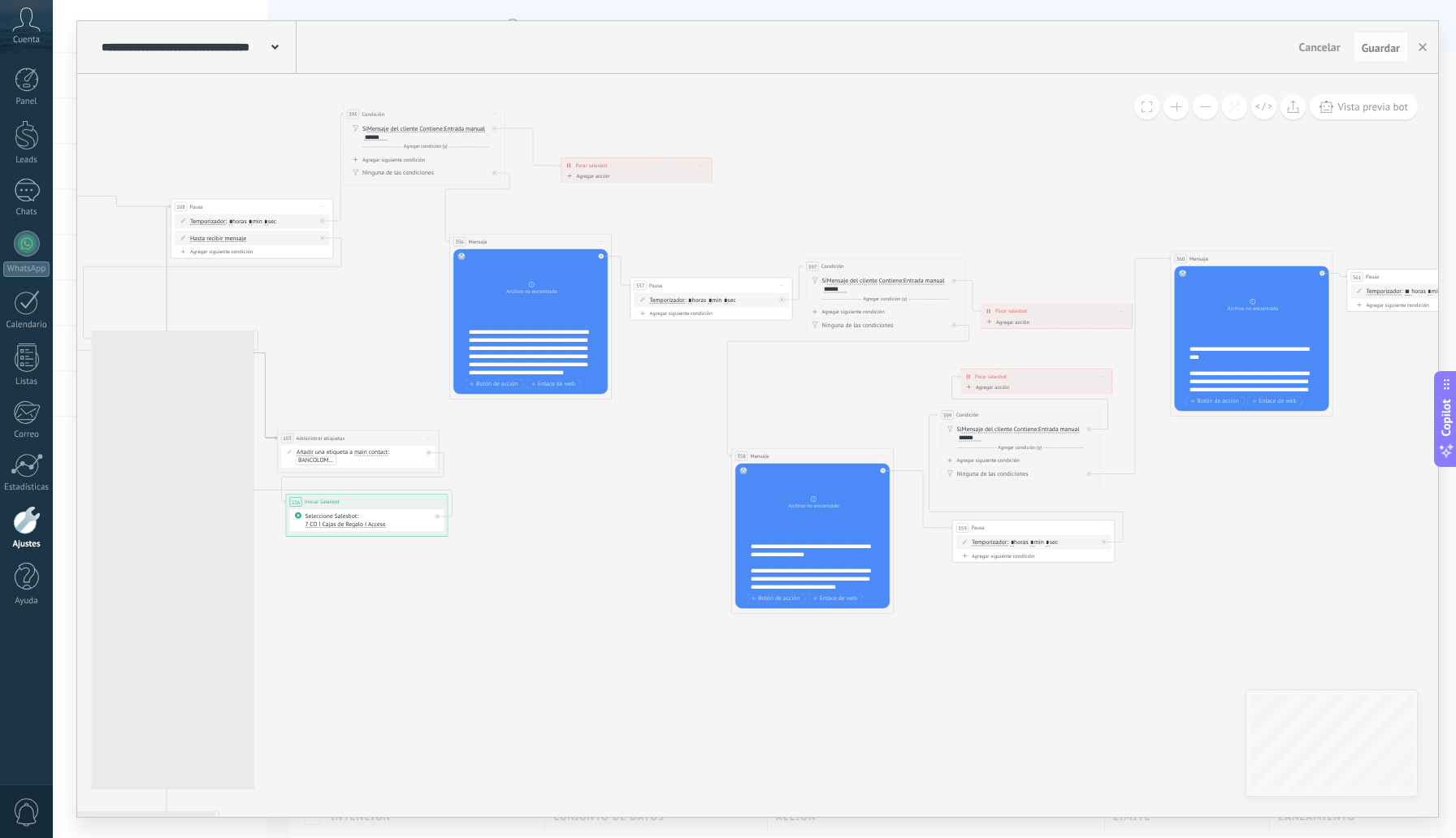
drag, startPoint x: 738, startPoint y: 112, endPoint x: 923, endPoint y: 98, distance: 185.5
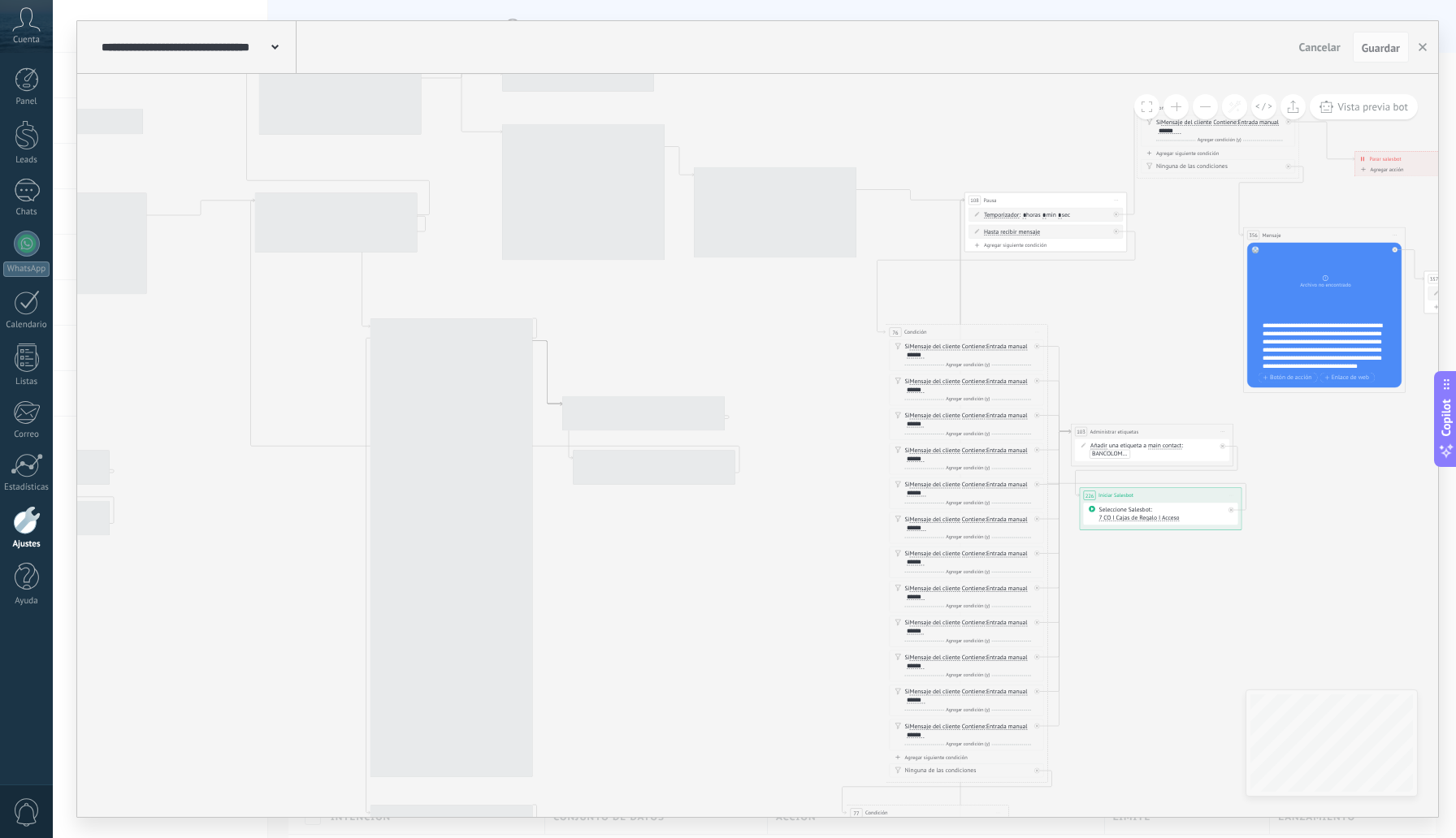
drag, startPoint x: 241, startPoint y: 109, endPoint x: 794, endPoint y: 103, distance: 553.0
click at [967, 99] on icon at bounding box center [638, 633] width 4472 height 1954
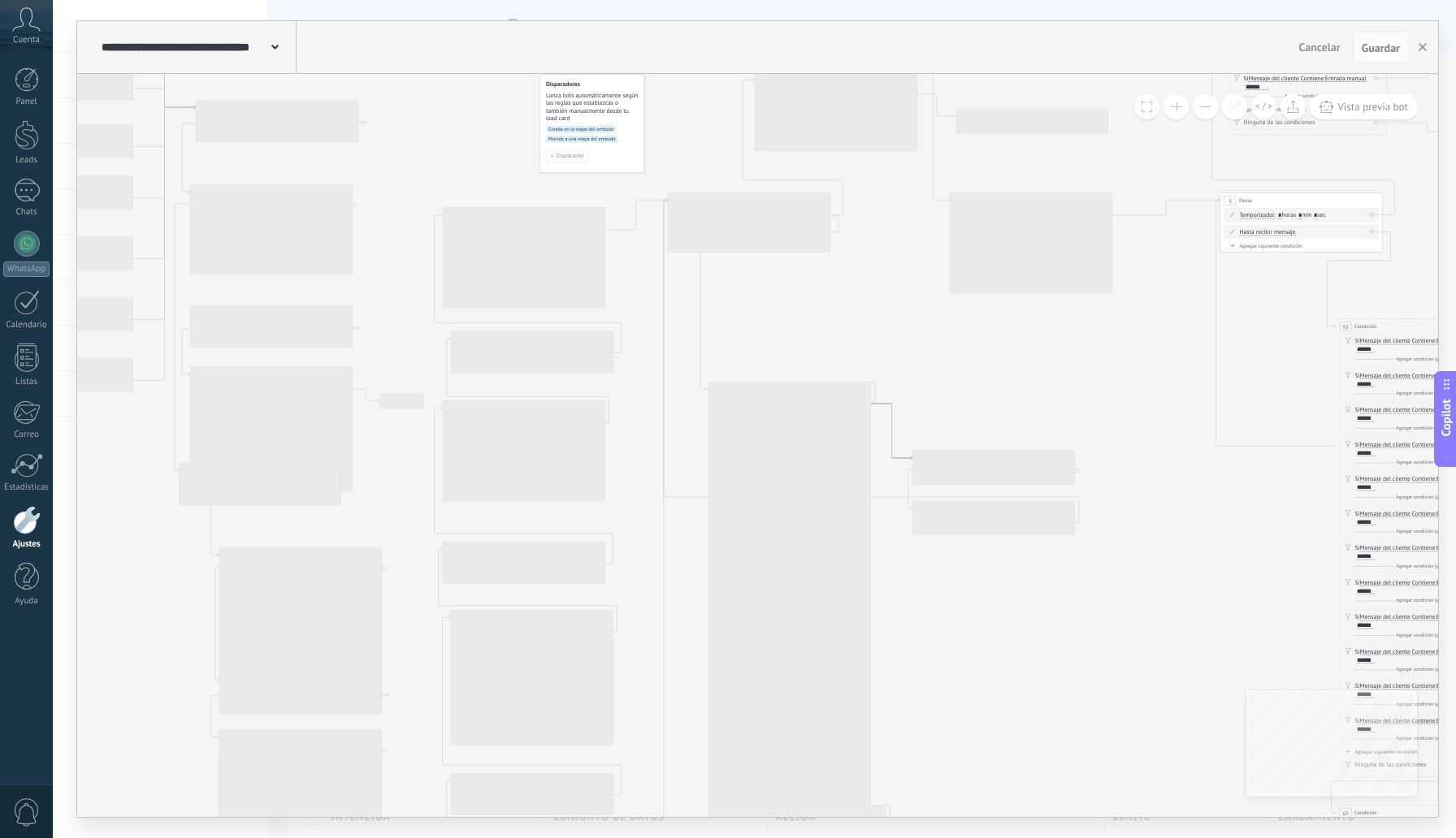
drag, startPoint x: 228, startPoint y: 136, endPoint x: 1197, endPoint y: 137, distance: 969.0
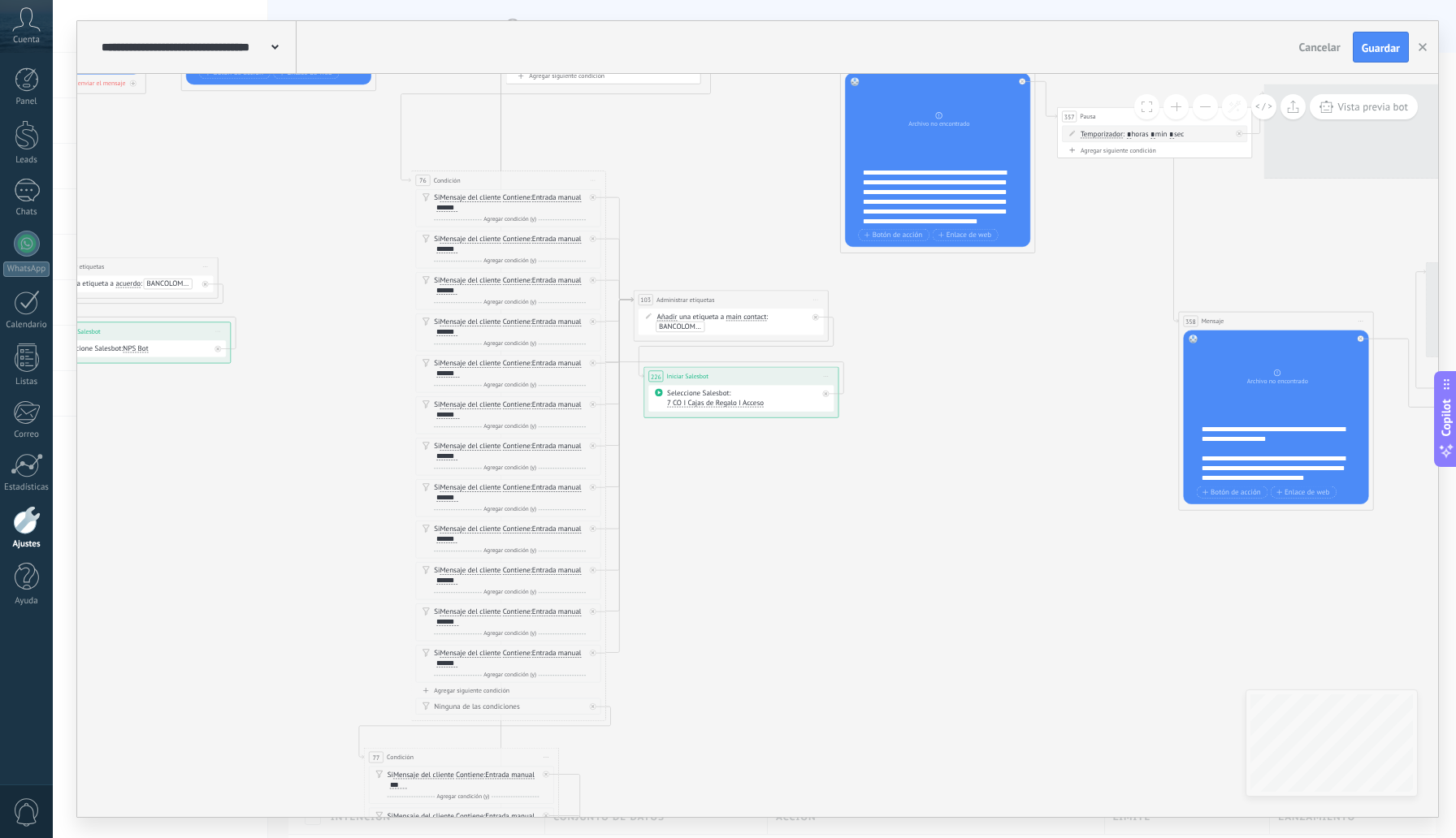
drag, startPoint x: 1071, startPoint y: 274, endPoint x: 653, endPoint y: 176, distance: 429.3
click at [642, 167] on icon "198 Pausa 3 Pausa 3 Pausa 108 Pausa 198 Pausa 108 Pausa" at bounding box center [113, 641] width 5365 height 2546
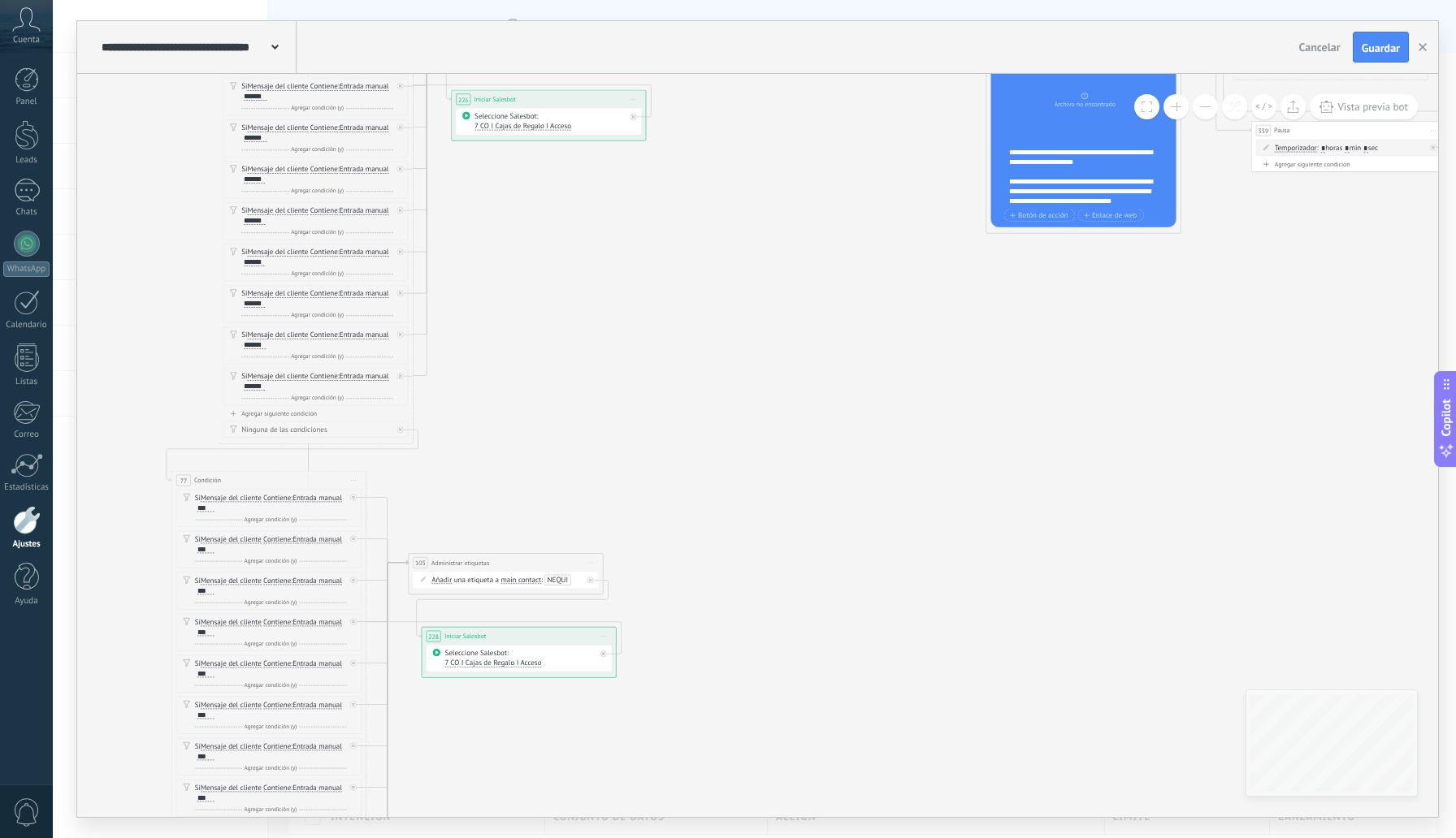
drag, startPoint x: 774, startPoint y: 630, endPoint x: 582, endPoint y: 285, distance: 394.8
click at [1395, 50] on span "Guardar" at bounding box center [1381, 48] width 38 height 11
click at [1424, 47] on use "button" at bounding box center [1422, 47] width 8 height 8
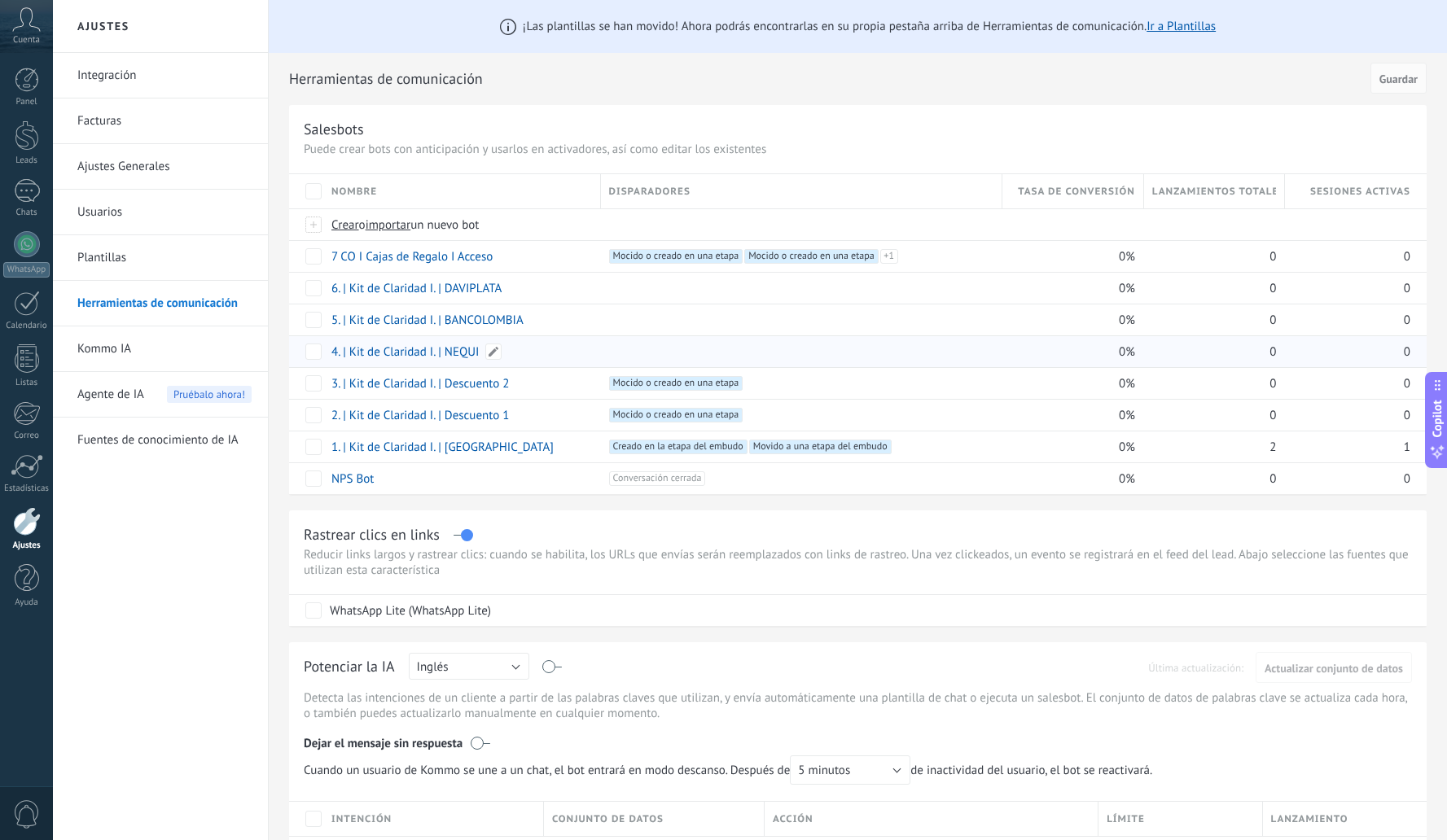
click at [442, 357] on link "4. | Kit de Claridad I. | NEQUI" at bounding box center [404, 352] width 147 height 16
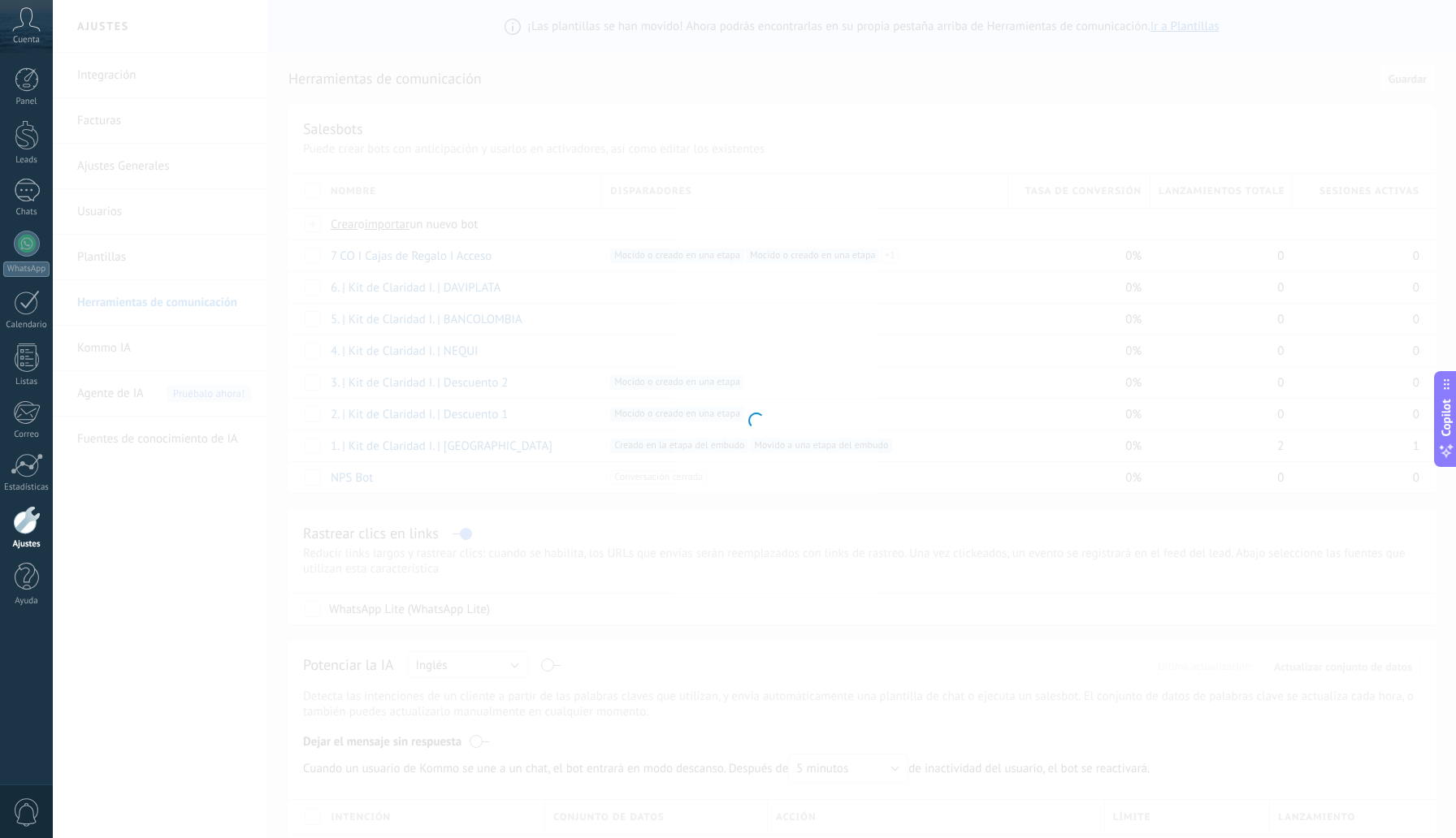
type input "**********"
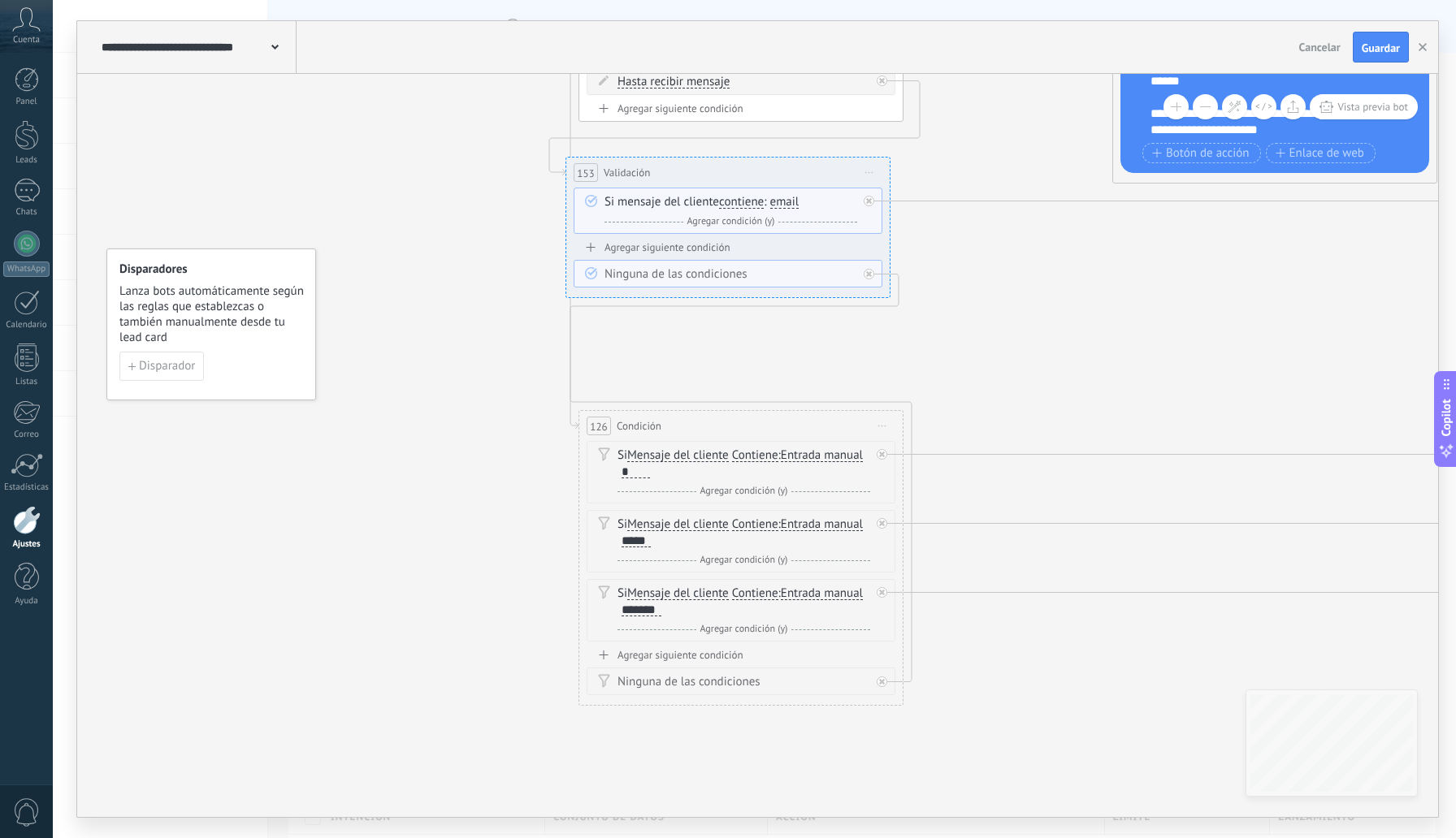
click at [1205, 108] on button at bounding box center [1206, 106] width 25 height 25
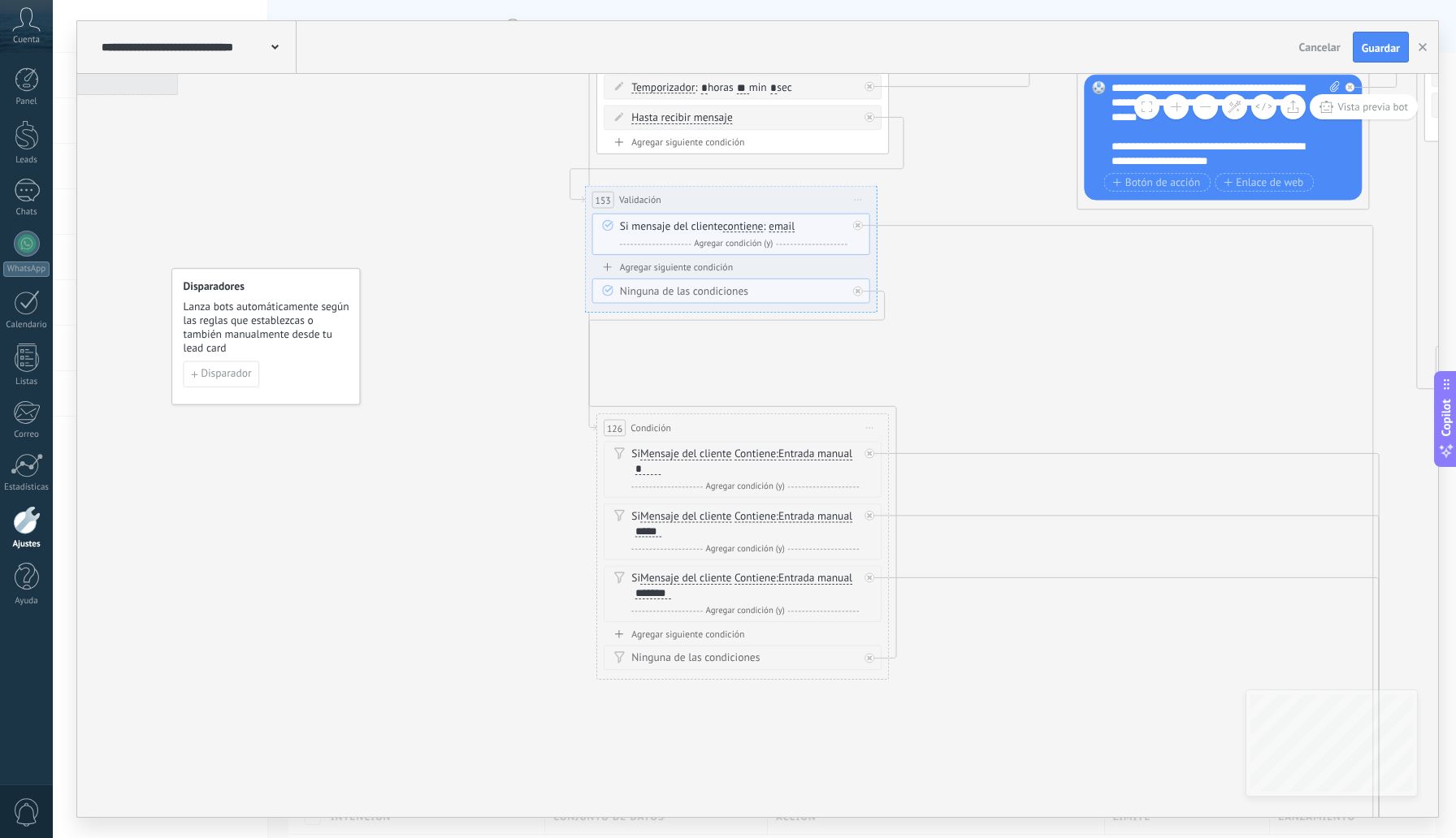
click at [1205, 108] on button at bounding box center [1206, 106] width 25 height 25
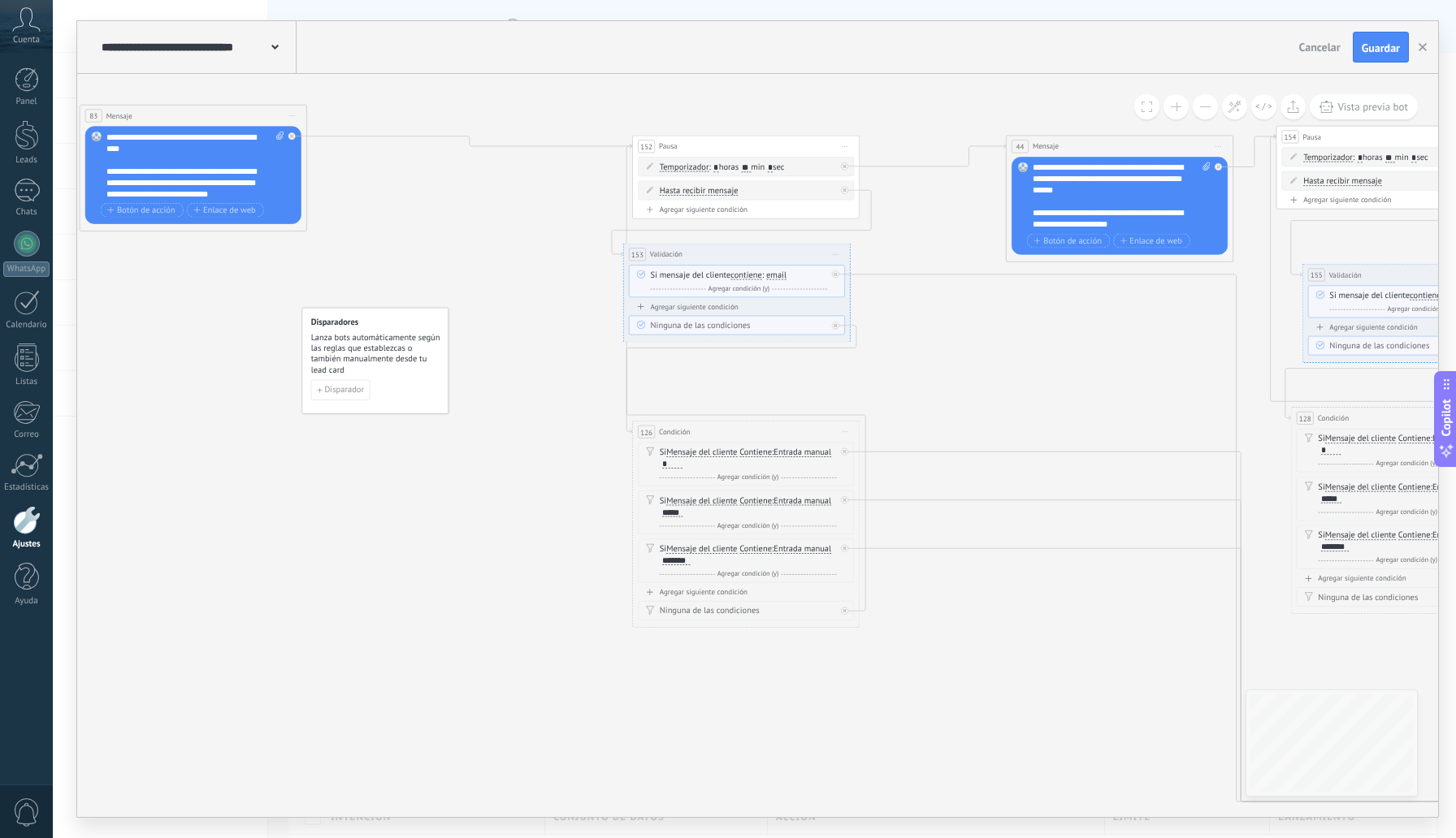
click at [1205, 108] on button at bounding box center [1206, 106] width 25 height 25
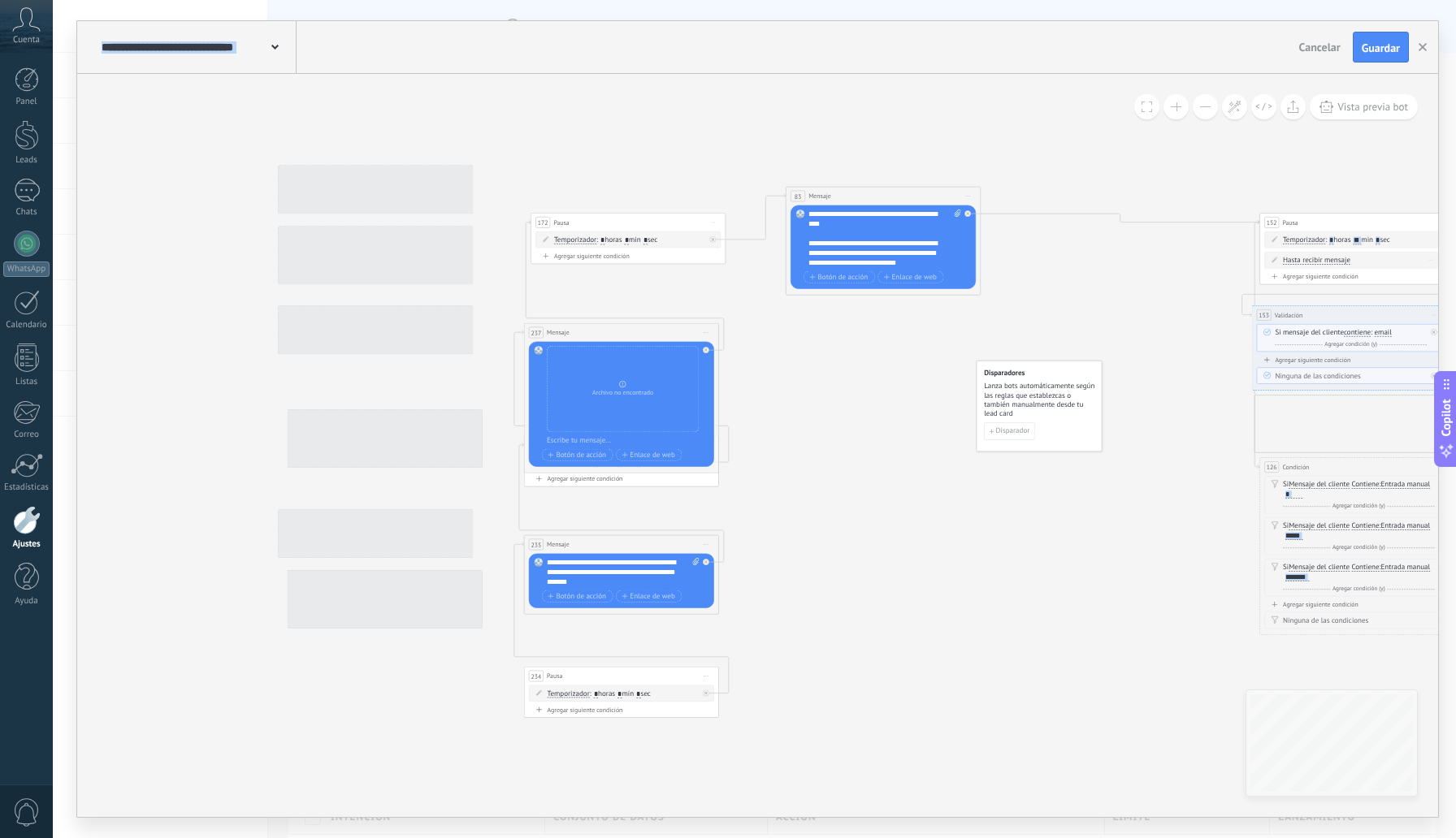
drag, startPoint x: 525, startPoint y: 231, endPoint x: 1270, endPoint y: 264, distance: 745.7
click at [1166, 329] on div "126 Condición ********* Iniciar vista previa aquí Cambiar nombre Duplicar [GEOG…" at bounding box center [1166, 329] width 0 height 0
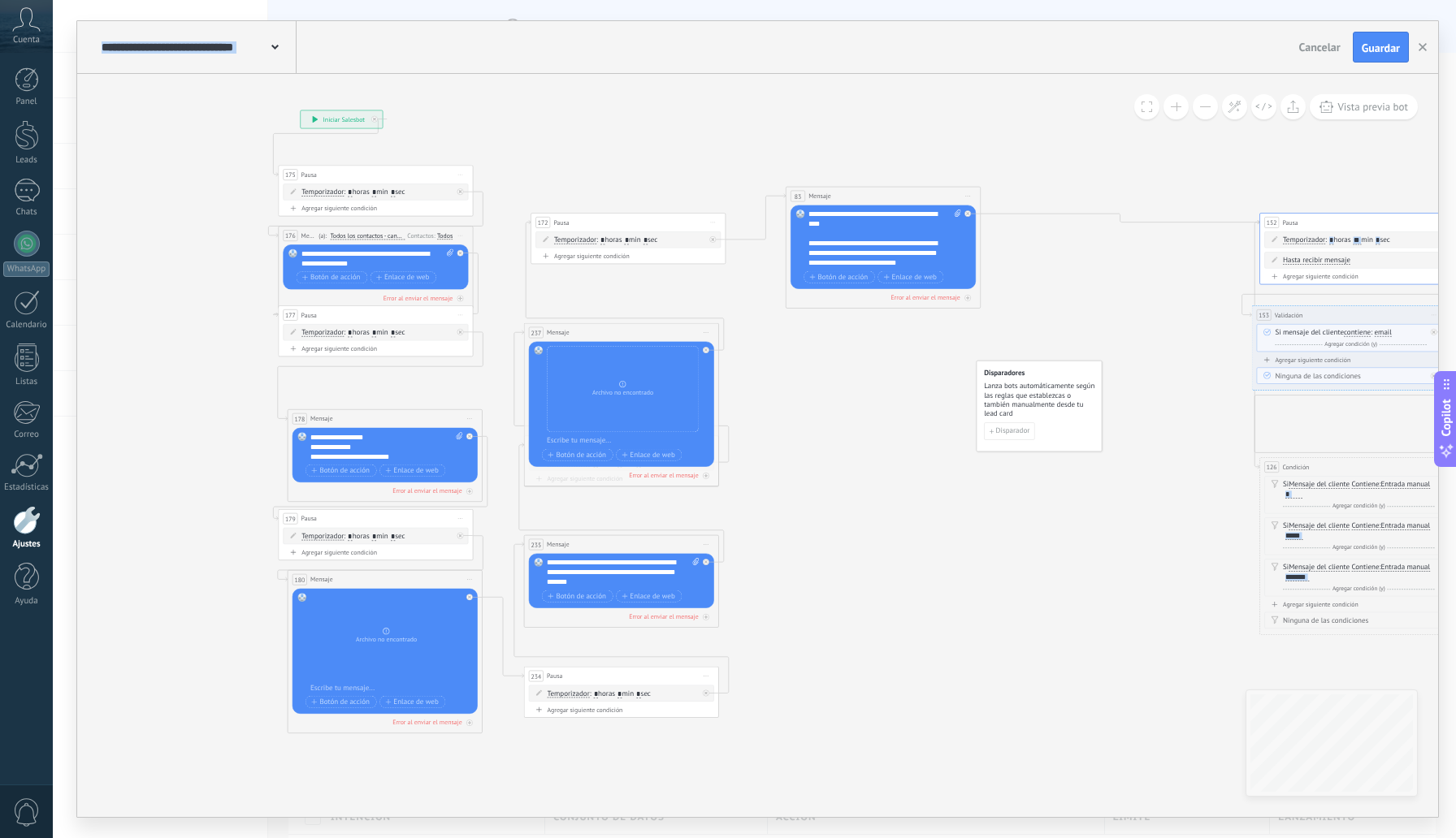
click at [1180, 106] on button at bounding box center [1176, 106] width 25 height 25
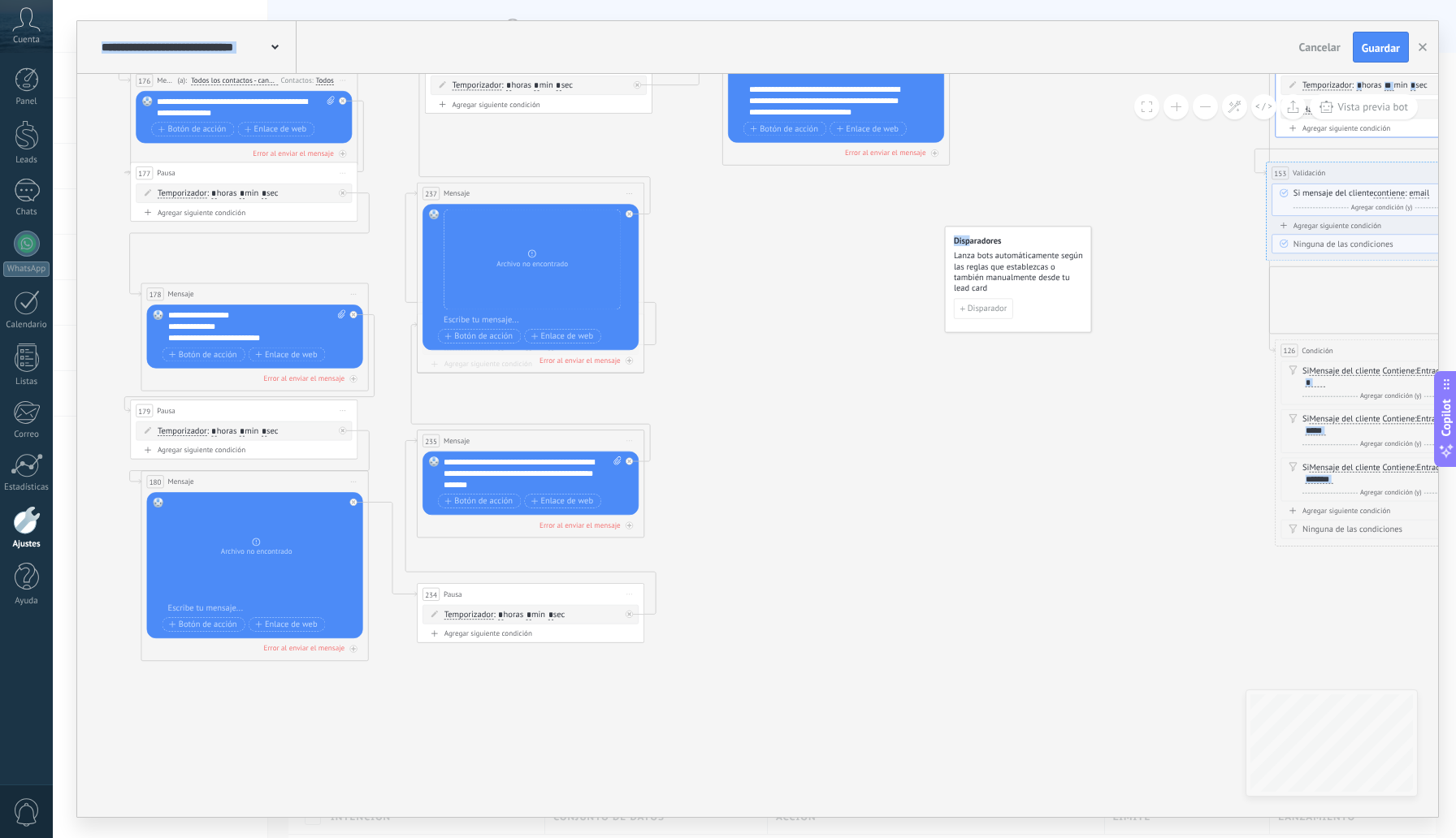
drag, startPoint x: 799, startPoint y: 357, endPoint x: 979, endPoint y: 247, distance: 211.0
click at [1166, 190] on div "126 Condición ********* Iniciar vista previa aquí Cambiar nombre Duplicar Borra…" at bounding box center [1166, 190] width 0 height 0
click at [212, 336] on div "**********" at bounding box center [257, 326] width 178 height 34
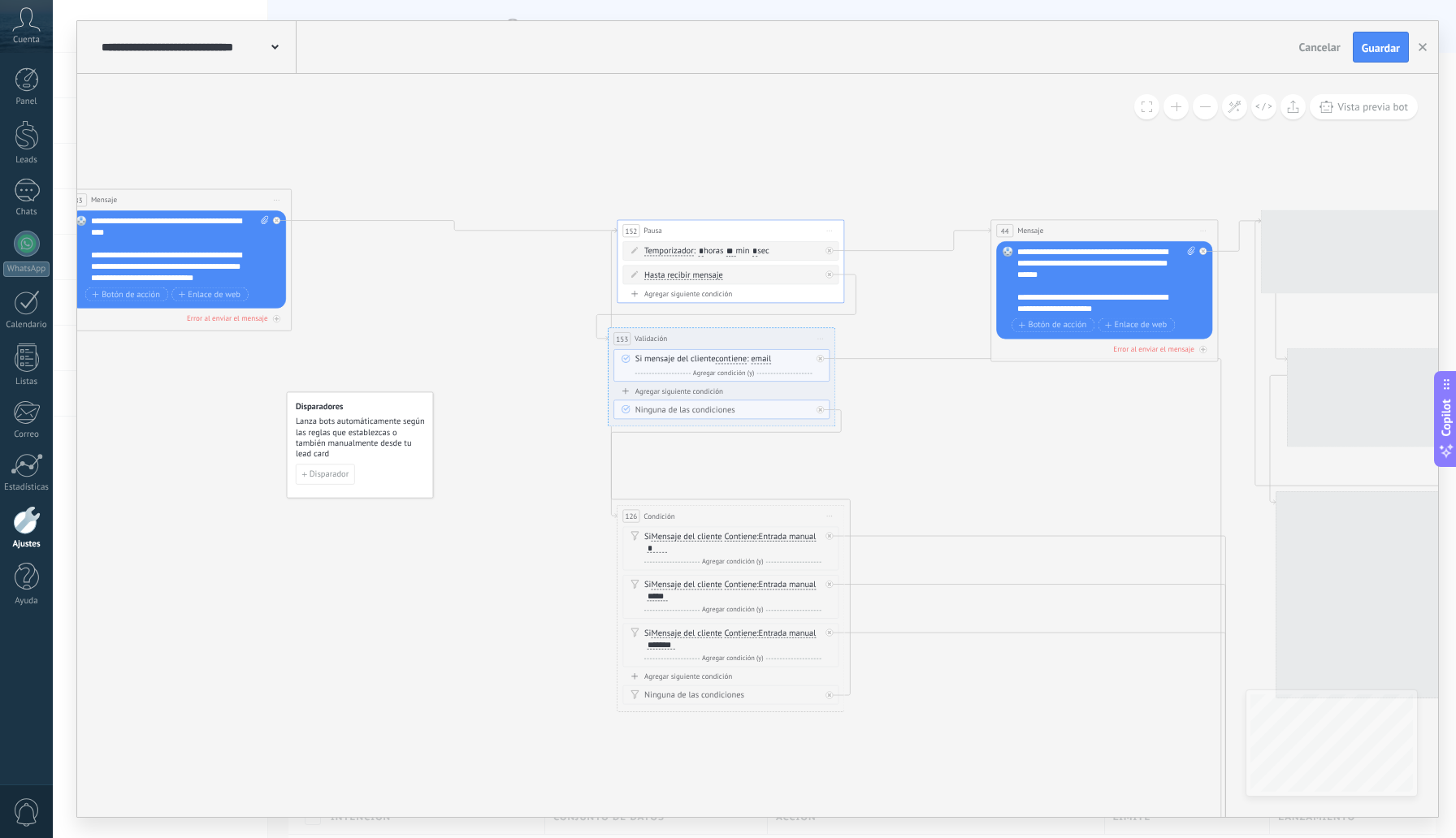
drag, startPoint x: 1151, startPoint y: 532, endPoint x: 469, endPoint y: 711, distance: 705.1
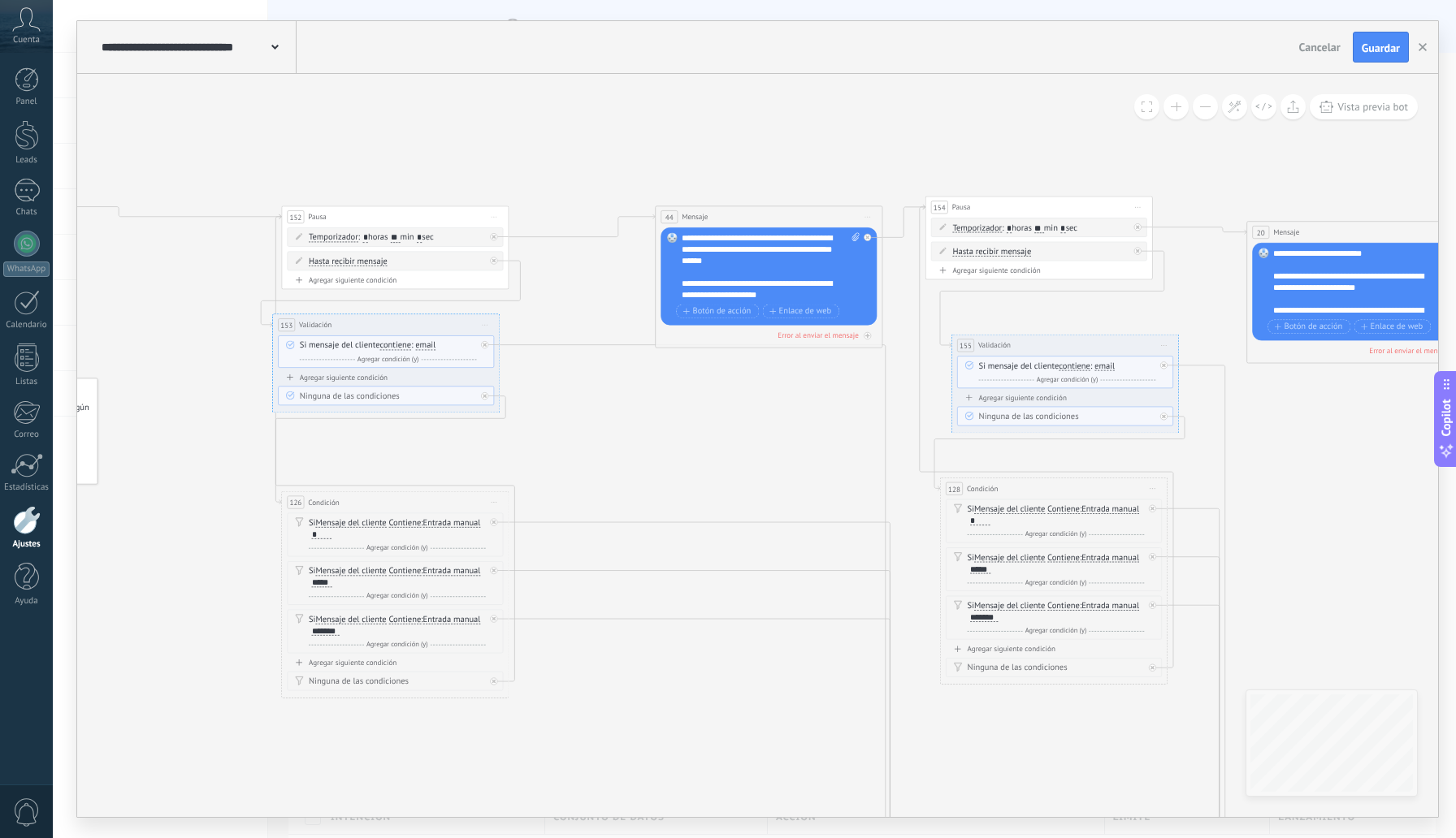
drag, startPoint x: 1075, startPoint y: 432, endPoint x: 439, endPoint y: 399, distance: 636.9
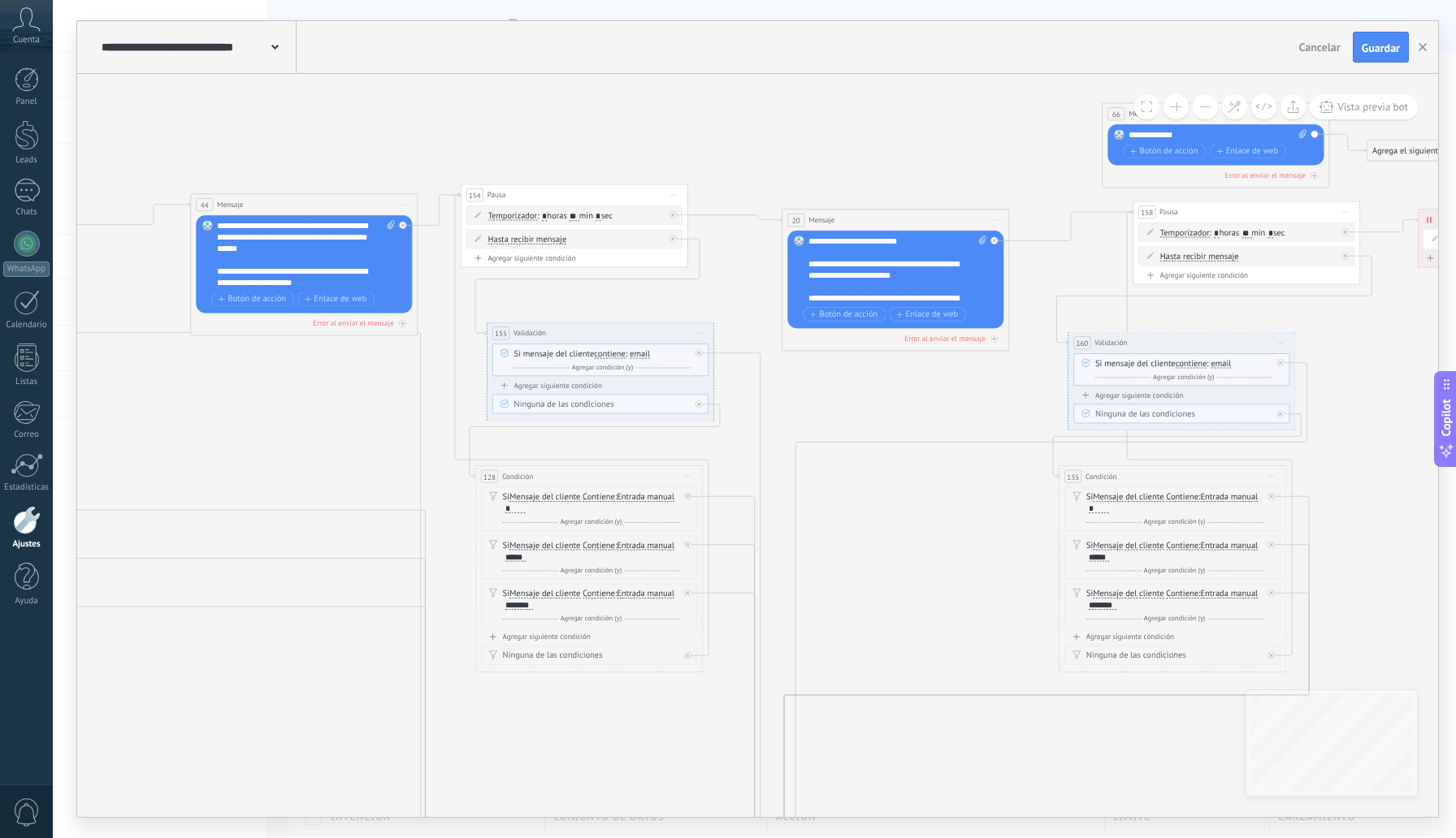
drag, startPoint x: 1043, startPoint y: 439, endPoint x: 677, endPoint y: 427, distance: 366.2
click at [697, 428] on icon at bounding box center [497, 844] width 4220 height 2110
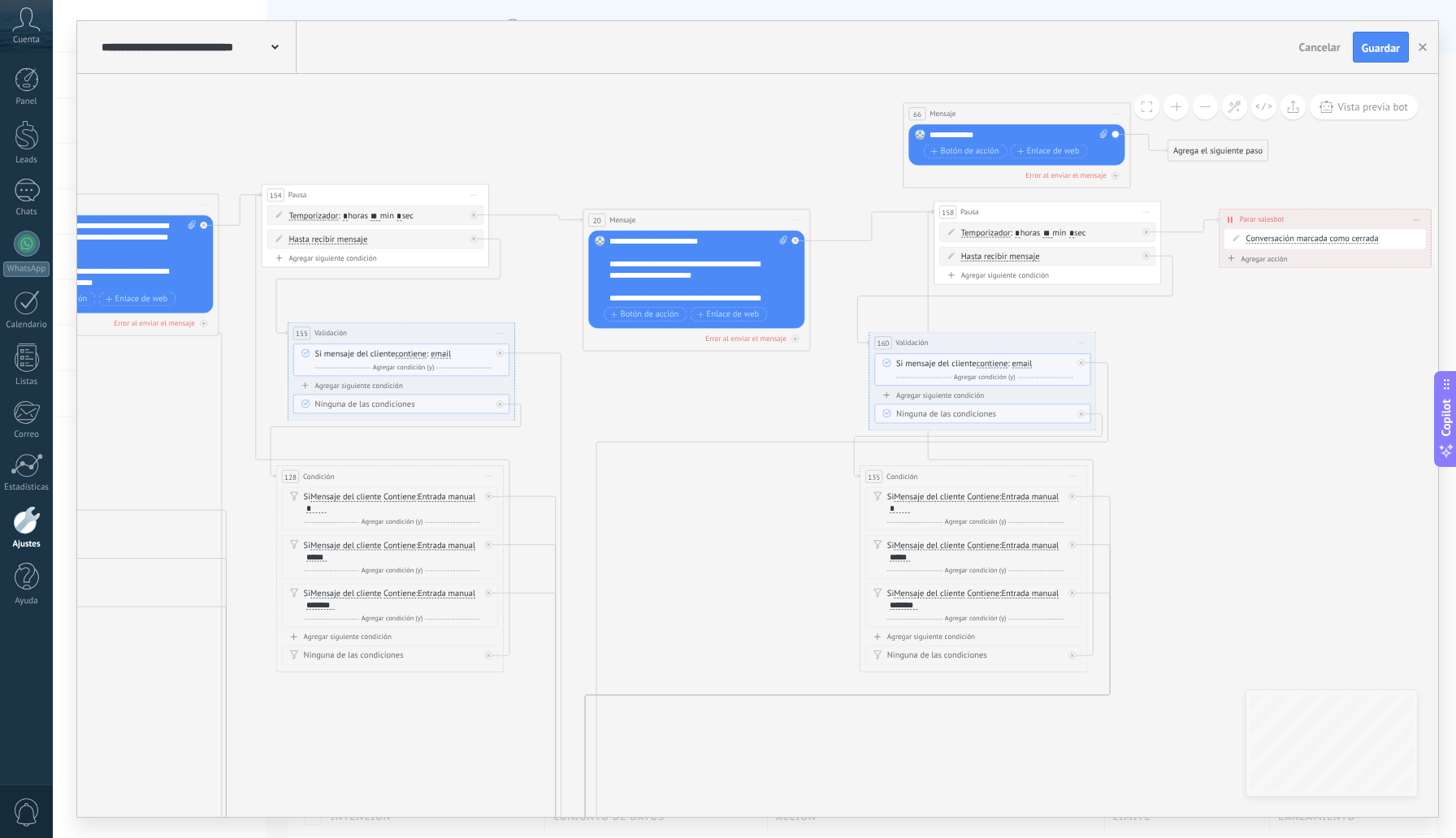
drag, startPoint x: 1295, startPoint y: 388, endPoint x: 1039, endPoint y: 402, distance: 256.4
click at [1045, 409] on icon at bounding box center [297, 844] width 4220 height 2110
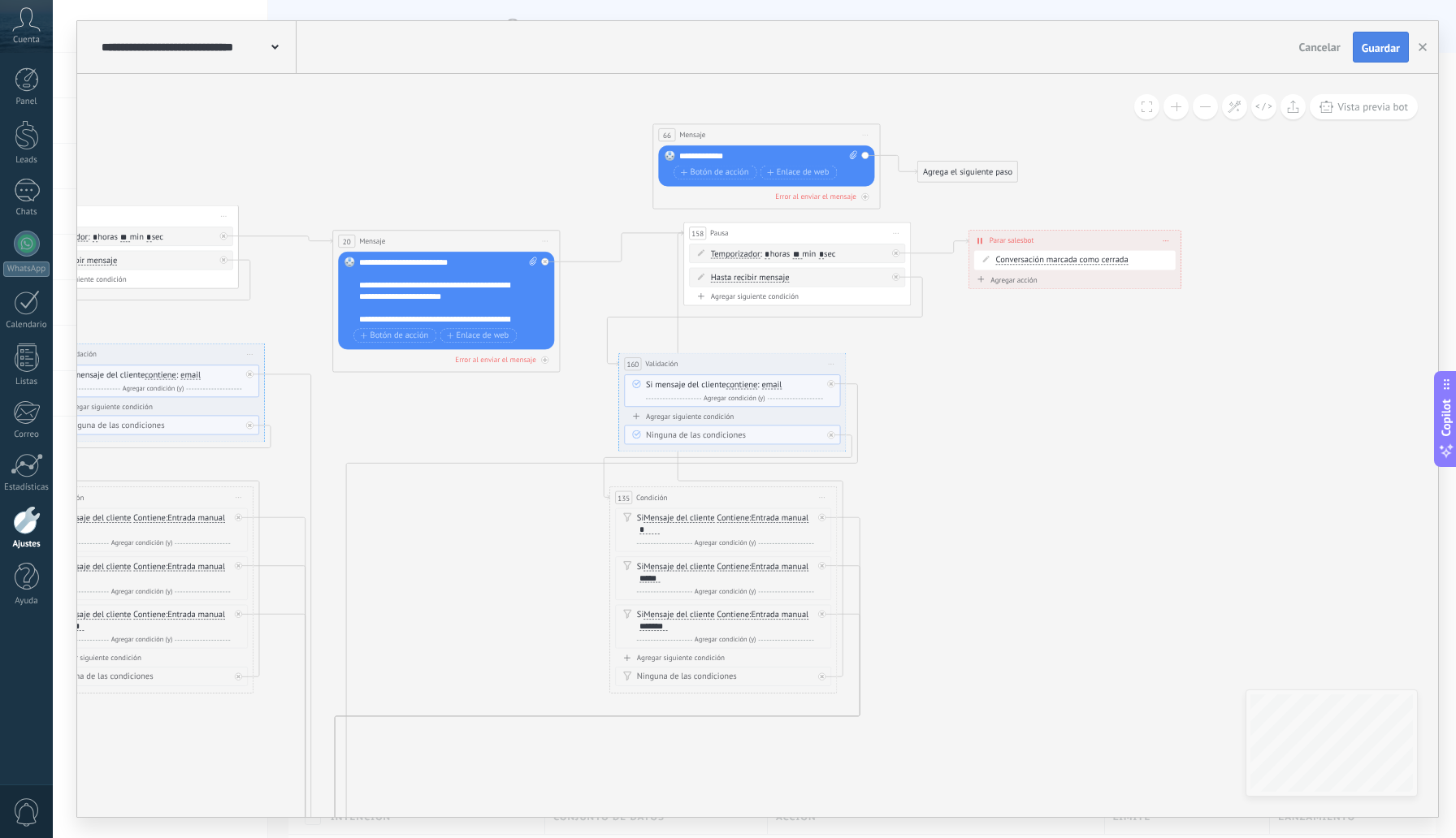
click at [1379, 57] on button "Guardar" at bounding box center [1381, 47] width 56 height 31
click at [1425, 50] on icon "button" at bounding box center [1422, 47] width 8 height 8
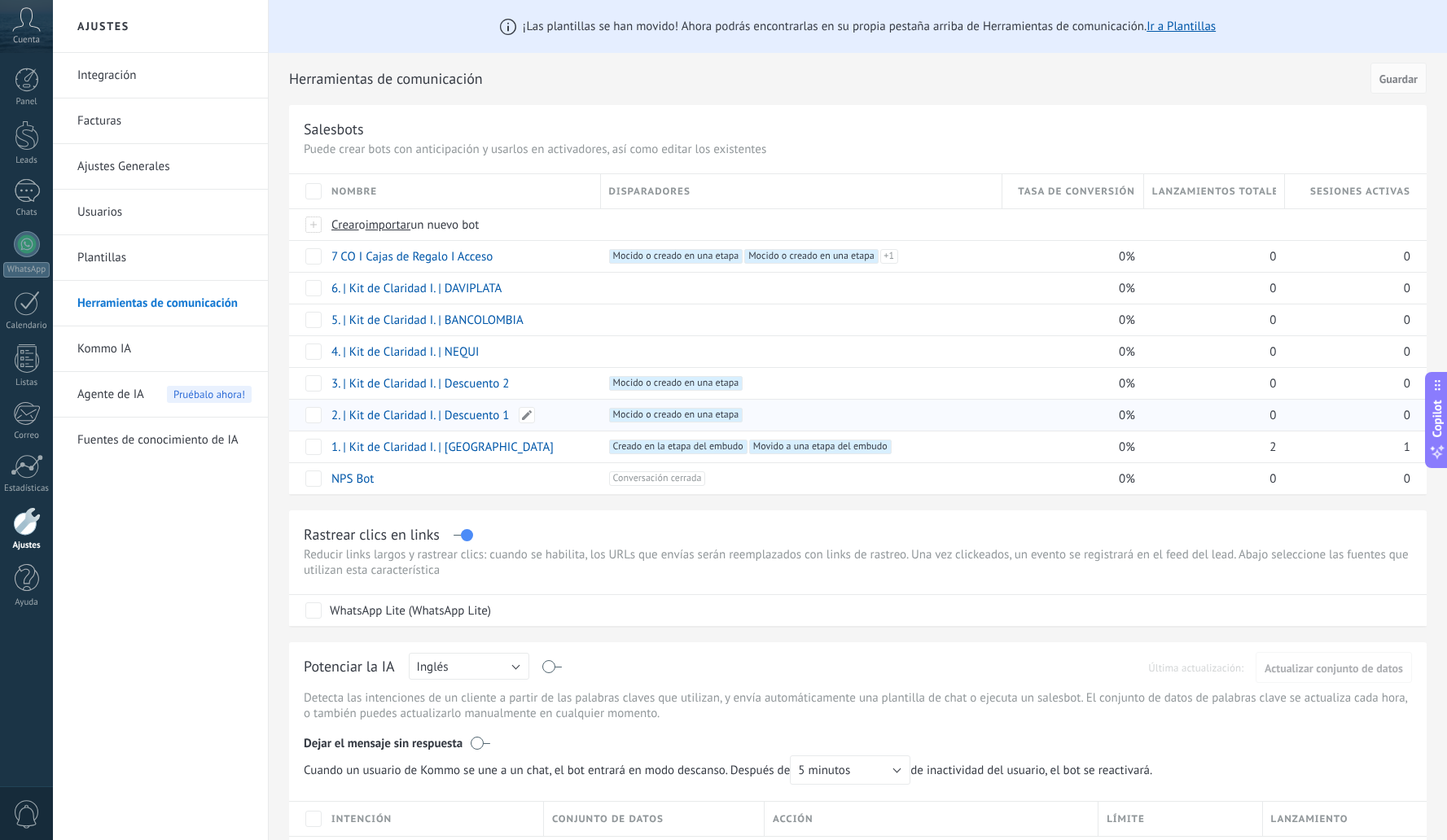
click at [435, 419] on link "2. | Kit de Claridad I. | Descuento 1" at bounding box center [420, 416] width 178 height 16
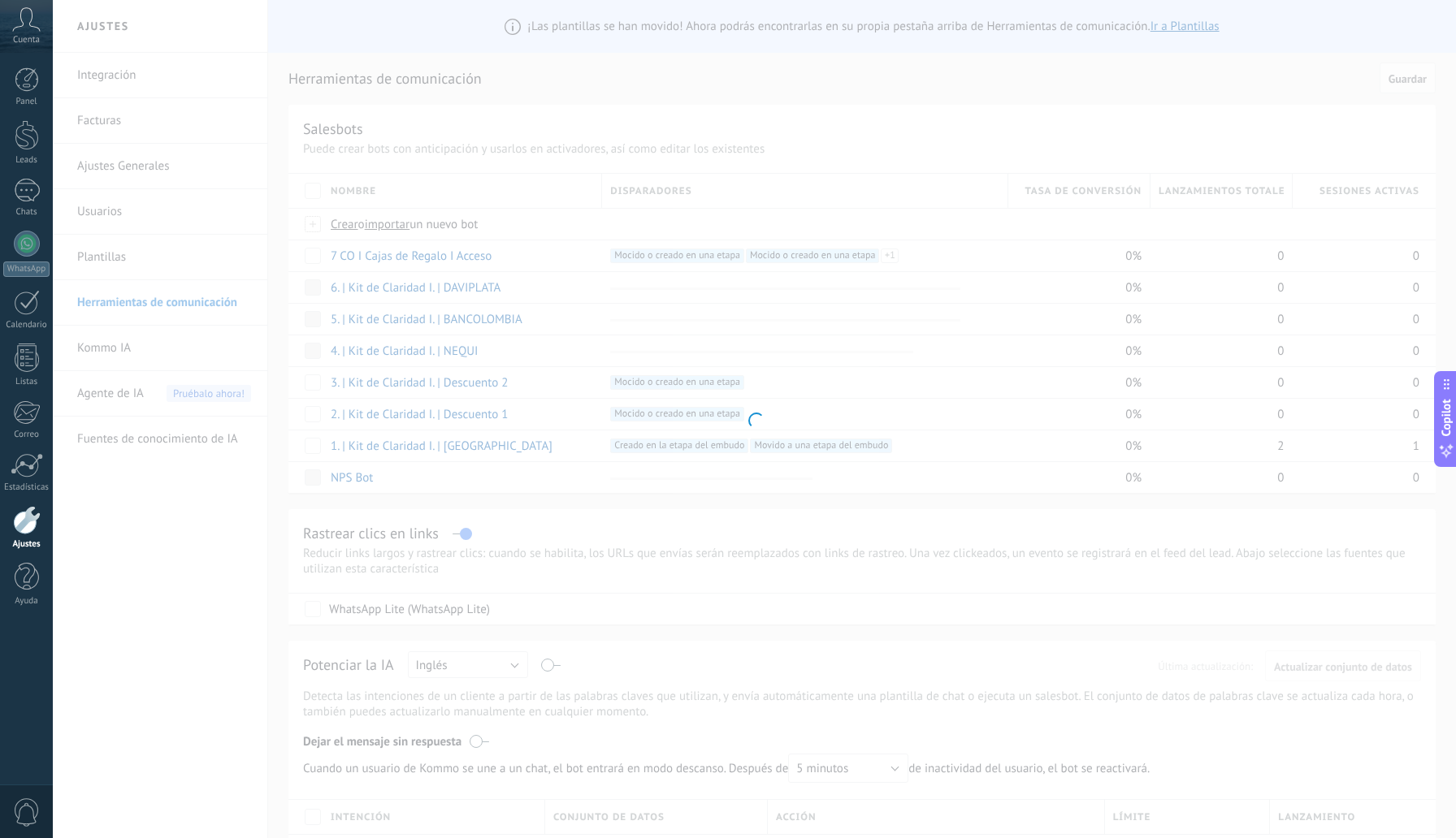
type input "**********"
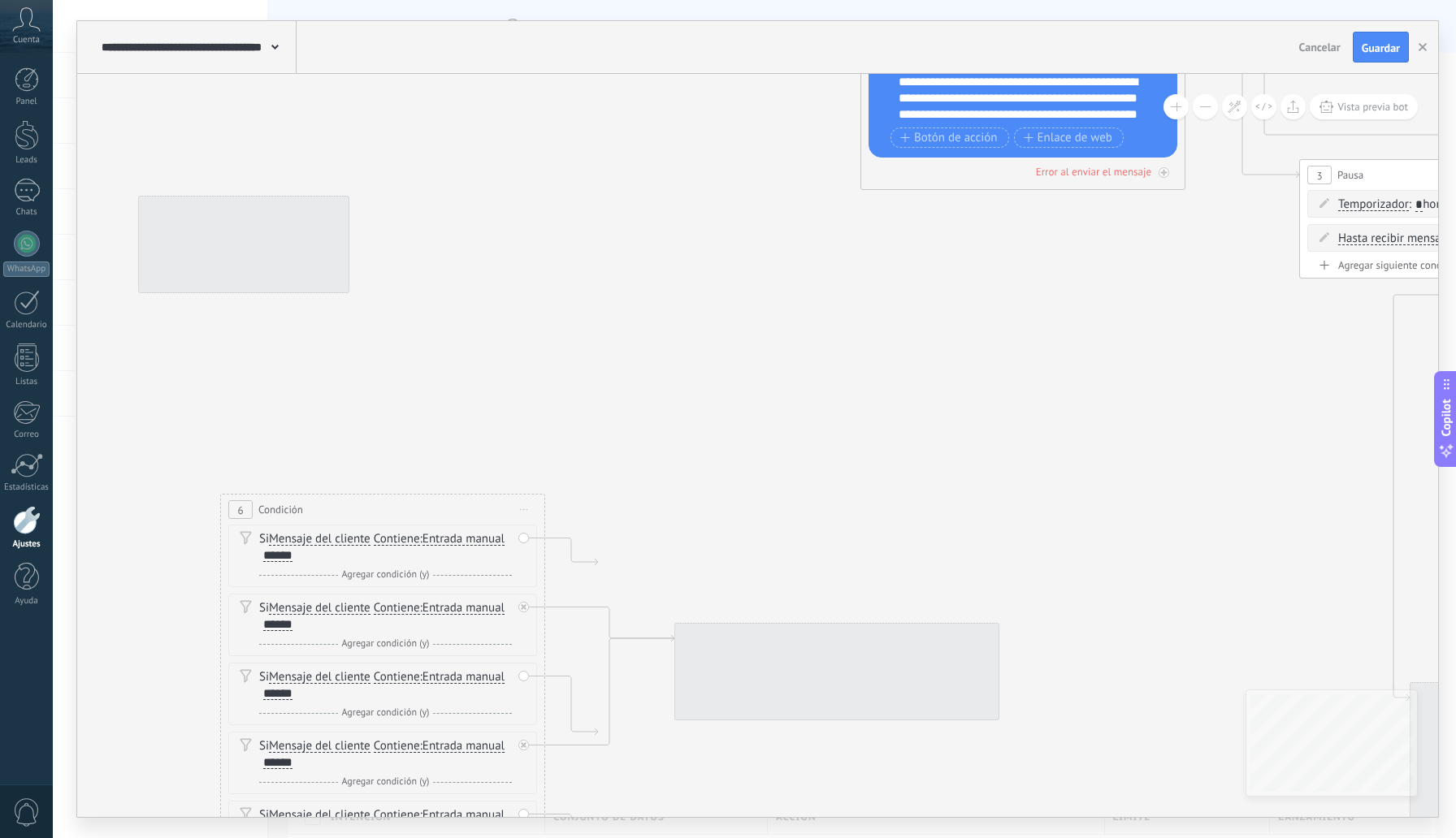
click at [1212, 106] on button at bounding box center [1206, 106] width 25 height 25
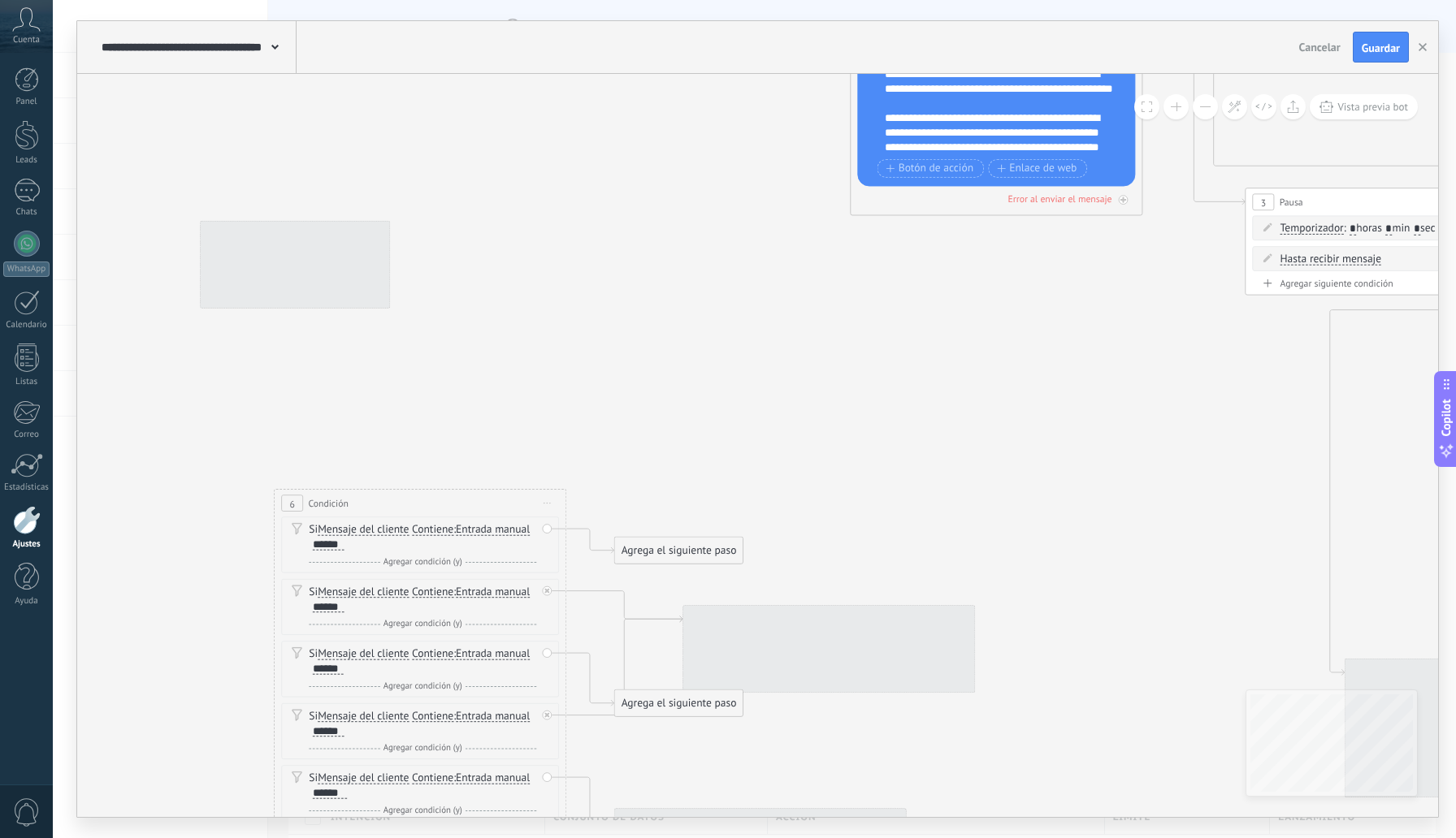
click at [1212, 106] on button at bounding box center [1206, 106] width 25 height 25
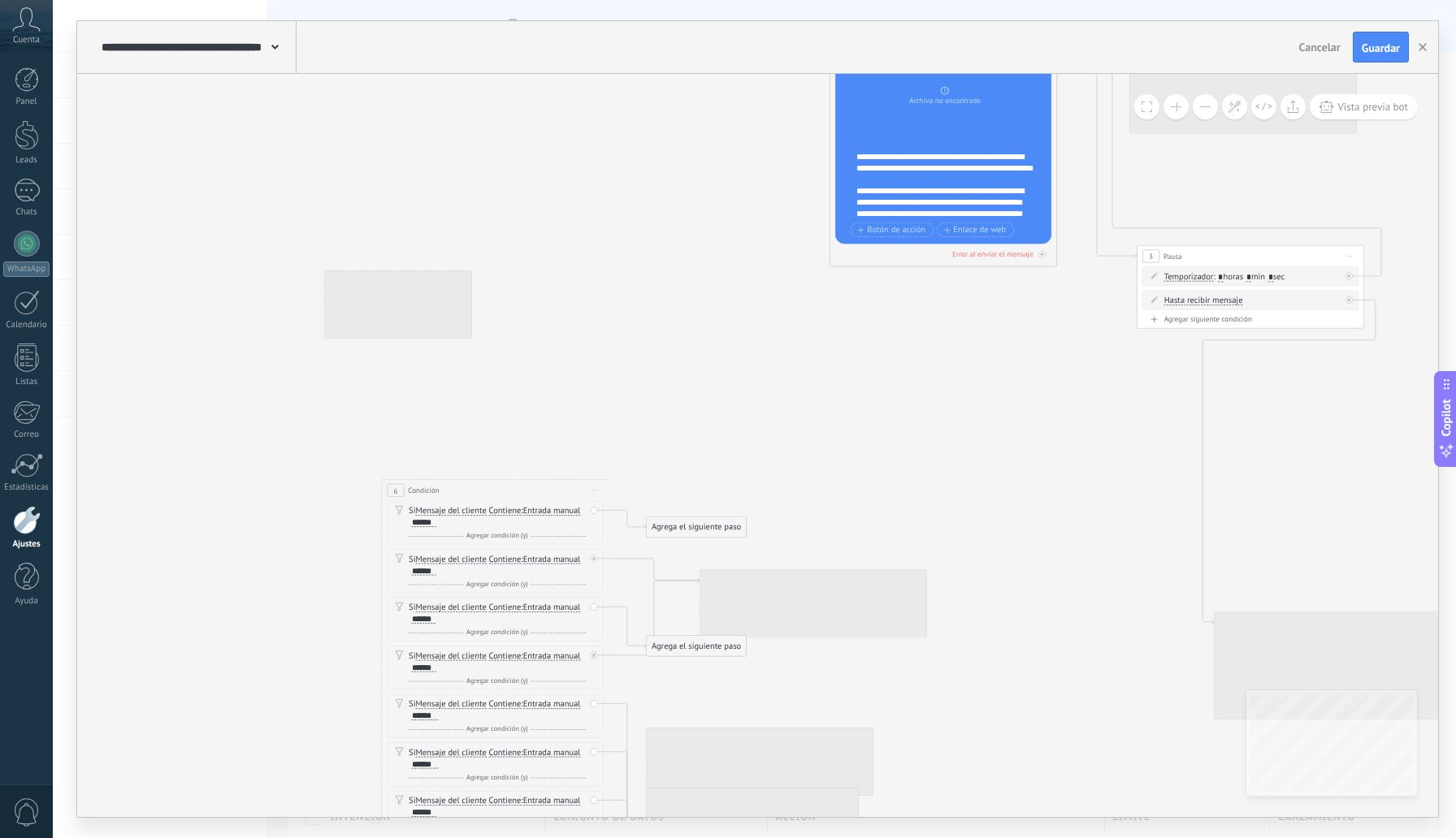
click at [1212, 106] on button at bounding box center [1206, 106] width 25 height 25
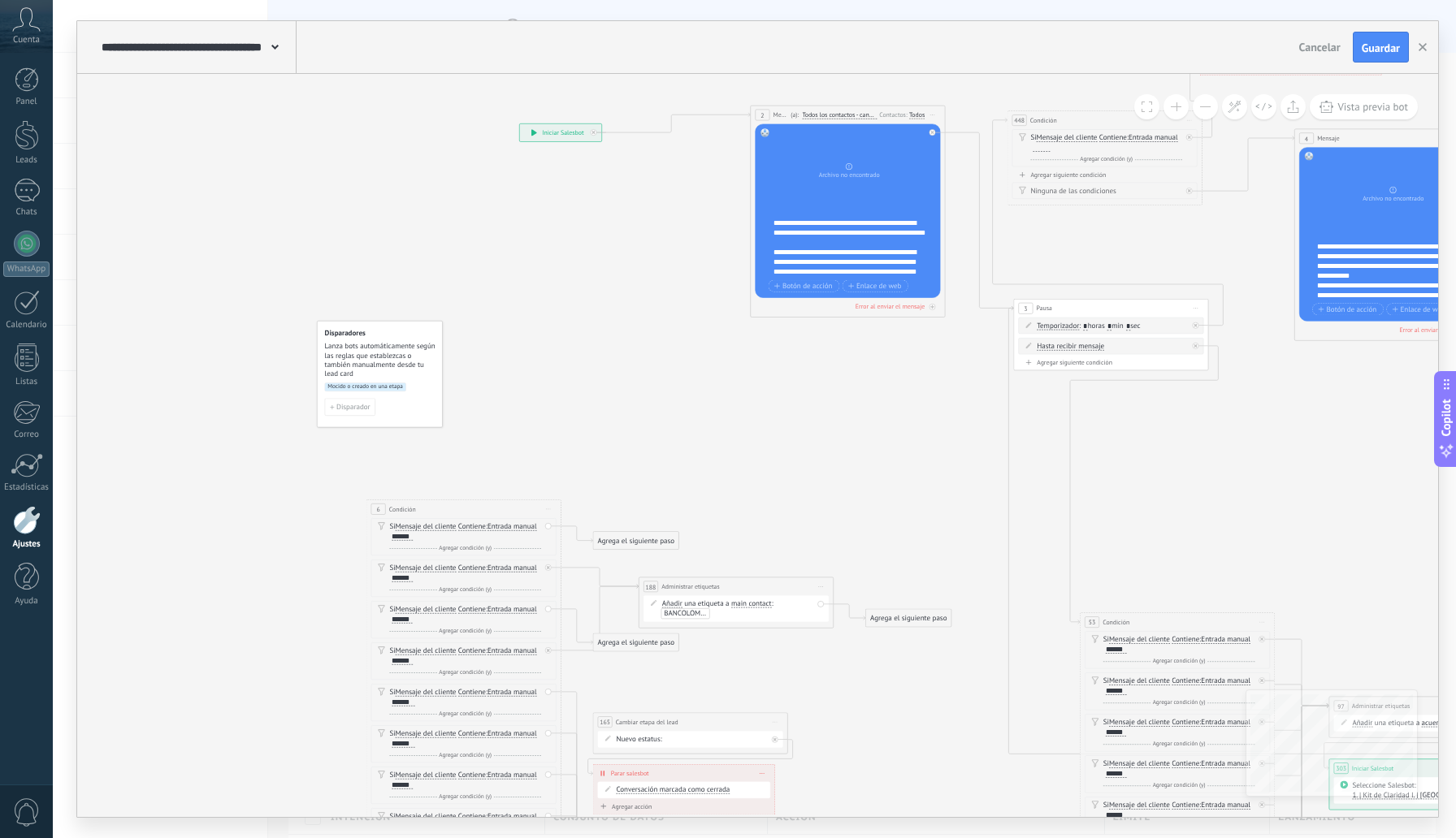
drag, startPoint x: 977, startPoint y: 399, endPoint x: 905, endPoint y: 419, distance: 74.7
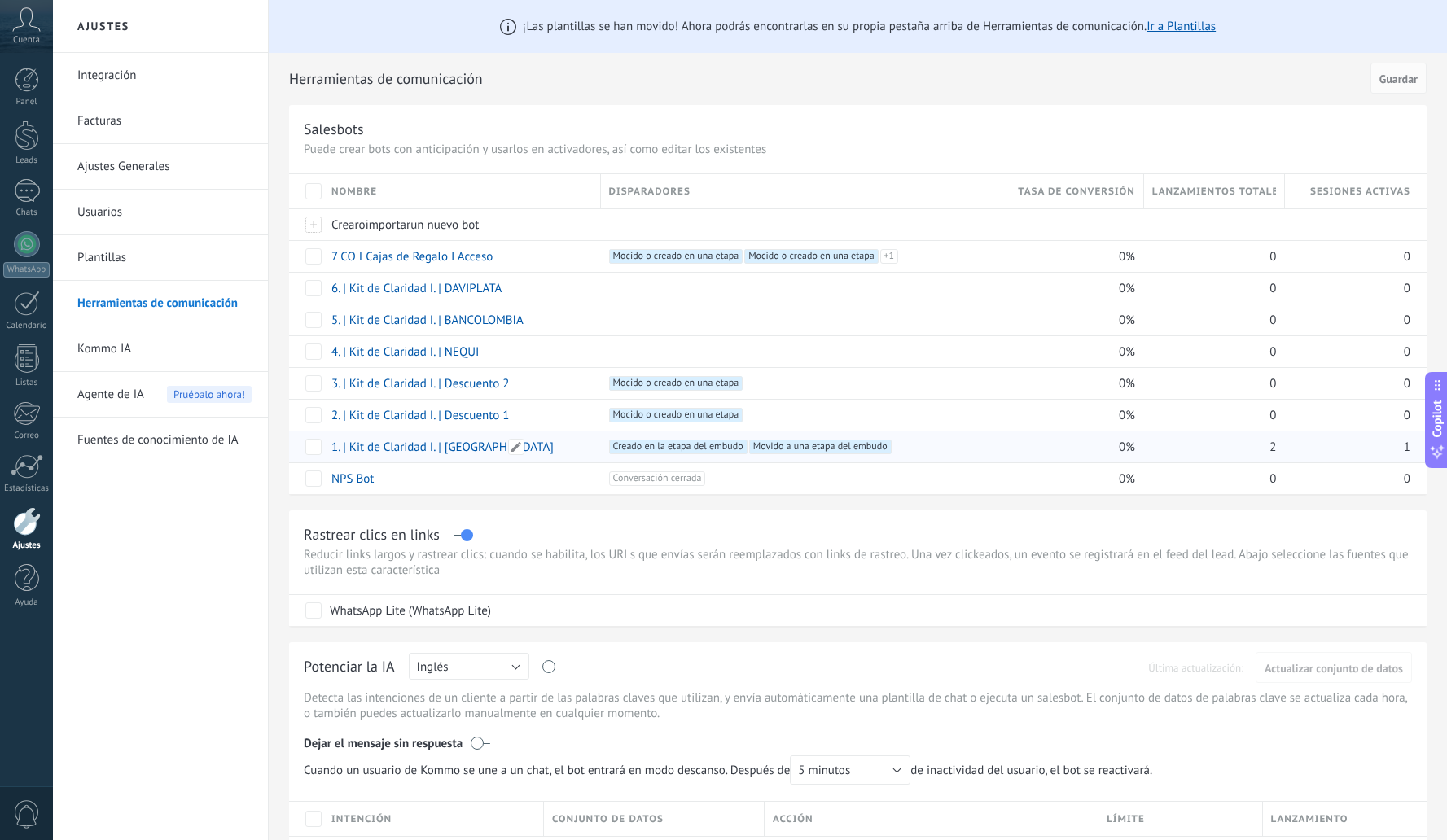
click at [460, 447] on link "1. | Kit de Claridad I. | [GEOGRAPHIC_DATA]" at bounding box center [442, 448] width 222 height 16
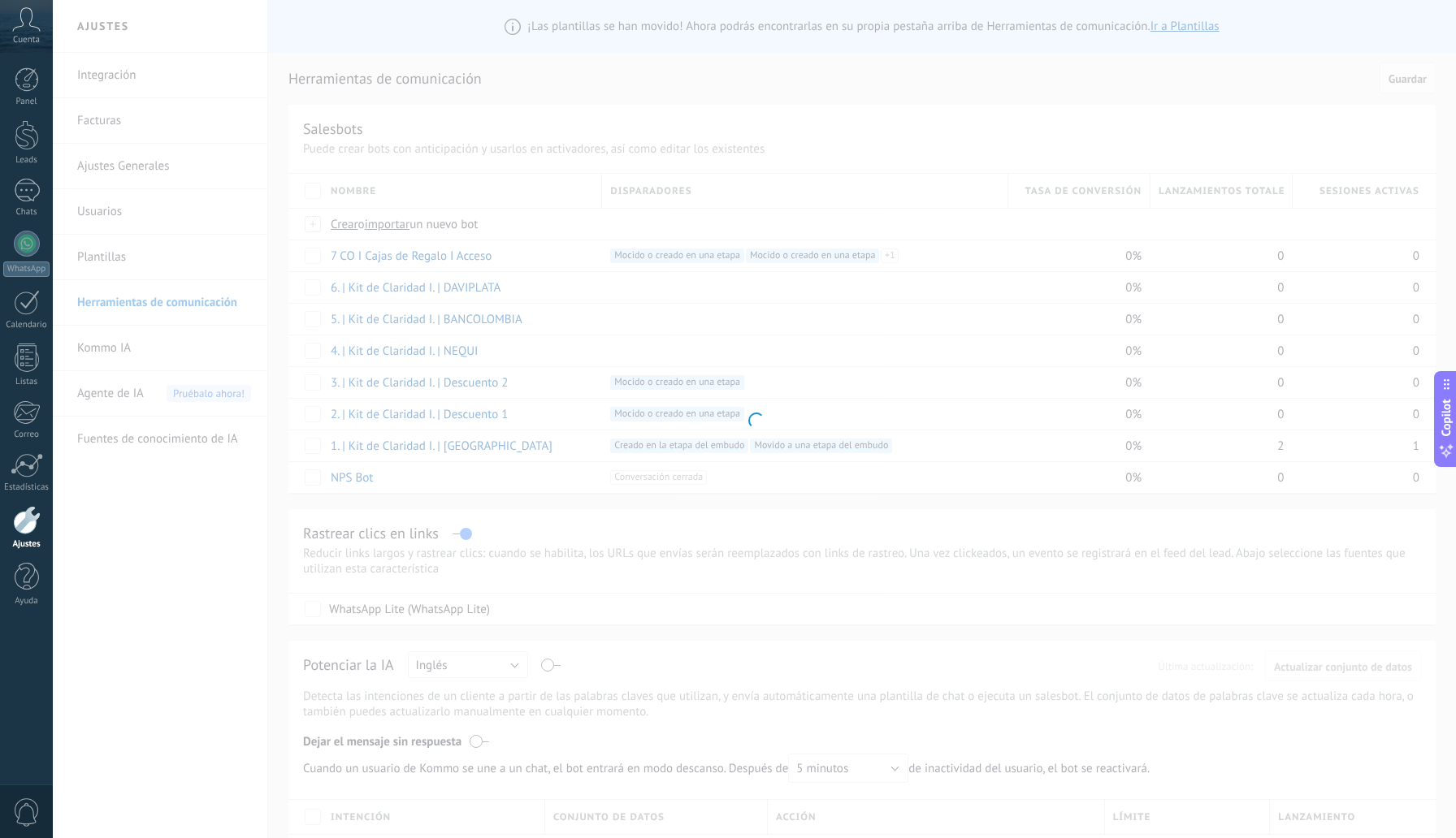
type input "**********"
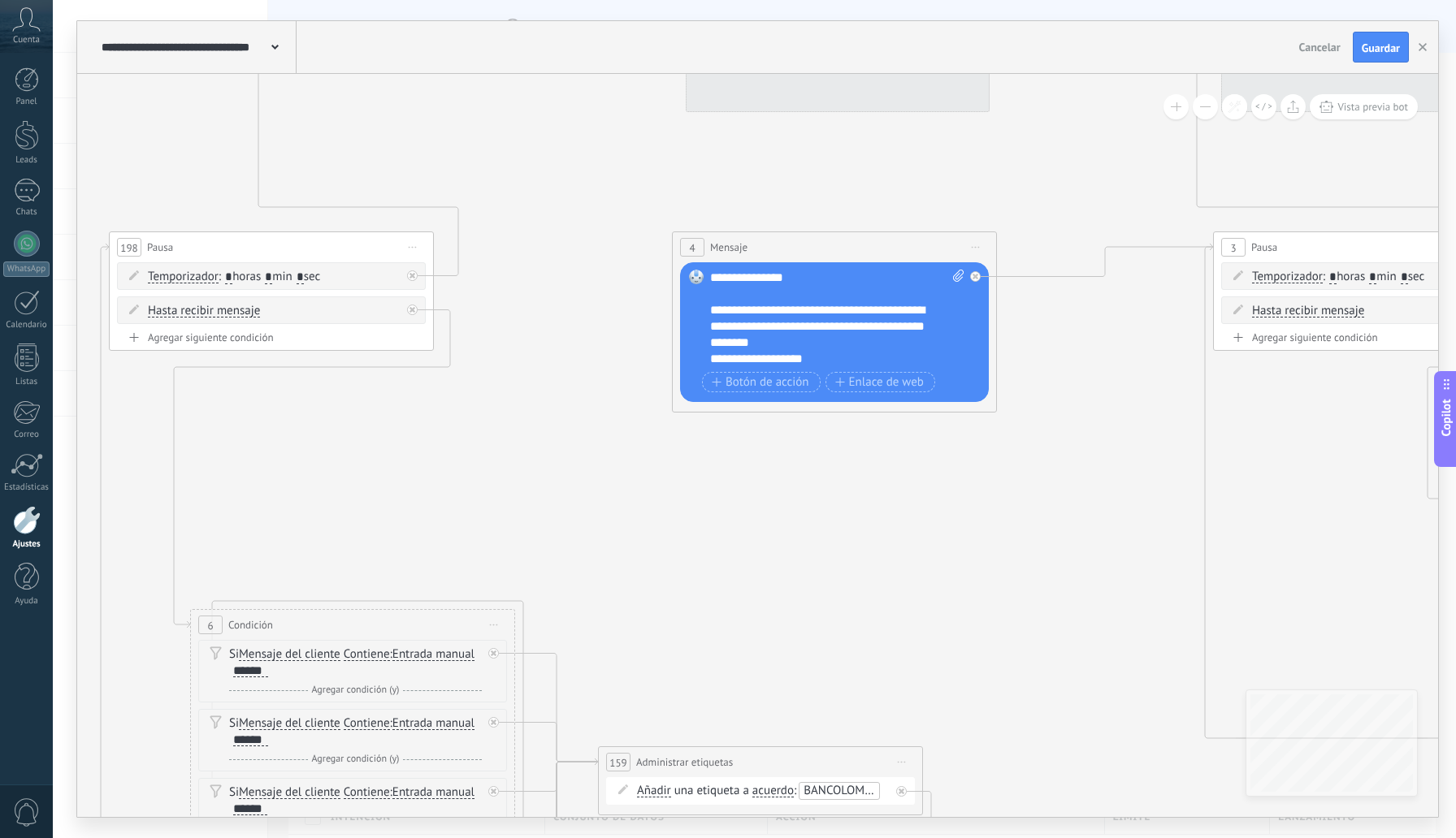
click at [843, 345] on div "**********" at bounding box center [838, 318] width 254 height 97
drag, startPoint x: 717, startPoint y: 282, endPoint x: 740, endPoint y: 304, distance: 31.8
click at [738, 304] on div "**********" at bounding box center [838, 318] width 254 height 97
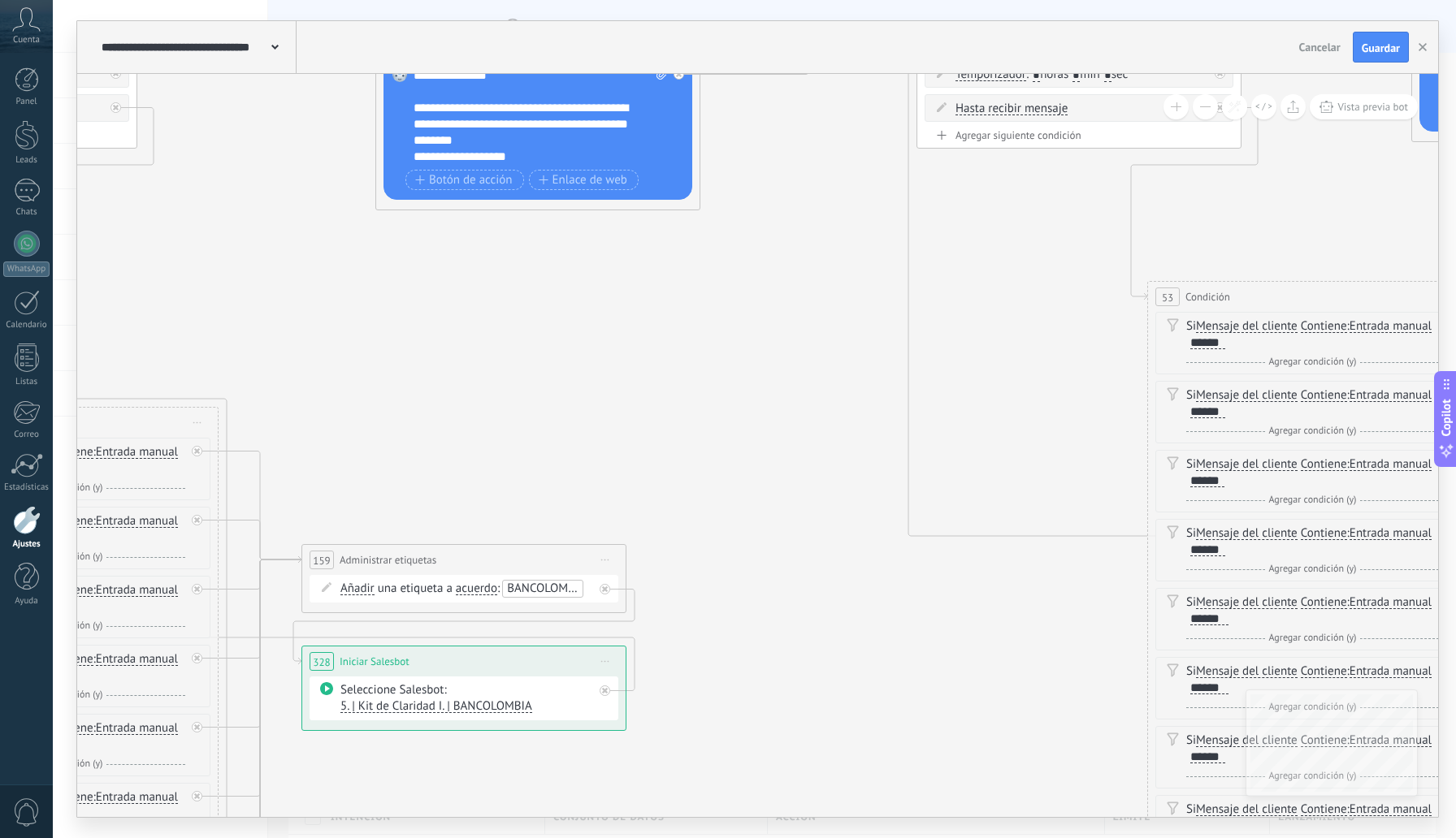
drag, startPoint x: 1023, startPoint y: 538, endPoint x: 598, endPoint y: 164, distance: 566.1
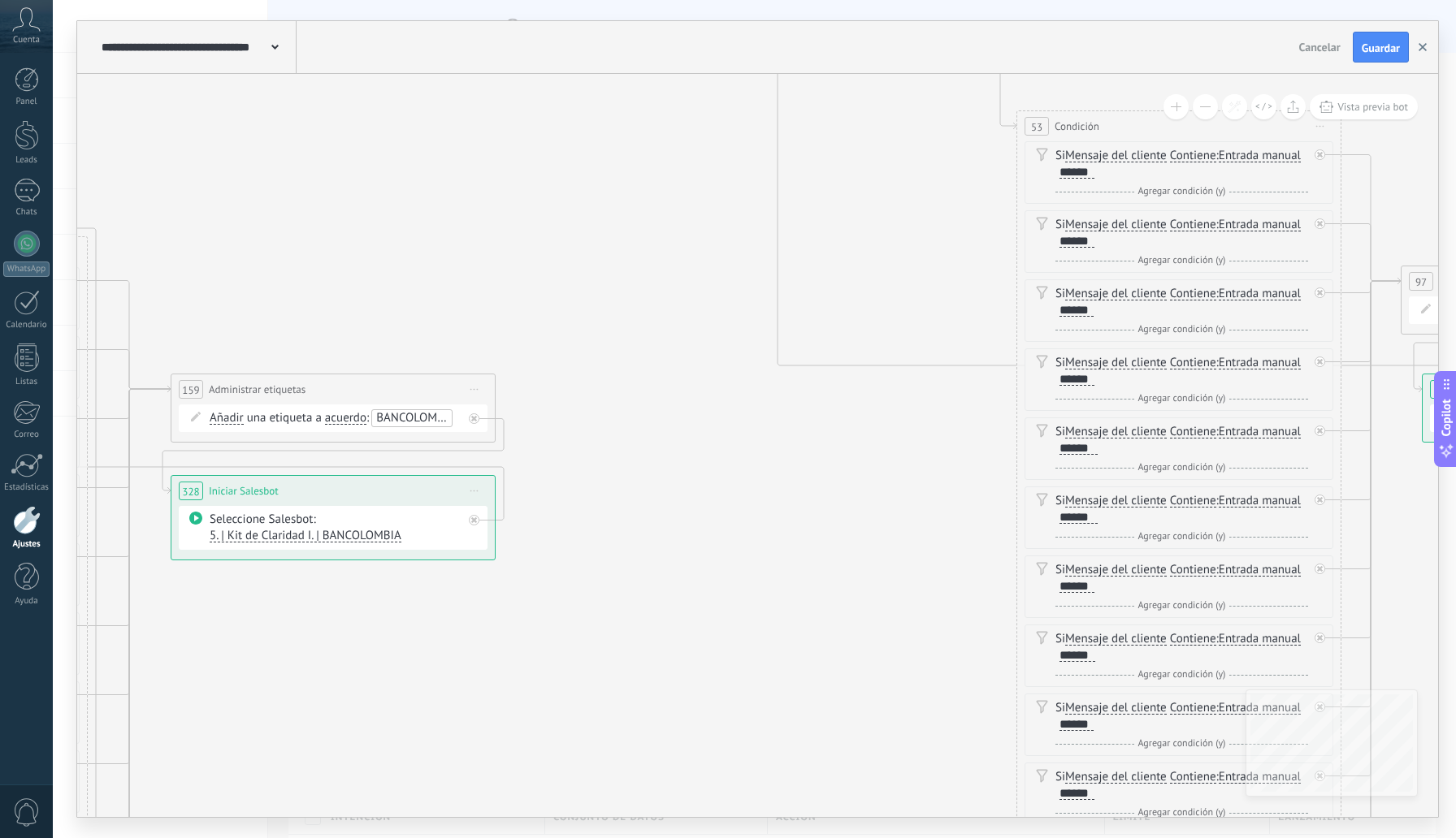
click at [1426, 47] on icon "button" at bounding box center [1422, 47] width 8 height 8
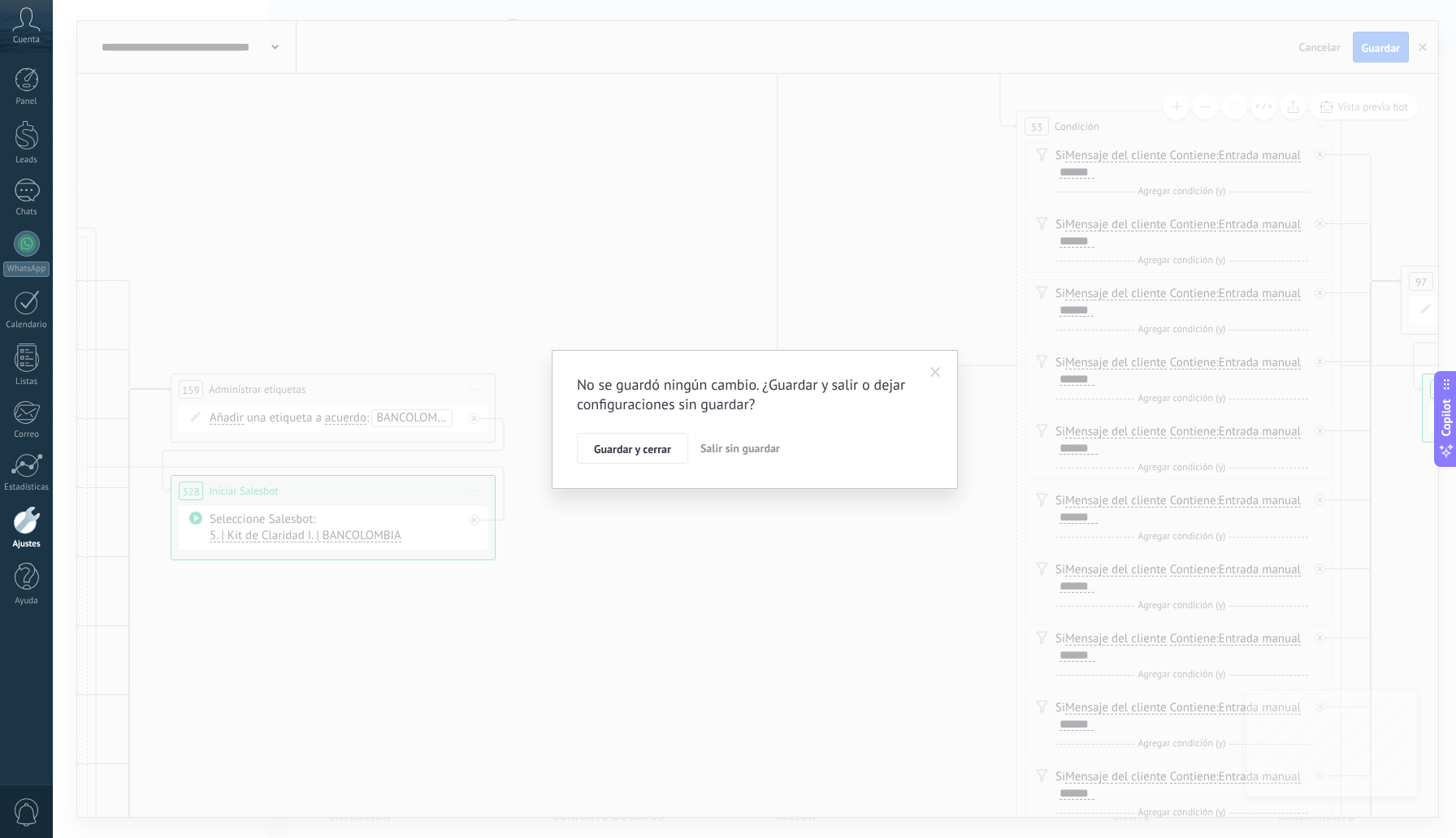
drag, startPoint x: 697, startPoint y: 462, endPoint x: 708, endPoint y: 457, distance: 12.1
click at [699, 462] on button "Salir sin guardar" at bounding box center [740, 449] width 93 height 31
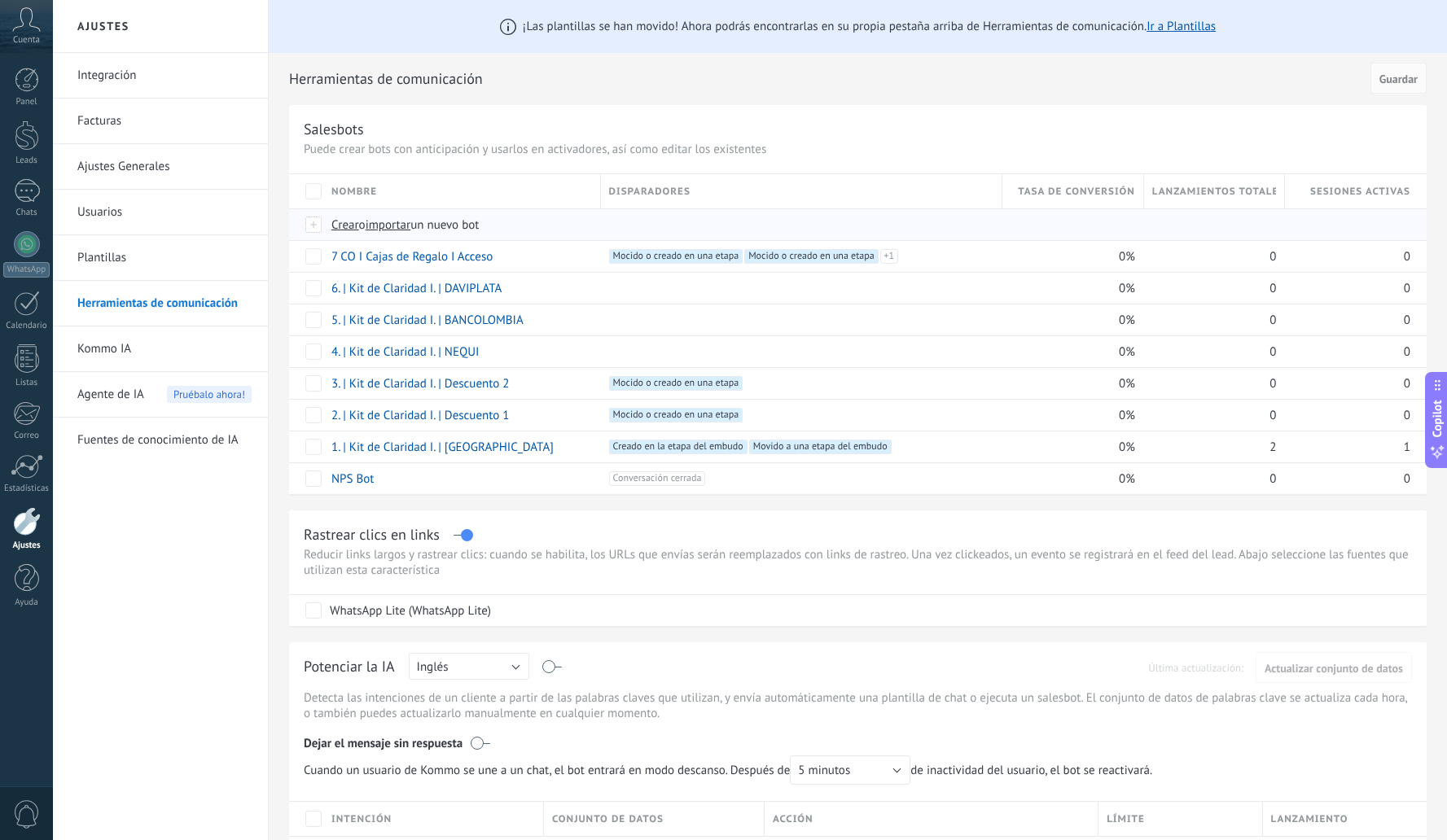
click at [862, 229] on span "Crear o importar un nuevo bot" at bounding box center [616, 225] width 570 height 16
